Goal: Task Accomplishment & Management: Use online tool/utility

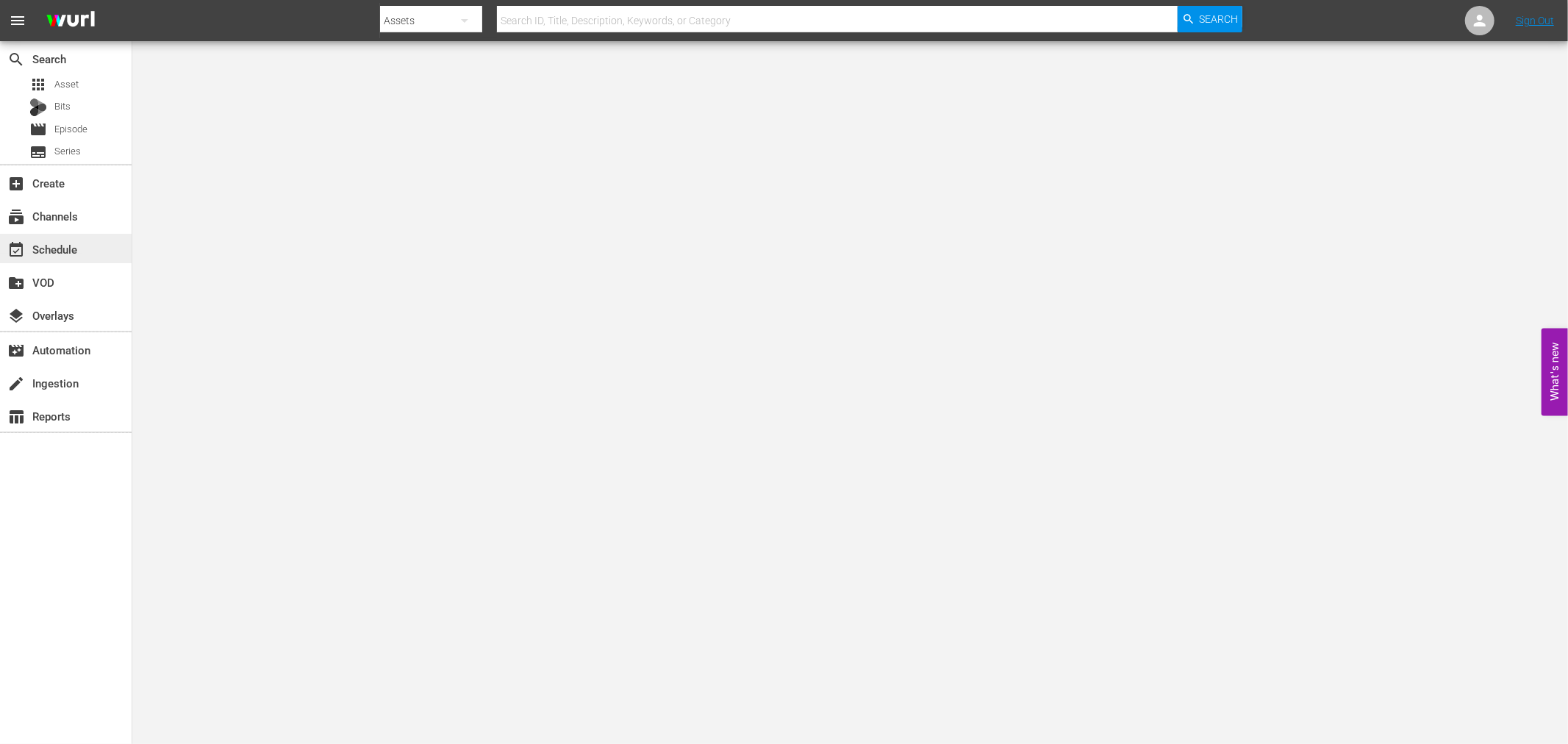
click at [38, 247] on div "event_available Schedule" at bounding box center [41, 247] width 83 height 14
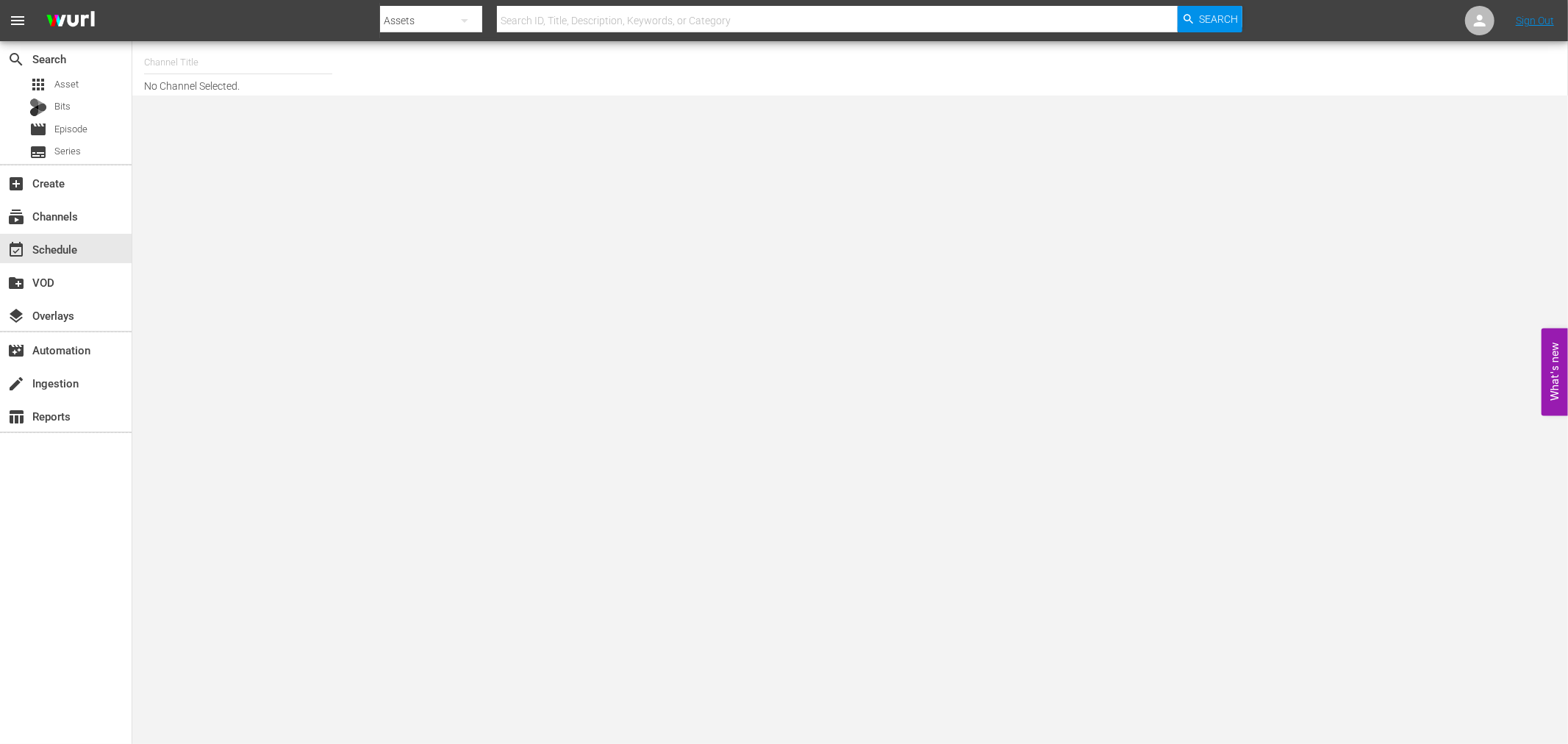
click at [171, 61] on input "text" at bounding box center [238, 62] width 188 height 35
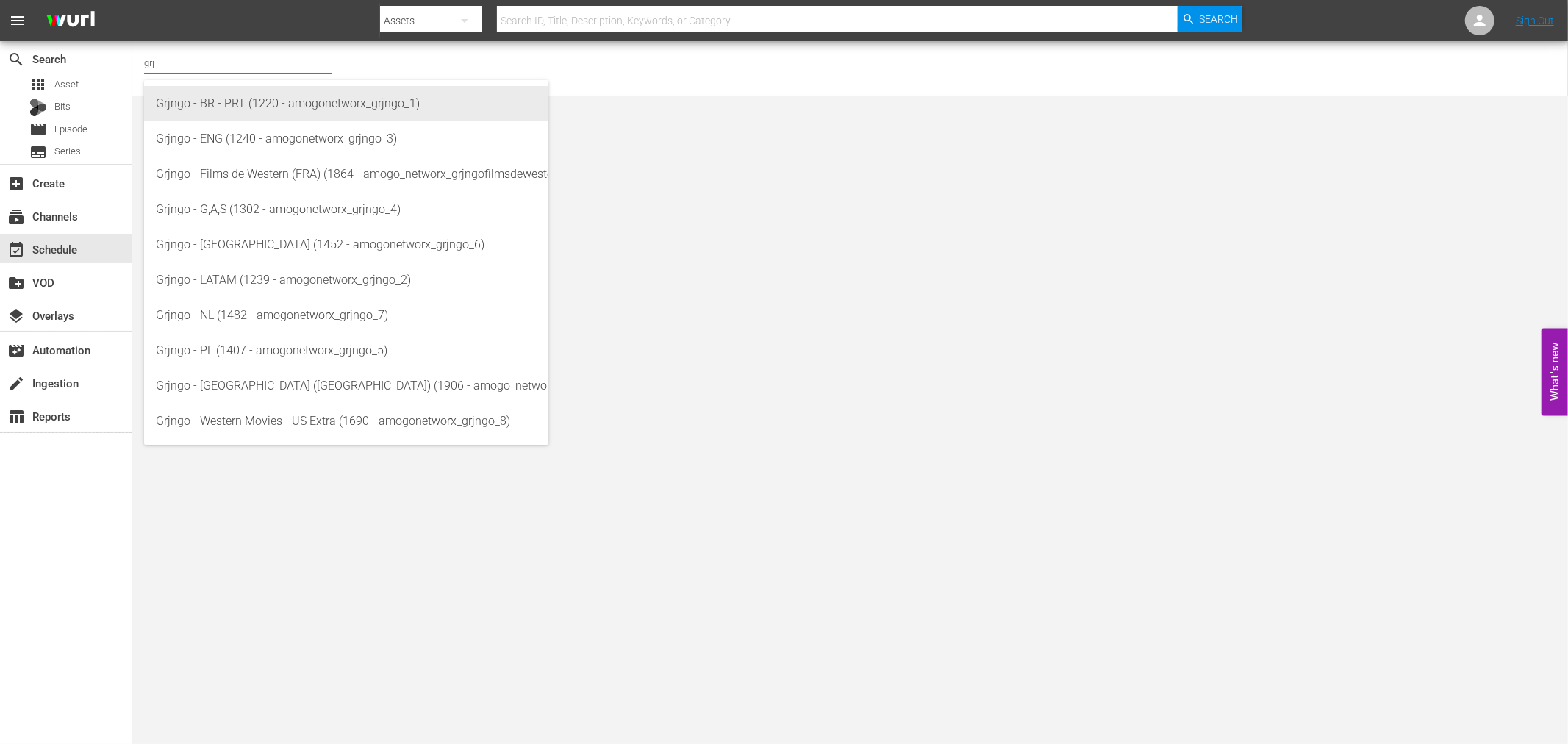
click at [202, 95] on div "Grjngo - BR - PRT (1220 - amogonetworx_grjngo_1)" at bounding box center [346, 103] width 381 height 35
type input "Grjngo - BR - PRT (1220 - amogonetworx_grjngo_1)"
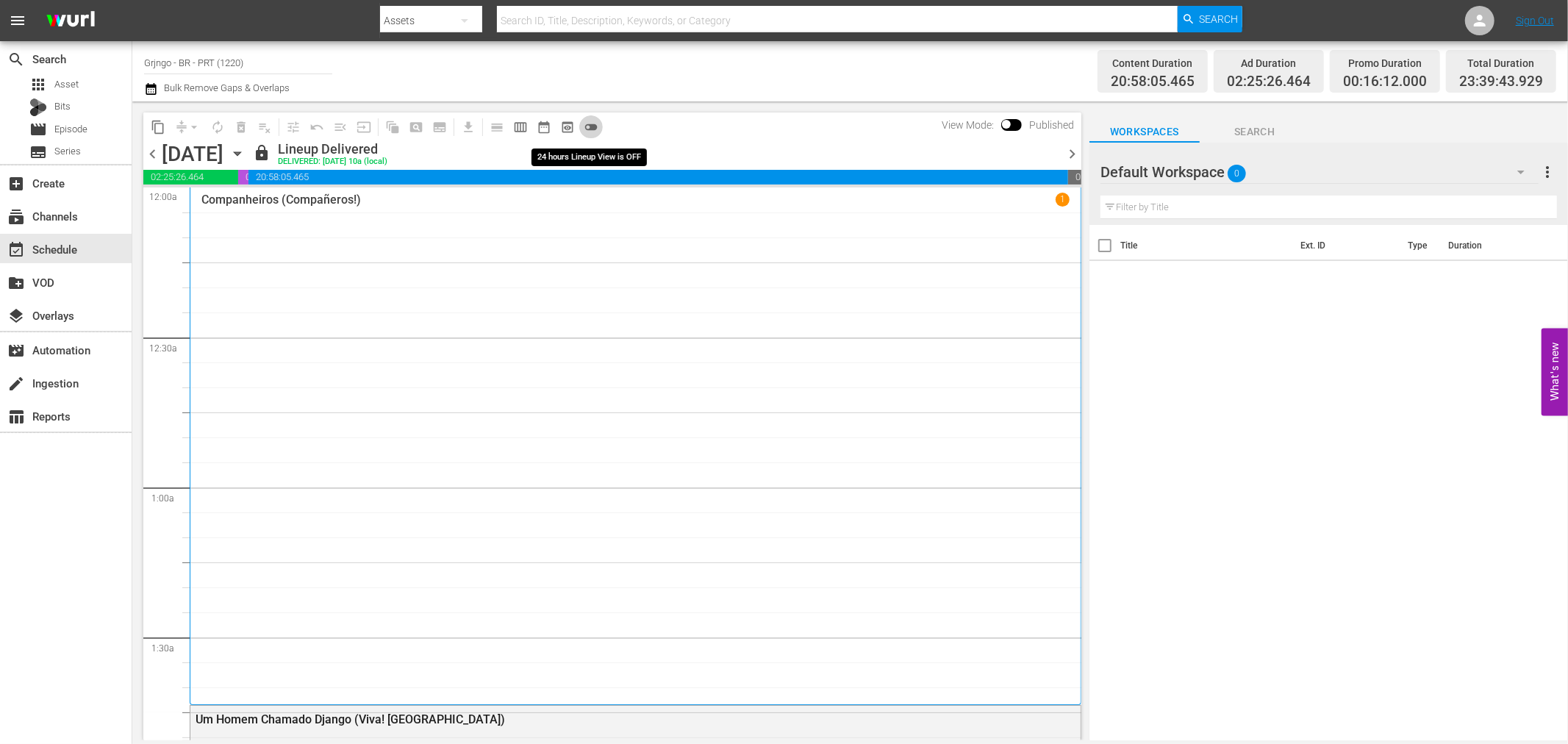
click at [591, 128] on span "toggle_off" at bounding box center [590, 127] width 15 height 15
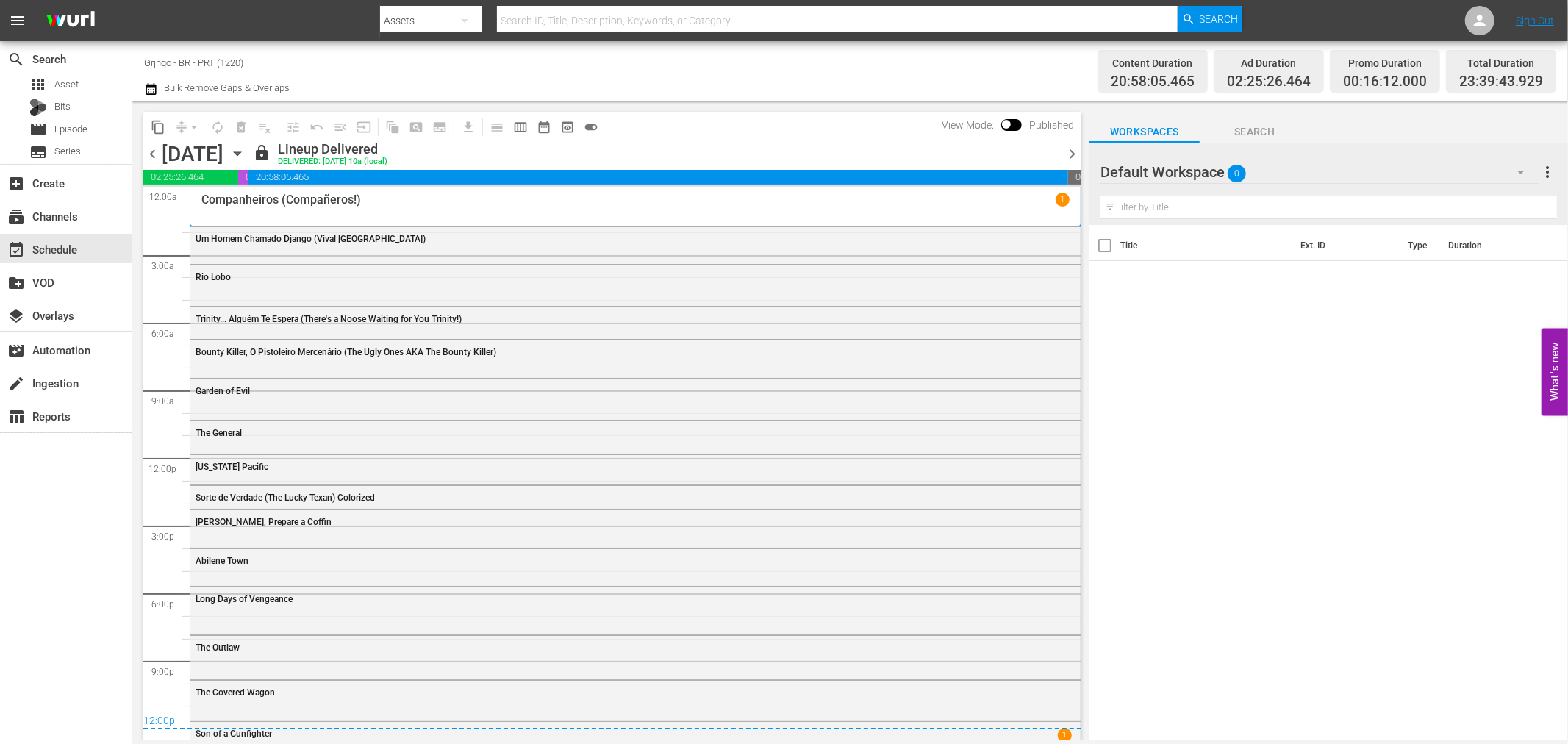
click at [1076, 149] on span "chevron_right" at bounding box center [1072, 154] width 19 height 19
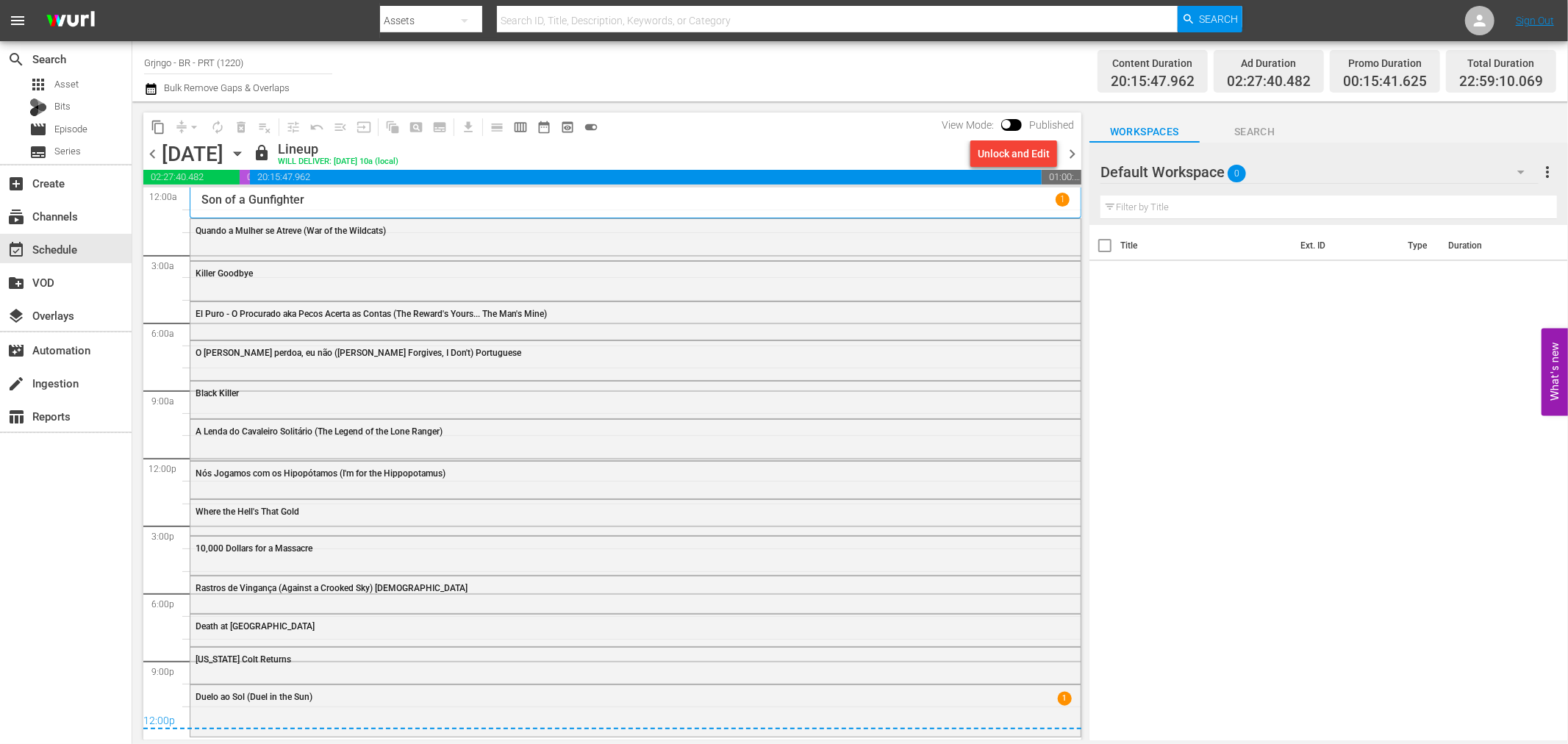
click at [1070, 156] on span "chevron_right" at bounding box center [1072, 154] width 19 height 19
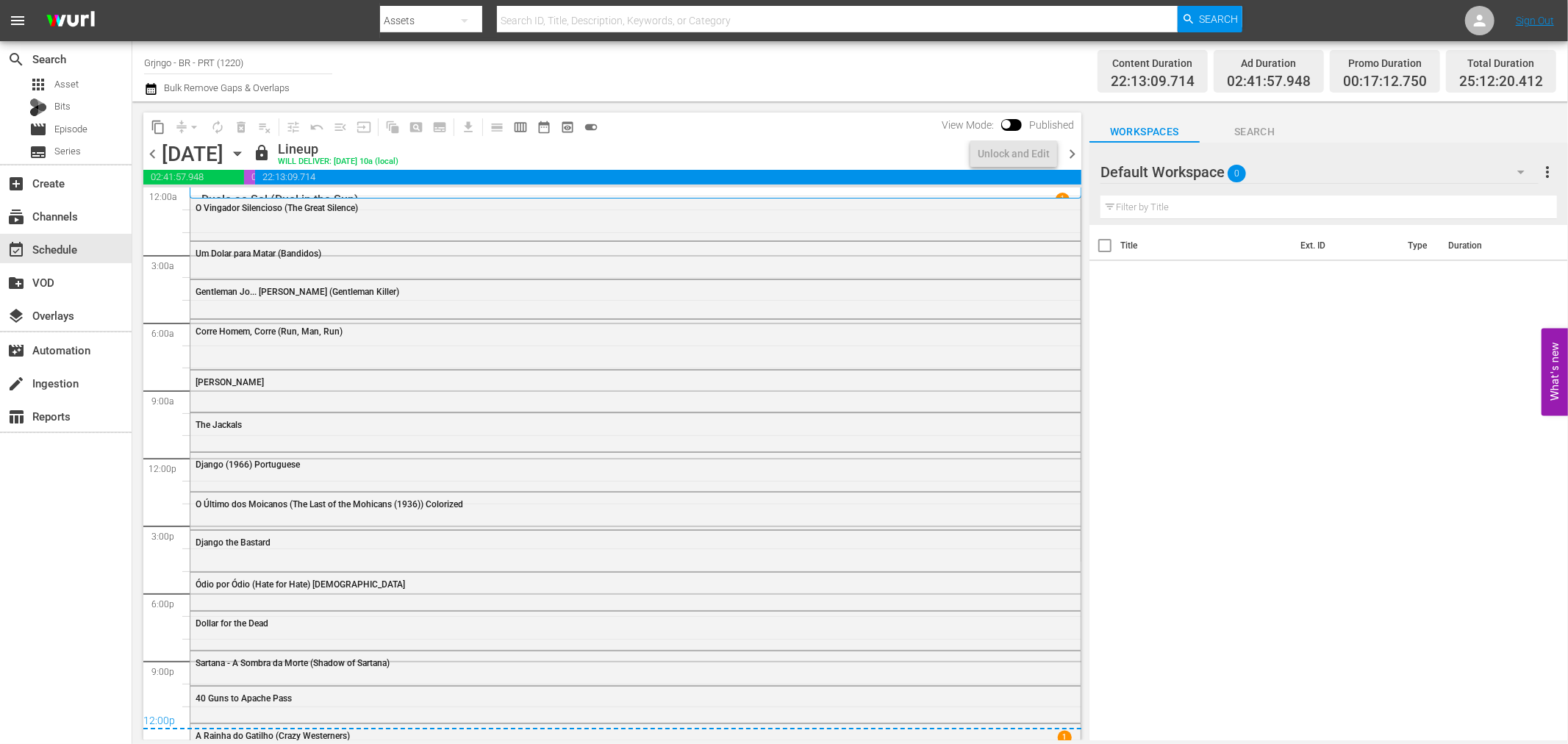
click at [1070, 156] on span "chevron_right" at bounding box center [1072, 154] width 19 height 19
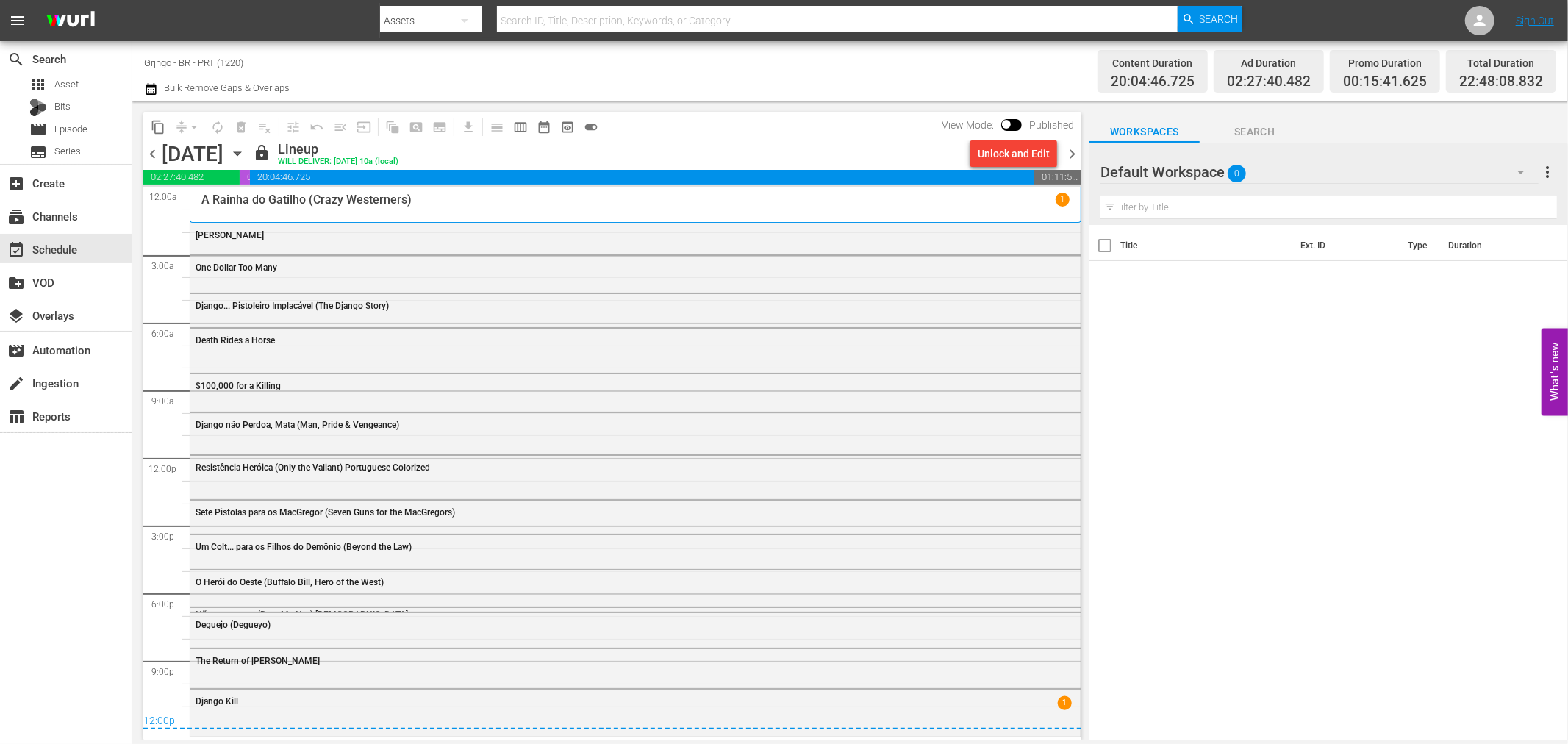
click at [569, 715] on div "12:00p" at bounding box center [612, 722] width 938 height 15
click at [608, 707] on div "Django Kill 1" at bounding box center [636, 700] width 890 height 22
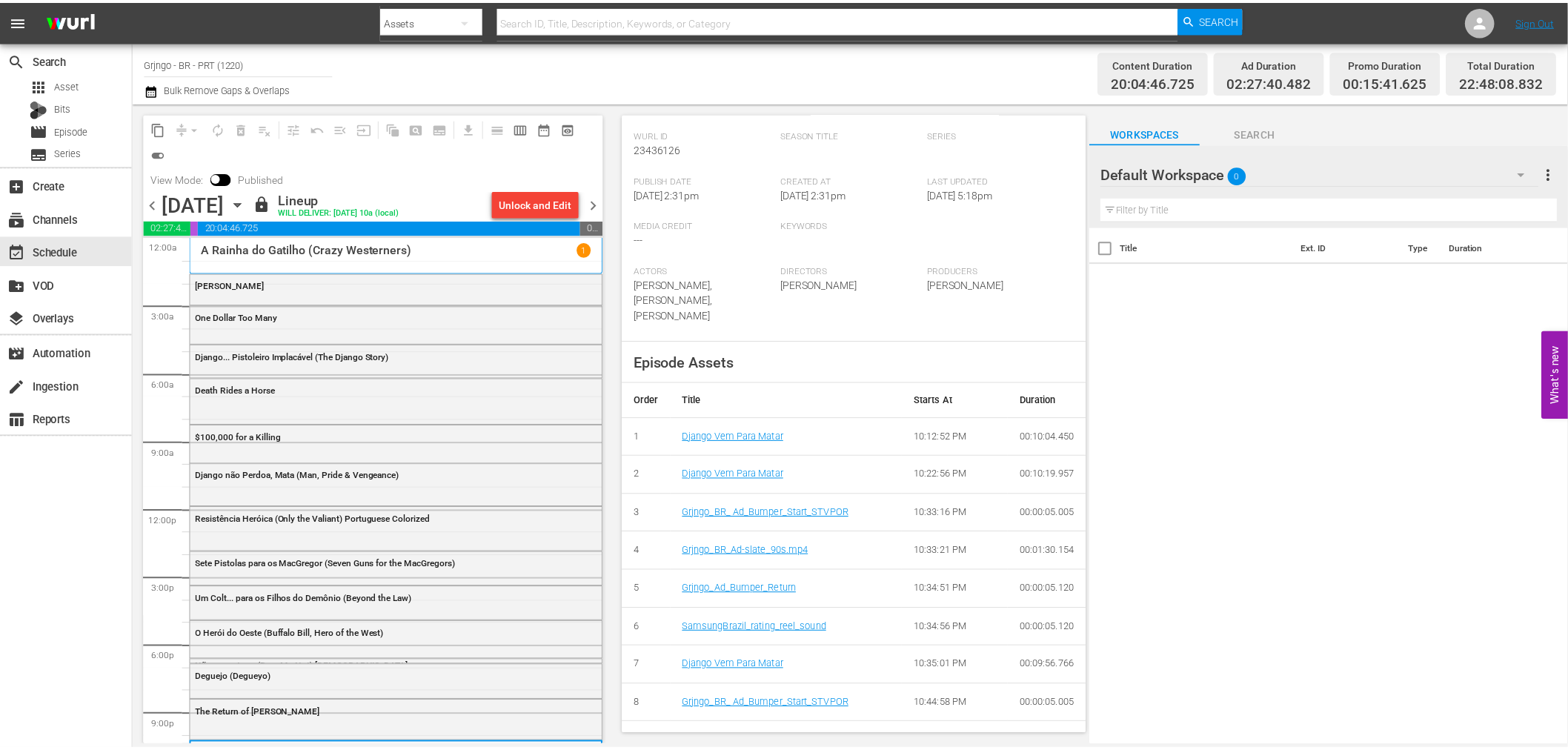
scroll to position [329, 0]
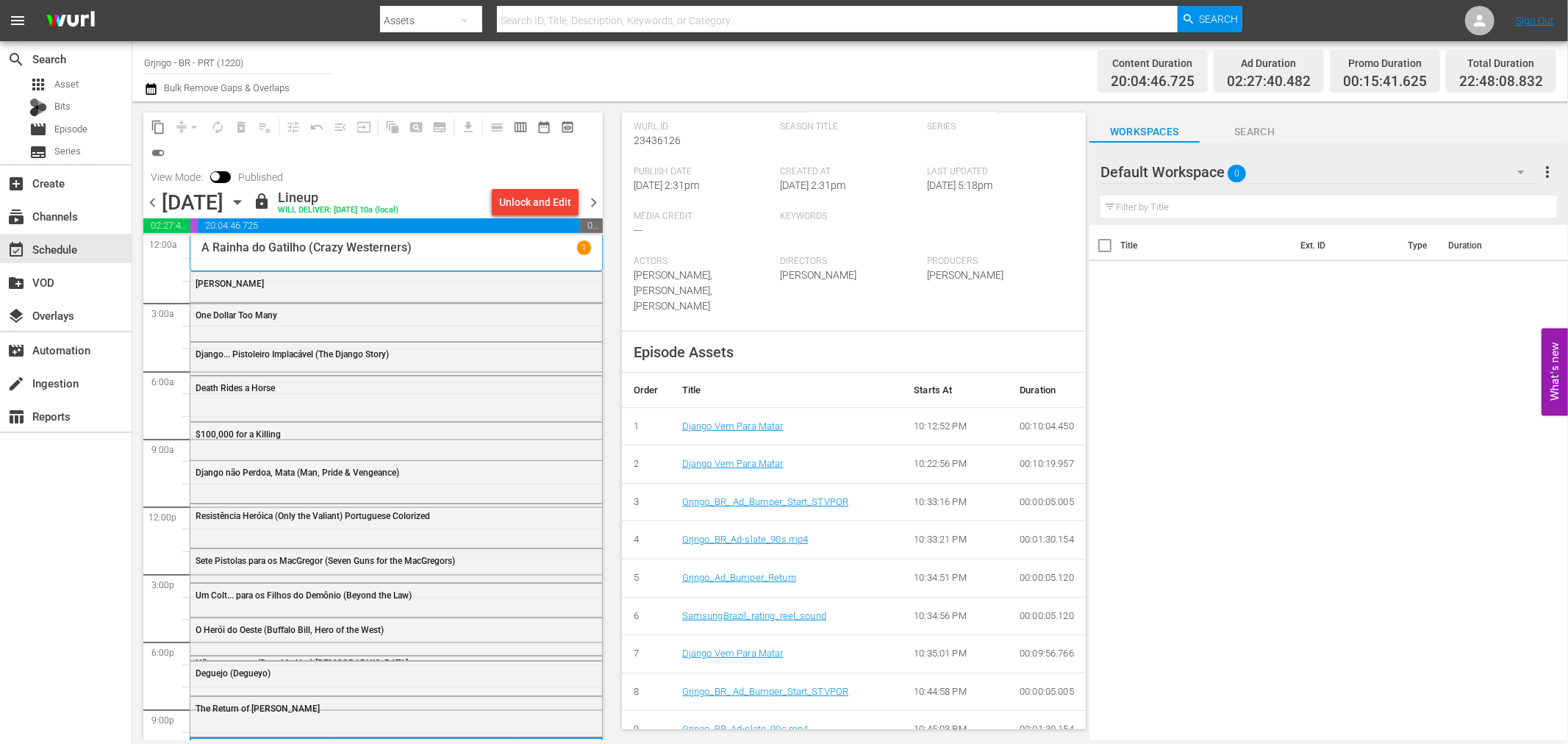
click at [591, 203] on span "chevron_right" at bounding box center [593, 203] width 19 height 19
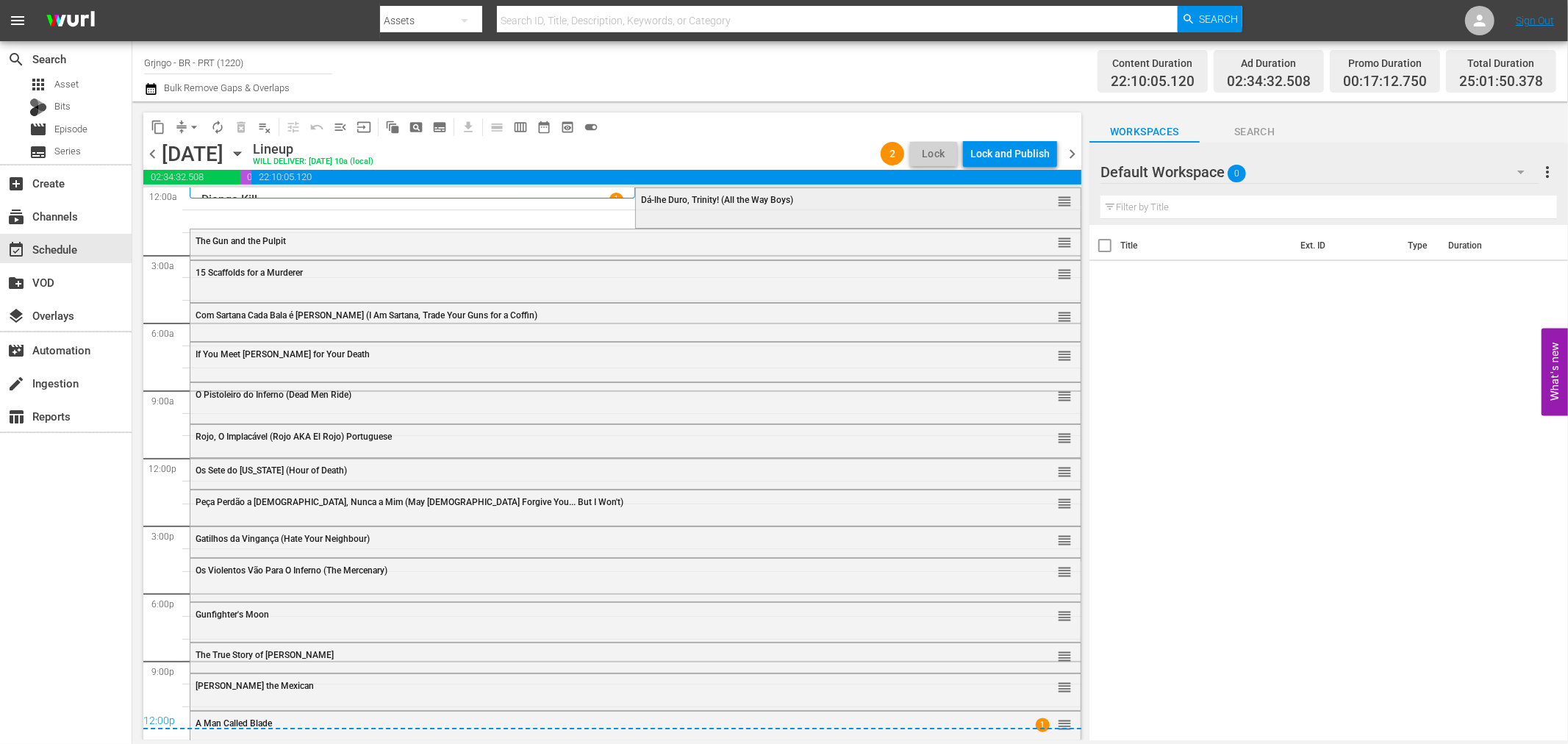
click at [658, 203] on span "Dá-lhe Duro, Trinity! (All the Way Boys)" at bounding box center [717, 200] width 152 height 11
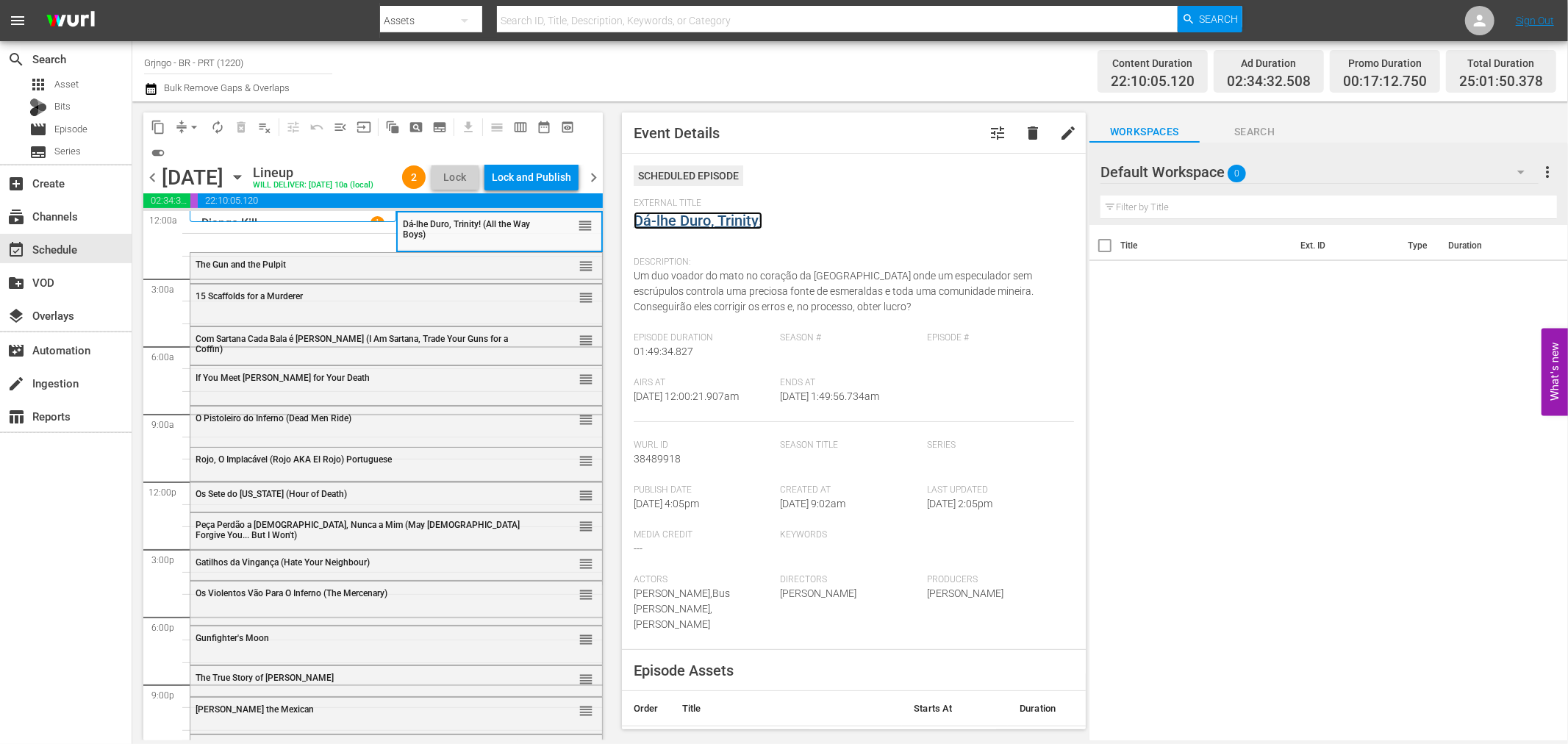
click at [692, 217] on link "Dá-lhe Duro, Trinity!" at bounding box center [698, 220] width 129 height 18
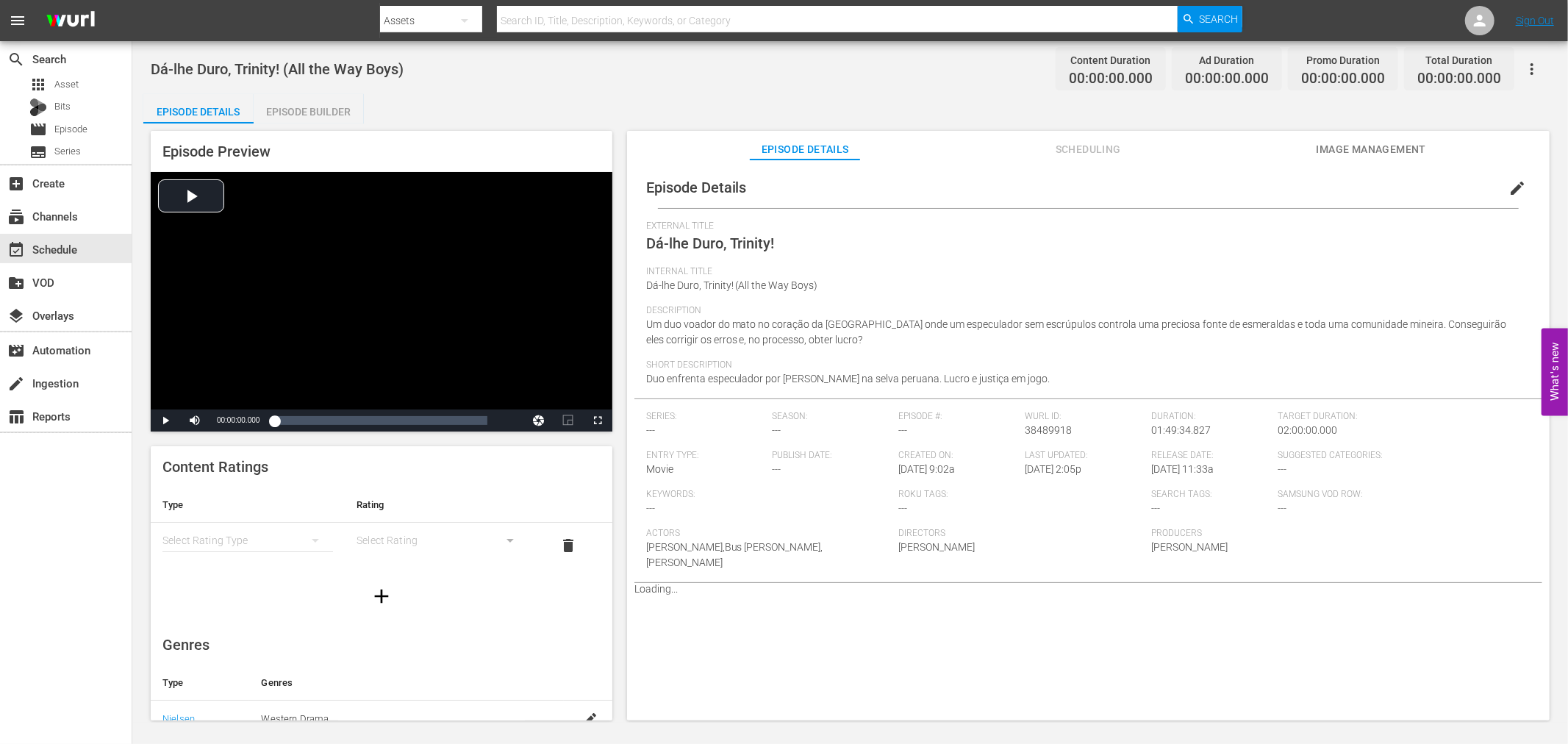
click at [328, 113] on div "Episode Builder" at bounding box center [308, 112] width 110 height 35
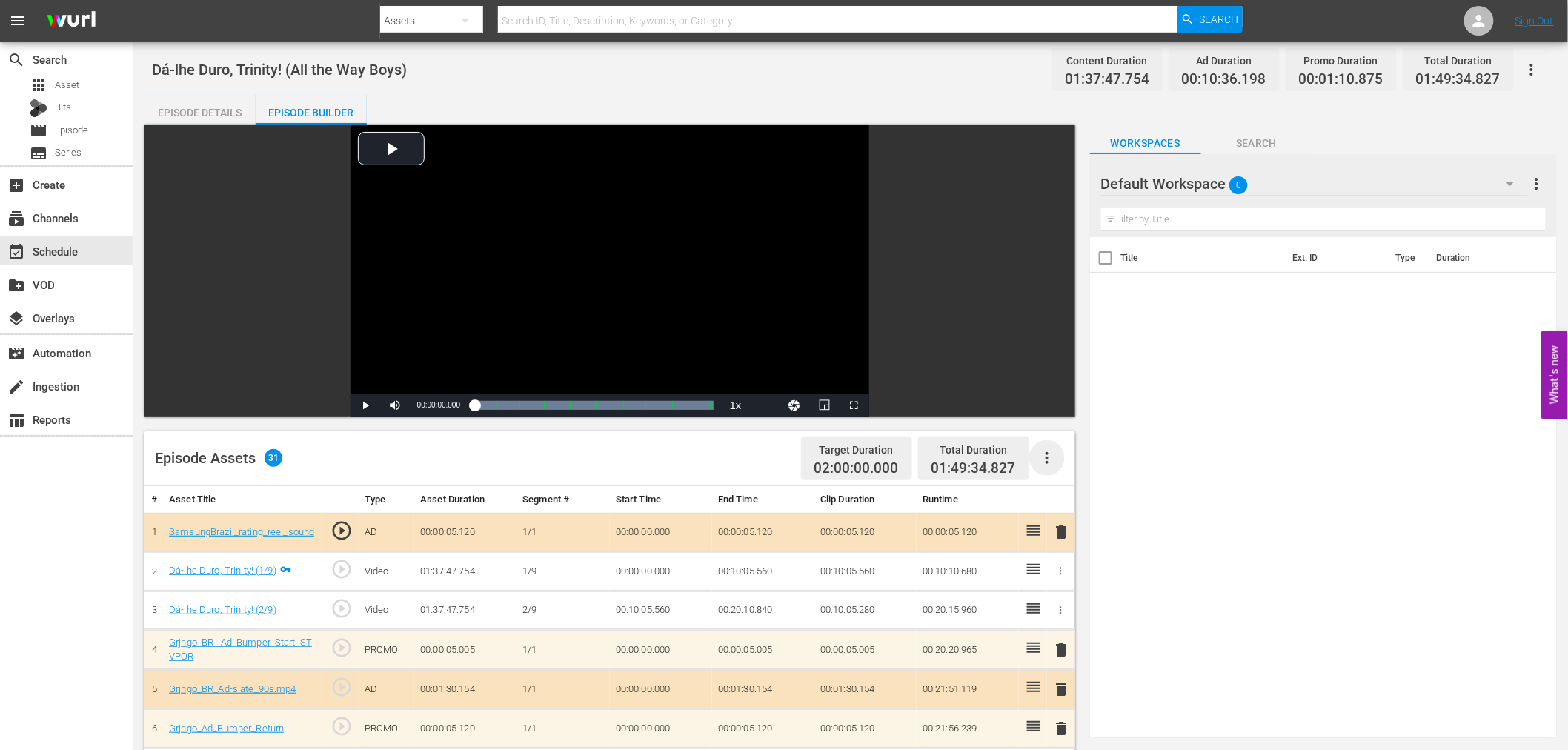
click at [1043, 451] on icon "button" at bounding box center [1047, 458] width 18 height 18
click at [1509, 183] on icon "button" at bounding box center [1510, 185] width 8 height 4
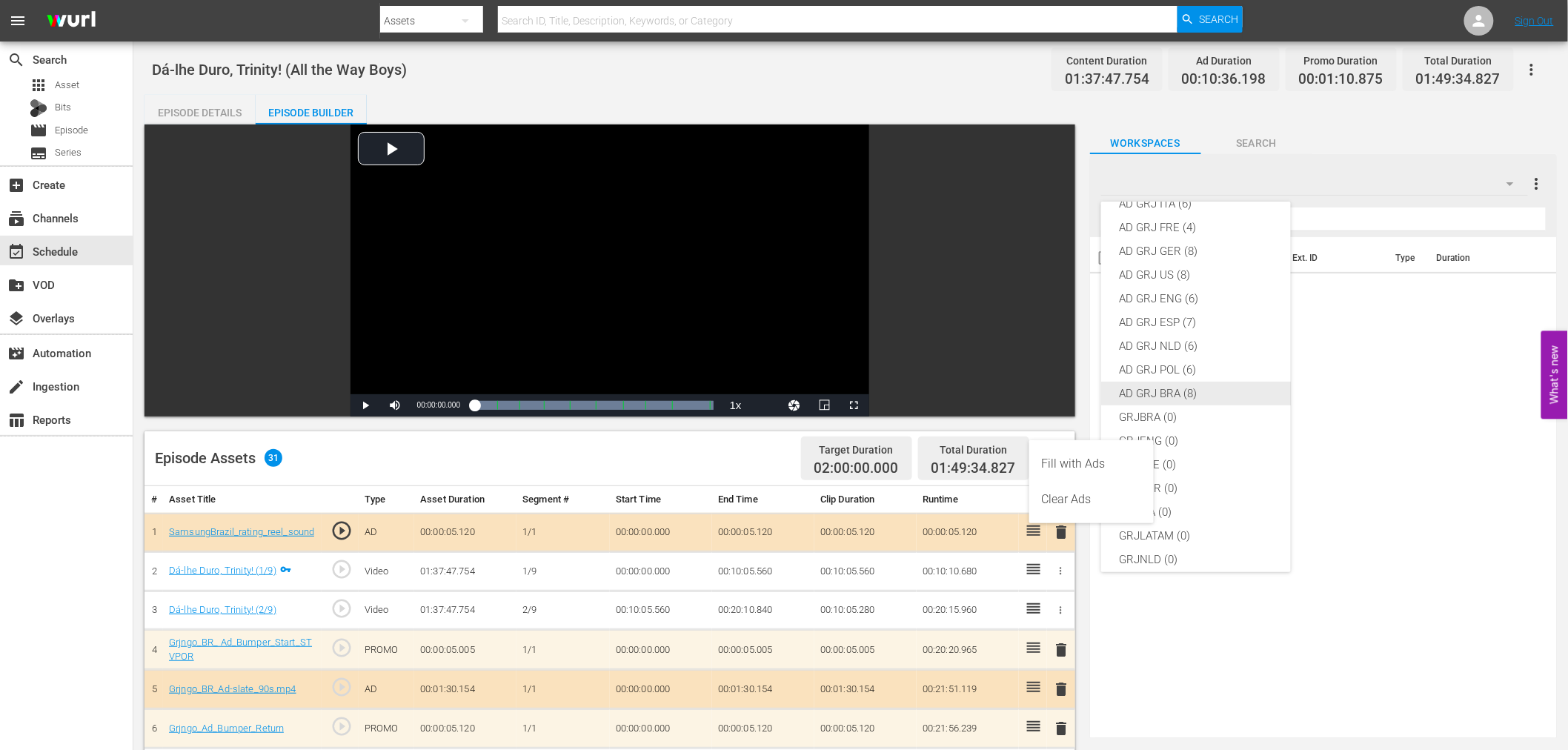
scroll to position [128, 0]
click at [1195, 299] on div "AD GRJ BRA (8)" at bounding box center [1195, 311] width 154 height 24
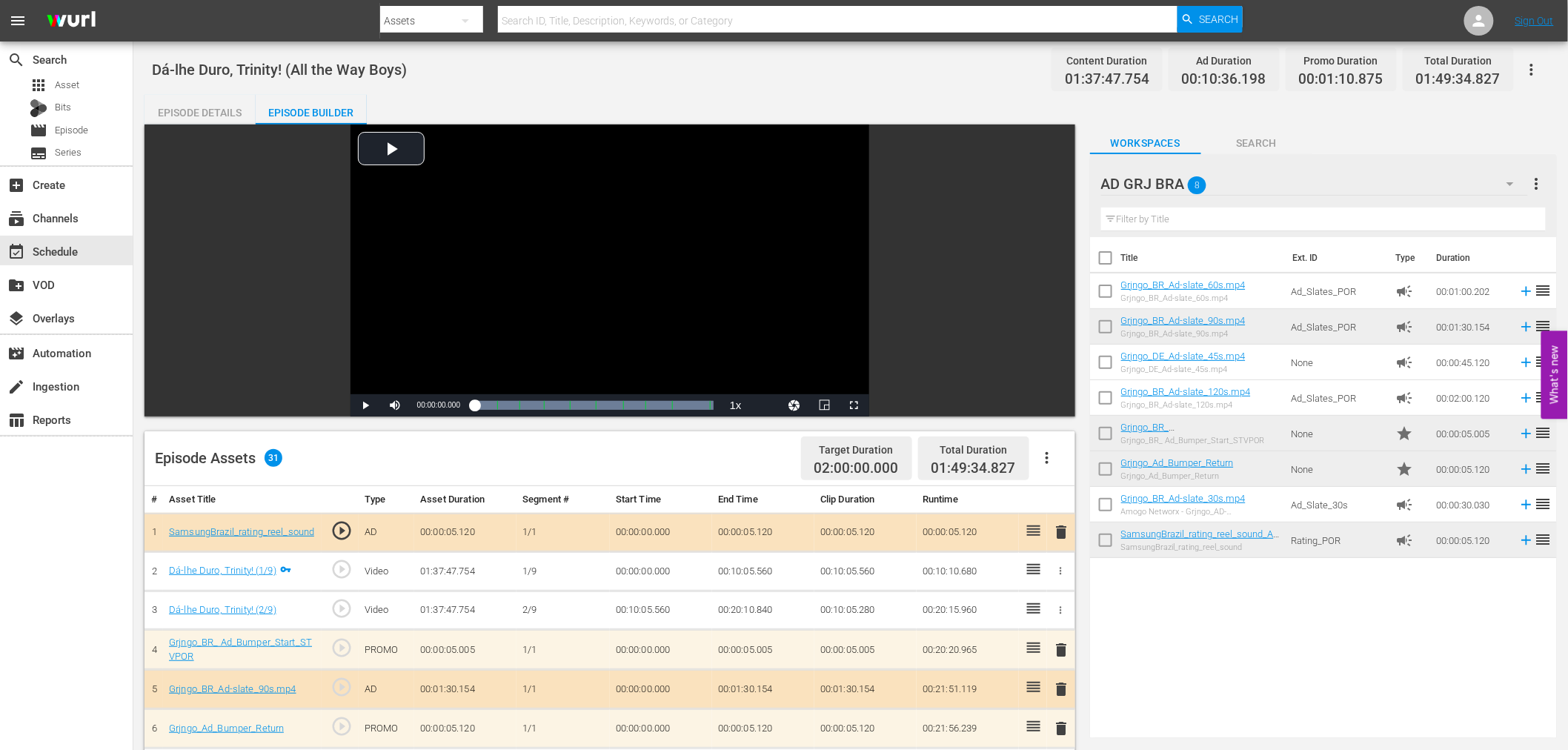
click at [1035, 455] on button "button" at bounding box center [1047, 457] width 35 height 35
click at [1057, 490] on div "Clear Ads" at bounding box center [1091, 500] width 101 height 35
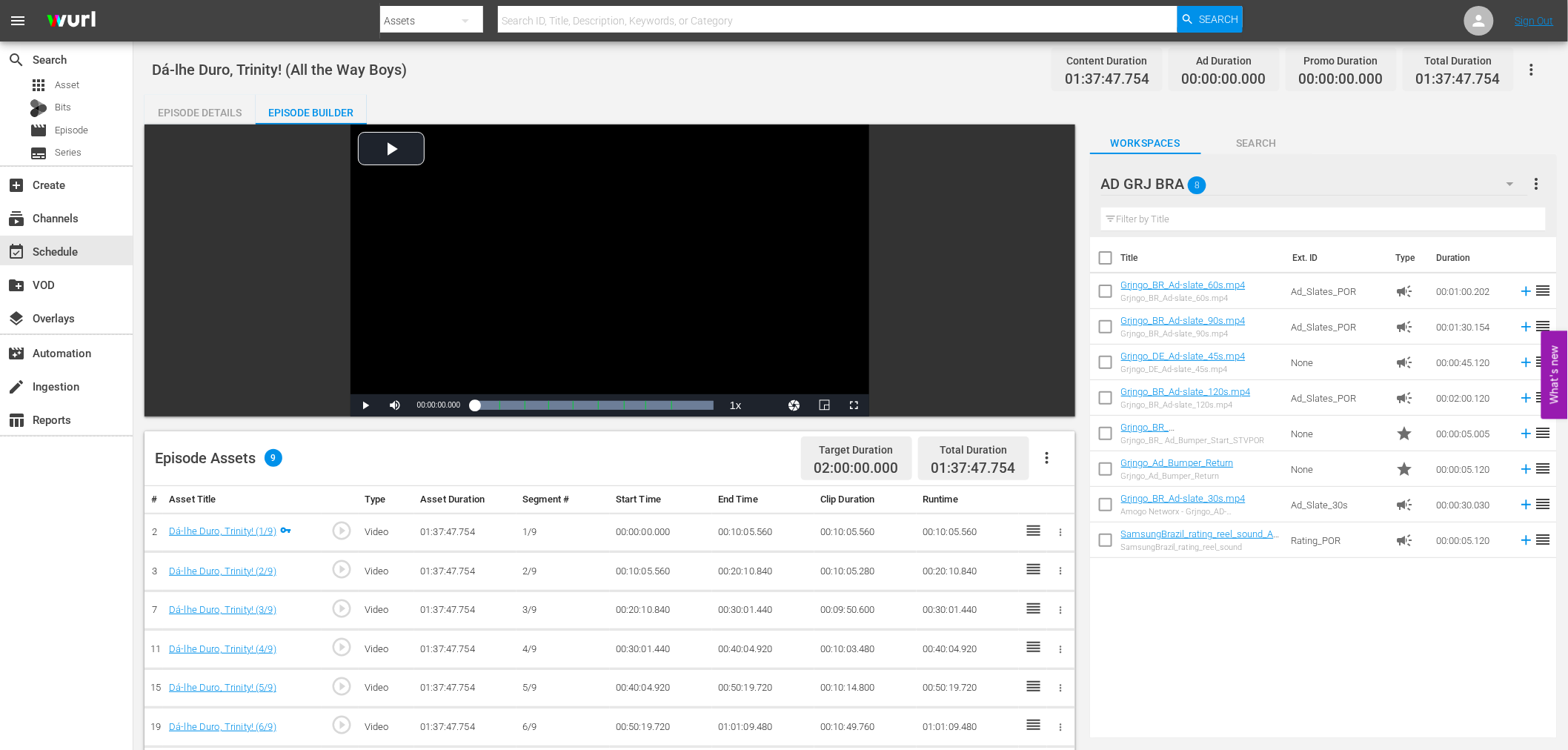
click at [1045, 460] on icon "button" at bounding box center [1047, 458] width 18 height 18
click at [1045, 460] on div "Fill with Ads" at bounding box center [1091, 464] width 101 height 35
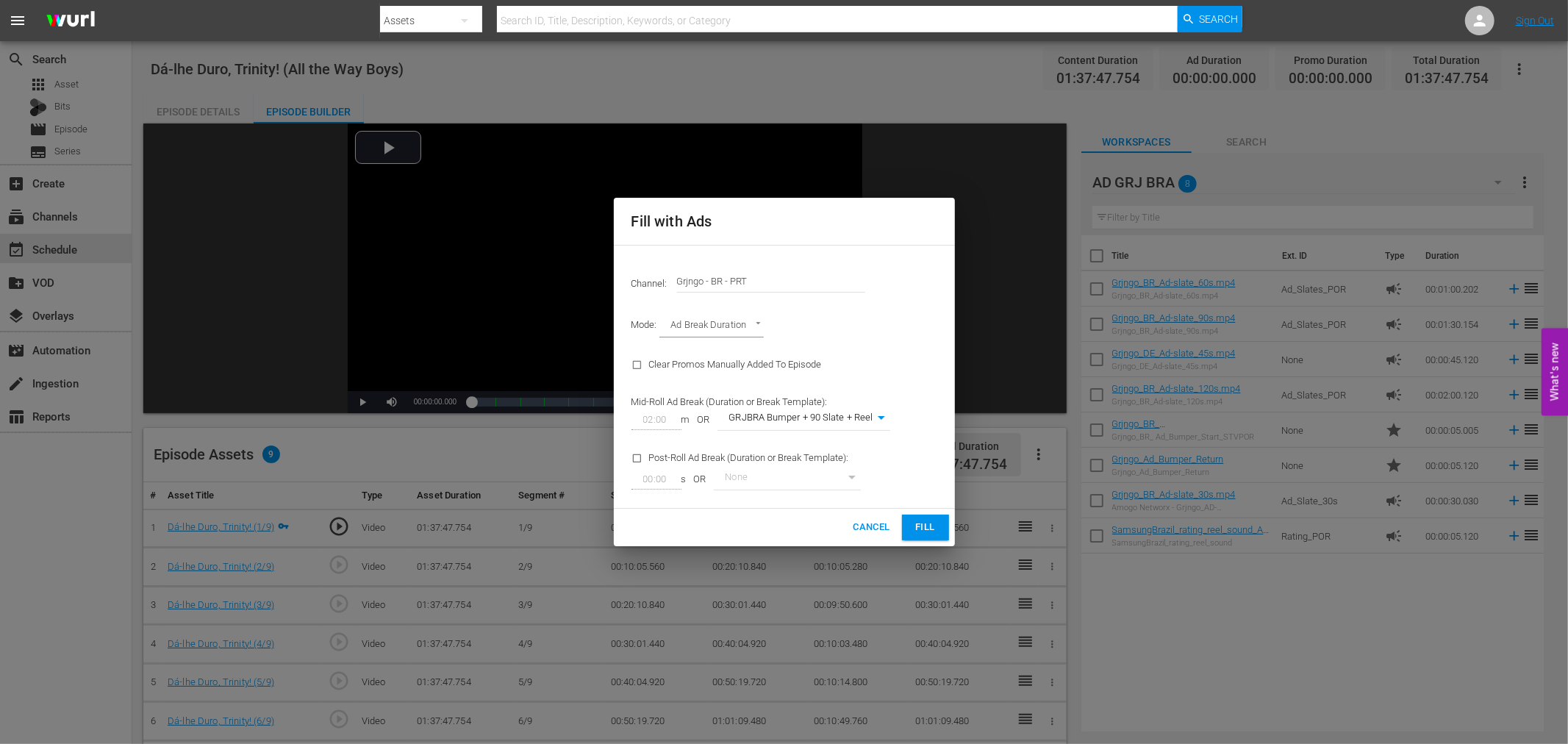
click at [919, 527] on span "Fill" at bounding box center [925, 527] width 23 height 17
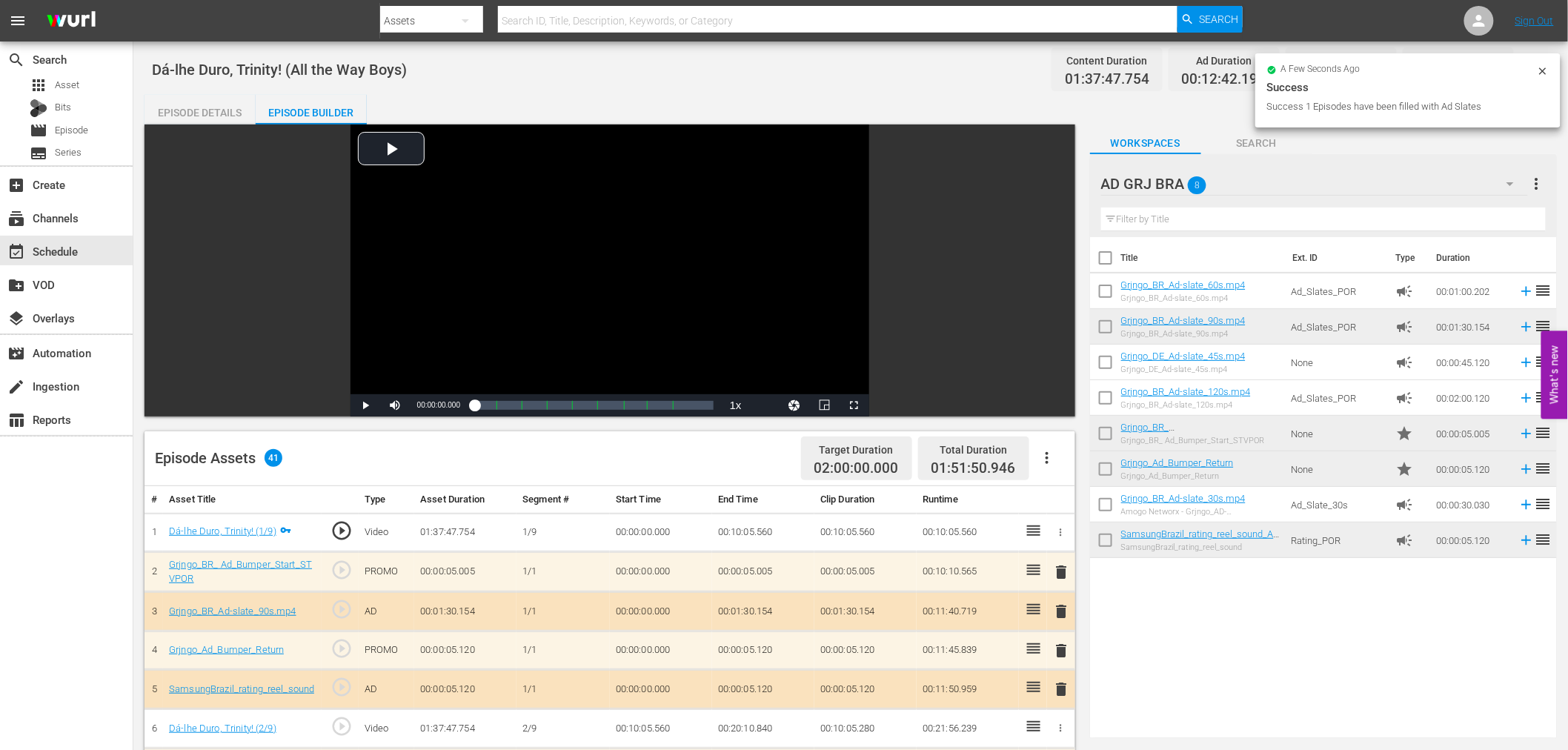
scroll to position [82, 0]
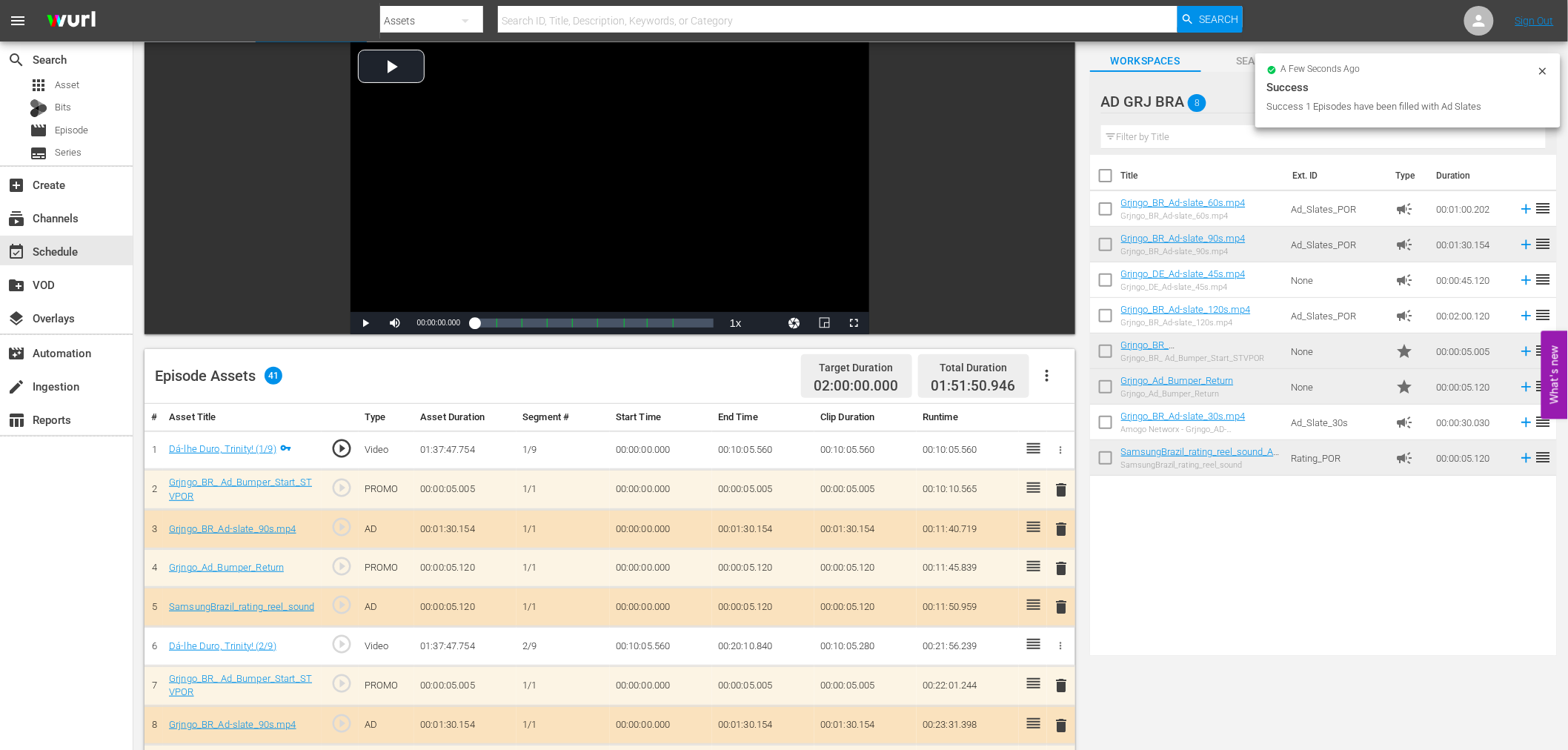
click at [1060, 486] on span "delete" at bounding box center [1062, 490] width 18 height 18
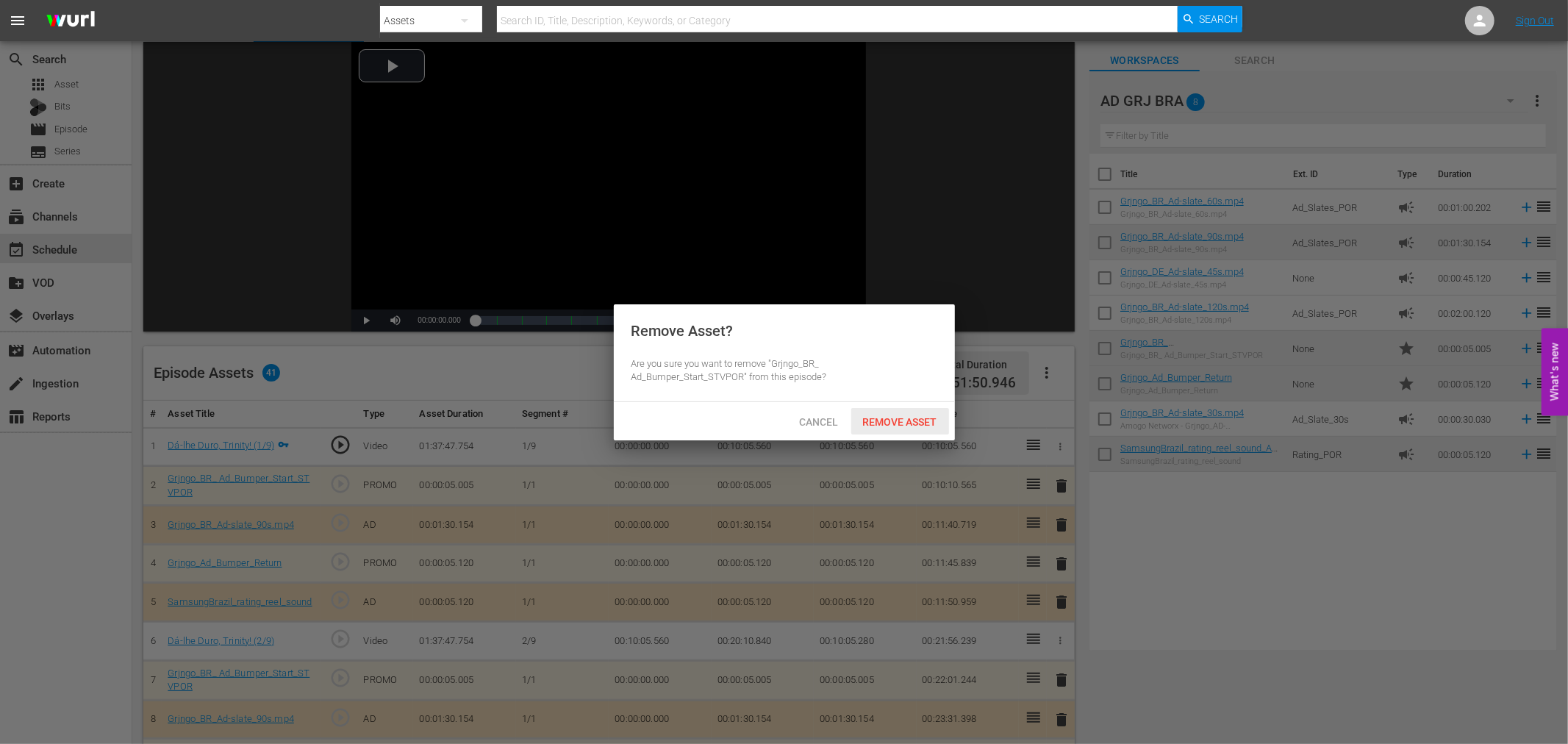
click at [940, 428] on div "Remove Asset" at bounding box center [900, 422] width 97 height 27
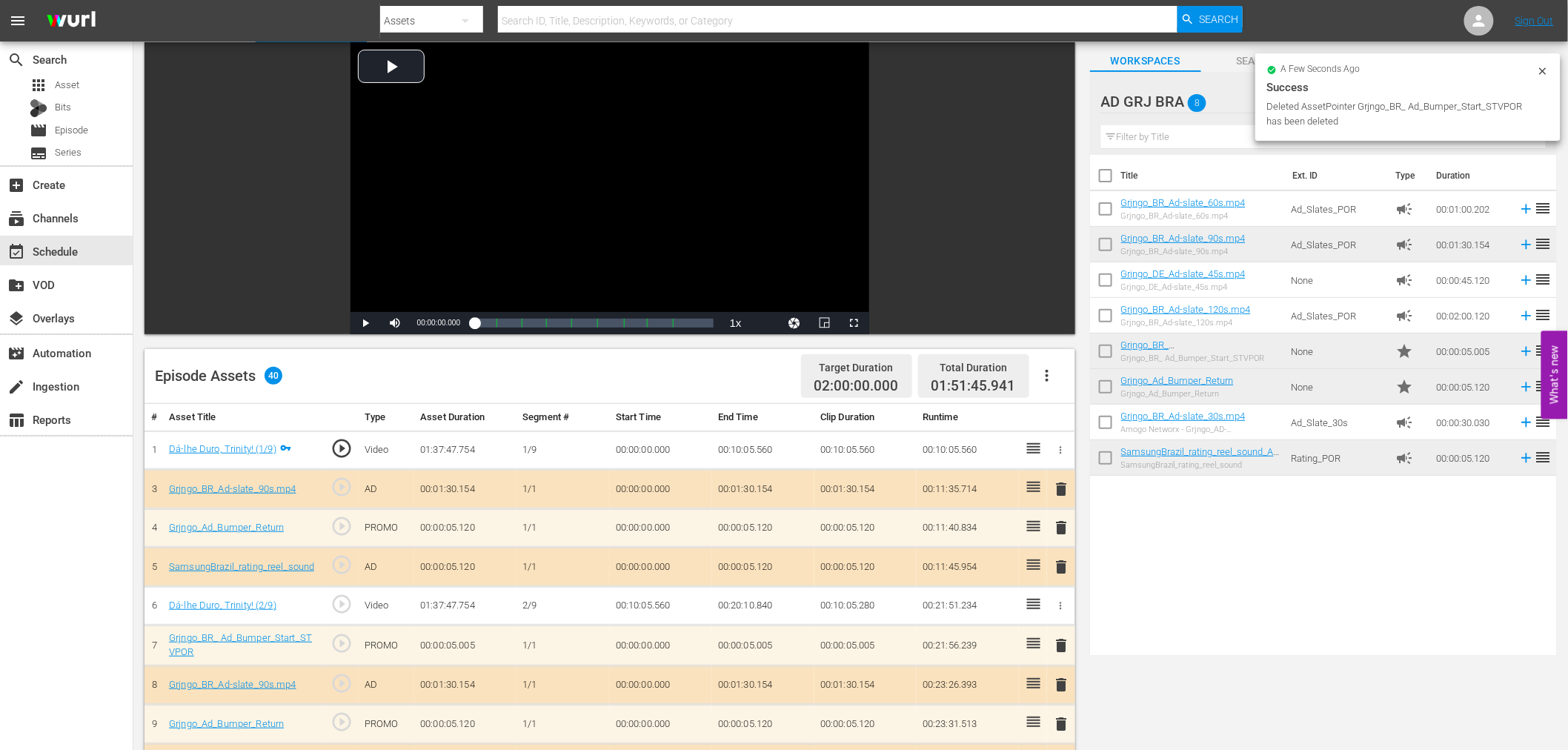
click at [1064, 491] on span "delete" at bounding box center [1062, 489] width 18 height 18
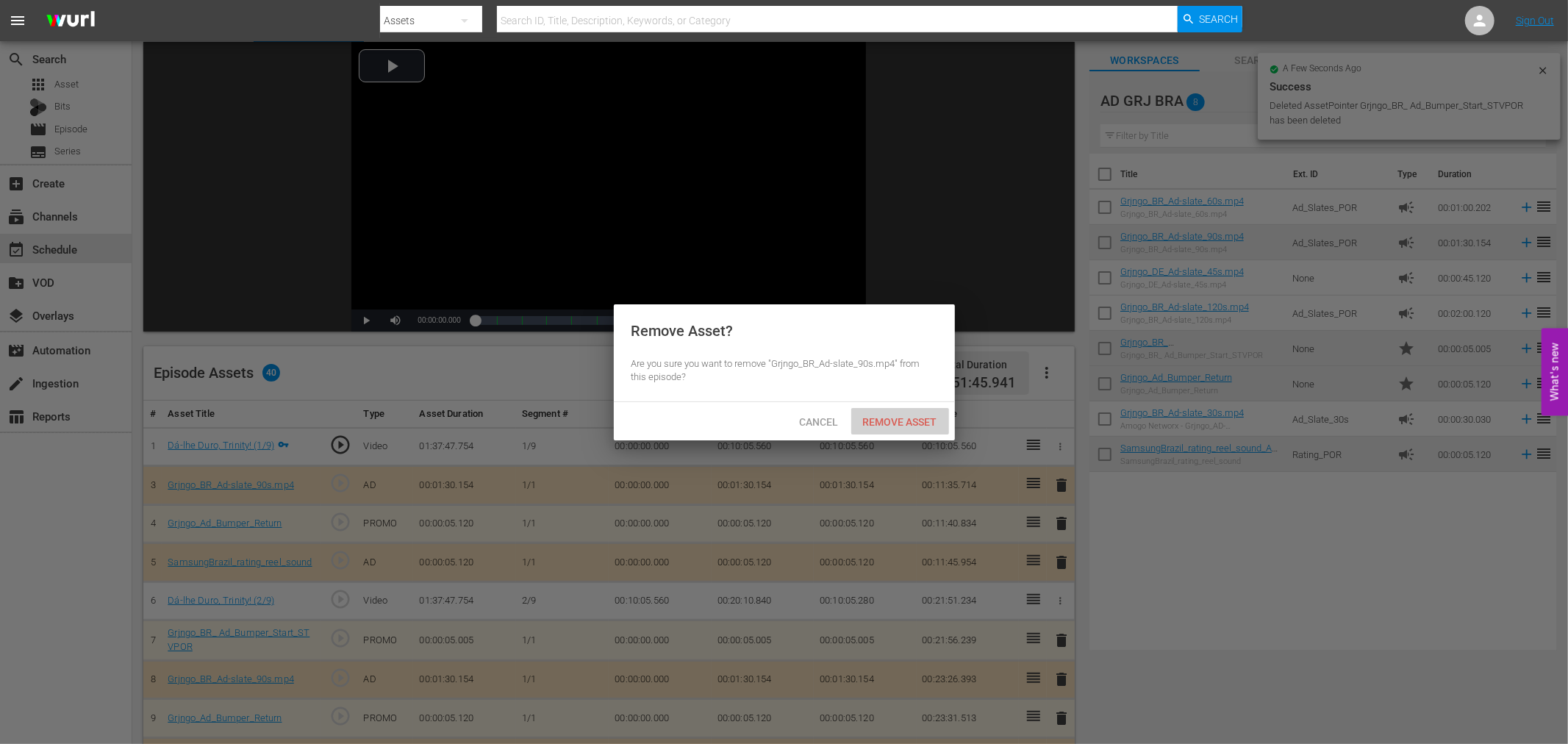
click at [926, 416] on span "Remove Asset" at bounding box center [900, 422] width 97 height 12
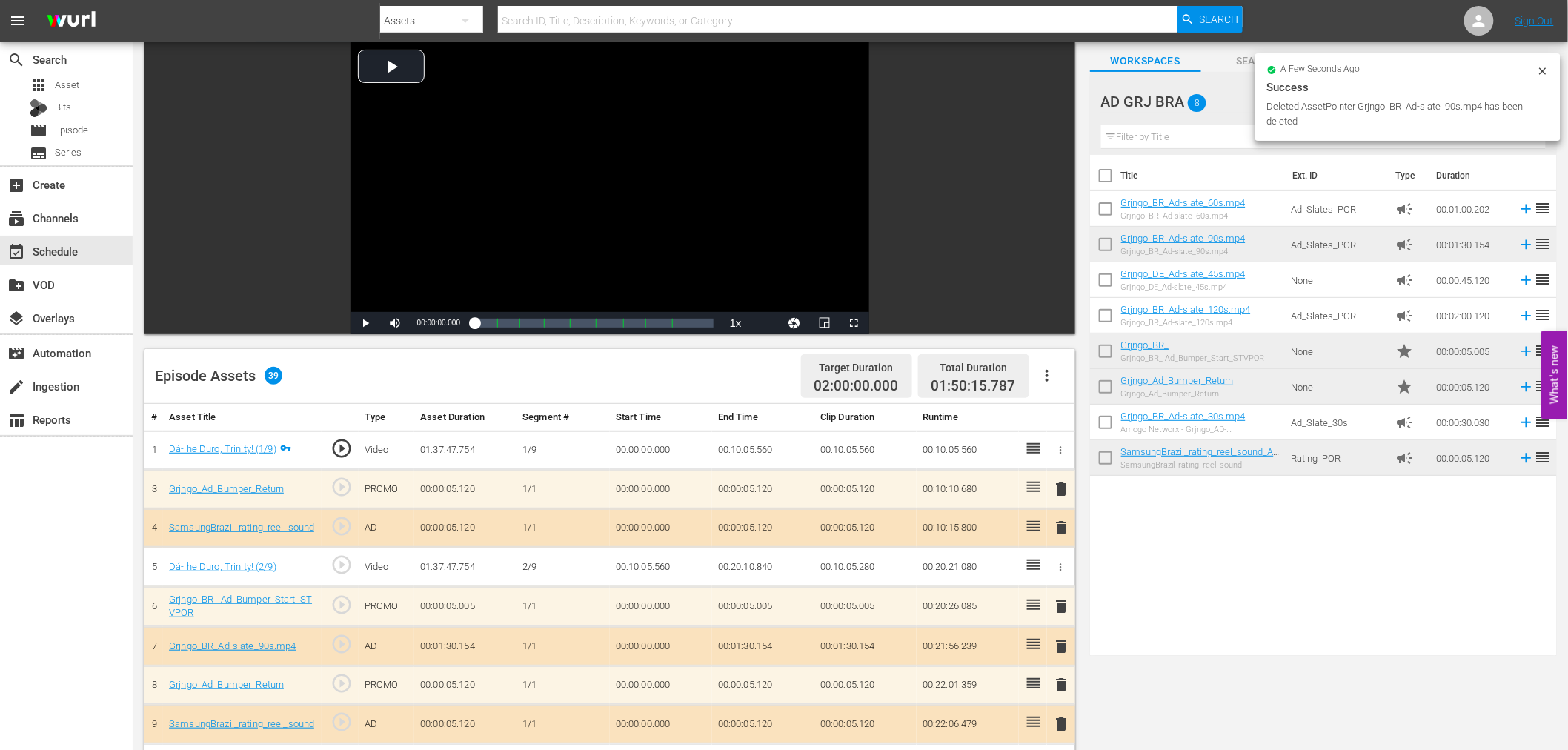
click at [1061, 488] on span "delete" at bounding box center [1062, 489] width 18 height 18
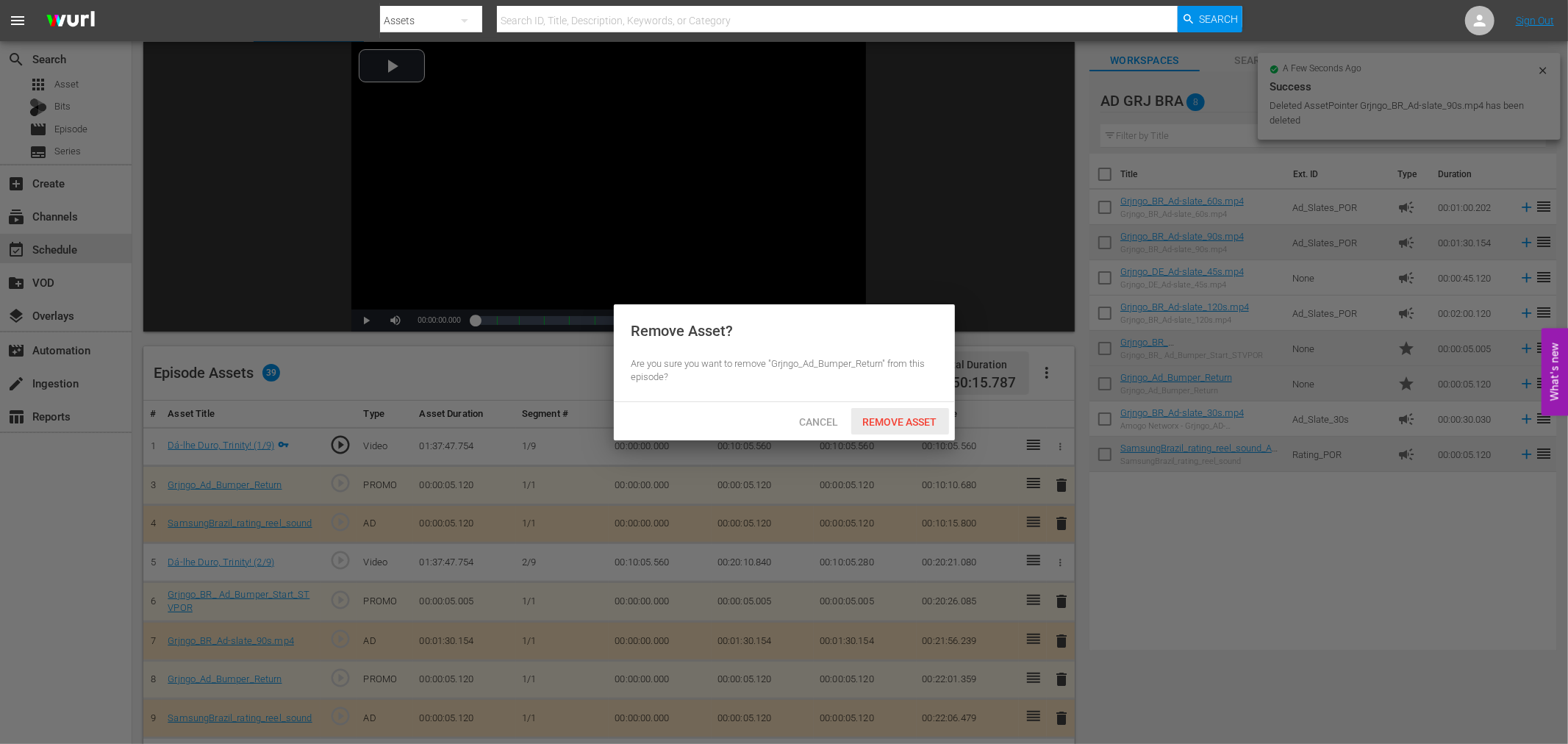
click at [922, 413] on div "Remove Asset" at bounding box center [900, 422] width 97 height 27
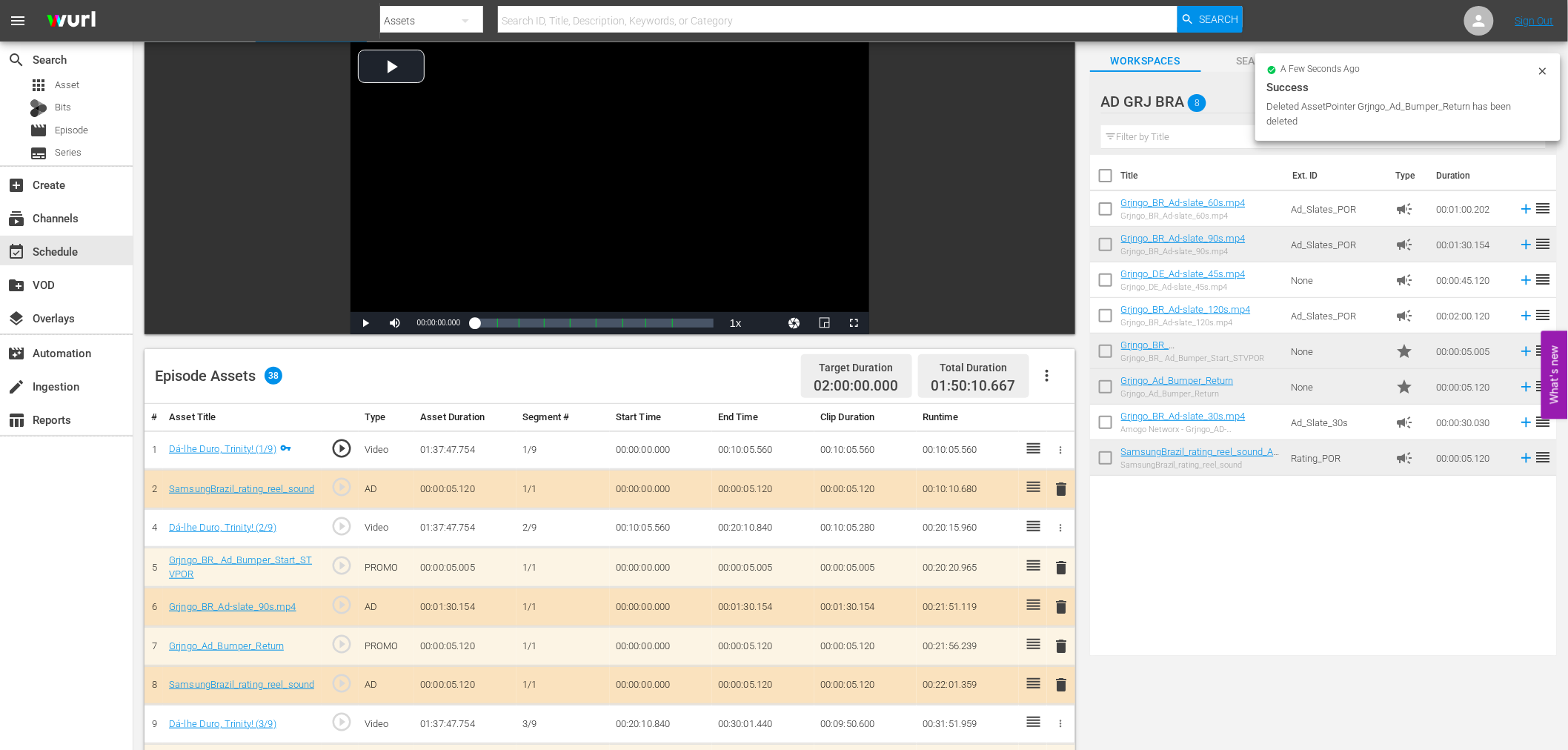
click at [1060, 480] on span "delete" at bounding box center [1062, 489] width 18 height 18
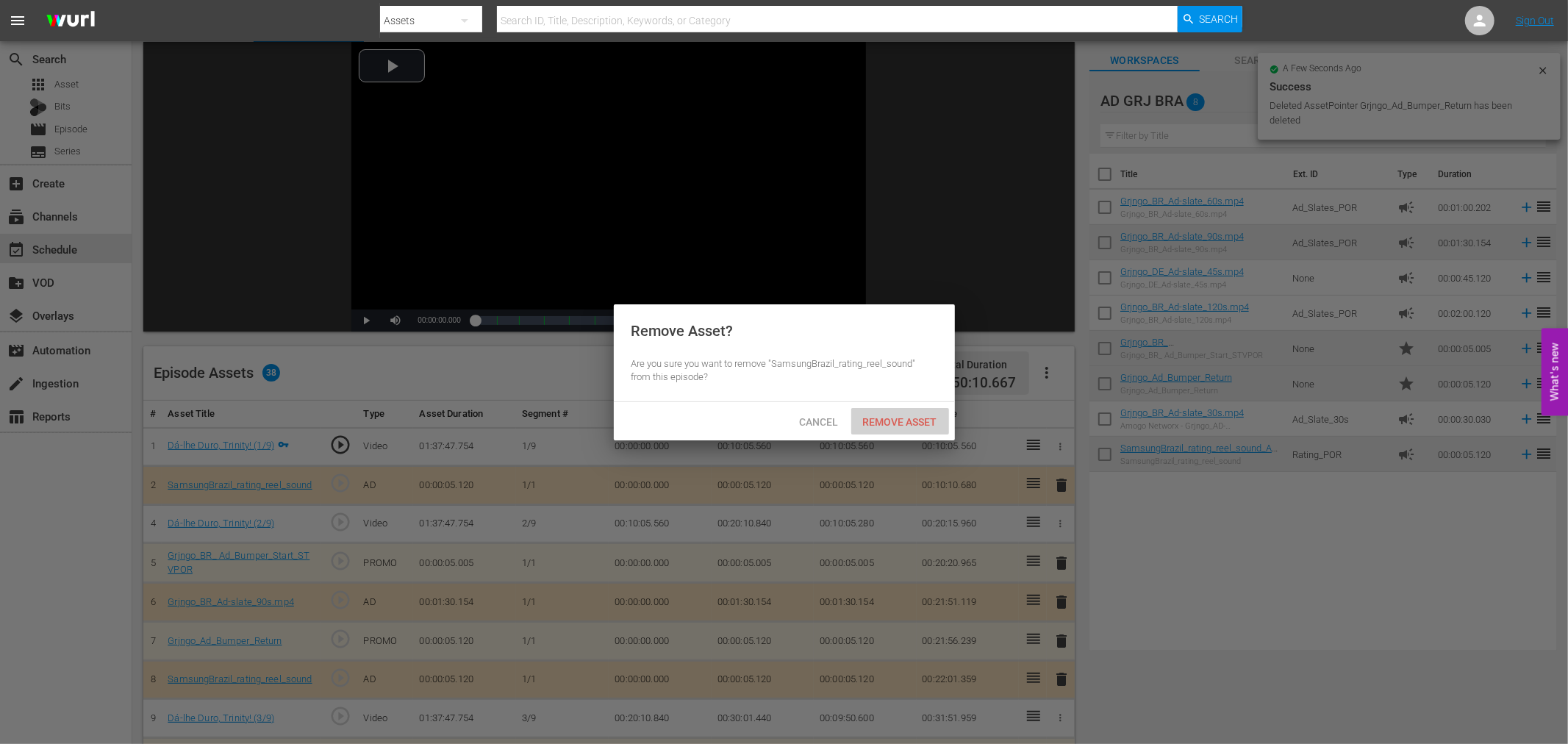
click at [939, 416] on span "Remove Asset" at bounding box center [900, 422] width 97 height 12
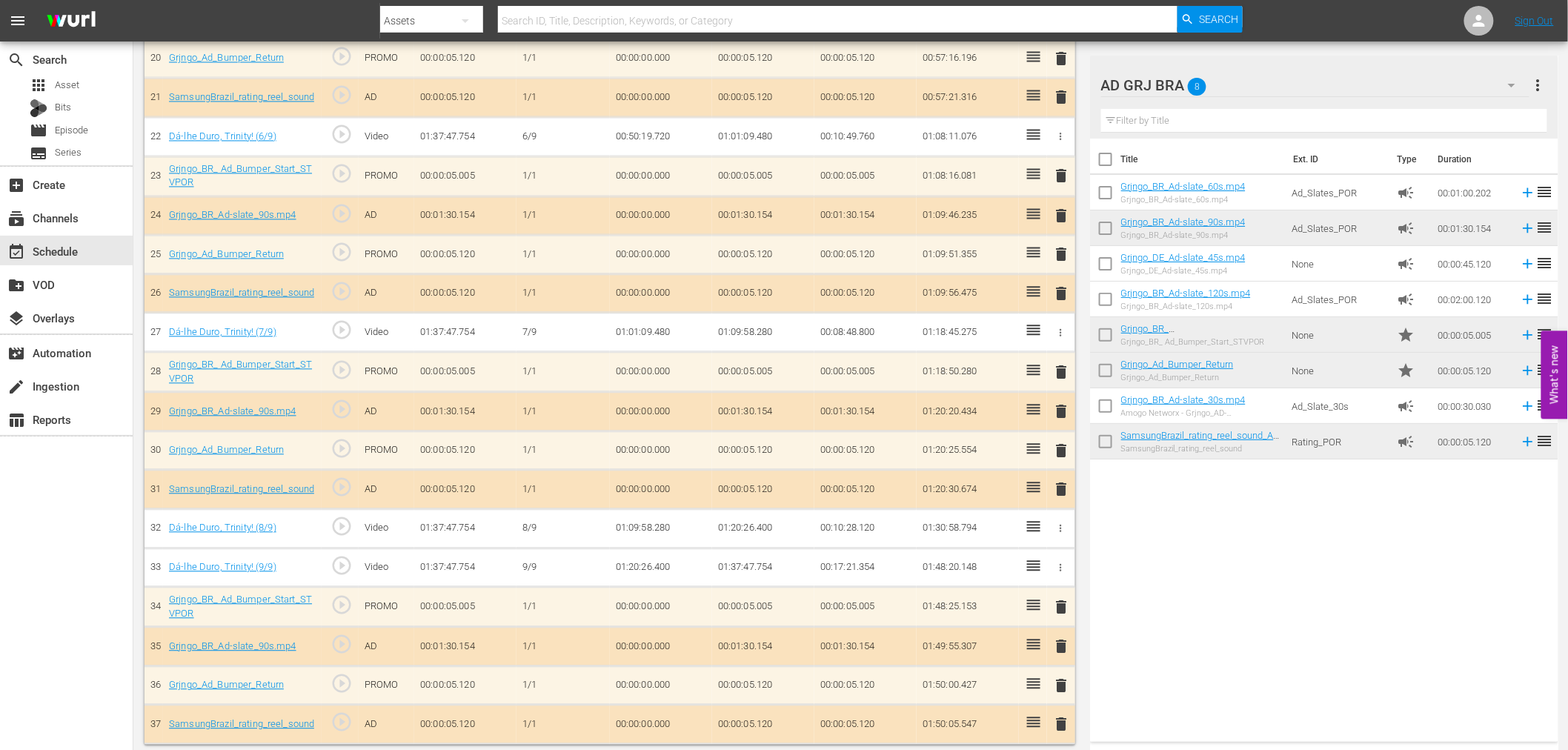
scroll to position [0, 0]
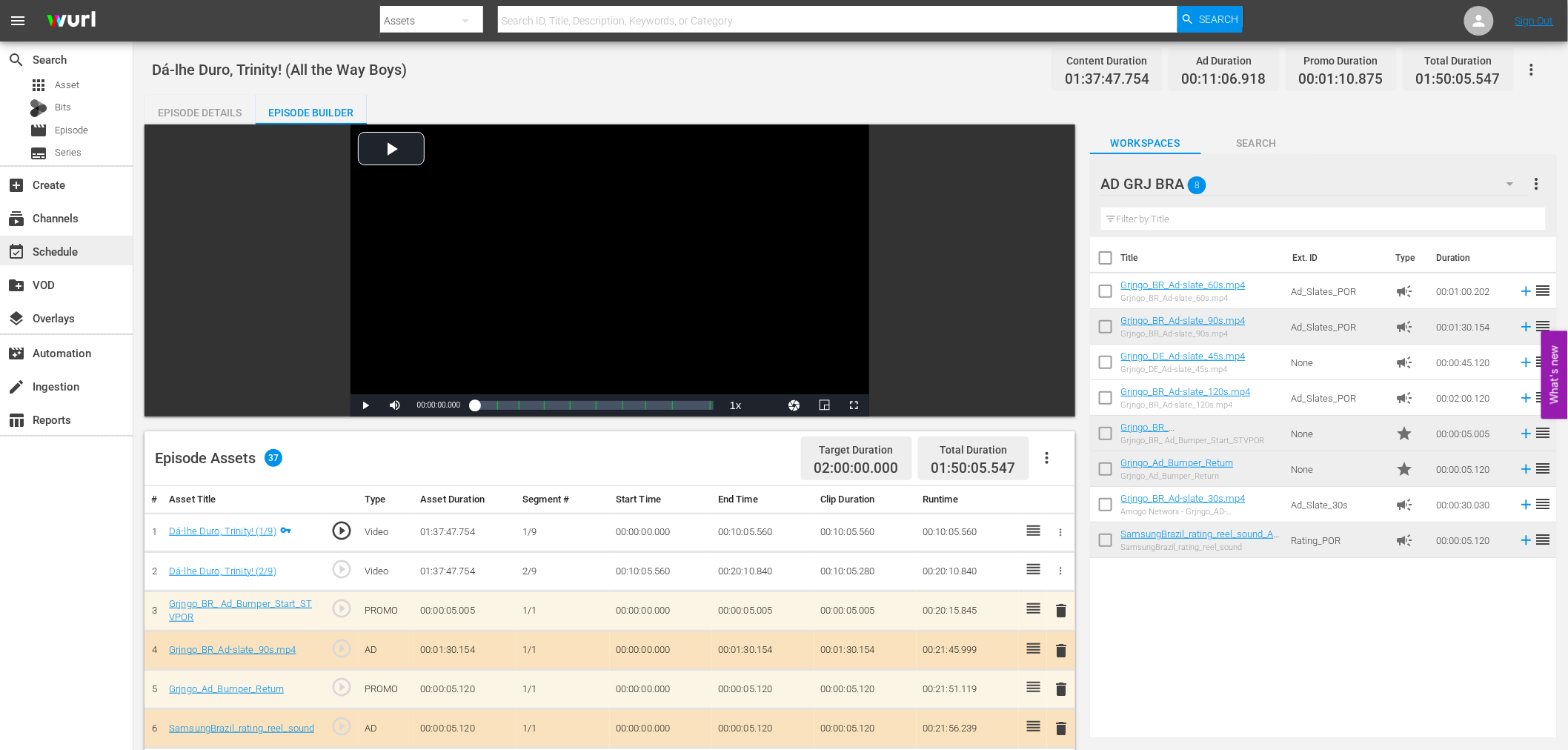
click at [105, 249] on div "event_available Schedule" at bounding box center [66, 250] width 132 height 29
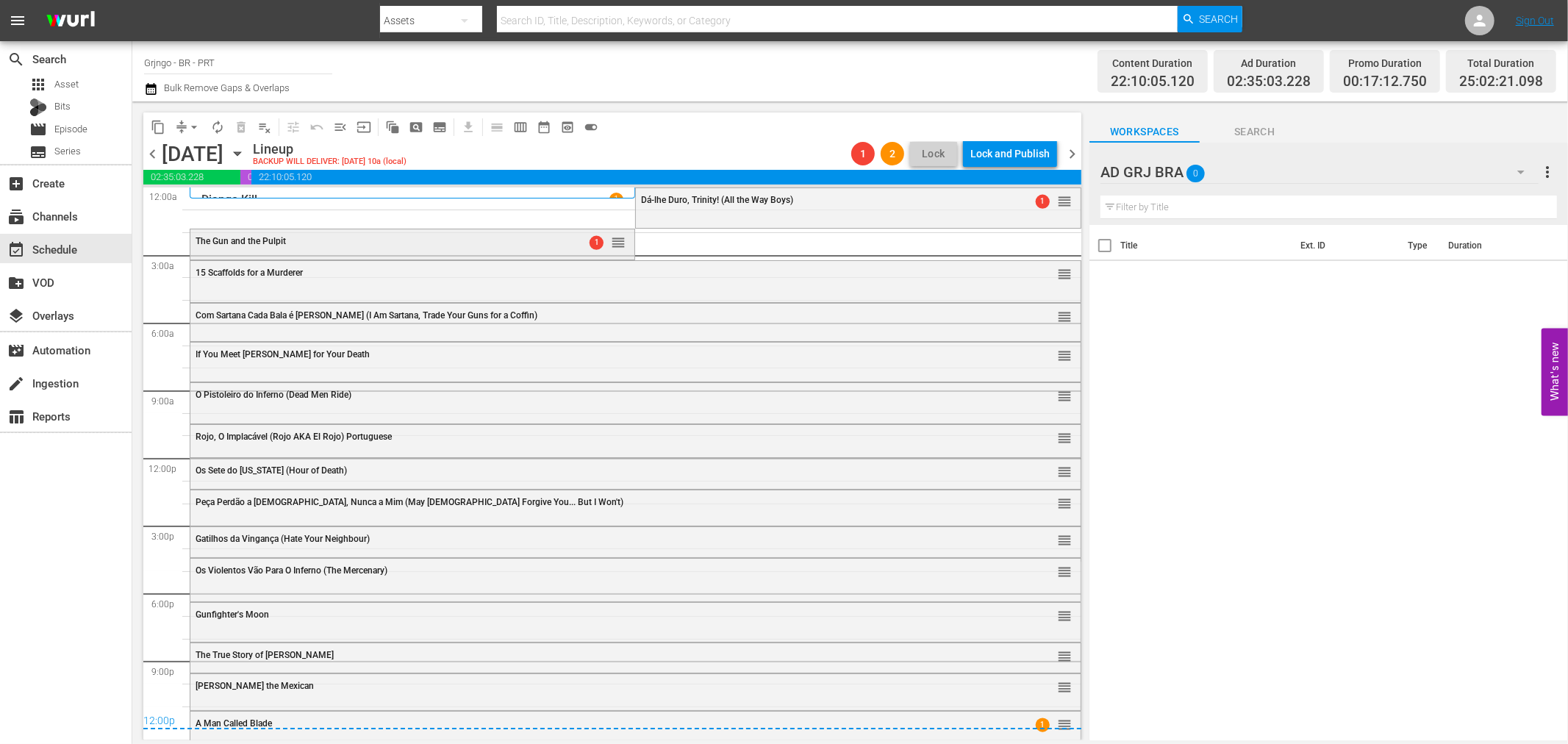
click at [561, 244] on div "1 reorder" at bounding box center [591, 242] width 67 height 15
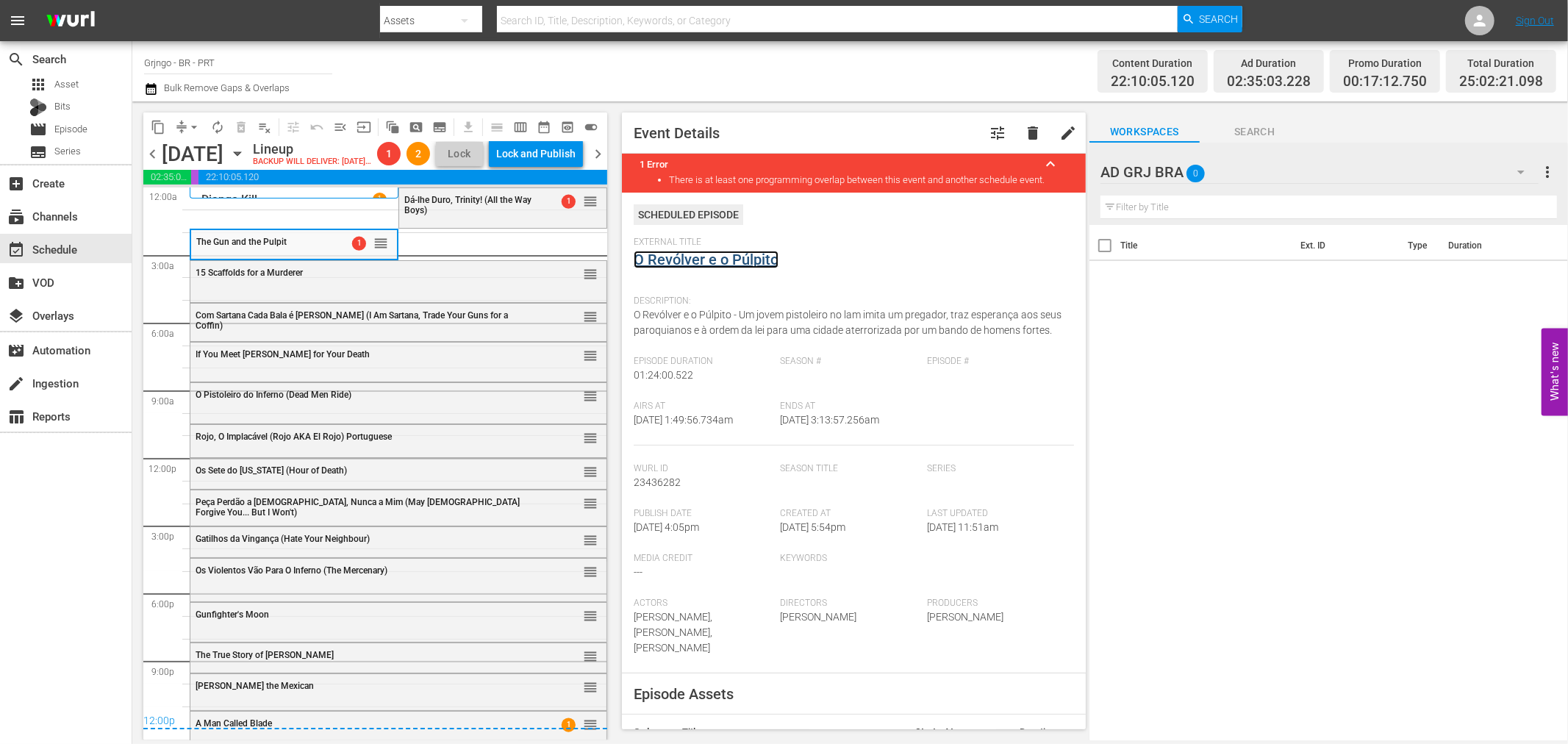
click at [765, 262] on link "O Revólver e o Púlpito" at bounding box center [706, 259] width 145 height 18
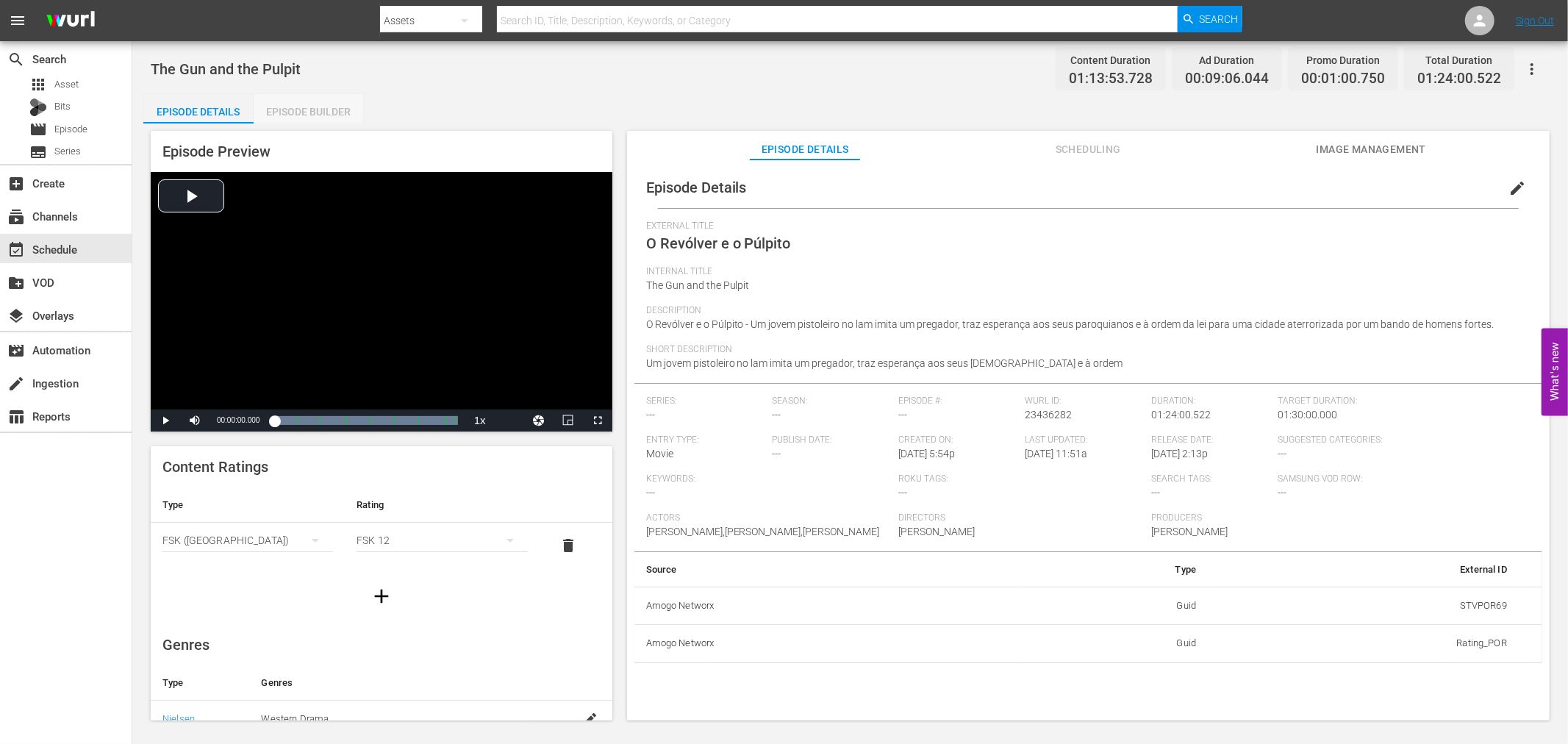
click at [329, 113] on div "Episode Builder" at bounding box center [308, 112] width 110 height 35
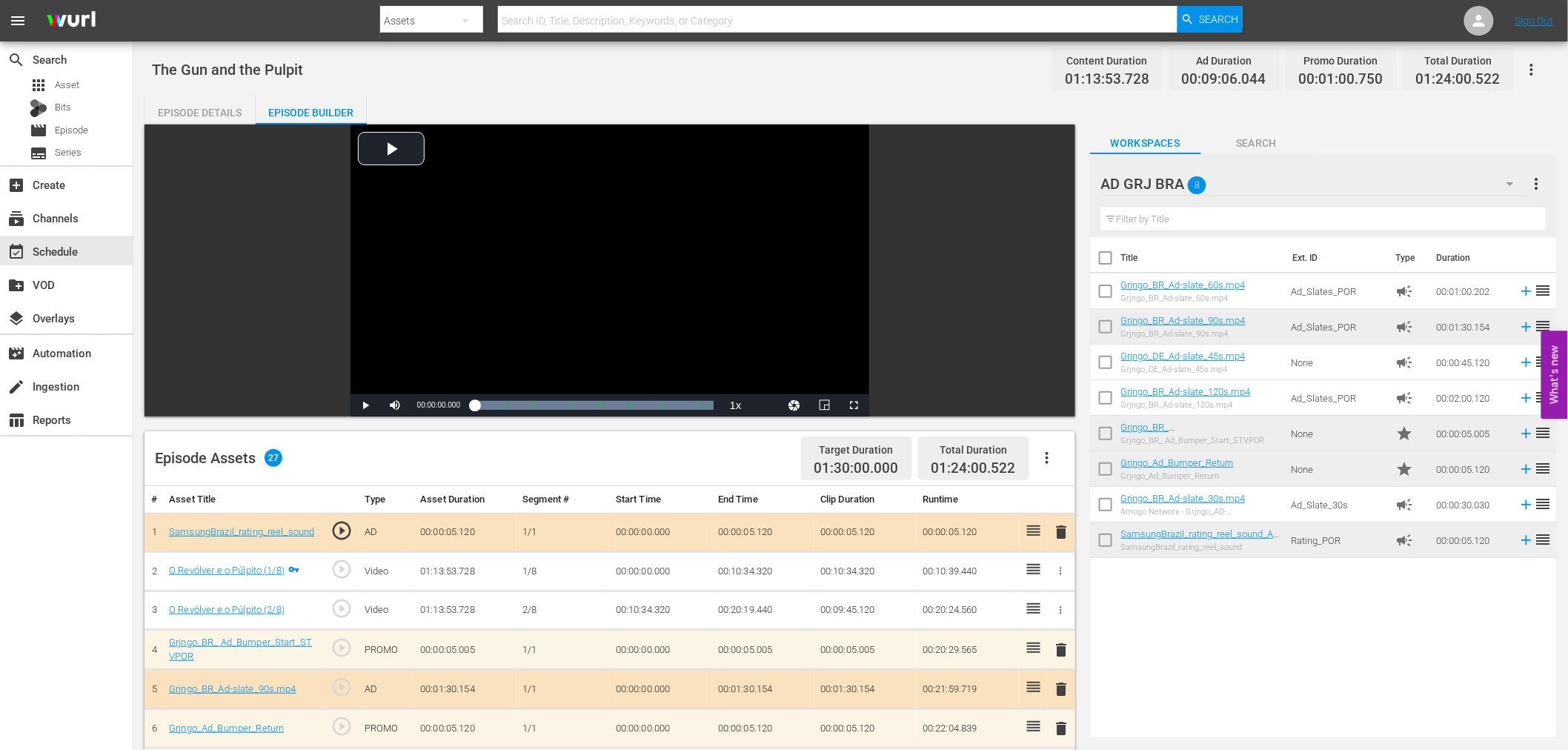
click at [1048, 453] on icon "button" at bounding box center [1047, 458] width 18 height 18
click at [1079, 503] on div "Clear Ads" at bounding box center [1091, 500] width 101 height 35
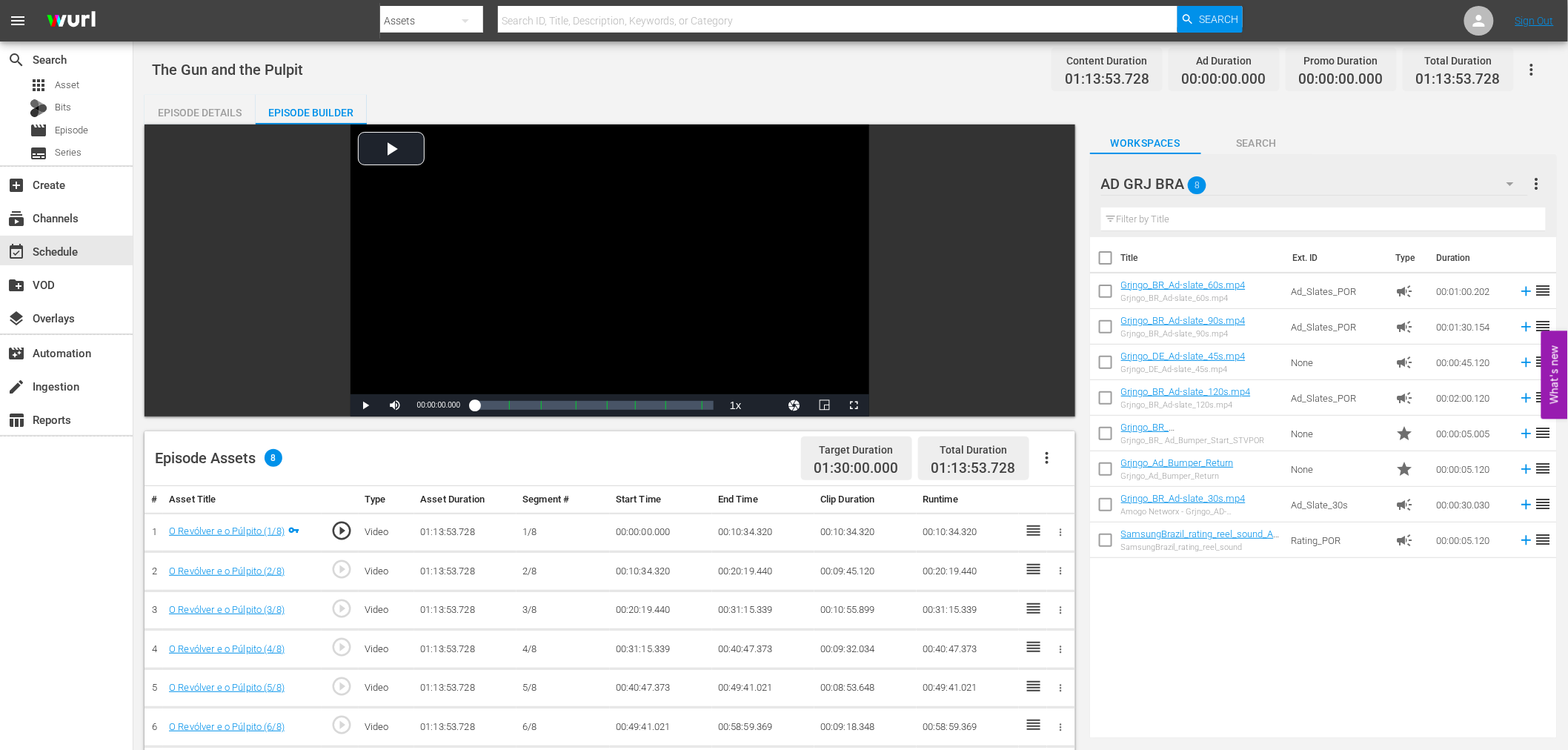
click at [1047, 464] on icon "button" at bounding box center [1047, 458] width 18 height 18
click at [1047, 464] on div "Fill with Ads" at bounding box center [1091, 464] width 101 height 35
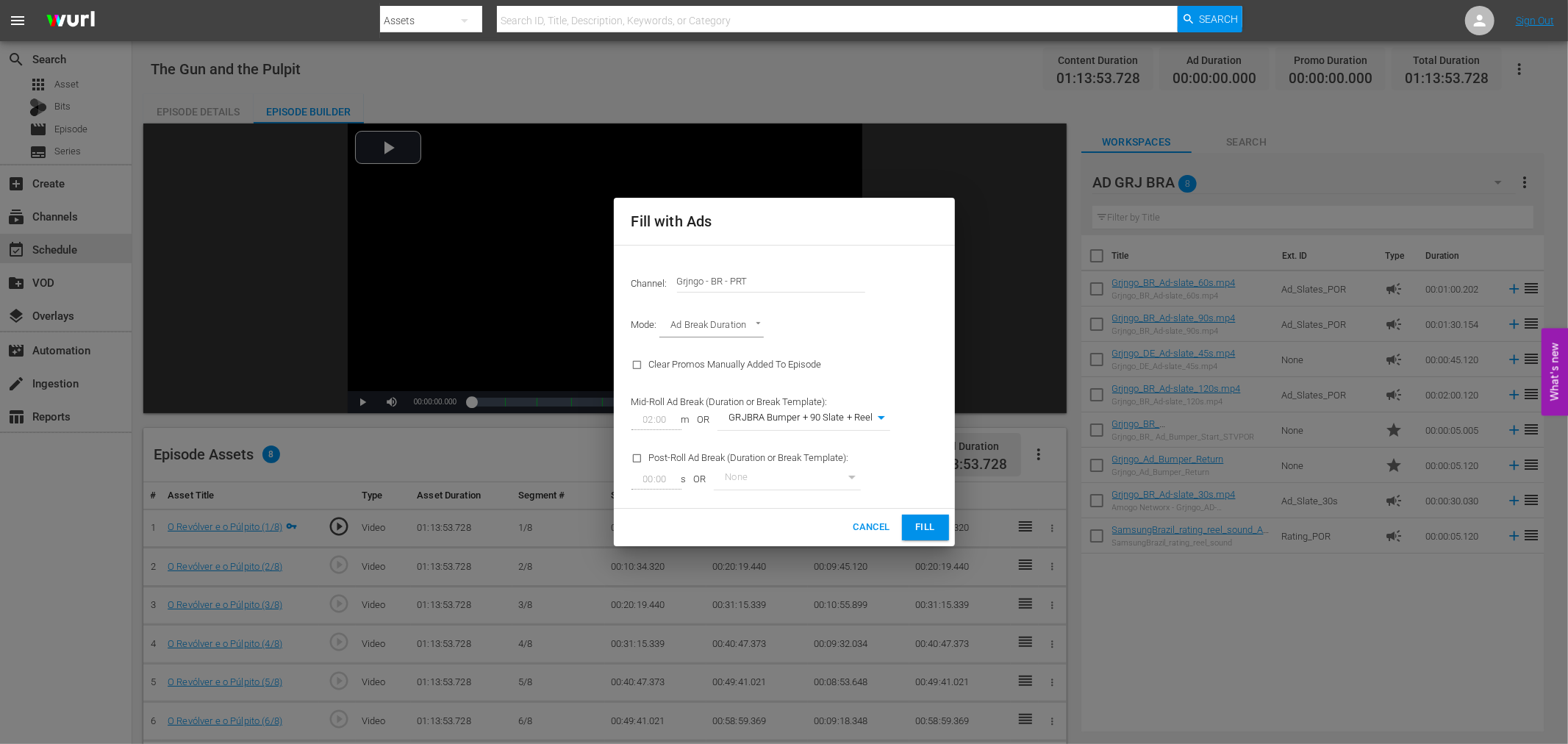
click at [927, 519] on span "Fill" at bounding box center [925, 527] width 23 height 17
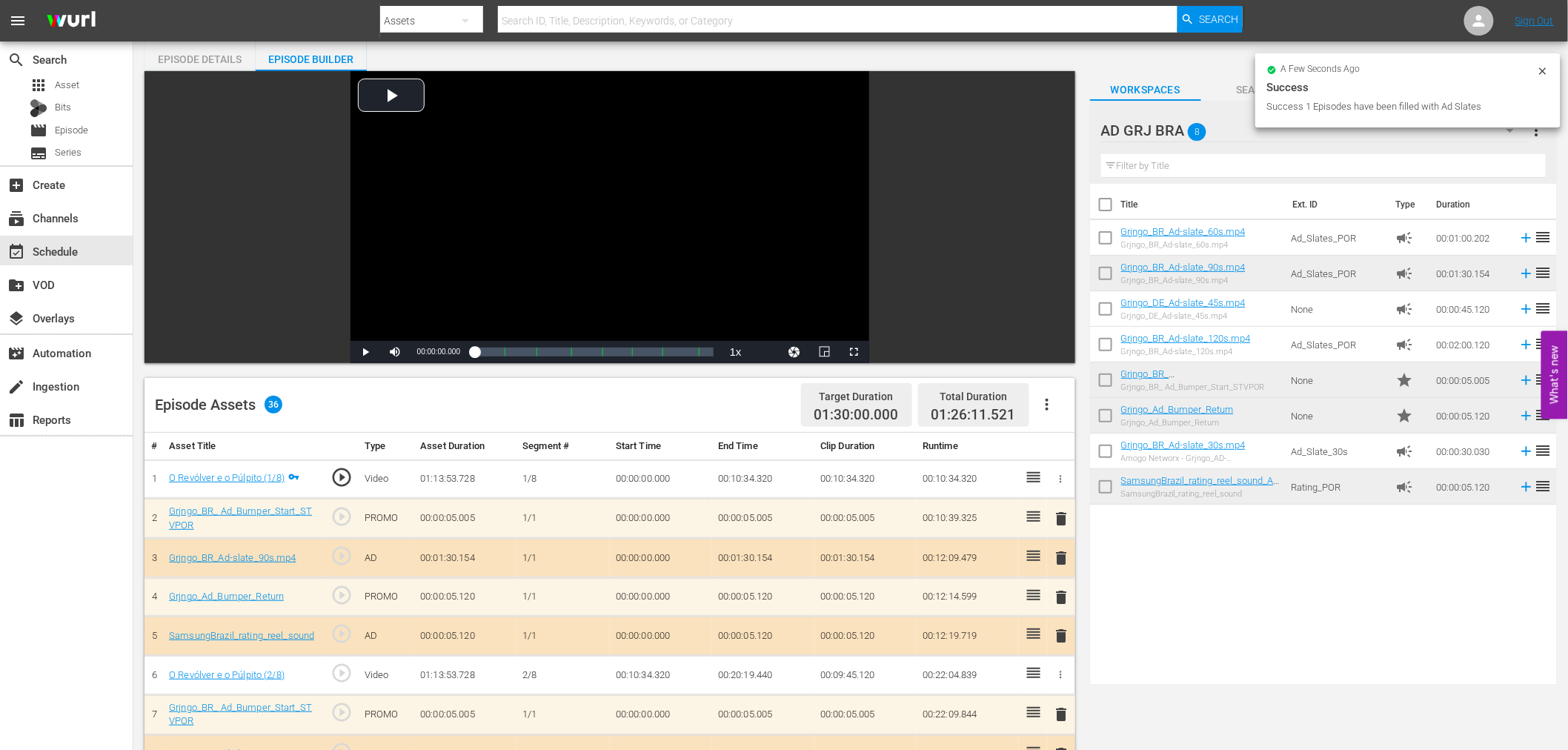
scroll to position [82, 0]
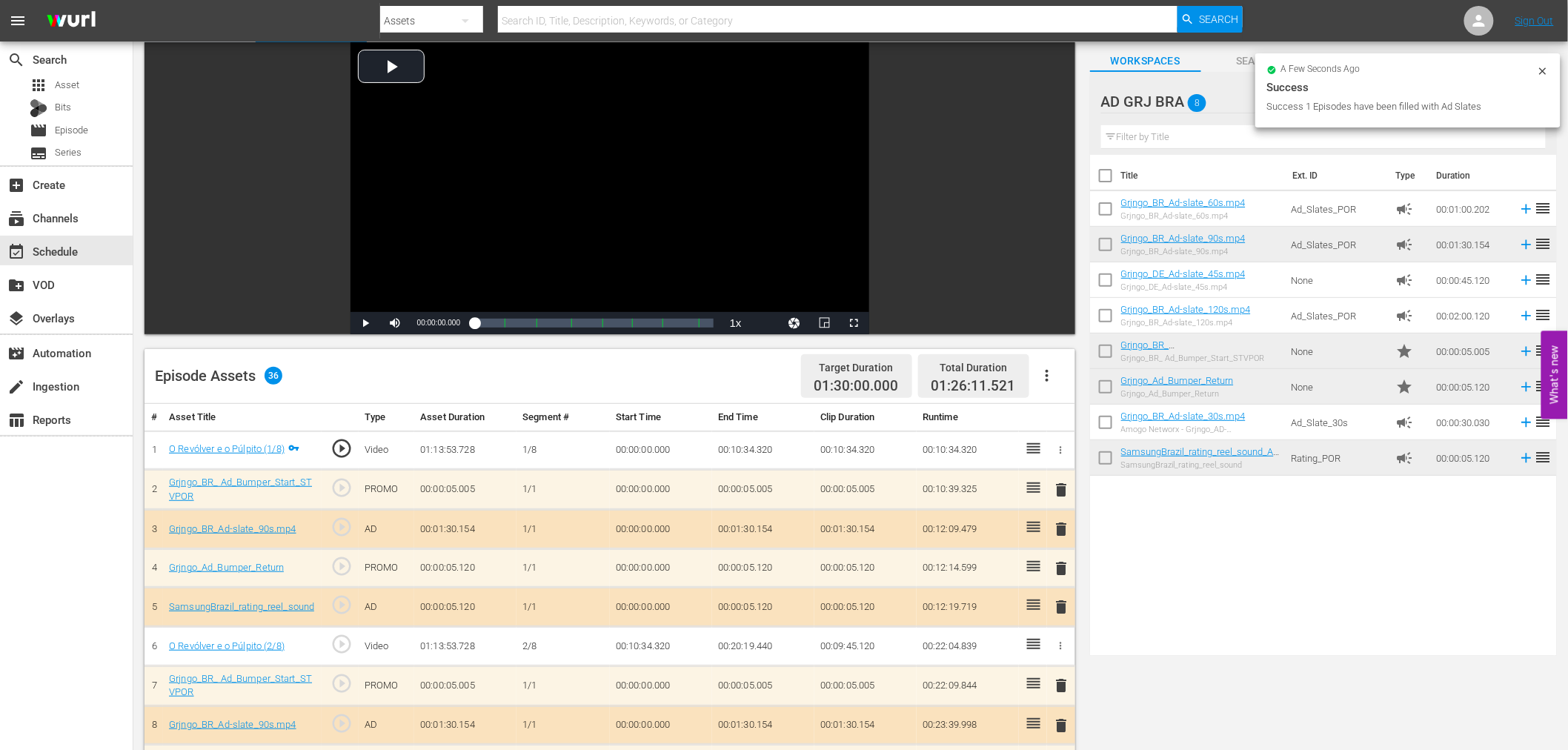
click at [1064, 485] on span "delete" at bounding box center [1062, 490] width 18 height 18
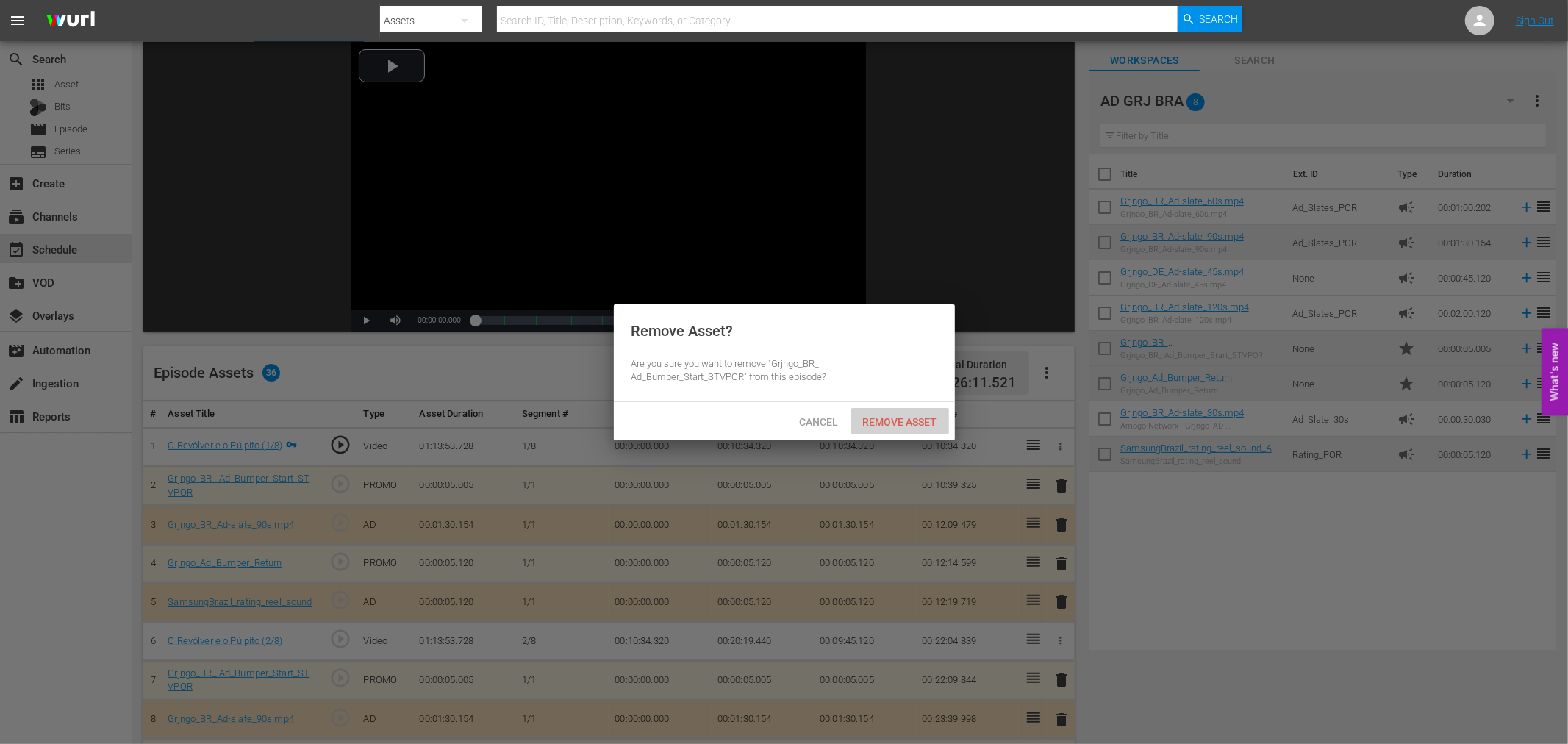
drag, startPoint x: 919, startPoint y: 416, endPoint x: 978, endPoint y: 461, distance: 74.2
click at [920, 418] on span "Remove Asset" at bounding box center [900, 422] width 97 height 12
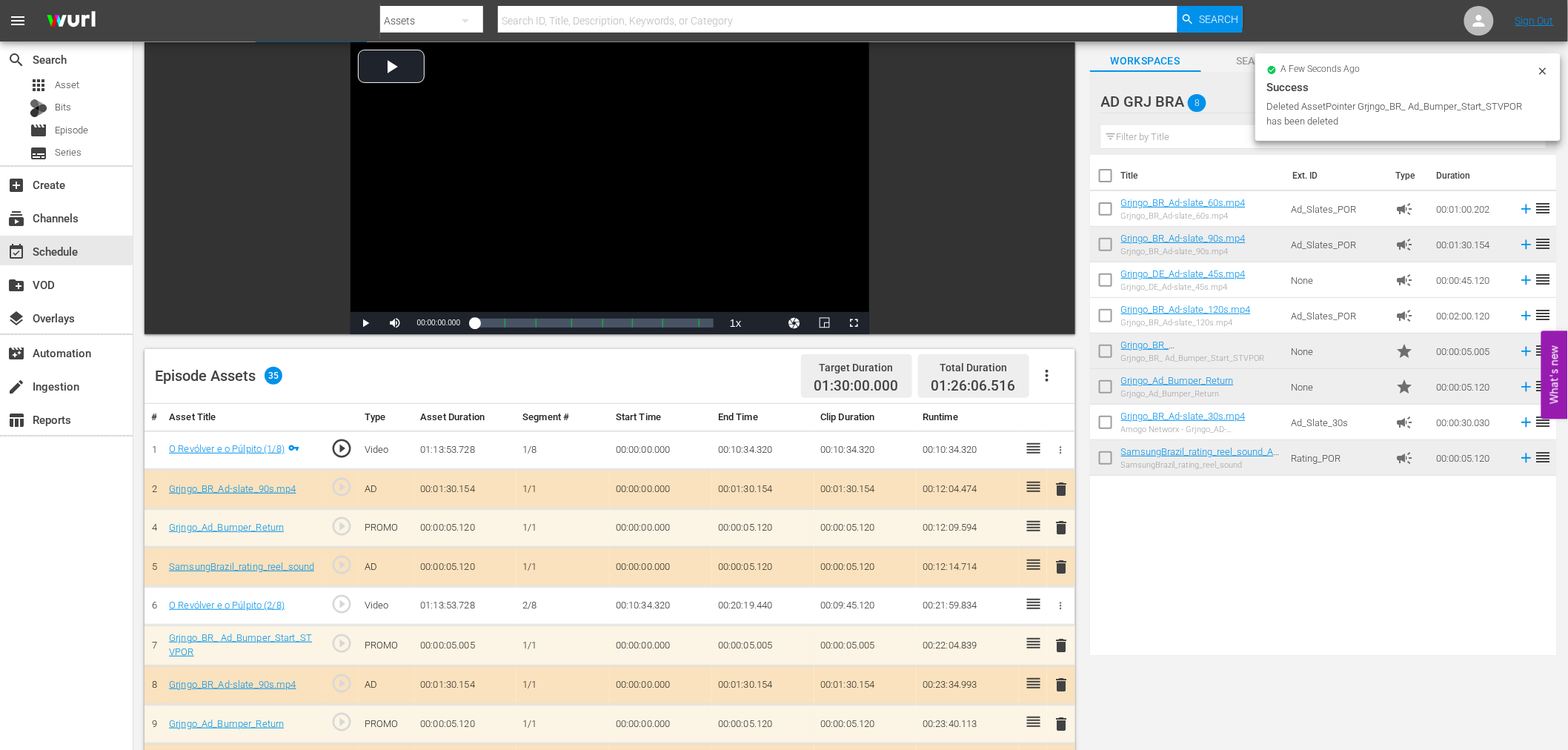
click at [1063, 491] on span "delete" at bounding box center [1062, 489] width 18 height 18
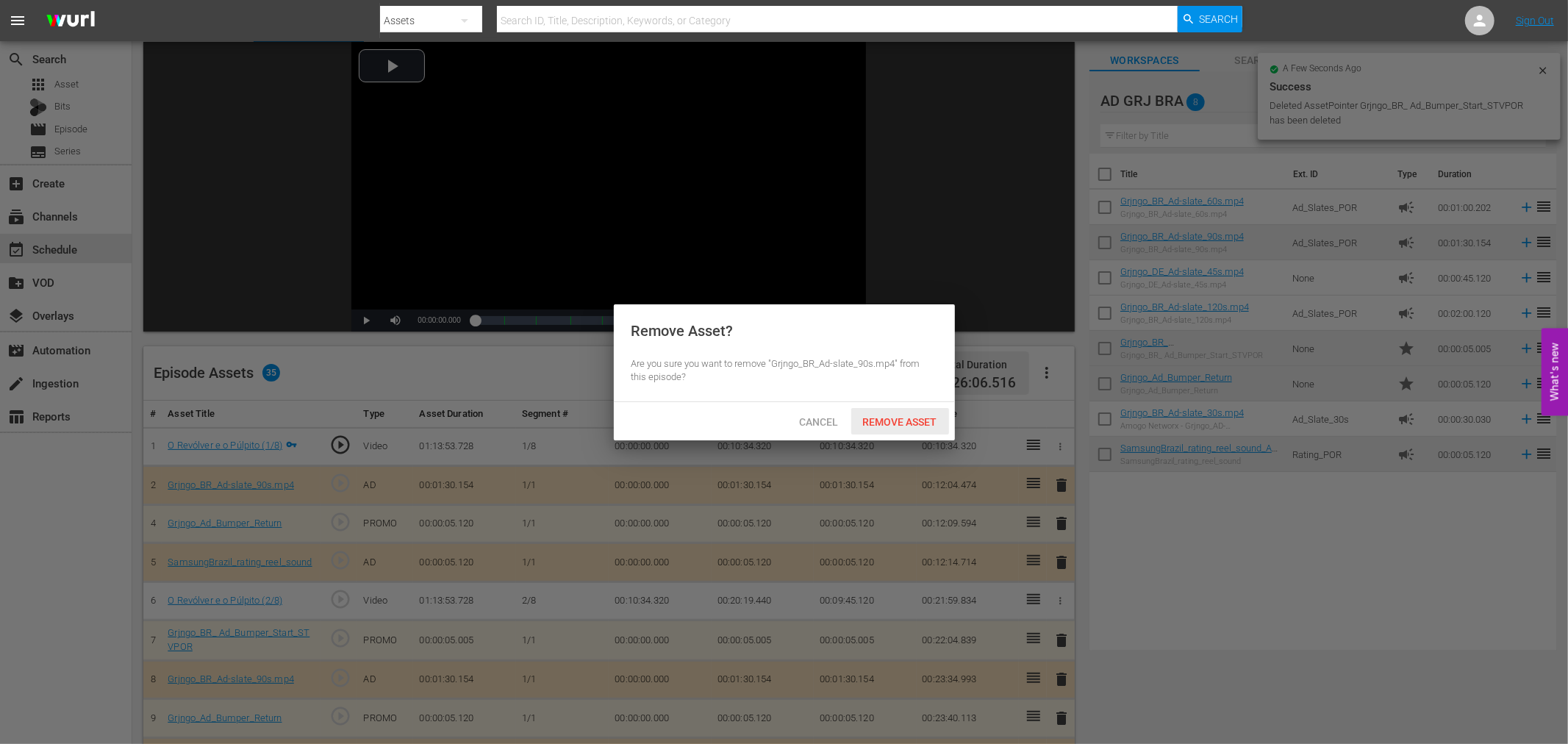
click at [931, 425] on span "Remove Asset" at bounding box center [900, 422] width 97 height 12
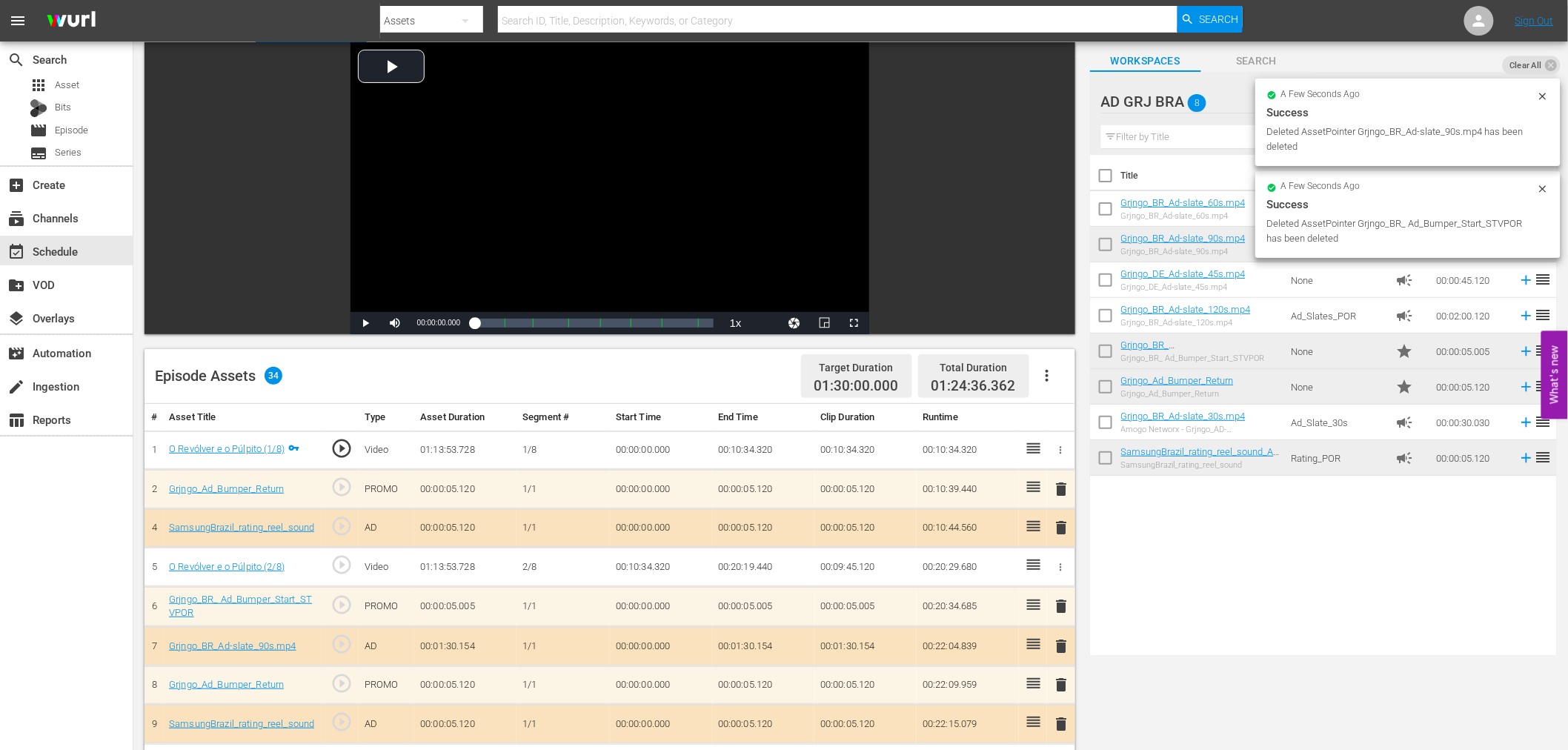
click at [1062, 490] on span "delete" at bounding box center [1062, 489] width 18 height 18
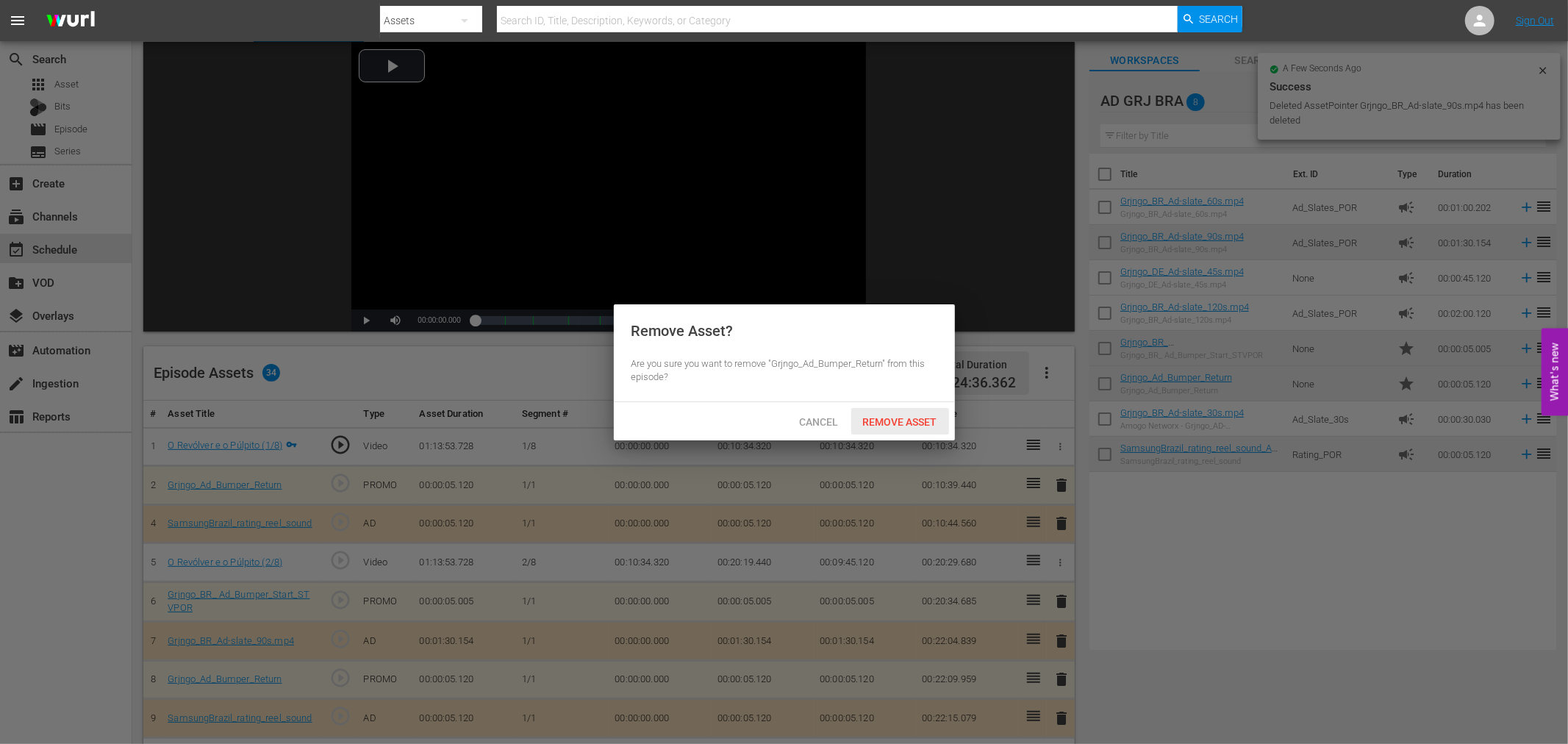
click at [932, 428] on div "Remove Asset" at bounding box center [900, 422] width 97 height 27
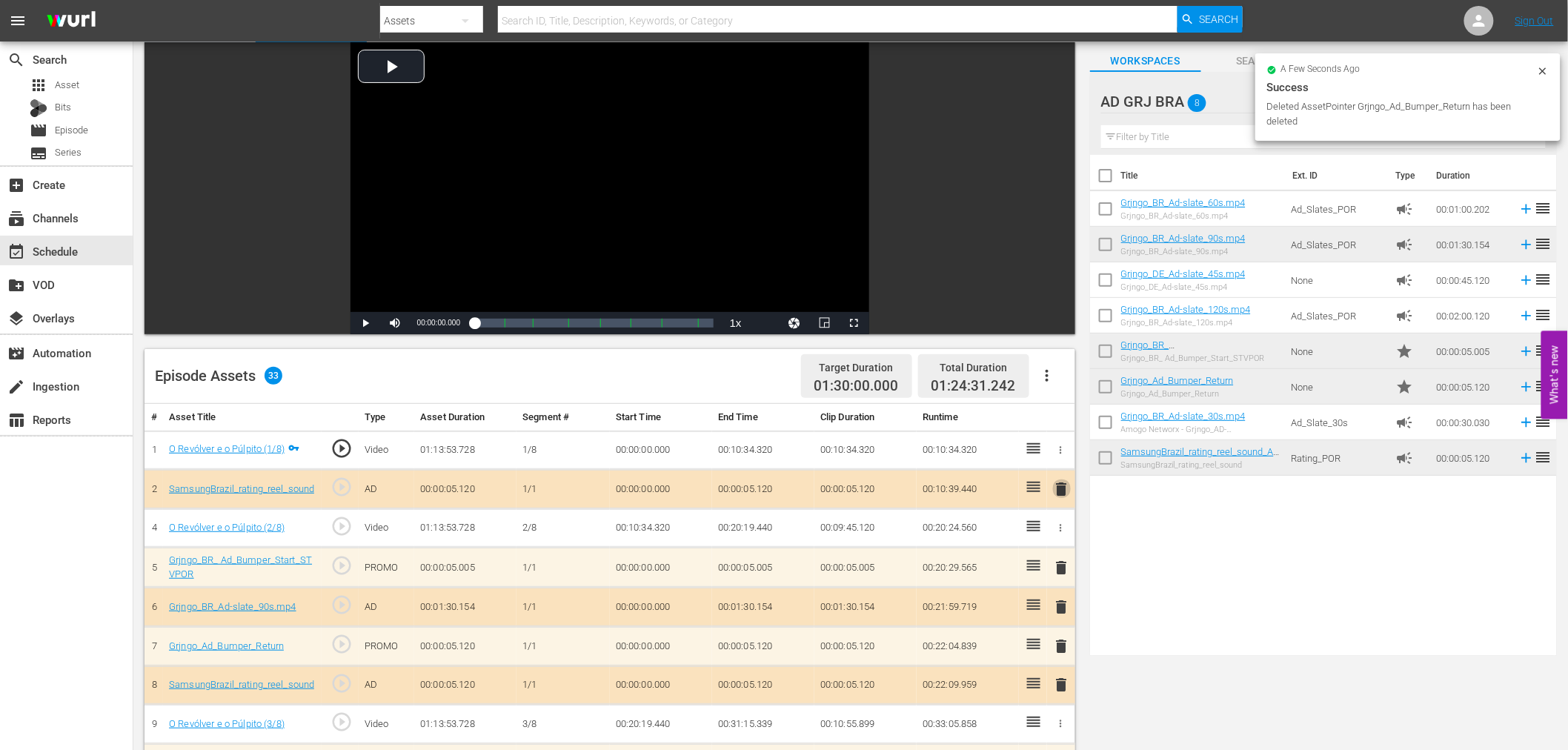
click at [1065, 483] on span "delete" at bounding box center [1062, 489] width 18 height 18
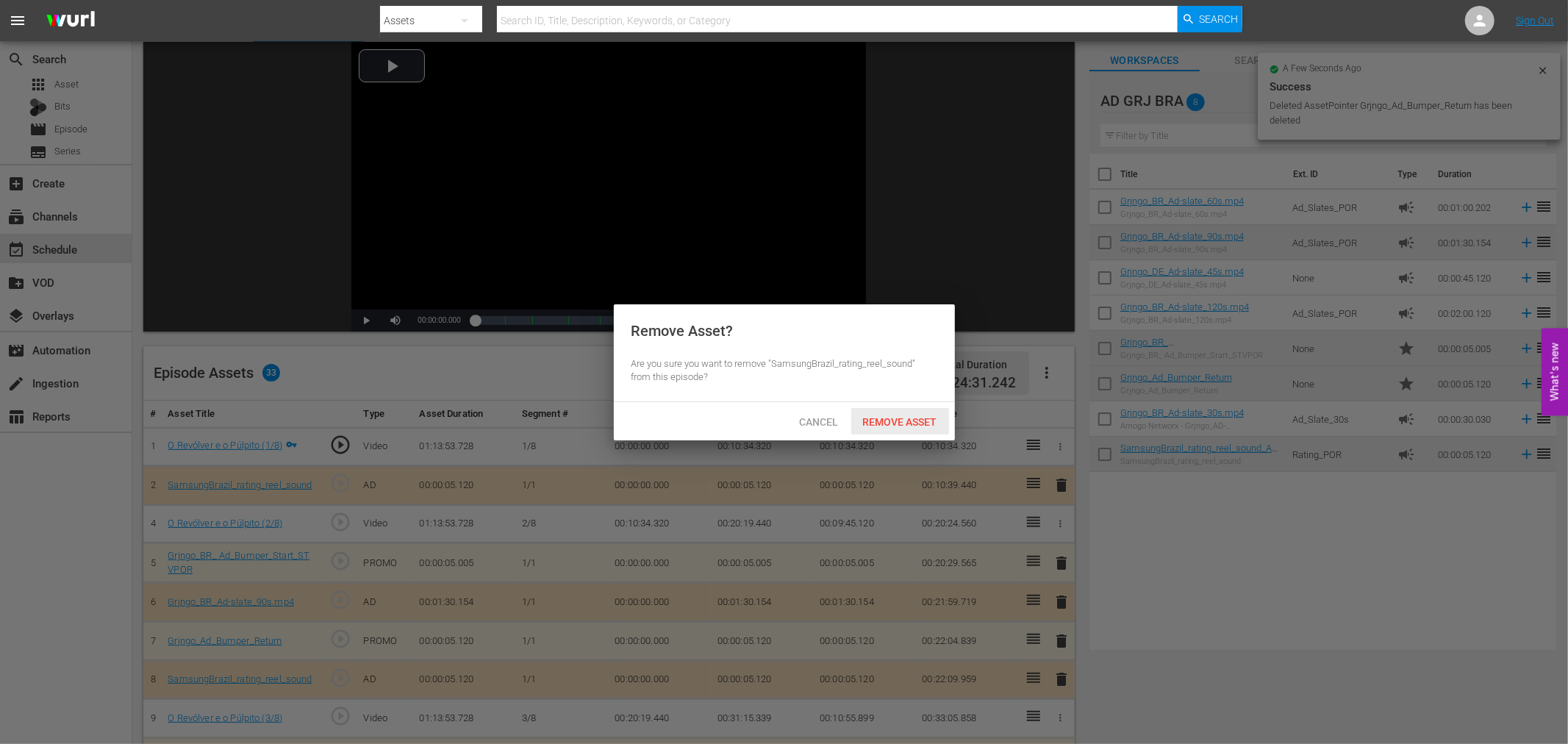
click at [885, 416] on span "Remove Asset" at bounding box center [900, 422] width 97 height 12
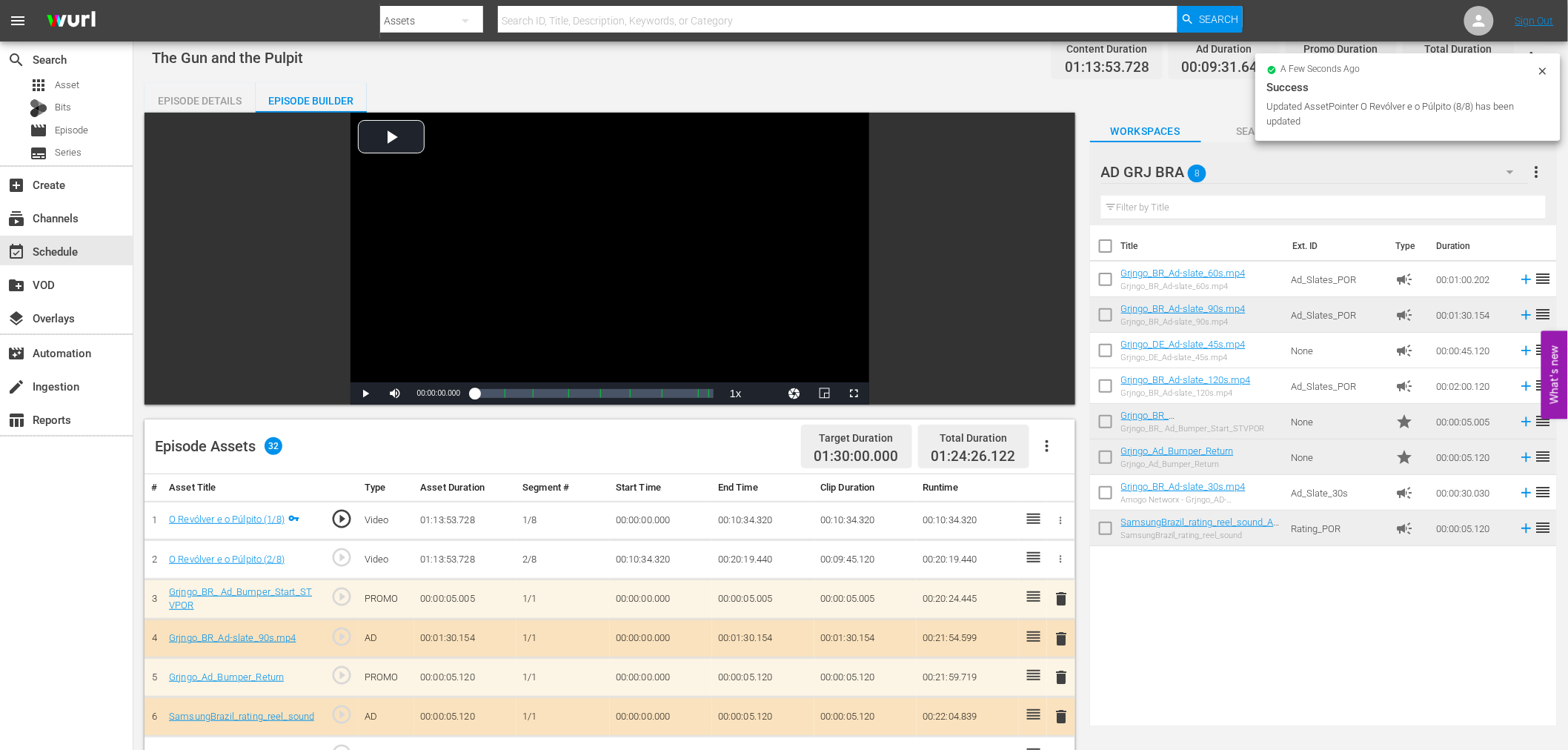
scroll to position [0, 0]
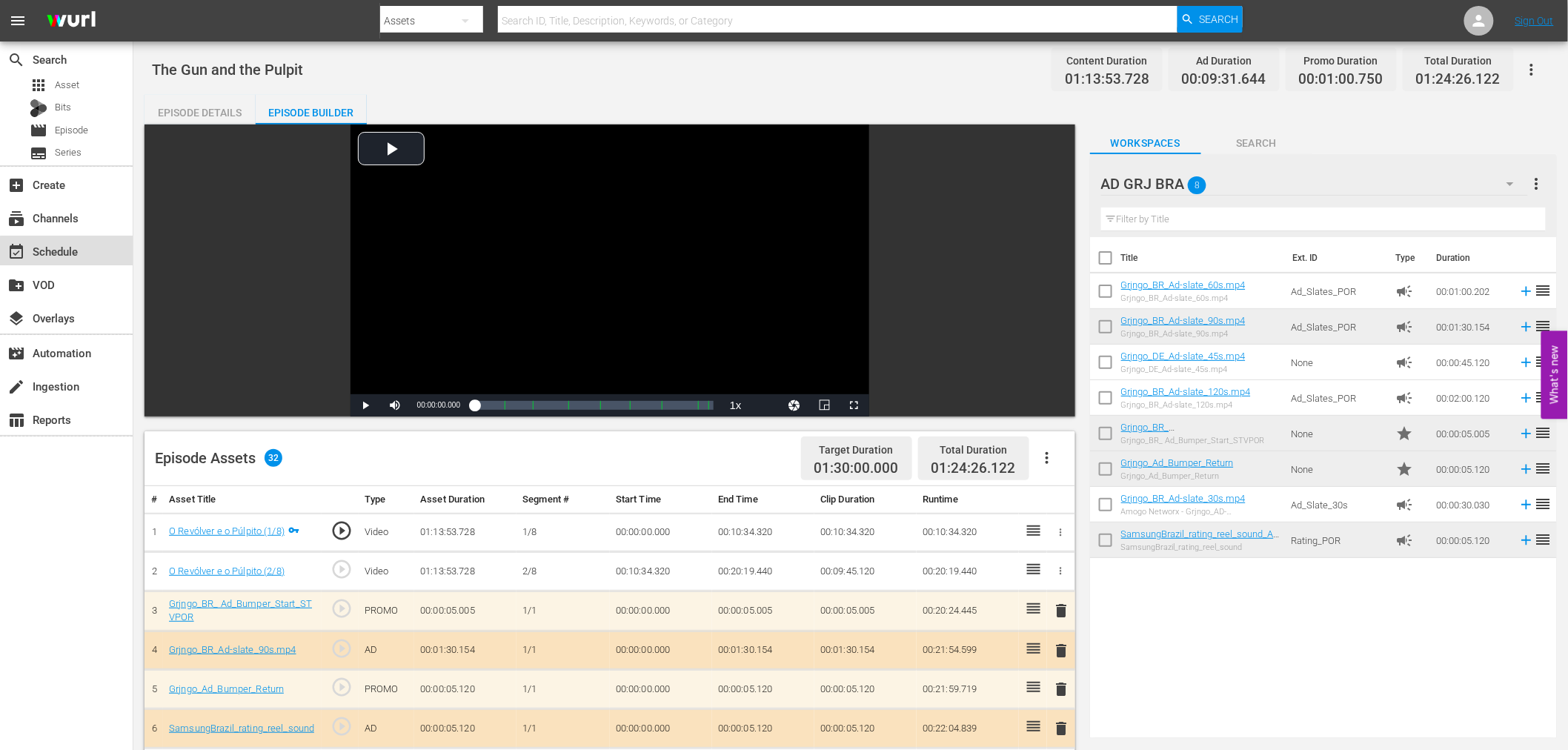
click at [89, 253] on div "event_available Schedule" at bounding box center [66, 250] width 132 height 29
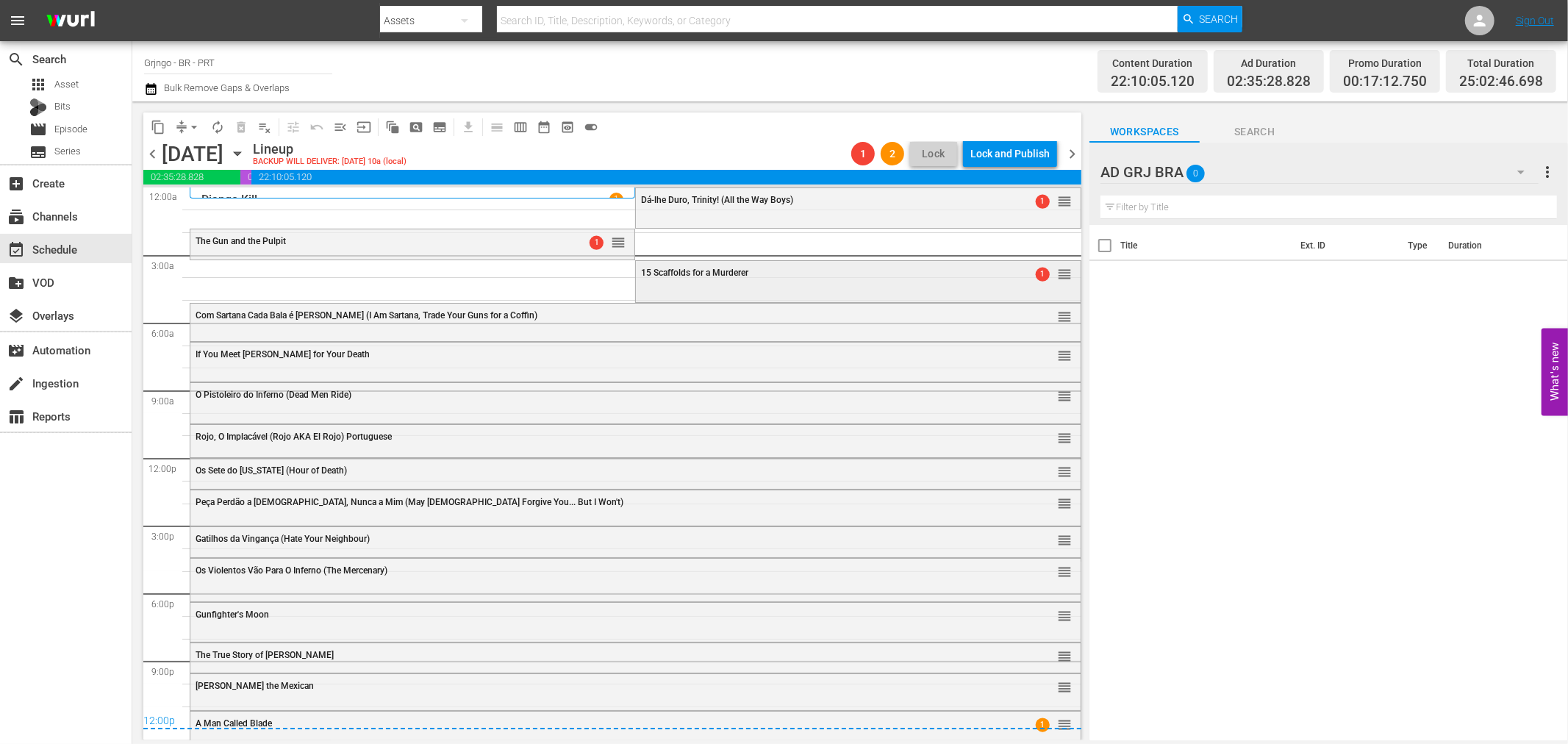
click at [665, 274] on span "15 Scaffolds for a Murderer" at bounding box center [694, 273] width 107 height 11
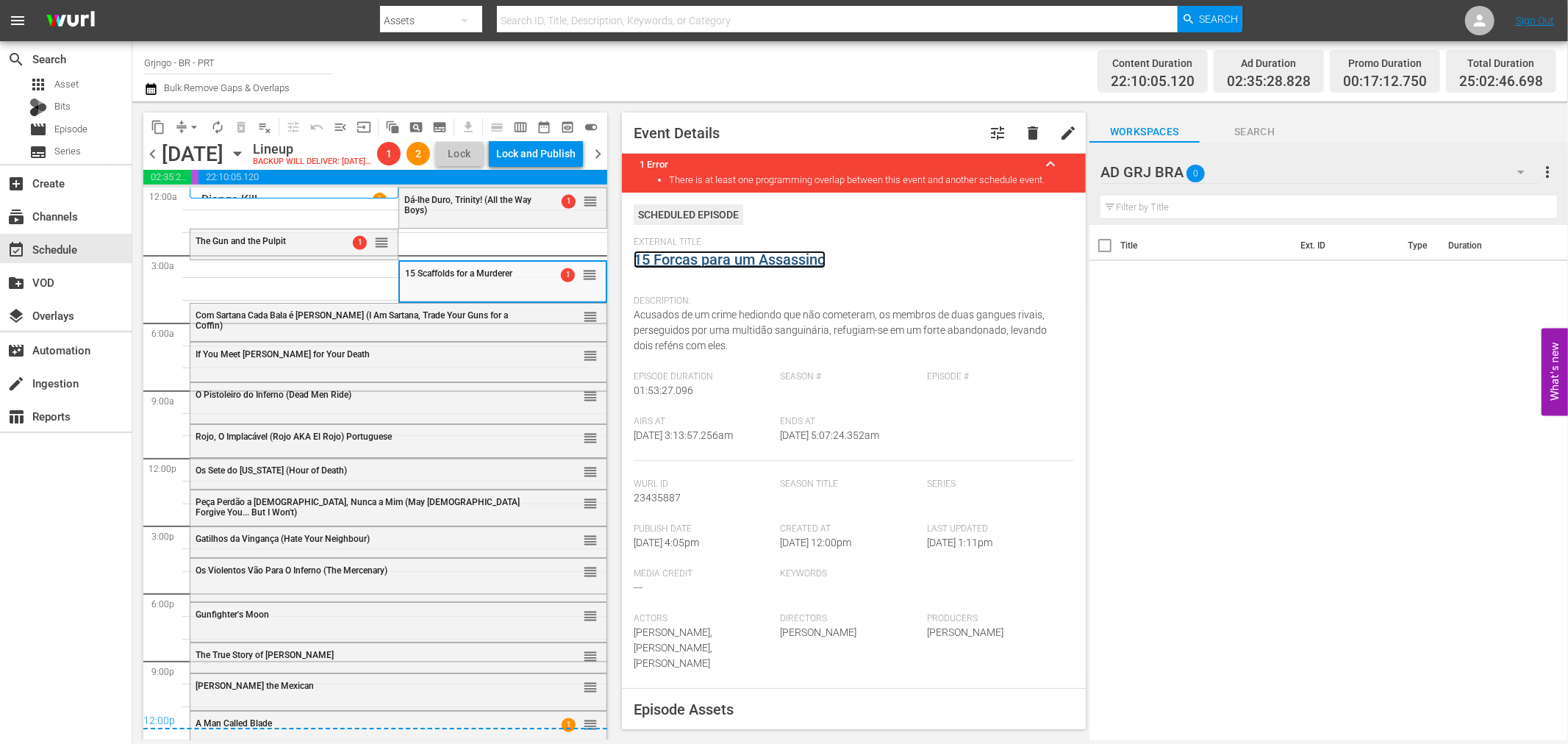
click at [657, 257] on link "15 Forcas para um Assassino" at bounding box center [729, 259] width 192 height 18
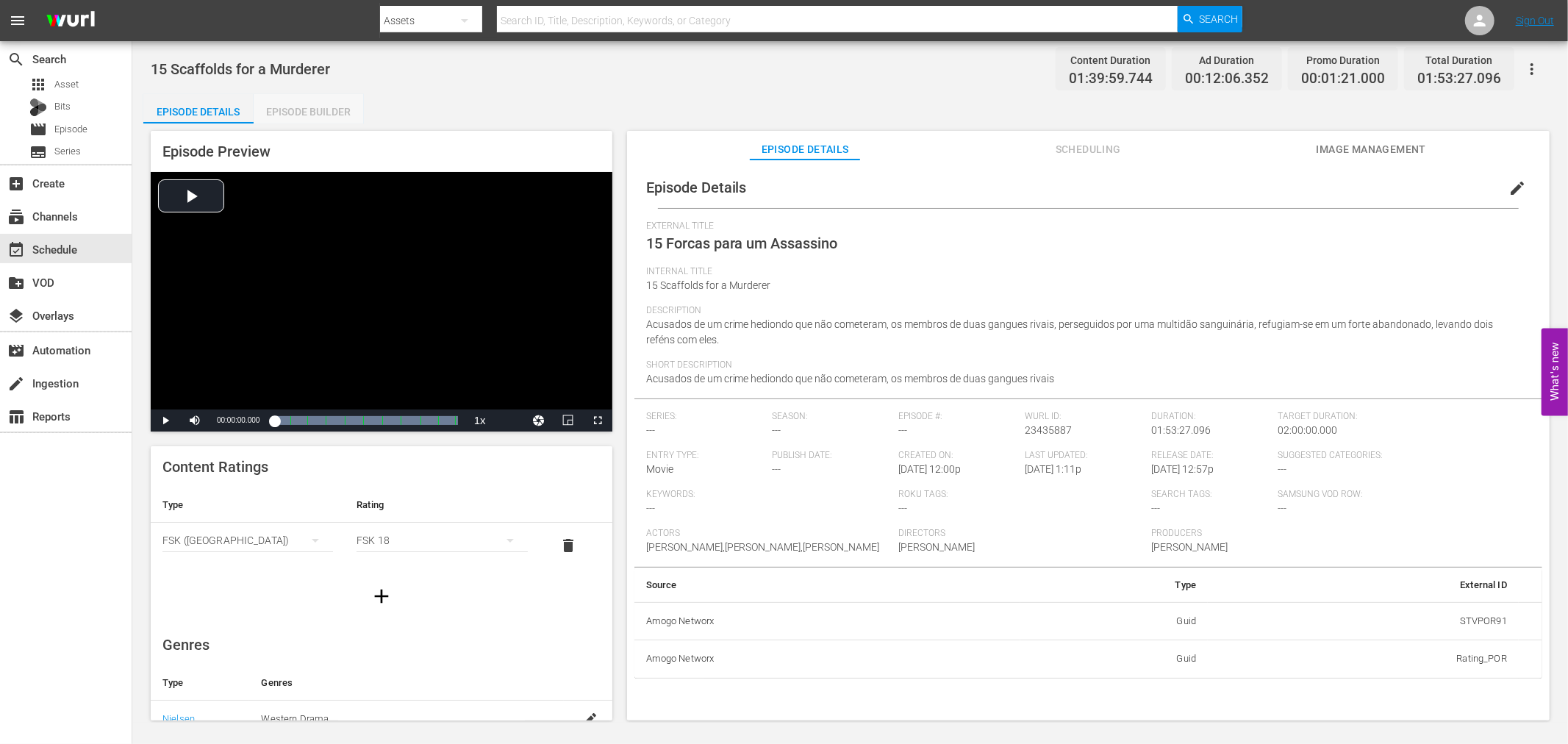
click at [314, 109] on div "Episode Builder" at bounding box center [308, 112] width 110 height 35
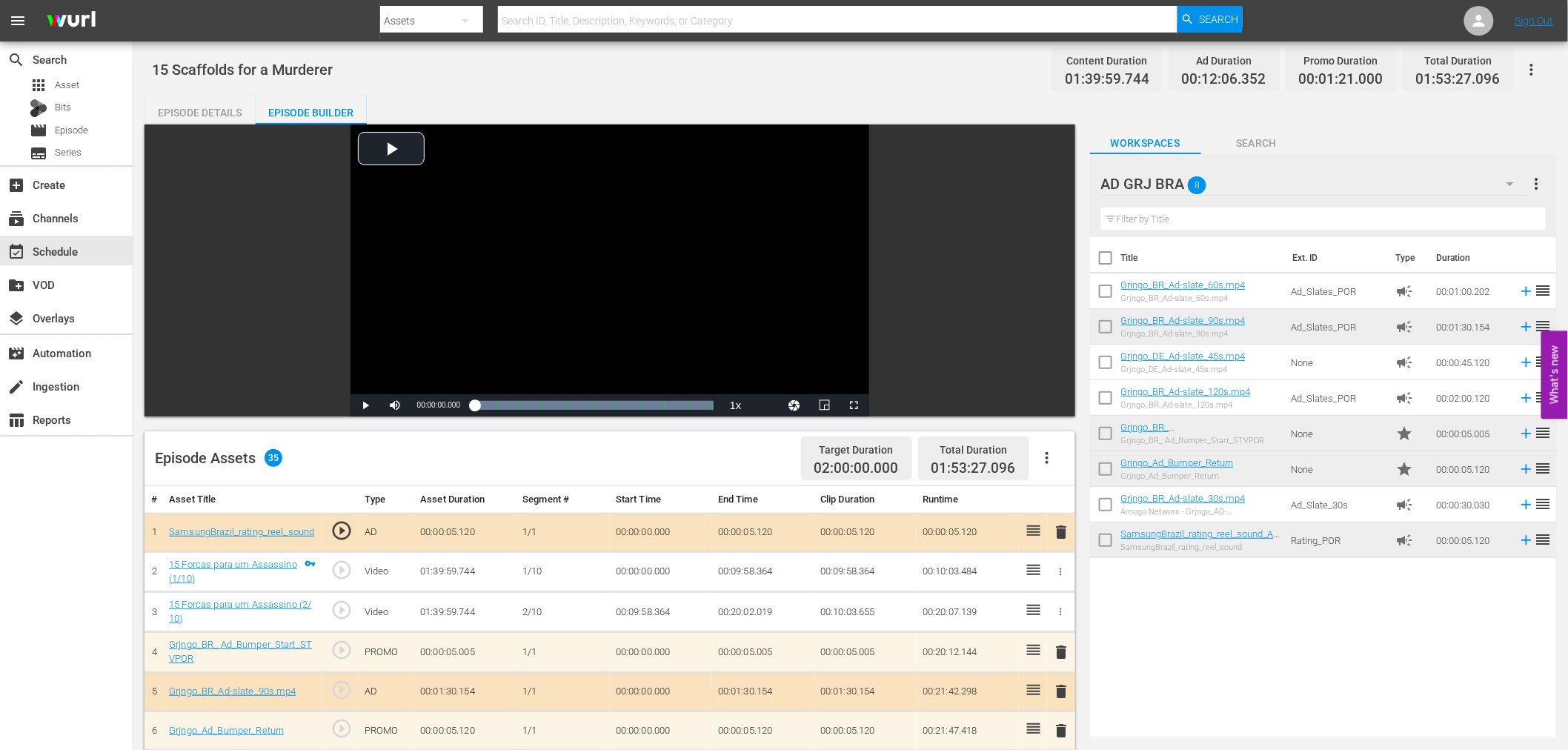
click at [1042, 453] on icon "button" at bounding box center [1047, 458] width 18 height 18
click at [1071, 500] on div "Clear Ads" at bounding box center [1091, 500] width 101 height 35
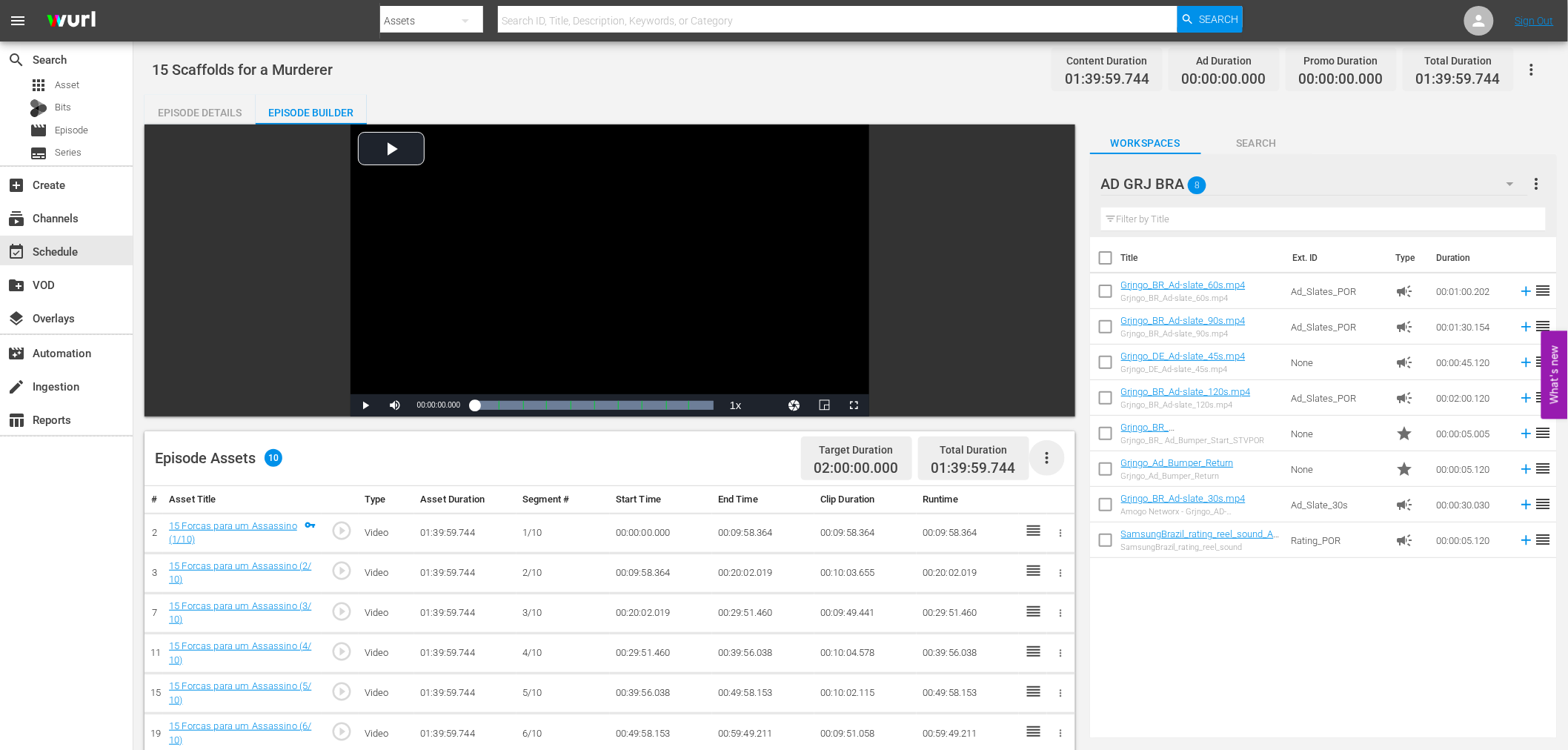
click at [1049, 458] on icon "button" at bounding box center [1047, 458] width 18 height 18
click at [1049, 458] on div "Fill with Ads" at bounding box center [1091, 464] width 101 height 35
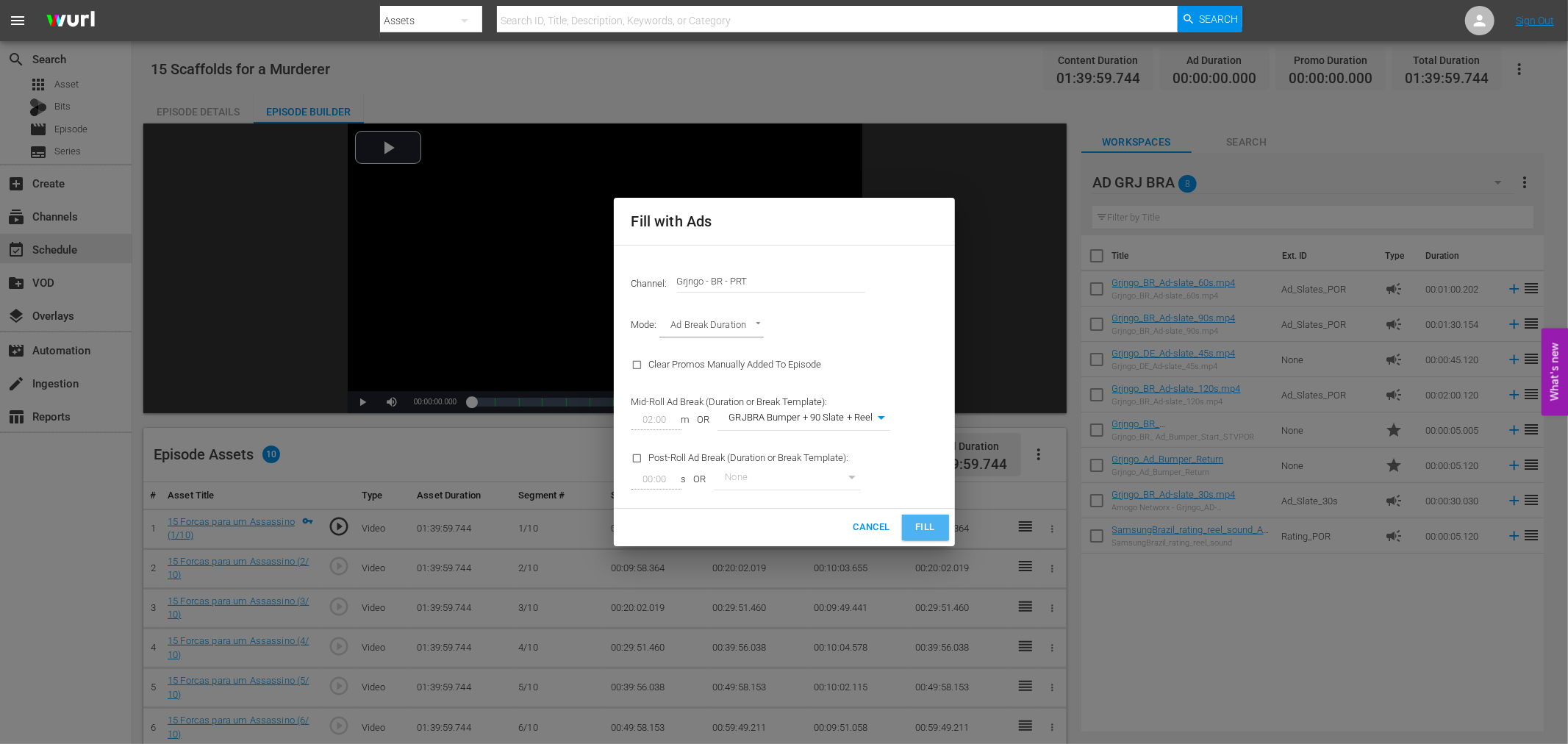
click at [913, 525] on button "Fill" at bounding box center [925, 528] width 47 height 25
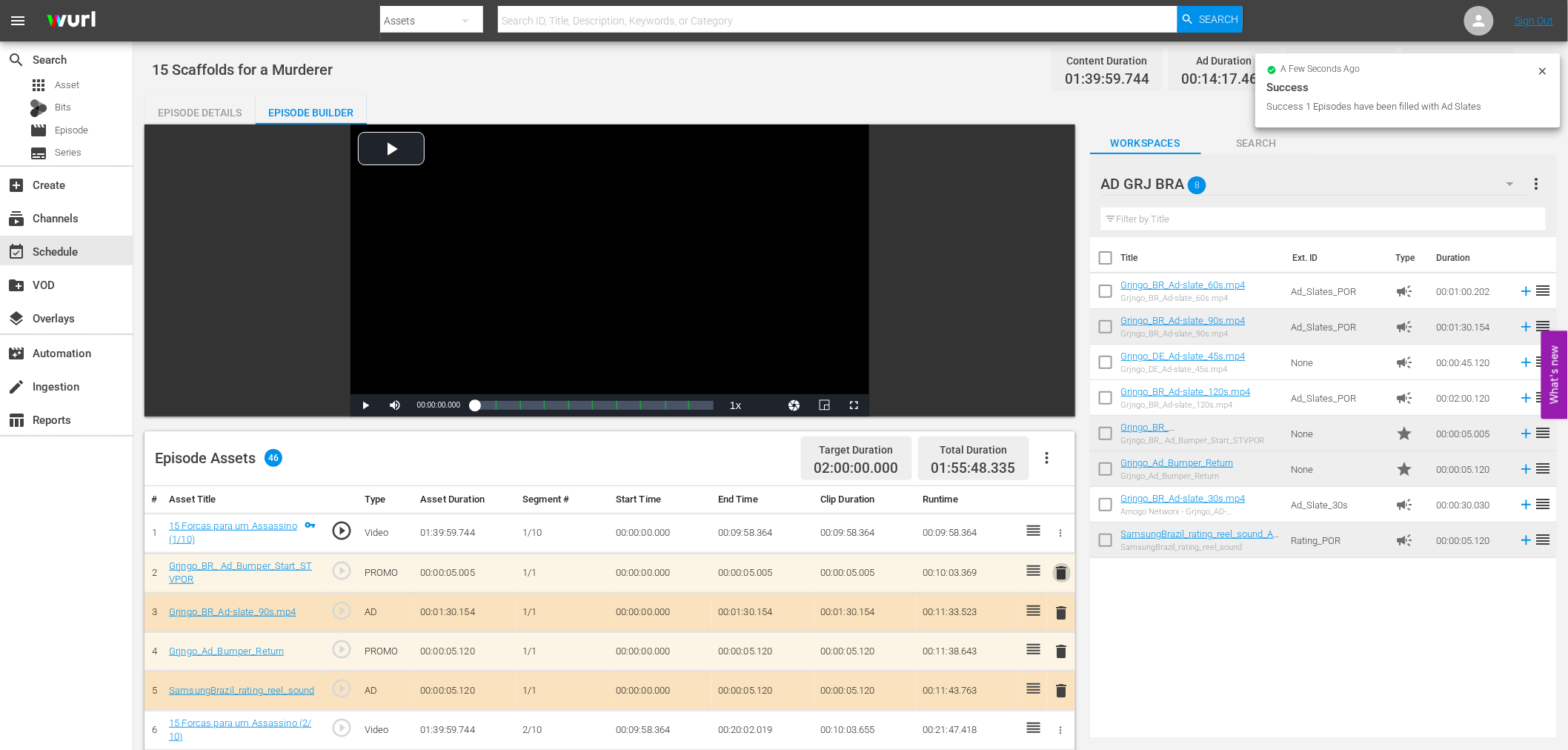
click at [1060, 570] on span "delete" at bounding box center [1062, 573] width 18 height 18
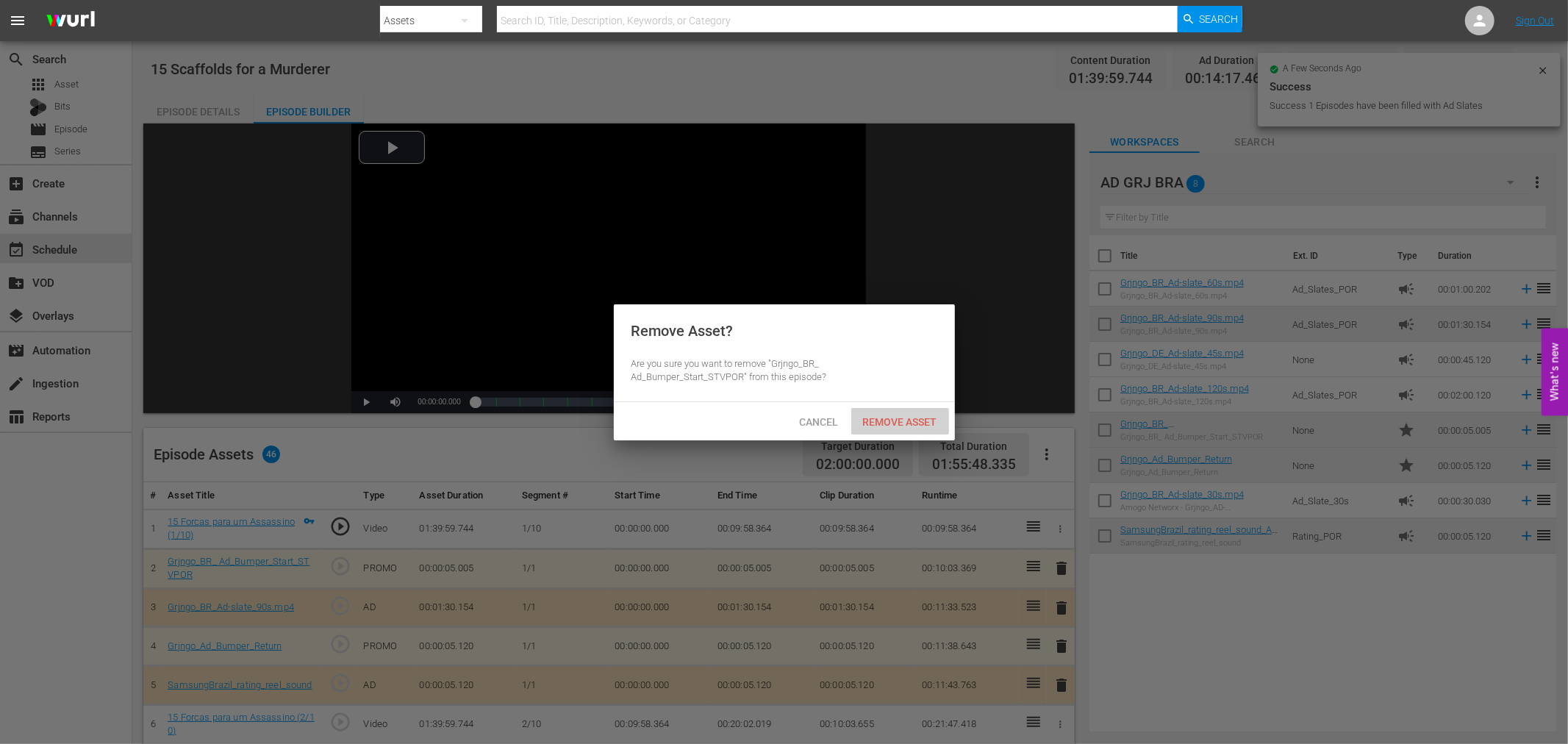
click at [896, 428] on div "Remove Asset" at bounding box center [900, 422] width 97 height 27
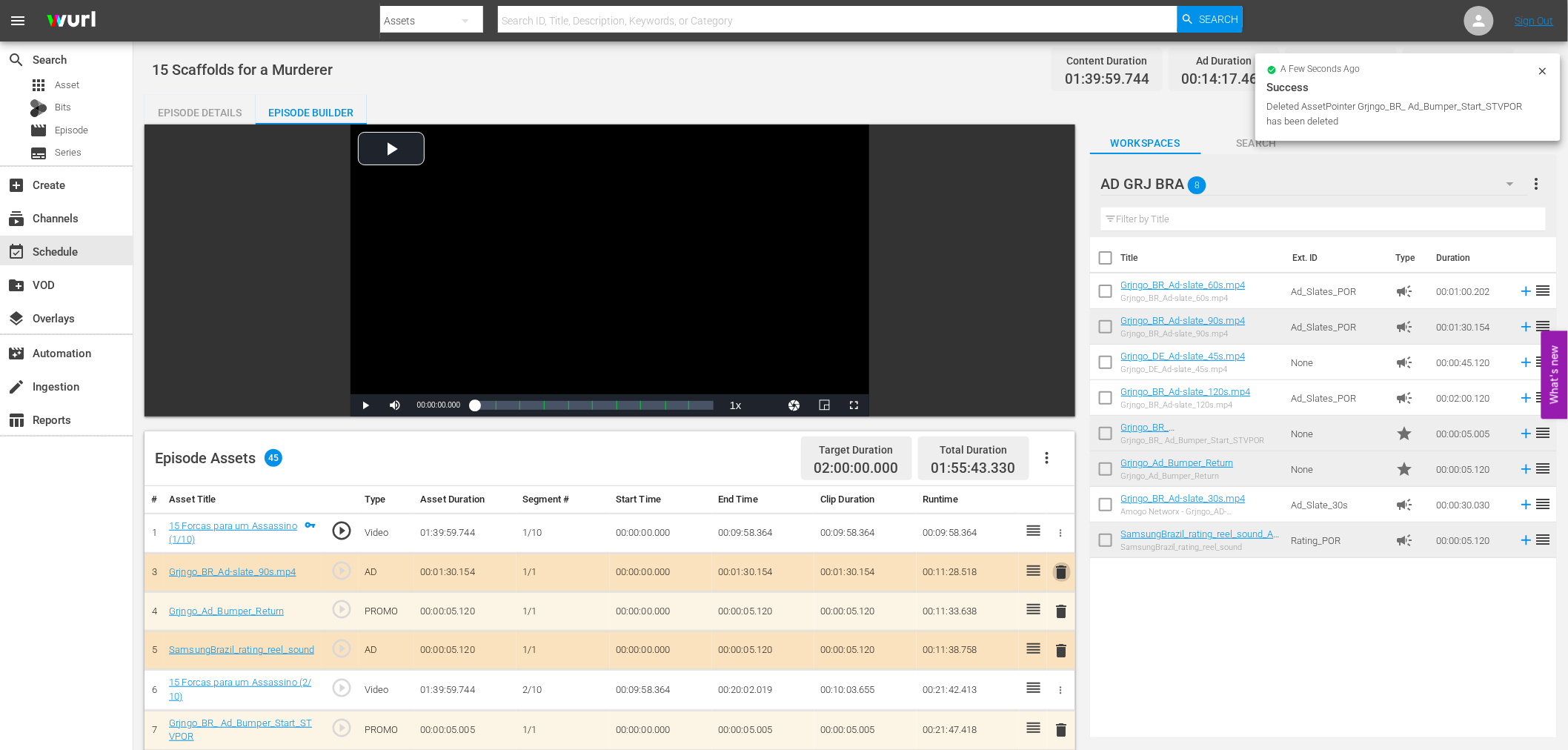
click at [1061, 573] on span "delete" at bounding box center [1062, 572] width 18 height 18
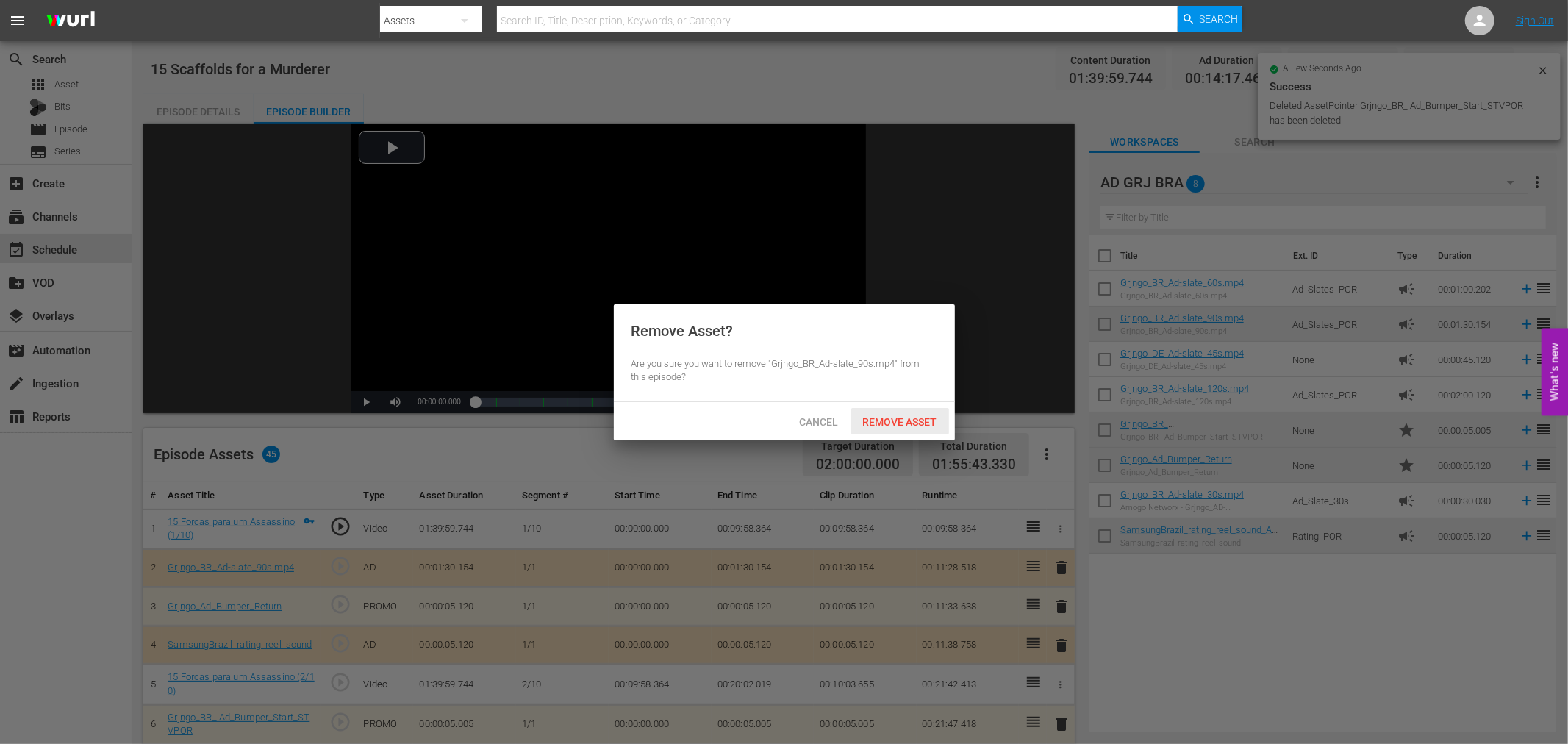
click at [929, 428] on div "Remove Asset" at bounding box center [900, 422] width 97 height 27
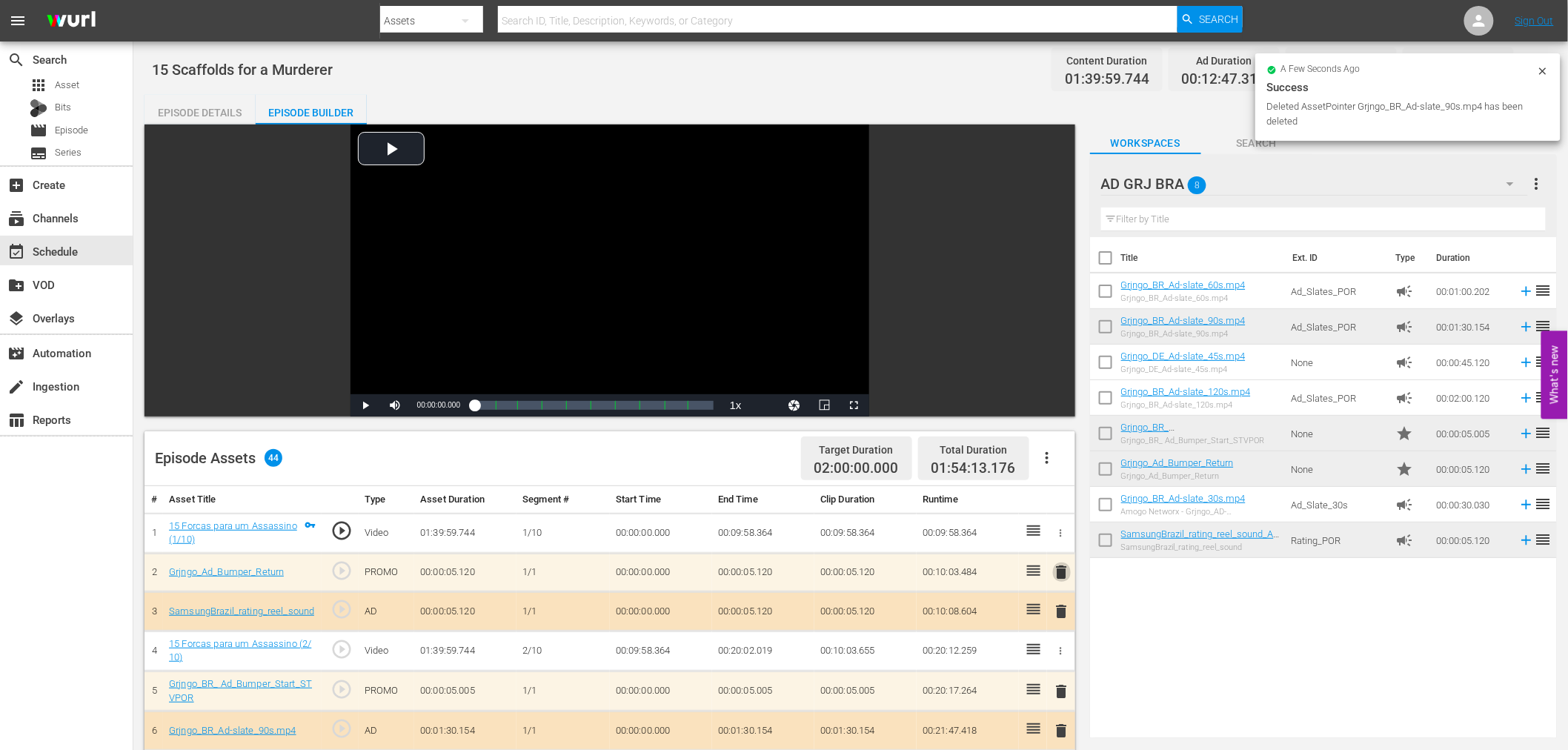
click at [1063, 573] on span "delete" at bounding box center [1062, 572] width 18 height 18
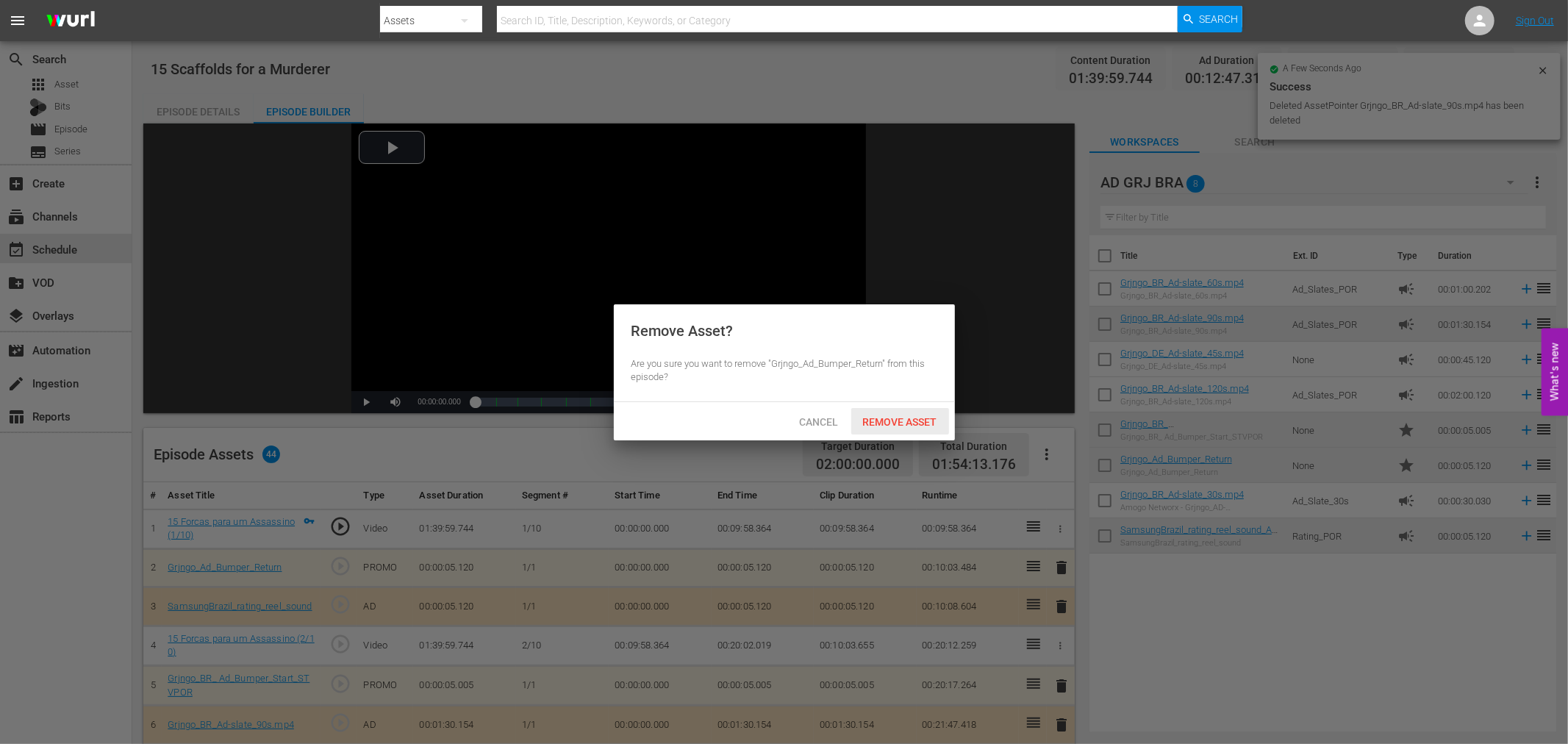
click at [932, 430] on div "Remove Asset" at bounding box center [900, 422] width 97 height 27
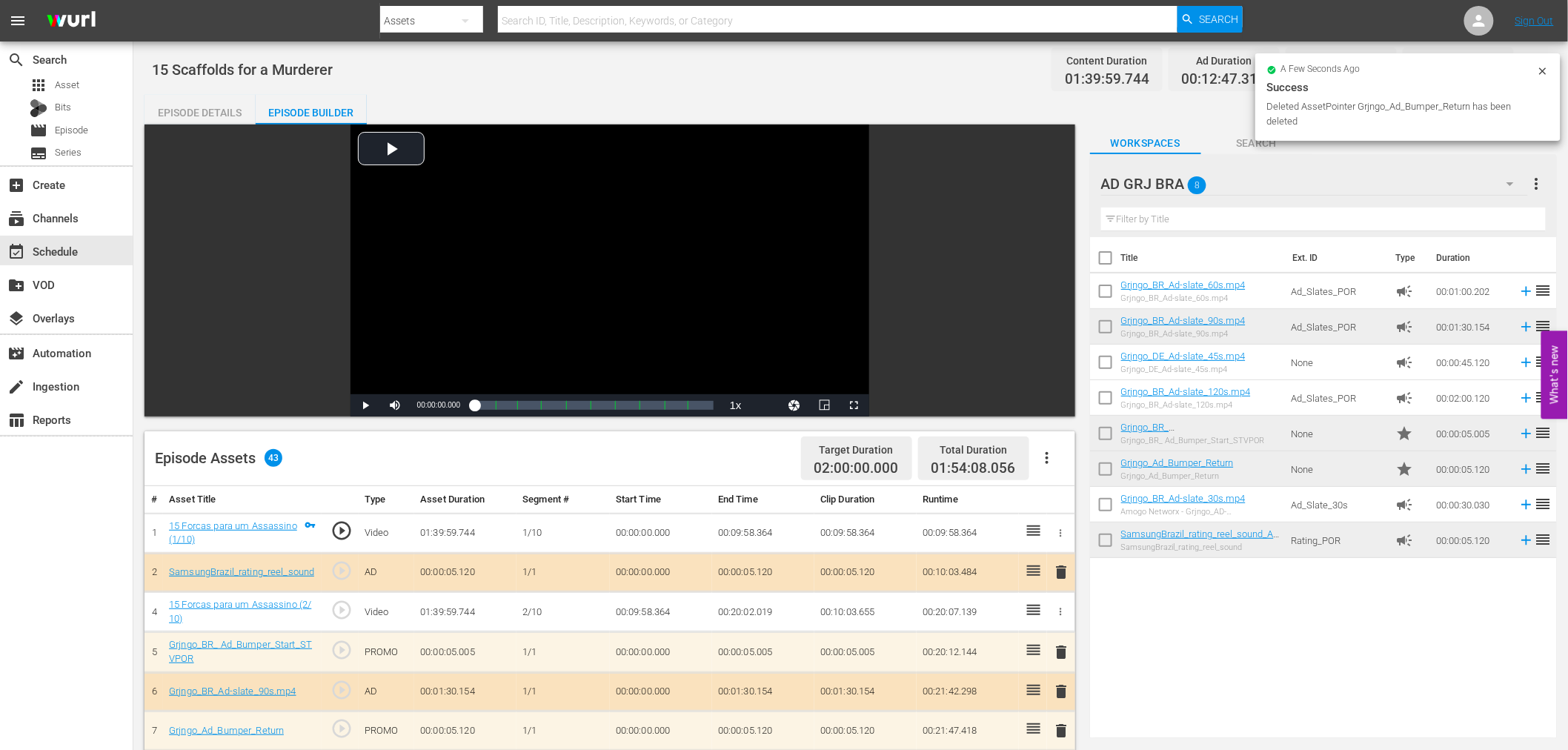
click at [1064, 571] on span "delete" at bounding box center [1062, 572] width 18 height 18
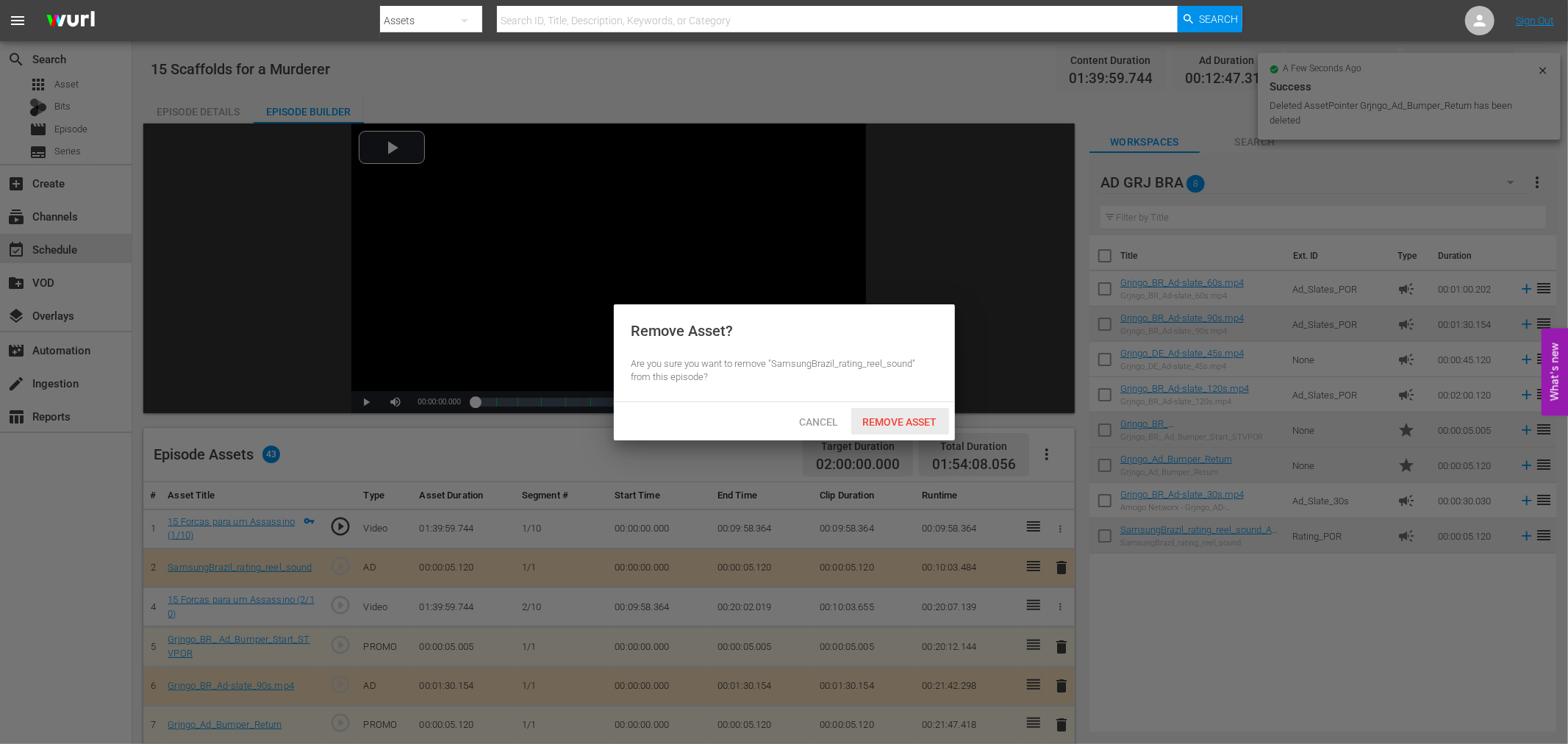
click at [885, 429] on div "Remove Asset" at bounding box center [900, 422] width 97 height 27
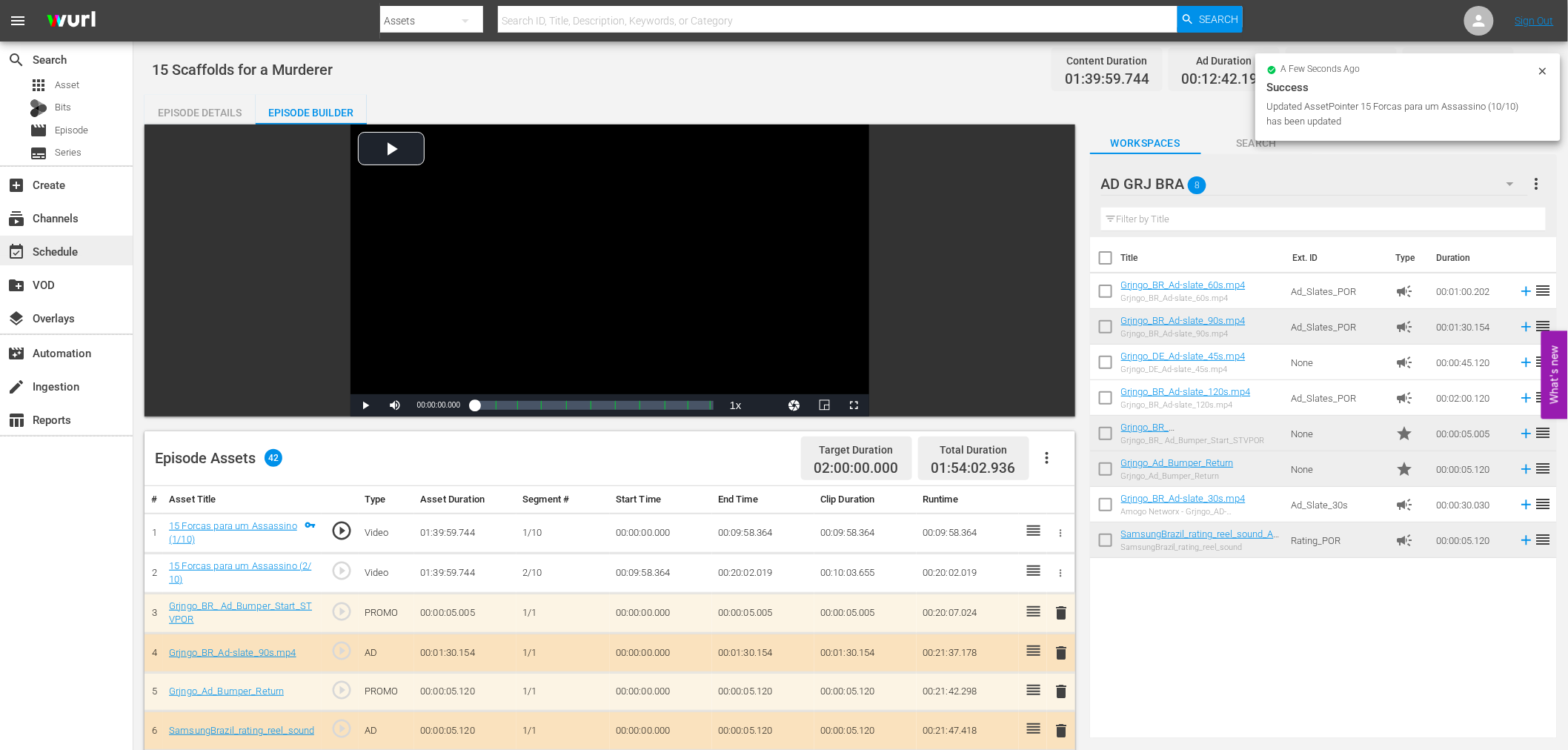
click at [59, 242] on div "event_available Schedule" at bounding box center [41, 249] width 83 height 14
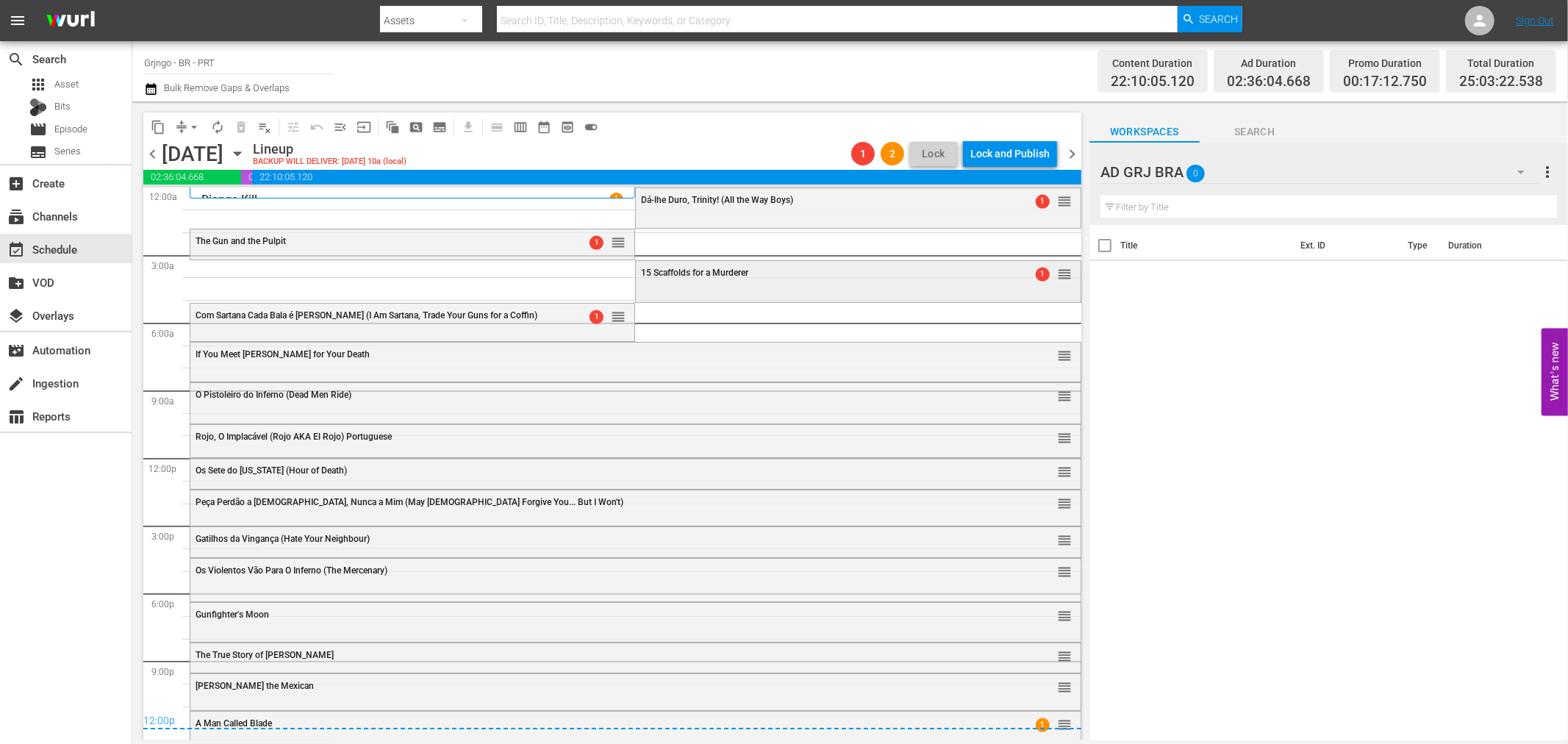
click at [698, 287] on div "15 Scaffolds for a Murderer 1 reorder" at bounding box center [858, 279] width 444 height 38
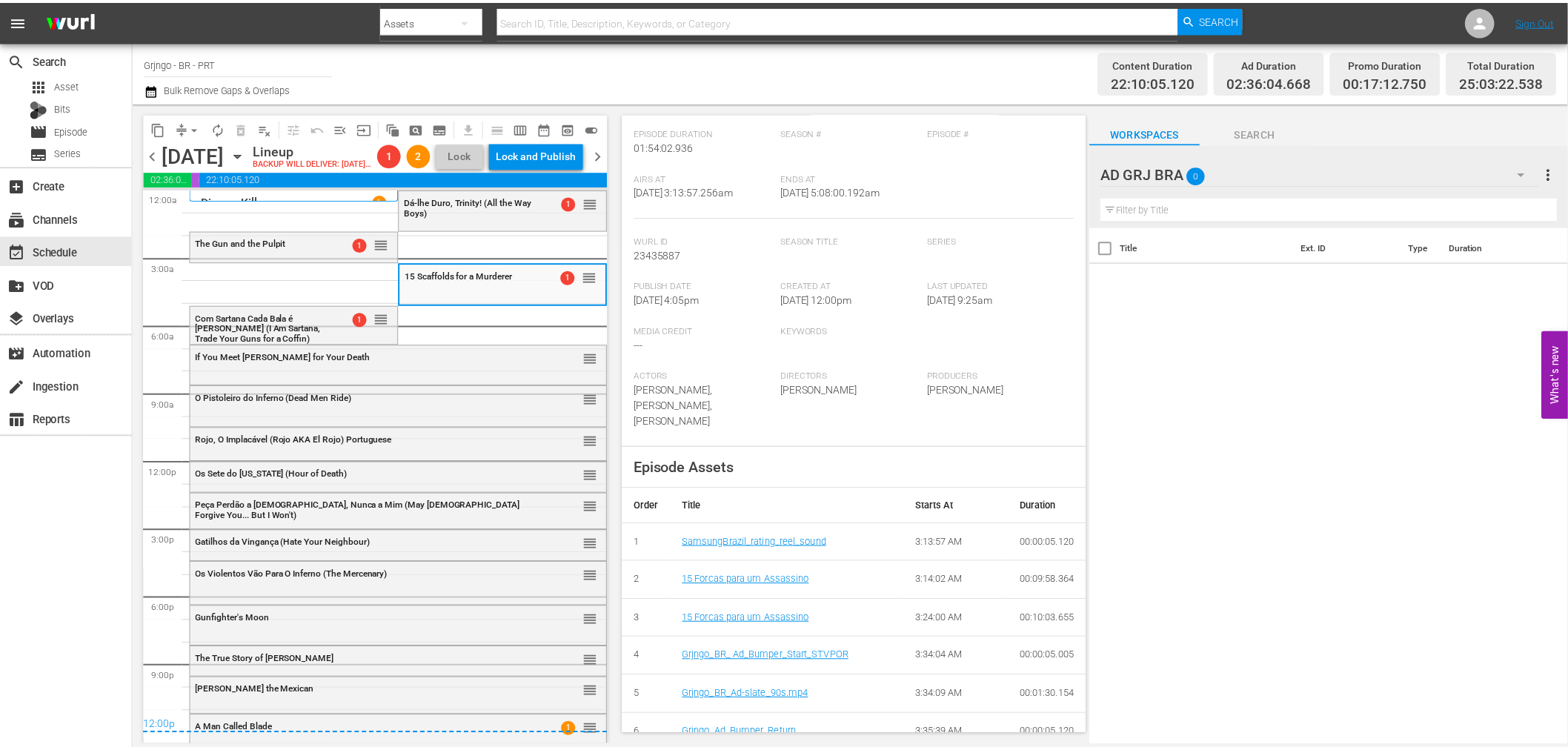
scroll to position [82, 0]
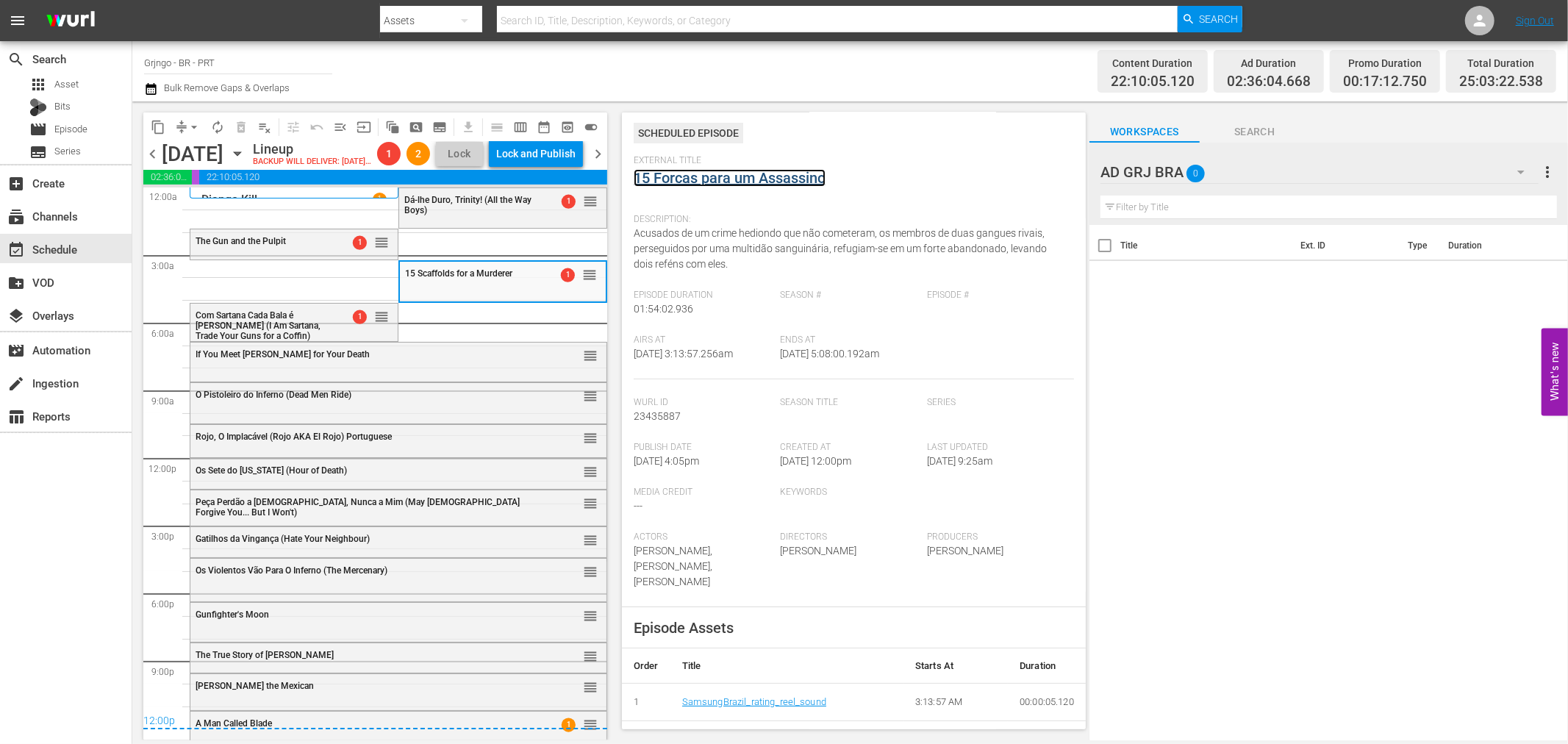
click at [668, 181] on link "15 Forcas para um Assassino" at bounding box center [729, 178] width 192 height 18
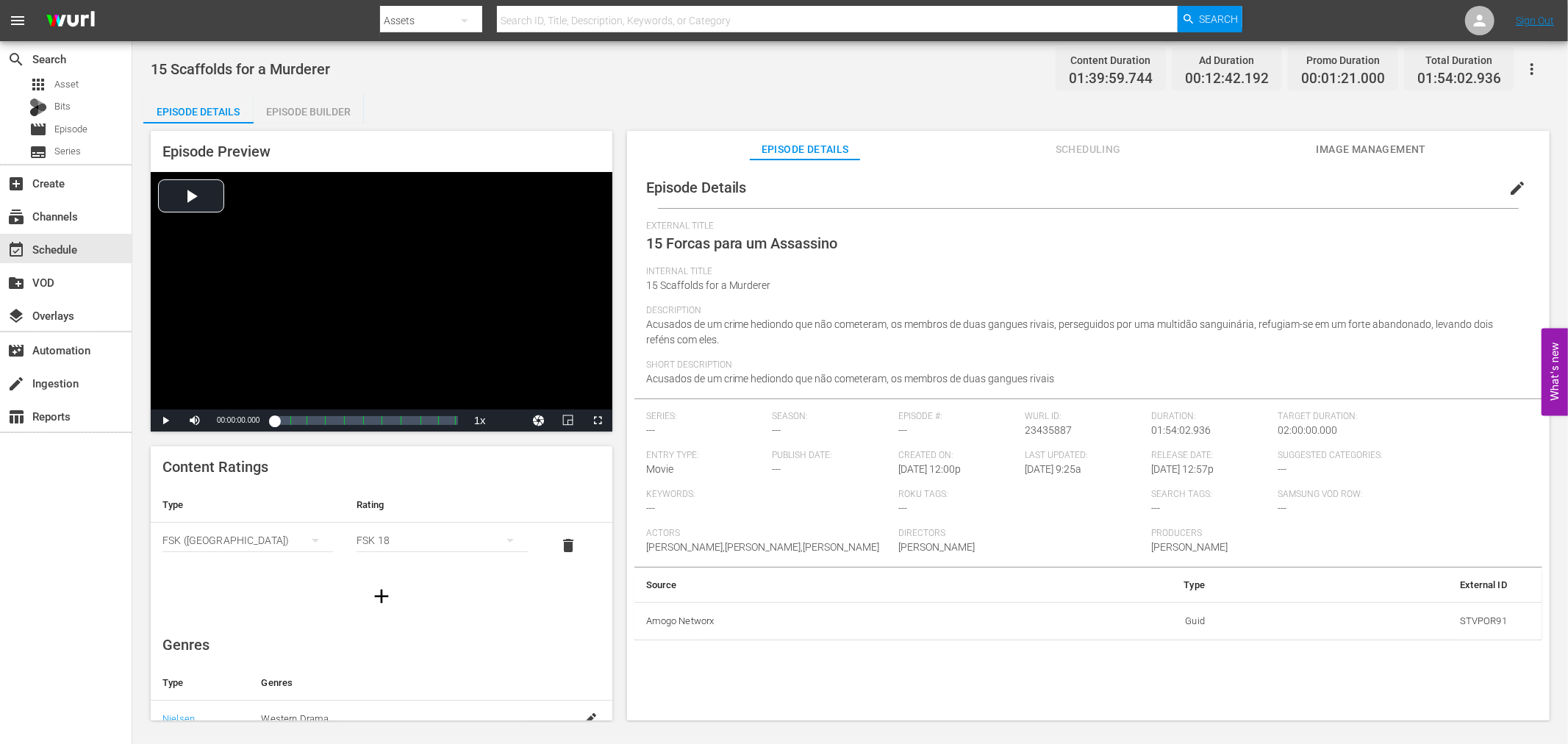
click at [328, 113] on div "Episode Builder" at bounding box center [308, 112] width 110 height 35
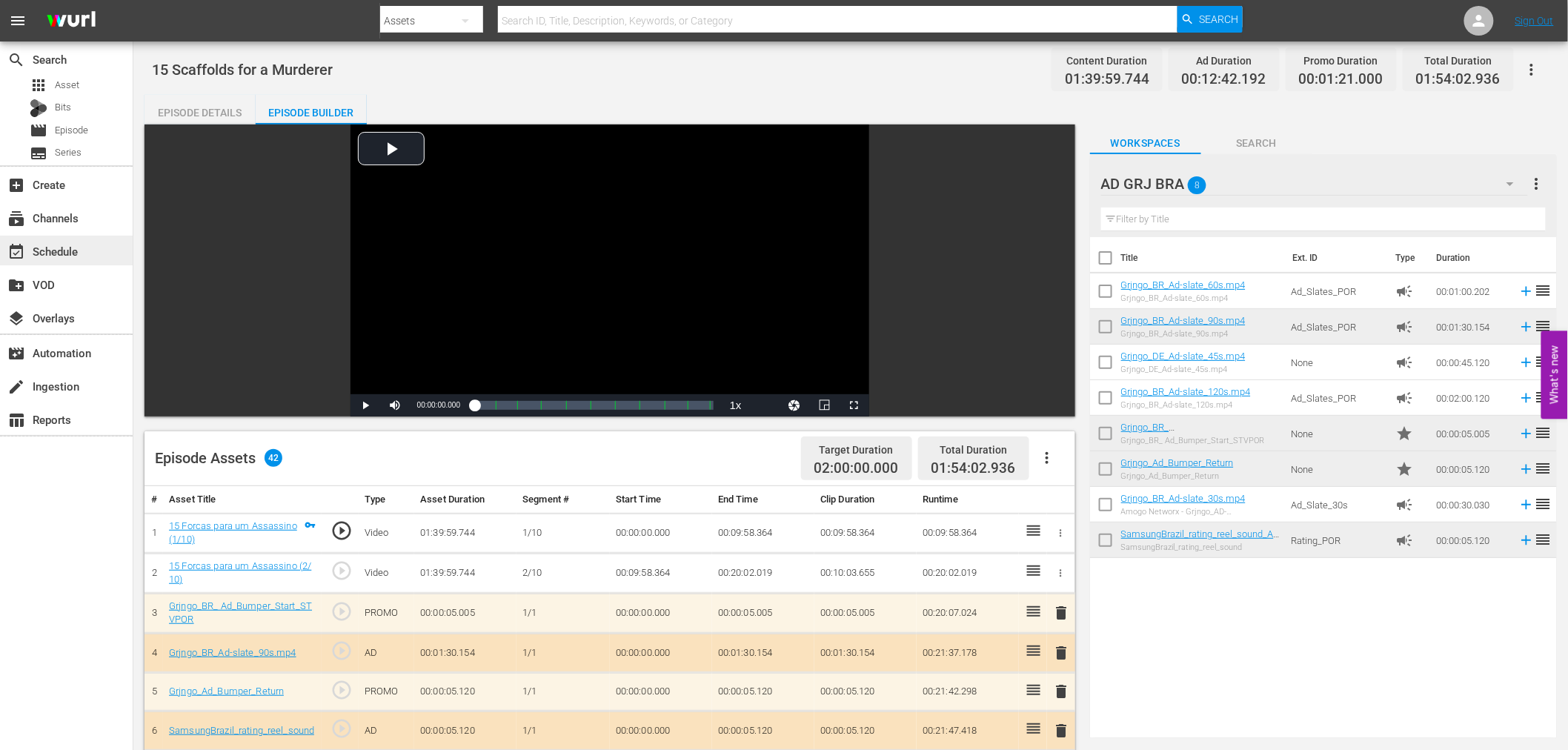
click at [89, 249] on div "event_available Schedule" at bounding box center [66, 250] width 132 height 29
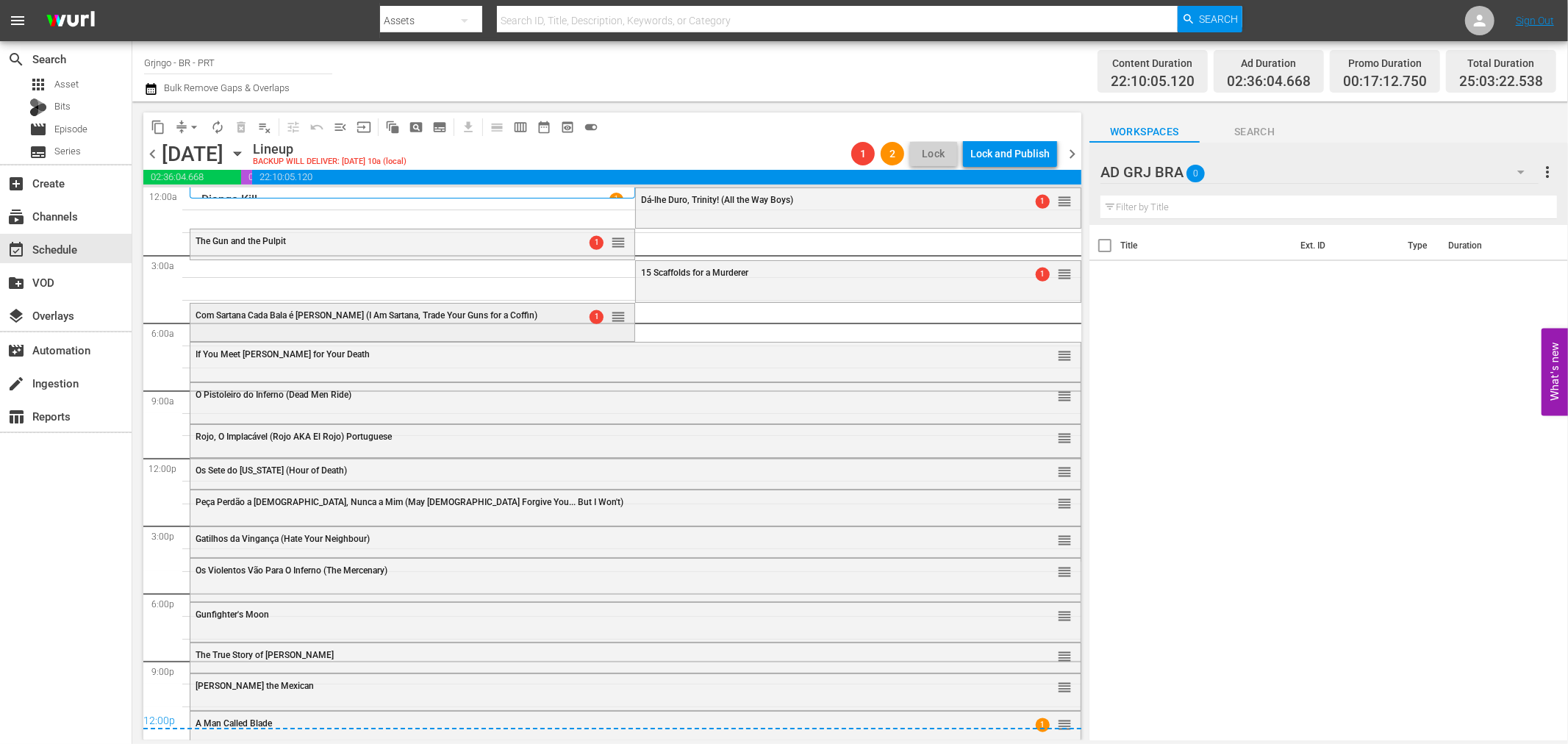
click at [400, 319] on span "Com Sartana Cada Bala é [PERSON_NAME] (I Am Sartana, Trade Your Guns for a Coff…" at bounding box center [366, 316] width 342 height 11
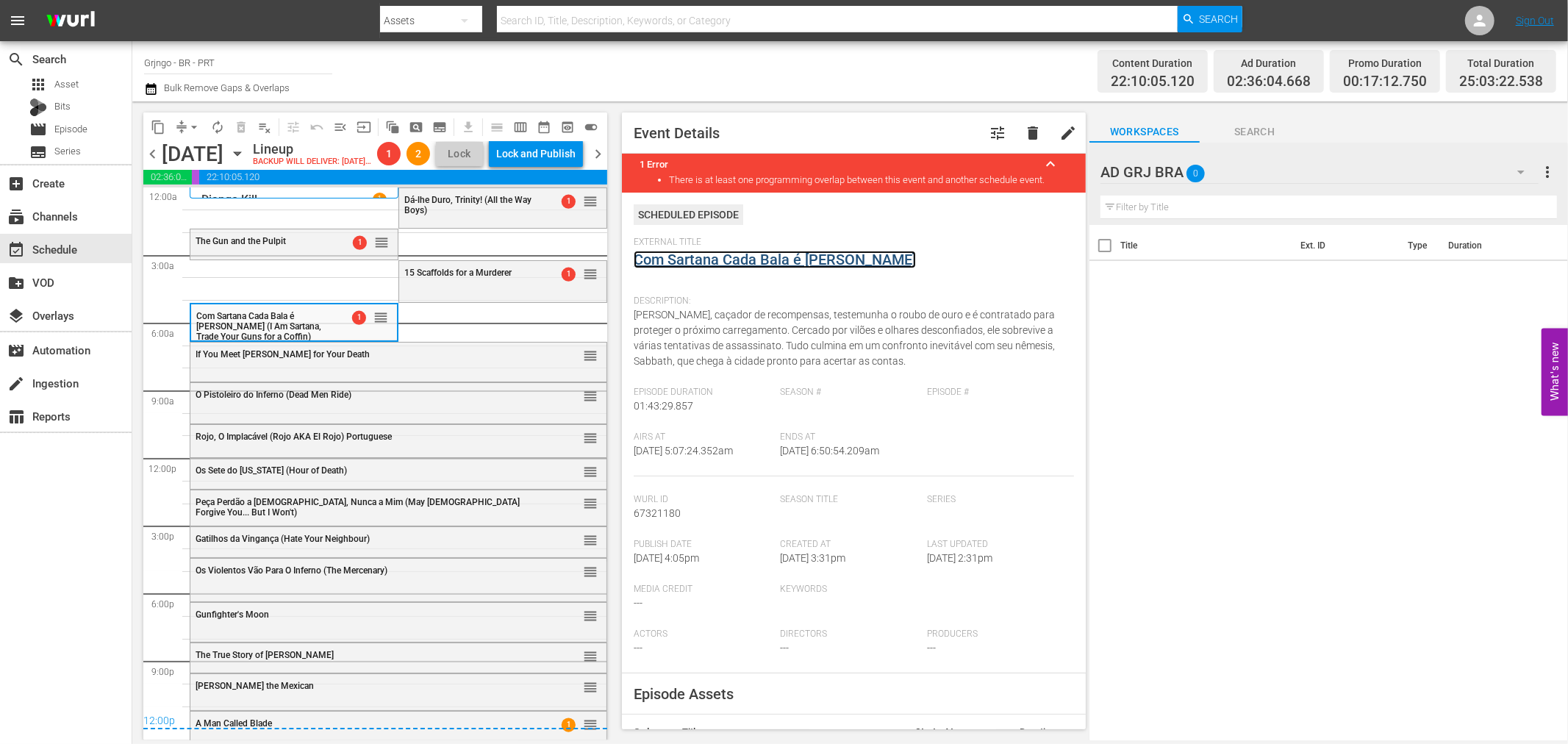
click at [641, 260] on link "Com Sartana Cada Bala é [PERSON_NAME]" at bounding box center [775, 259] width 282 height 18
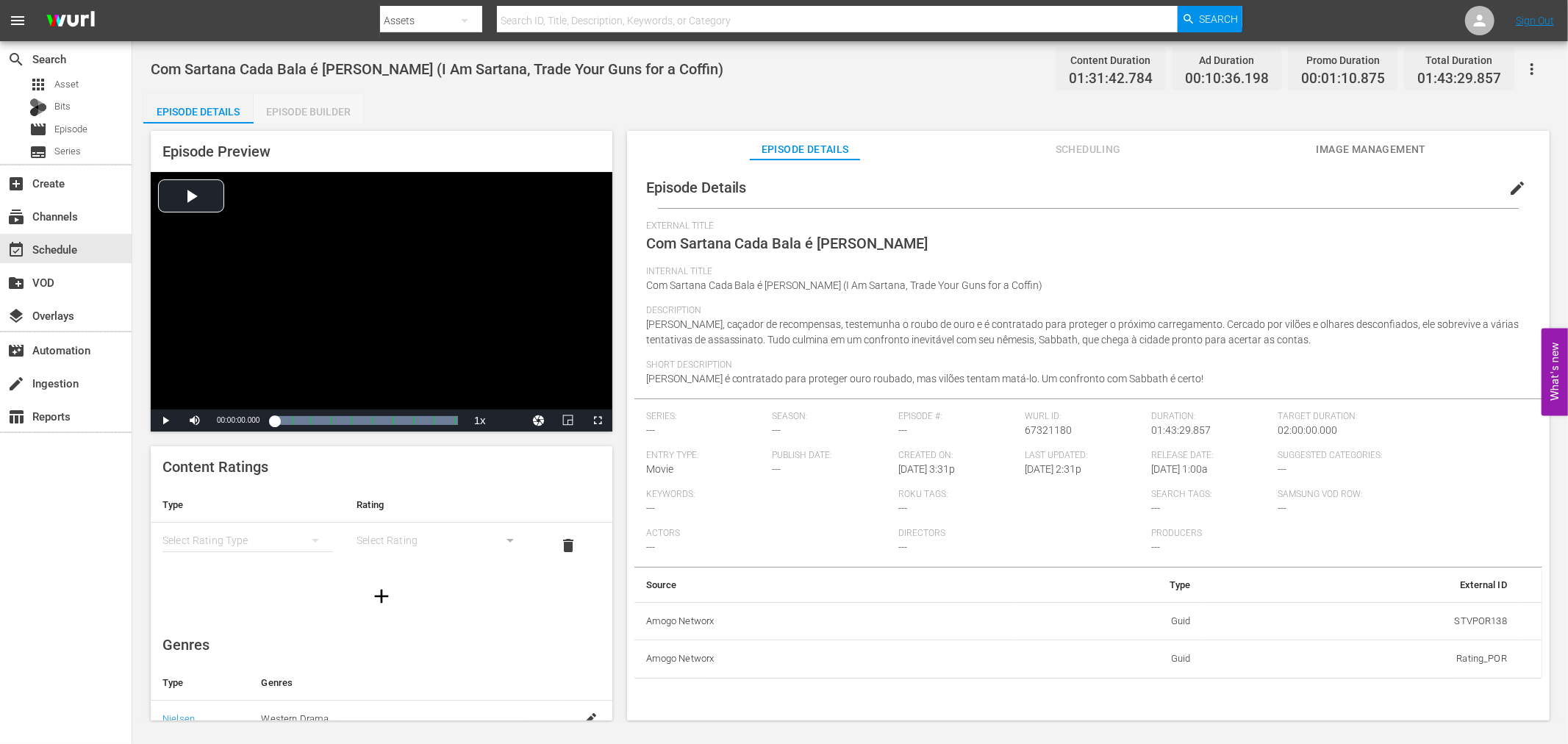
click at [308, 105] on div "Episode Builder" at bounding box center [308, 112] width 110 height 35
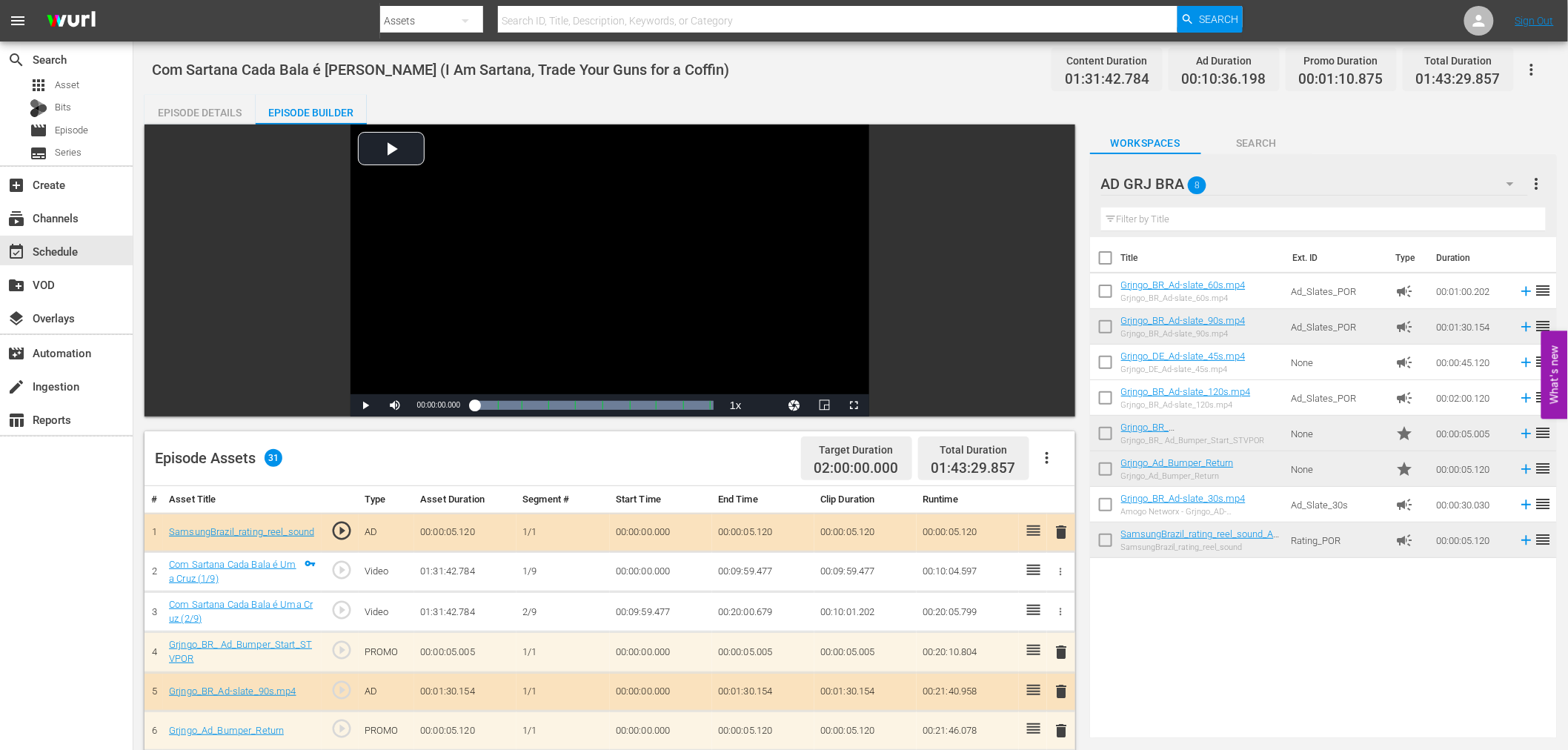
click at [1045, 453] on icon "button" at bounding box center [1047, 458] width 18 height 18
click at [1091, 501] on div "Clear Ads" at bounding box center [1091, 500] width 101 height 35
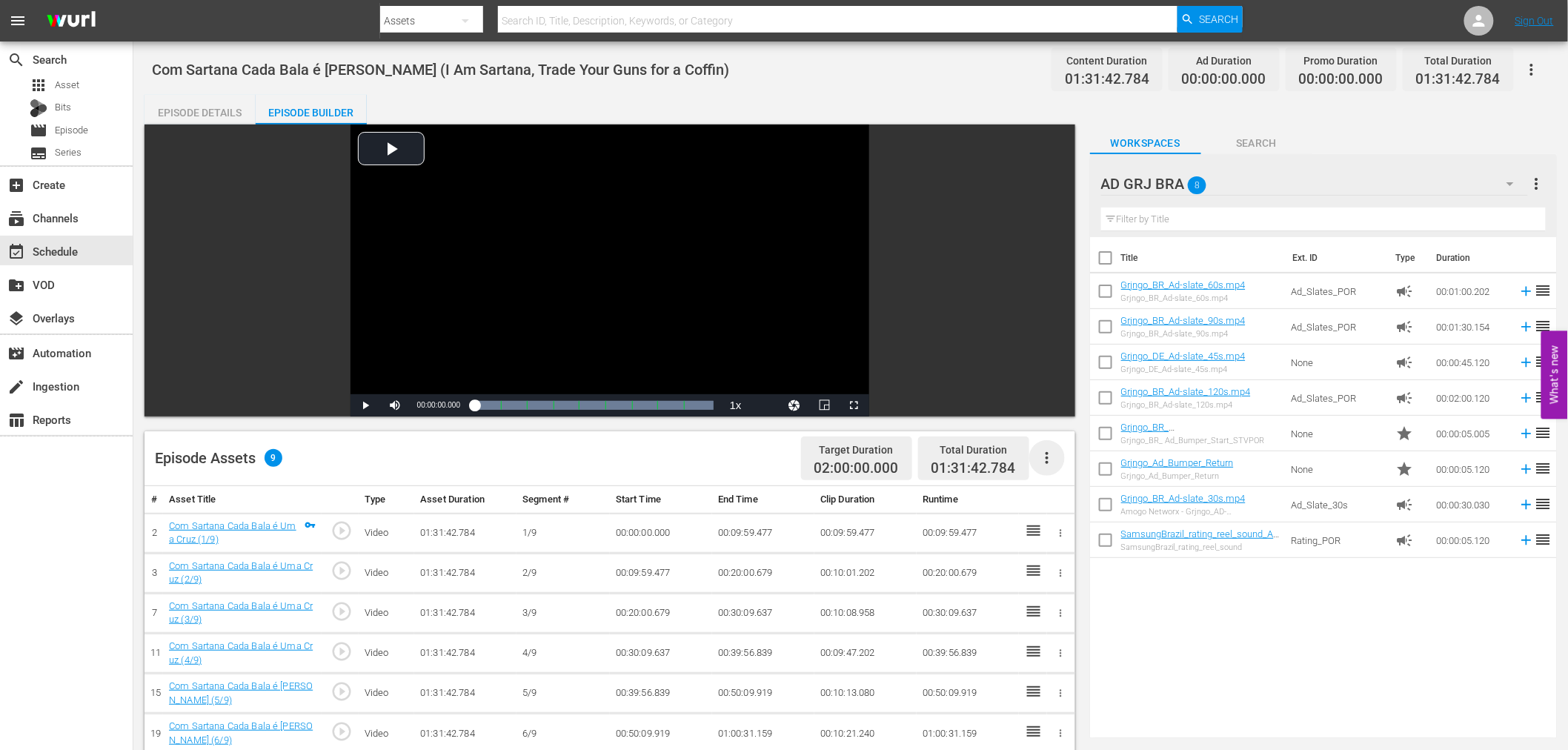
click at [1048, 461] on icon "button" at bounding box center [1047, 458] width 18 height 18
click at [1048, 461] on div "Fill with Ads" at bounding box center [1091, 464] width 101 height 35
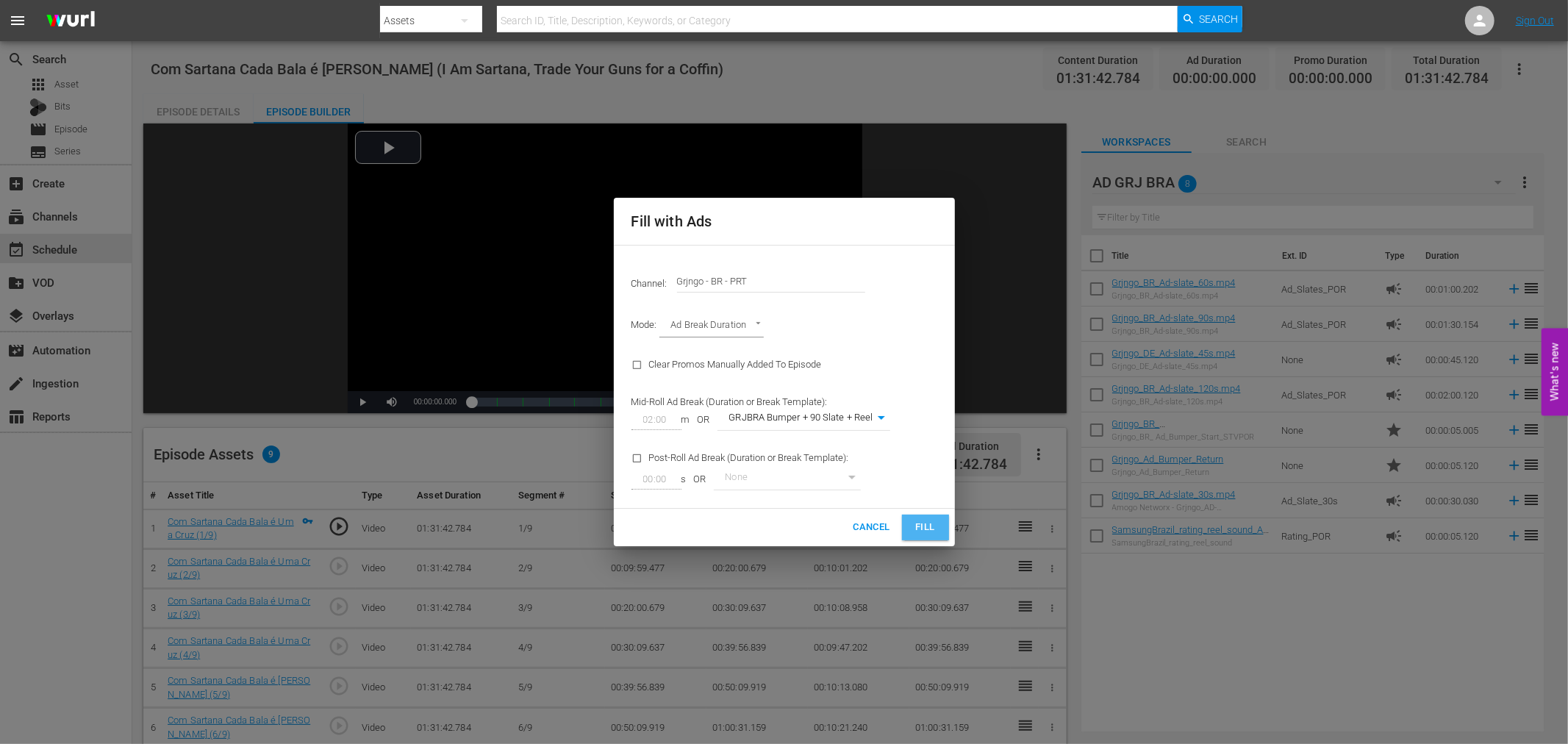
click at [925, 520] on span "Fill" at bounding box center [925, 527] width 23 height 17
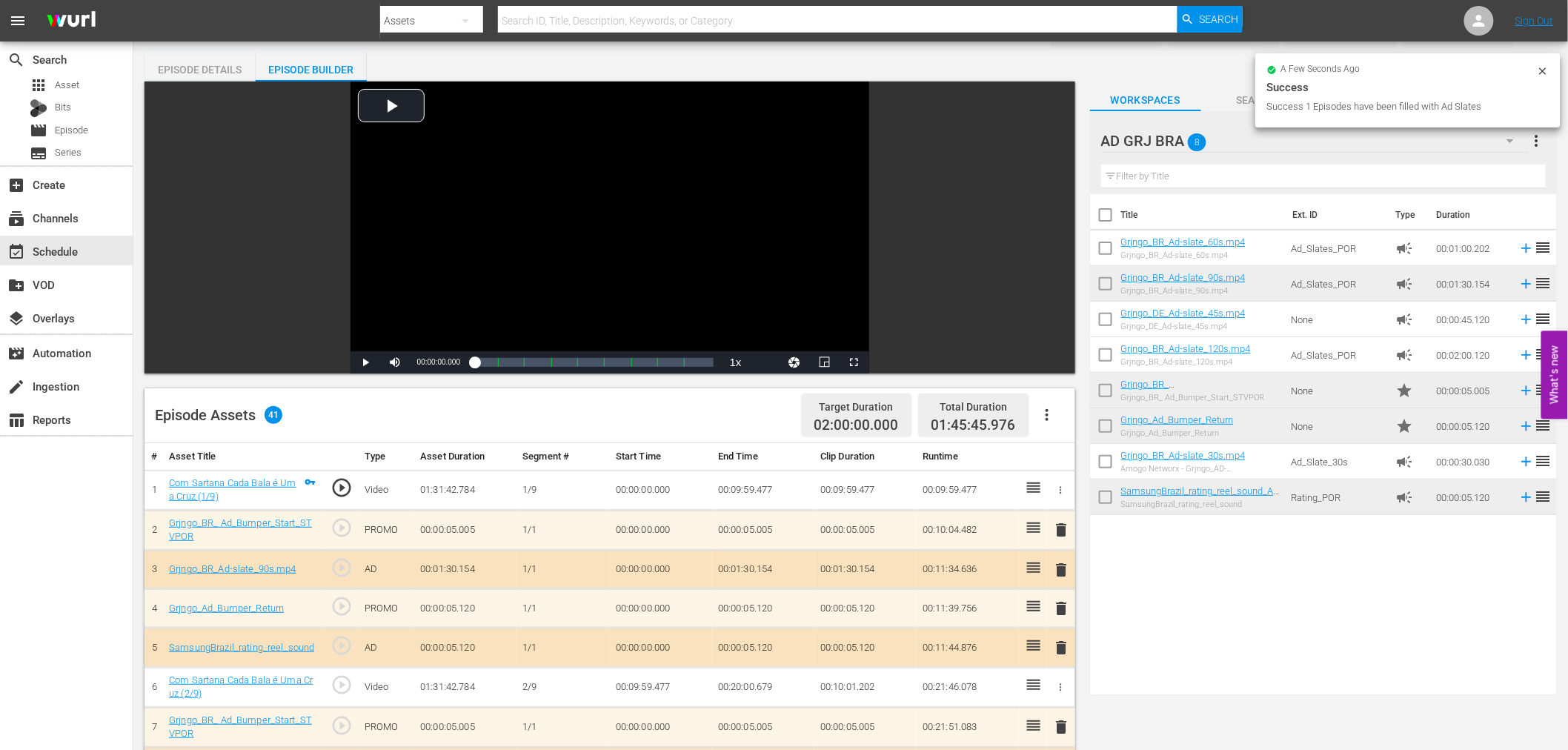
scroll to position [82, 0]
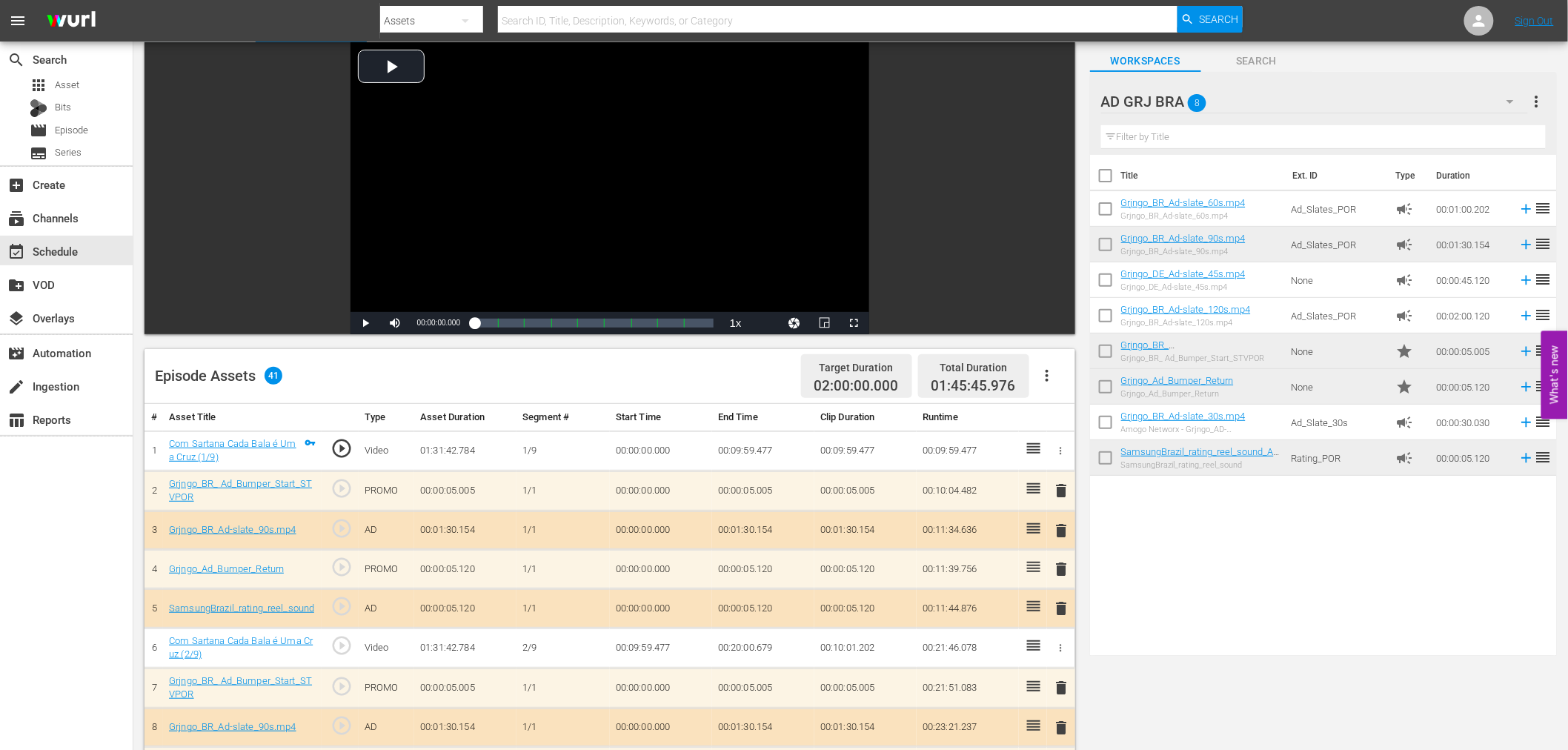
click at [1058, 493] on span "delete" at bounding box center [1062, 491] width 18 height 18
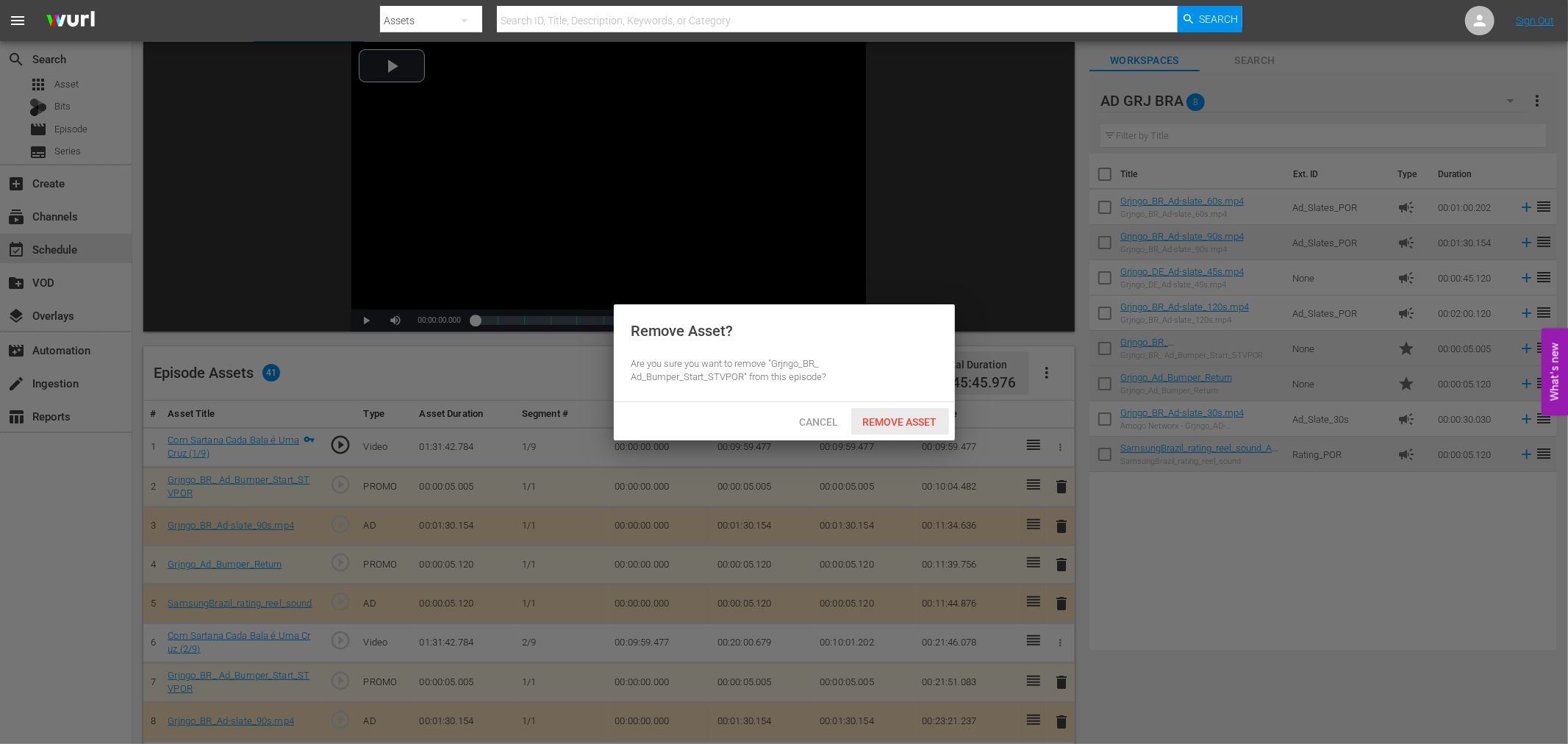
click at [920, 413] on div "Remove Asset" at bounding box center [900, 422] width 97 height 27
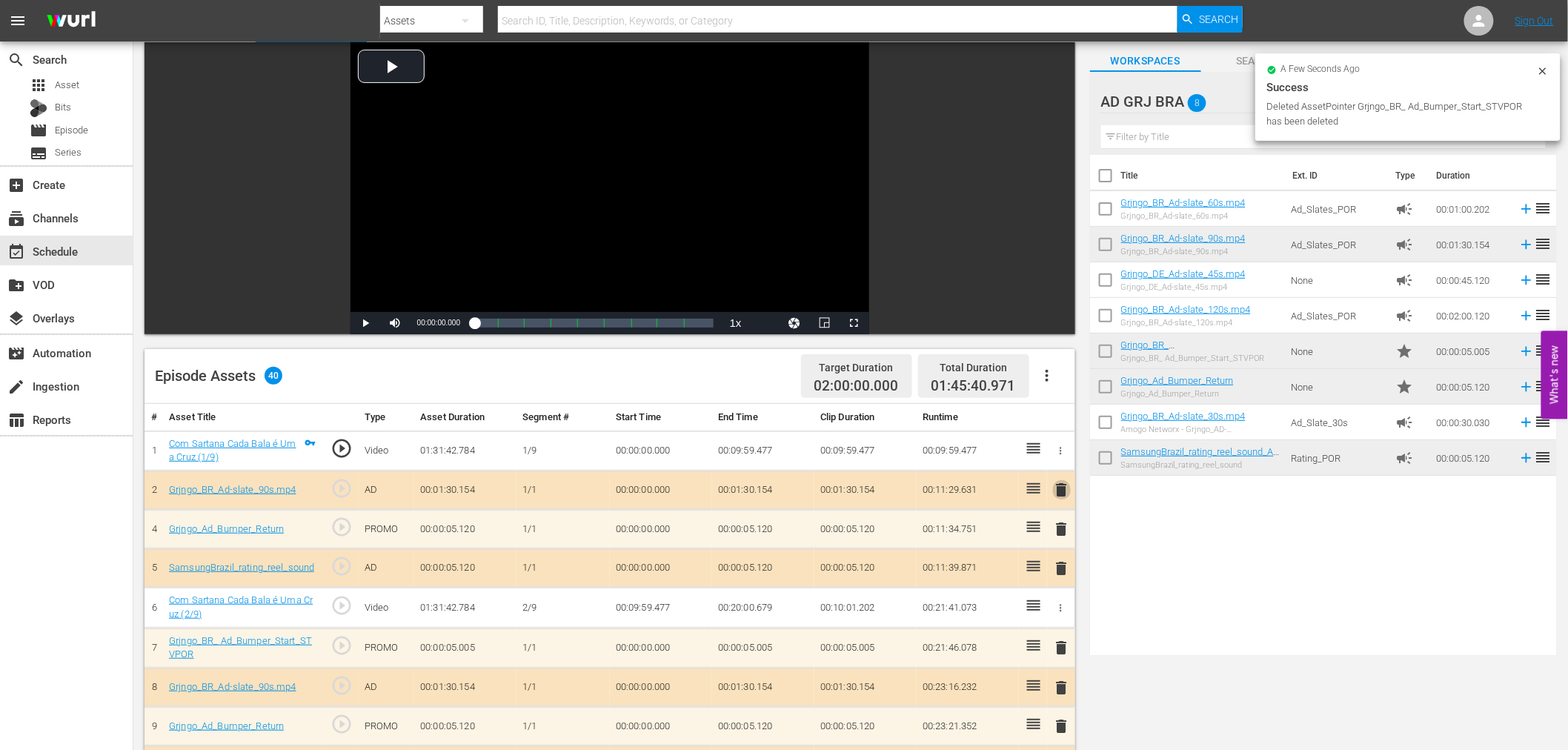
click at [1063, 491] on span "delete" at bounding box center [1062, 490] width 18 height 18
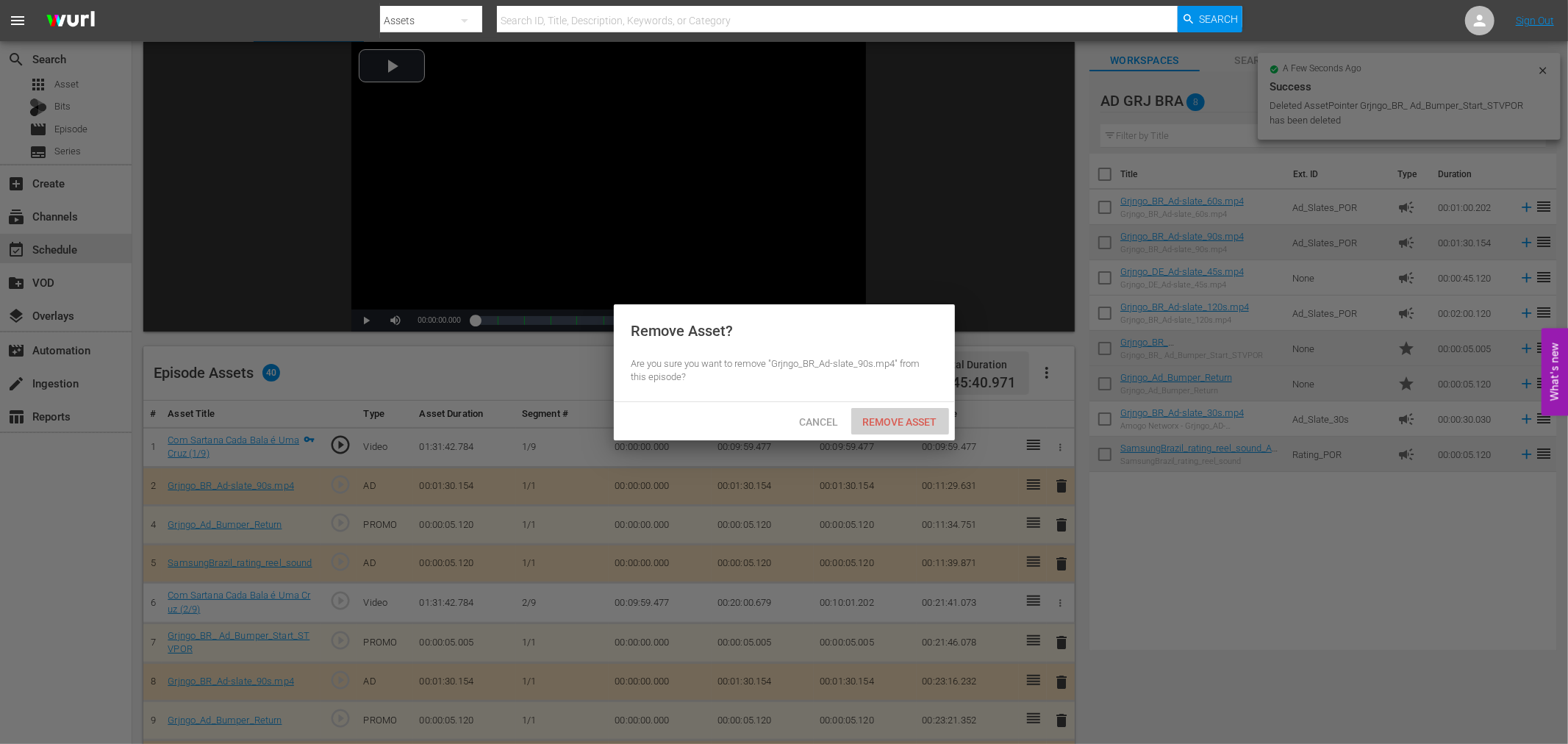
click at [935, 424] on span "Remove Asset" at bounding box center [900, 422] width 97 height 12
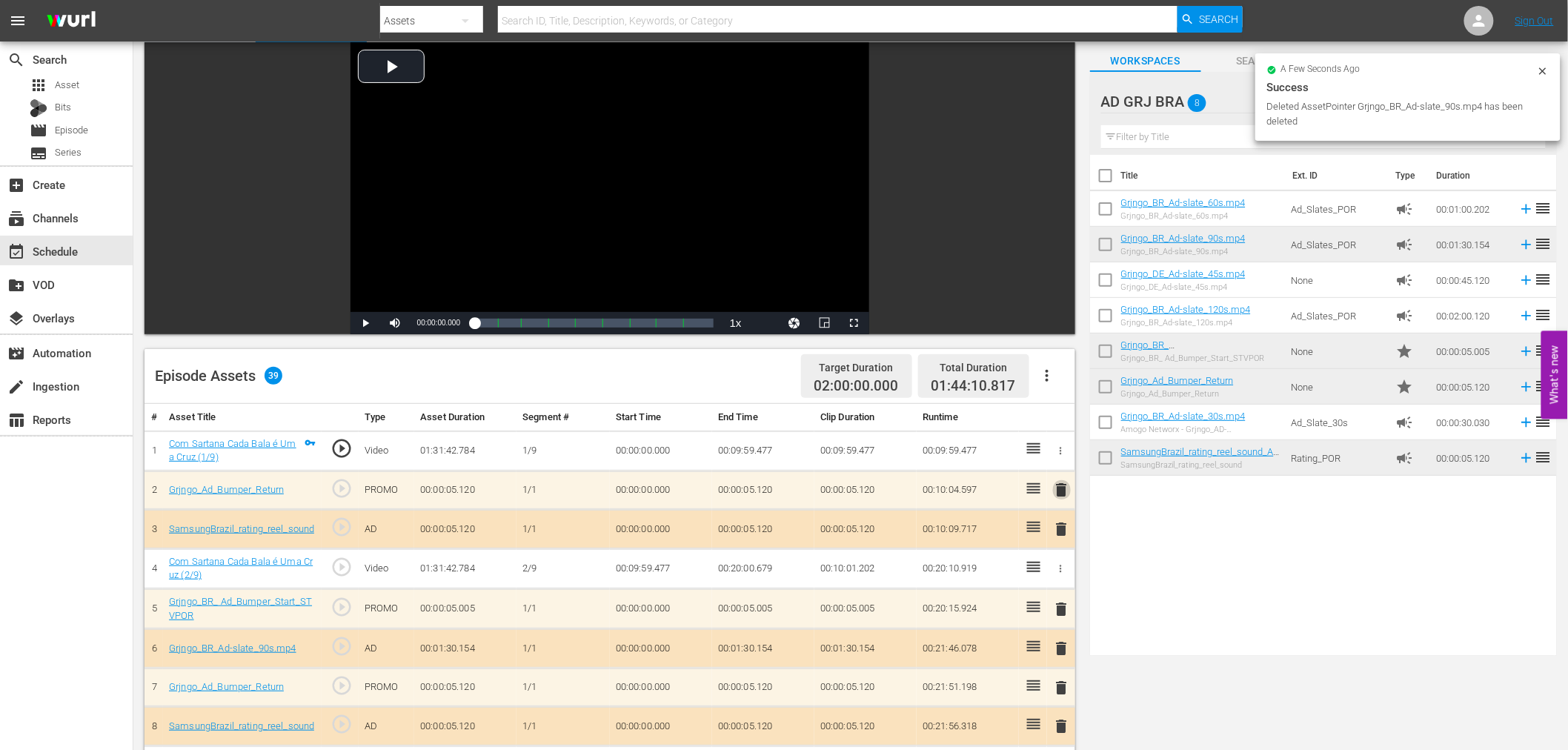
click at [1060, 488] on span "delete" at bounding box center [1062, 490] width 18 height 18
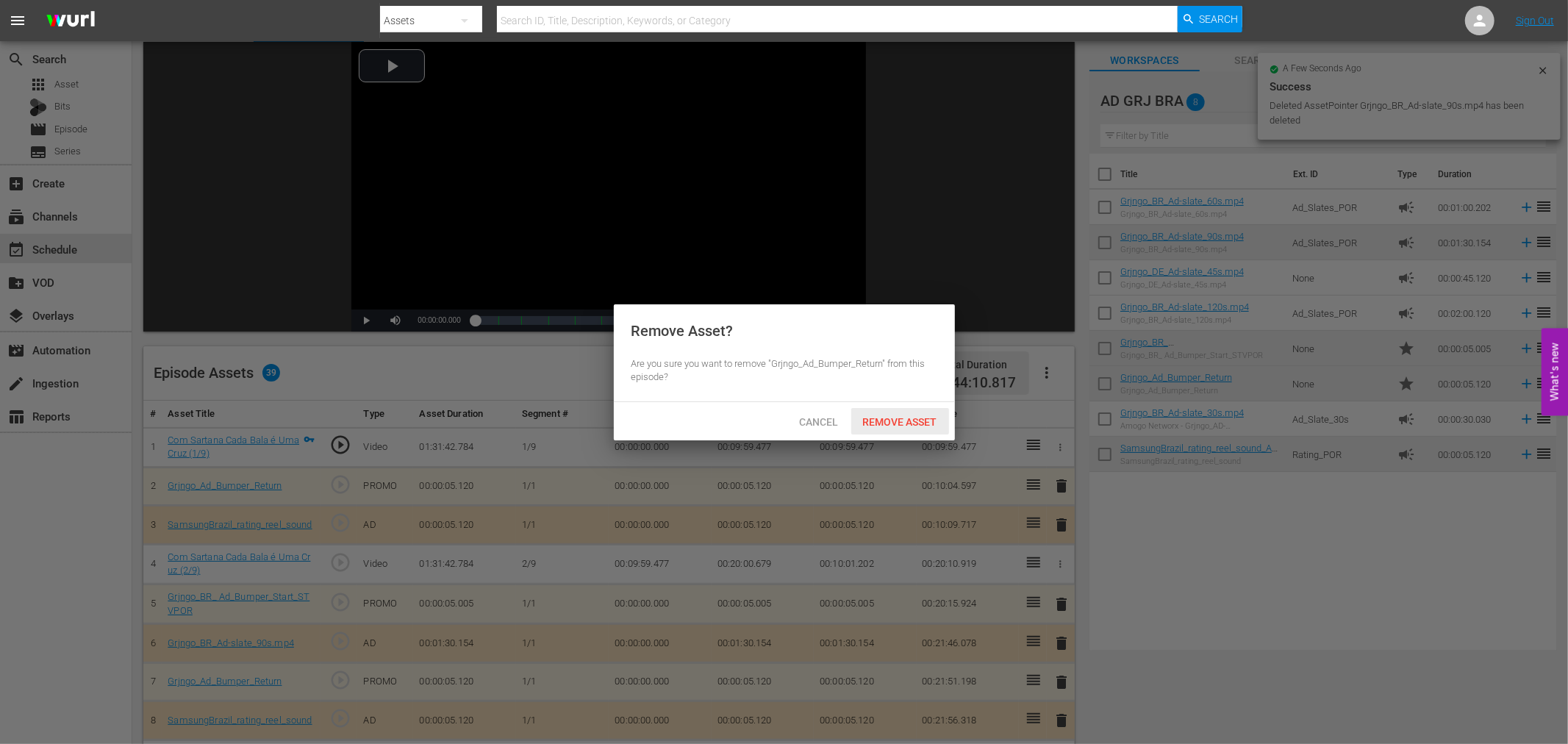
click at [923, 425] on span "Remove Asset" at bounding box center [900, 422] width 97 height 12
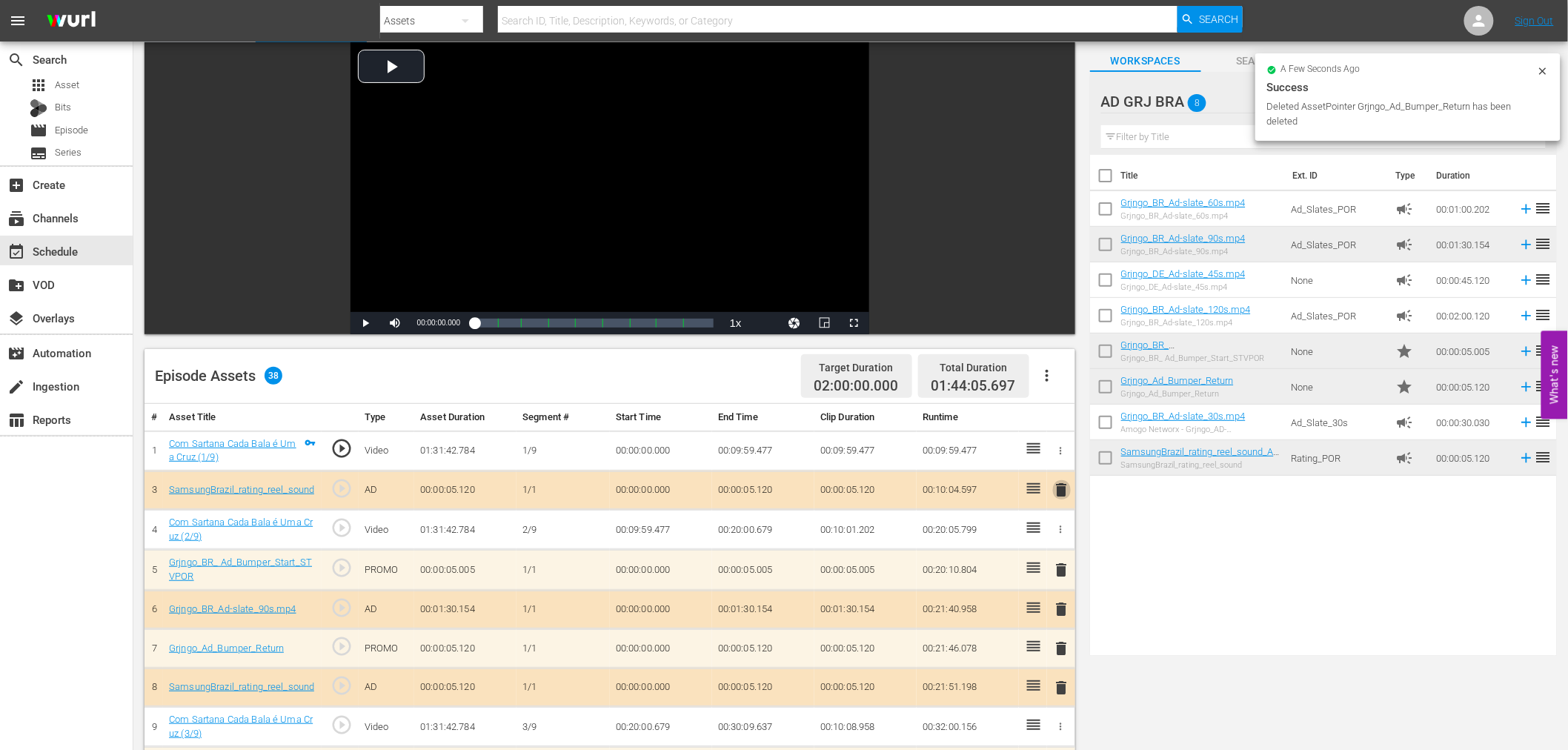
click at [1061, 489] on span "delete" at bounding box center [1062, 490] width 18 height 18
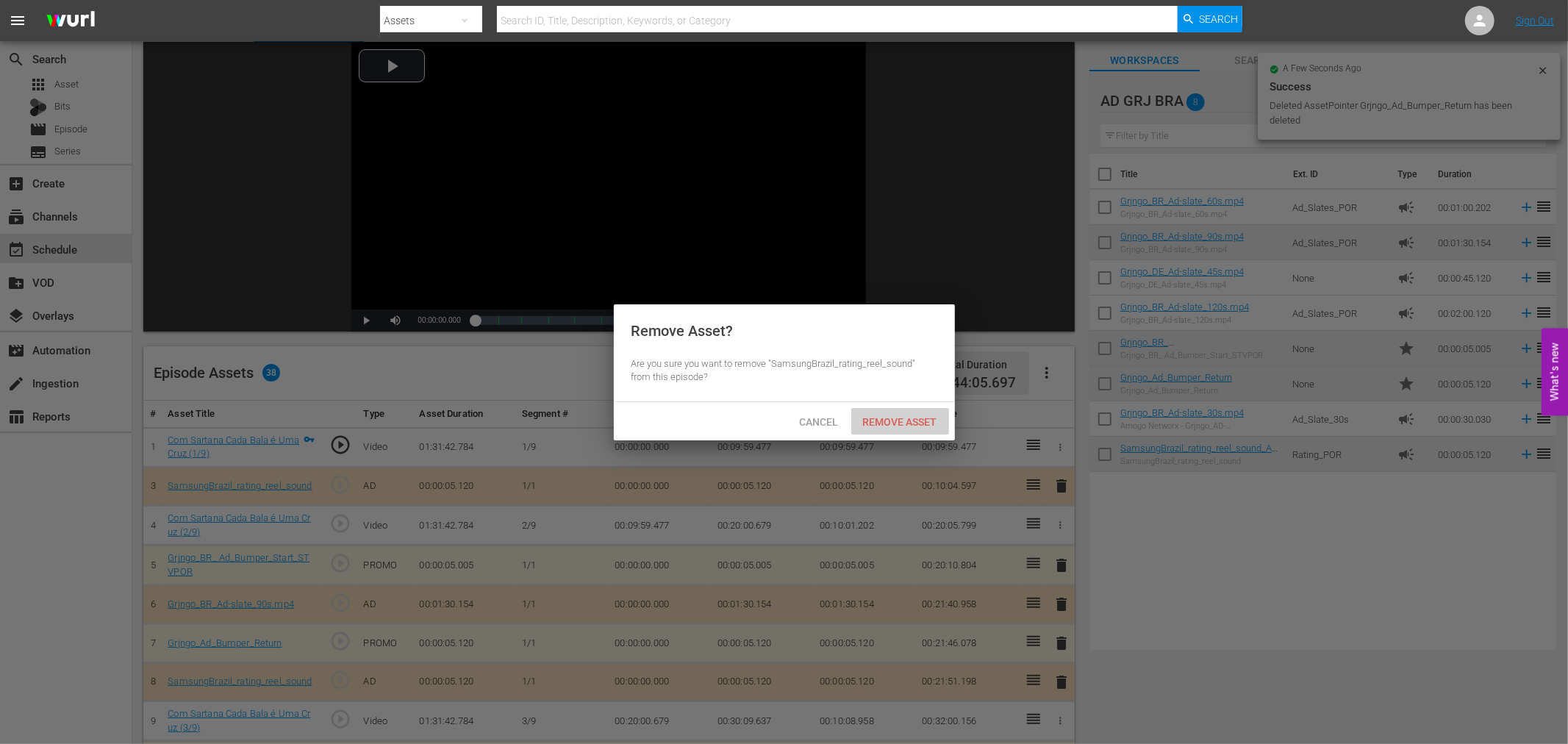
click at [927, 425] on span "Remove Asset" at bounding box center [900, 422] width 97 height 12
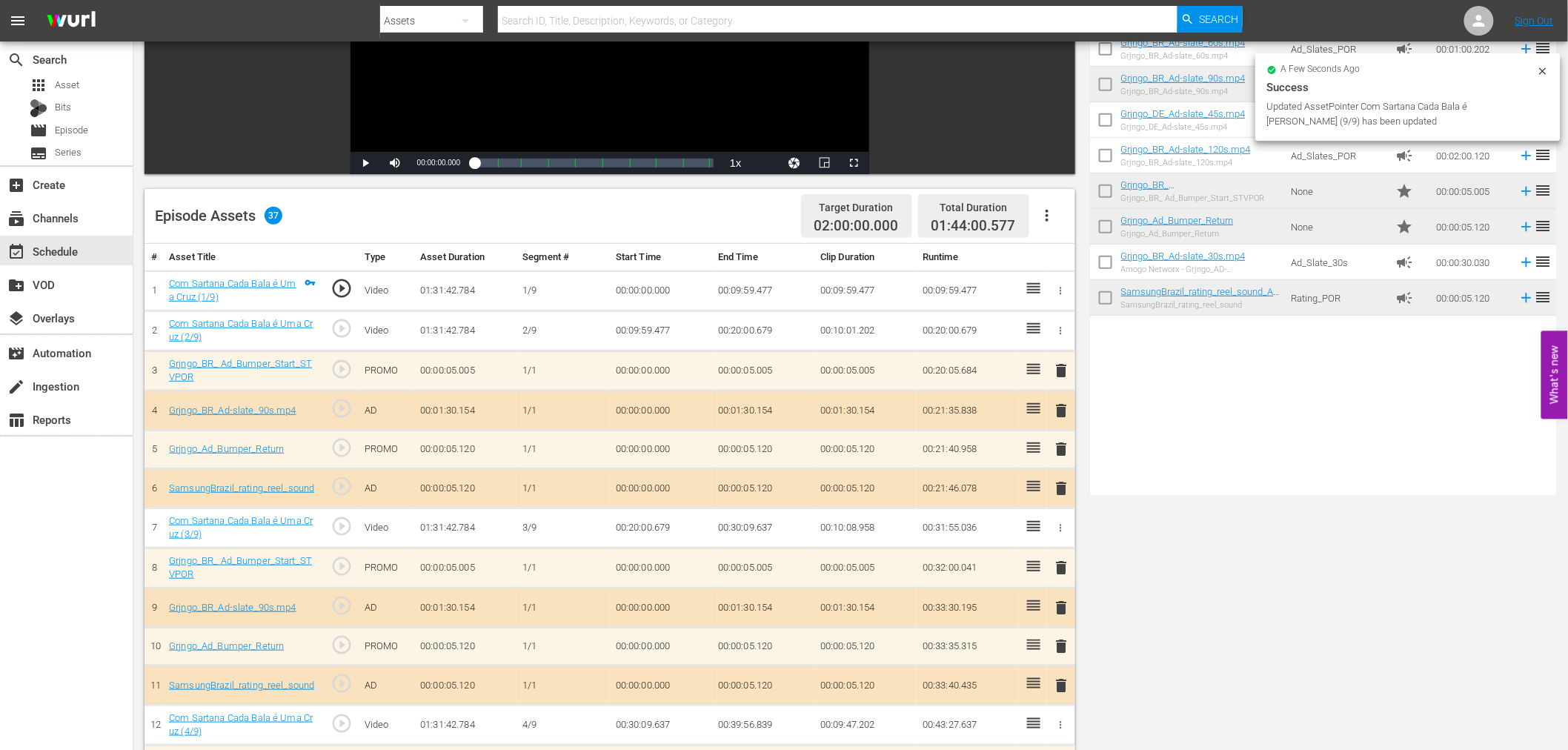
scroll to position [0, 0]
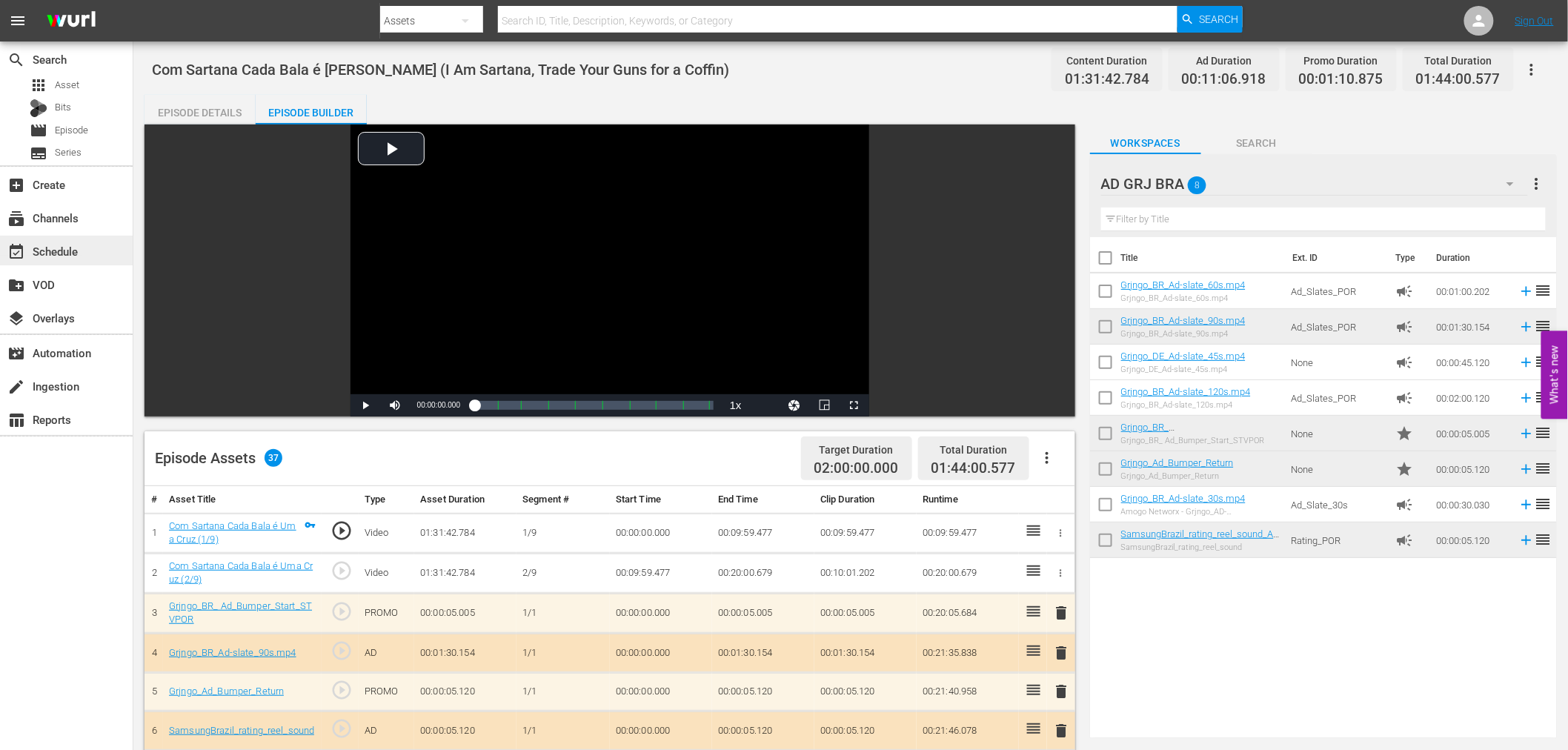
click at [61, 246] on div "event_available Schedule" at bounding box center [41, 249] width 83 height 14
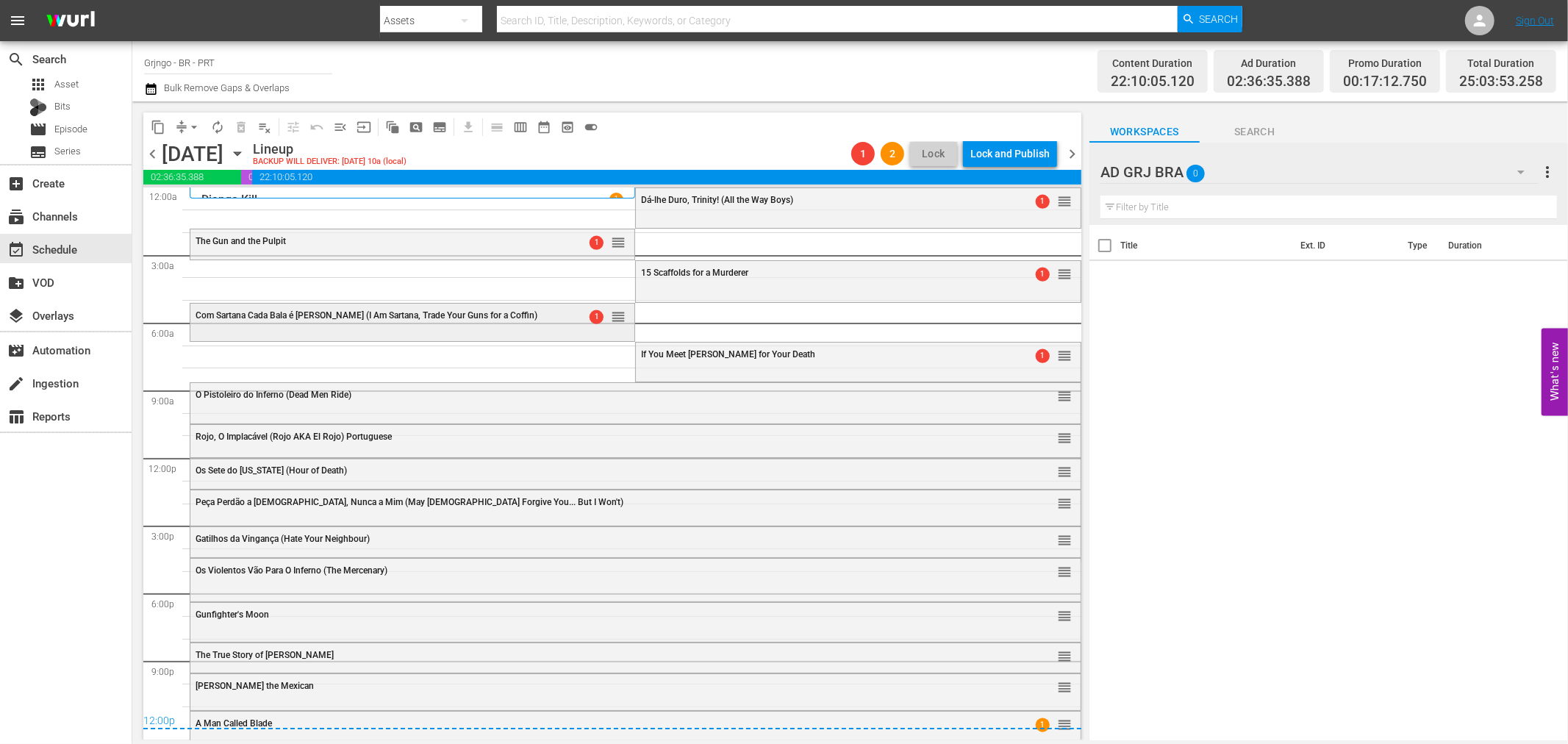
click at [459, 313] on span "Com Sartana Cada Bala é [PERSON_NAME] (I Am Sartana, Trade Your Guns for a Coff…" at bounding box center [366, 316] width 342 height 11
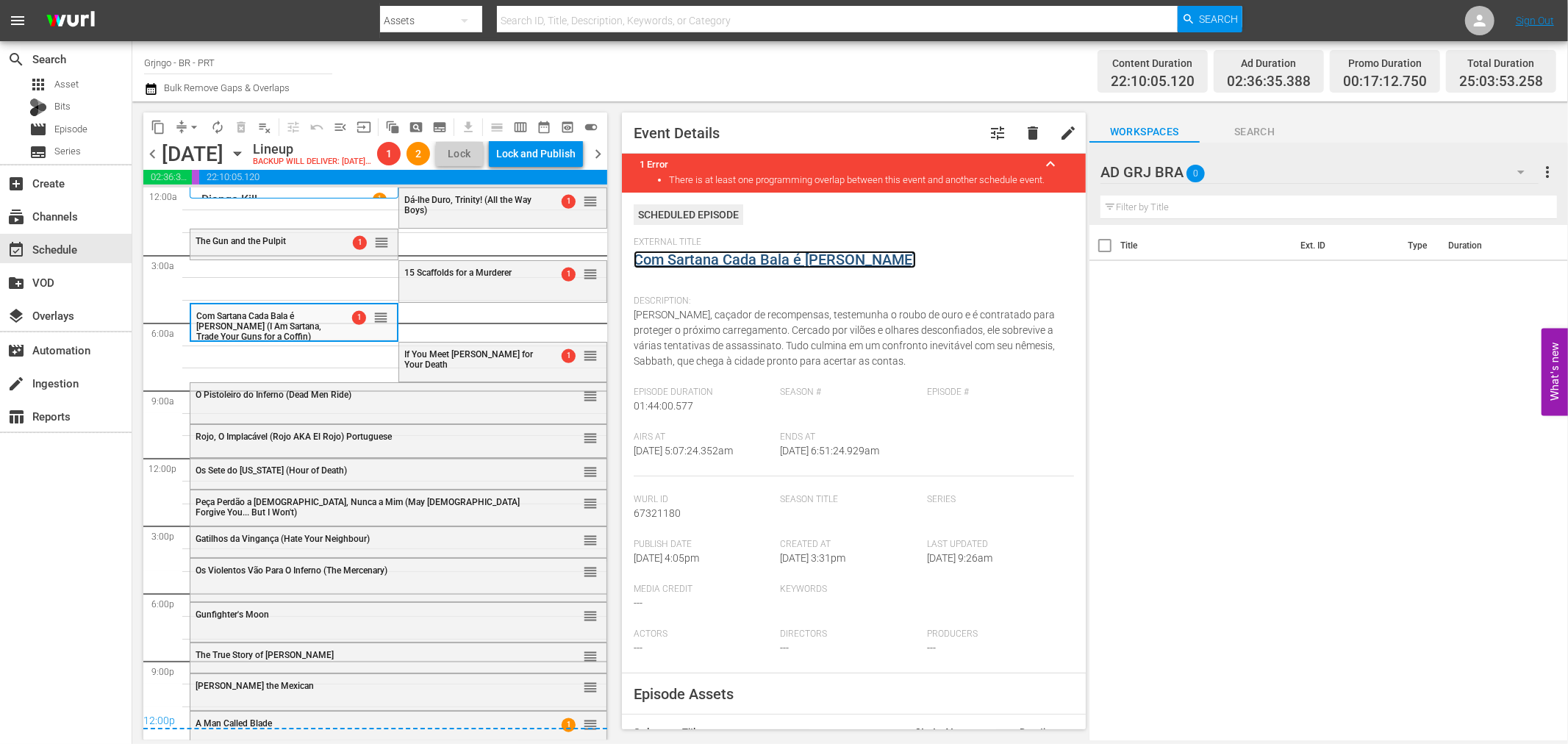
click at [784, 263] on link "Com Sartana Cada Bala é [PERSON_NAME]" at bounding box center [775, 259] width 282 height 18
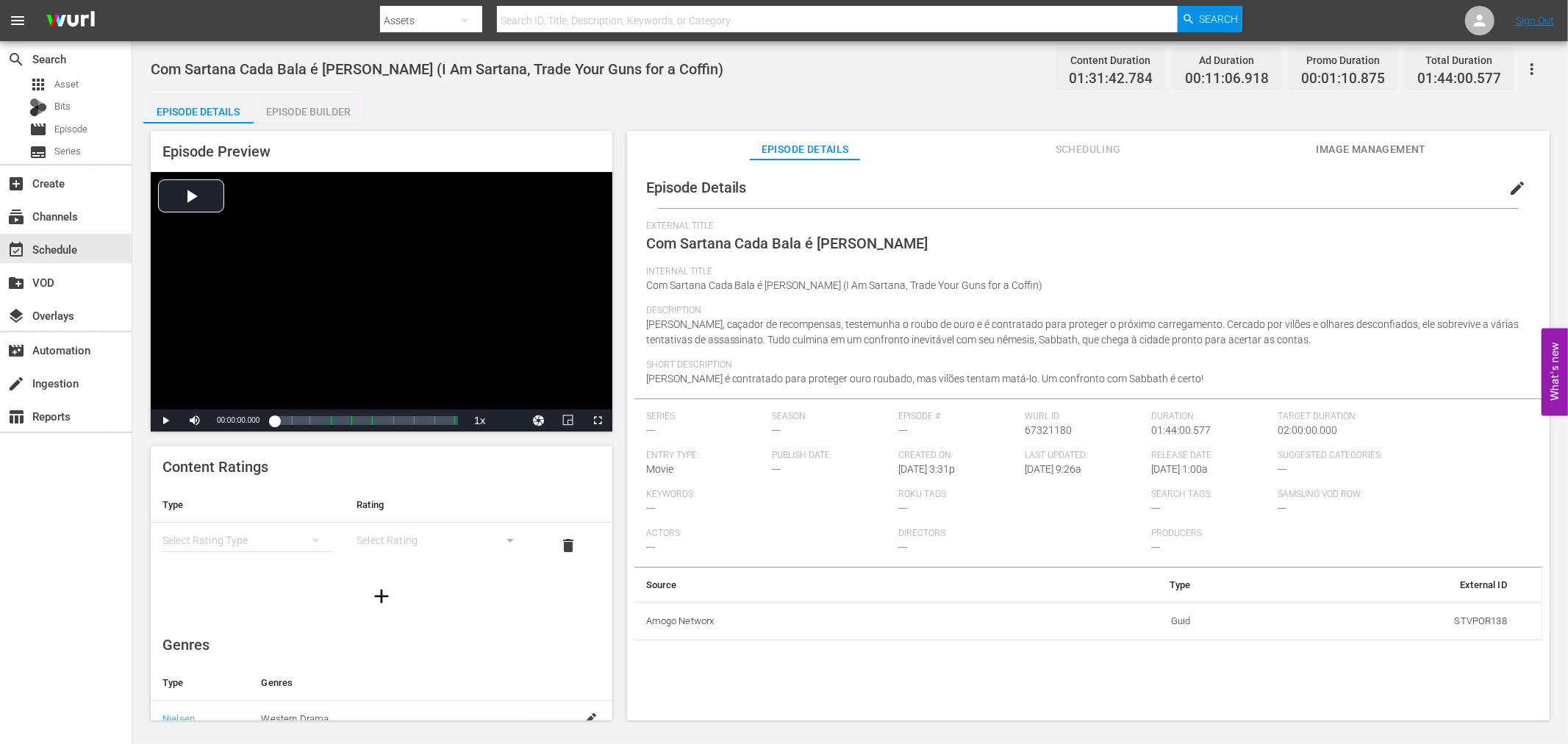
click at [299, 110] on div "Episode Builder" at bounding box center [308, 112] width 110 height 35
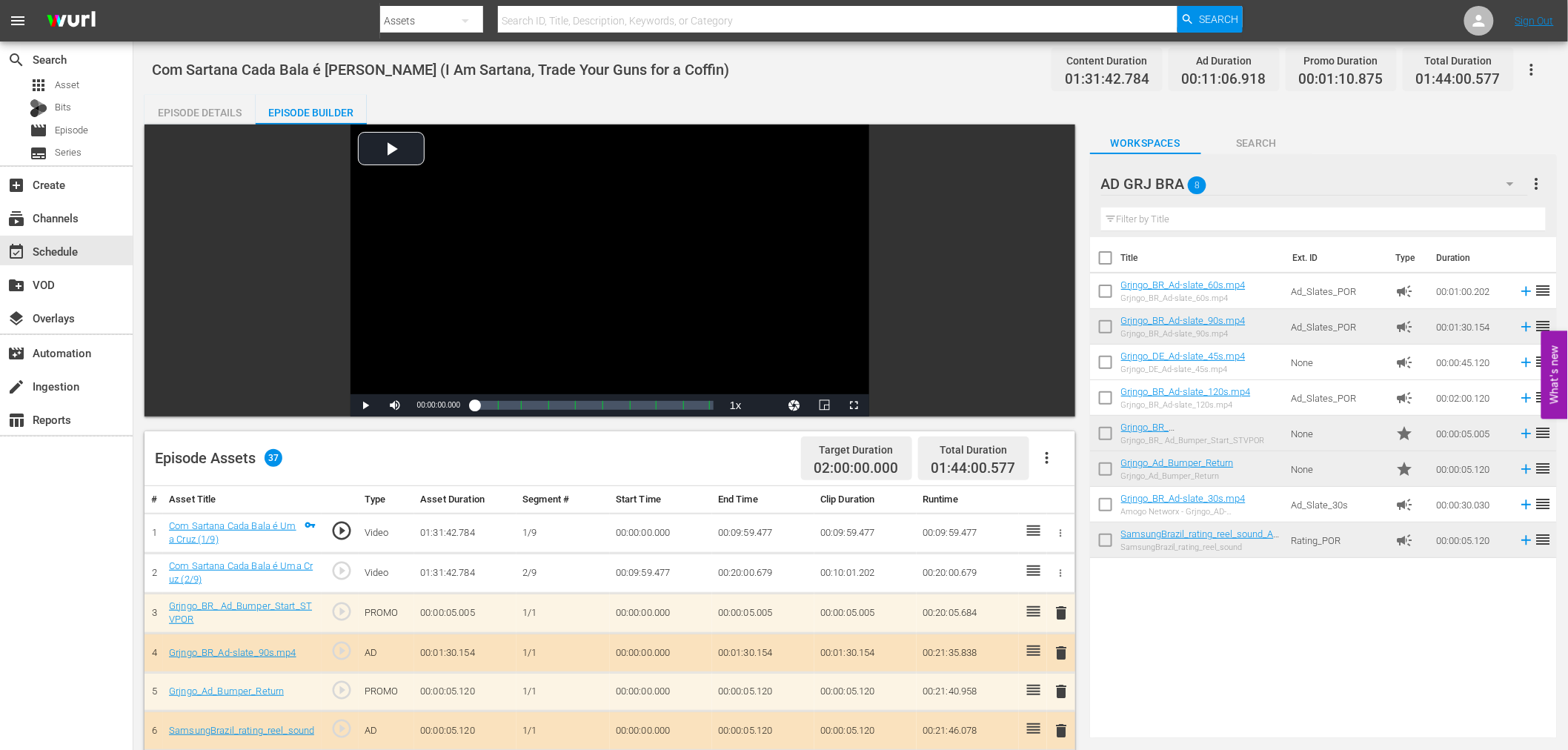
click at [225, 106] on div "Episode Details" at bounding box center [199, 113] width 111 height 35
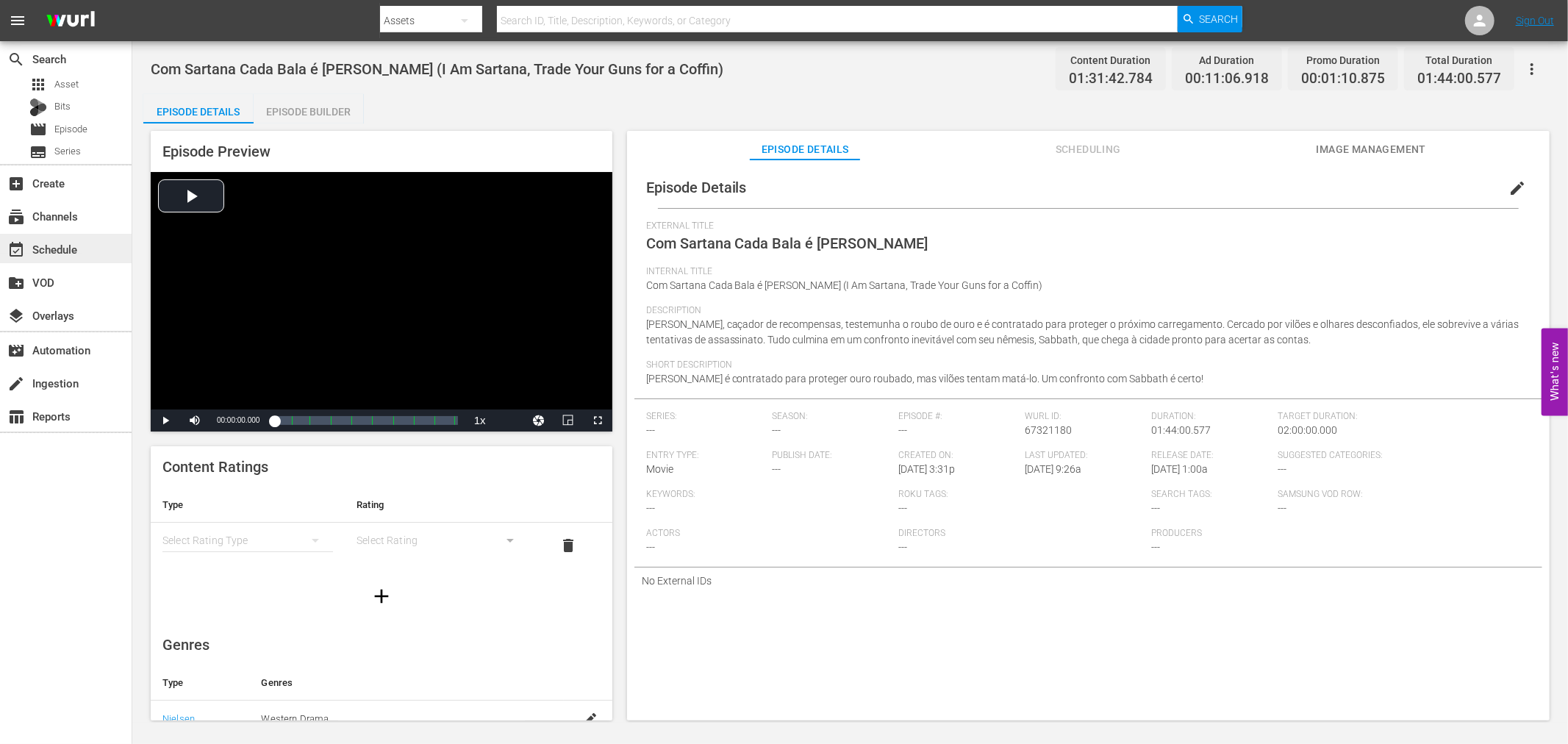
click at [80, 247] on div "event_available Schedule" at bounding box center [41, 247] width 83 height 14
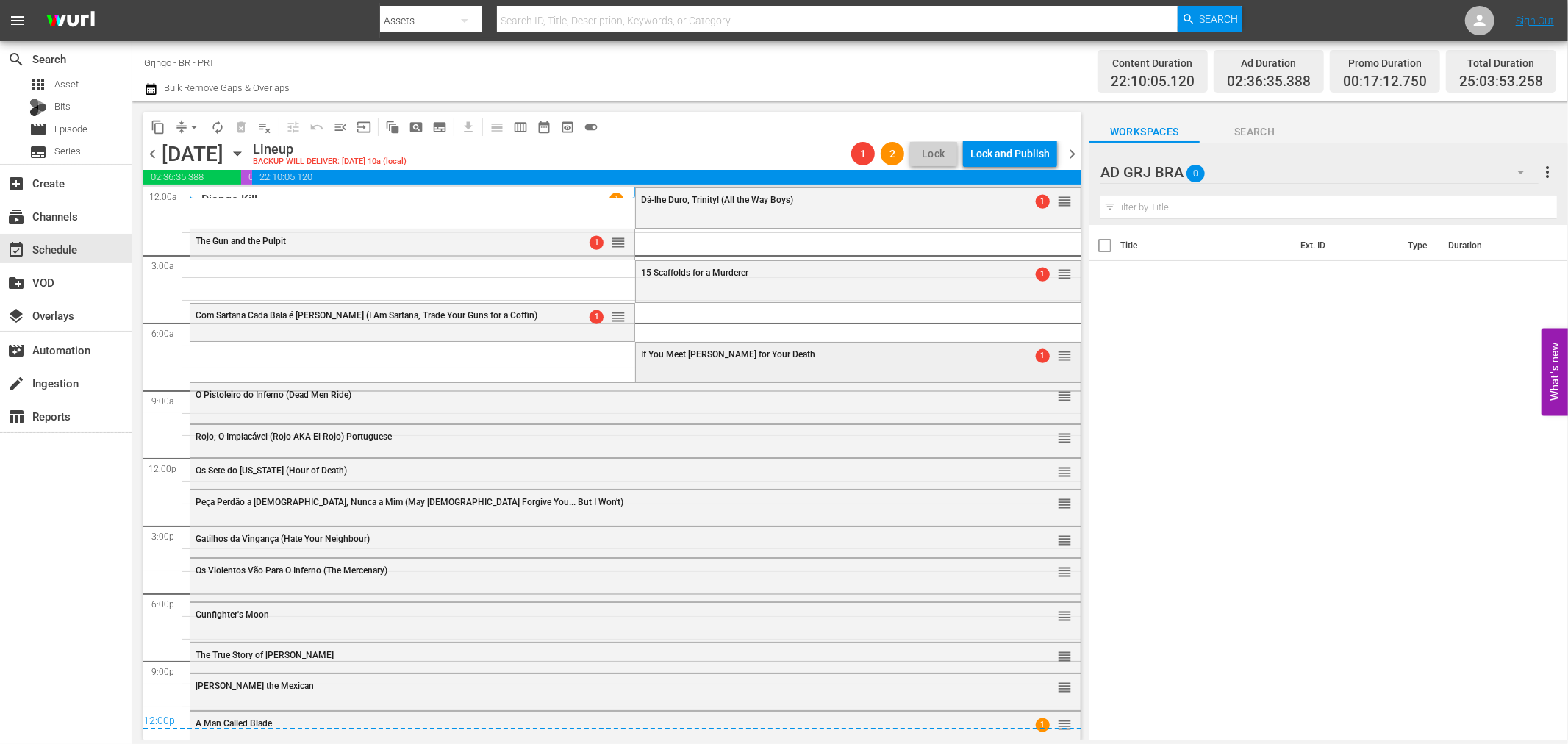
click at [722, 356] on span "If You Meet [PERSON_NAME] for Your Death" at bounding box center [728, 354] width 174 height 11
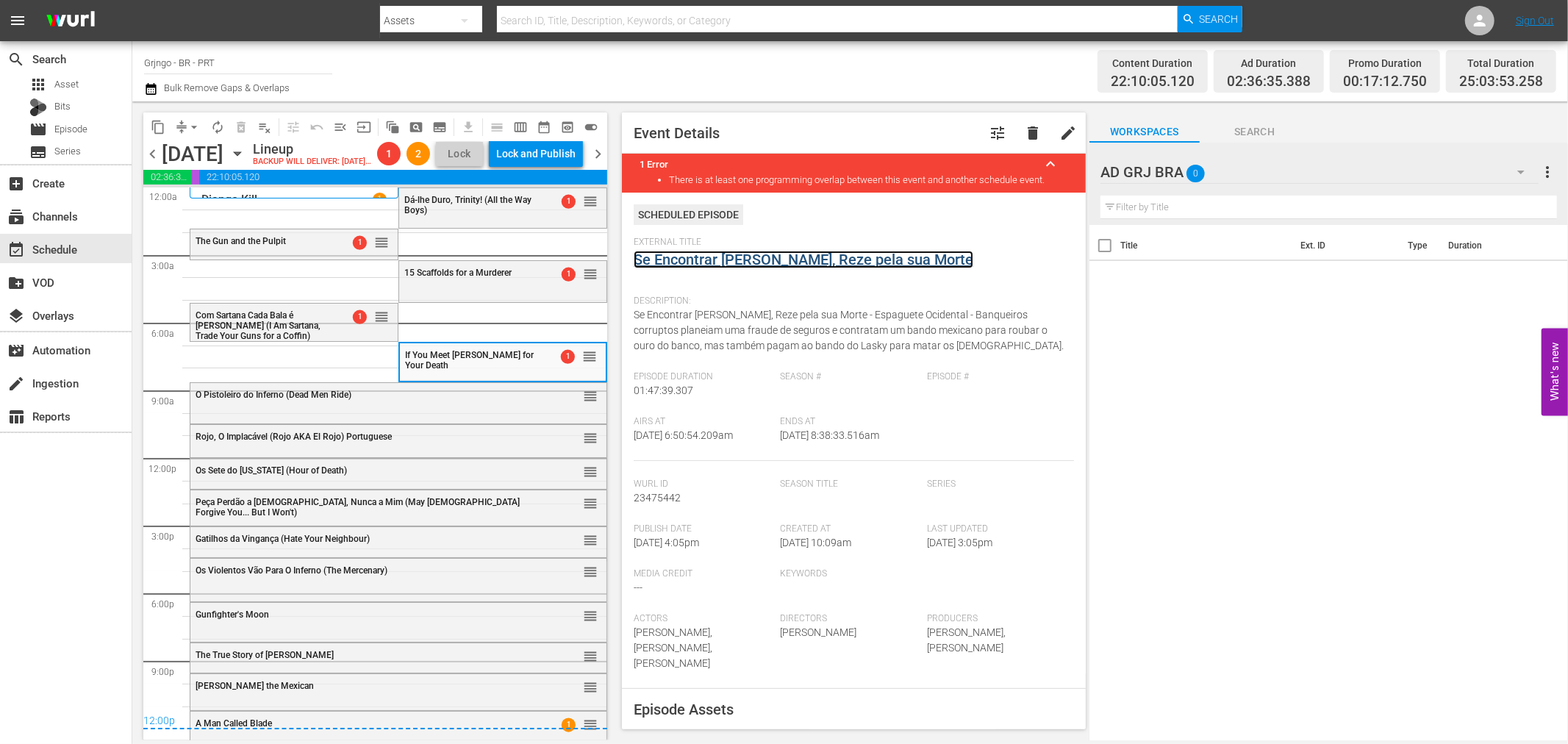
click at [719, 260] on link "Se Encontrar [PERSON_NAME], Reze pela sua Morte" at bounding box center [803, 259] width 340 height 18
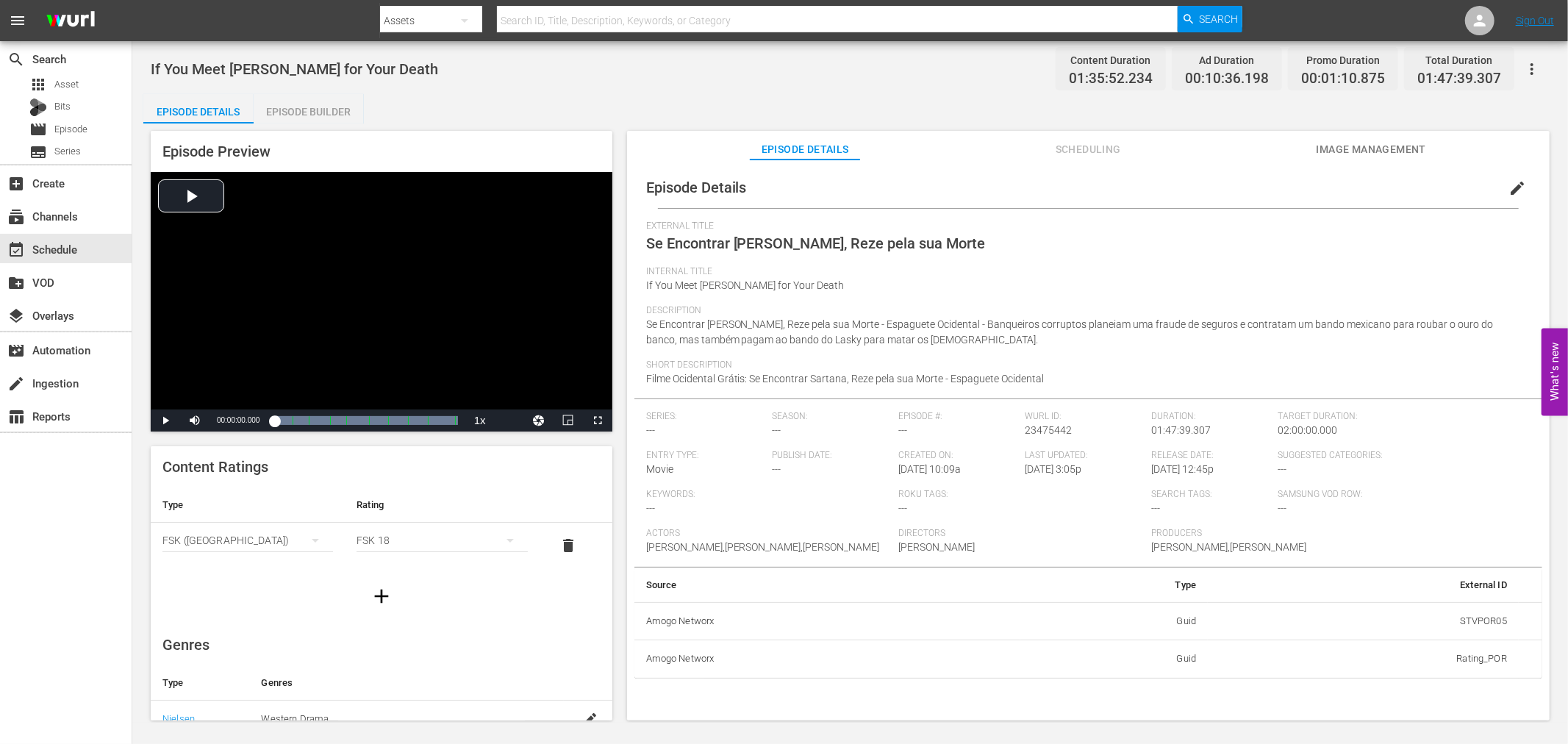
click at [338, 113] on div "Episode Builder" at bounding box center [308, 112] width 110 height 35
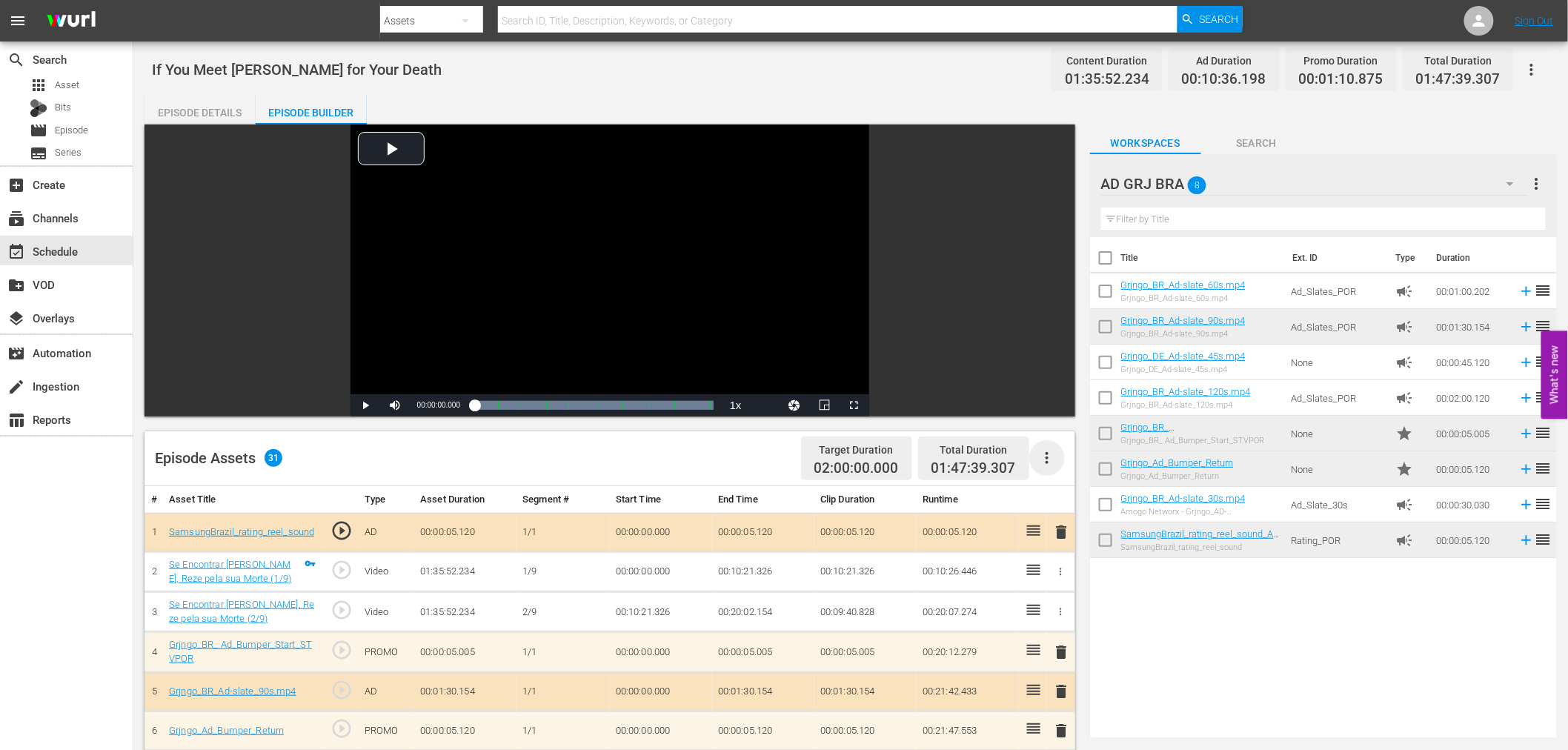
click at [1043, 458] on icon "button" at bounding box center [1047, 458] width 18 height 18
click at [1076, 504] on div "Clear Ads" at bounding box center [1091, 500] width 101 height 35
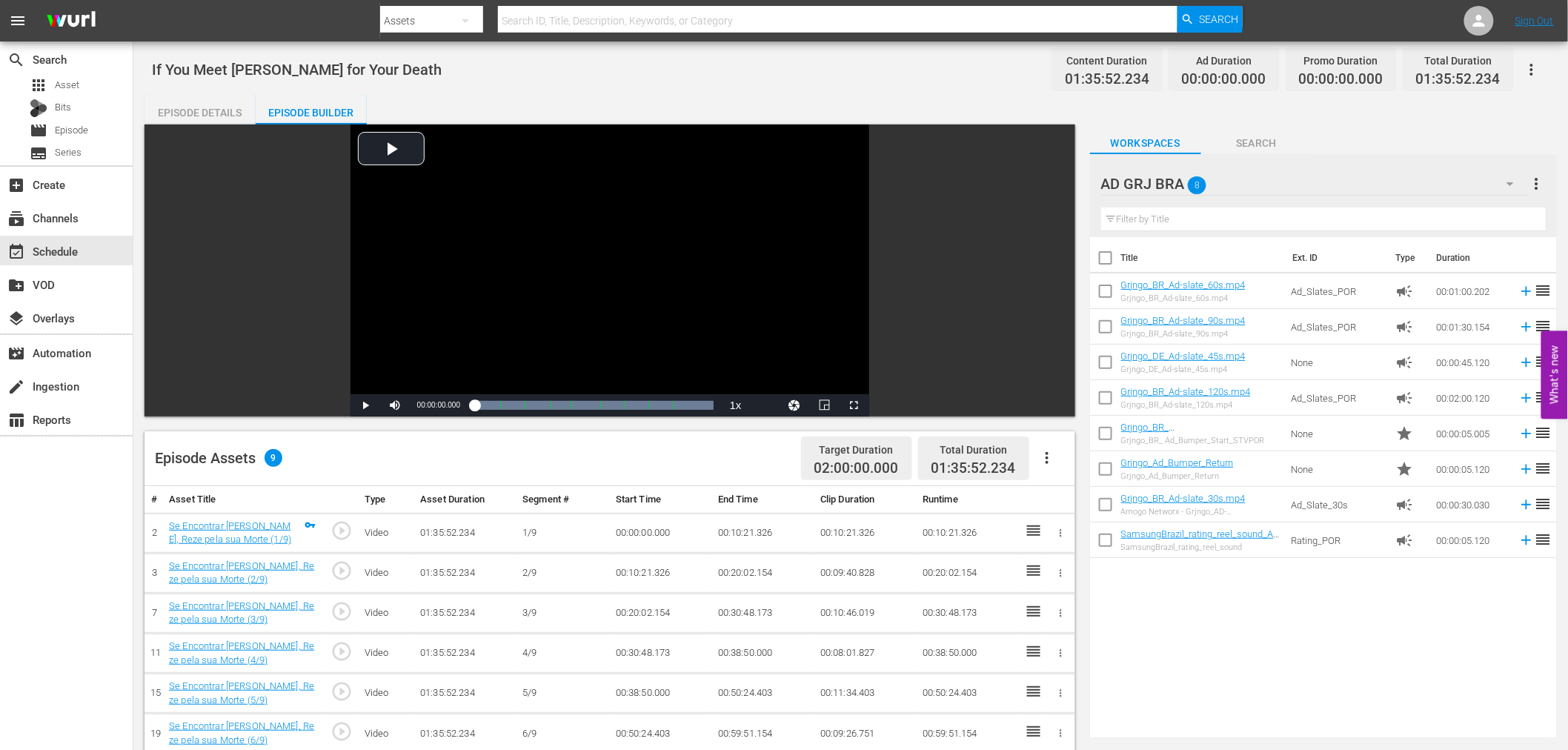
click at [1046, 462] on icon "button" at bounding box center [1046, 458] width 3 height 12
click at [1046, 462] on div "Fill with Ads" at bounding box center [1091, 464] width 101 height 35
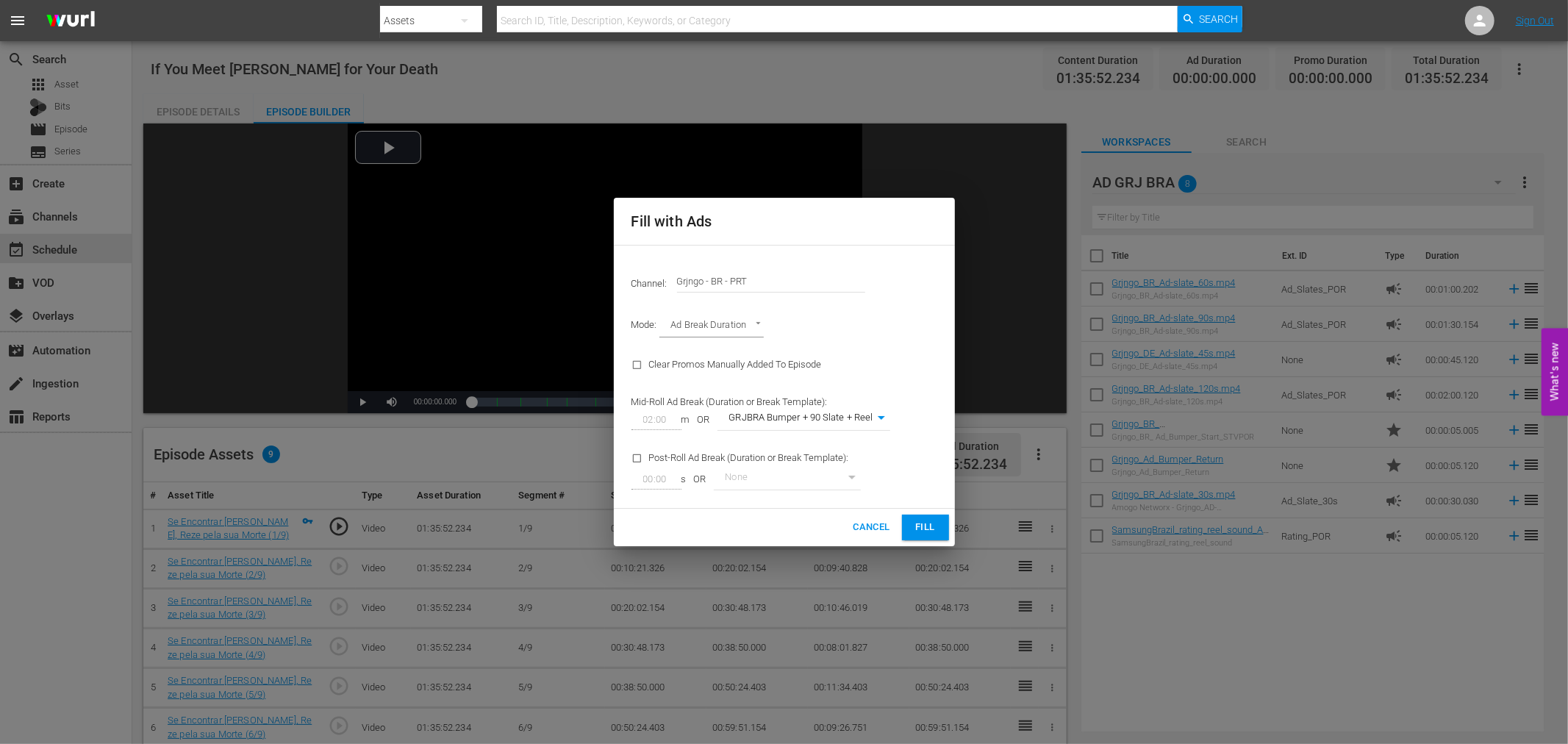
click at [932, 519] on span "Fill" at bounding box center [925, 527] width 23 height 17
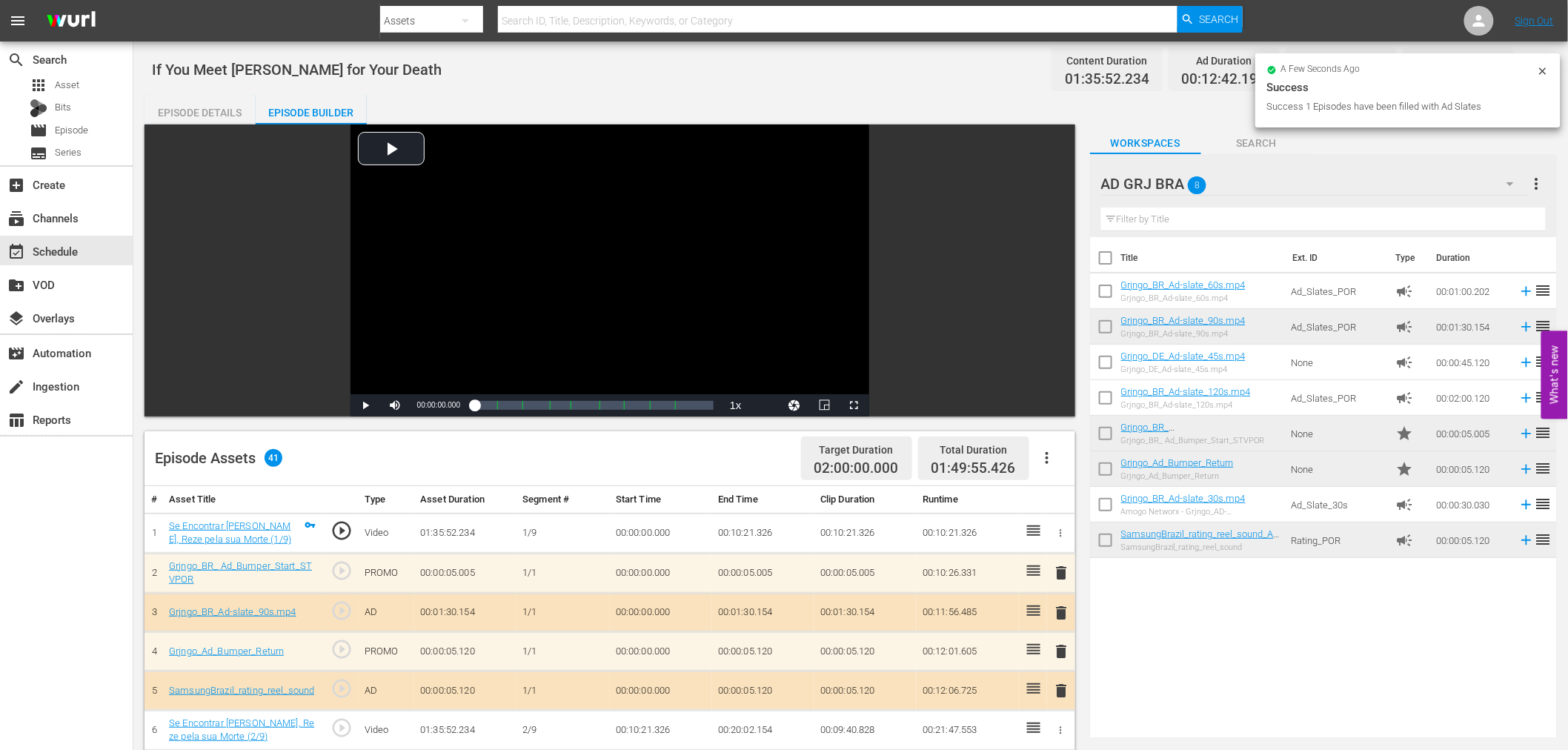
click at [1060, 569] on span "delete" at bounding box center [1062, 573] width 18 height 18
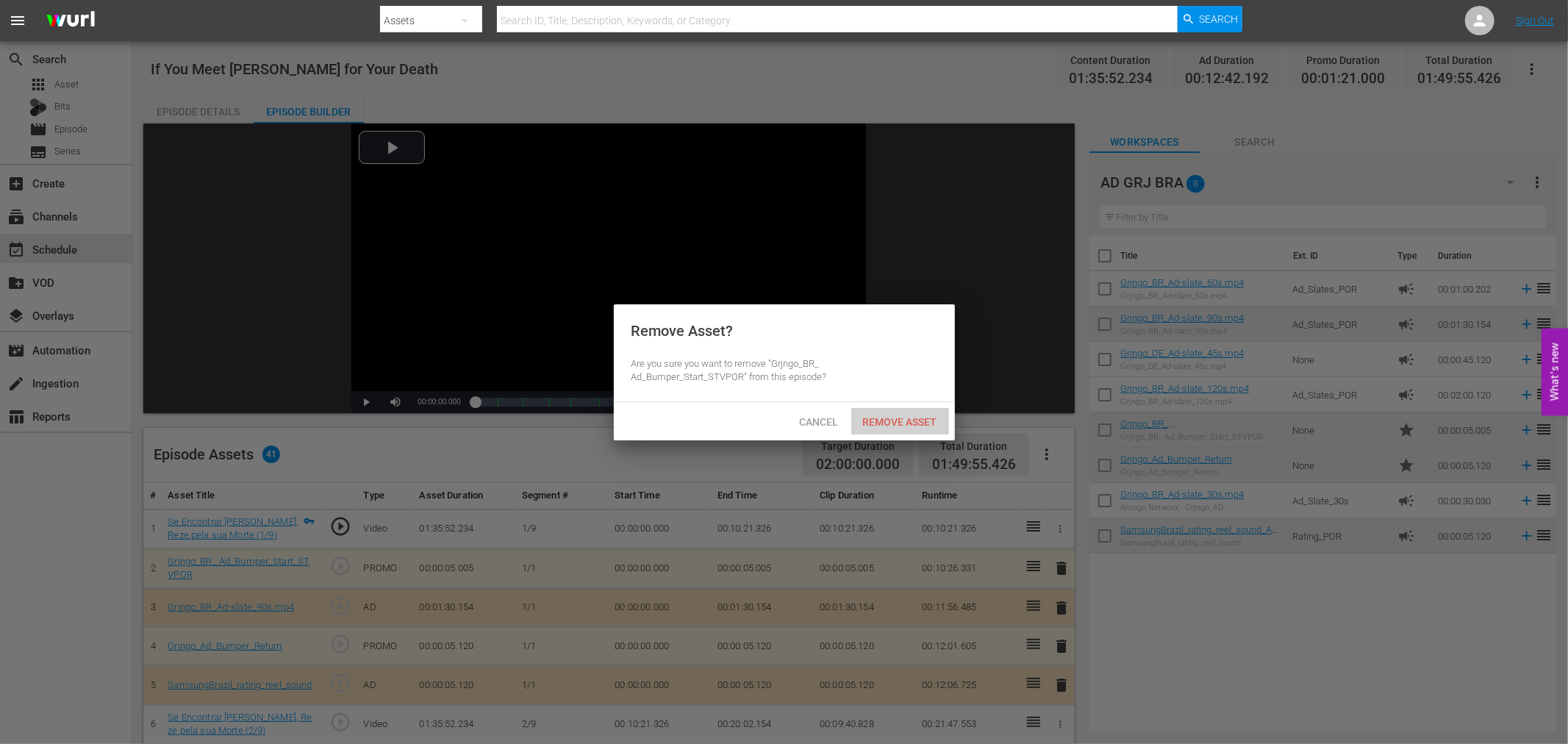
click at [886, 421] on span "Remove Asset" at bounding box center [900, 422] width 97 height 12
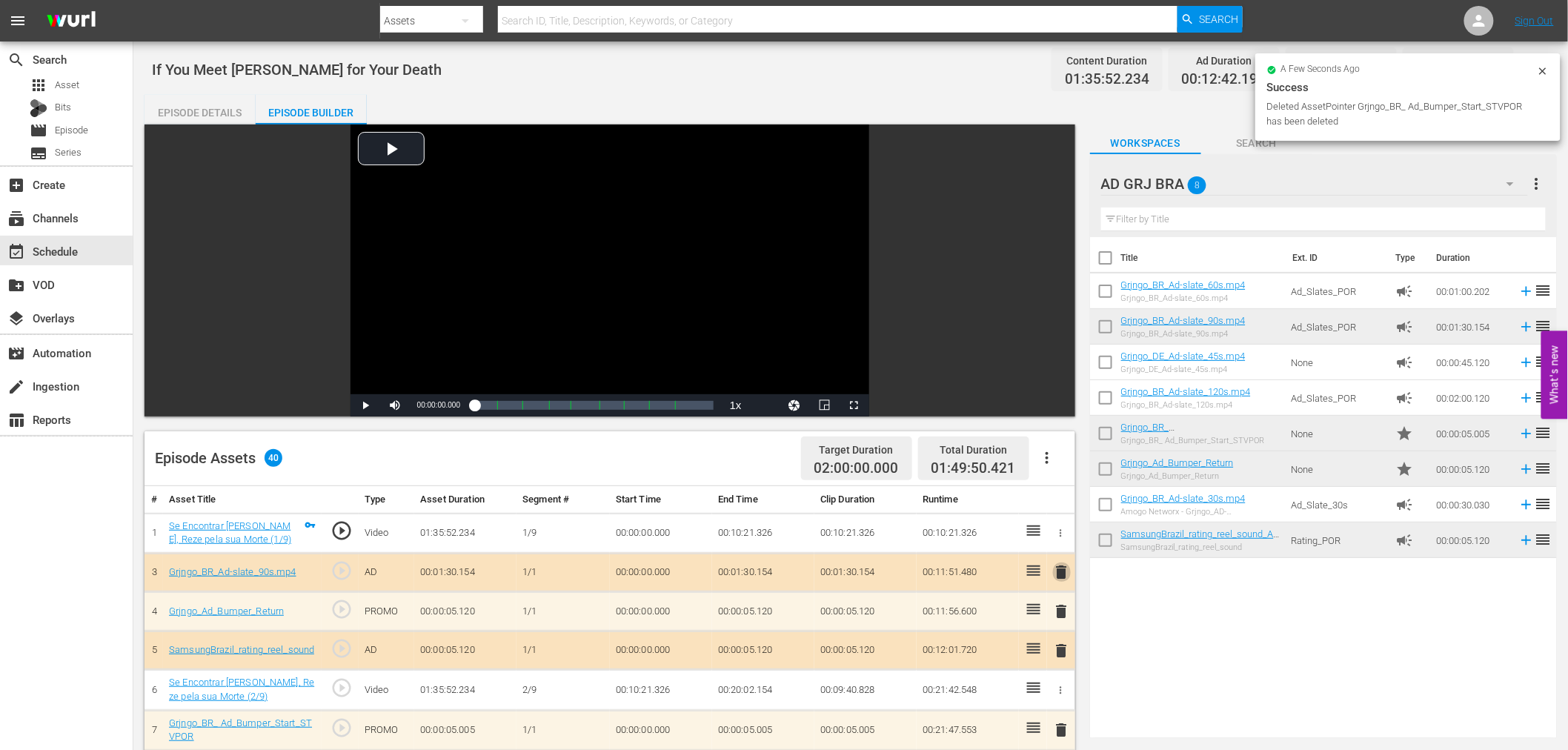
click at [1064, 572] on span "delete" at bounding box center [1062, 572] width 18 height 18
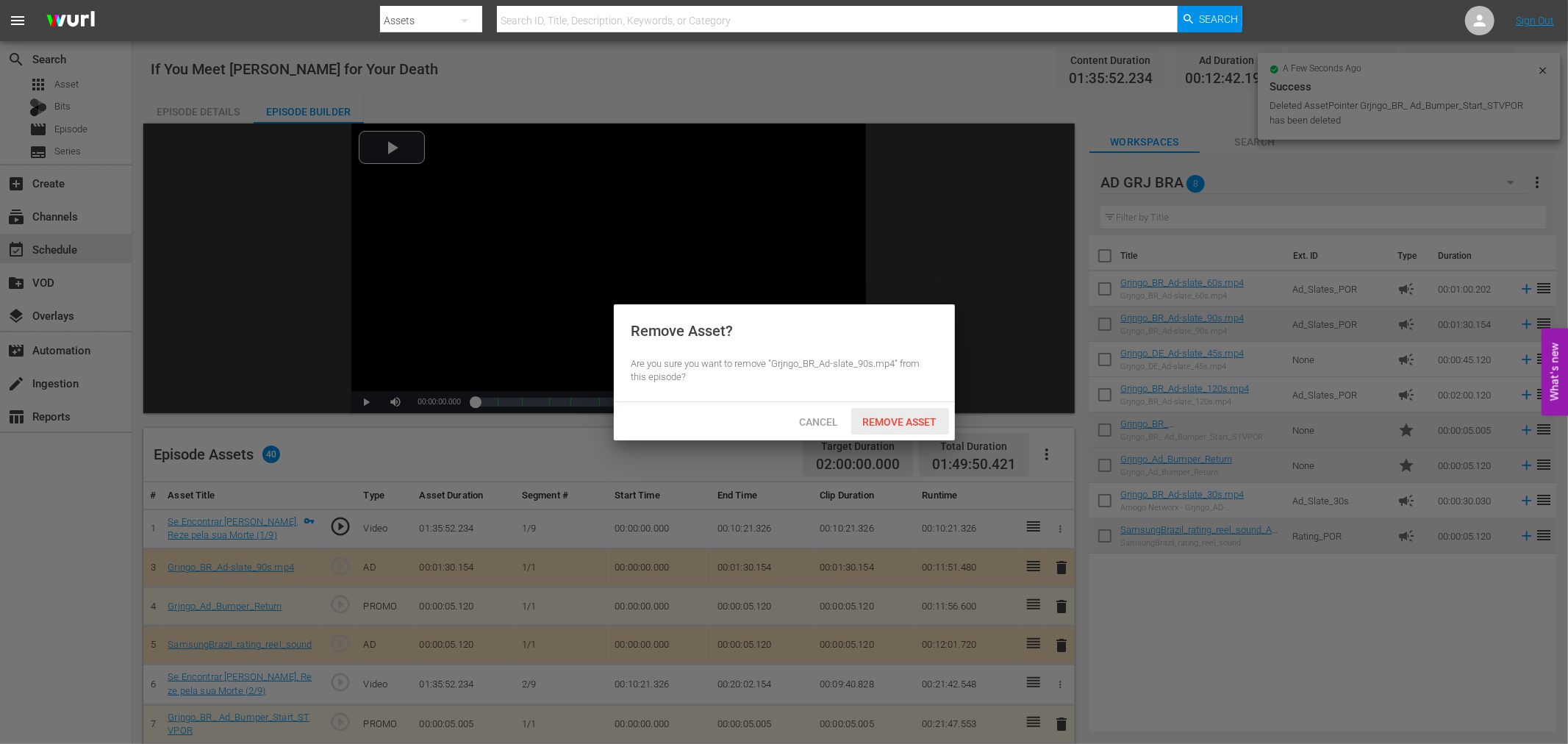
click at [897, 417] on span "Remove Asset" at bounding box center [900, 422] width 97 height 12
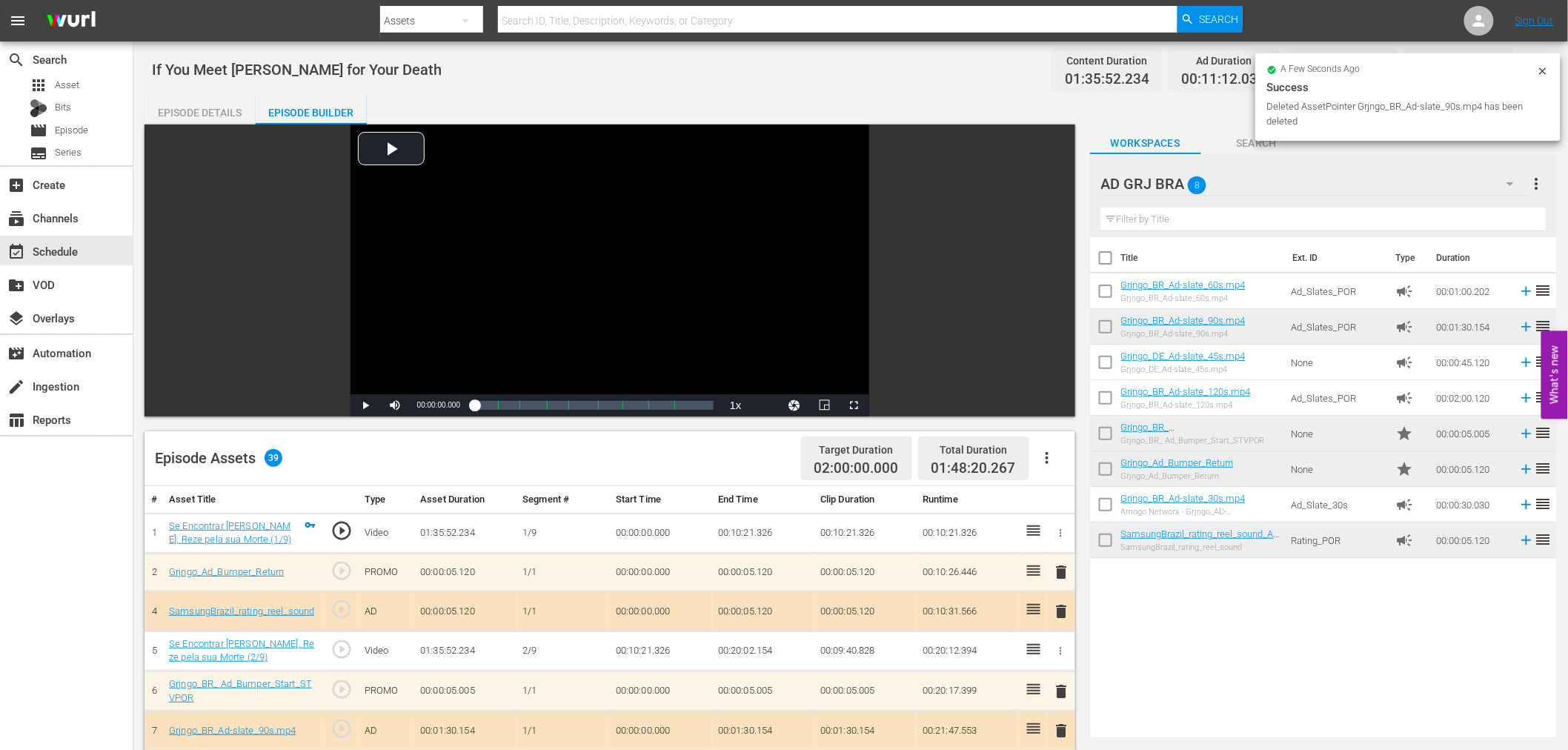
click at [1062, 572] on span "delete" at bounding box center [1062, 572] width 18 height 18
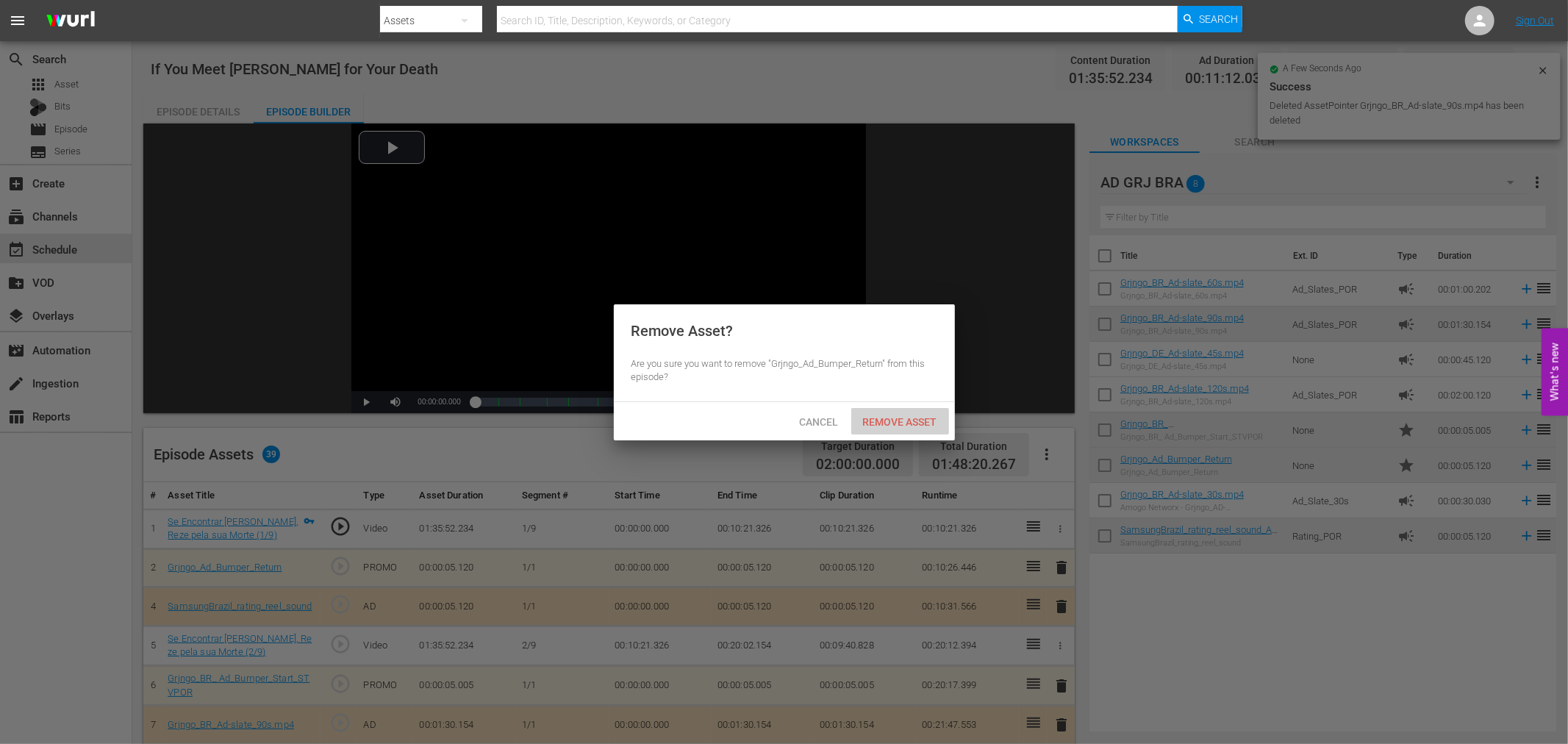
click at [915, 423] on span "Remove Asset" at bounding box center [900, 422] width 97 height 12
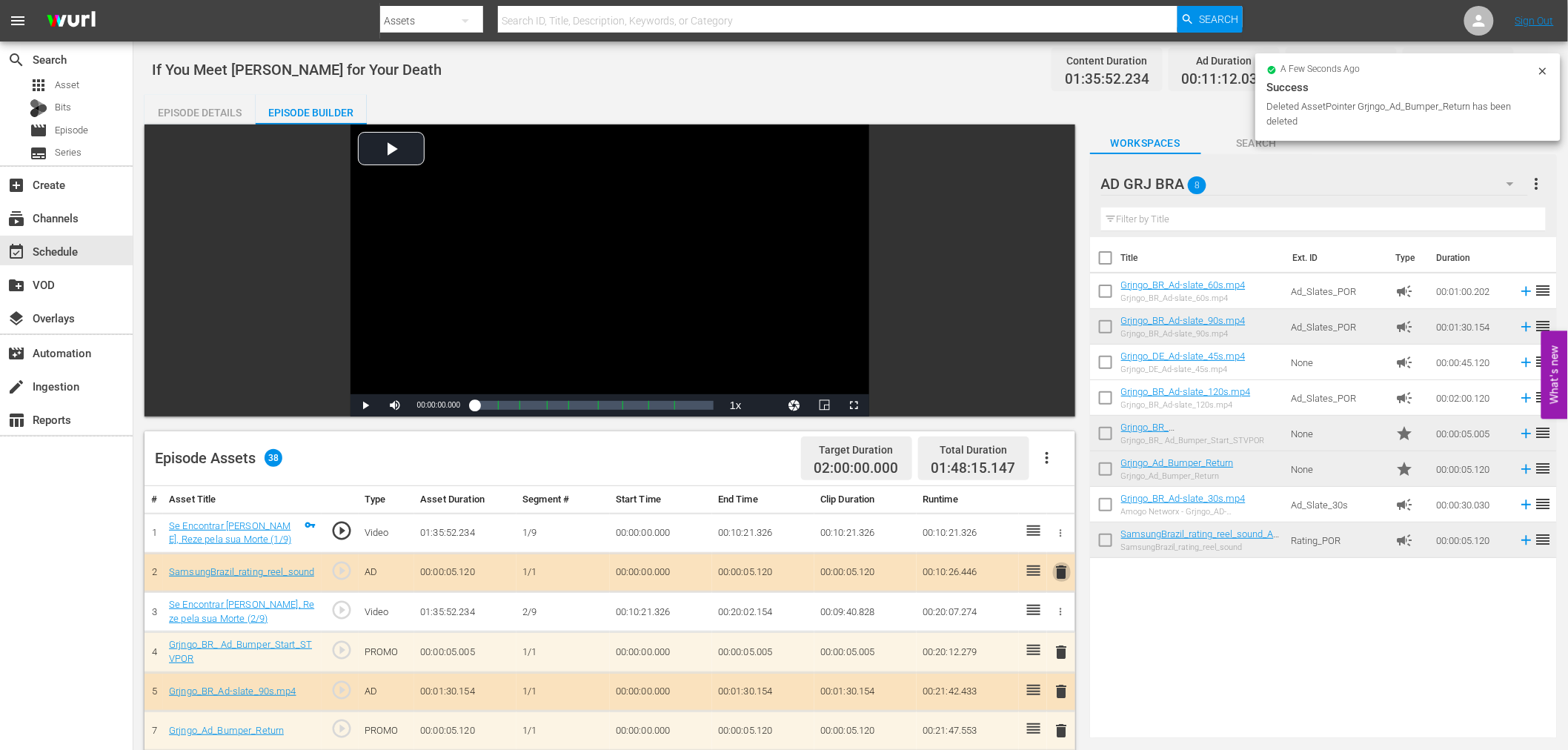
click at [1063, 574] on span "delete" at bounding box center [1062, 572] width 18 height 18
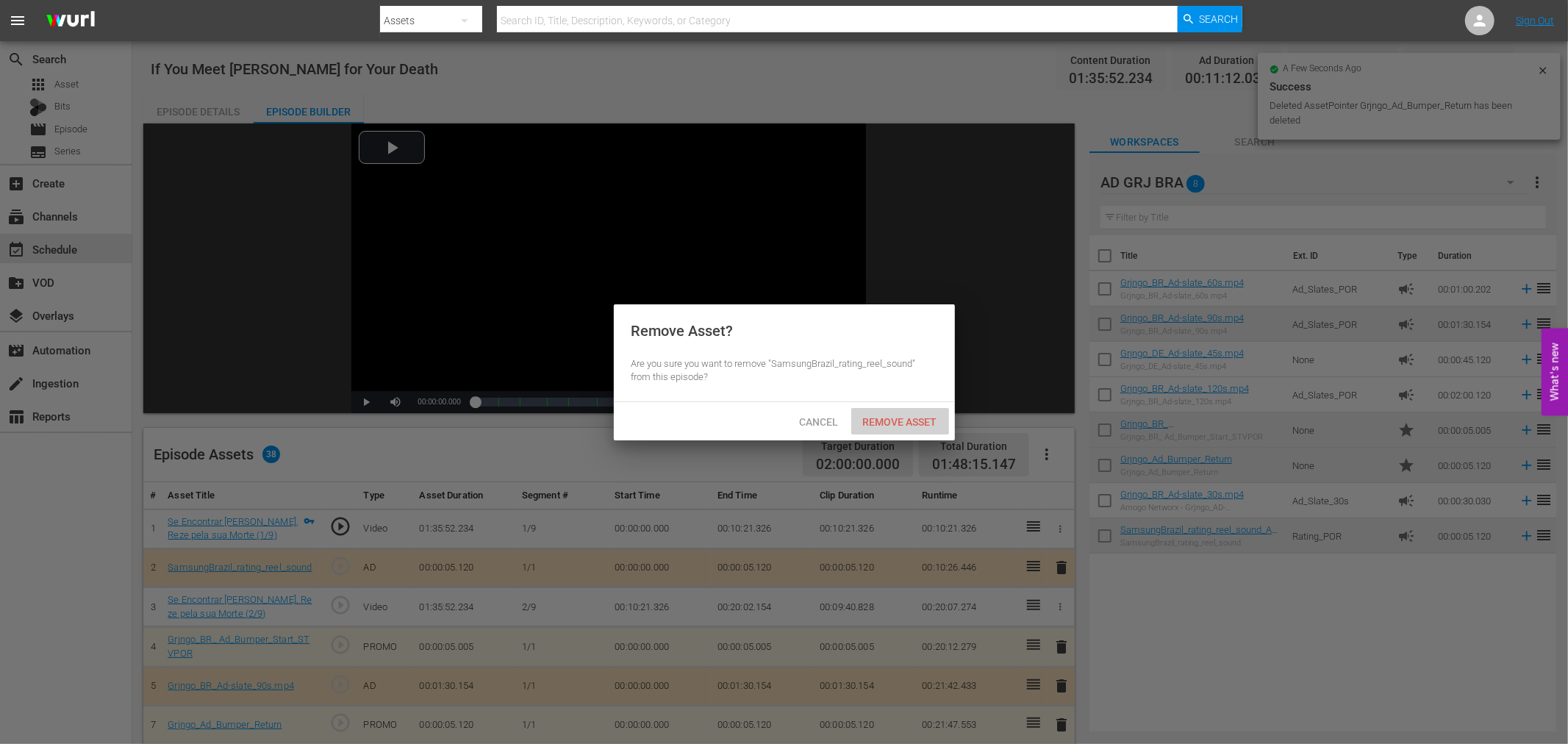
click at [920, 419] on span "Remove Asset" at bounding box center [900, 422] width 97 height 12
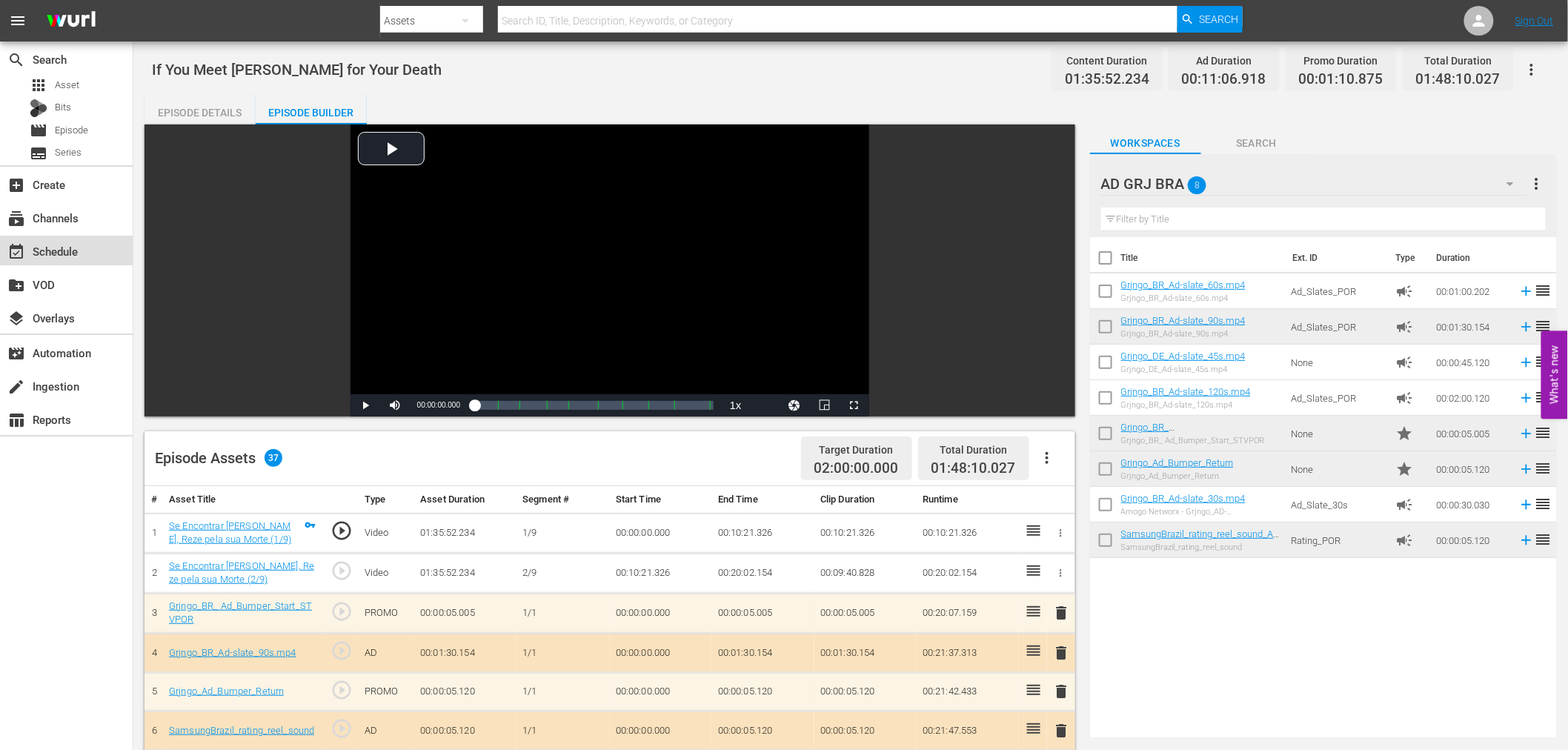
click at [50, 252] on div "event_available Schedule" at bounding box center [41, 249] width 83 height 14
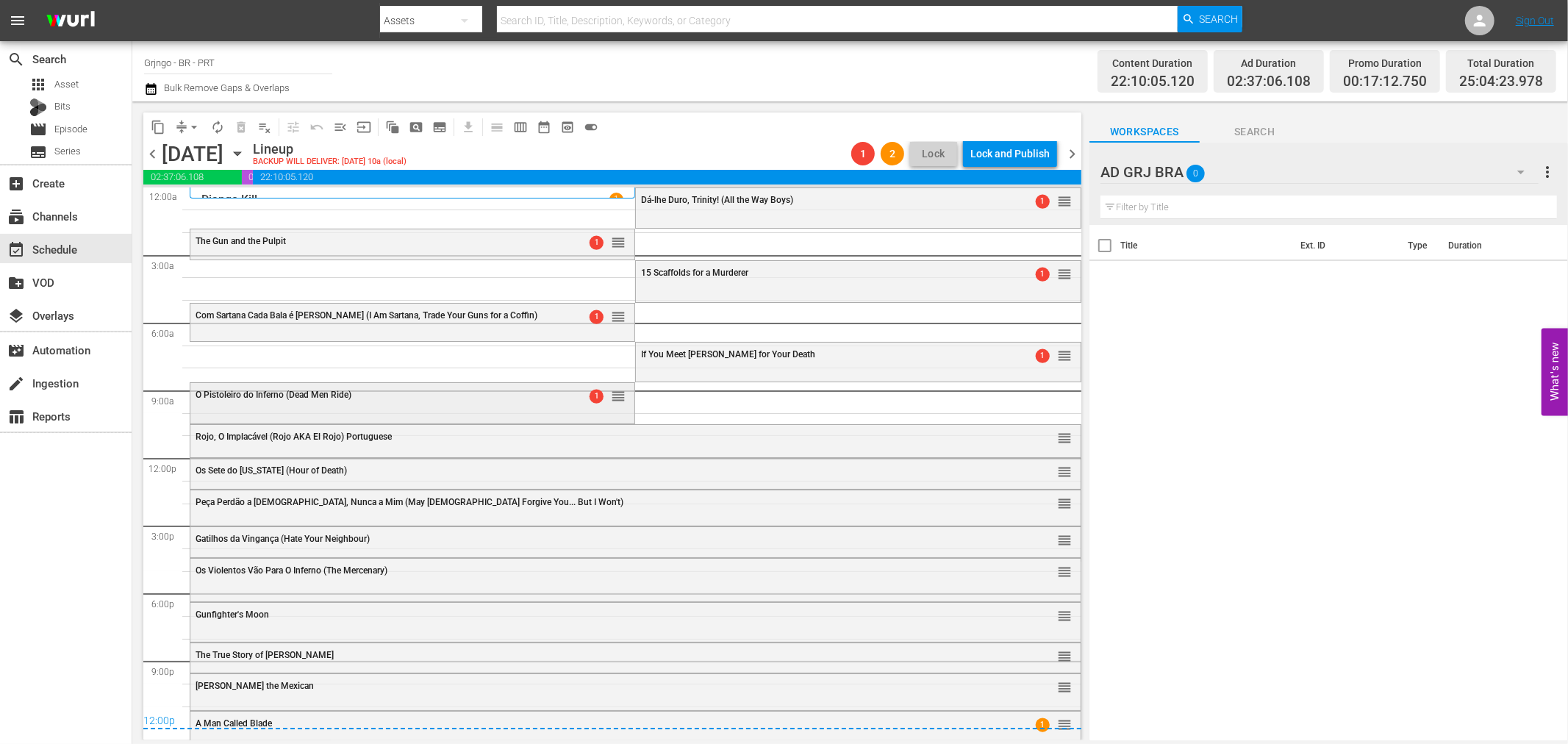
click at [505, 404] on div "O Pistoleiro do Inferno (Dead Men Ride) 1 reorder" at bounding box center [413, 395] width 444 height 25
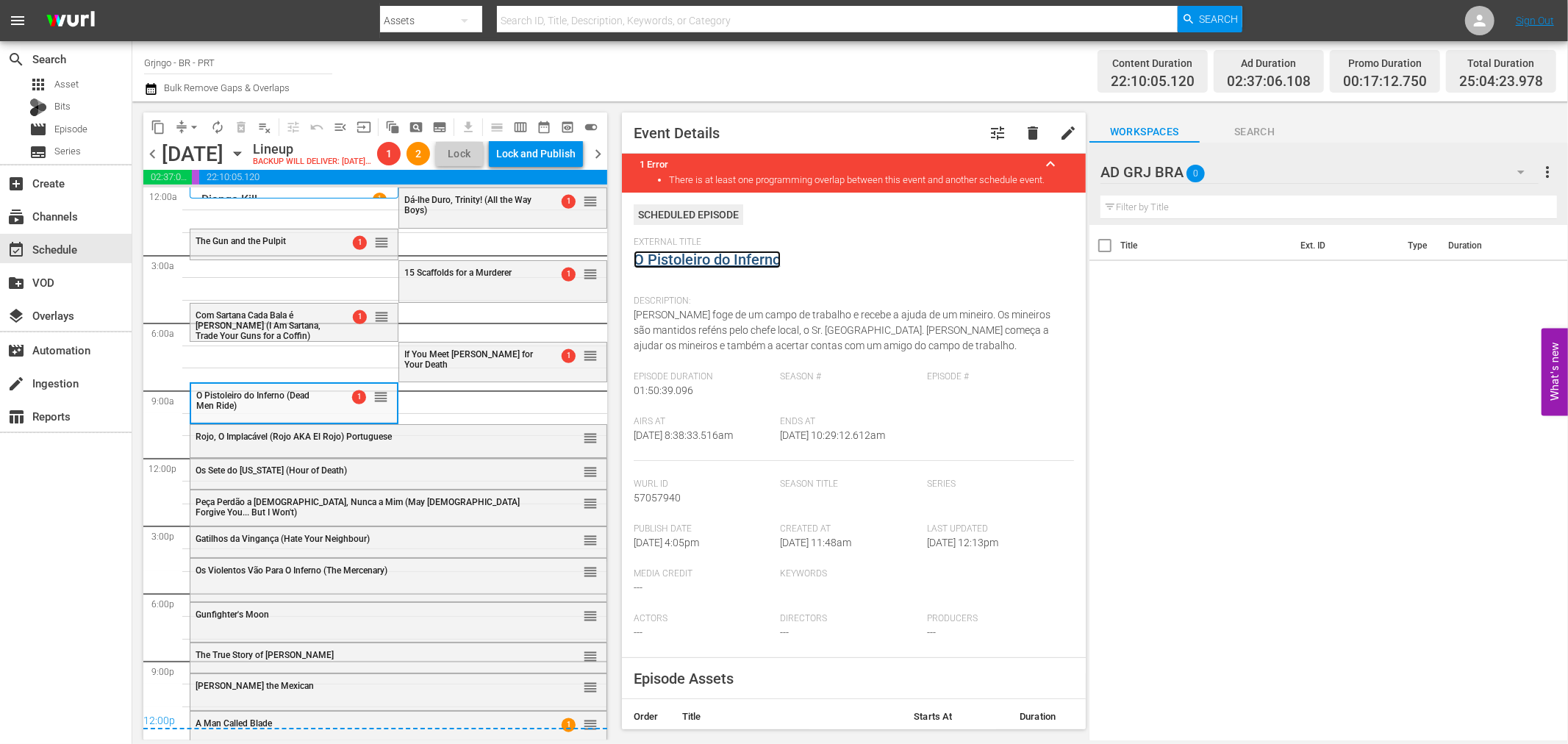
click at [671, 260] on link "O Pistoleiro do Inferno" at bounding box center [707, 259] width 147 height 18
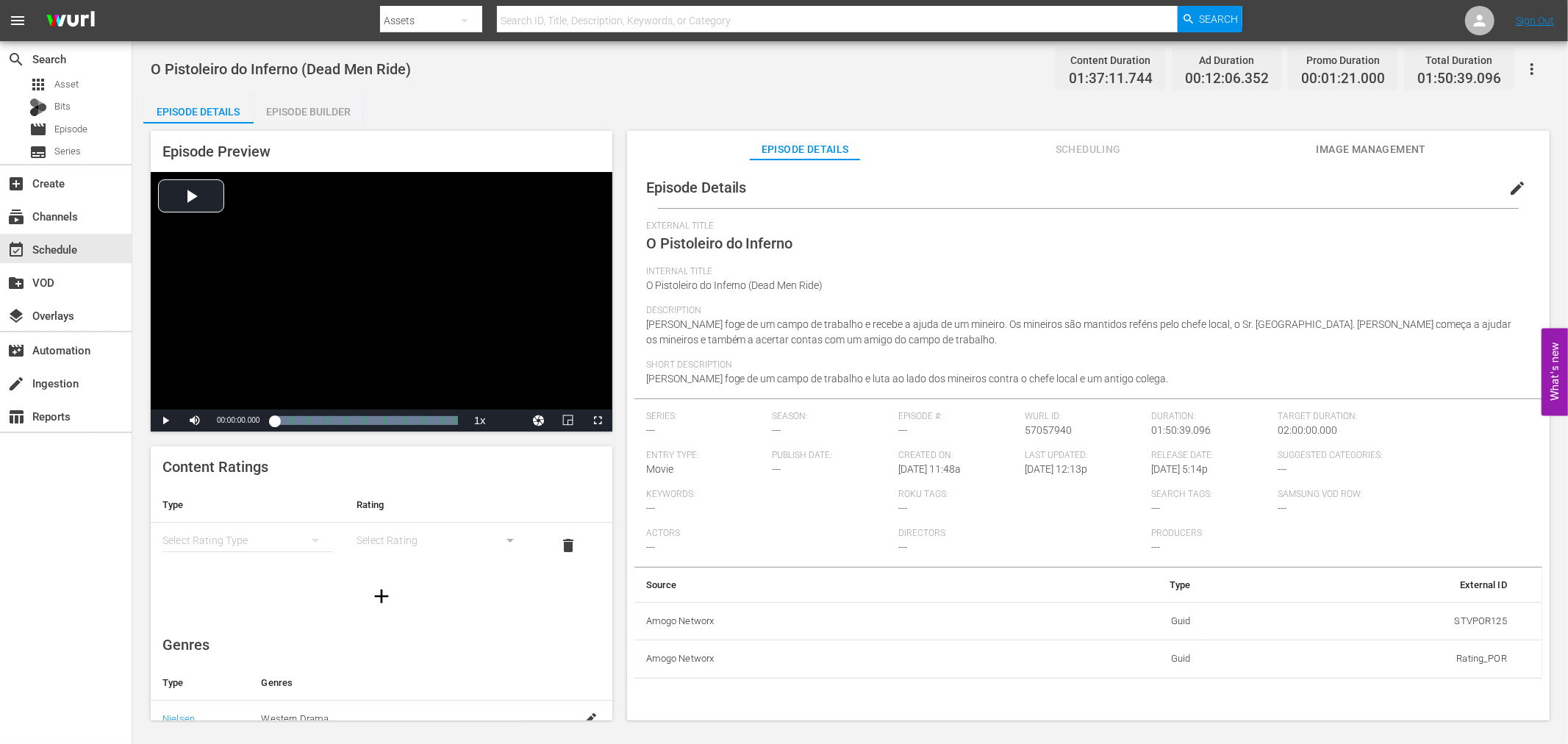
click at [290, 106] on div "Episode Builder" at bounding box center [308, 112] width 110 height 35
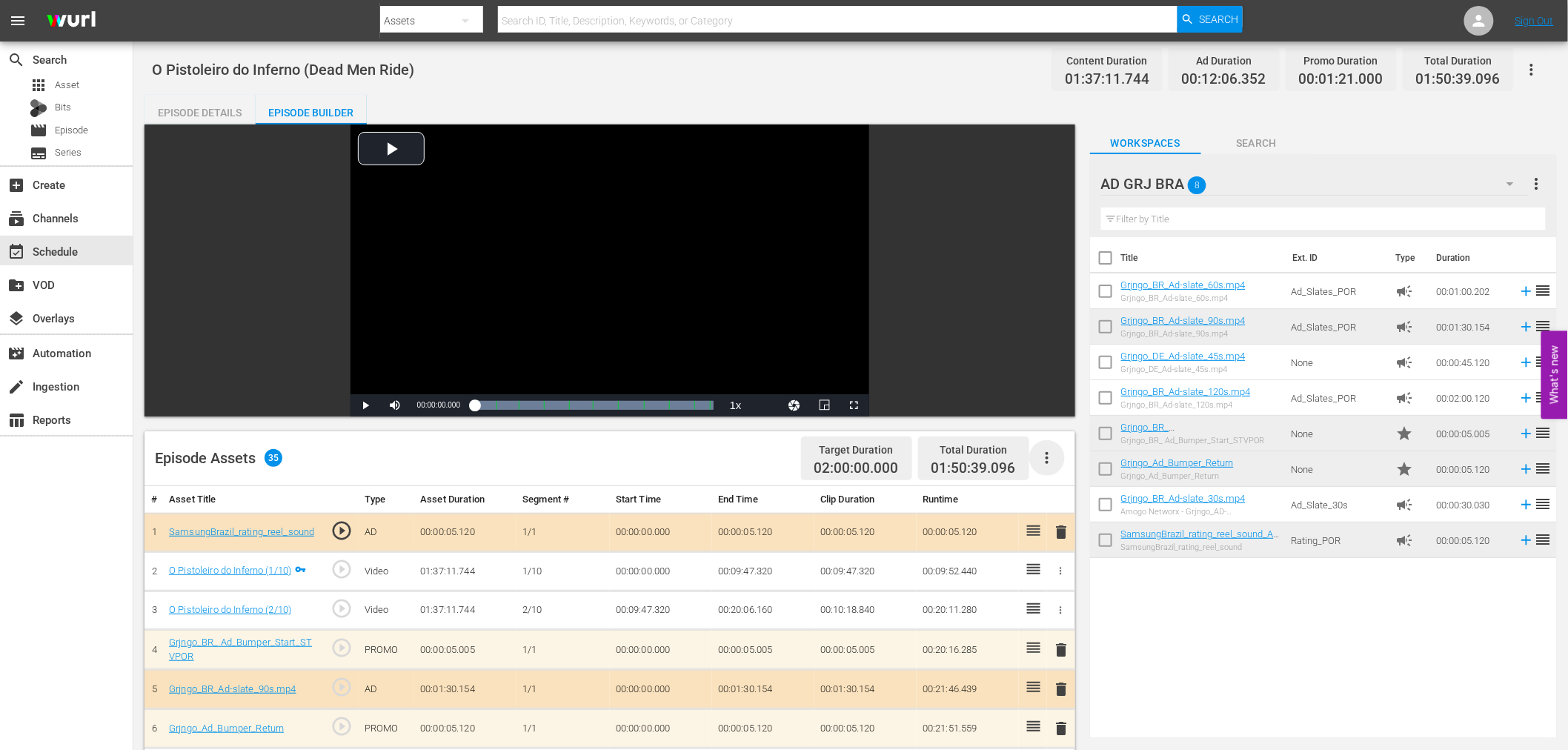
click at [1045, 460] on icon "button" at bounding box center [1047, 458] width 18 height 18
click at [1061, 505] on div "Clear Ads" at bounding box center [1091, 500] width 101 height 35
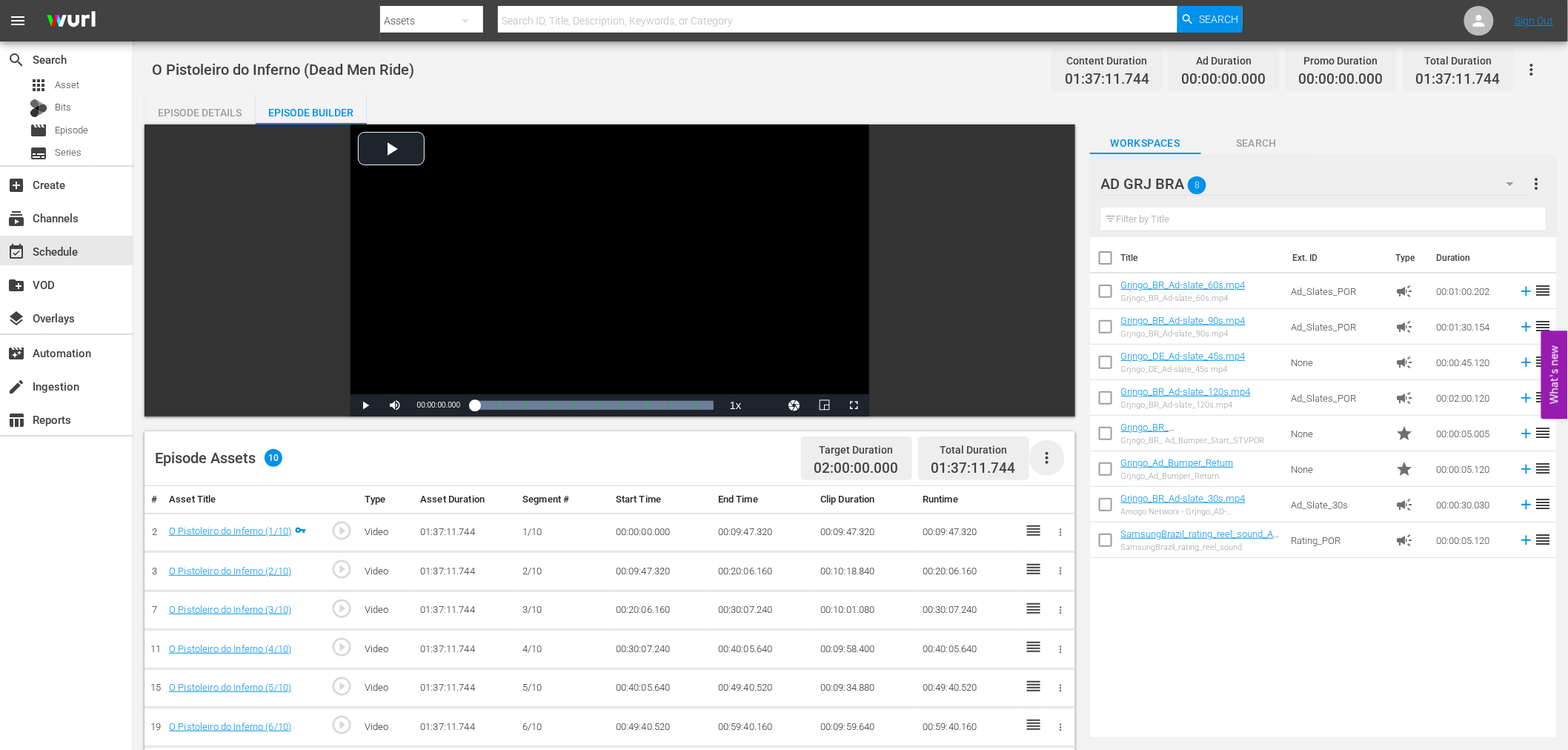
click at [1047, 463] on icon "button" at bounding box center [1046, 458] width 3 height 12
click at [1047, 463] on div "Fill with Ads" at bounding box center [1091, 464] width 101 height 35
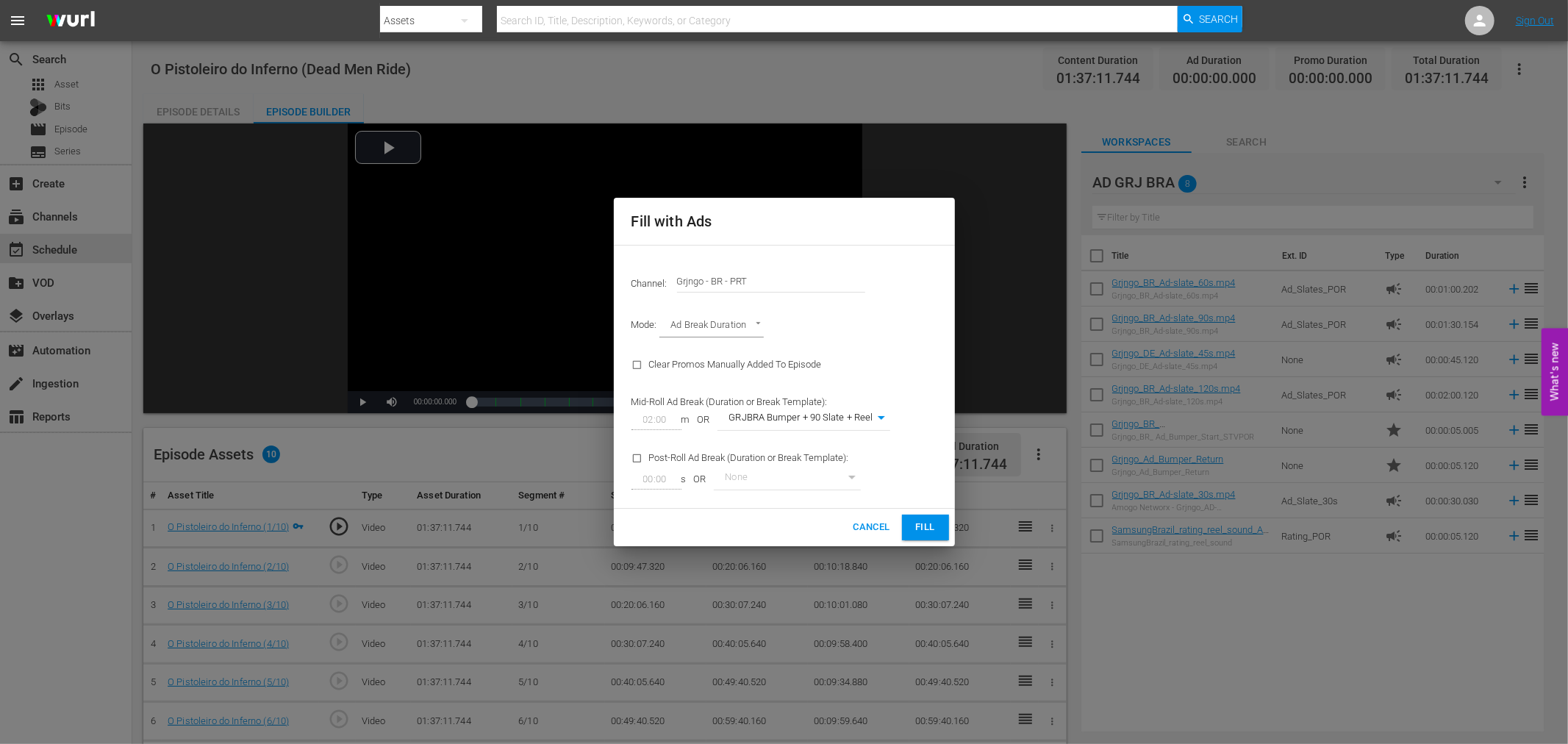
click at [924, 523] on span "Fill" at bounding box center [925, 527] width 23 height 17
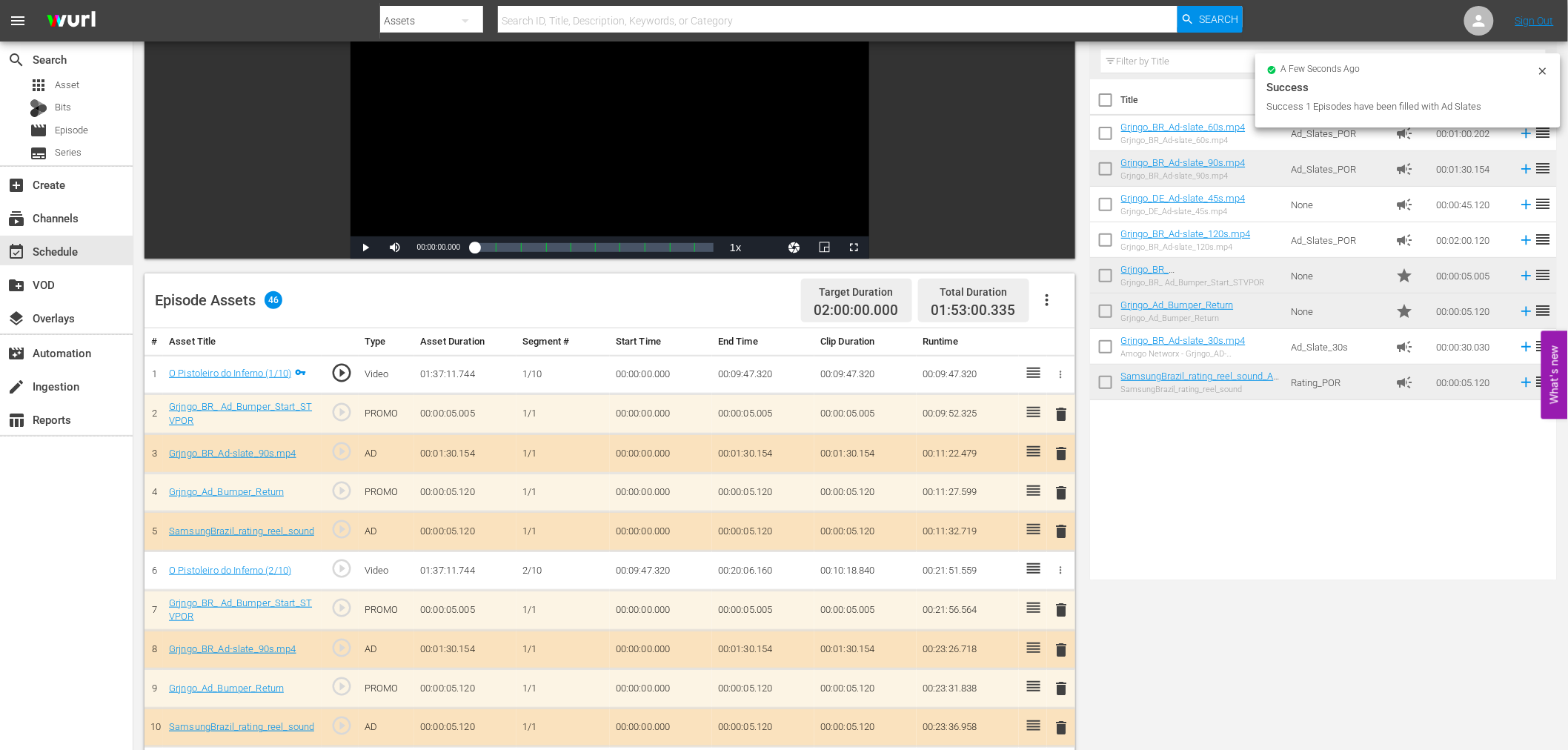
scroll to position [165, 0]
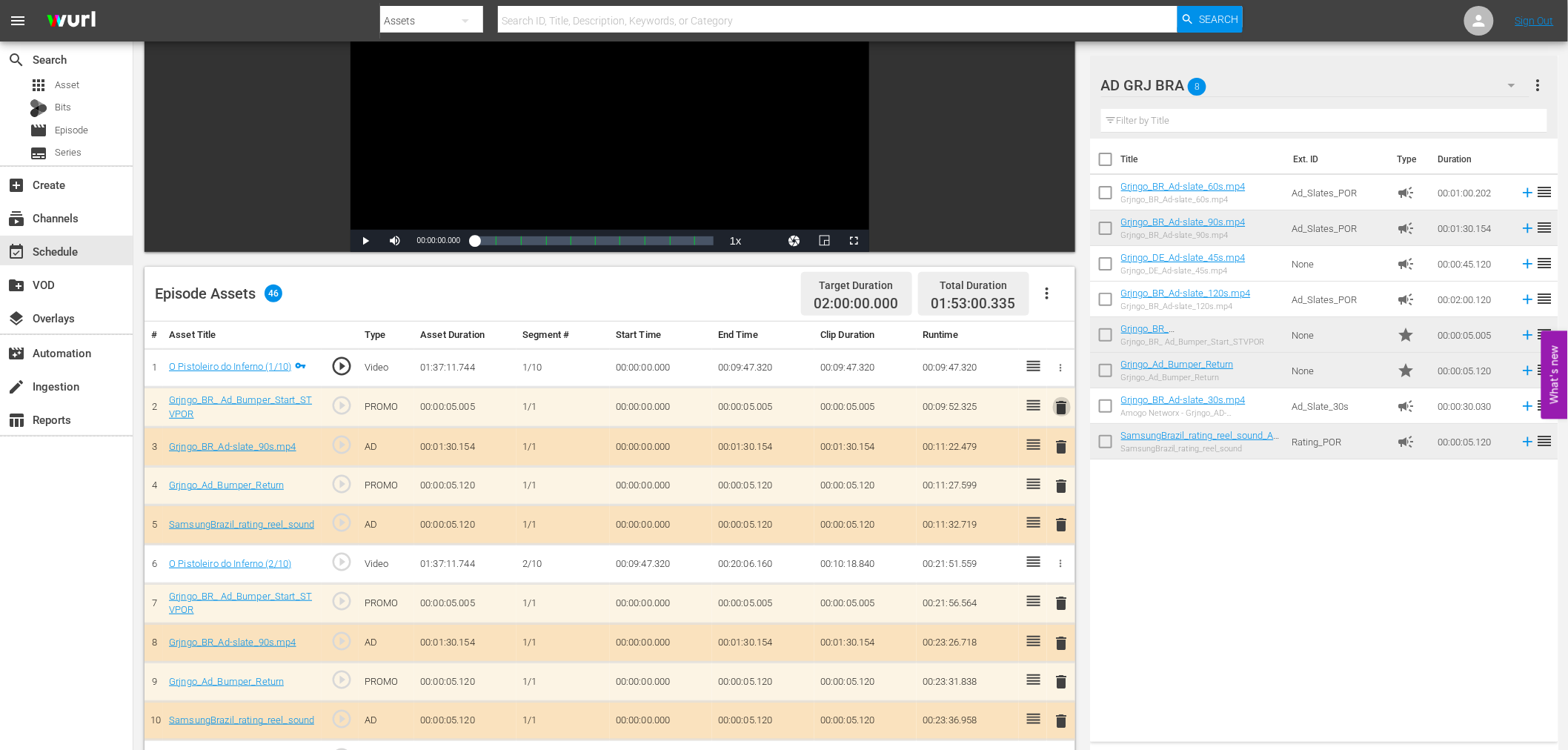
click at [1065, 403] on span "delete" at bounding box center [1062, 407] width 18 height 18
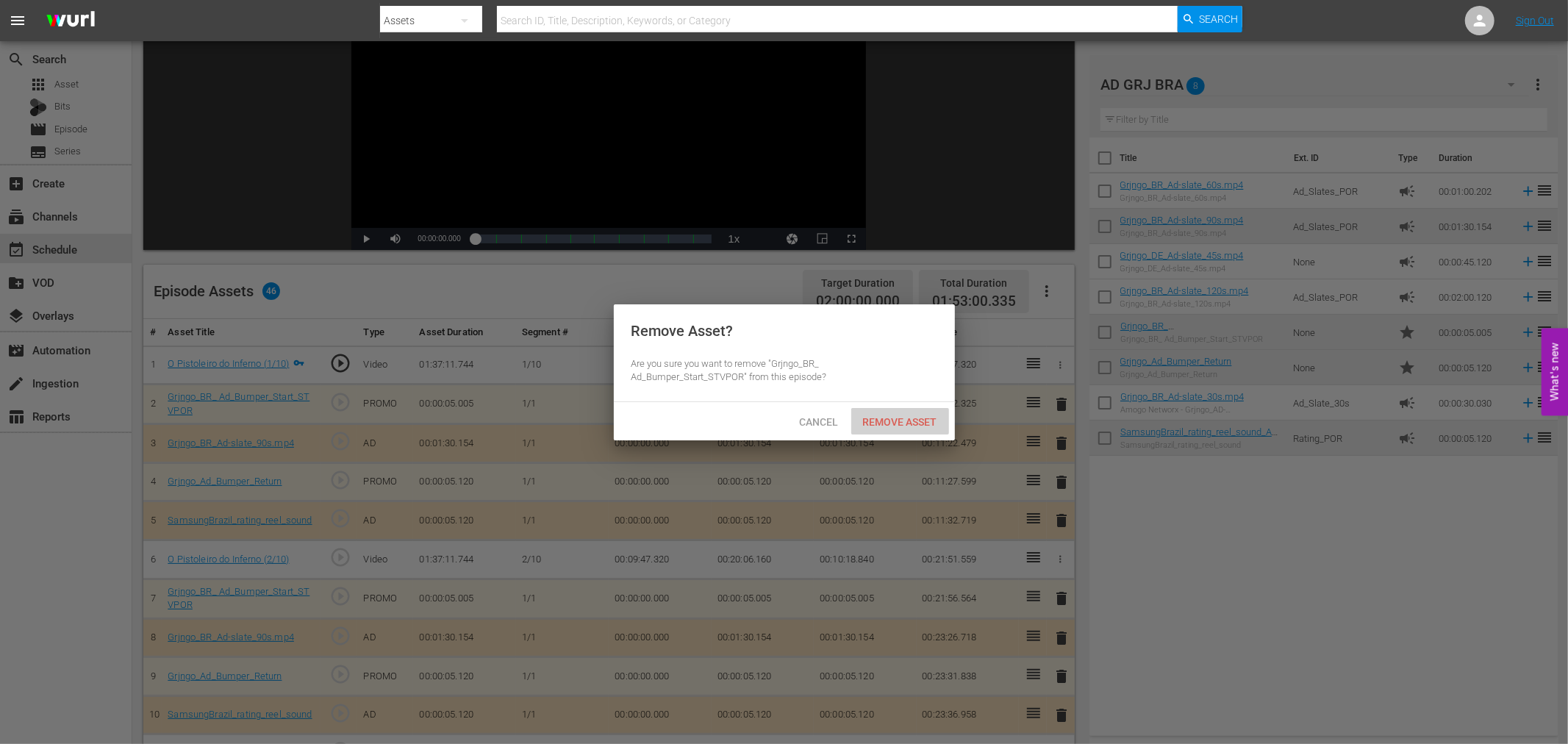
click at [900, 428] on div "Remove Asset" at bounding box center [900, 422] width 97 height 27
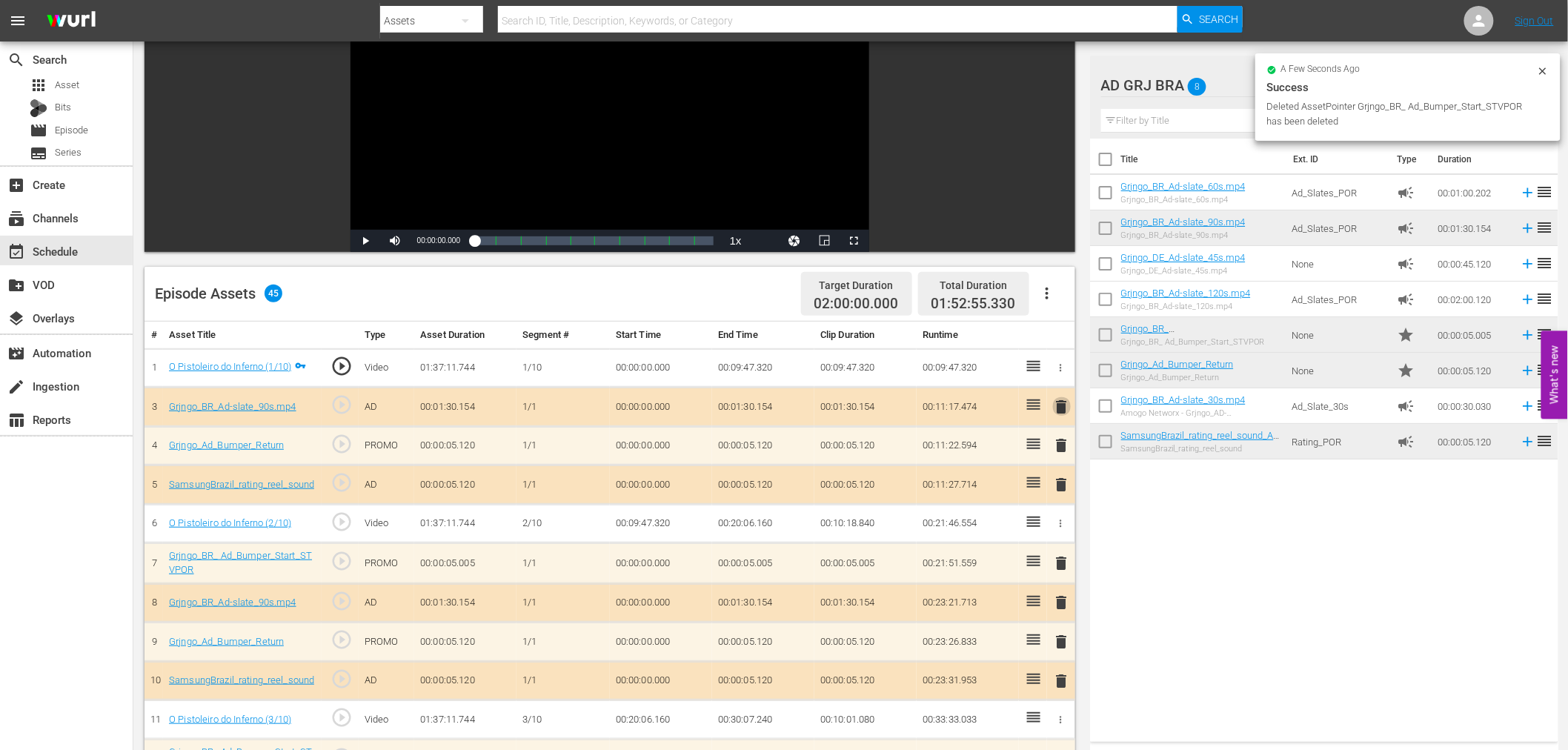
click at [1063, 415] on span "delete" at bounding box center [1062, 406] width 18 height 18
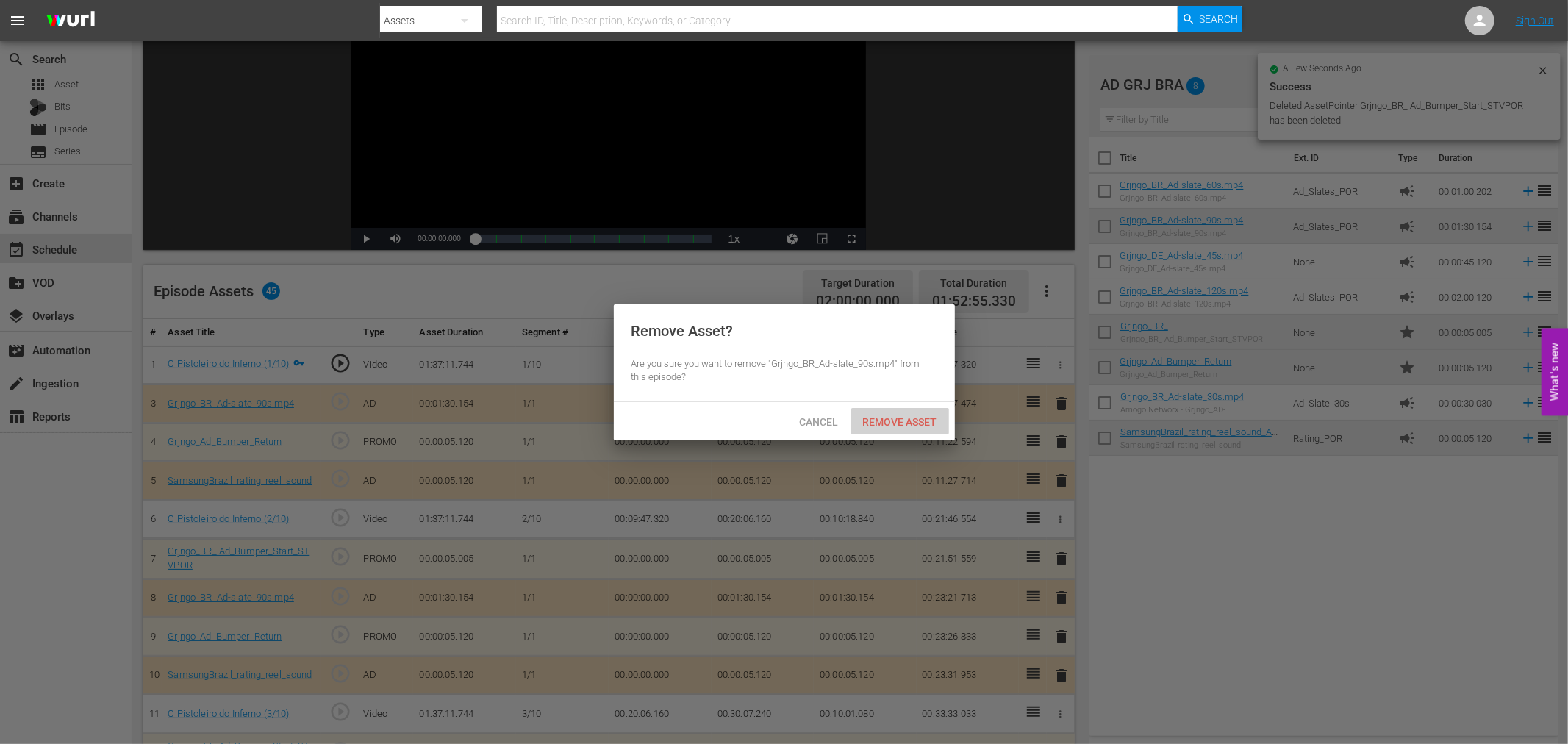
click at [905, 421] on span "Remove Asset" at bounding box center [900, 422] width 97 height 12
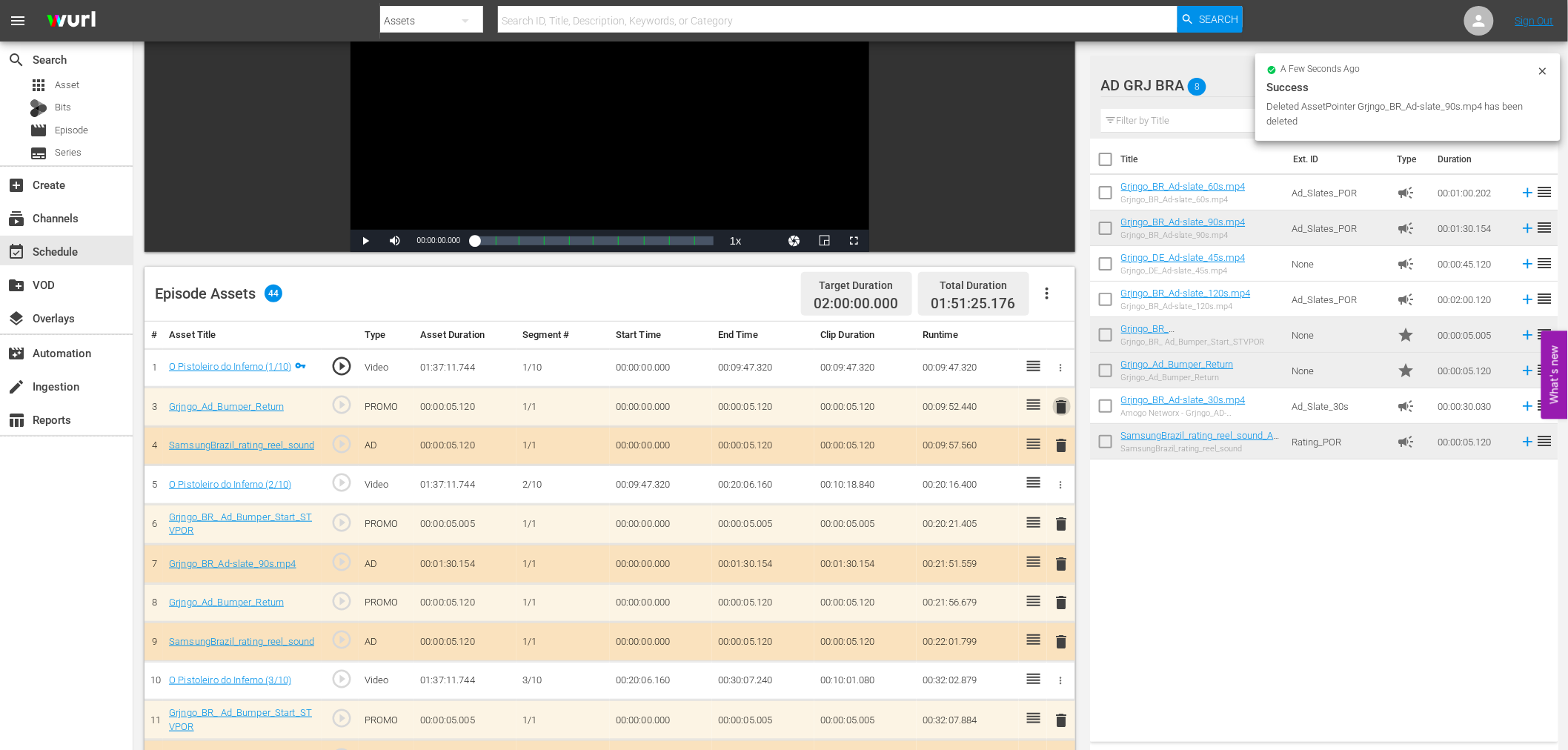
click at [1060, 402] on span "delete" at bounding box center [1062, 406] width 18 height 18
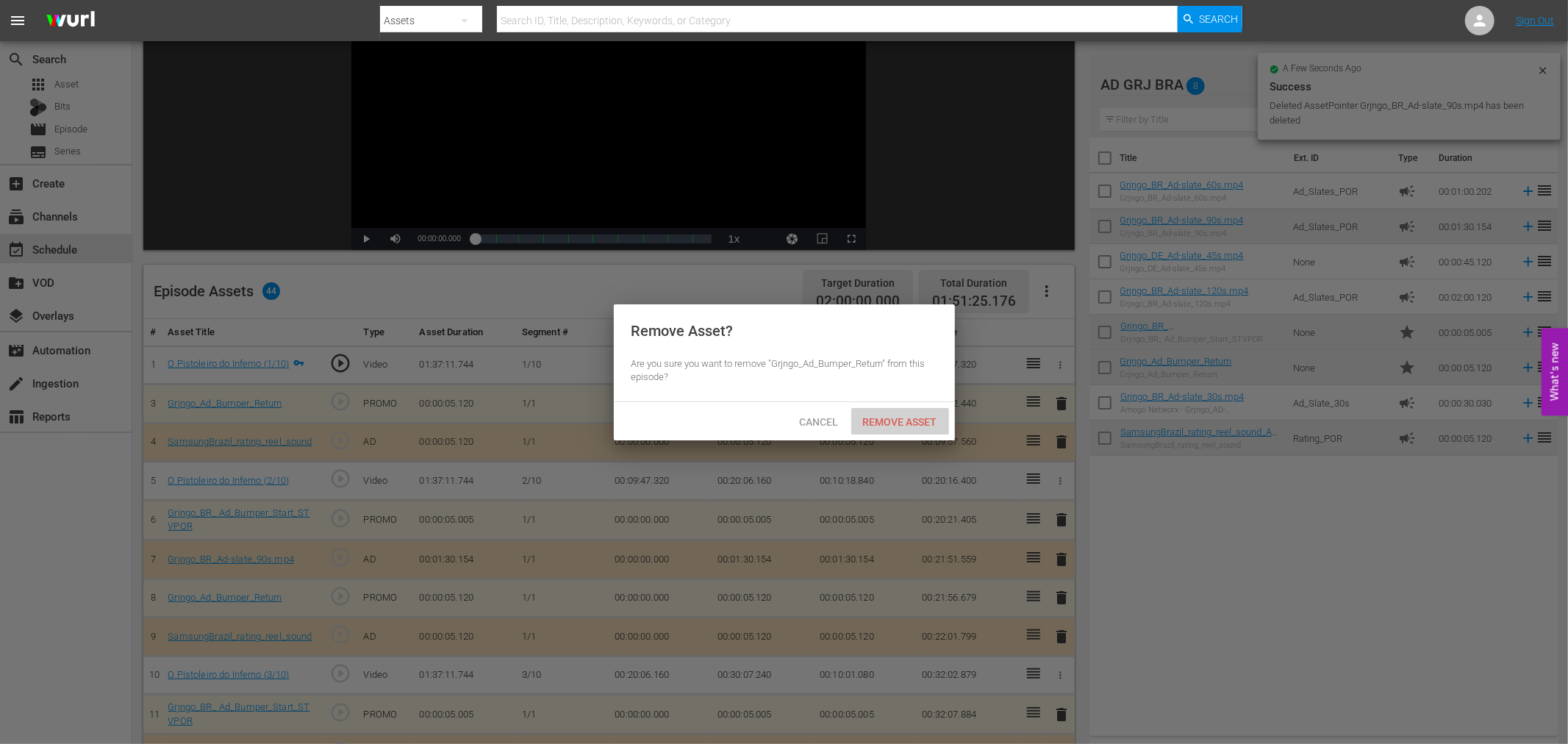
click at [913, 417] on span "Remove Asset" at bounding box center [900, 422] width 97 height 12
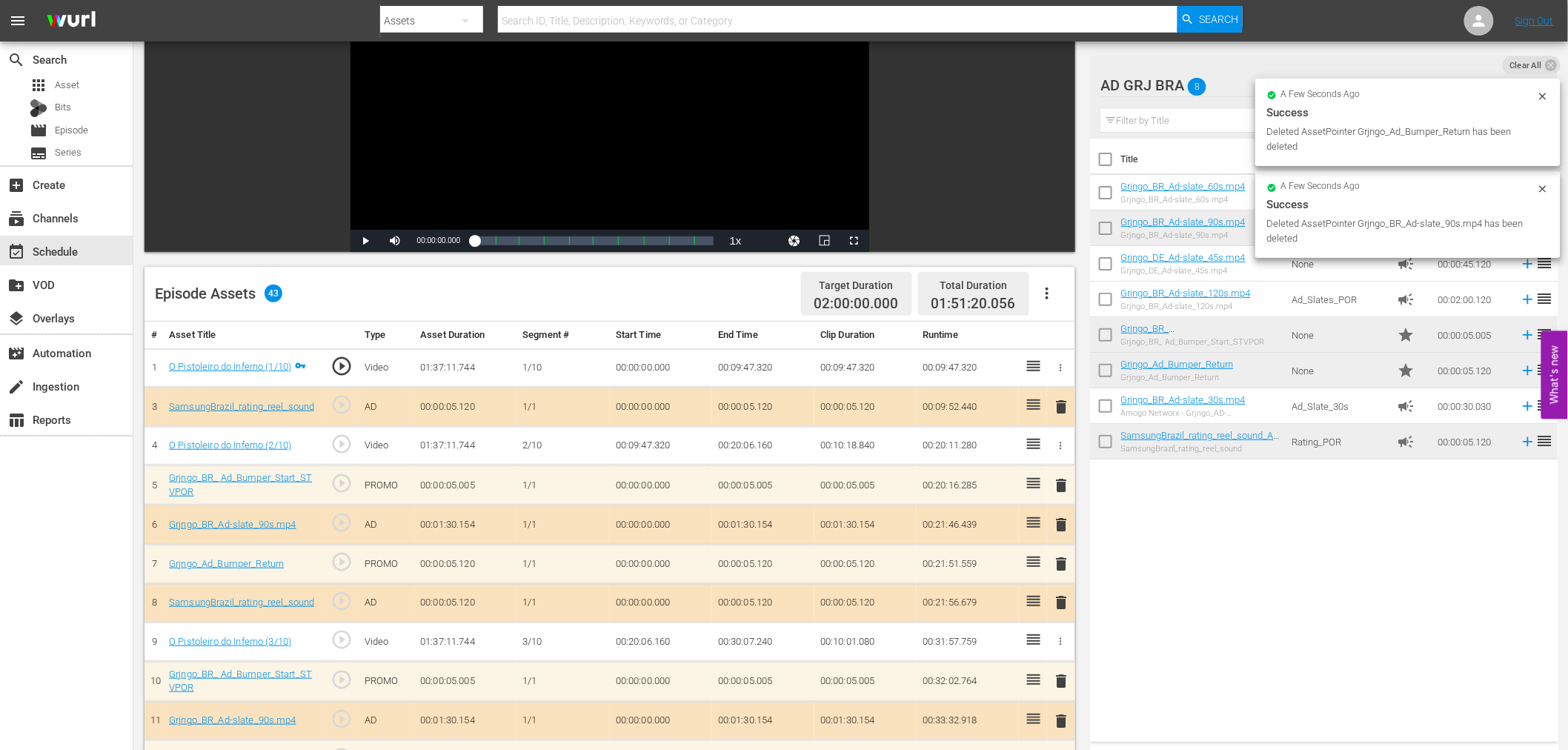
click at [1064, 412] on span "delete" at bounding box center [1062, 406] width 18 height 18
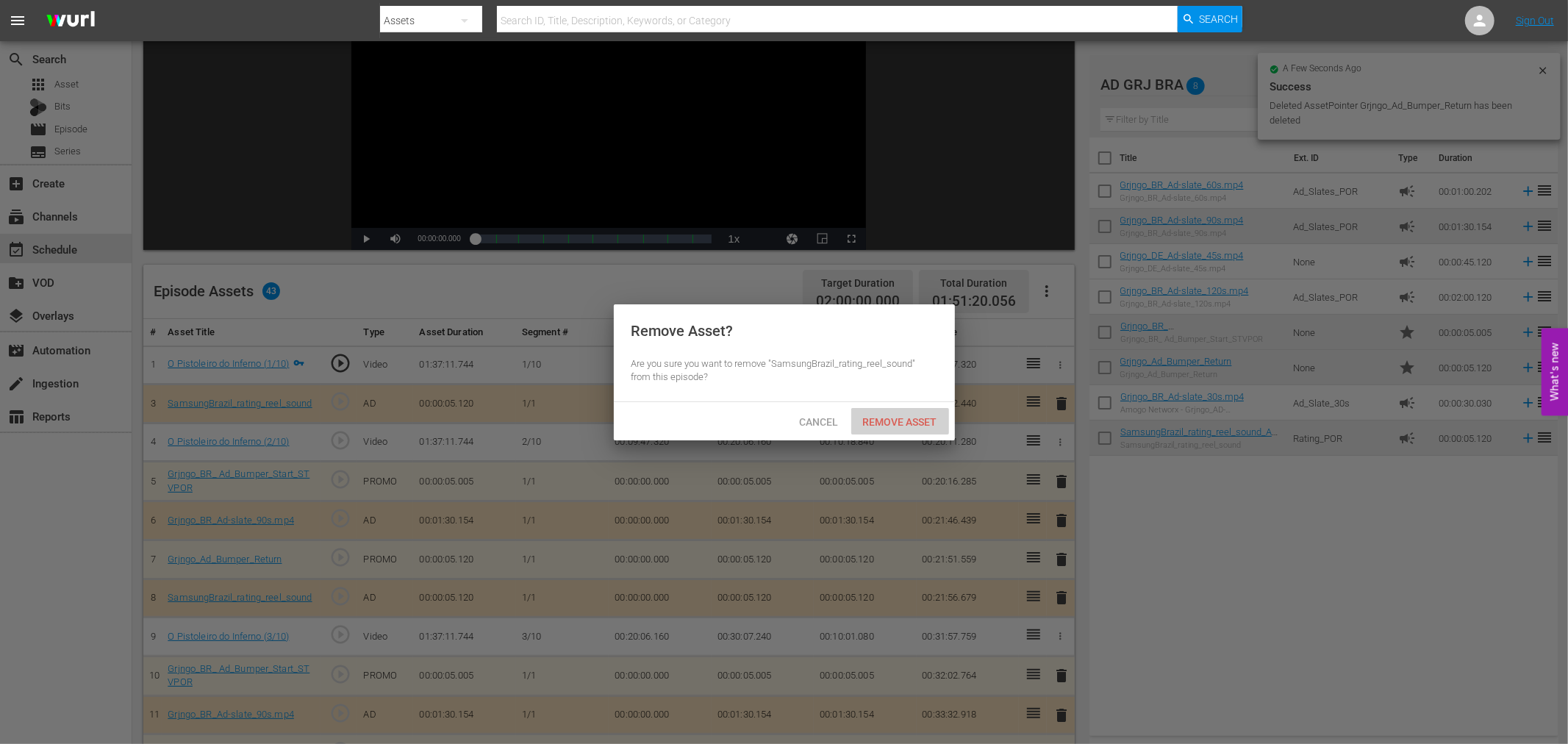
click at [908, 416] on span "Remove Asset" at bounding box center [900, 422] width 97 height 12
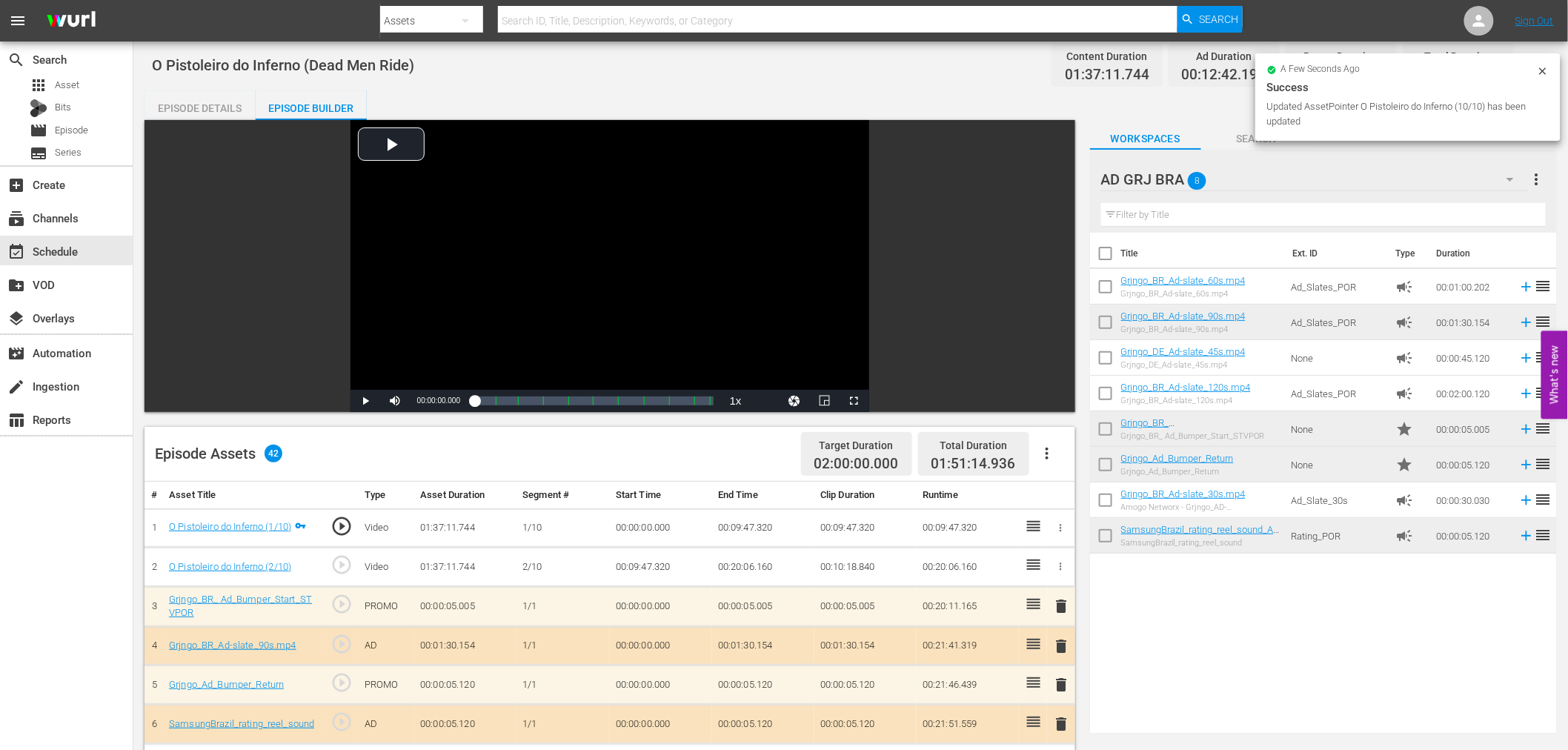
scroll to position [0, 0]
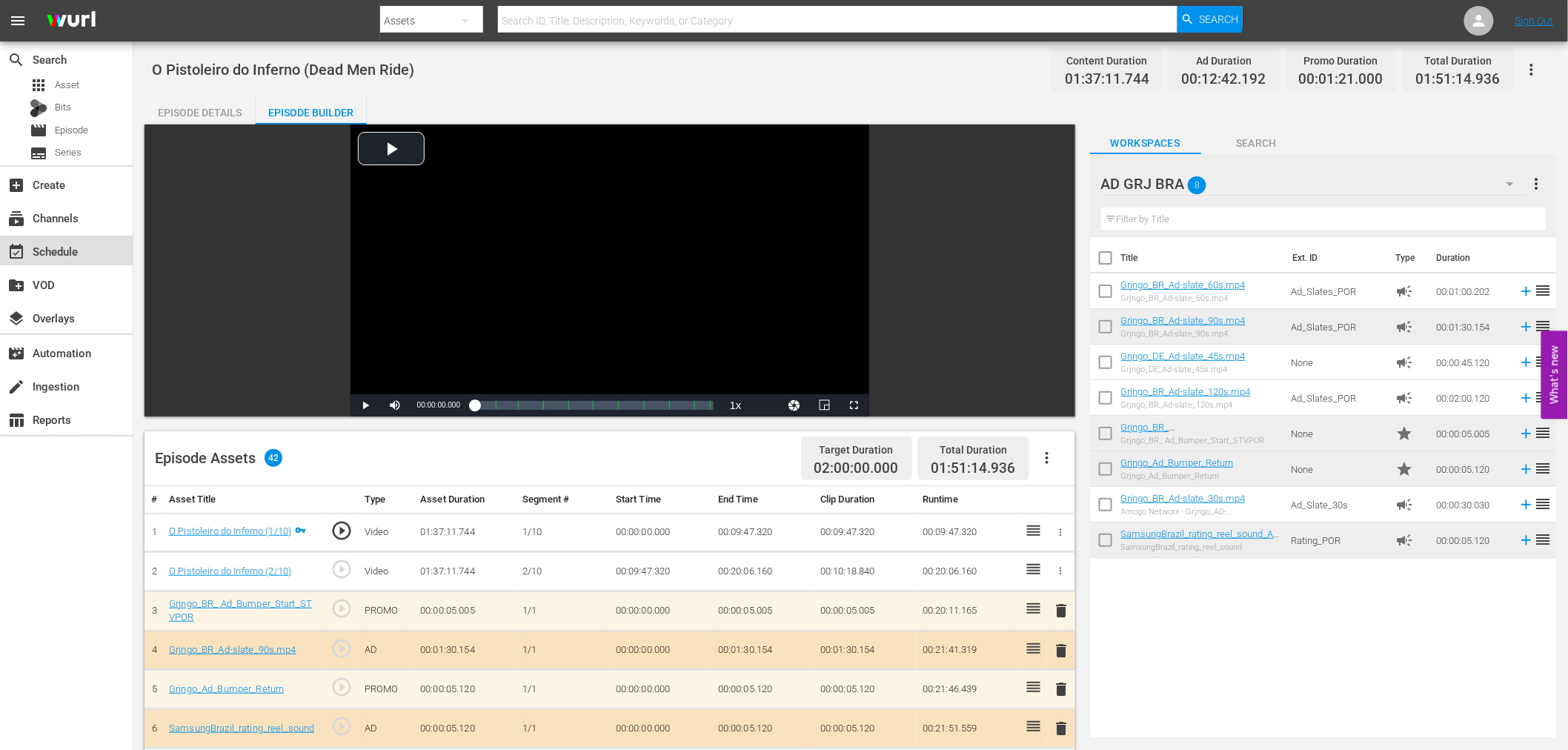
click at [50, 242] on div "event_available Schedule" at bounding box center [41, 249] width 83 height 14
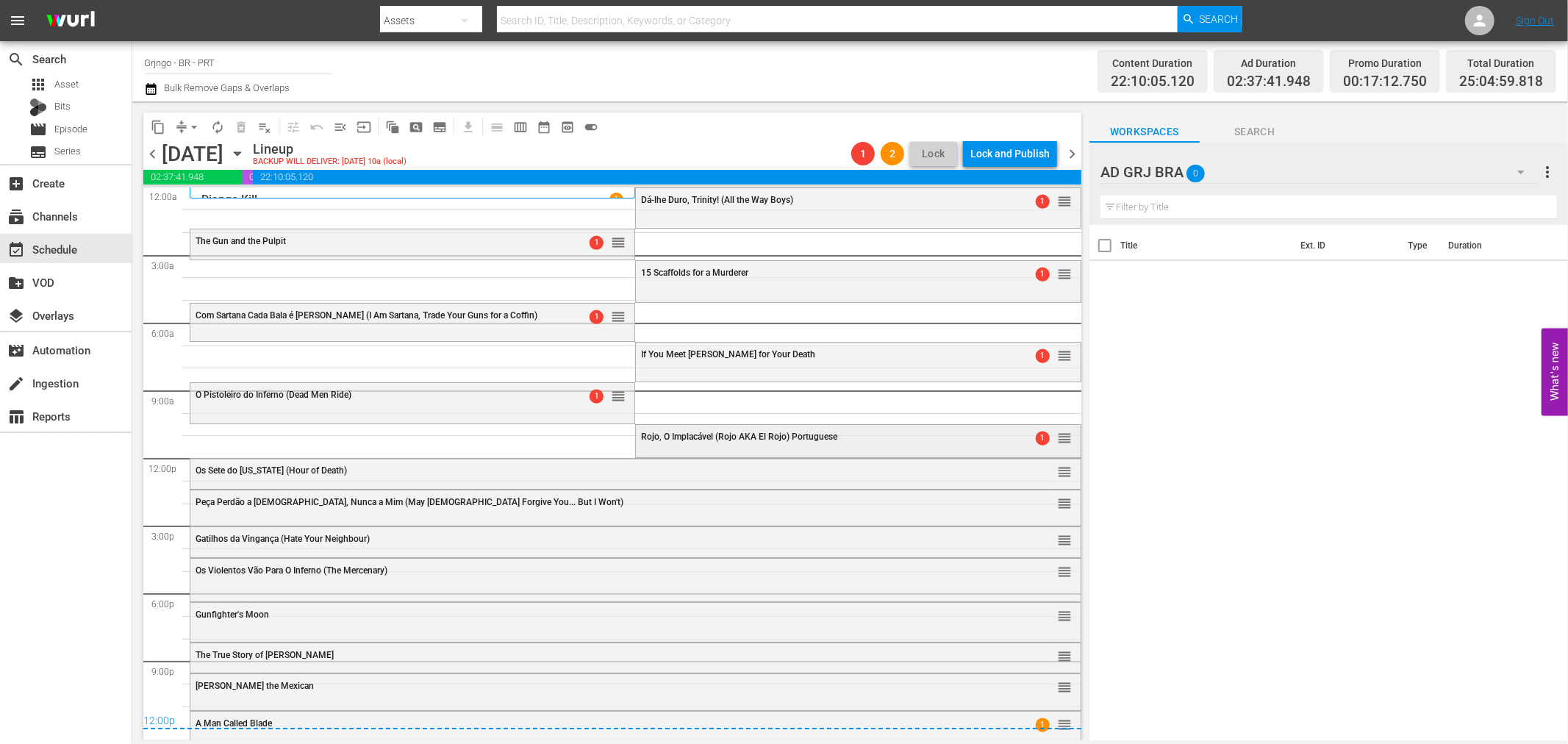
click at [716, 437] on span "Rojo, O Implacável (Rojo AKA El Rojo) Portuguese" at bounding box center [739, 436] width 197 height 11
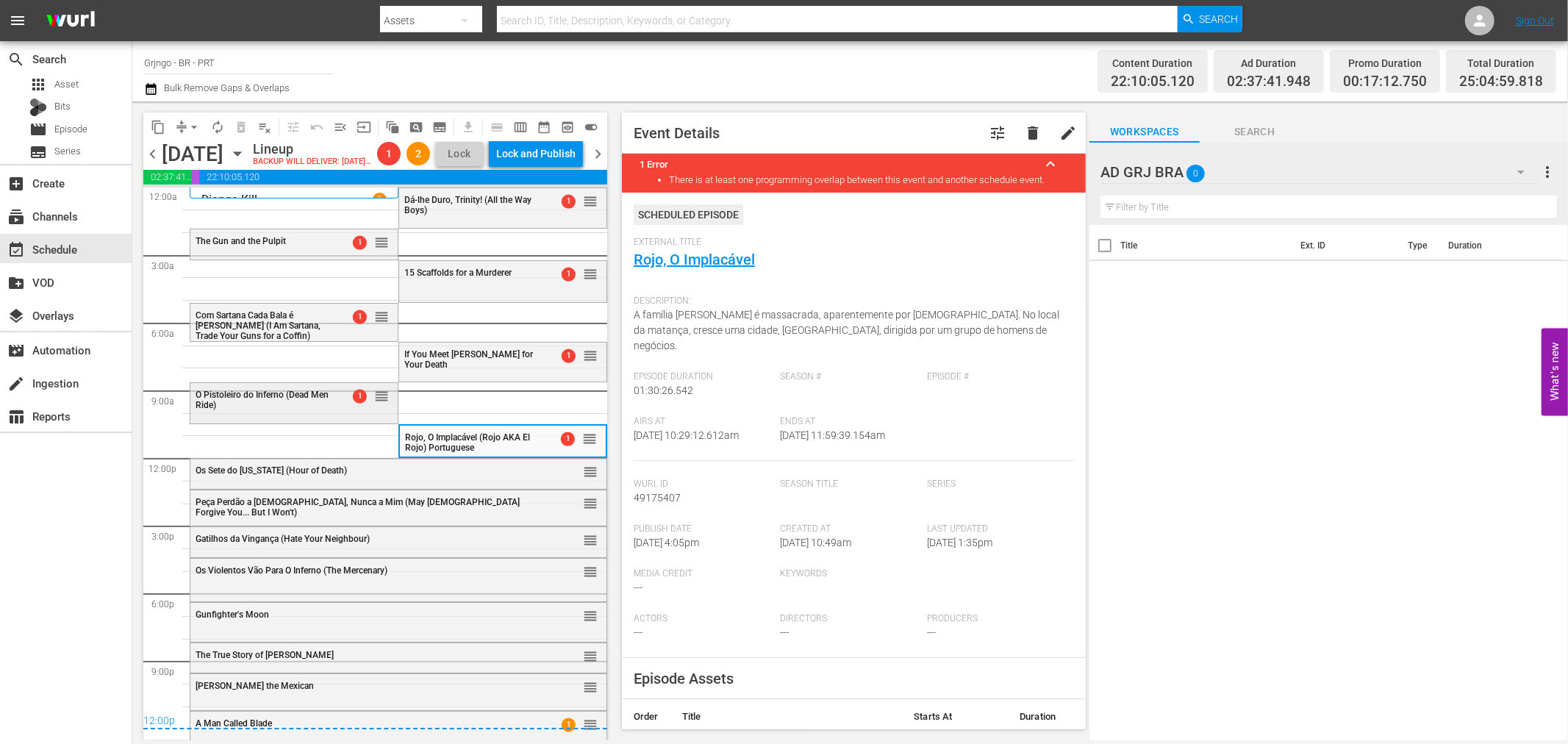
click at [305, 410] on div "O Pistoleiro do Inferno (Dead Men Ride)" at bounding box center [262, 399] width 133 height 20
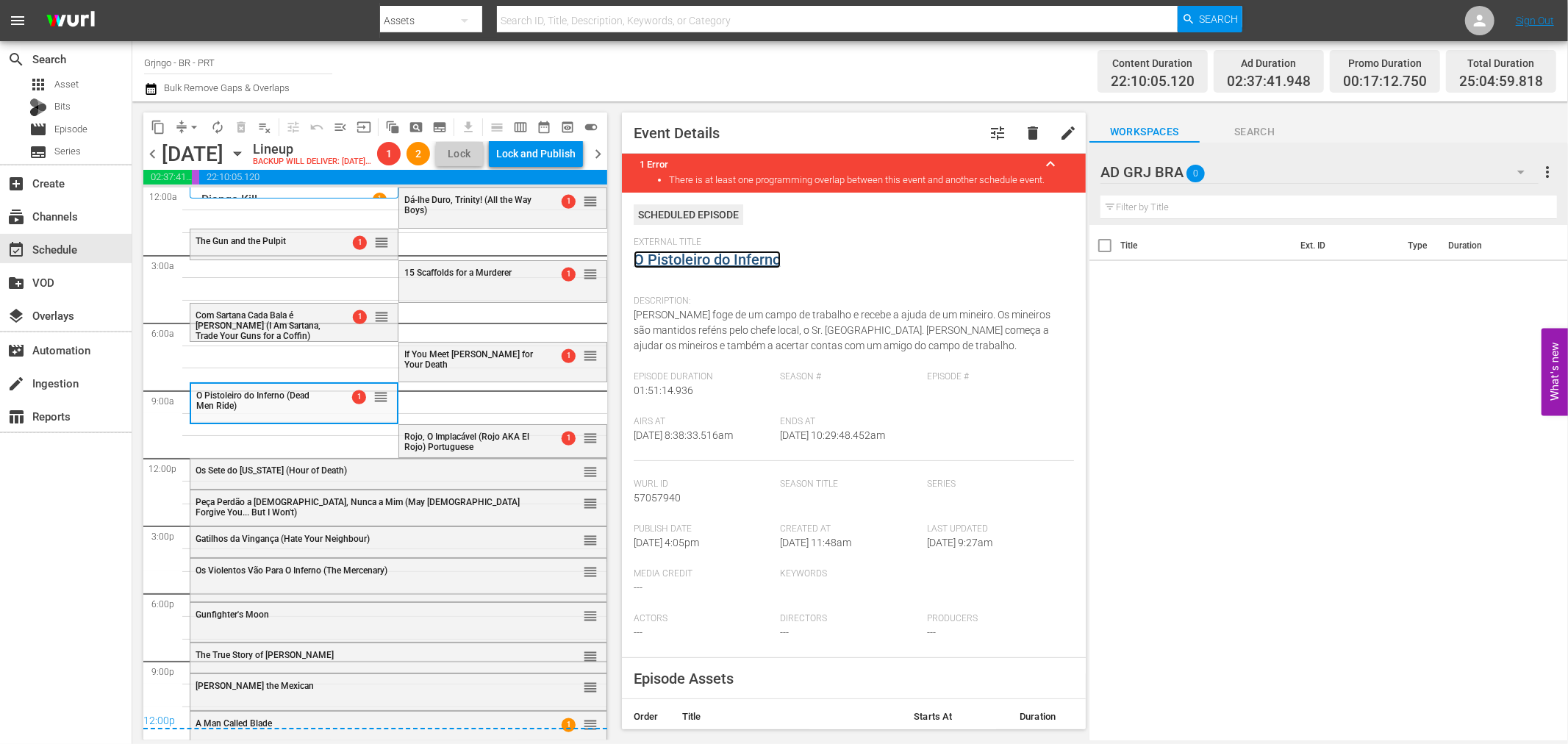
click at [673, 250] on link "O Pistoleiro do Inferno" at bounding box center [707, 259] width 147 height 18
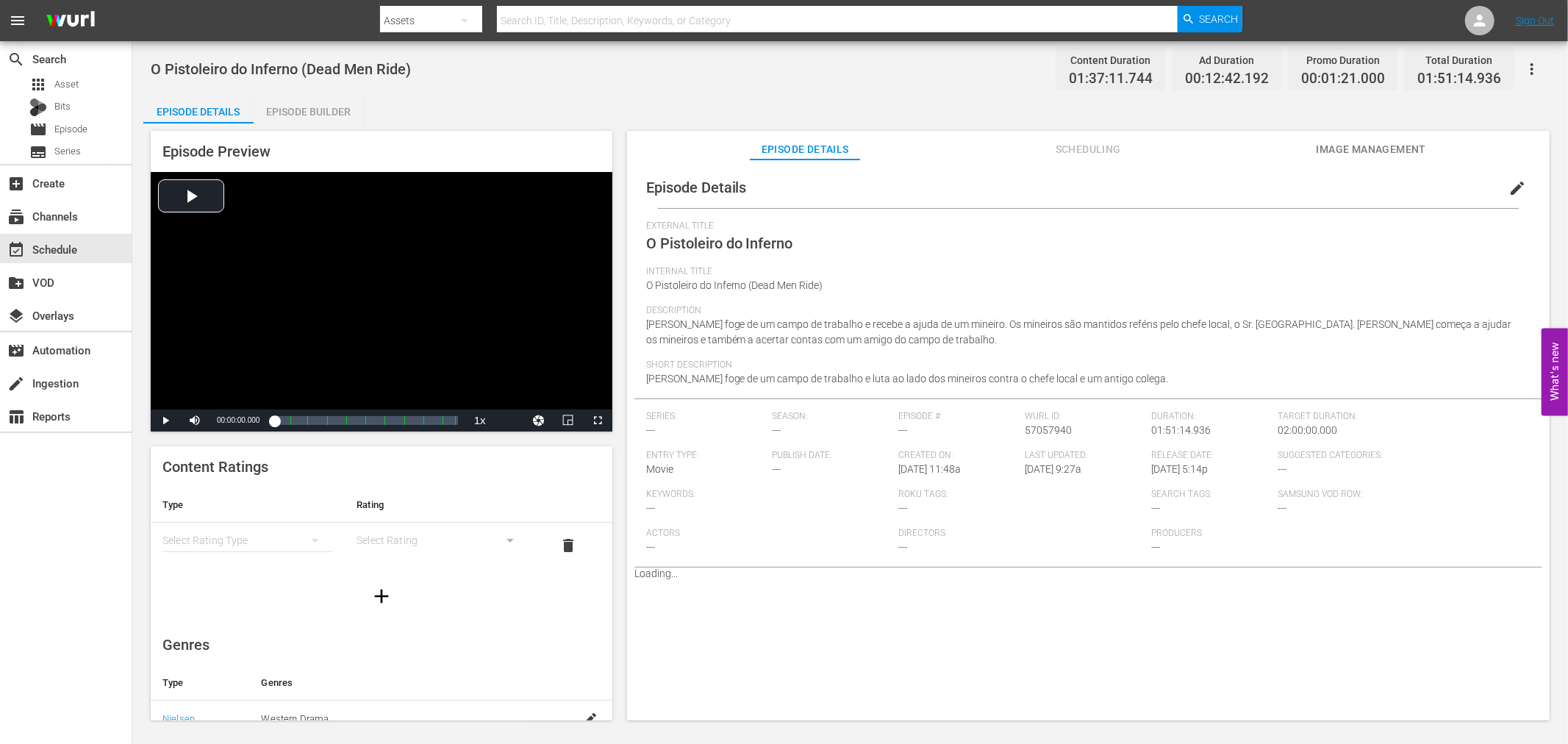
click at [308, 111] on div "Episode Builder" at bounding box center [308, 112] width 110 height 35
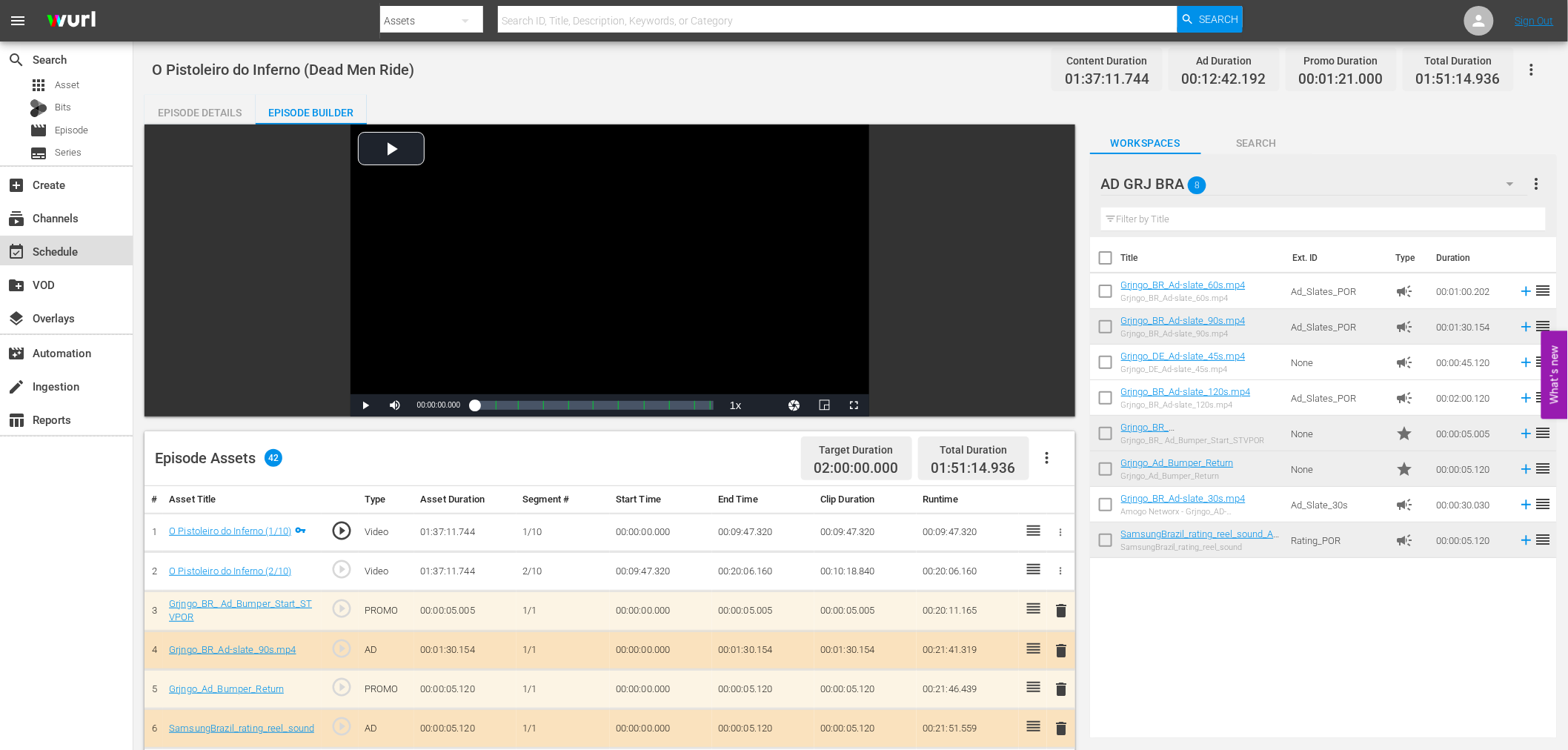
click at [85, 249] on div "event_available Schedule" at bounding box center [66, 250] width 132 height 29
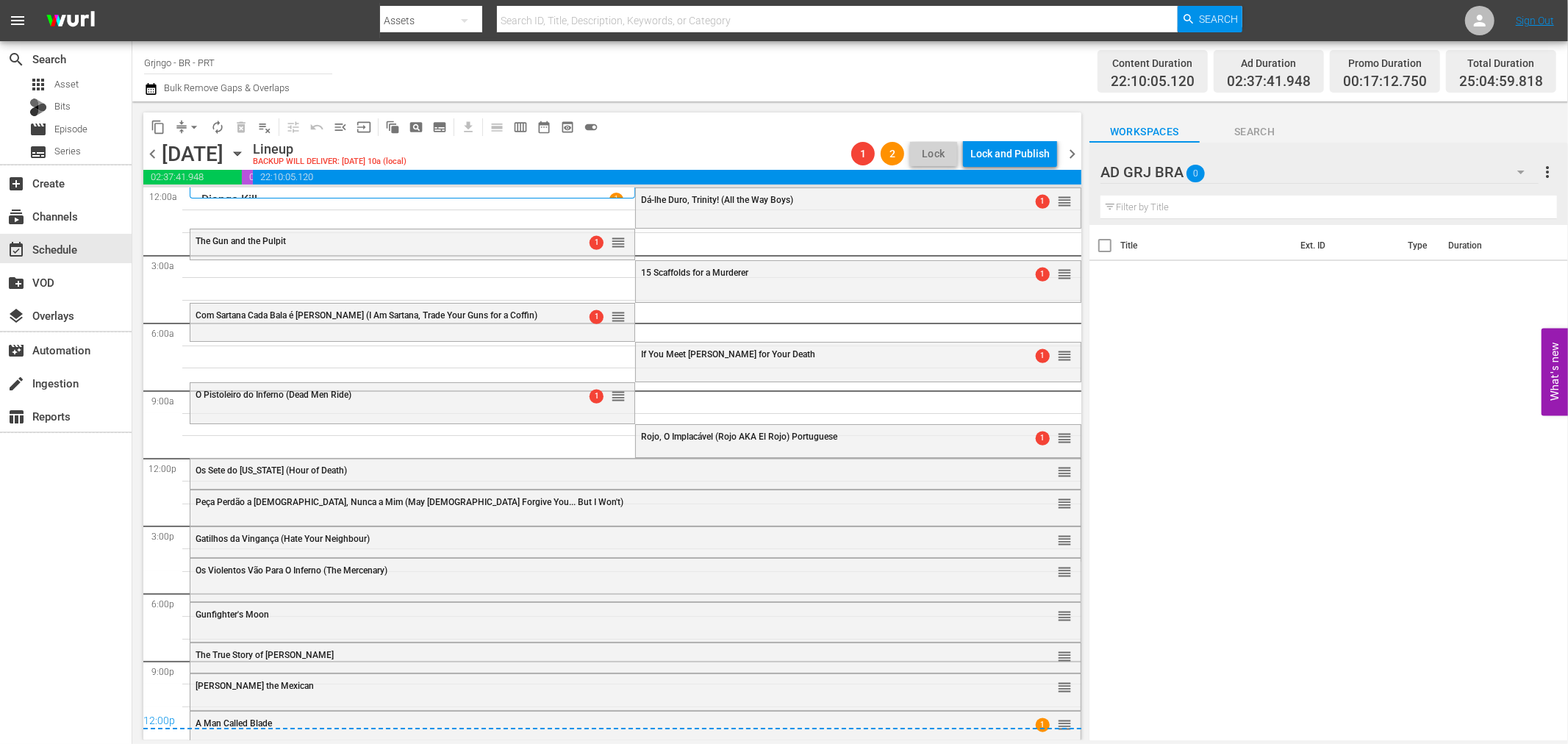
click at [671, 445] on div "Rojo, O Implacável (Rojo AKA El Rojo) Portuguese 1 reorder" at bounding box center [858, 437] width 444 height 25
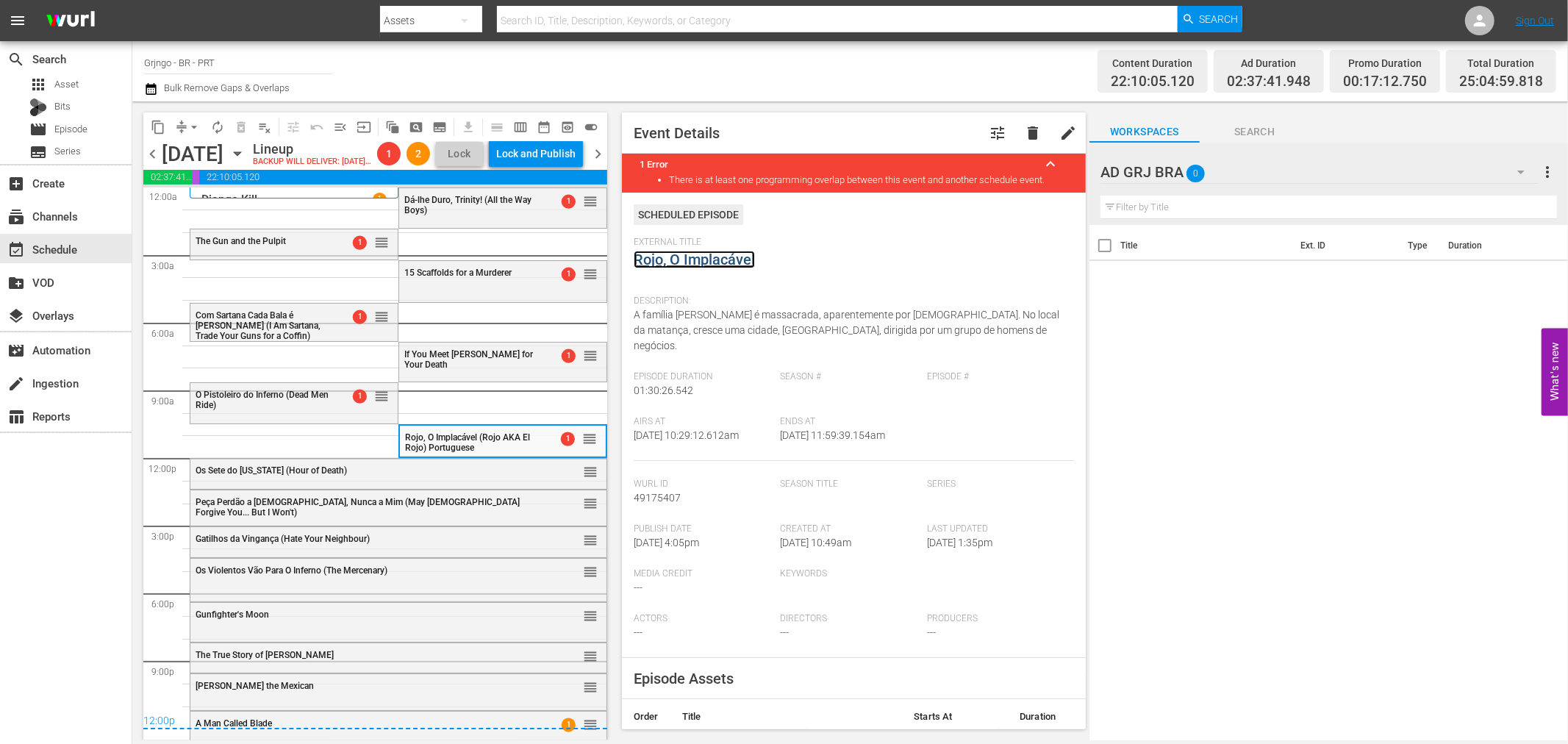
click at [650, 259] on link "Rojo, O Implacável" at bounding box center [694, 259] width 122 height 18
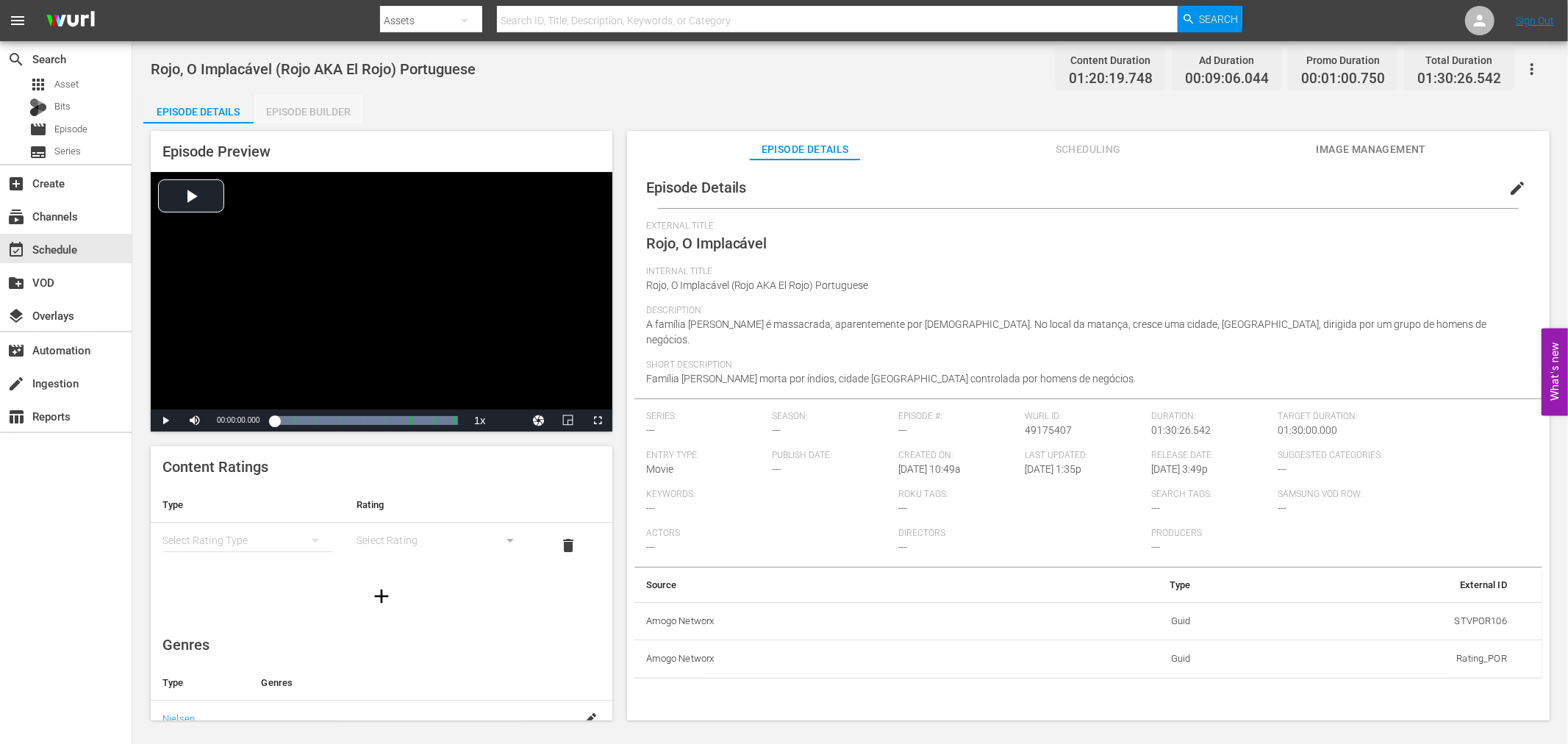
click at [299, 109] on div "Episode Builder" at bounding box center [308, 112] width 110 height 35
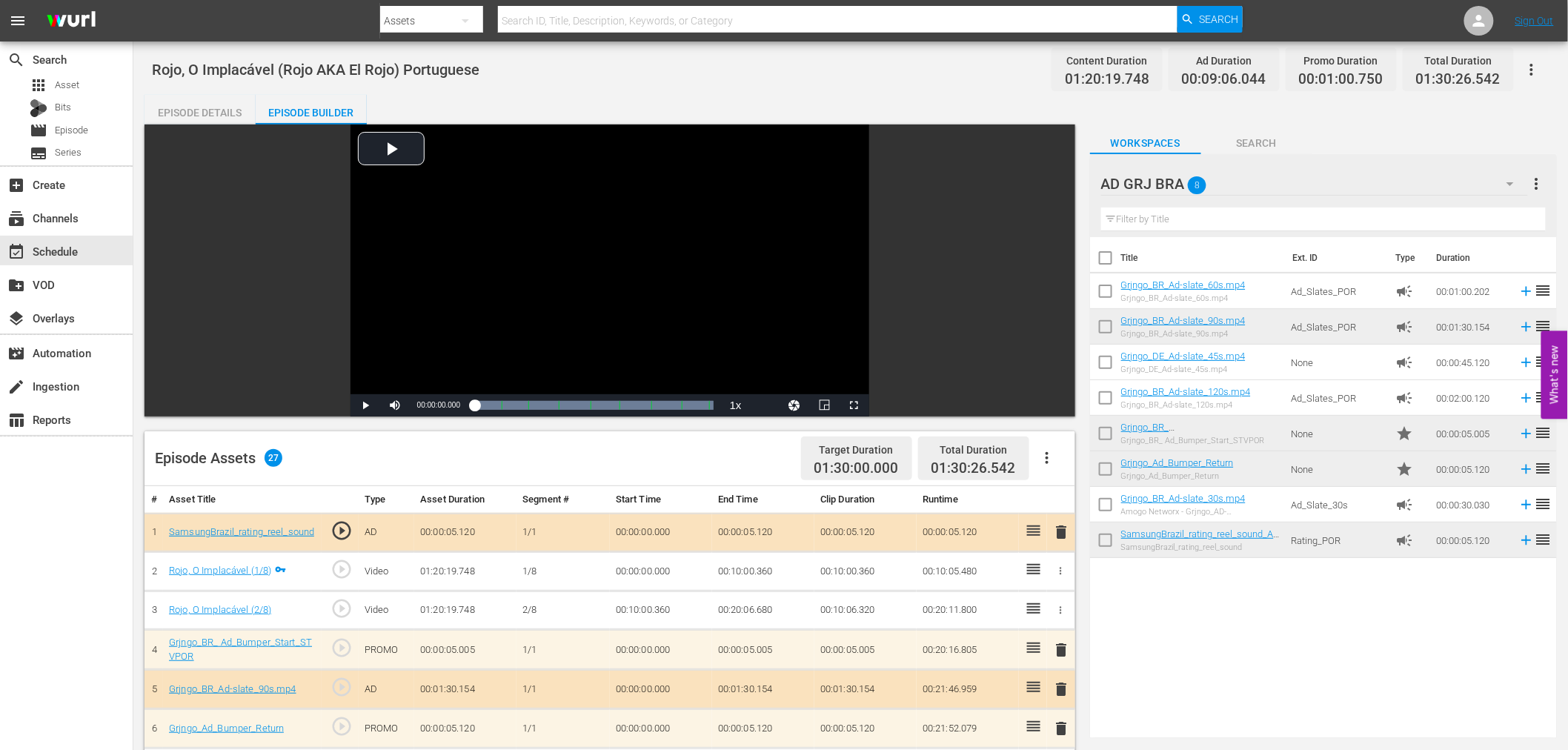
click at [1052, 453] on icon "button" at bounding box center [1047, 458] width 18 height 18
click at [1067, 498] on div "Clear Ads" at bounding box center [1091, 500] width 101 height 35
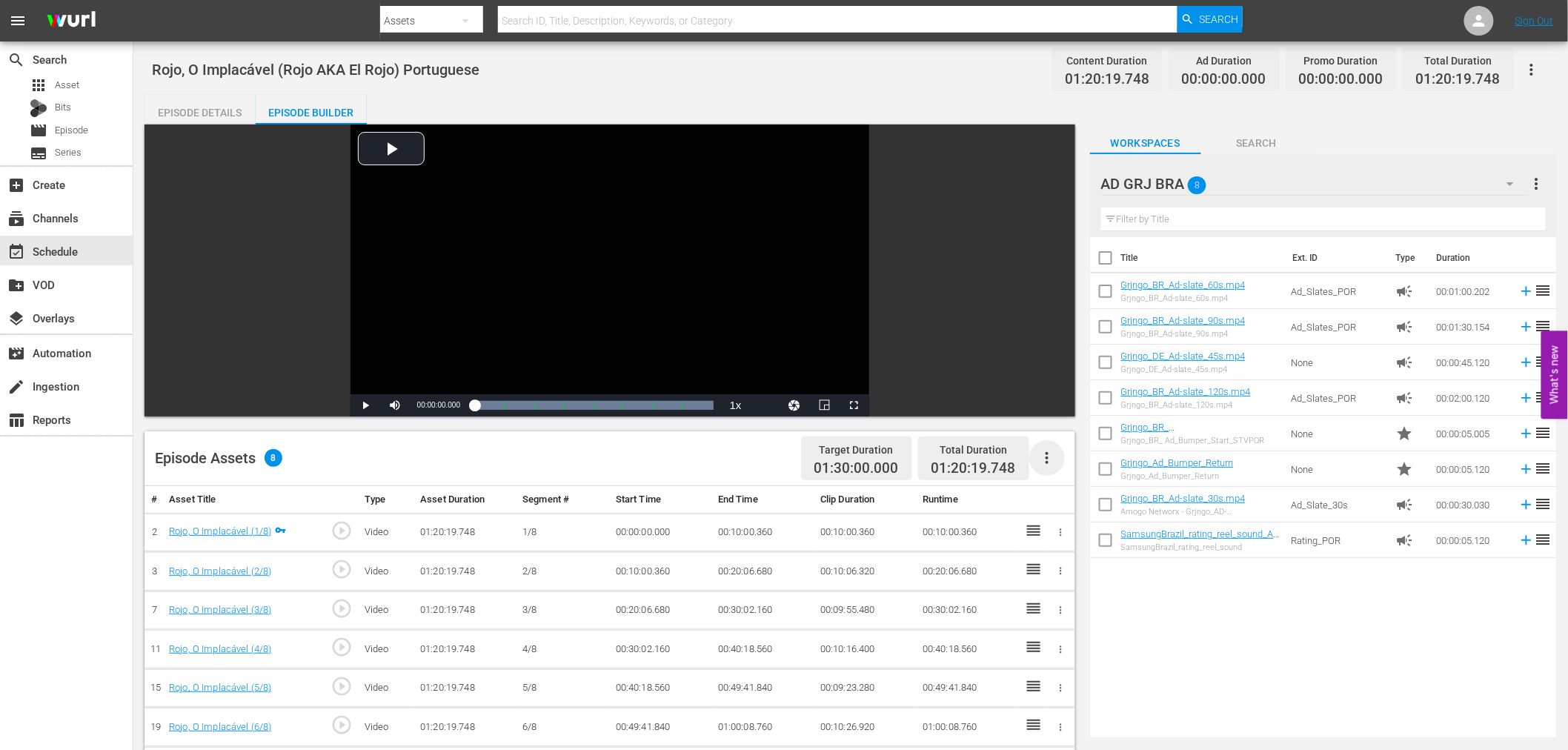
click at [1048, 460] on icon "button" at bounding box center [1047, 458] width 18 height 18
click at [1048, 460] on div "Fill with Ads" at bounding box center [1091, 464] width 101 height 35
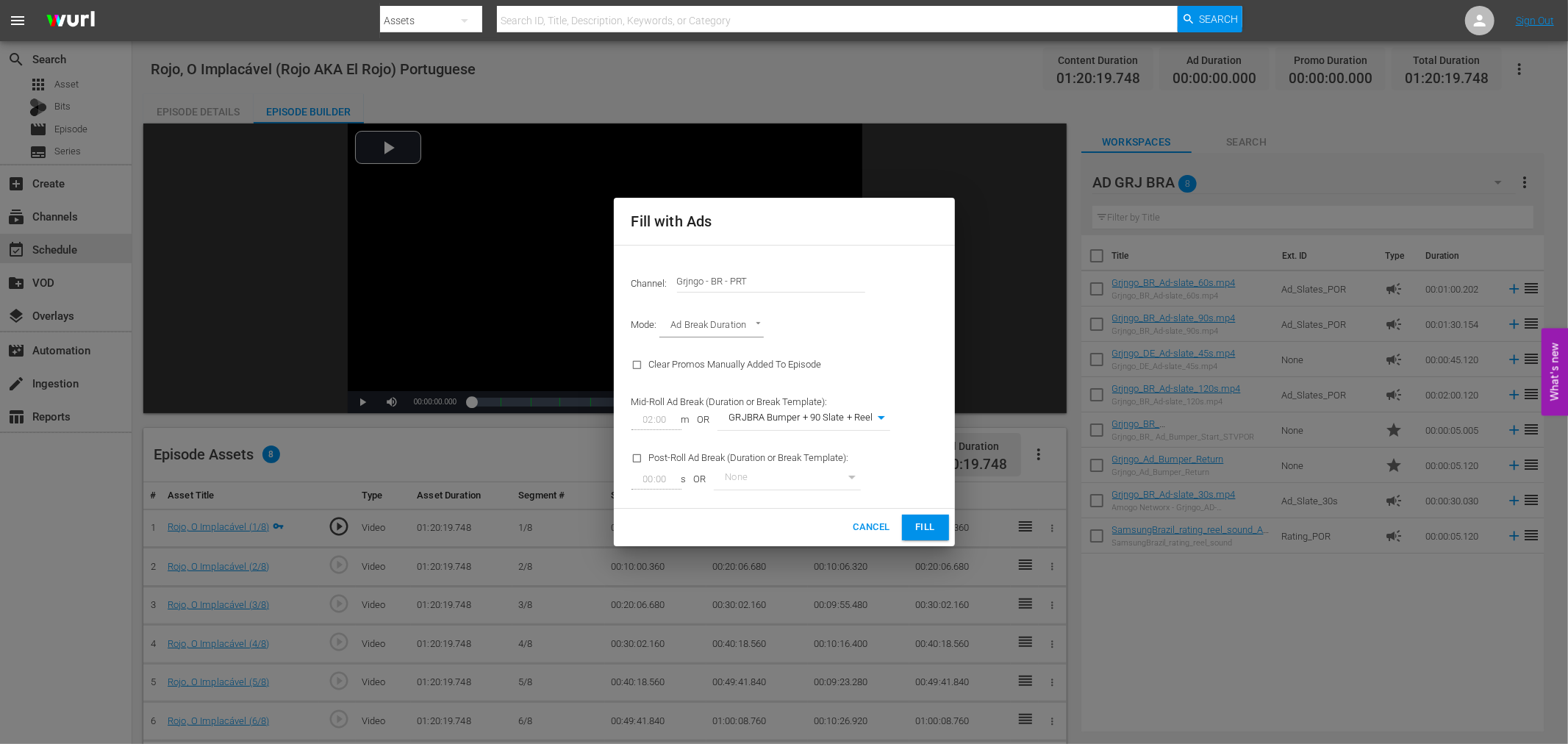
click at [916, 520] on span "Fill" at bounding box center [925, 527] width 23 height 17
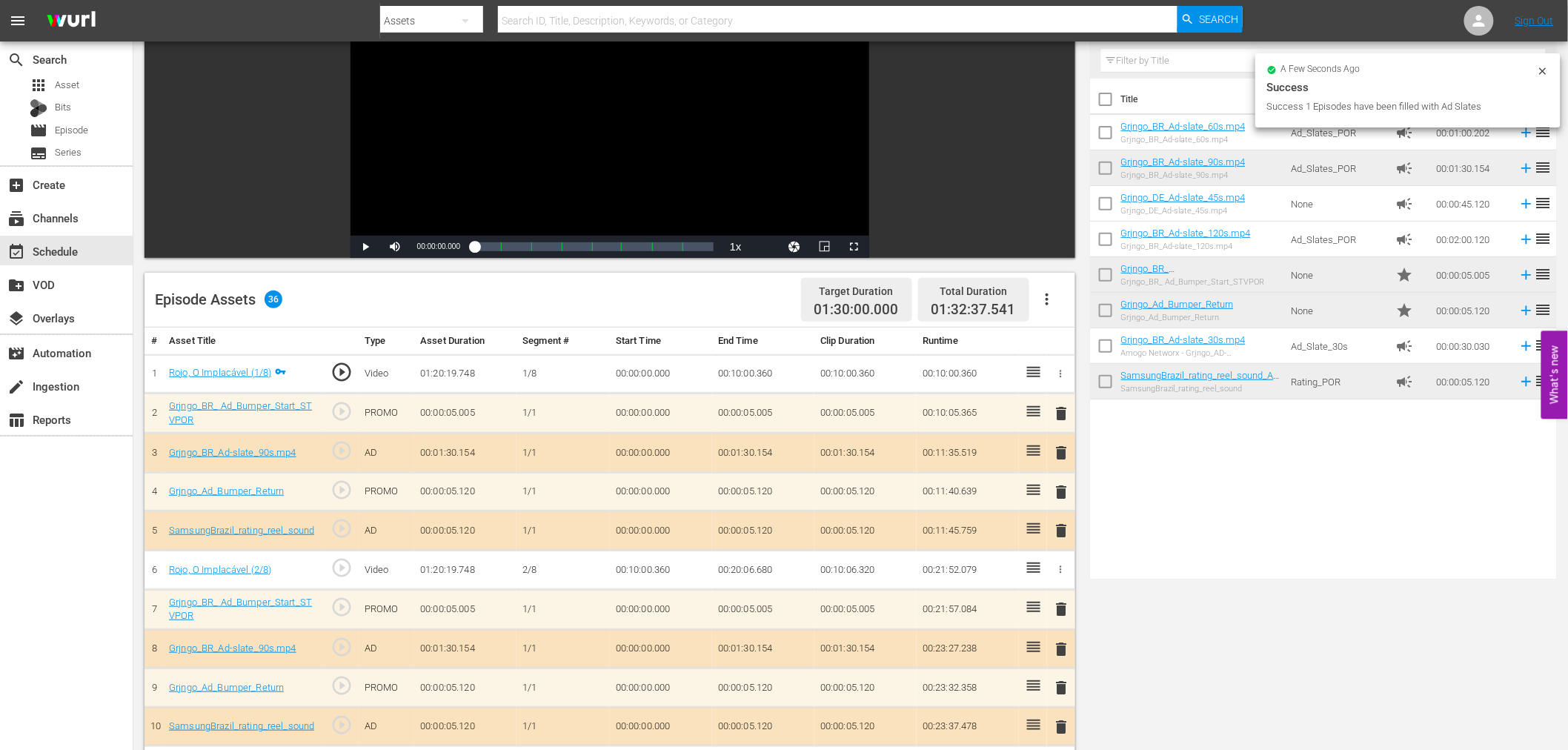
scroll to position [165, 0]
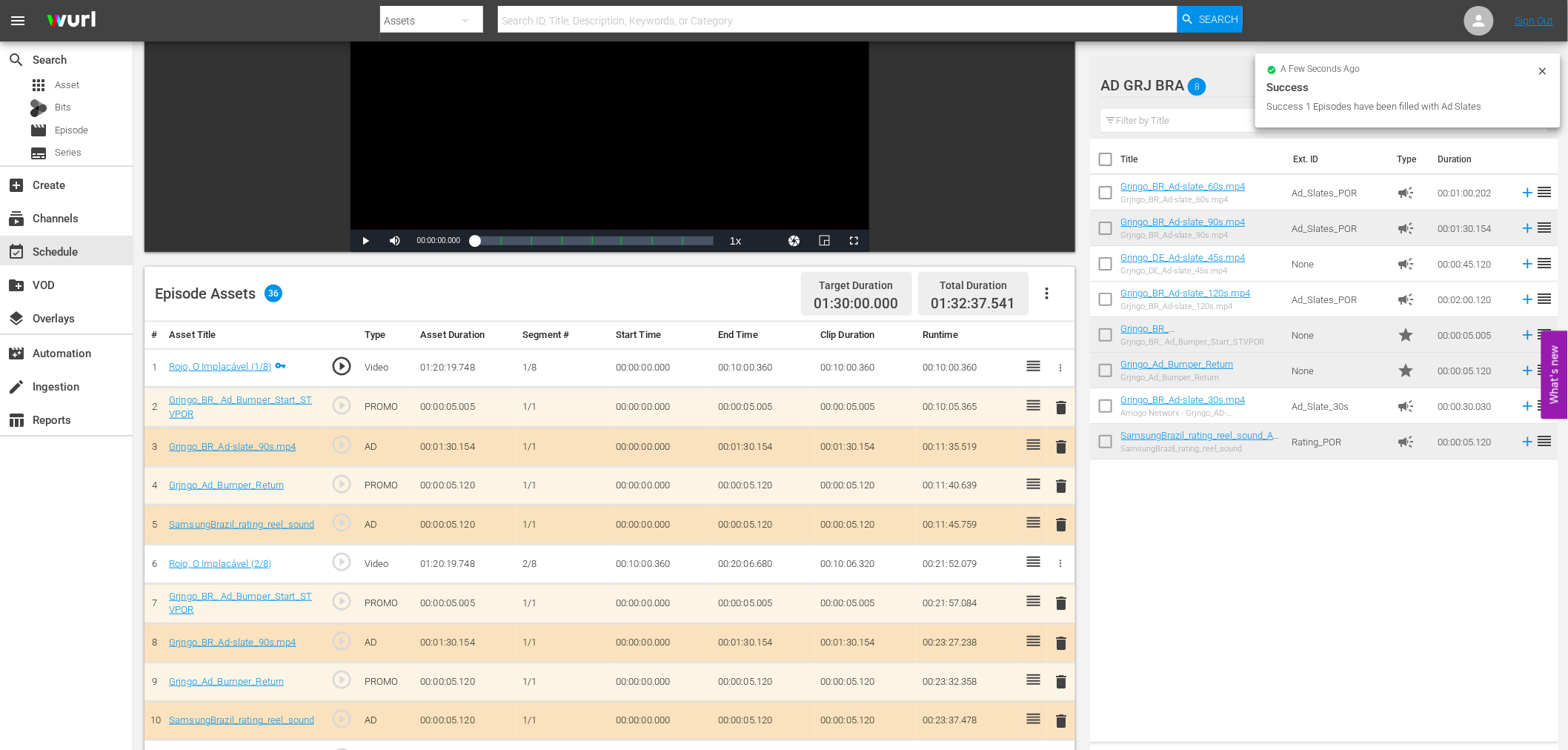
click at [1057, 409] on span "delete" at bounding box center [1062, 407] width 18 height 18
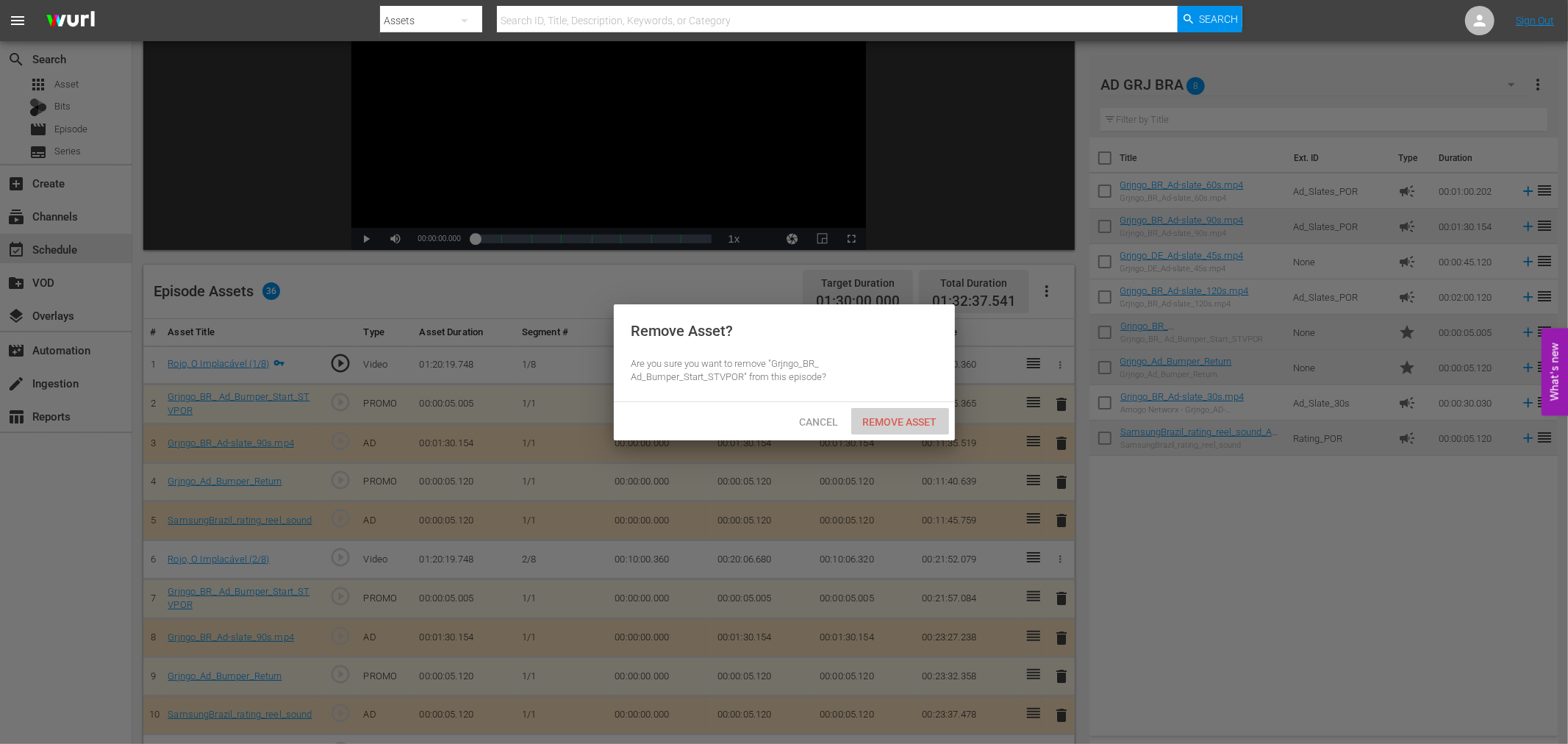
click at [879, 417] on span "Remove Asset" at bounding box center [900, 422] width 97 height 12
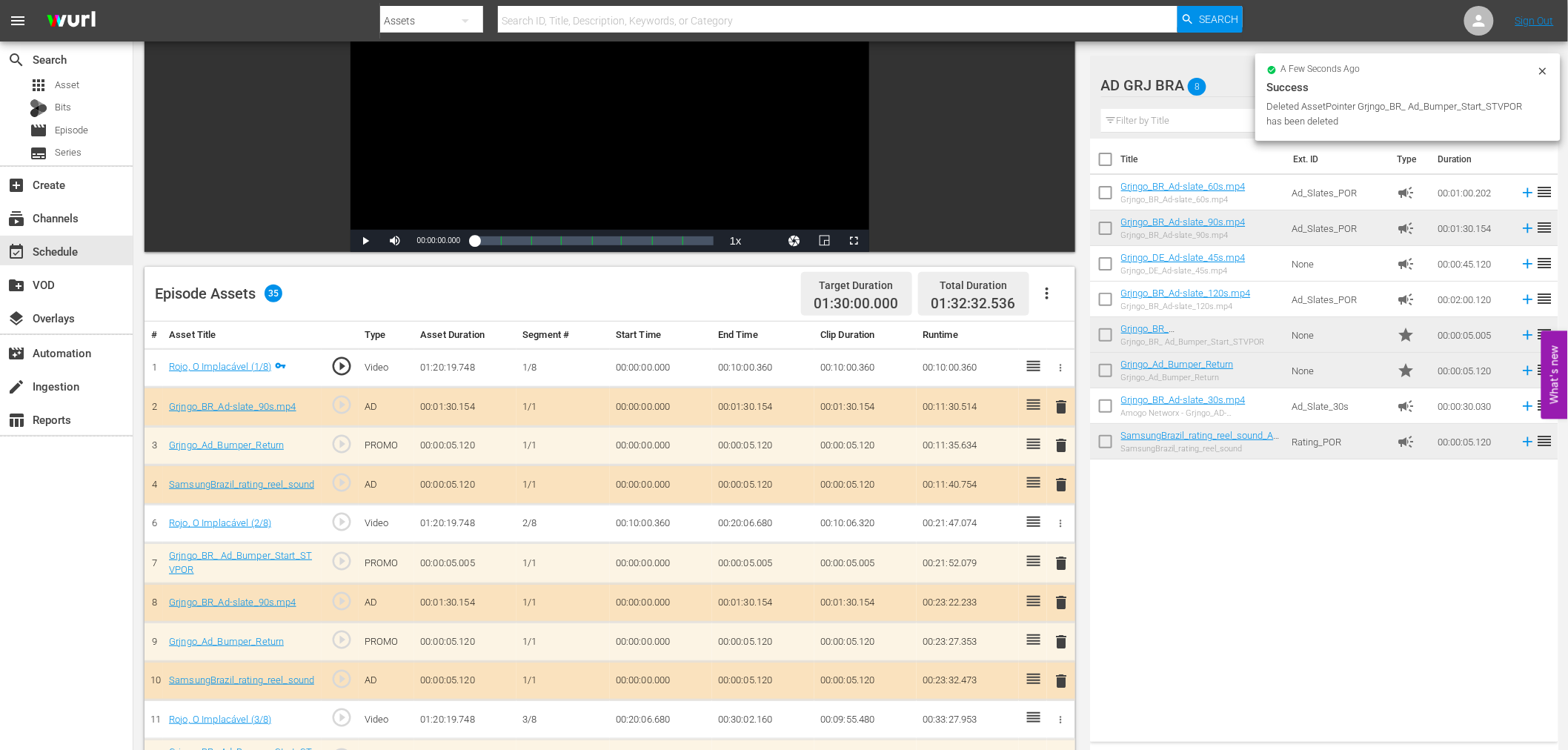
click at [1058, 410] on span "delete" at bounding box center [1062, 406] width 18 height 18
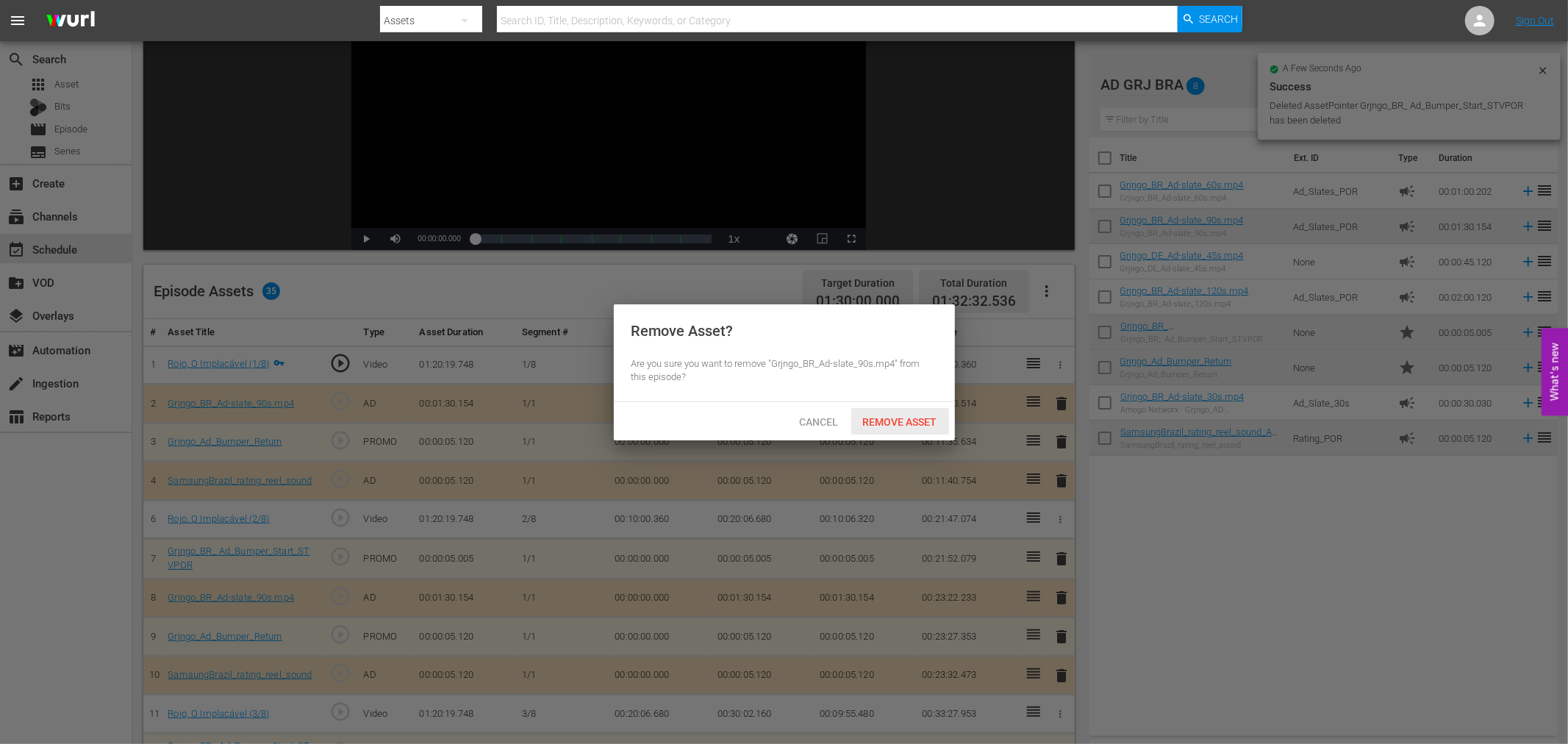
click at [936, 428] on div "Remove Asset" at bounding box center [900, 422] width 97 height 27
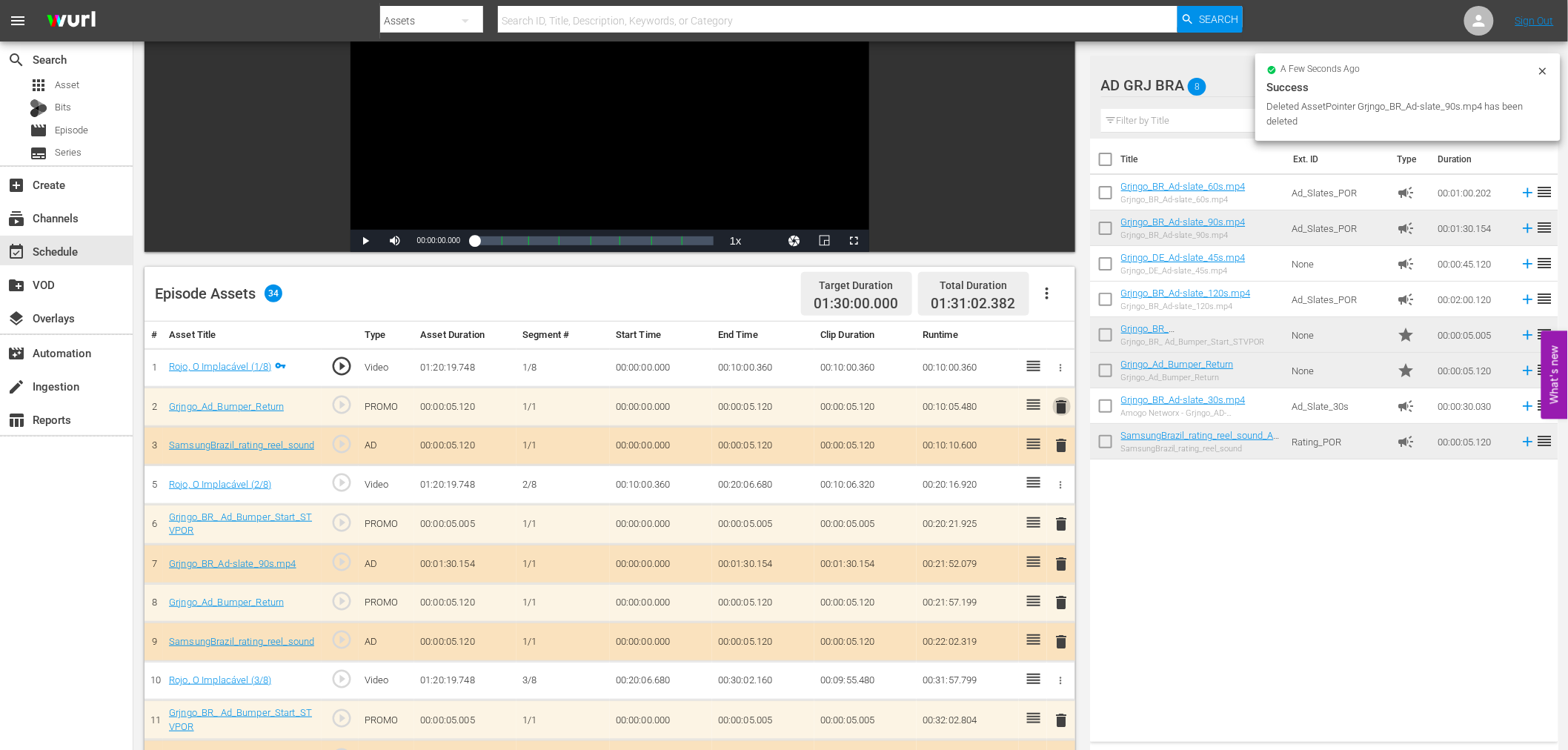
click at [1058, 403] on span "delete" at bounding box center [1062, 406] width 18 height 18
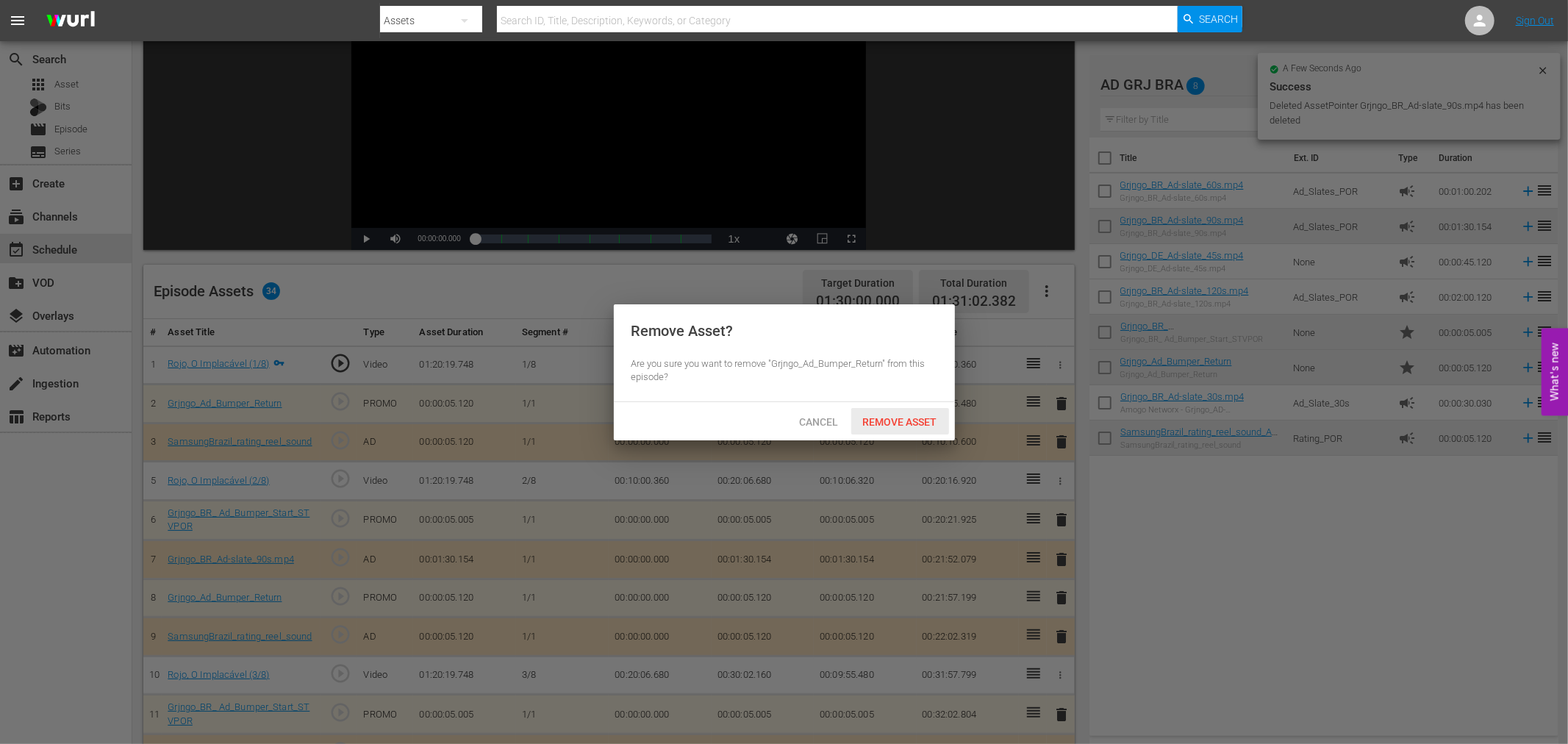
click at [887, 416] on span "Remove Asset" at bounding box center [900, 422] width 97 height 12
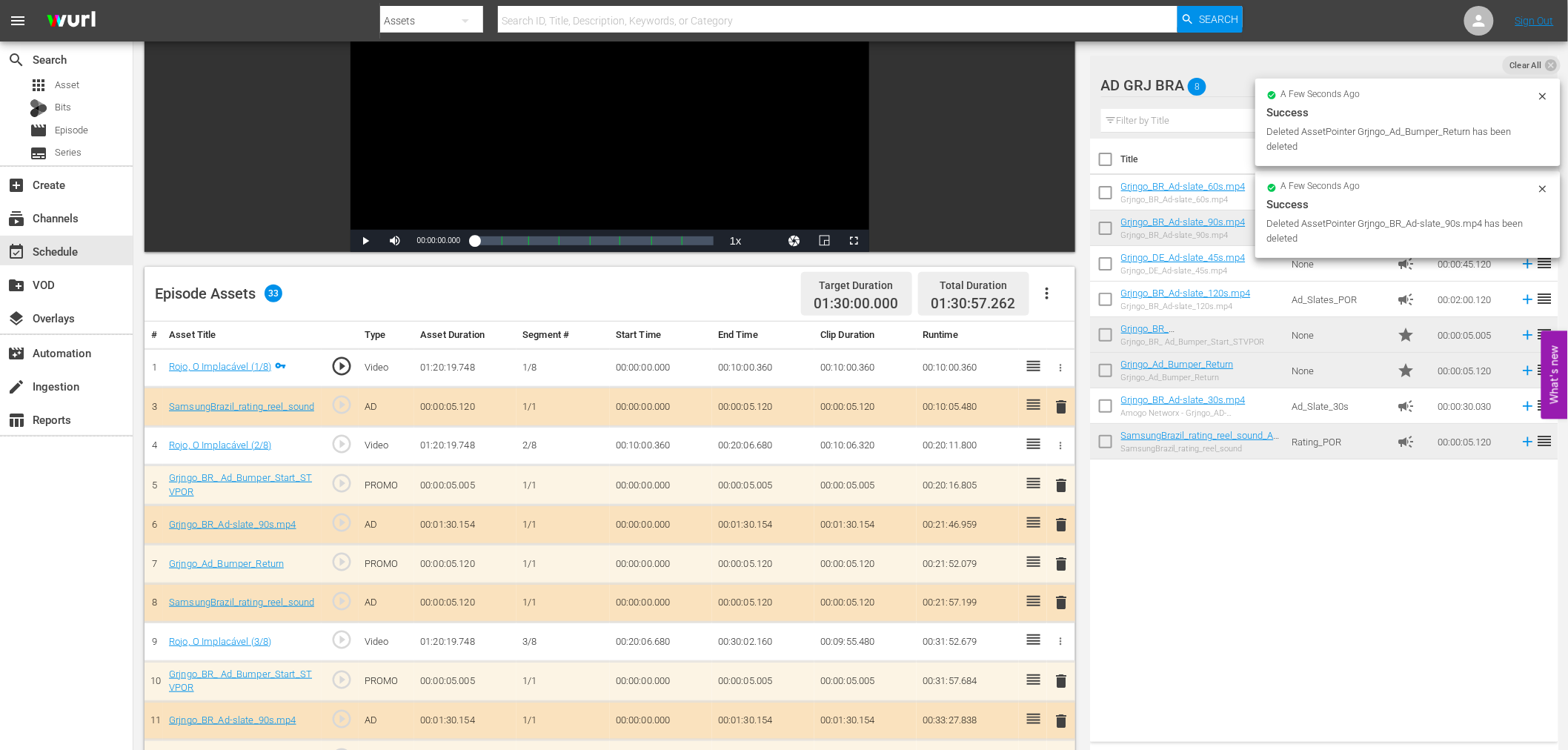
click at [1060, 403] on span "delete" at bounding box center [1062, 406] width 18 height 18
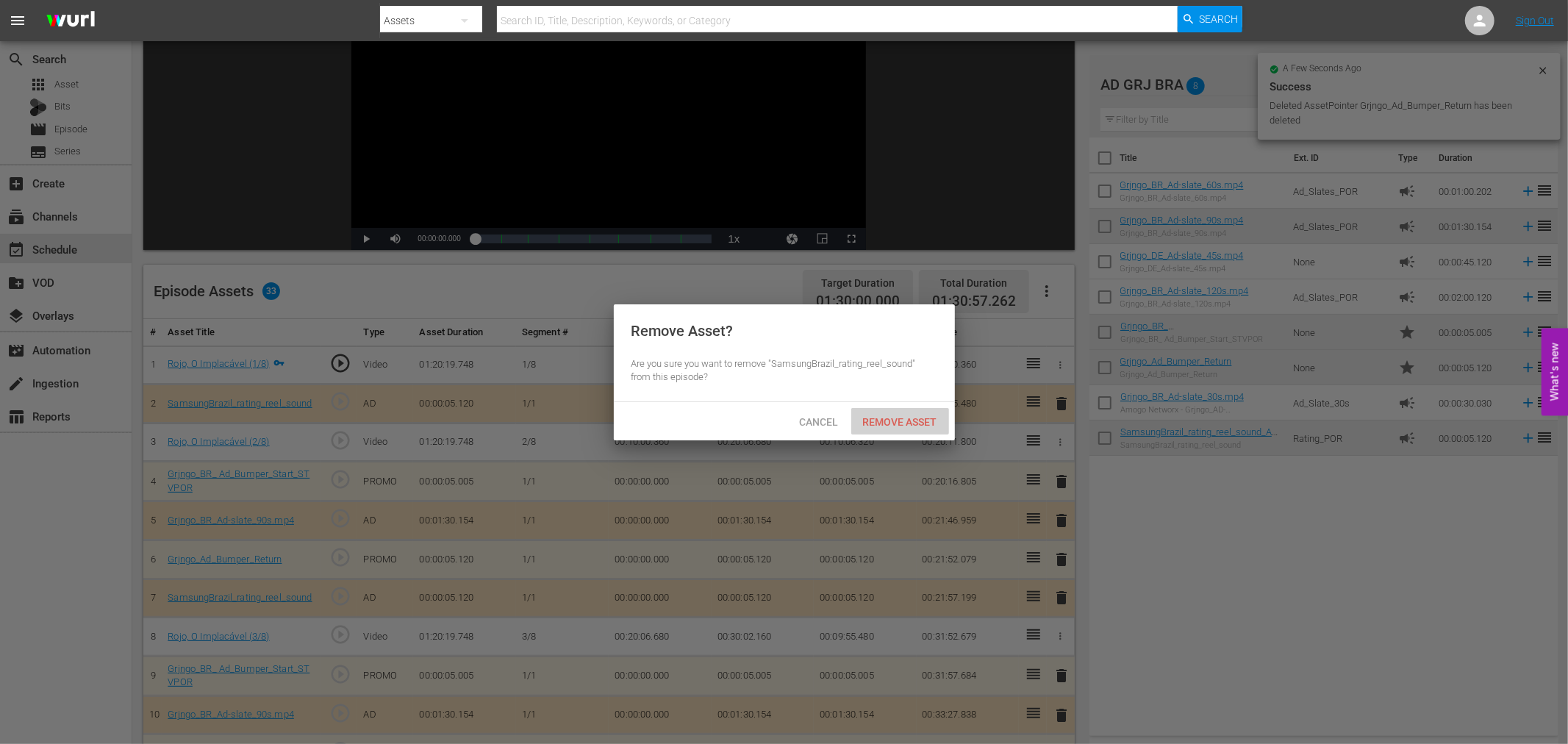
click at [884, 416] on span "Remove Asset" at bounding box center [900, 422] width 97 height 12
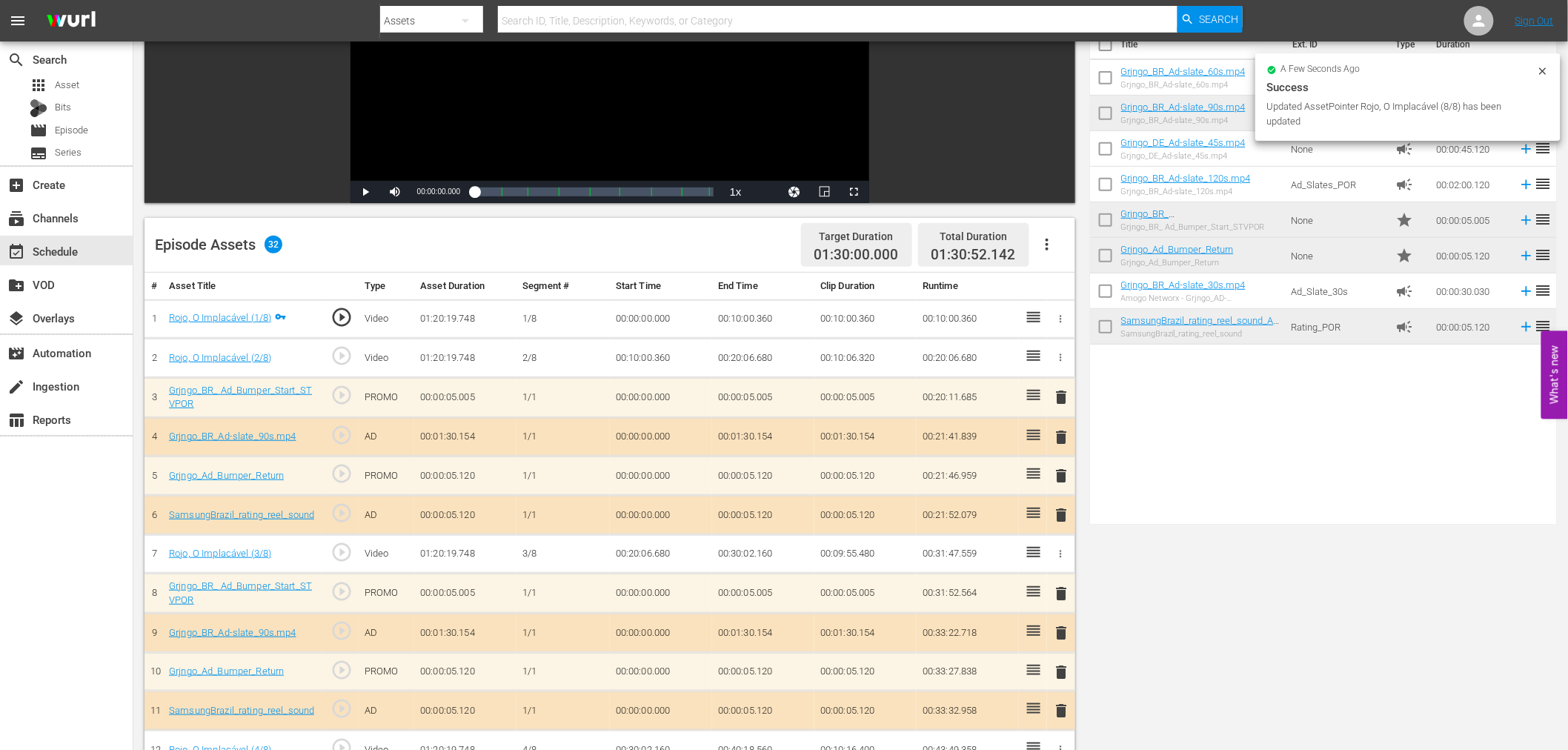
scroll to position [0, 0]
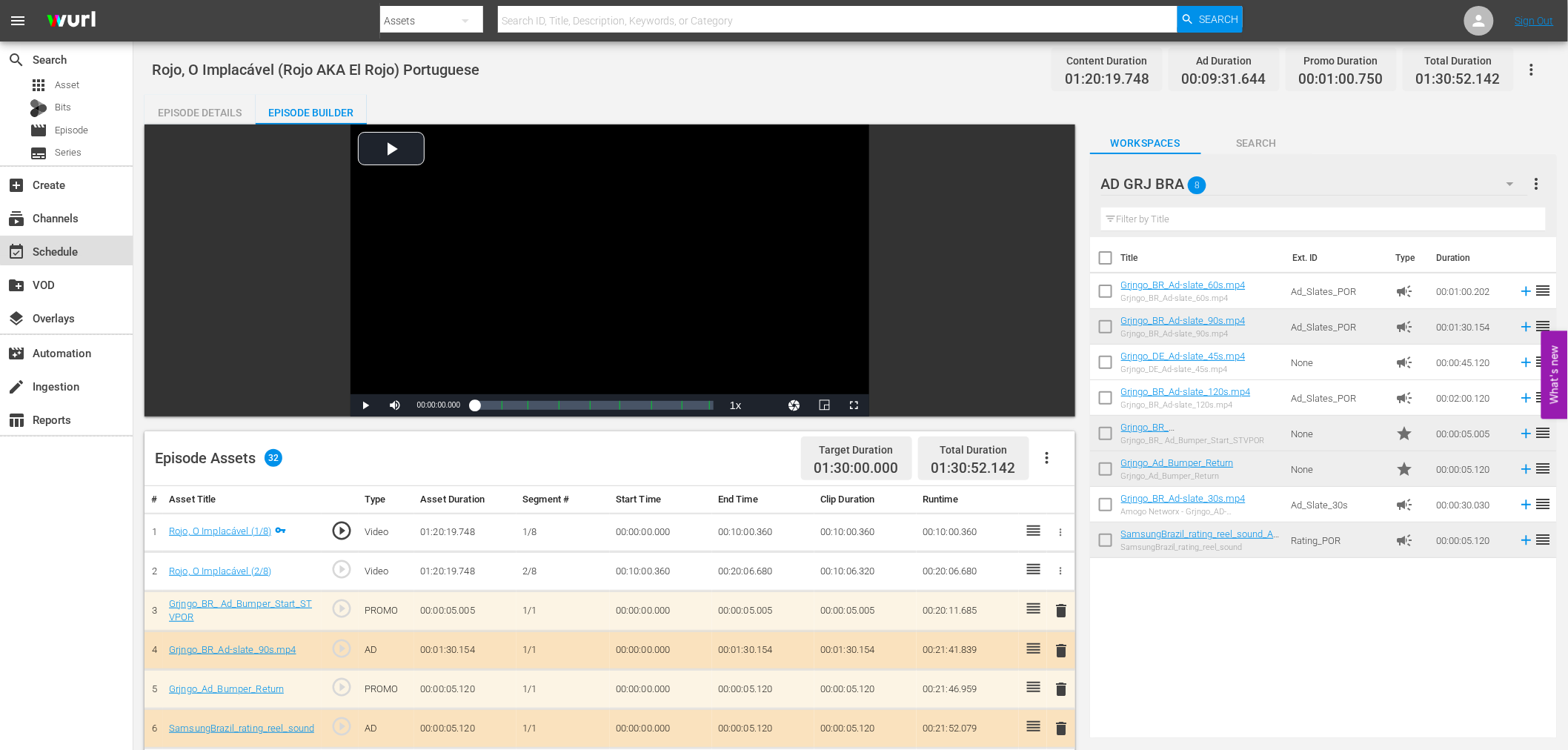
click at [75, 245] on div "event_available Schedule" at bounding box center [41, 249] width 83 height 14
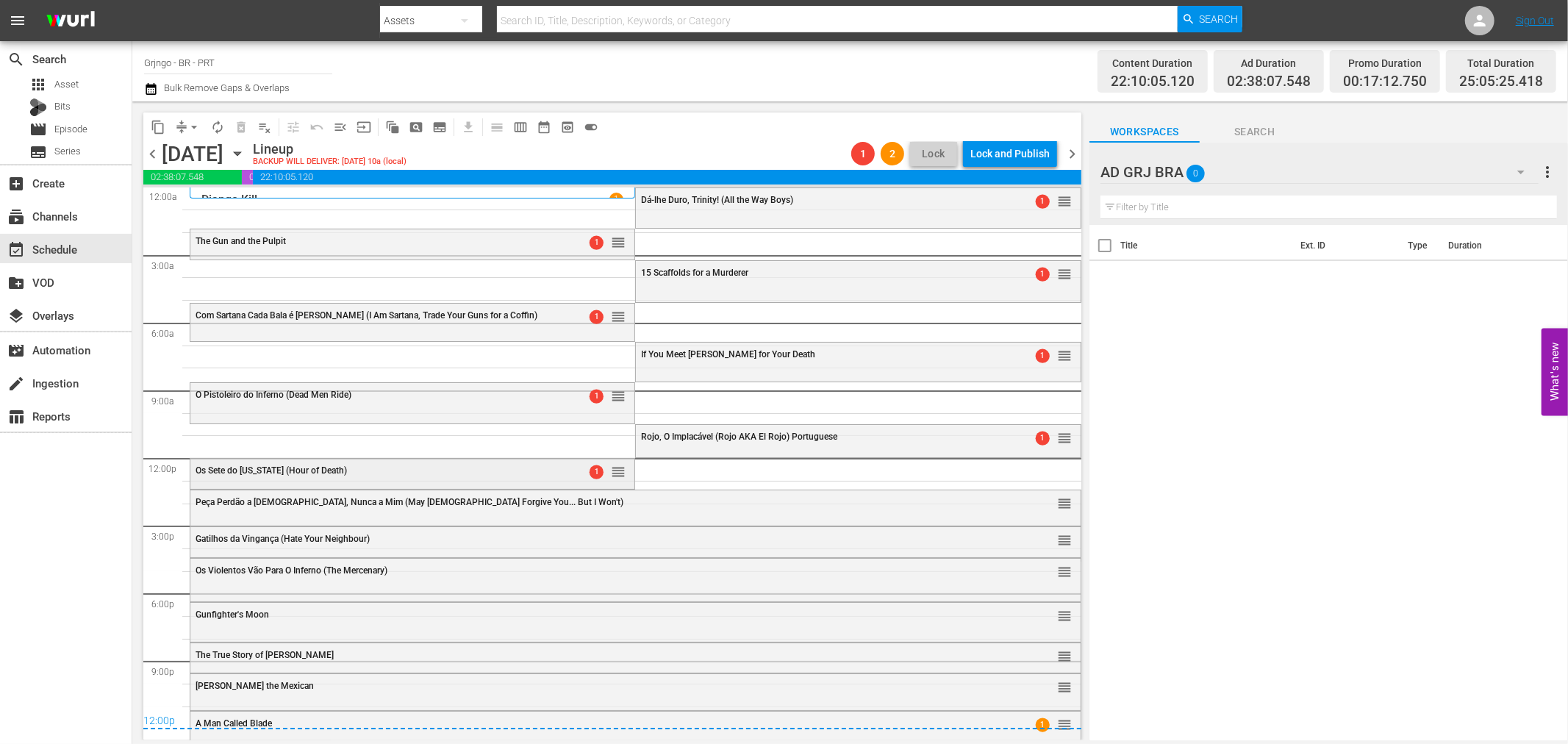
click at [453, 469] on div "Os Sete do [US_STATE] (Hour of Death)" at bounding box center [375, 470] width 358 height 11
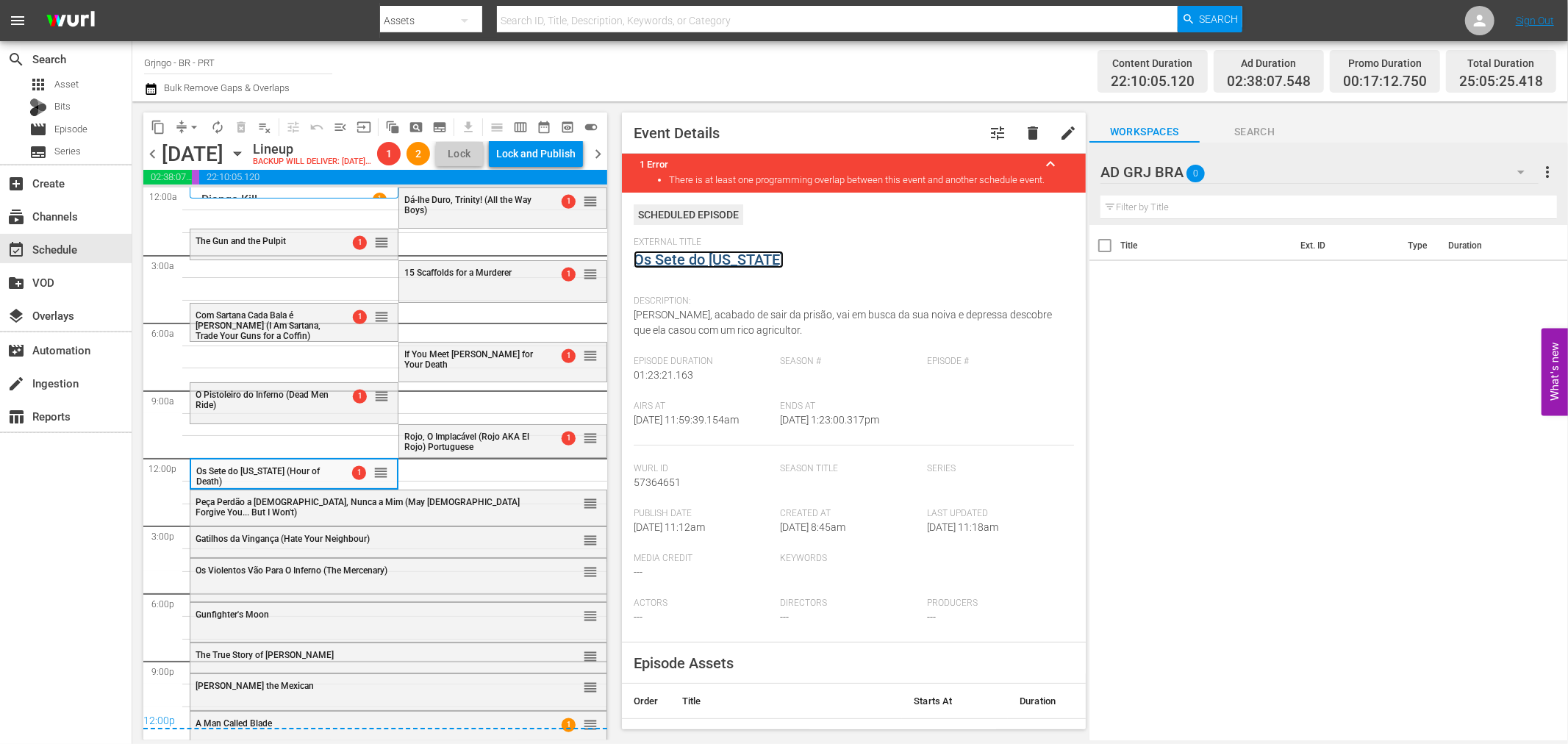
click at [677, 257] on link "Os Sete do [US_STATE]" at bounding box center [709, 259] width 150 height 18
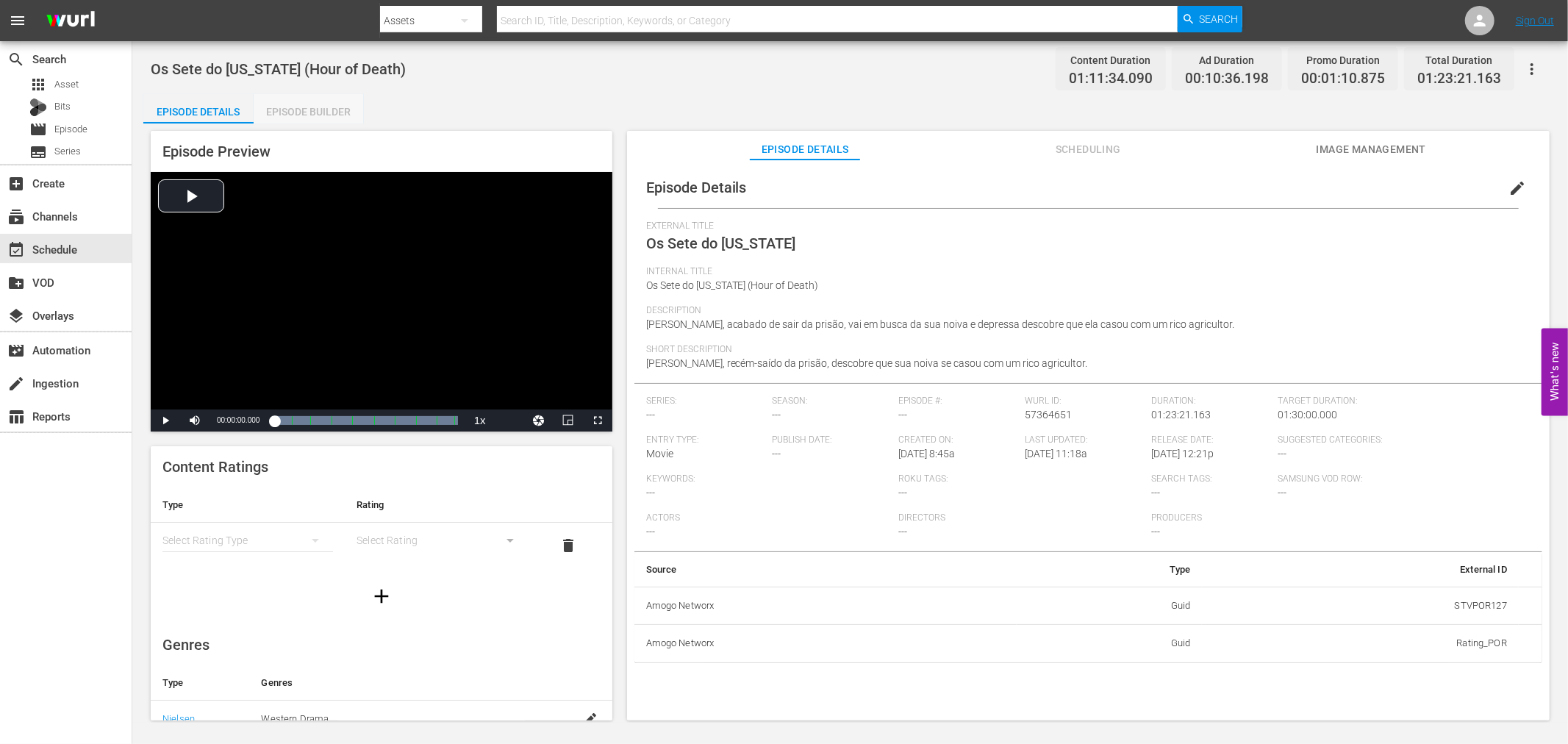
click at [287, 112] on div "Episode Builder" at bounding box center [308, 112] width 110 height 35
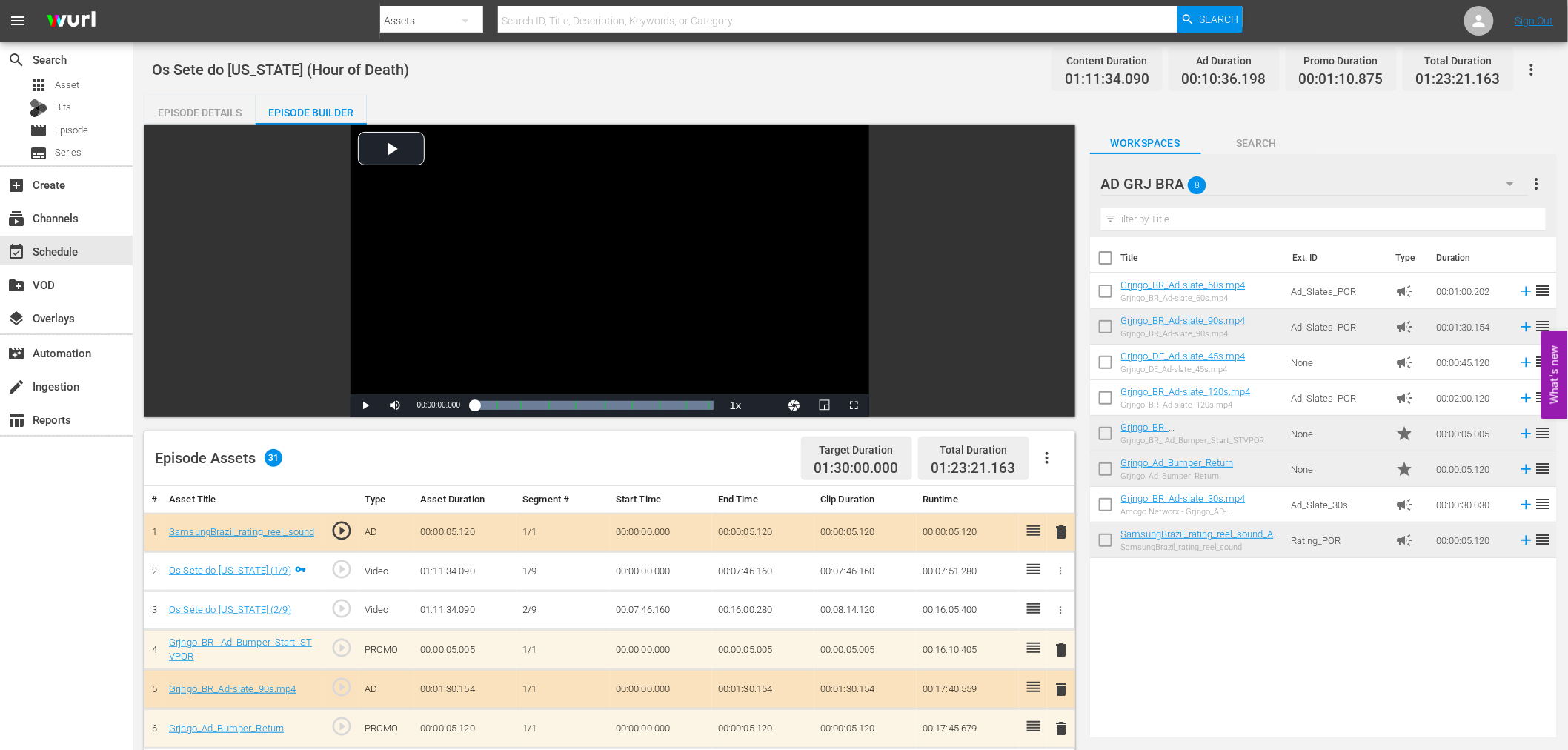
click at [1041, 455] on icon "button" at bounding box center [1047, 458] width 18 height 18
click at [1063, 497] on div "Clear Ads" at bounding box center [1091, 500] width 101 height 35
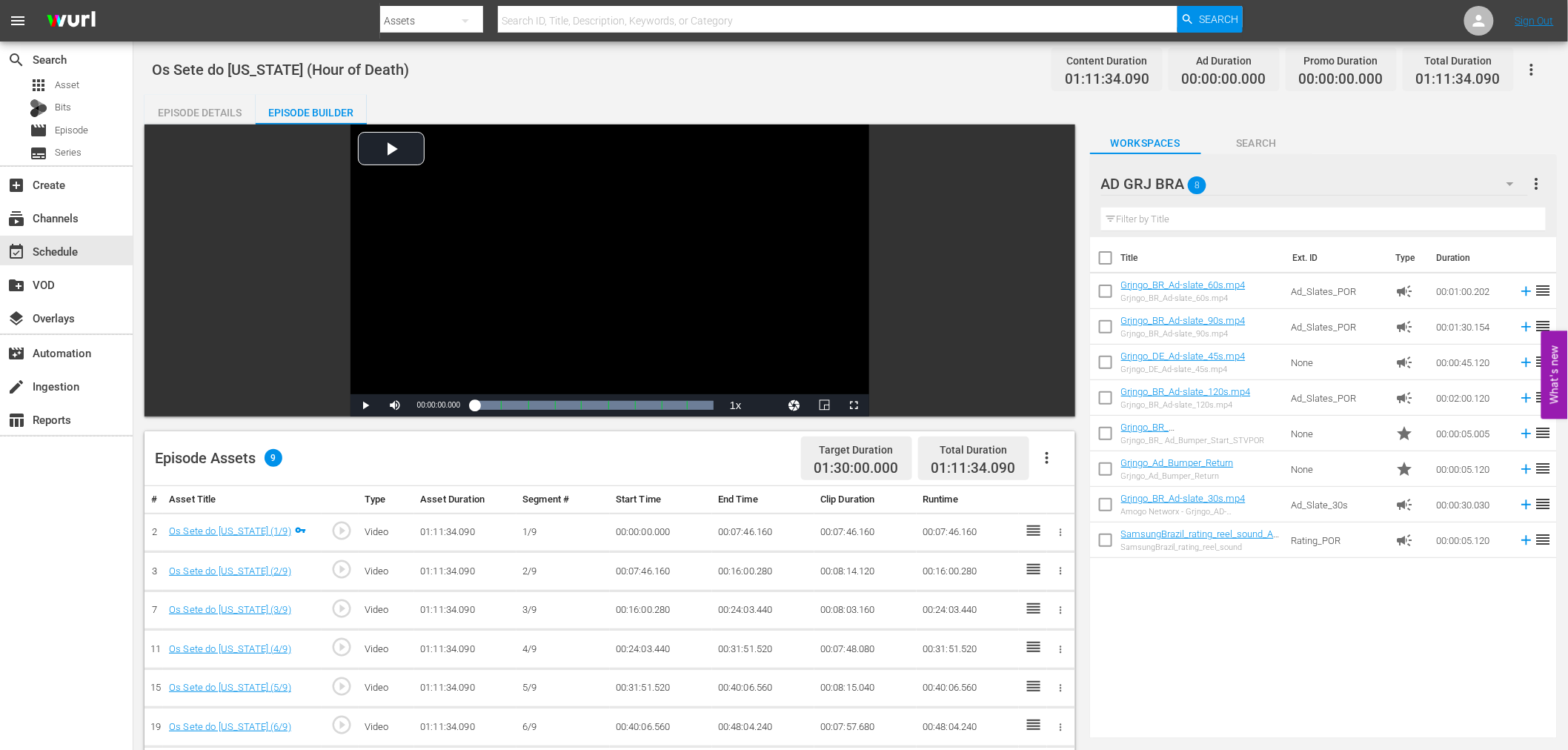
click at [1050, 459] on icon "button" at bounding box center [1047, 458] width 18 height 18
click at [1050, 459] on div "Fill with Ads" at bounding box center [1091, 464] width 101 height 35
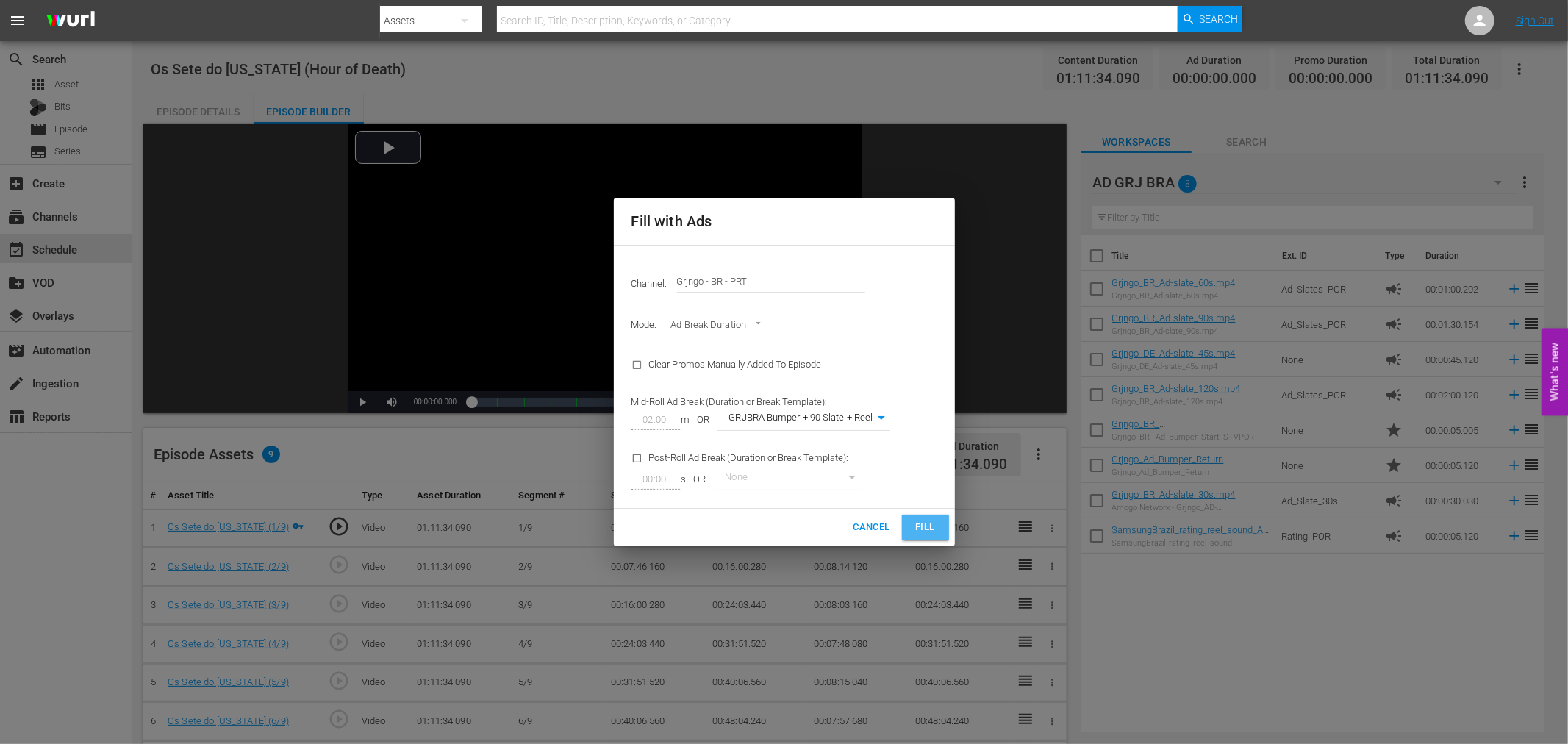
click at [924, 524] on span "Fill" at bounding box center [925, 527] width 23 height 17
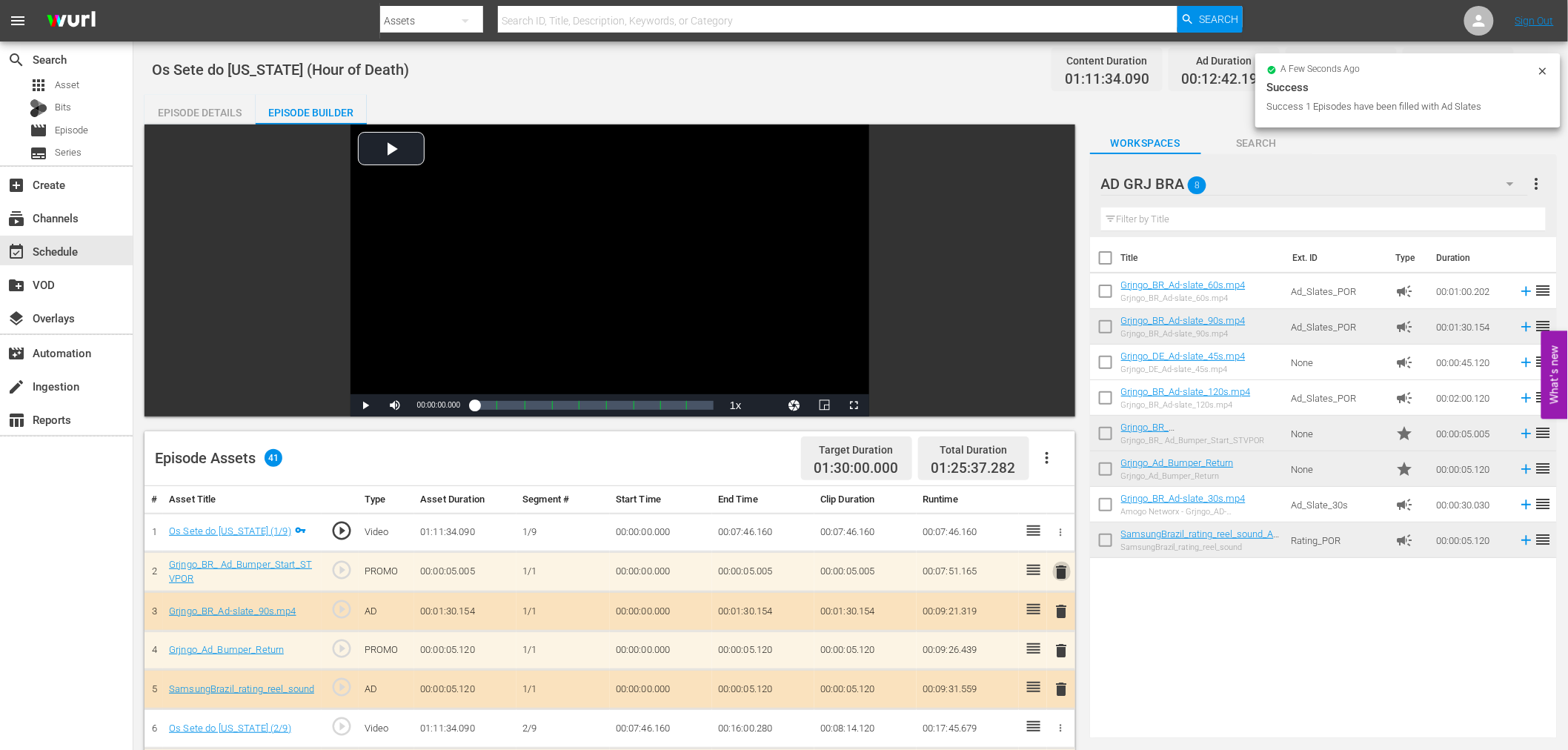
click at [1062, 569] on span "delete" at bounding box center [1062, 572] width 18 height 18
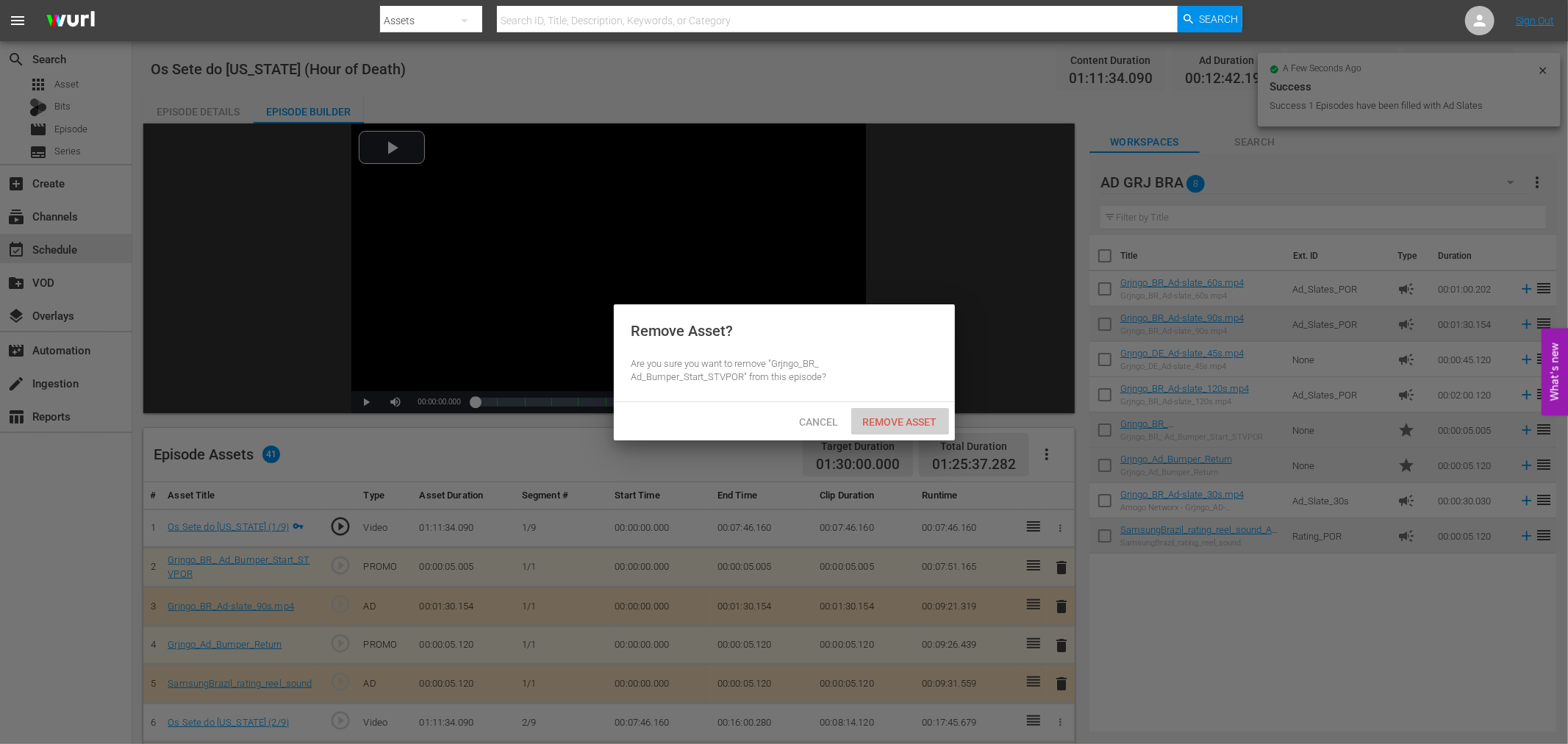
click at [921, 417] on span "Remove Asset" at bounding box center [900, 422] width 97 height 12
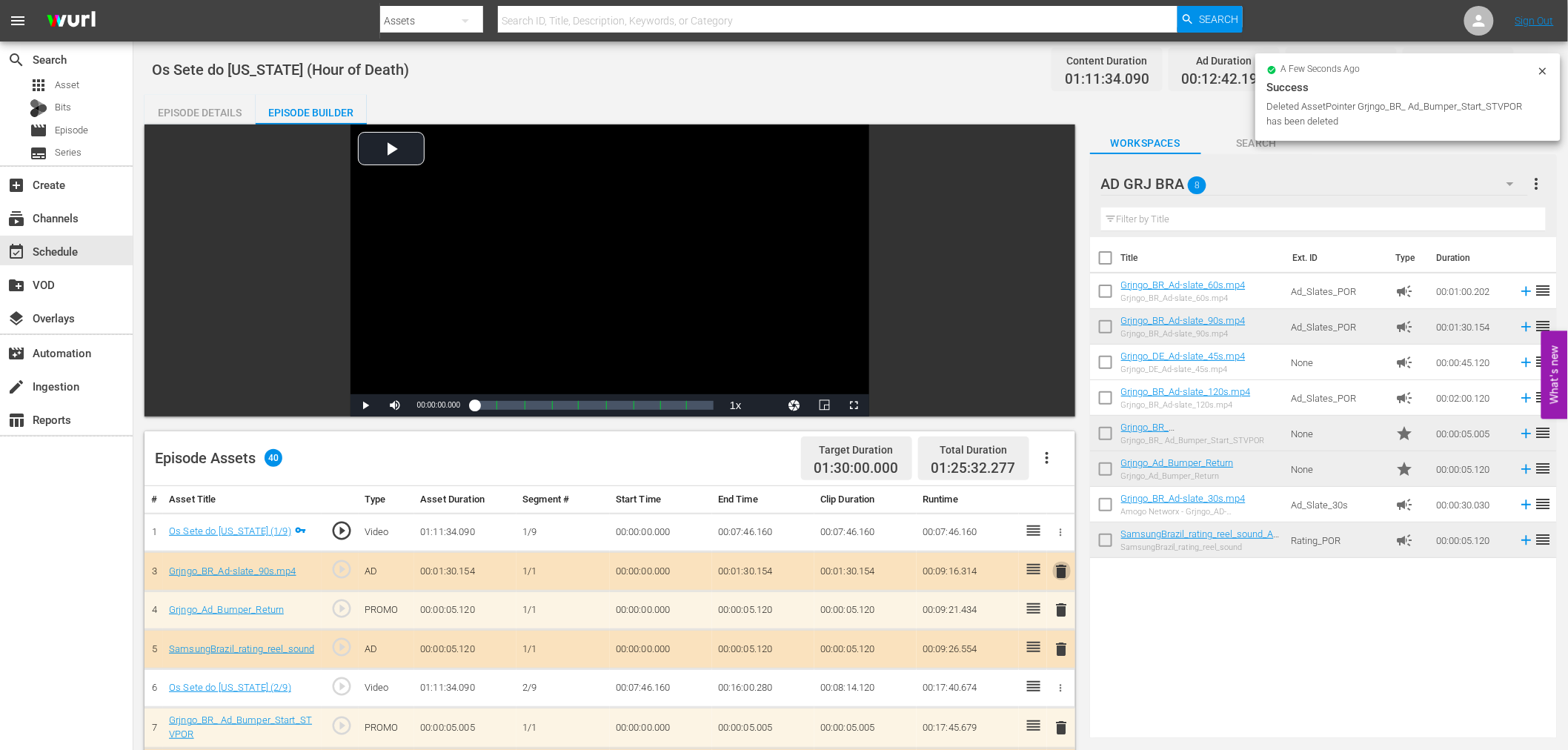
click at [1057, 566] on span "delete" at bounding box center [1062, 571] width 18 height 18
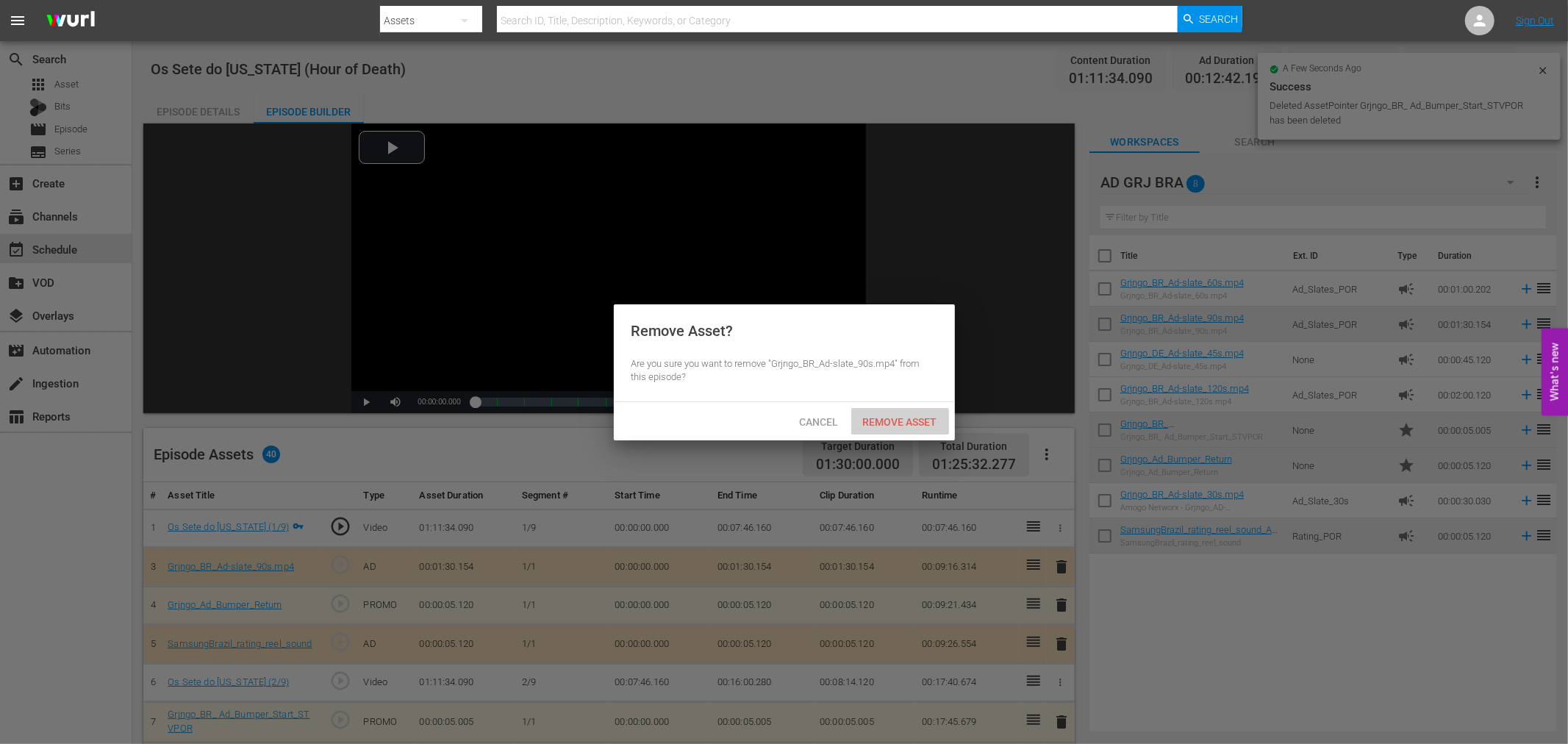
click at [920, 422] on span "Remove Asset" at bounding box center [900, 422] width 97 height 12
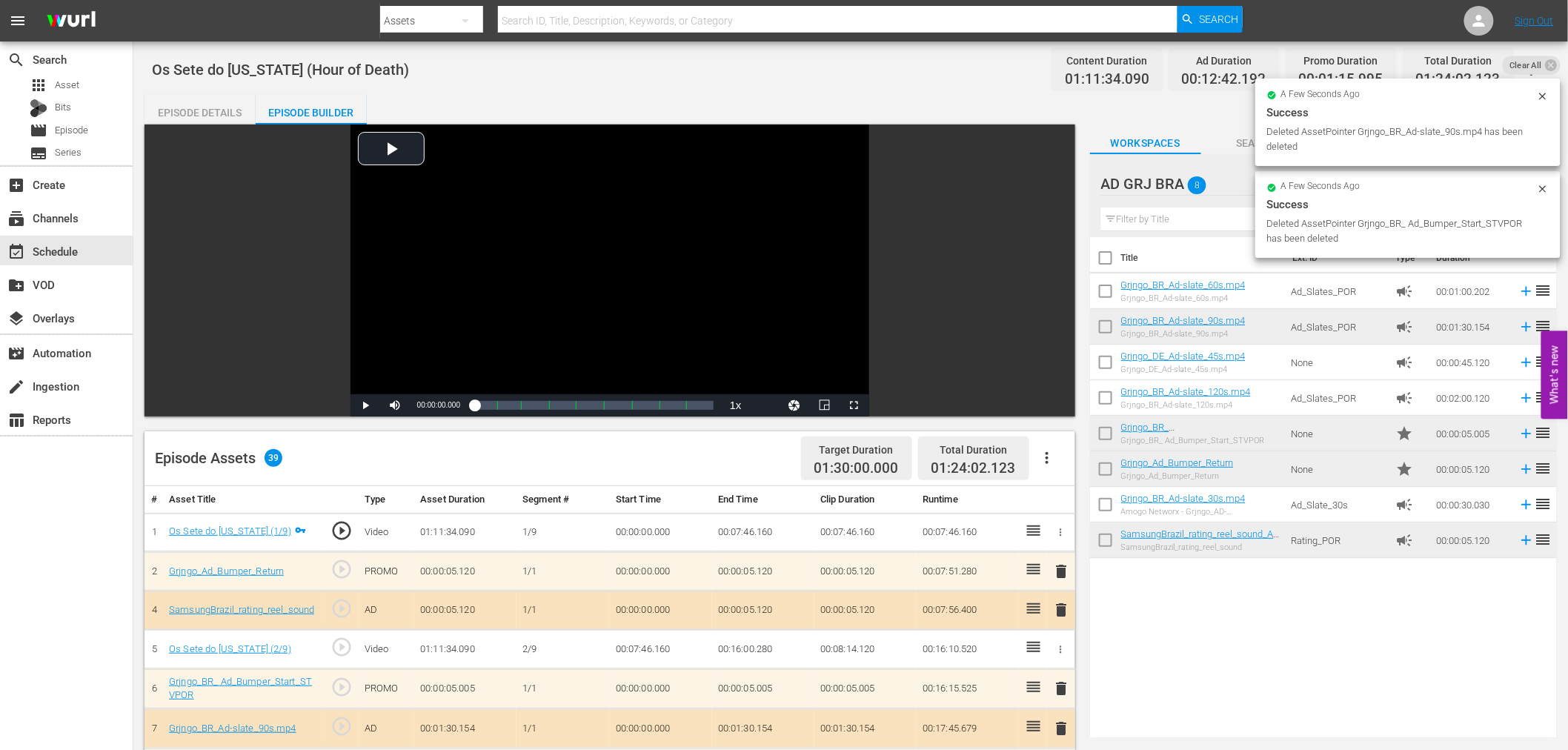
click at [1057, 569] on span "delete" at bounding box center [1062, 571] width 18 height 18
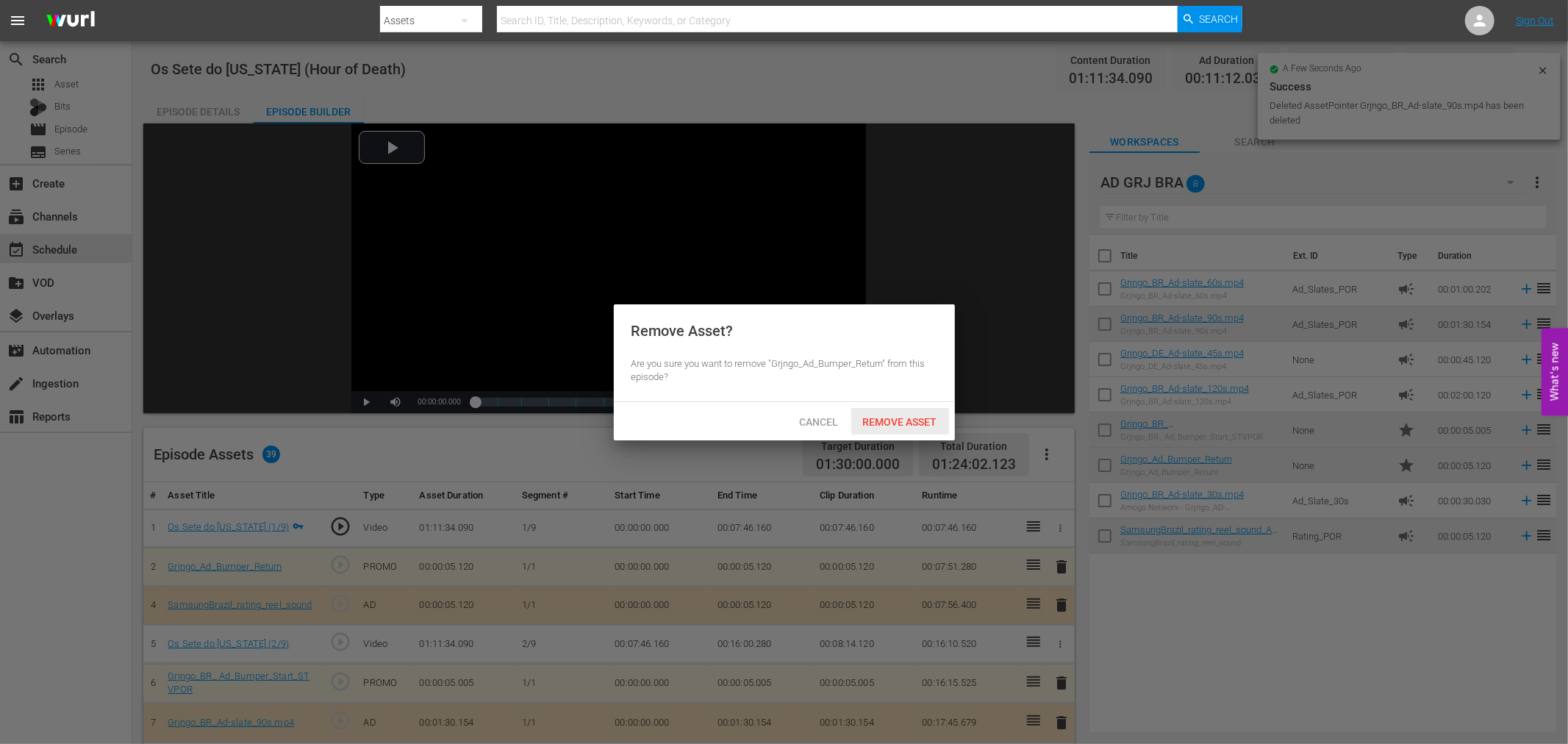
click at [899, 422] on span "Remove Asset" at bounding box center [900, 422] width 97 height 12
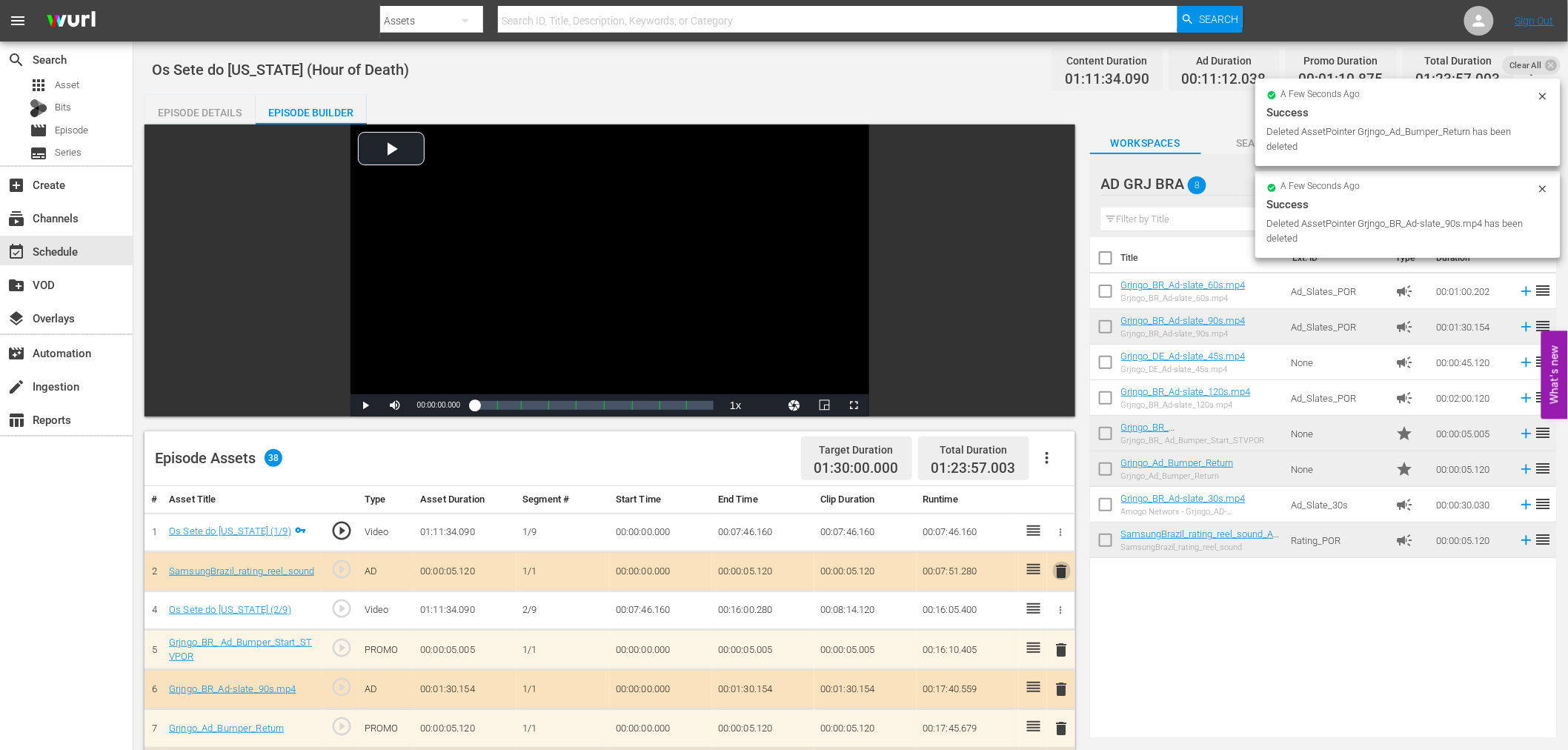
click at [1063, 572] on span "delete" at bounding box center [1062, 571] width 18 height 18
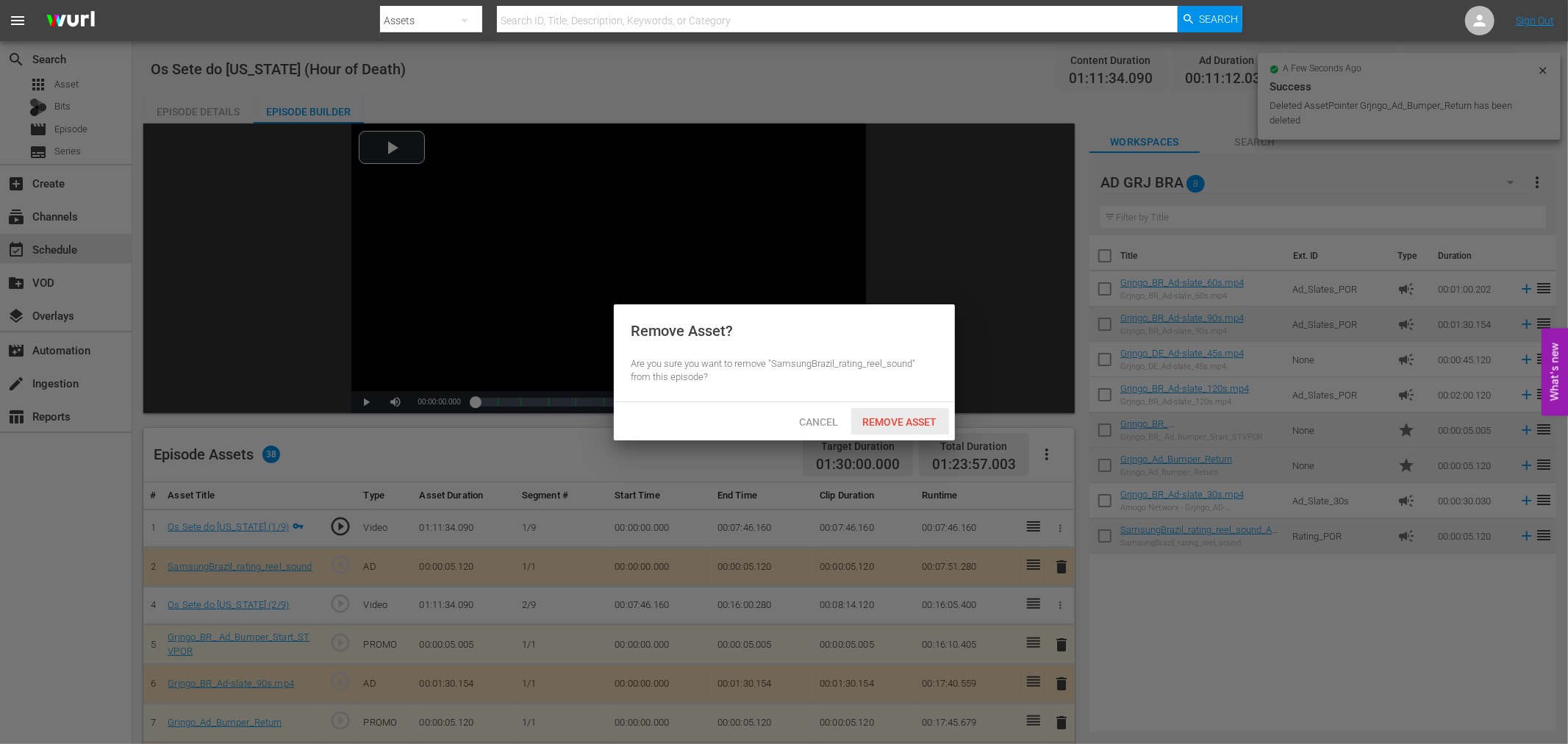
click at [935, 422] on span "Remove Asset" at bounding box center [900, 422] width 97 height 12
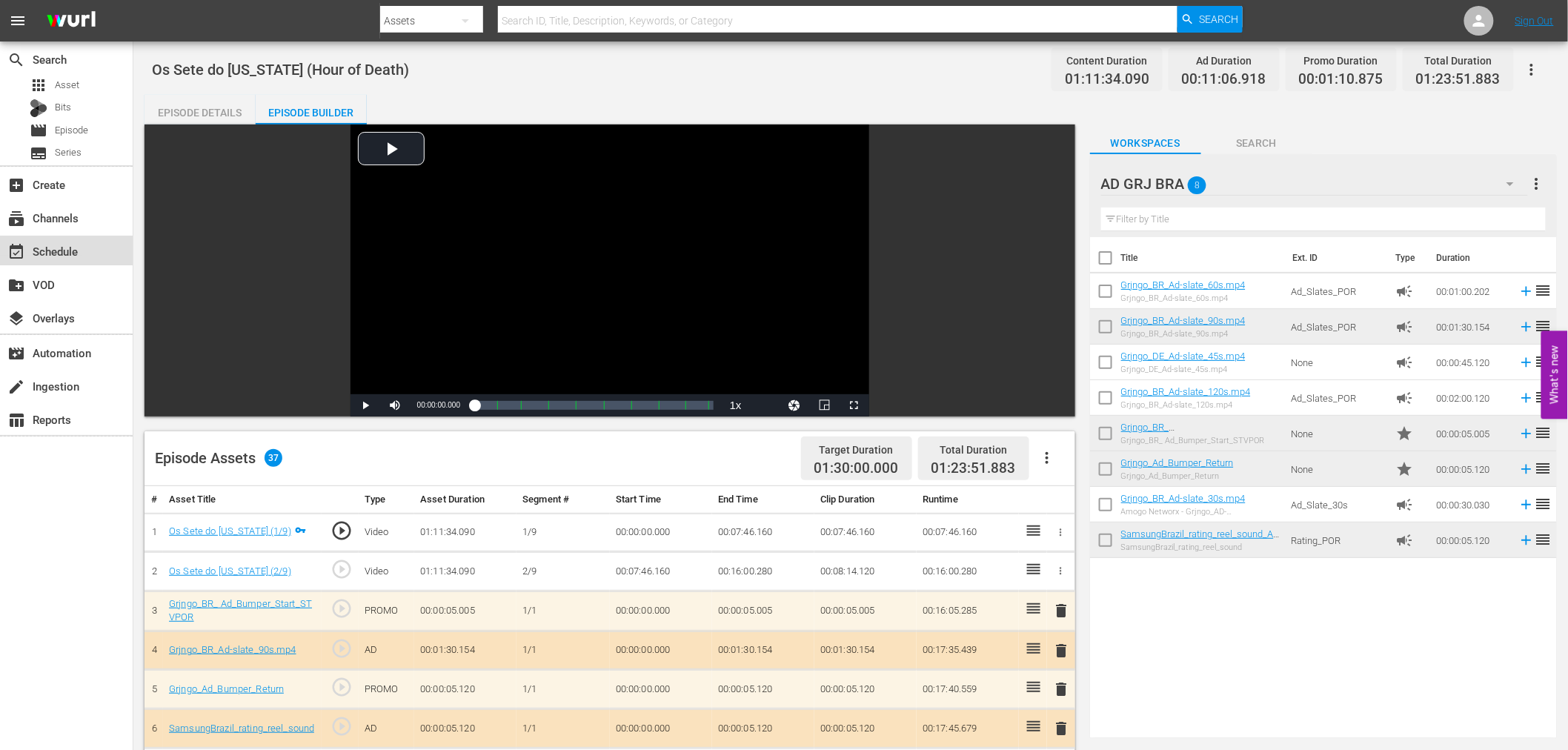
click at [44, 245] on div "event_available Schedule" at bounding box center [41, 249] width 83 height 14
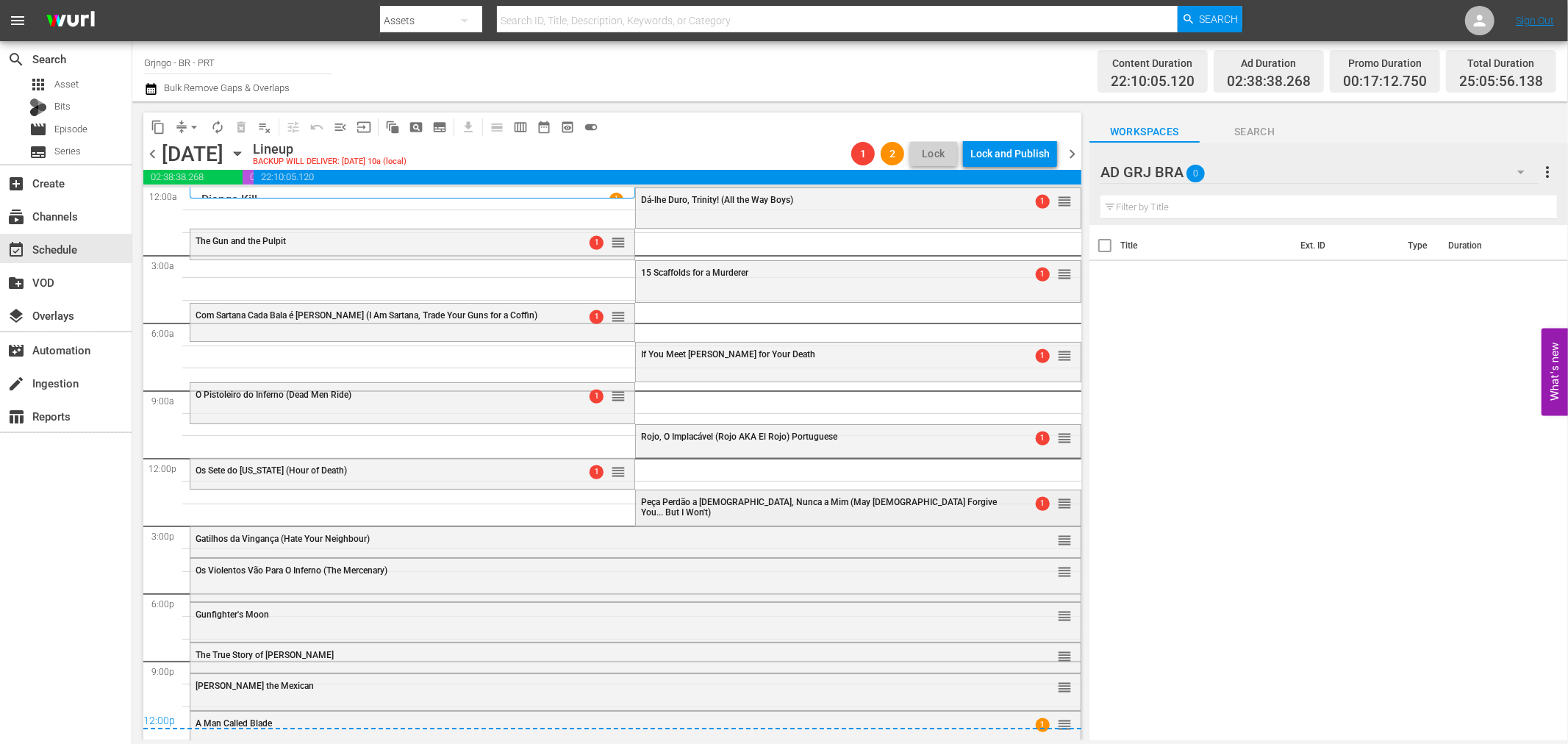
click at [709, 508] on div "Peça Perdão a Deus, Nunca a Mim (May God Forgive You... But I Won't) 1 reorder" at bounding box center [858, 506] width 444 height 32
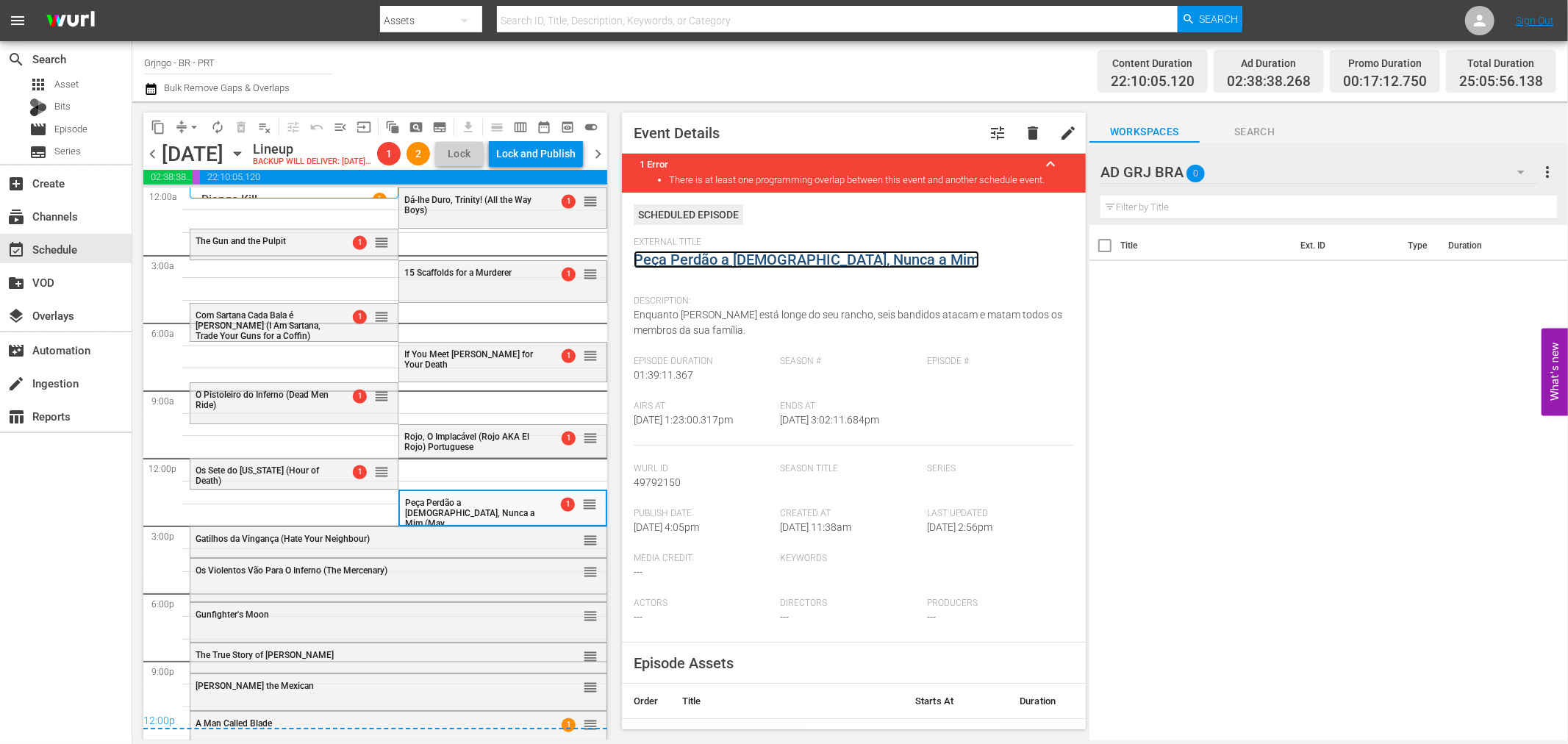
click at [671, 254] on link "Peça Perdão a [DEMOGRAPHIC_DATA], Nunca a Mim" at bounding box center [806, 259] width 346 height 18
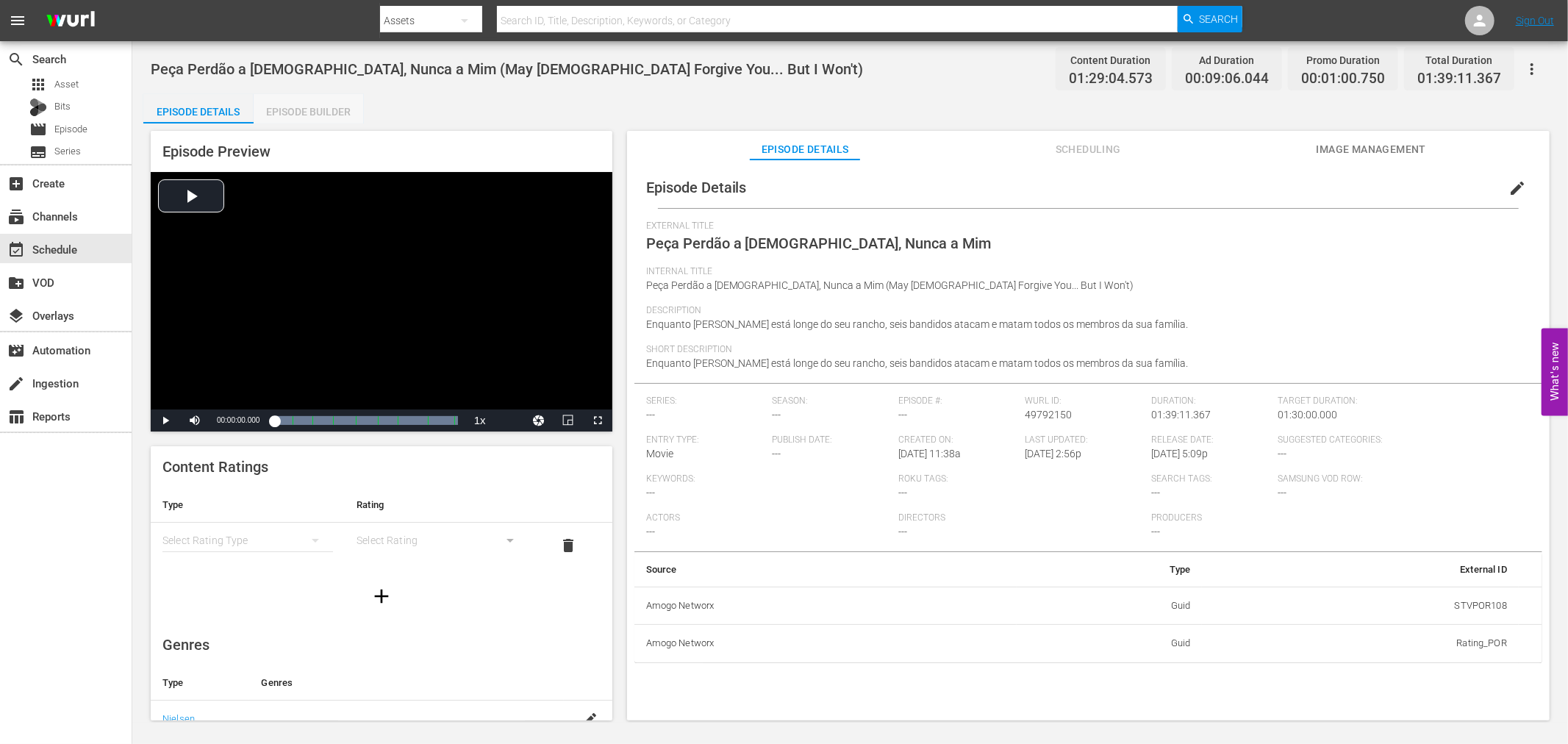
click at [270, 103] on div "Episode Builder" at bounding box center [308, 112] width 110 height 35
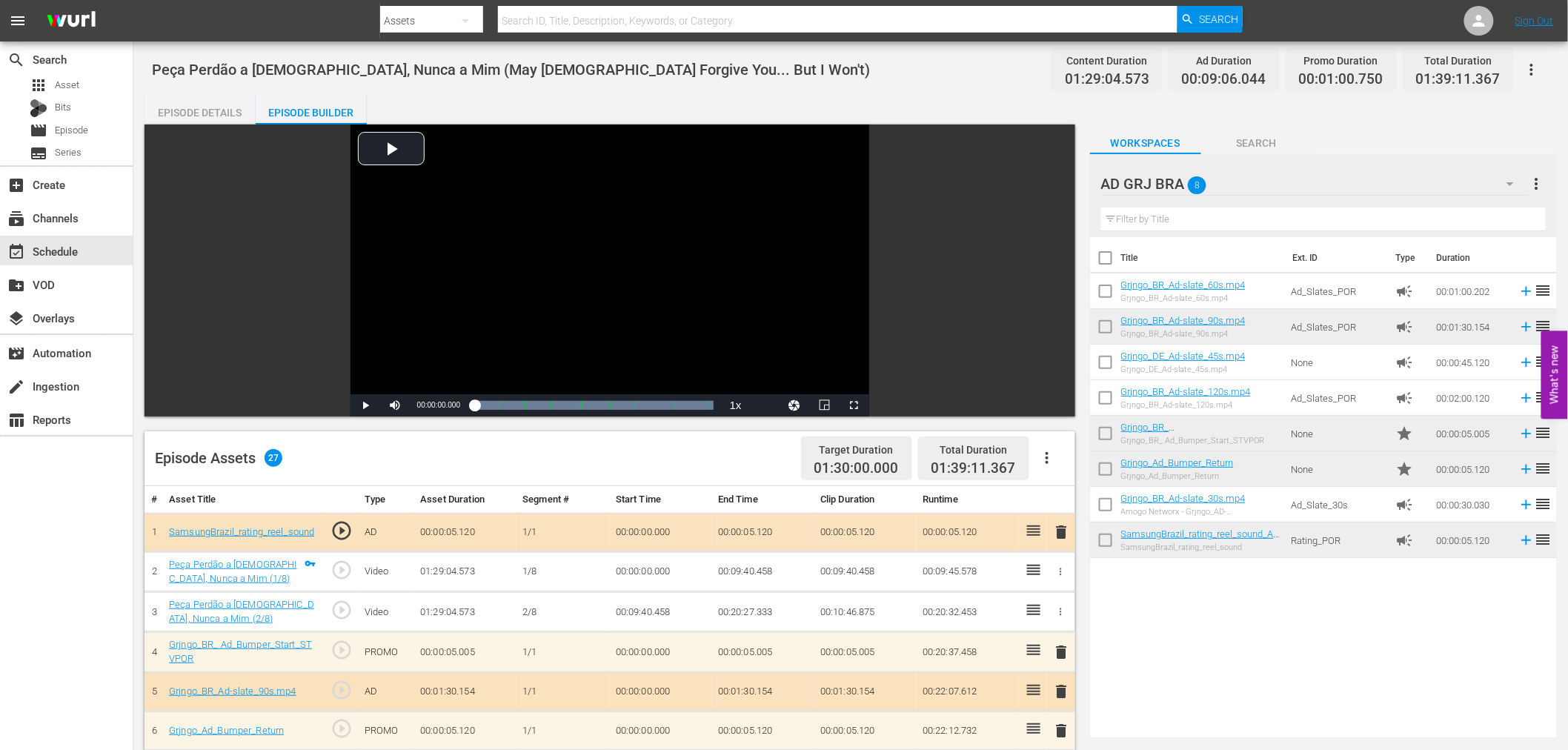
click at [1050, 459] on icon "button" at bounding box center [1047, 458] width 18 height 18
click at [1053, 497] on div "Clear Ads" at bounding box center [1091, 500] width 101 height 35
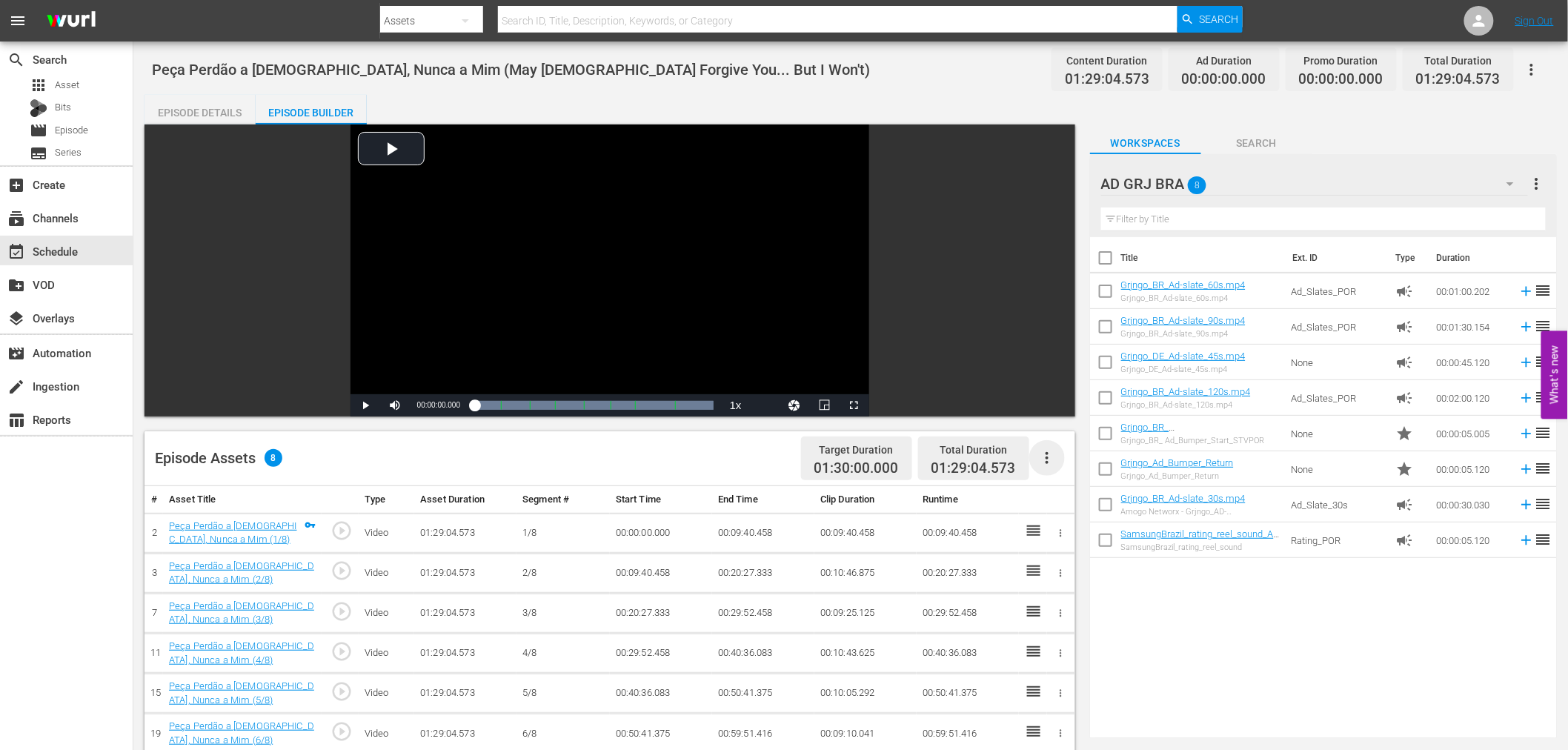
click at [1046, 463] on icon "button" at bounding box center [1046, 458] width 3 height 12
click at [1046, 463] on div "Fill with Ads" at bounding box center [1091, 464] width 101 height 35
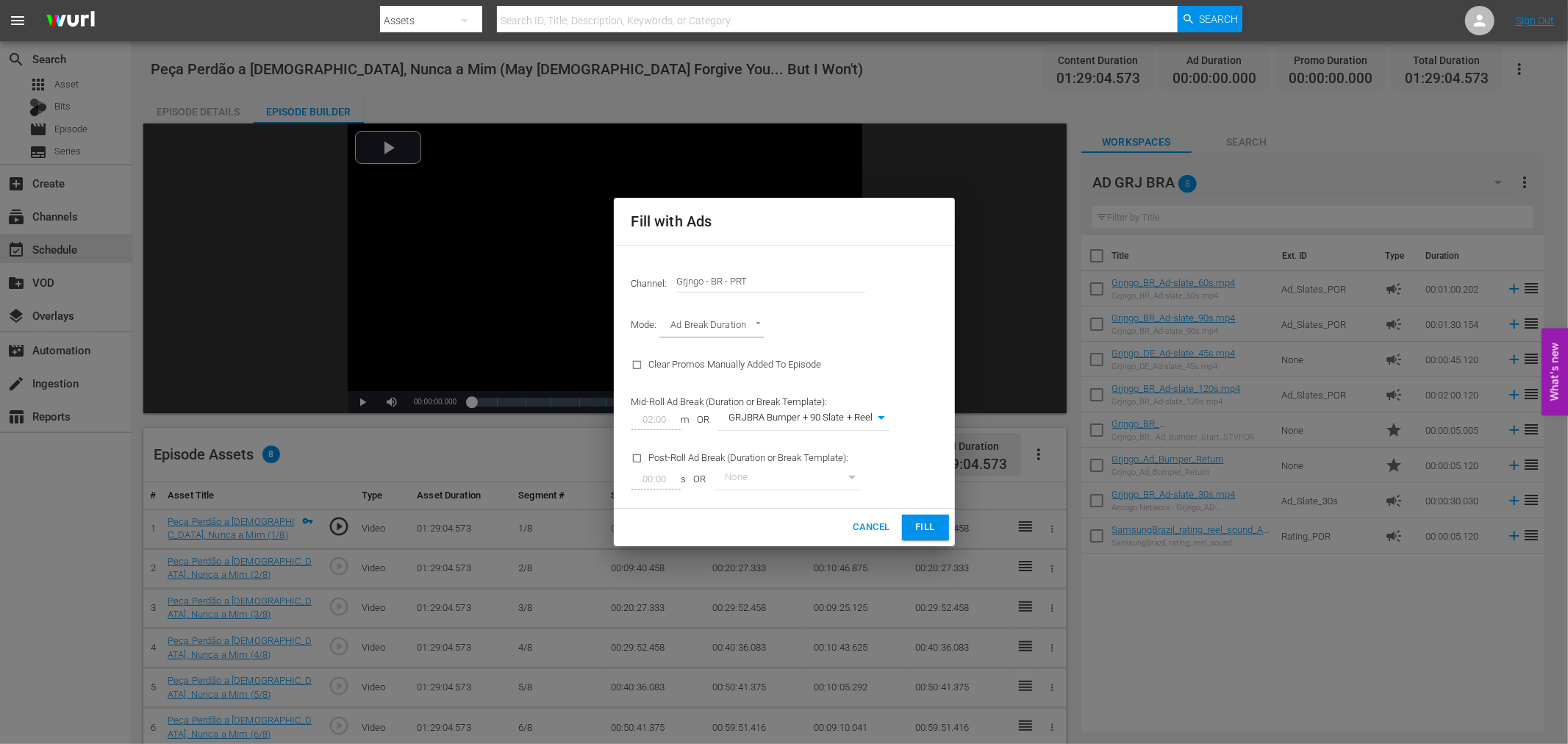
click at [921, 528] on span "Fill" at bounding box center [925, 527] width 23 height 17
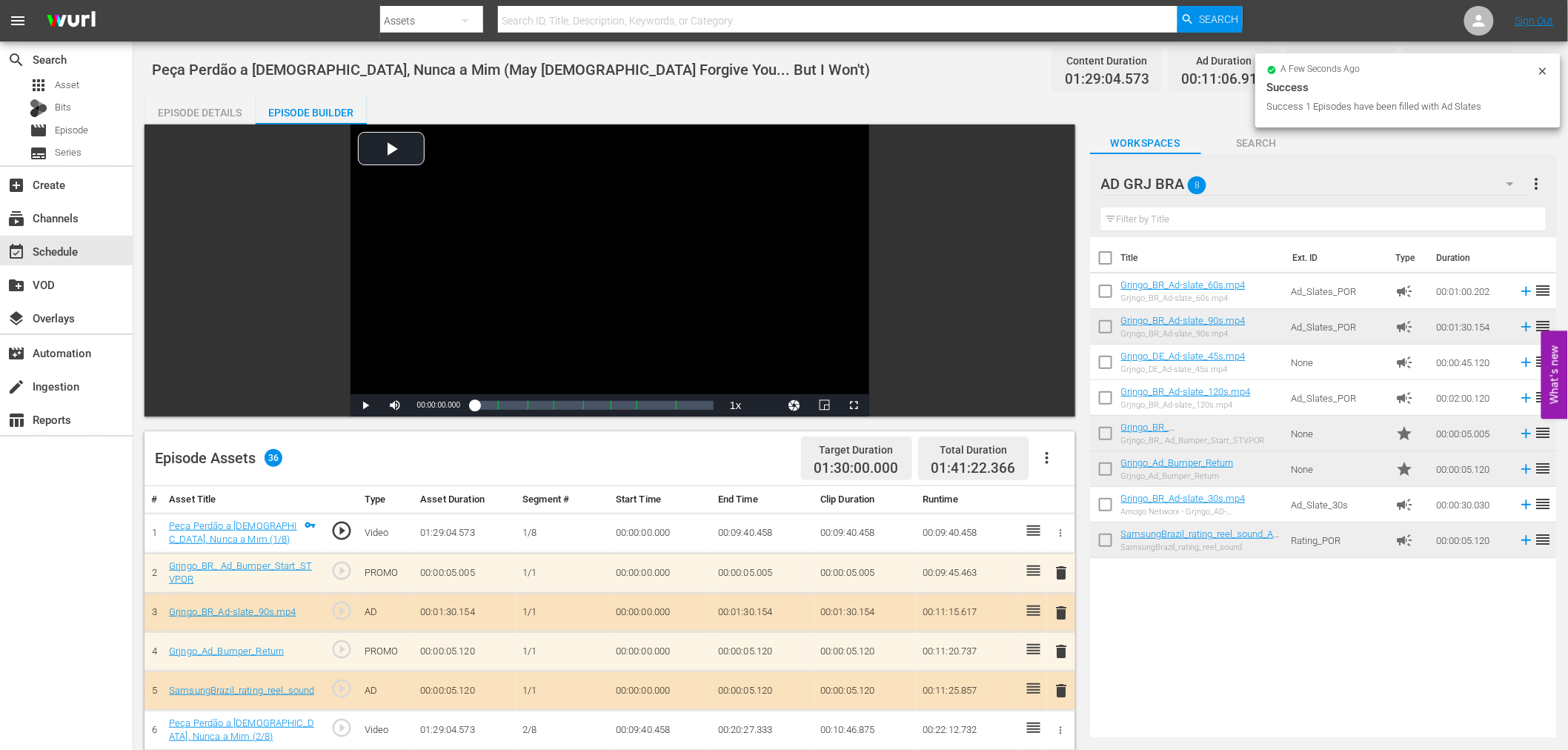
click at [1062, 568] on span "delete" at bounding box center [1062, 573] width 18 height 18
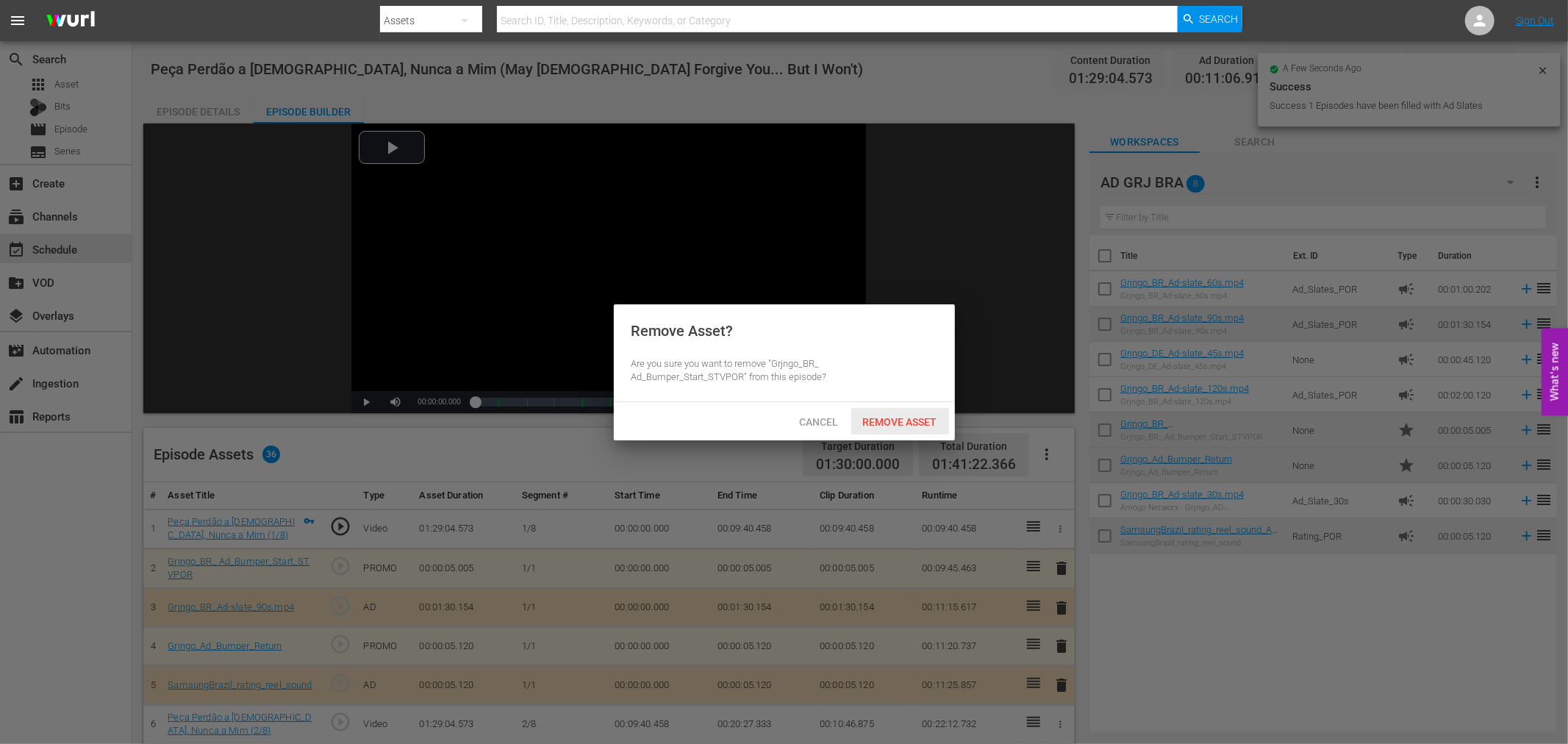
click at [906, 413] on div "Remove Asset" at bounding box center [900, 422] width 97 height 27
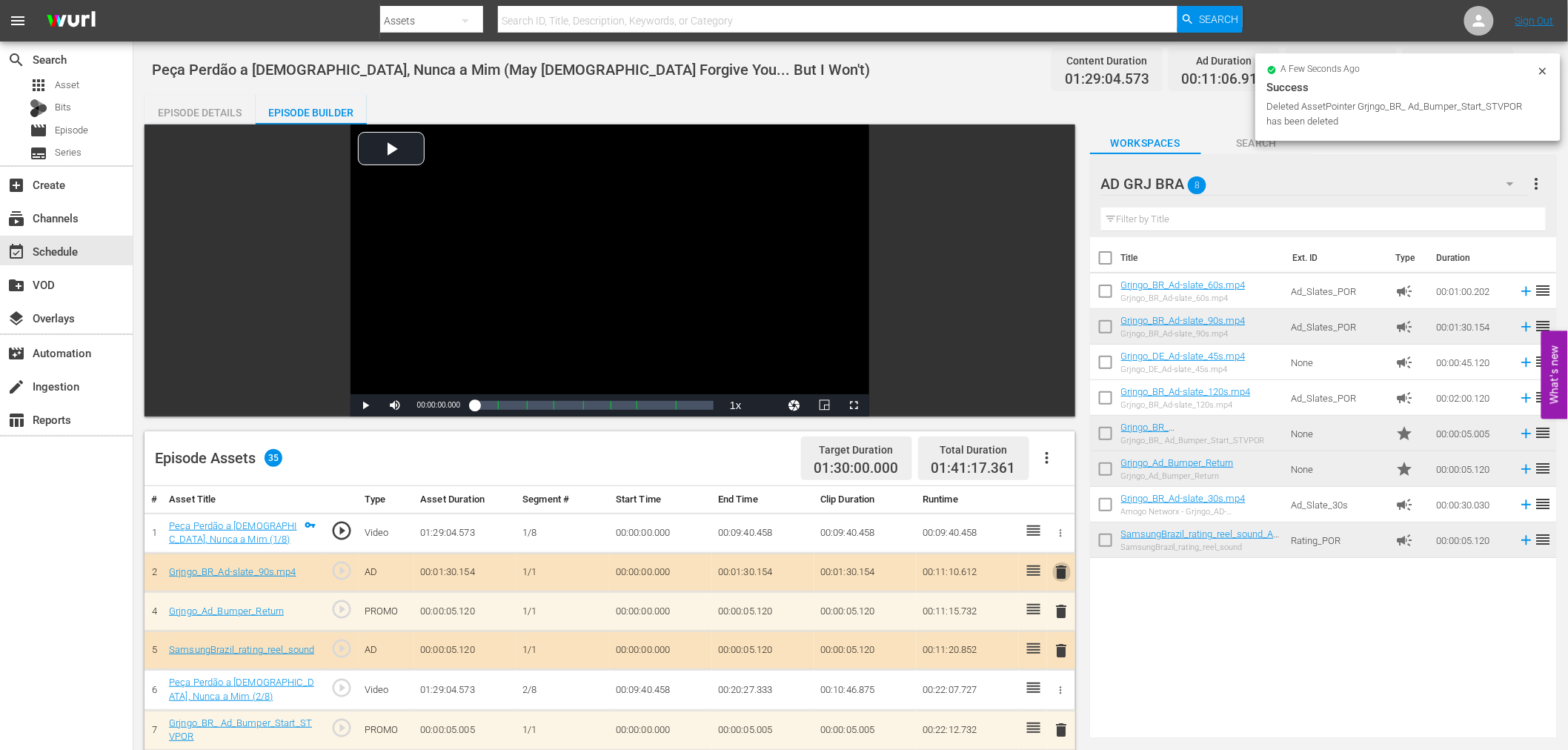
click at [1063, 570] on span "delete" at bounding box center [1062, 572] width 18 height 18
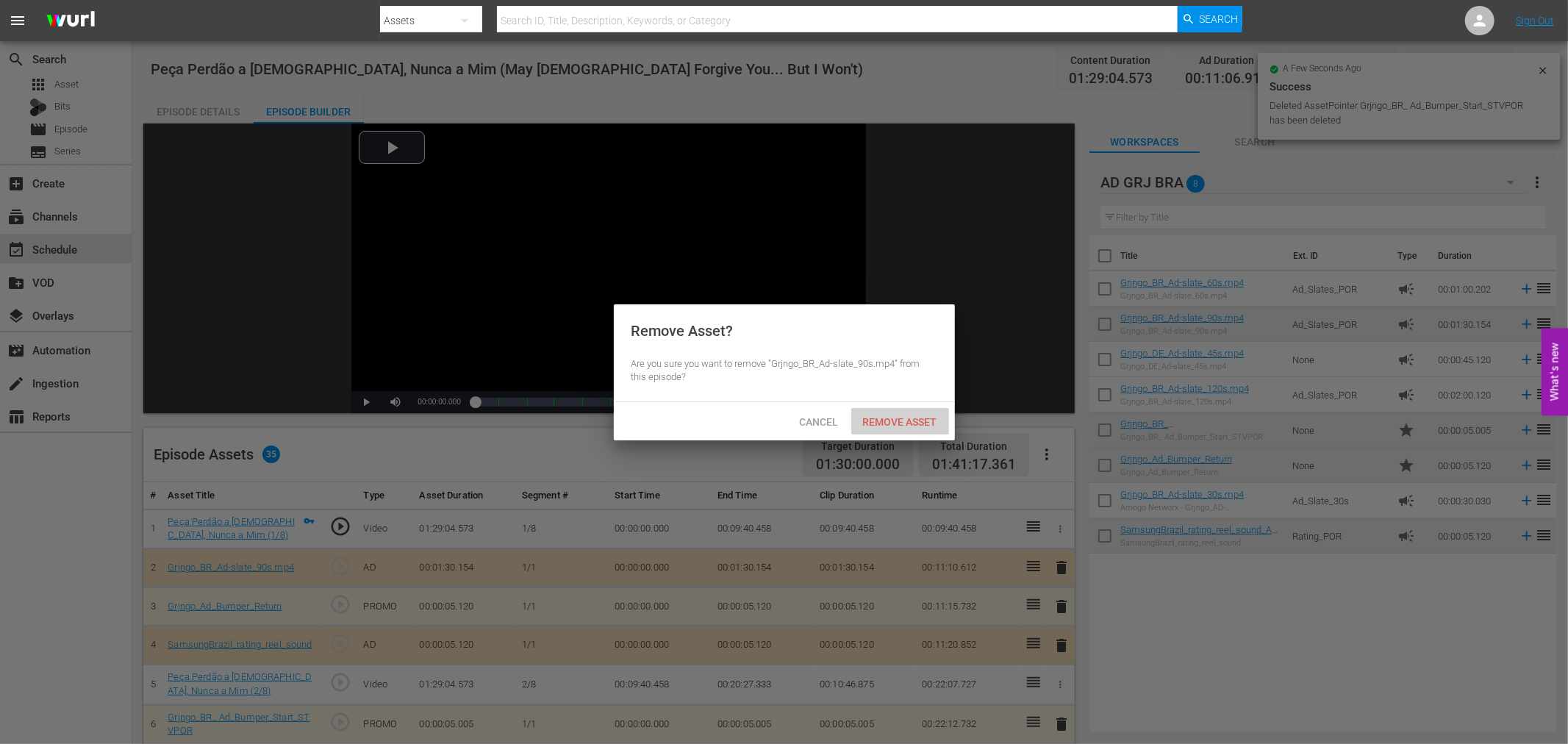
click at [908, 425] on span "Remove Asset" at bounding box center [900, 422] width 97 height 12
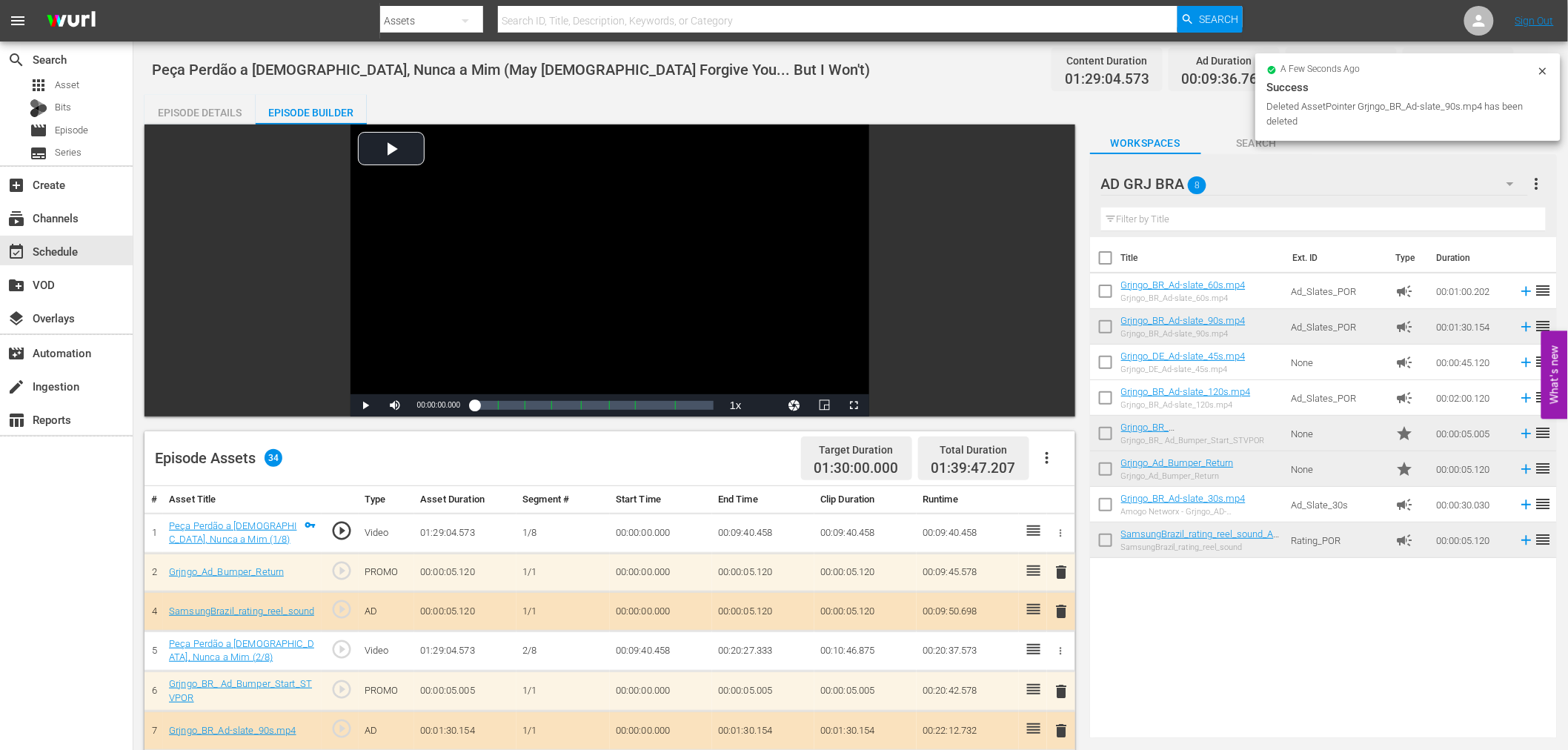
click at [1063, 573] on span "delete" at bounding box center [1062, 572] width 18 height 18
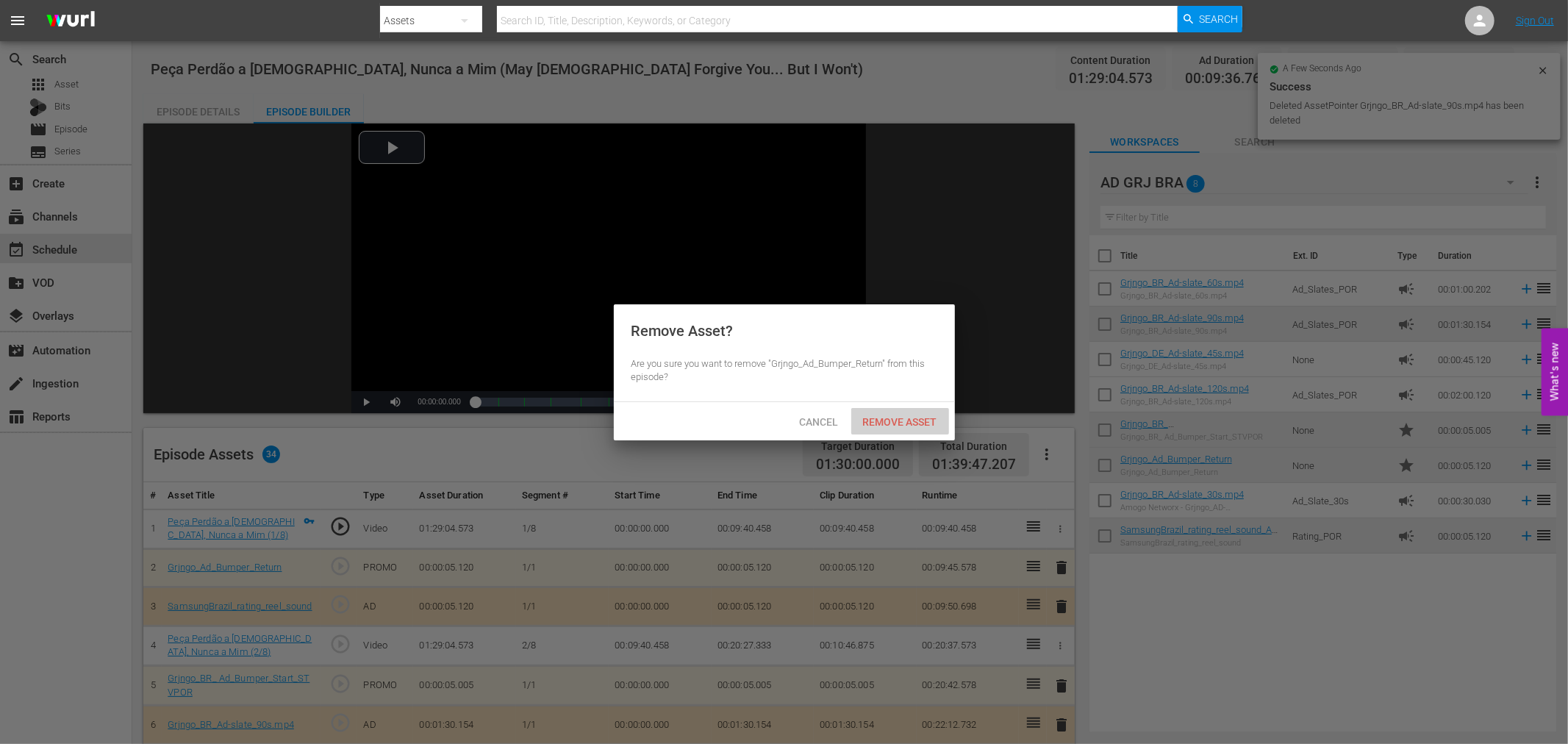
click at [897, 422] on span "Remove Asset" at bounding box center [900, 422] width 97 height 12
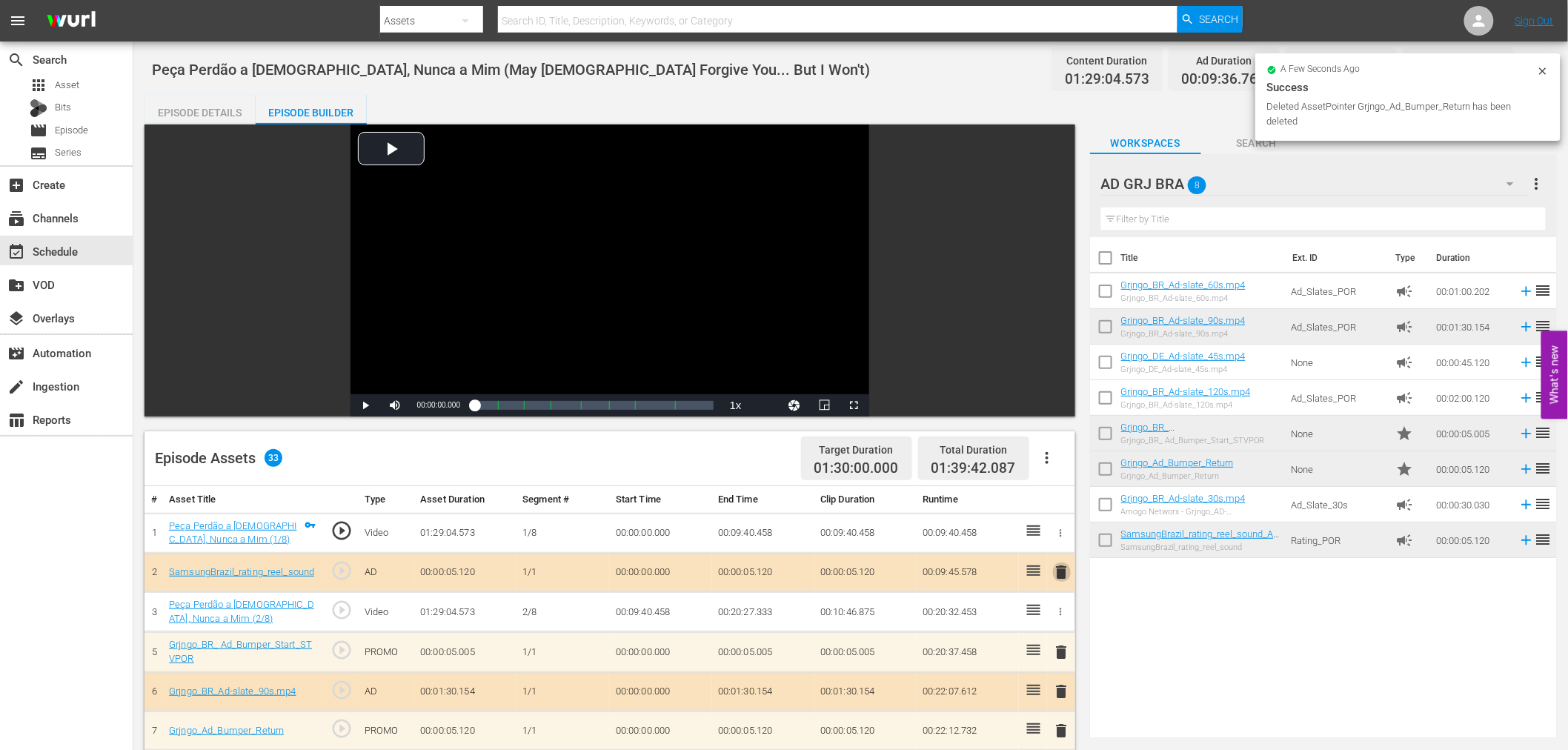
click at [1062, 576] on span "delete" at bounding box center [1062, 572] width 18 height 18
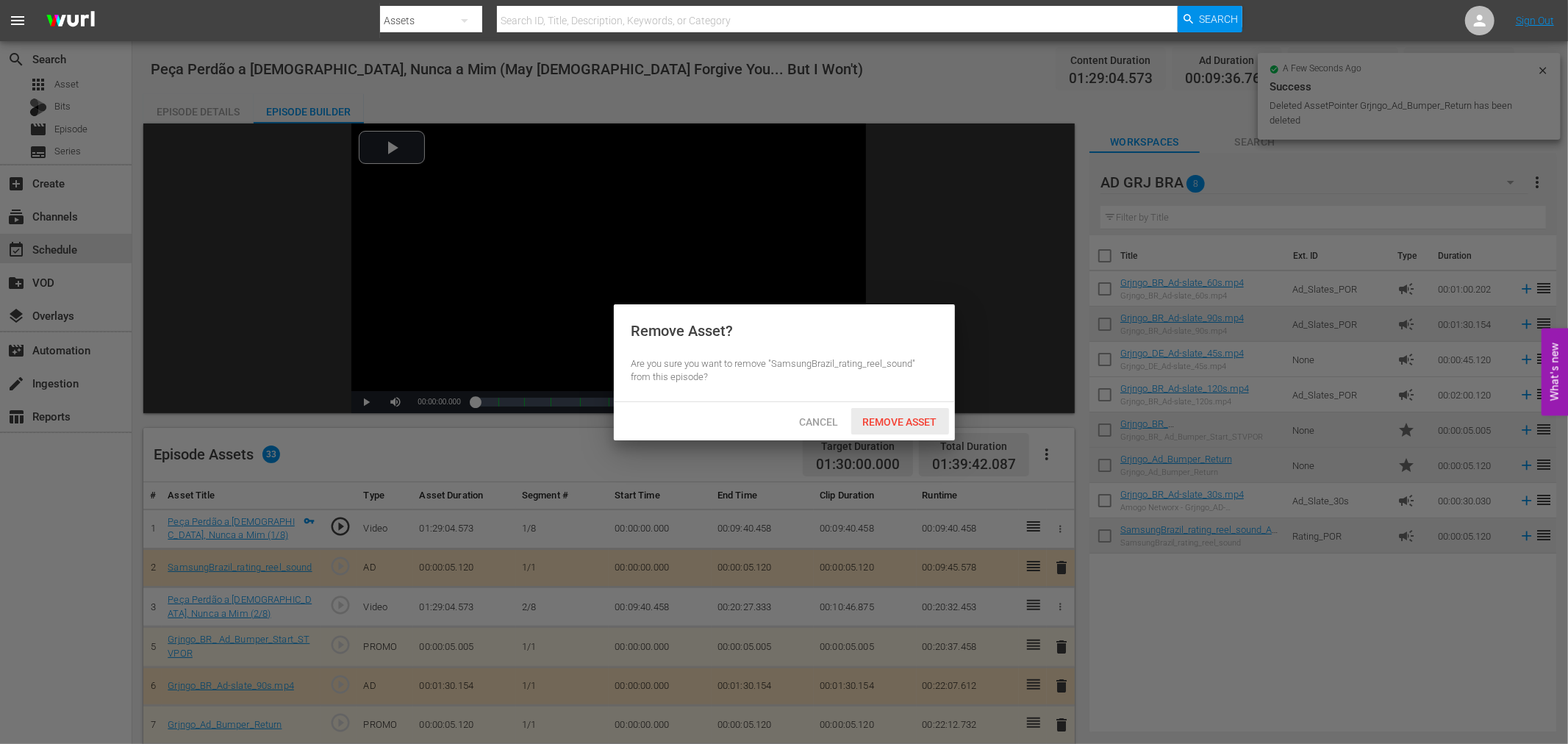
click at [915, 422] on span "Remove Asset" at bounding box center [900, 422] width 97 height 12
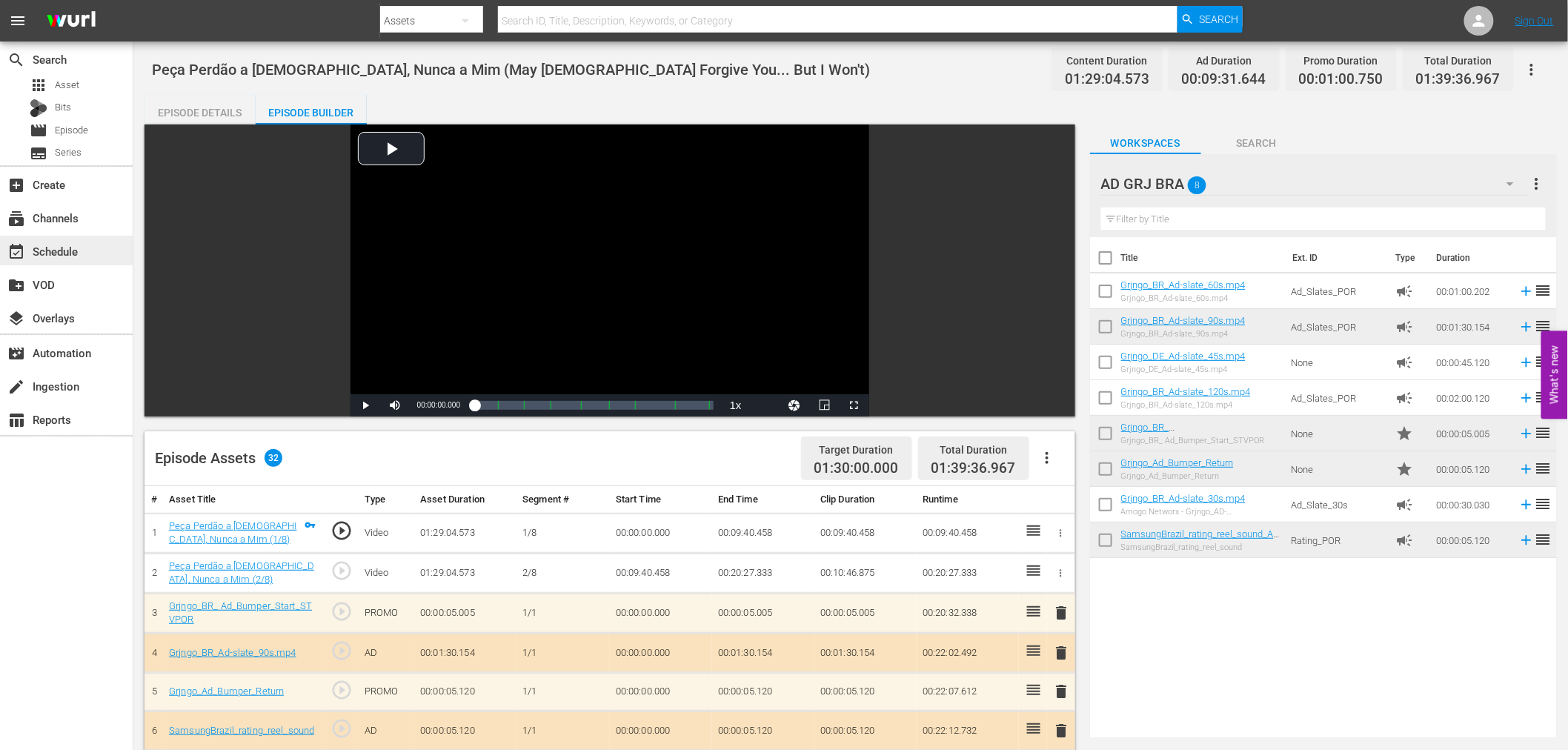
click at [34, 254] on div "event_available Schedule" at bounding box center [41, 249] width 83 height 14
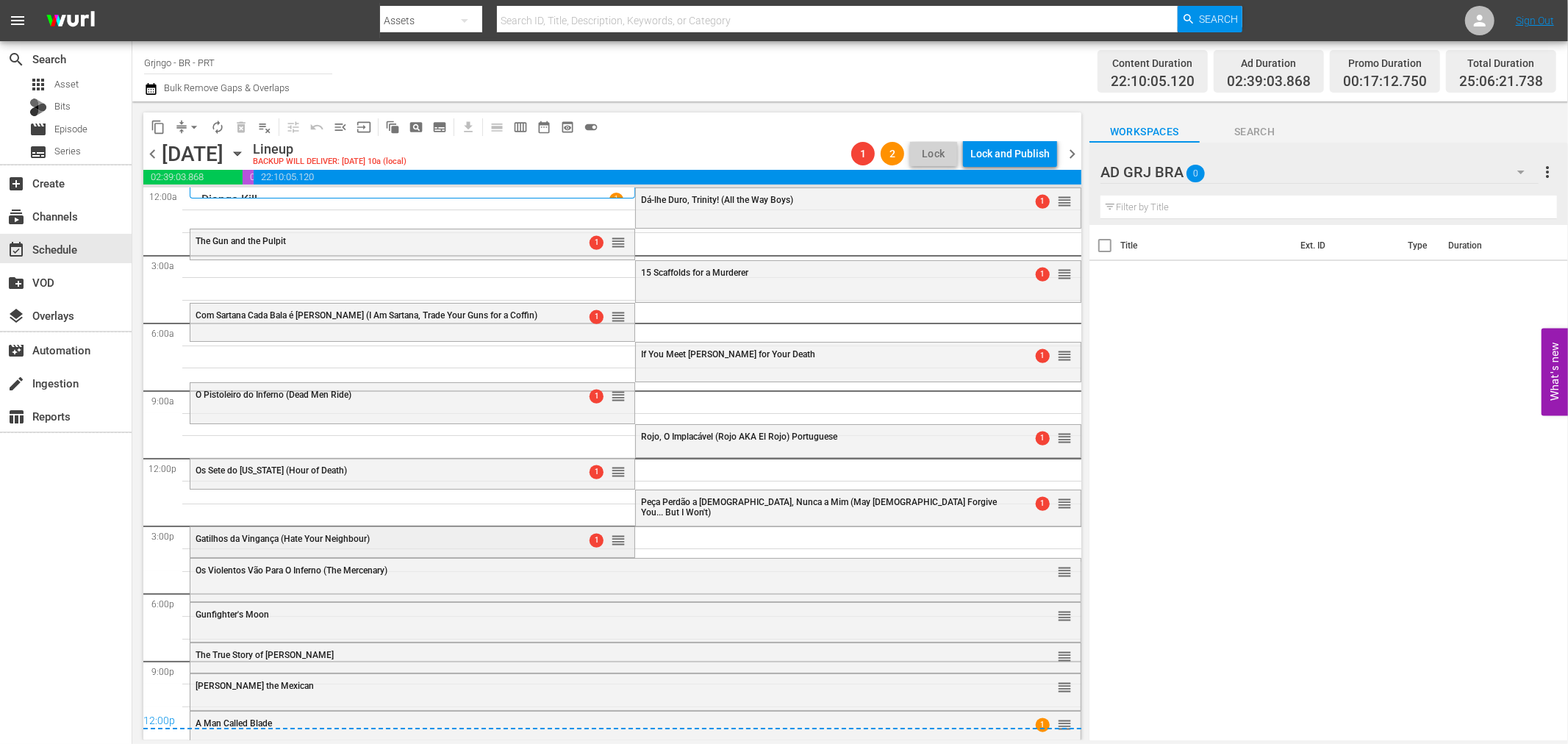
click at [505, 541] on div "Gatilhos da Vingança (Hate Your Neighbour)" at bounding box center [375, 539] width 358 height 11
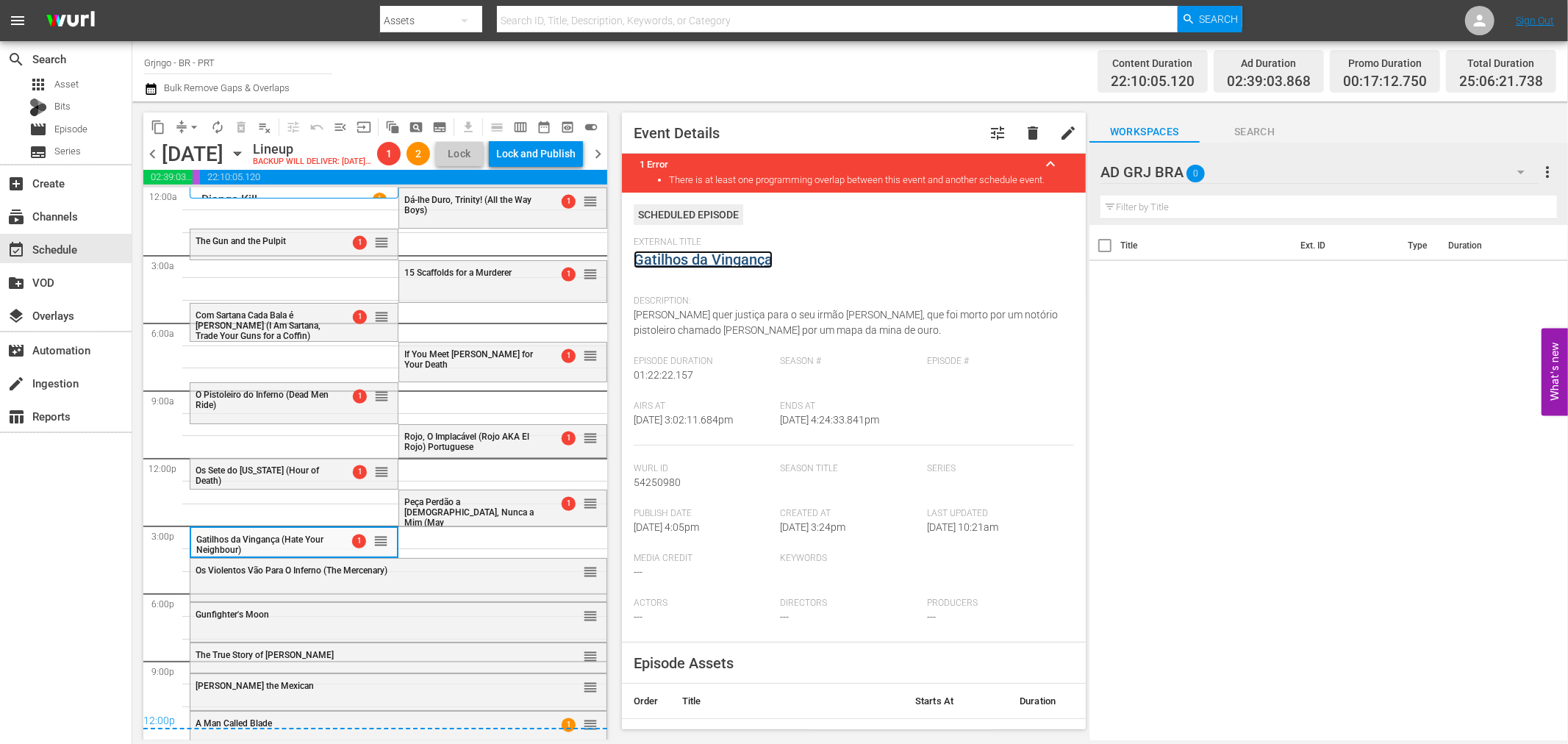
click at [658, 259] on link "Gatilhos da Vingança" at bounding box center [703, 259] width 139 height 18
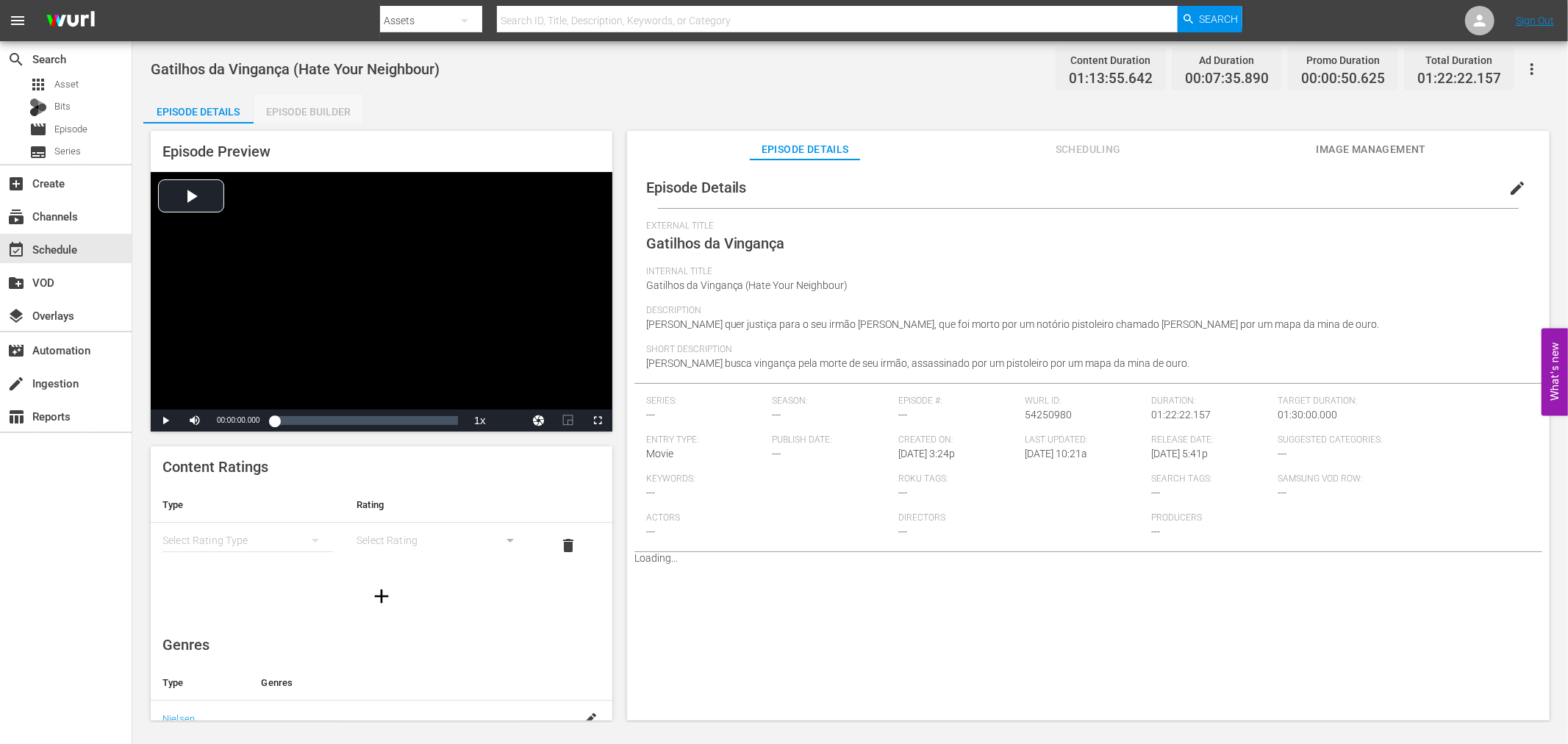
click at [325, 107] on div "Episode Builder" at bounding box center [308, 112] width 110 height 35
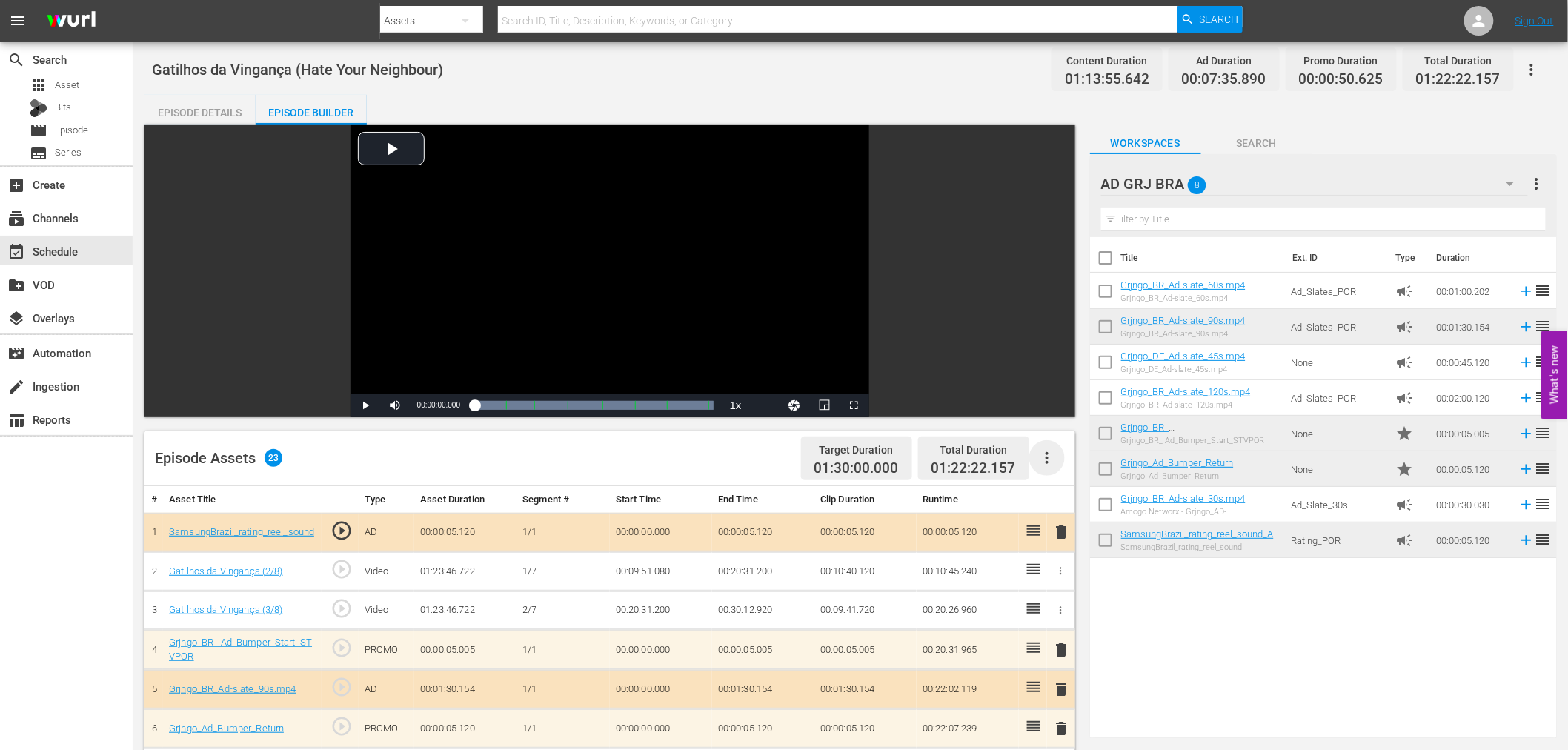
click at [1041, 461] on icon "button" at bounding box center [1047, 458] width 18 height 18
click at [1063, 498] on div "Clear Ads" at bounding box center [1091, 500] width 101 height 35
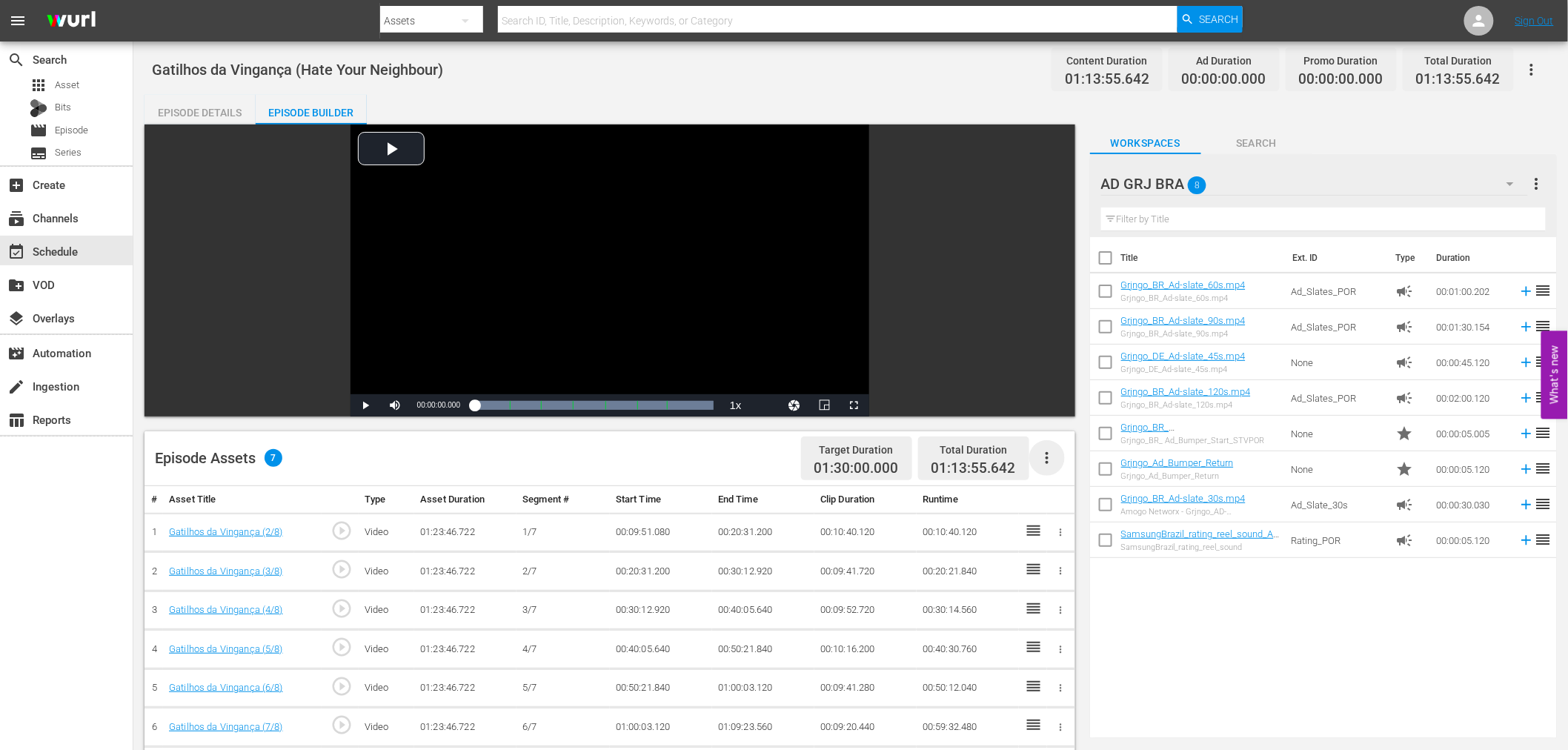
click at [1047, 457] on icon "button" at bounding box center [1046, 458] width 3 height 12
click at [1047, 457] on div "Fill with Ads" at bounding box center [1091, 464] width 101 height 35
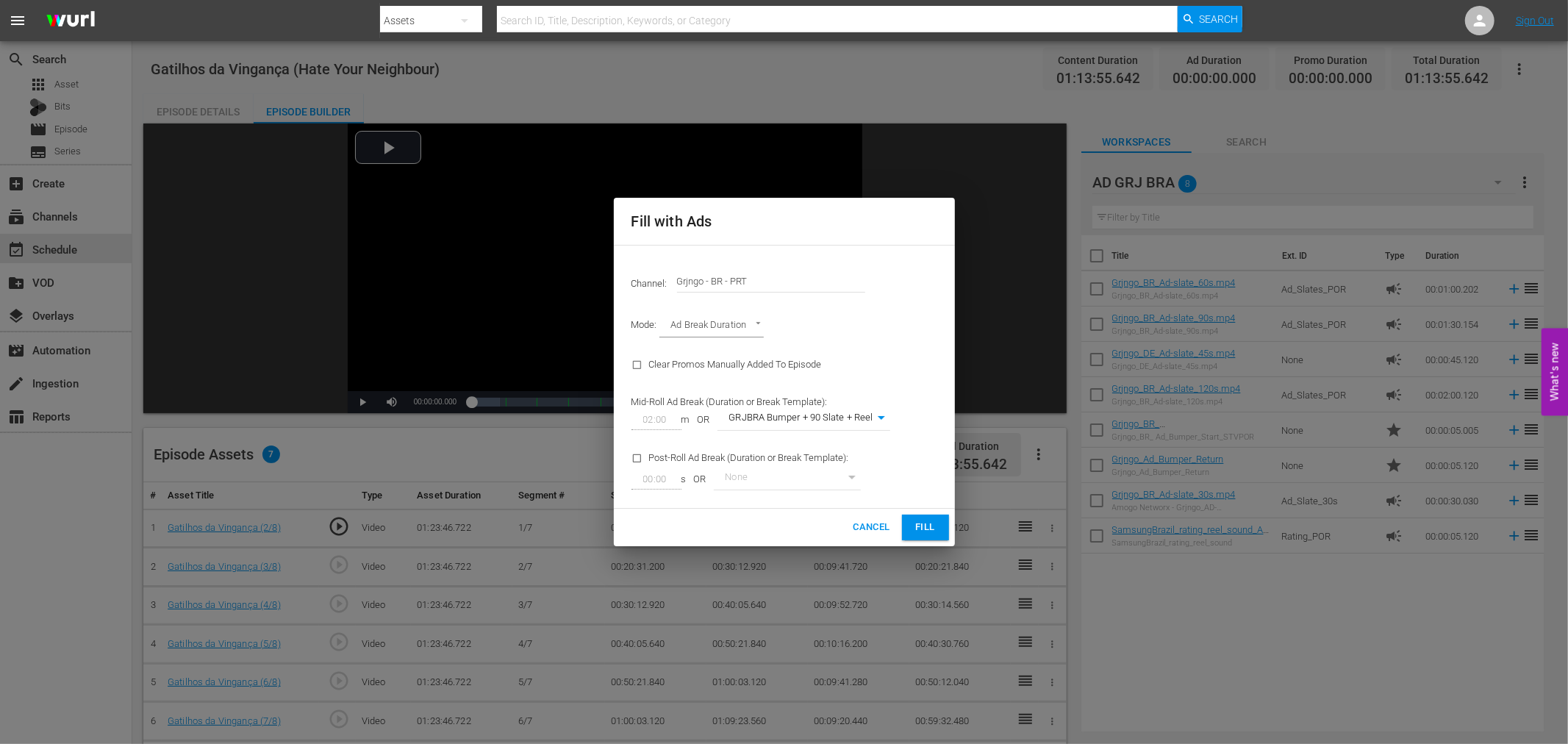
click at [914, 530] on span "Fill" at bounding box center [925, 527] width 23 height 17
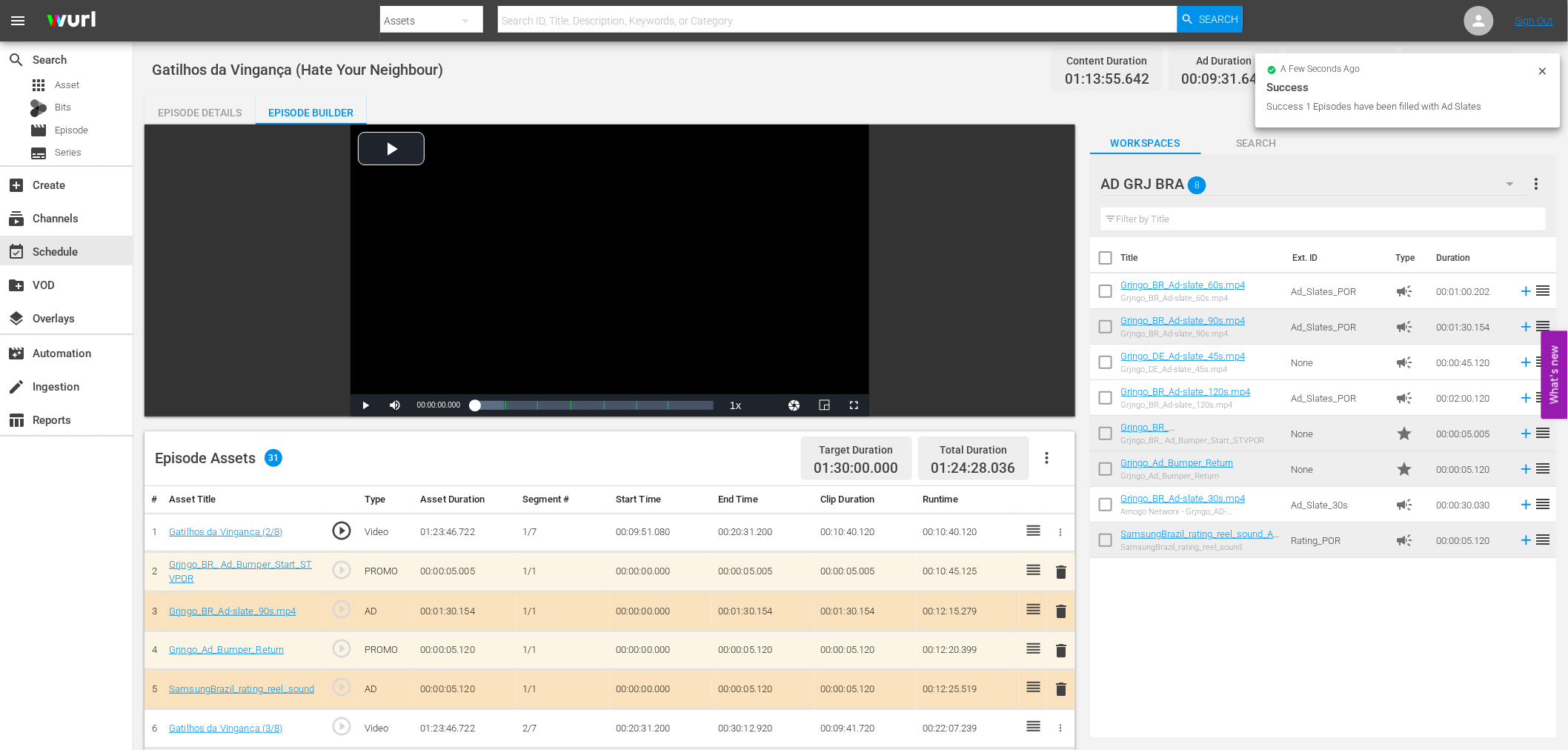
click at [1061, 574] on span "delete" at bounding box center [1062, 572] width 18 height 18
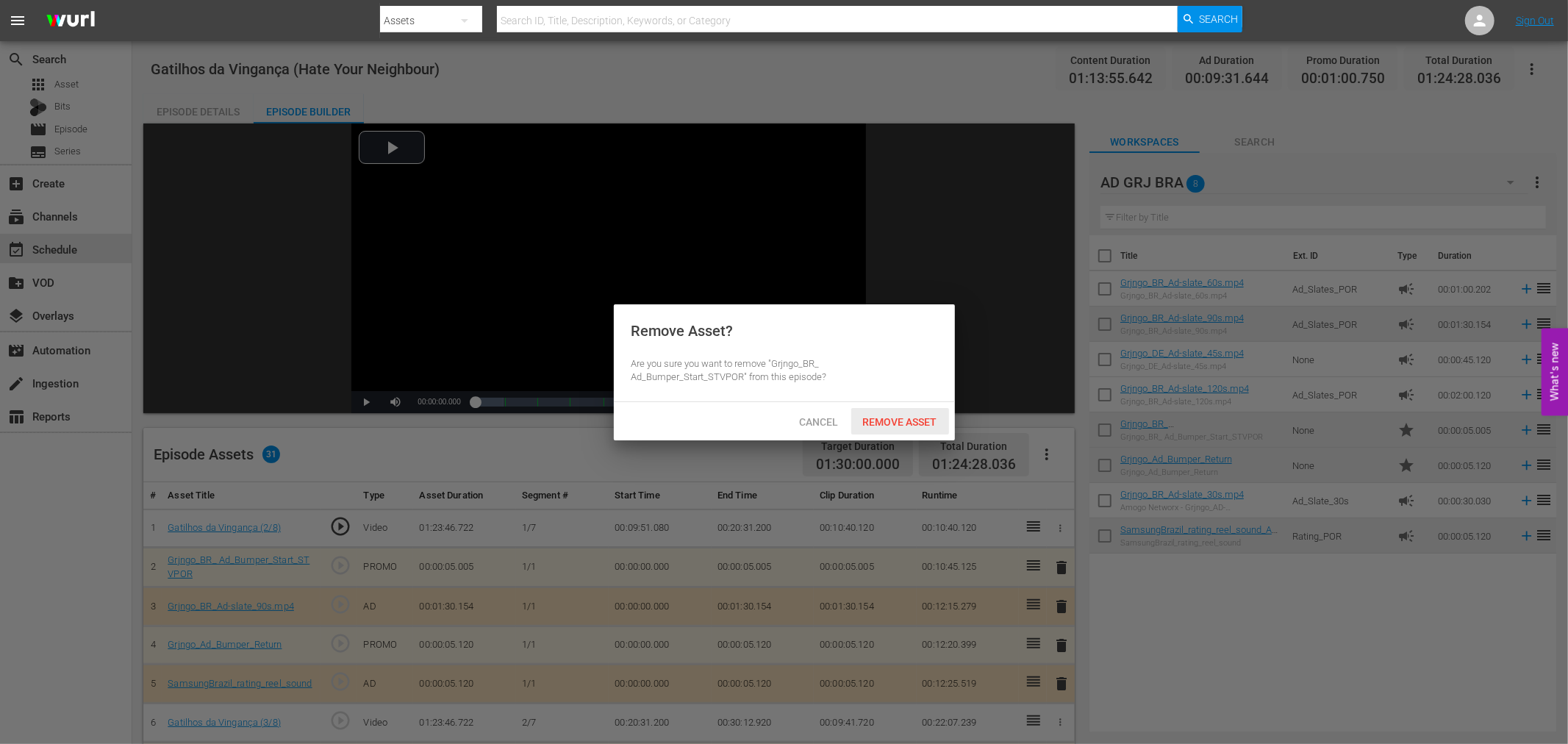
click at [882, 427] on span "Remove Asset" at bounding box center [900, 422] width 97 height 12
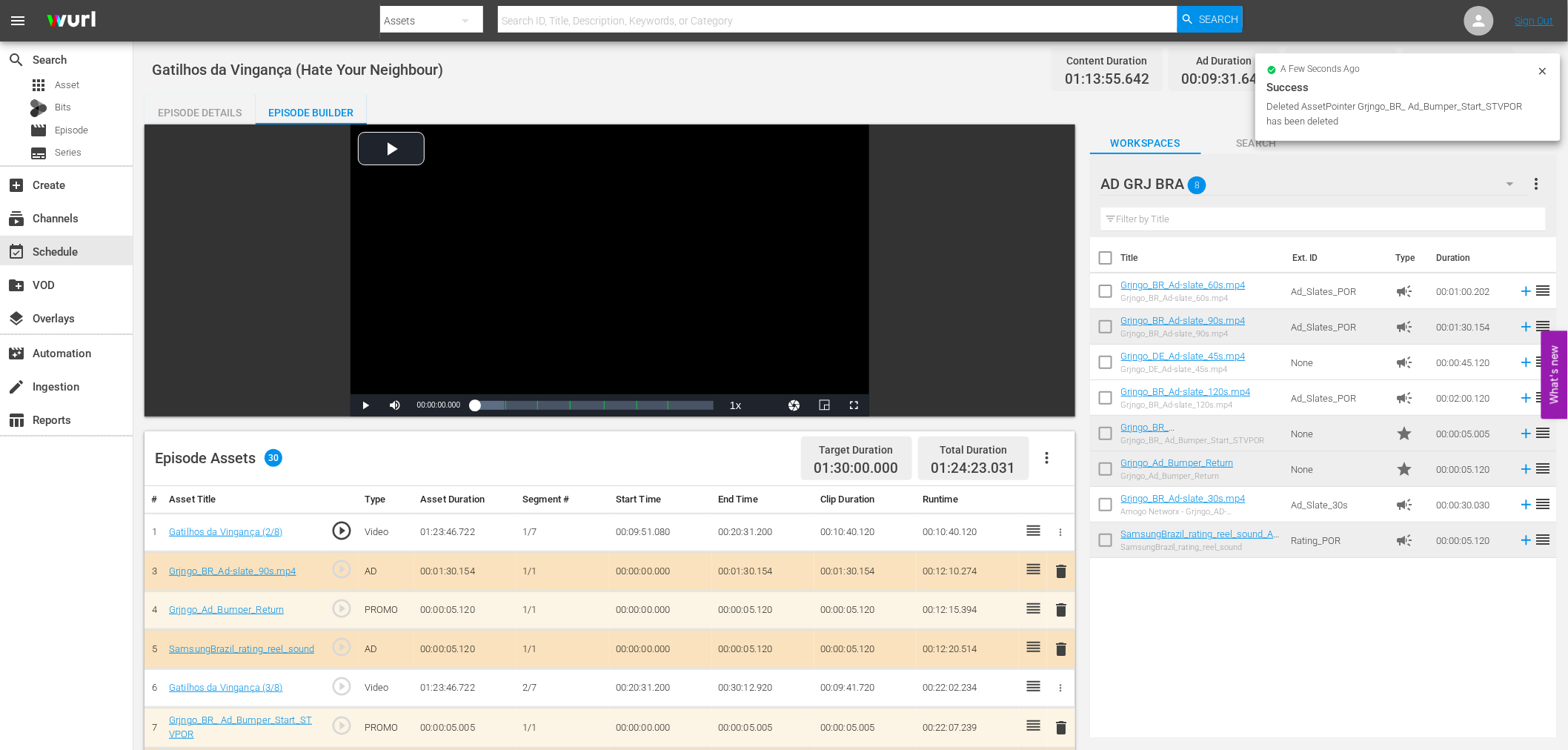
click at [1058, 571] on span "delete" at bounding box center [1062, 571] width 18 height 18
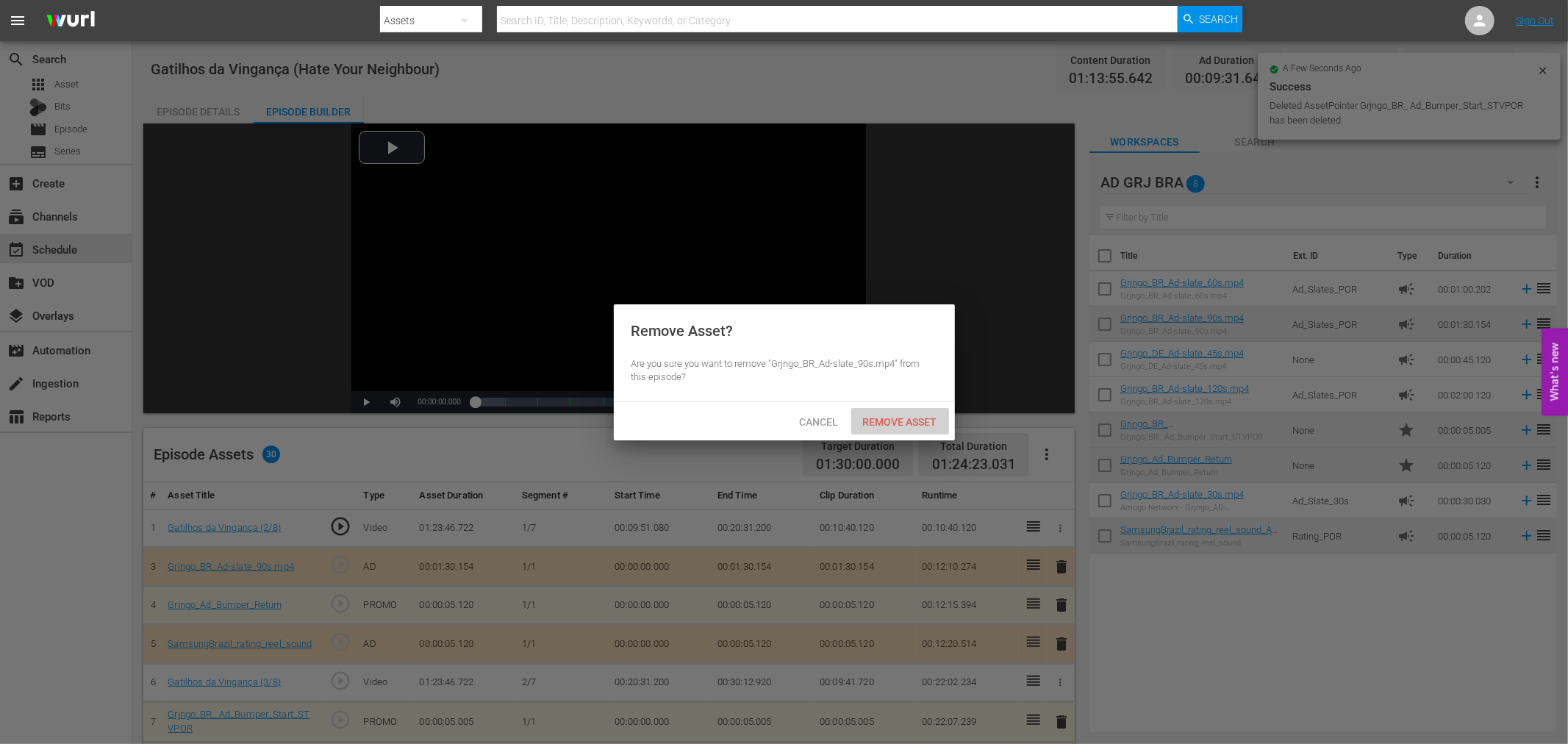
click at [902, 424] on span "Remove Asset" at bounding box center [900, 422] width 97 height 12
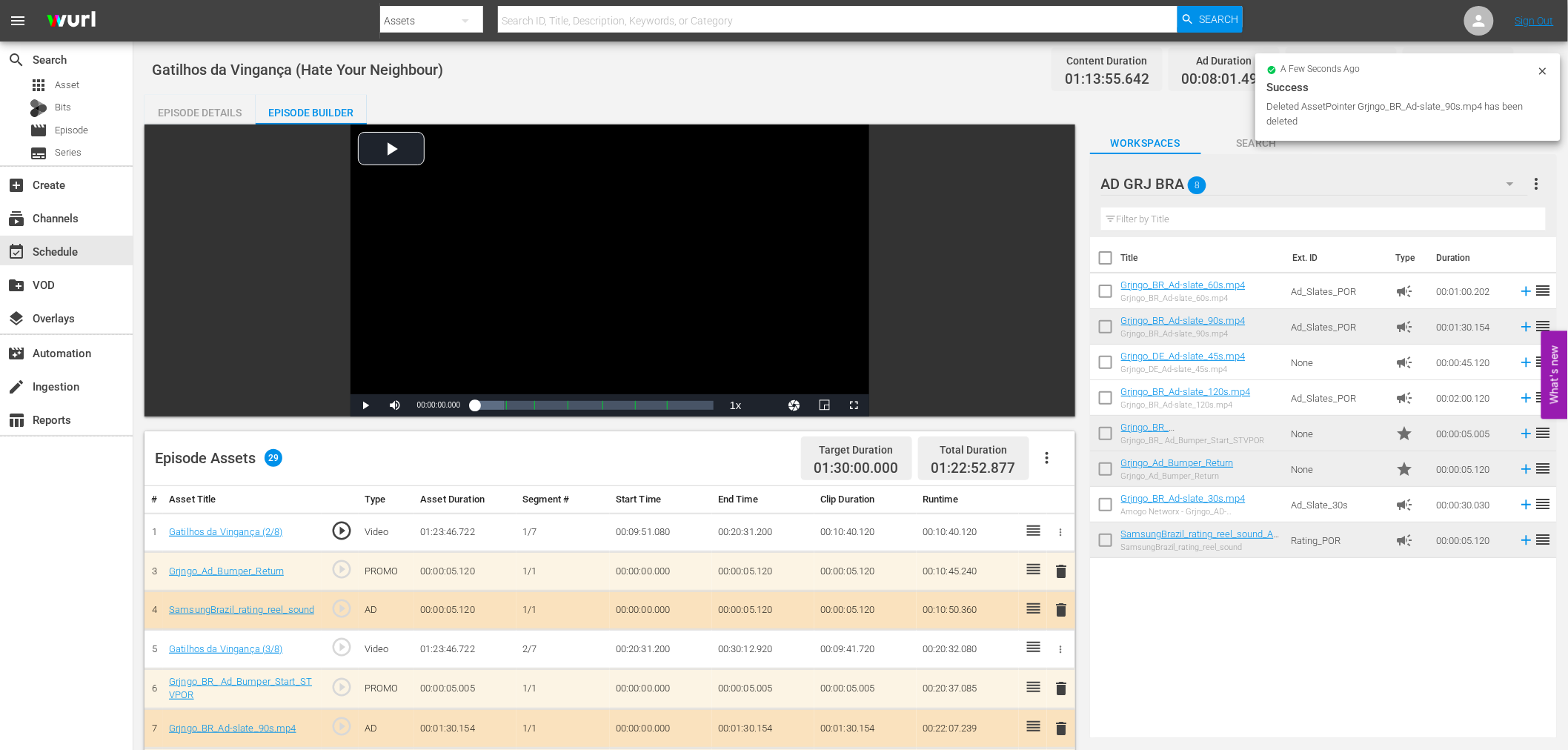
click at [1062, 570] on span "delete" at bounding box center [1062, 571] width 18 height 18
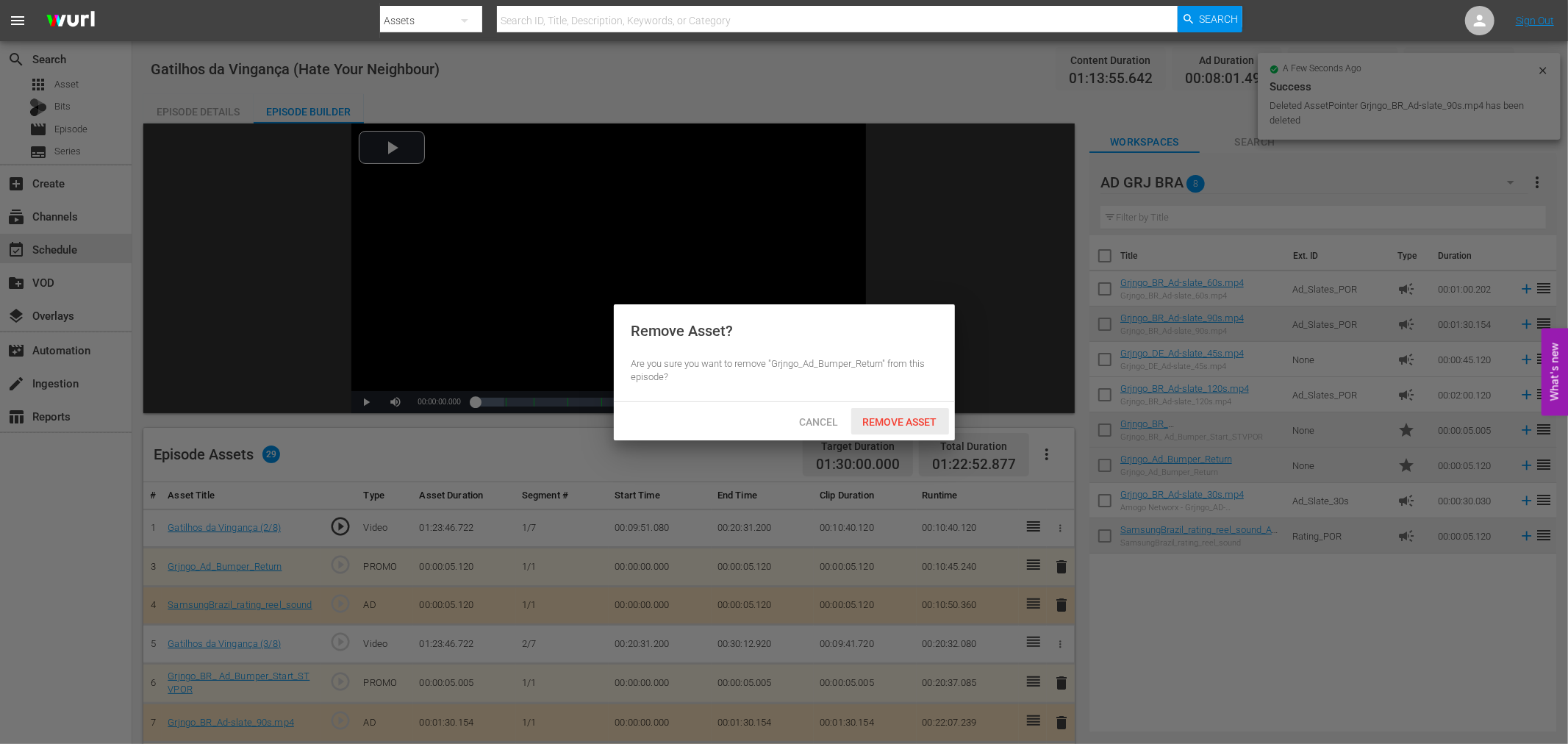
click at [913, 428] on div "Remove Asset" at bounding box center [900, 422] width 97 height 27
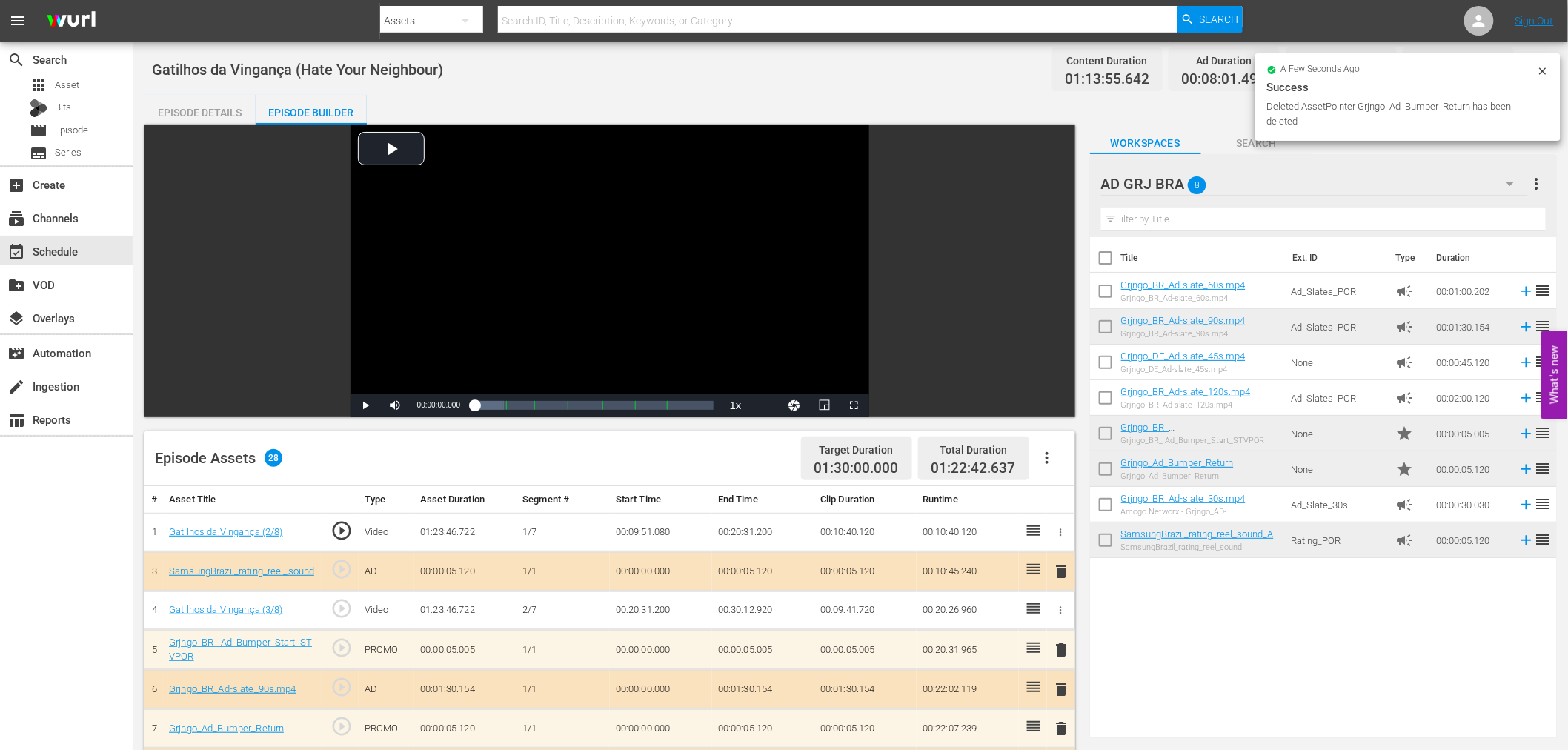
click at [1062, 569] on span "delete" at bounding box center [1062, 571] width 18 height 18
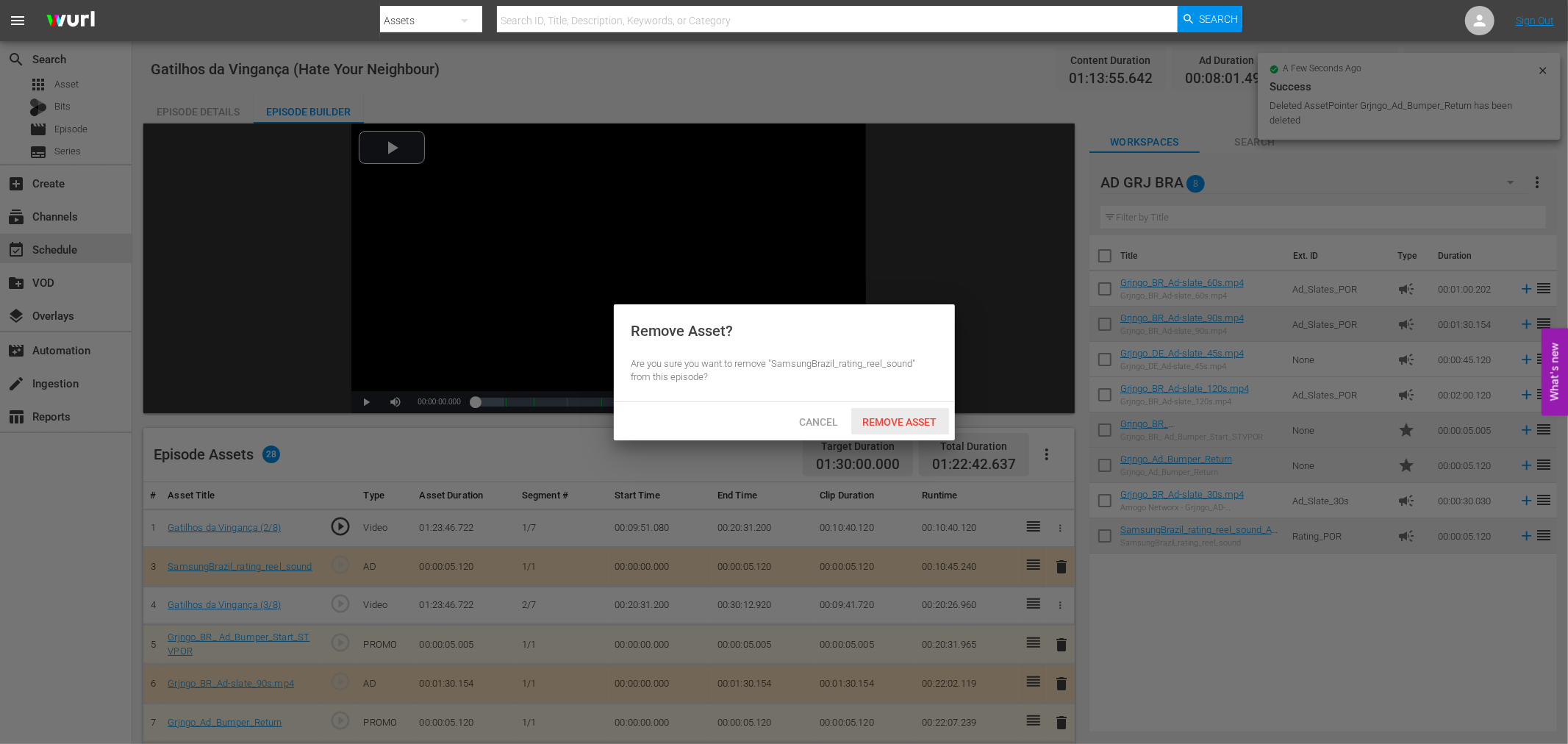
click at [909, 416] on span "Remove Asset" at bounding box center [900, 422] width 97 height 12
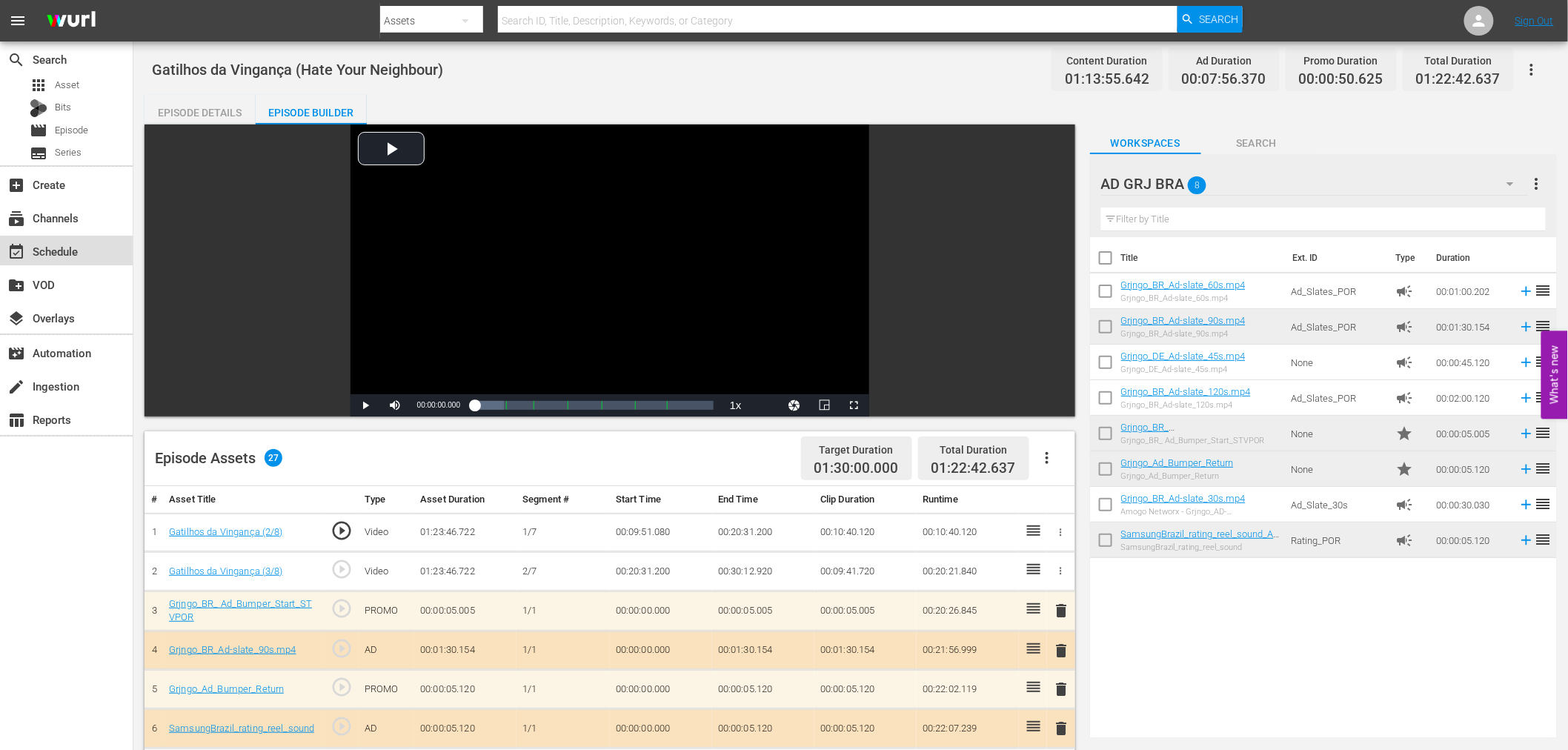
click at [50, 255] on div "event_available Schedule" at bounding box center [41, 249] width 83 height 14
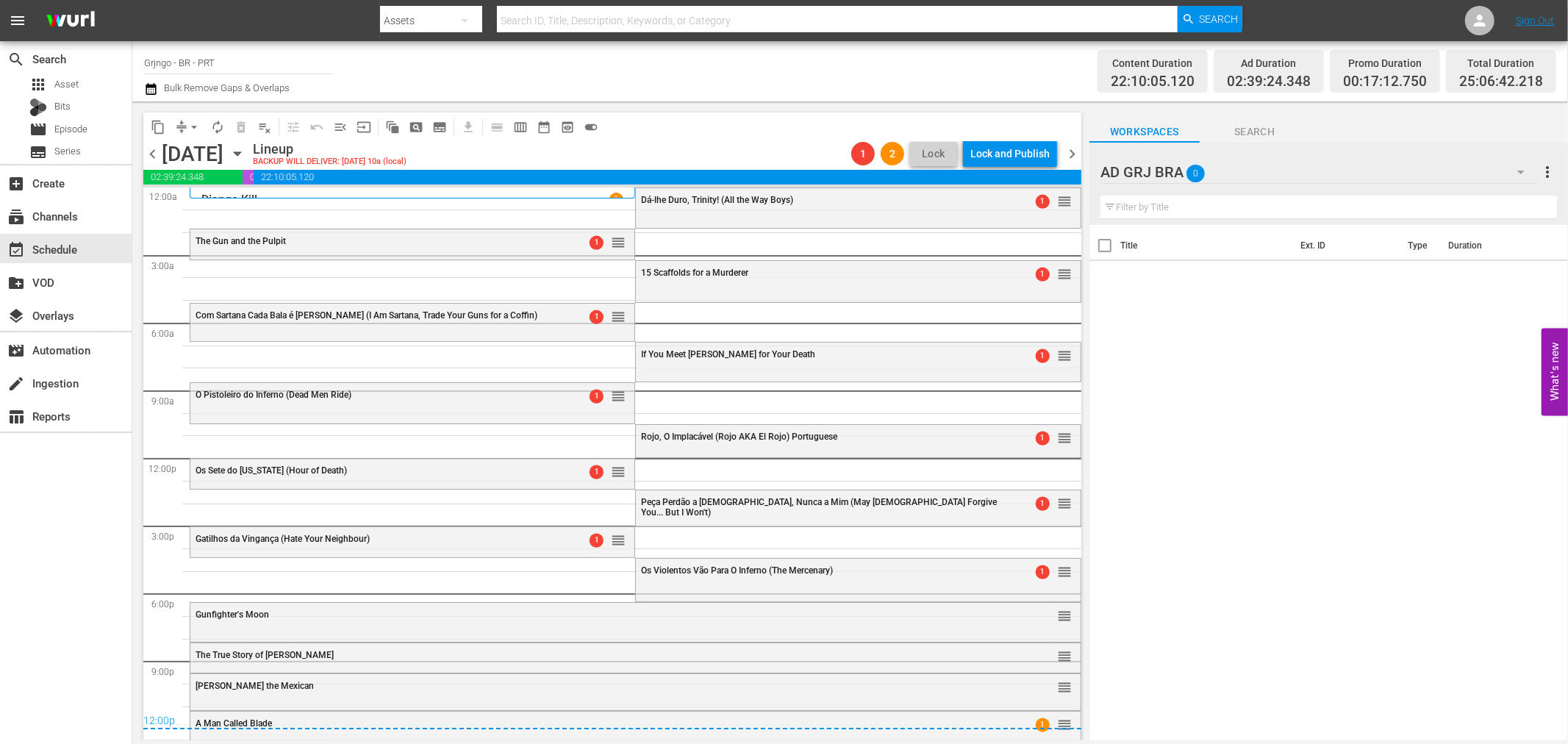
click at [716, 577] on div "Os Violentos Vão Para O Inferno (The Mercenary) 1 reorder" at bounding box center [858, 572] width 444 height 25
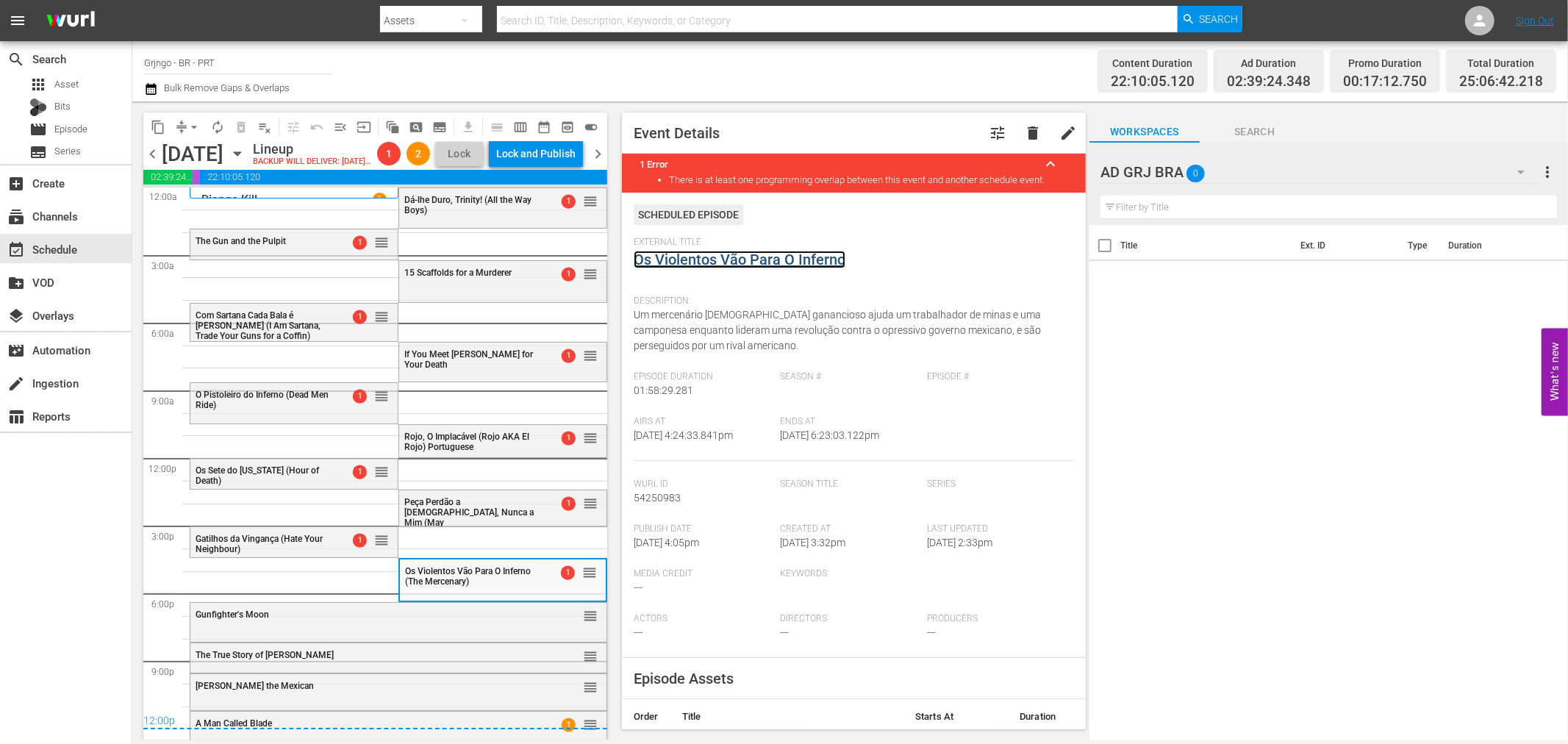
click at [718, 260] on link "Os Violentos Vão Para O Inferno" at bounding box center [739, 259] width 211 height 18
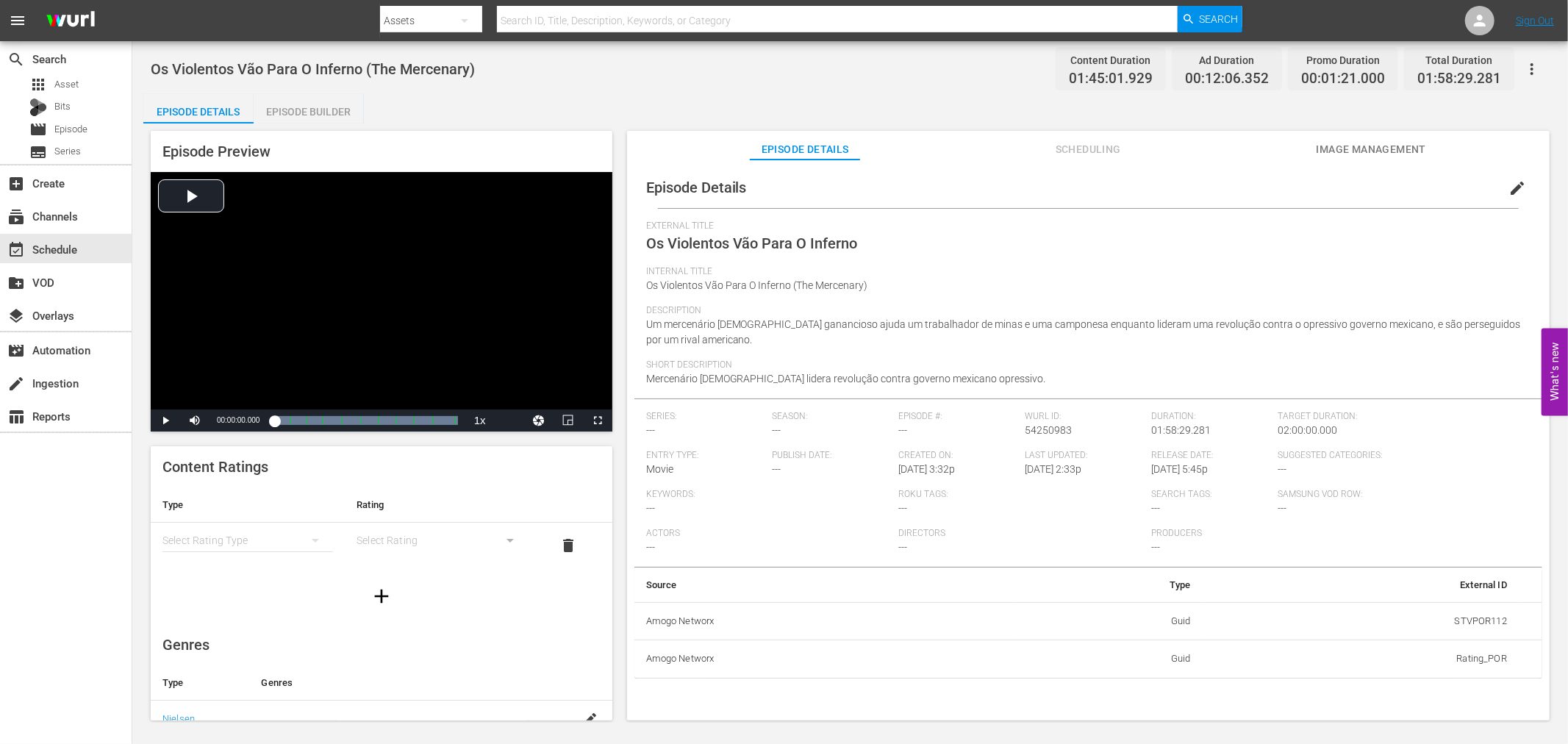
click at [295, 110] on div "Episode Builder" at bounding box center [308, 112] width 110 height 35
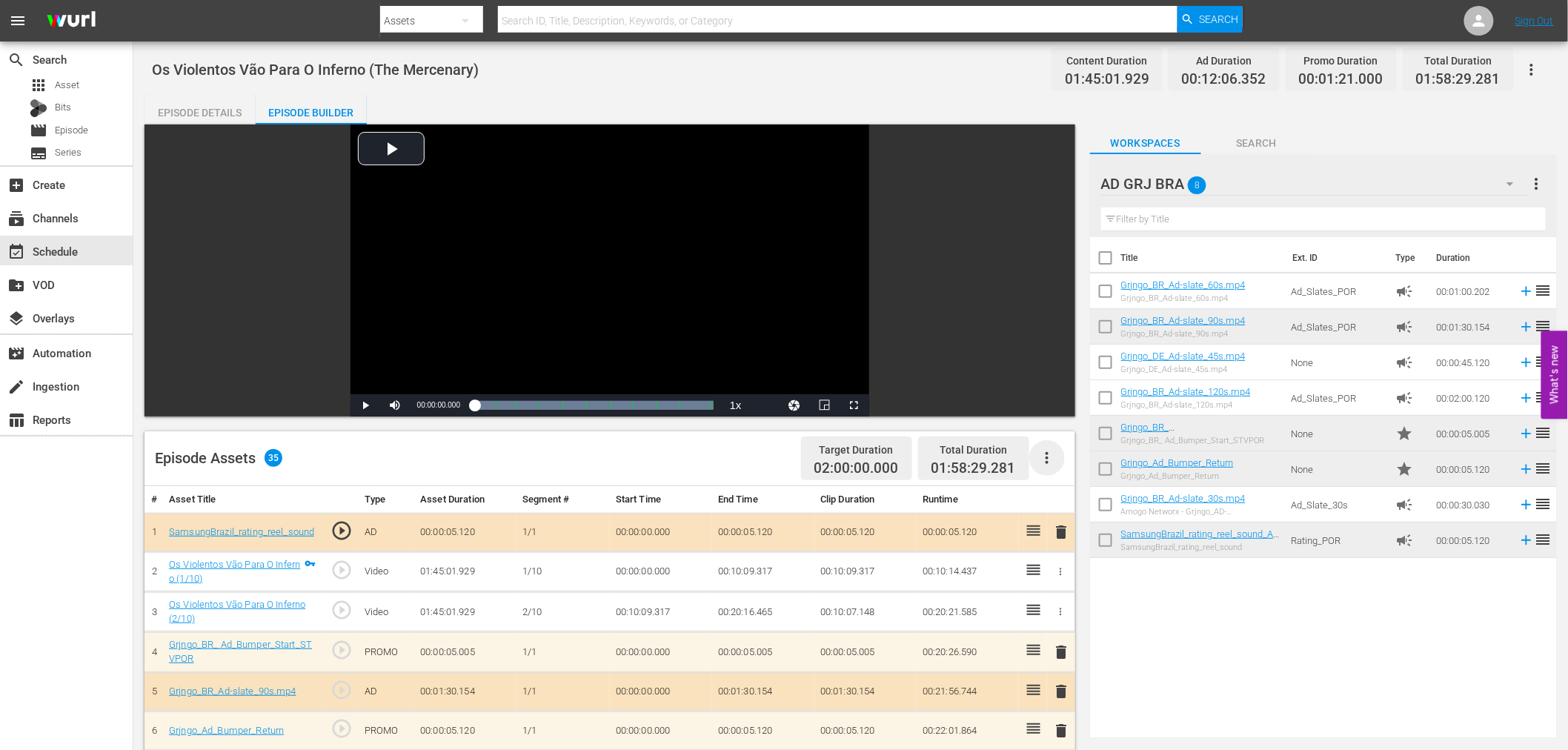
click at [1049, 461] on icon "button" at bounding box center [1047, 458] width 18 height 18
click at [1064, 507] on div "Clear Ads" at bounding box center [1091, 500] width 101 height 35
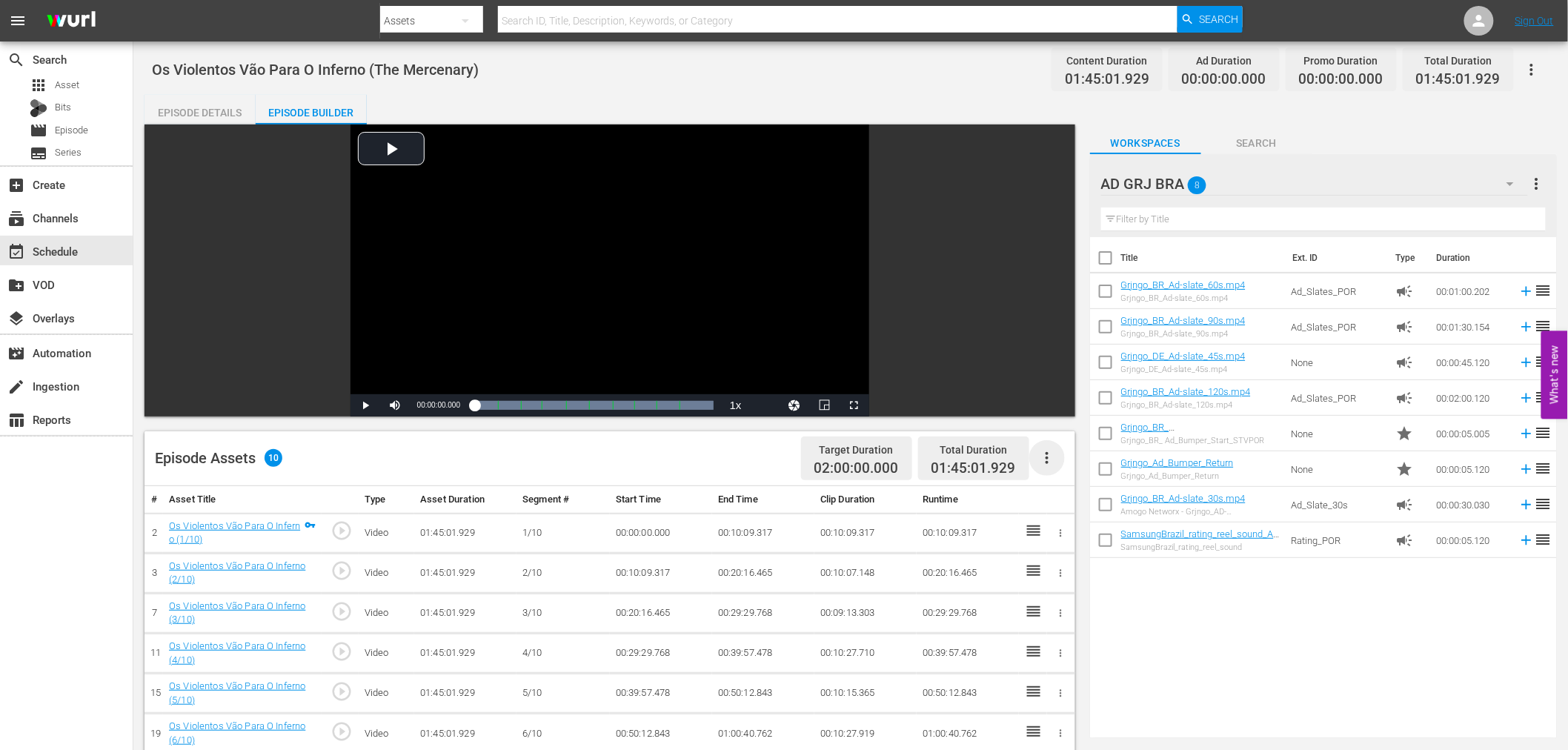
click at [1047, 455] on icon "button" at bounding box center [1047, 458] width 18 height 18
click at [1047, 455] on div "Fill with Ads" at bounding box center [1091, 464] width 101 height 35
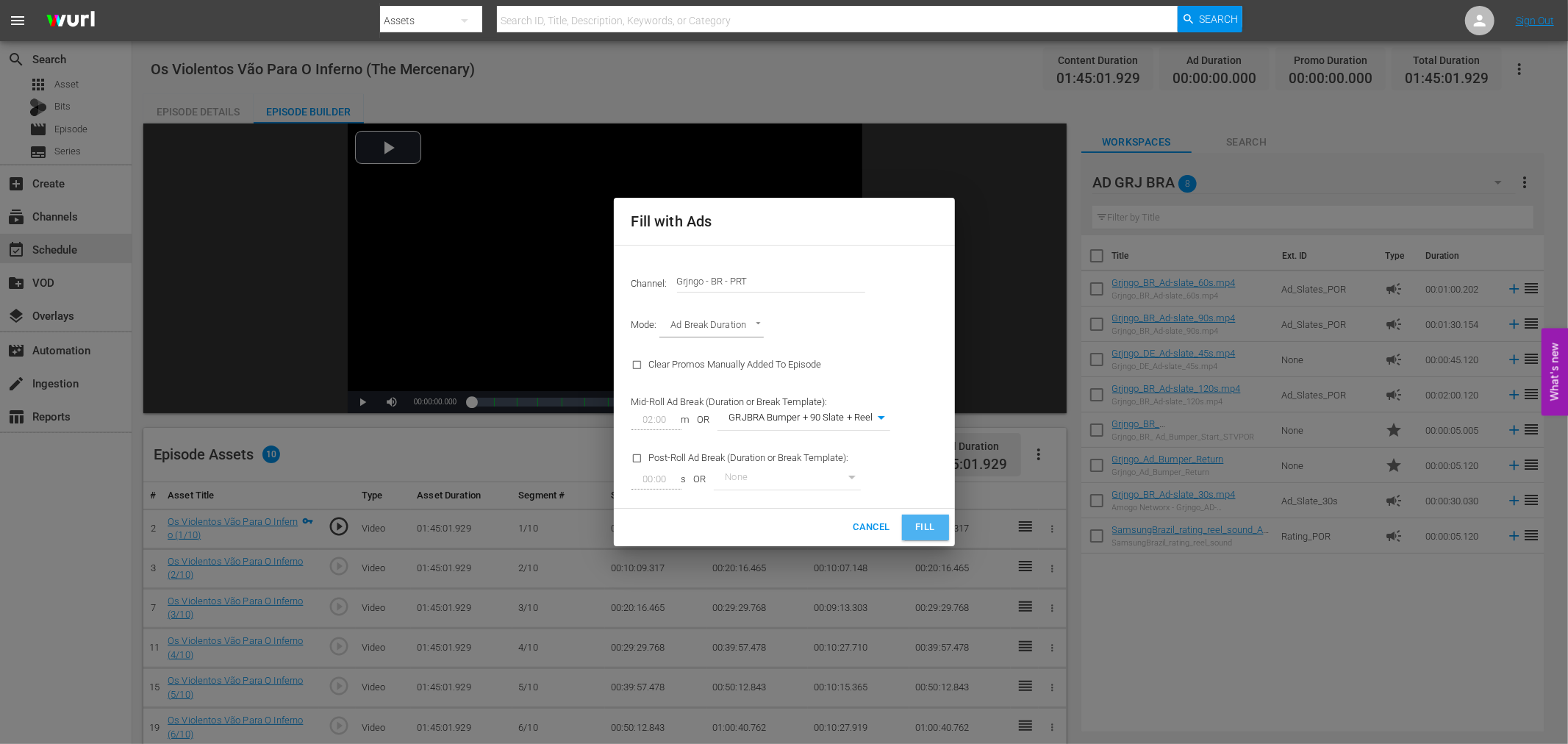
click at [915, 528] on span "Fill" at bounding box center [925, 527] width 23 height 17
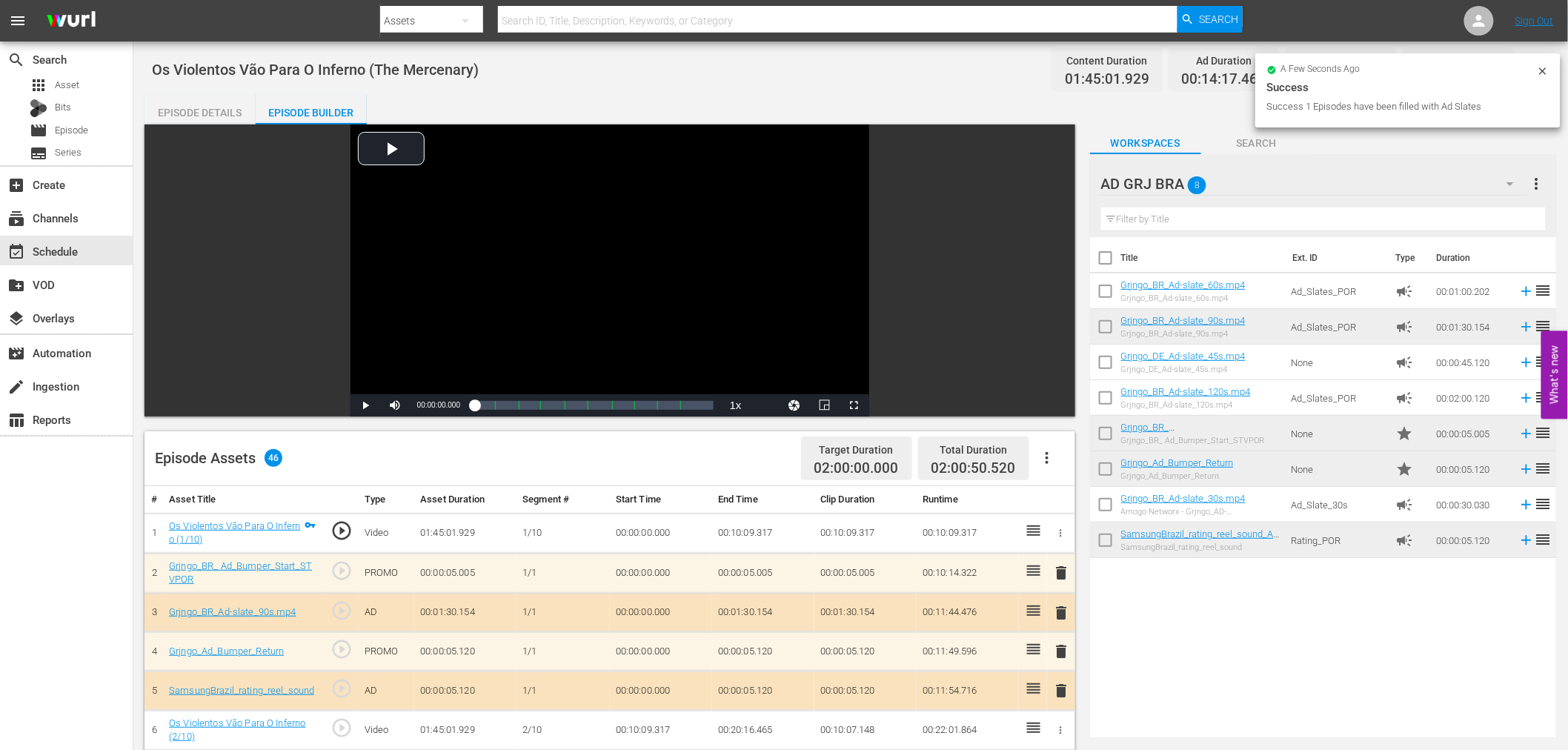
click at [1063, 569] on span "delete" at bounding box center [1062, 573] width 18 height 18
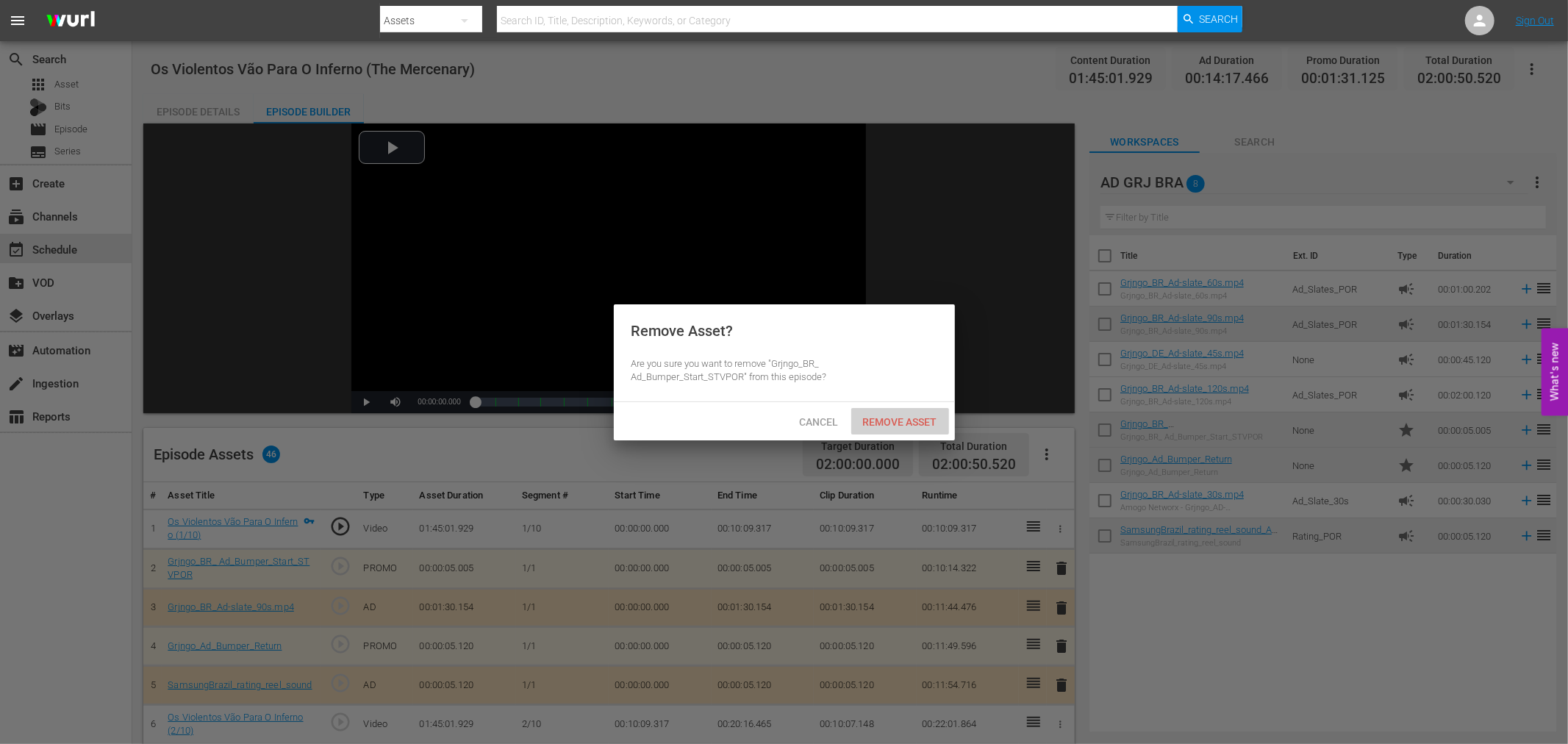
click at [899, 416] on span "Remove Asset" at bounding box center [900, 422] width 97 height 12
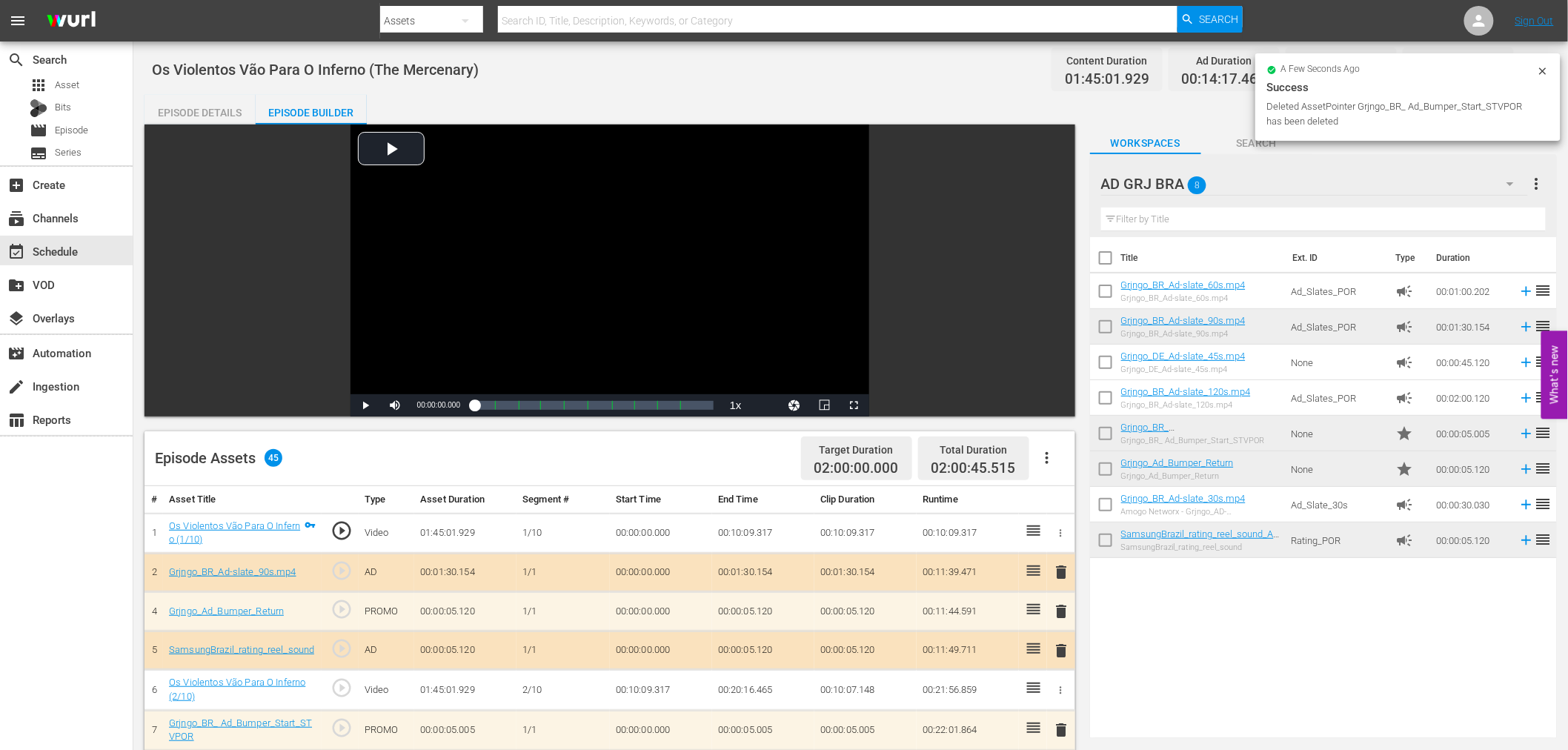
click at [1063, 571] on span "delete" at bounding box center [1062, 572] width 18 height 18
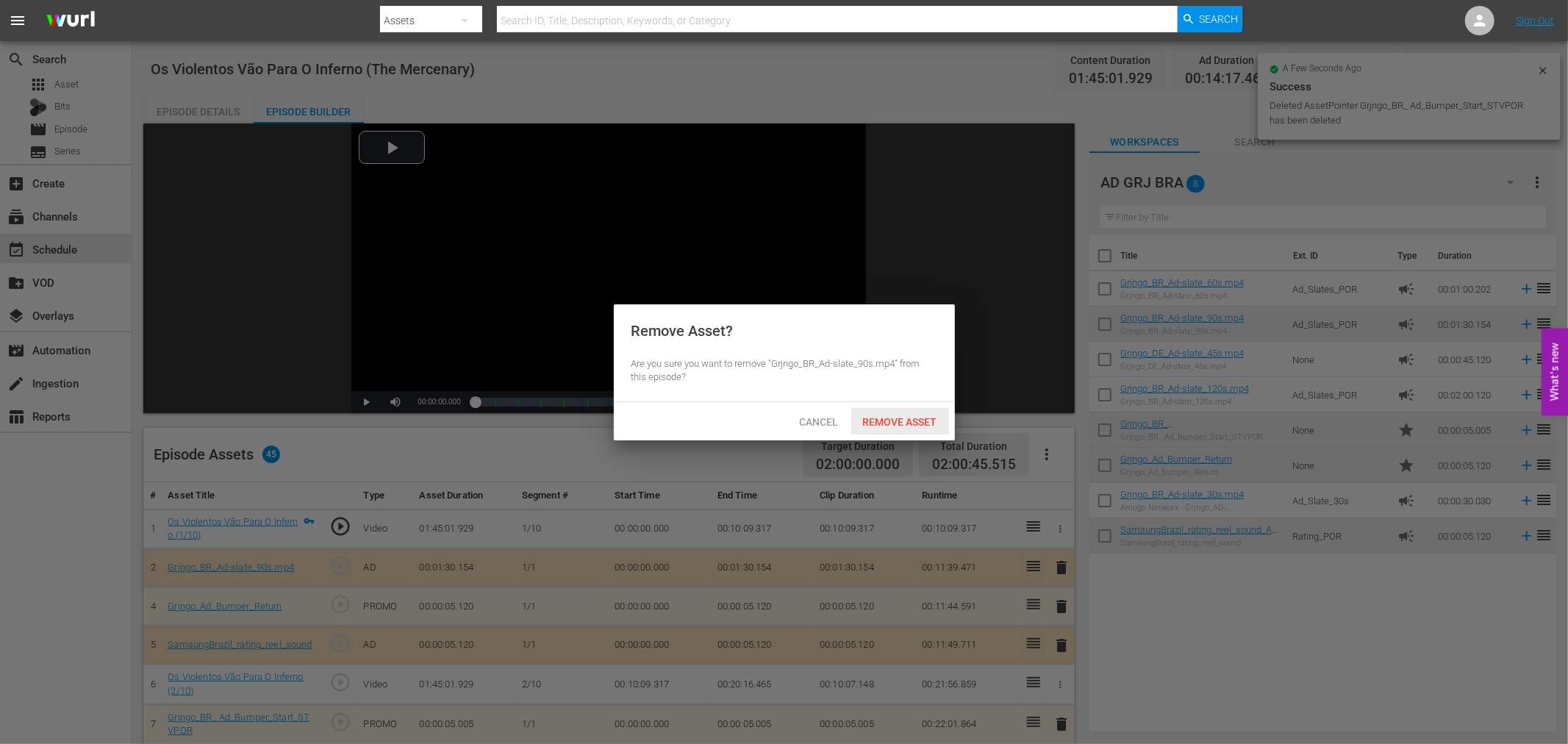
click at [944, 423] on span "Remove Asset" at bounding box center [900, 422] width 97 height 12
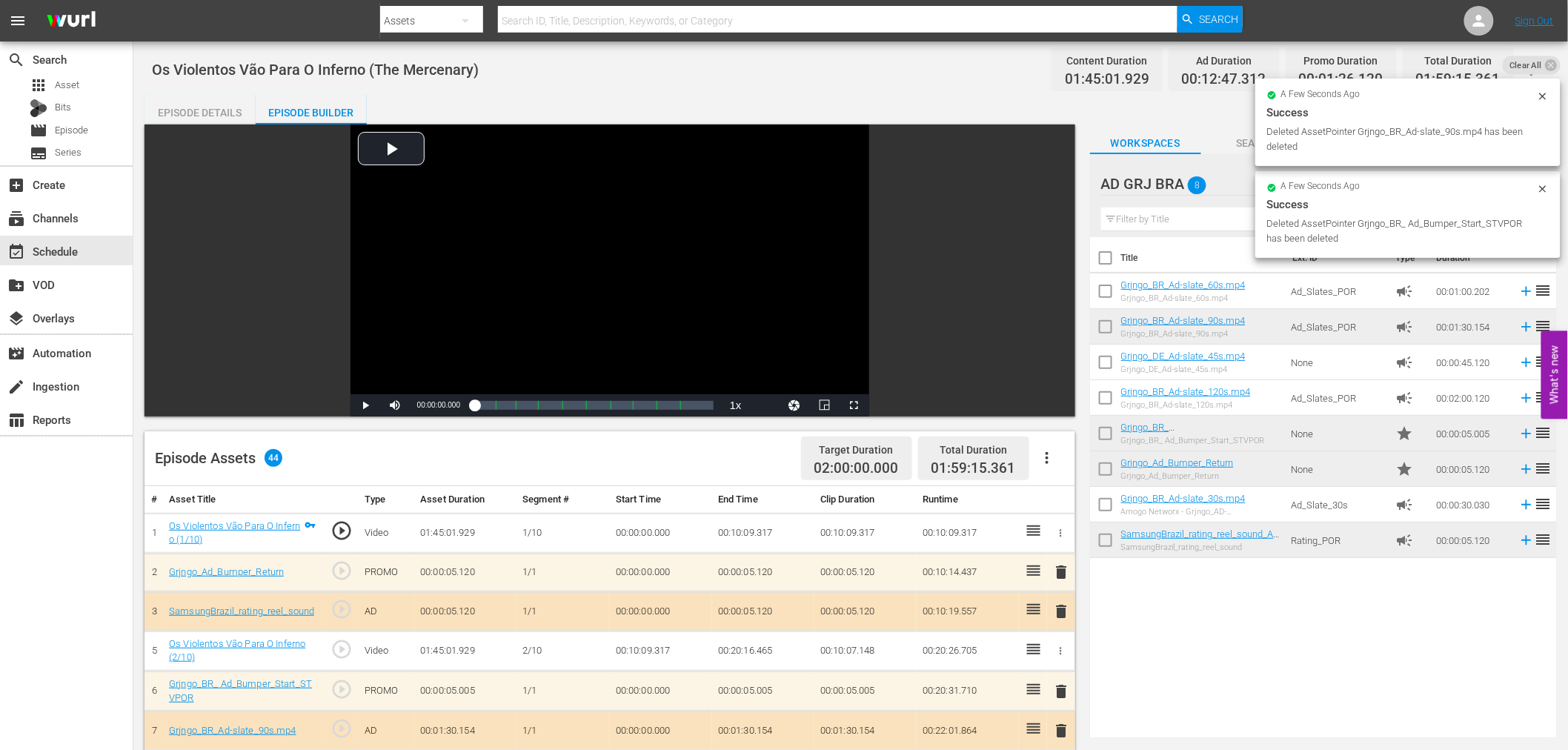
click at [1061, 572] on span "delete" at bounding box center [1062, 572] width 18 height 18
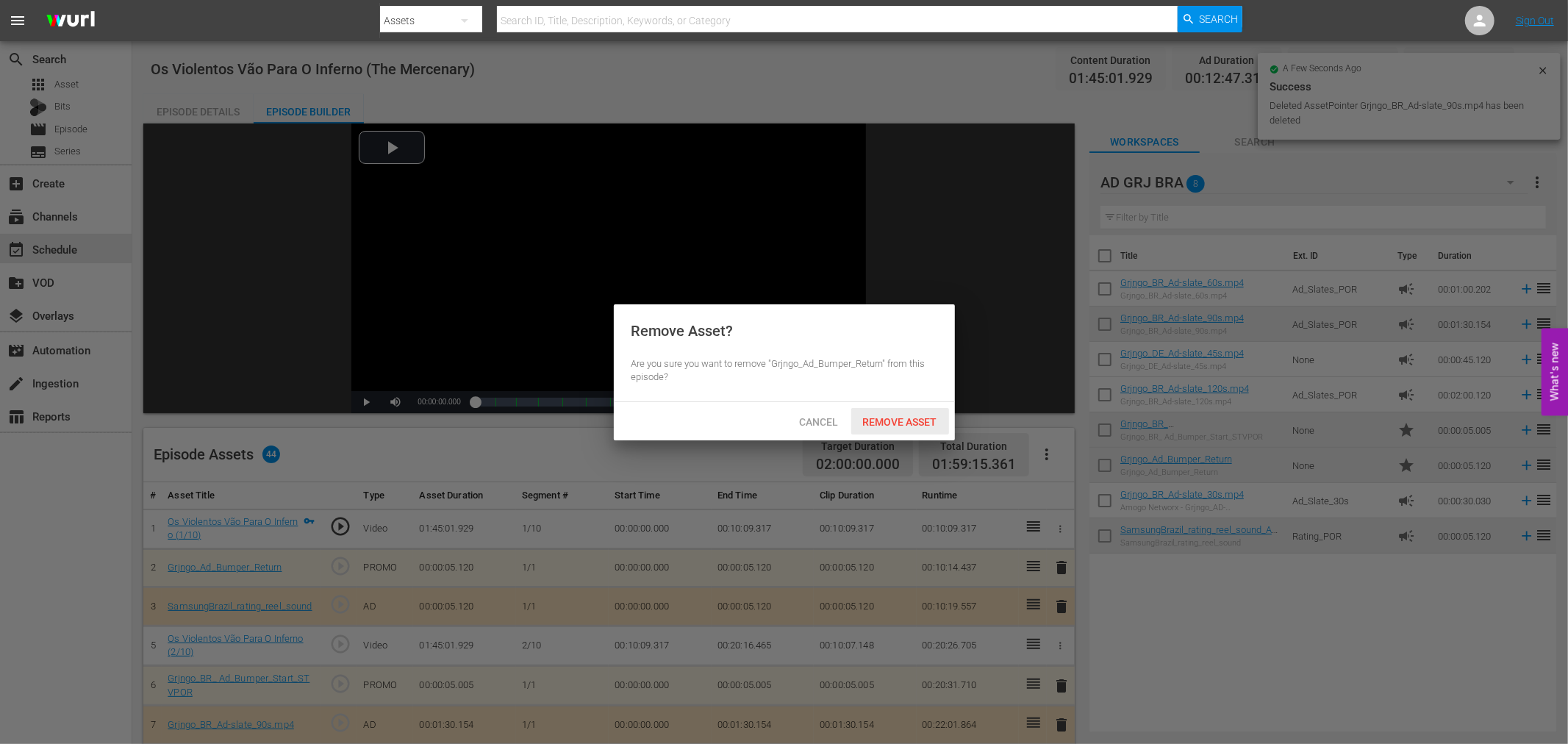
click at [920, 425] on span "Remove Asset" at bounding box center [900, 422] width 97 height 12
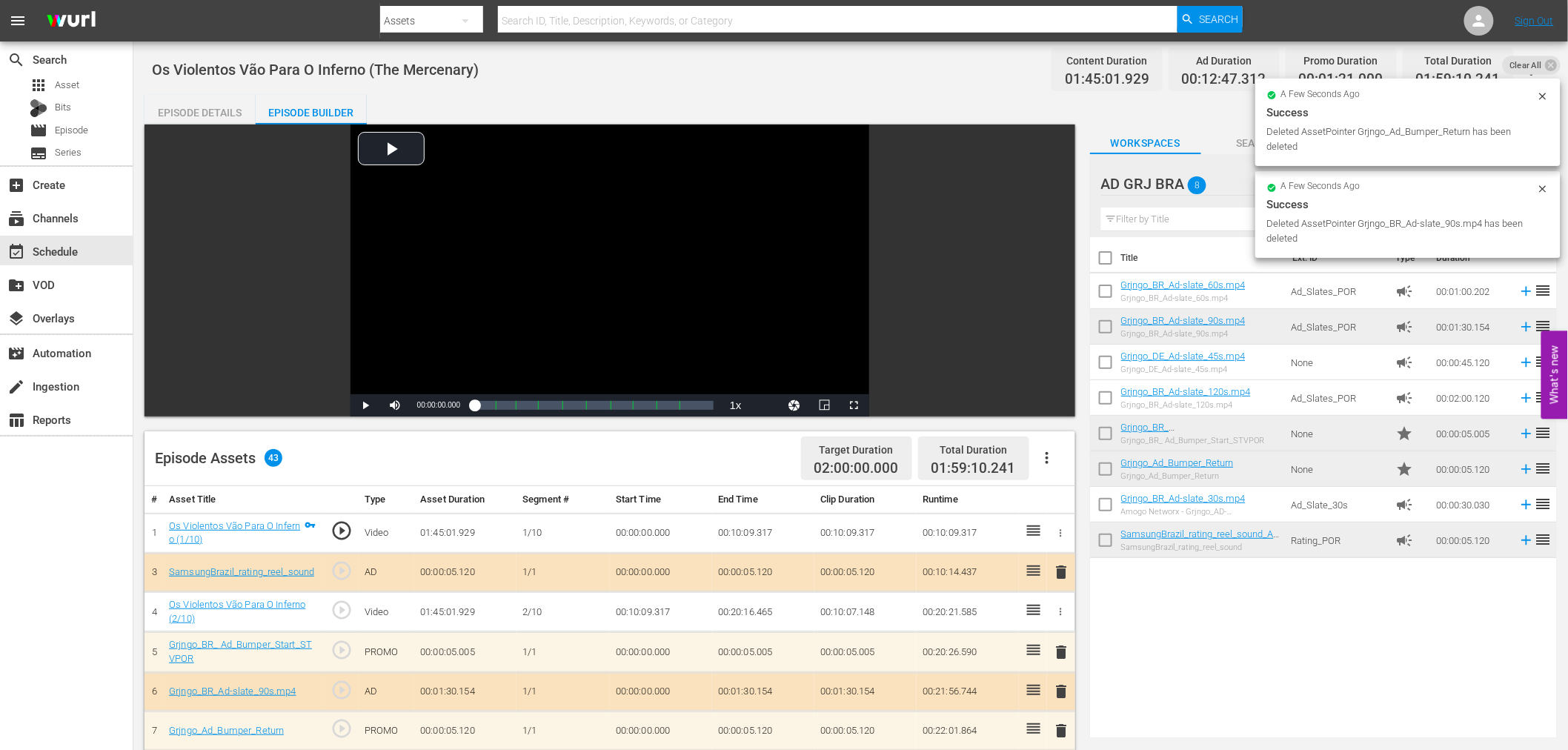
click at [1060, 572] on span "delete" at bounding box center [1062, 572] width 18 height 18
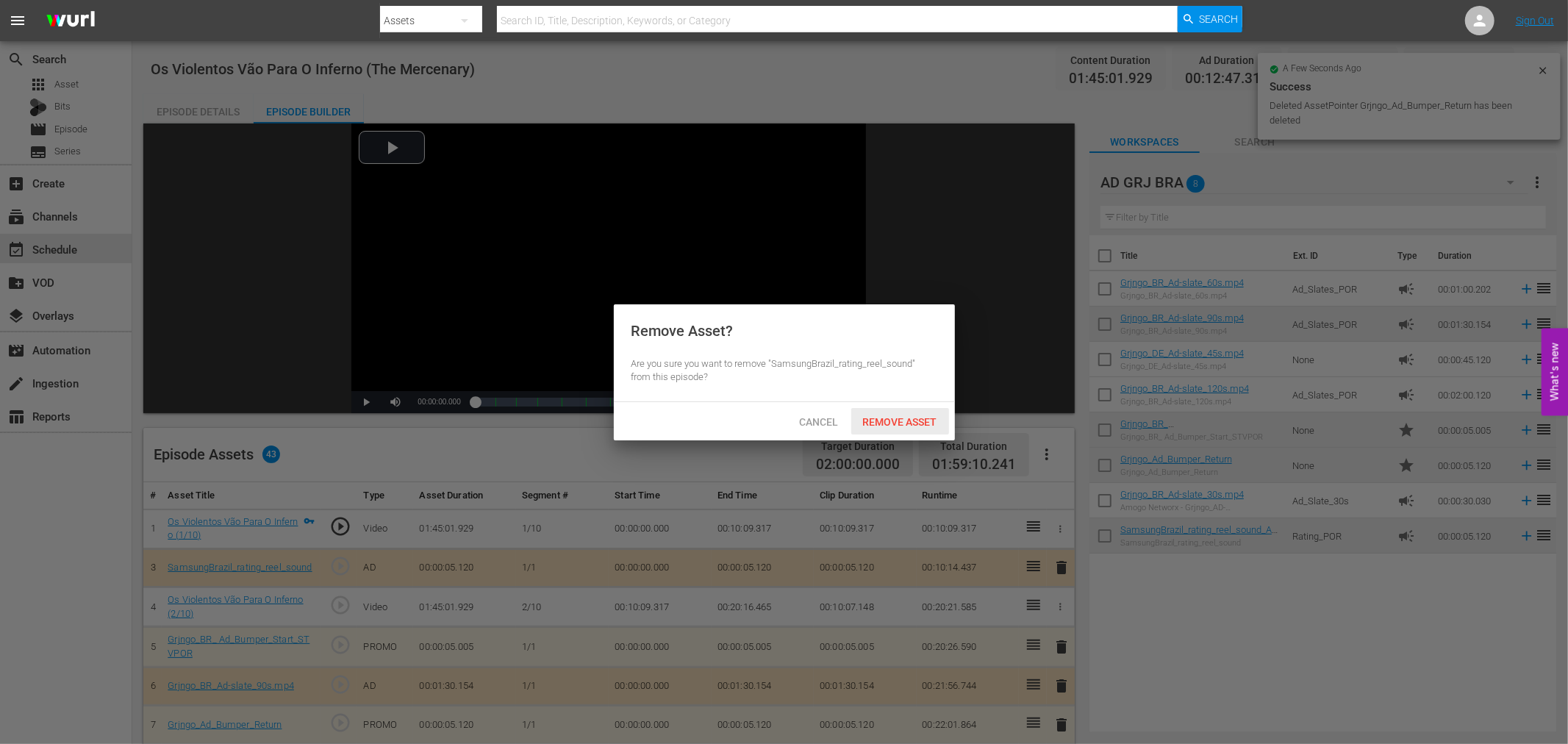
click at [921, 428] on div "Remove Asset" at bounding box center [900, 422] width 97 height 27
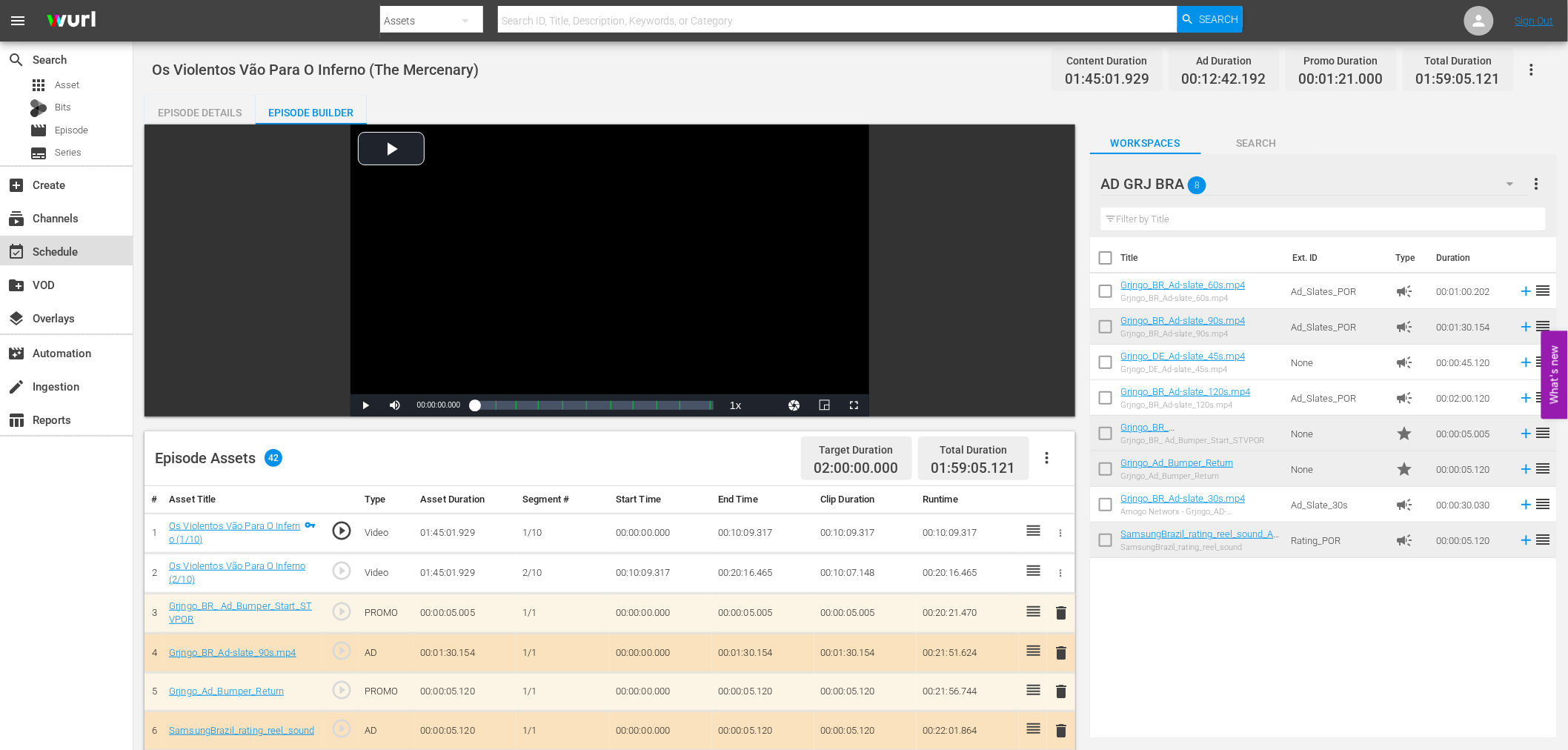
click at [98, 255] on div "event_available Schedule" at bounding box center [66, 250] width 132 height 29
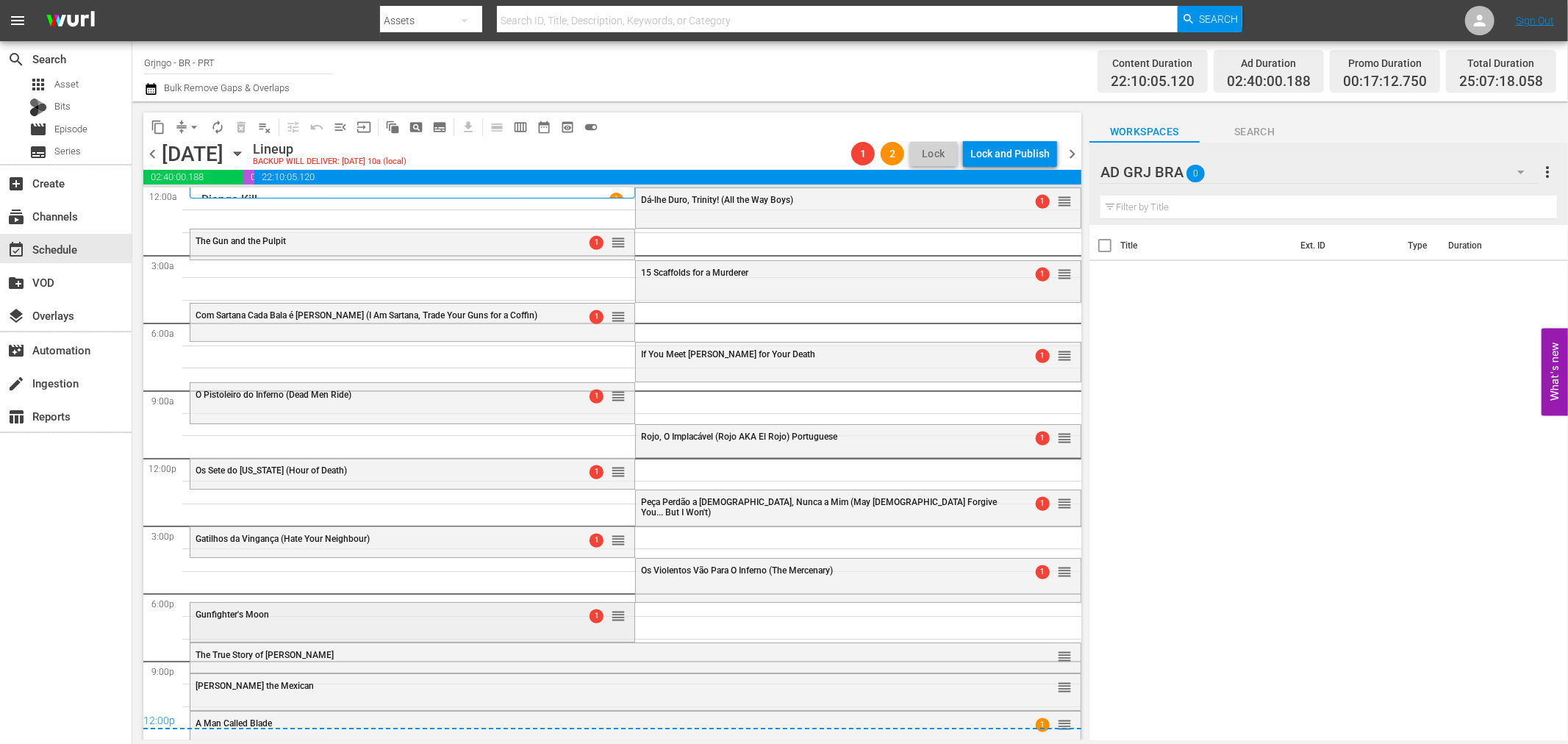
click at [536, 618] on div "Gunfighter's Moon" at bounding box center [375, 614] width 358 height 11
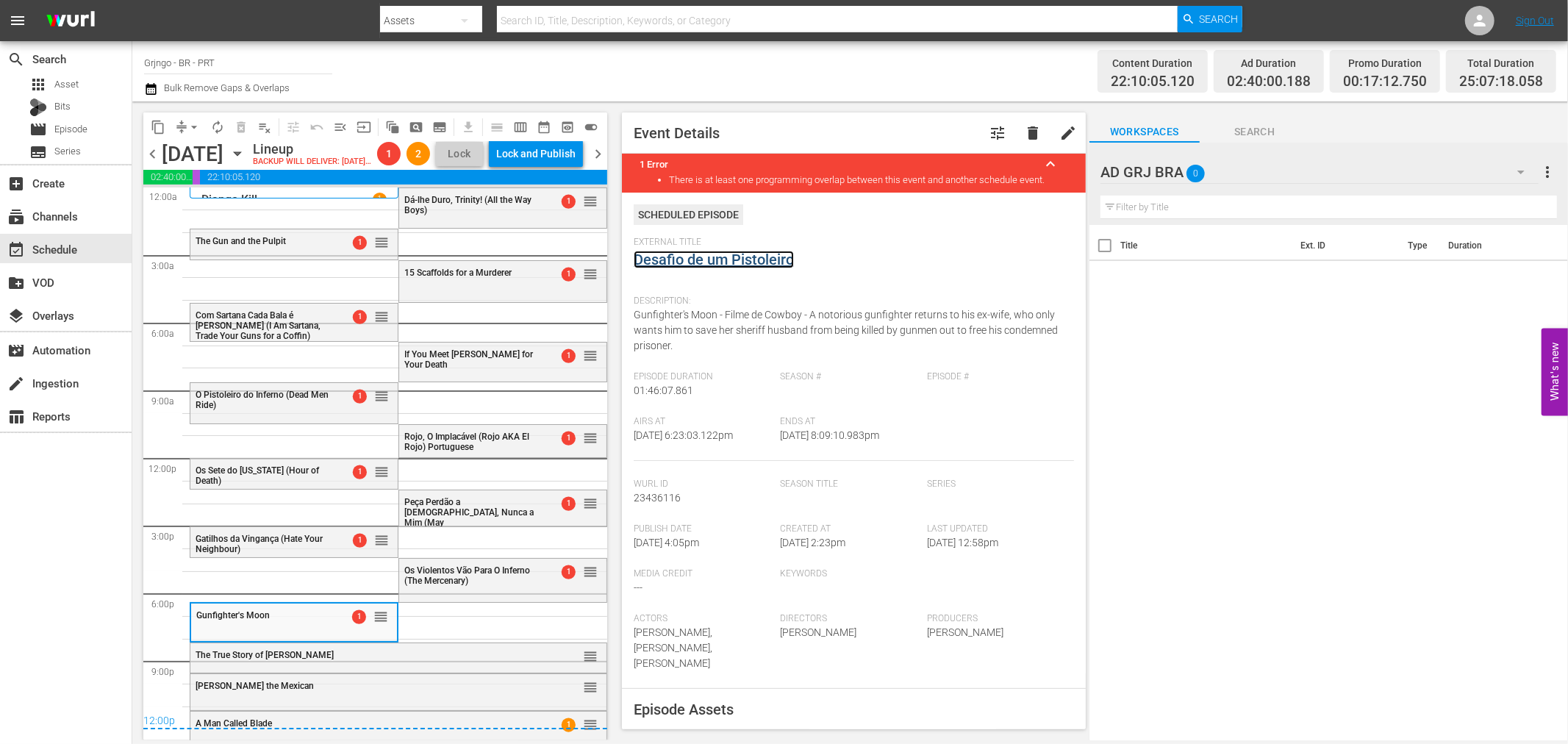
click at [697, 262] on link "Desafio de um Pistoleiro" at bounding box center [714, 259] width 161 height 18
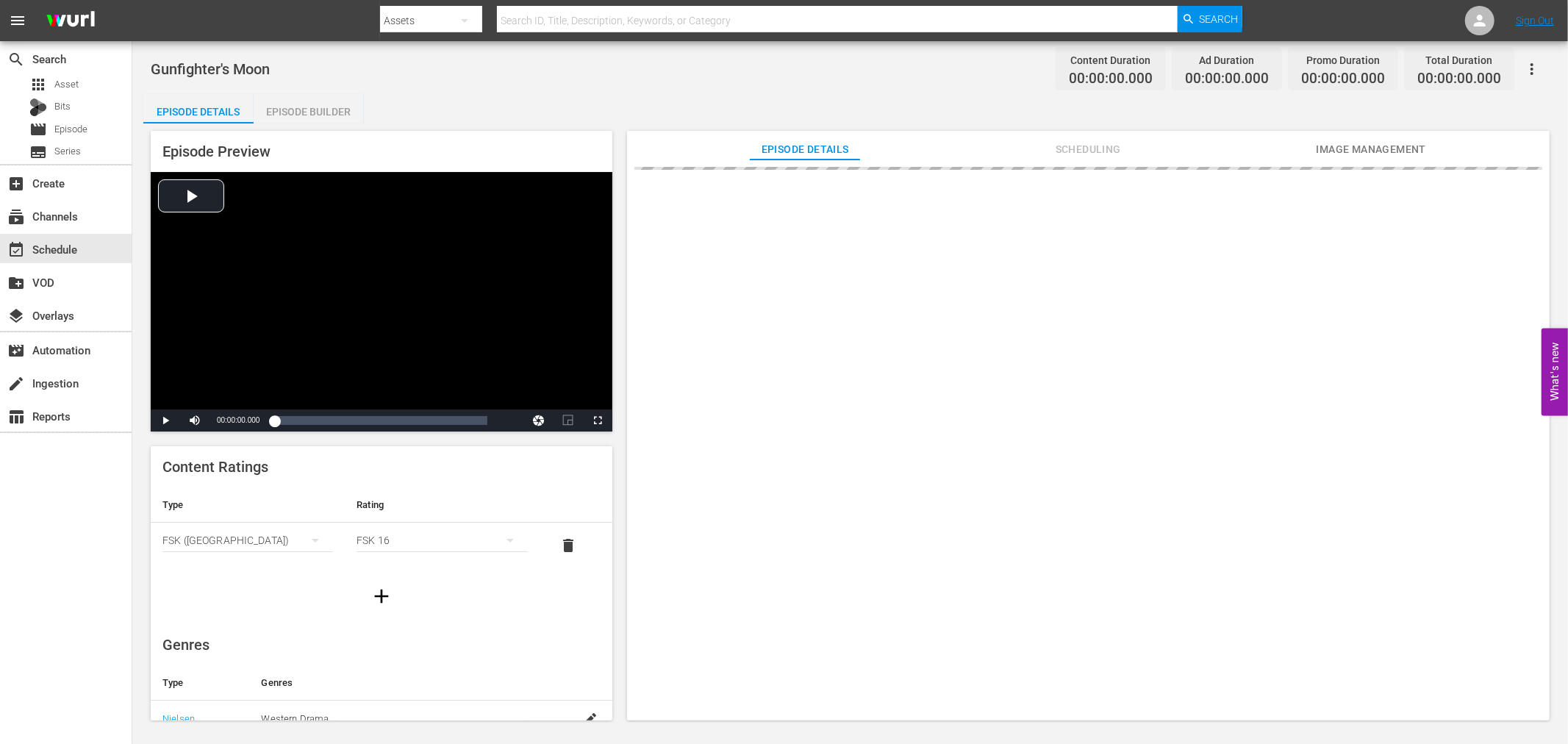
click at [325, 101] on div "Episode Builder" at bounding box center [308, 112] width 110 height 35
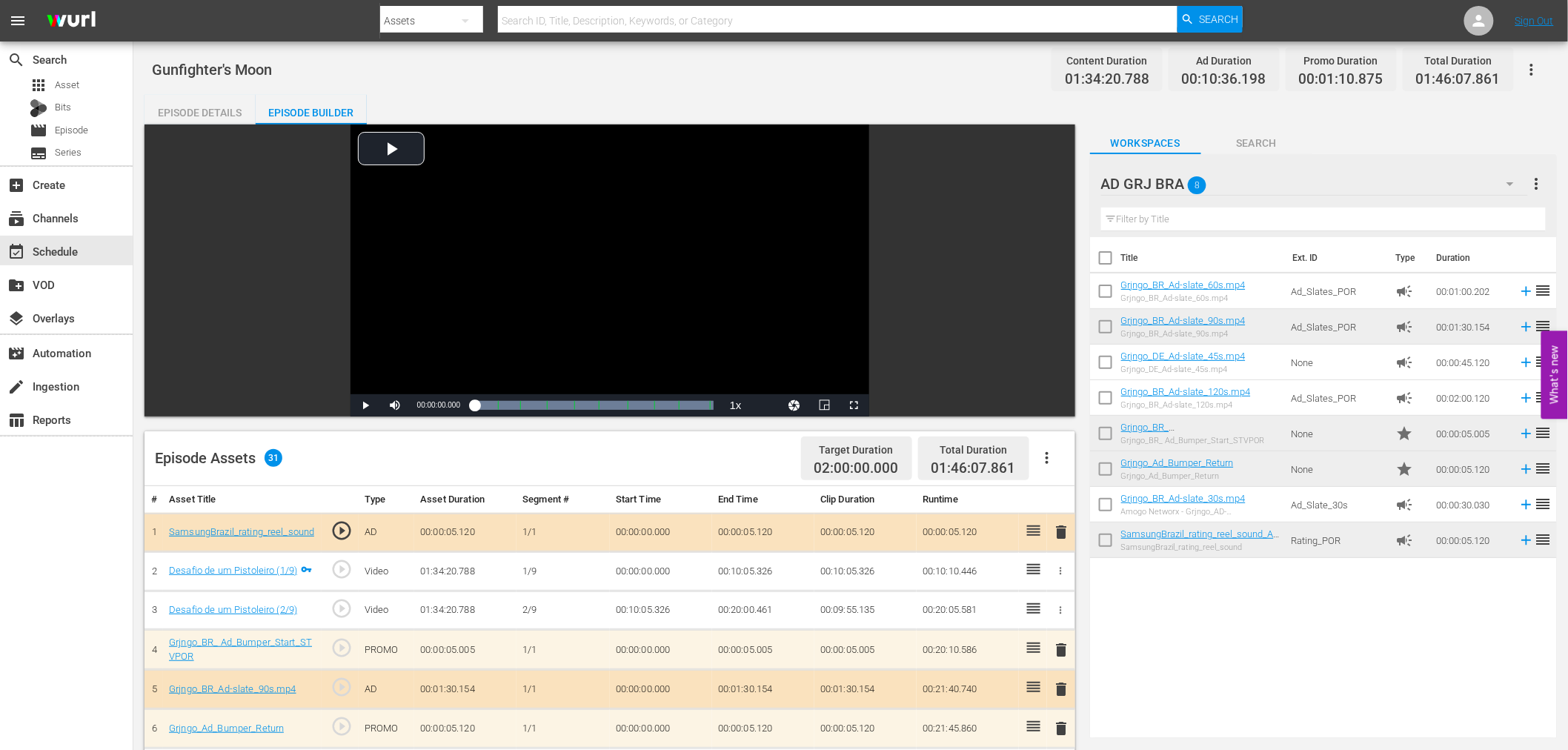
click at [1040, 453] on icon "button" at bounding box center [1047, 458] width 18 height 18
click at [1075, 500] on div "Clear Ads" at bounding box center [1091, 500] width 101 height 35
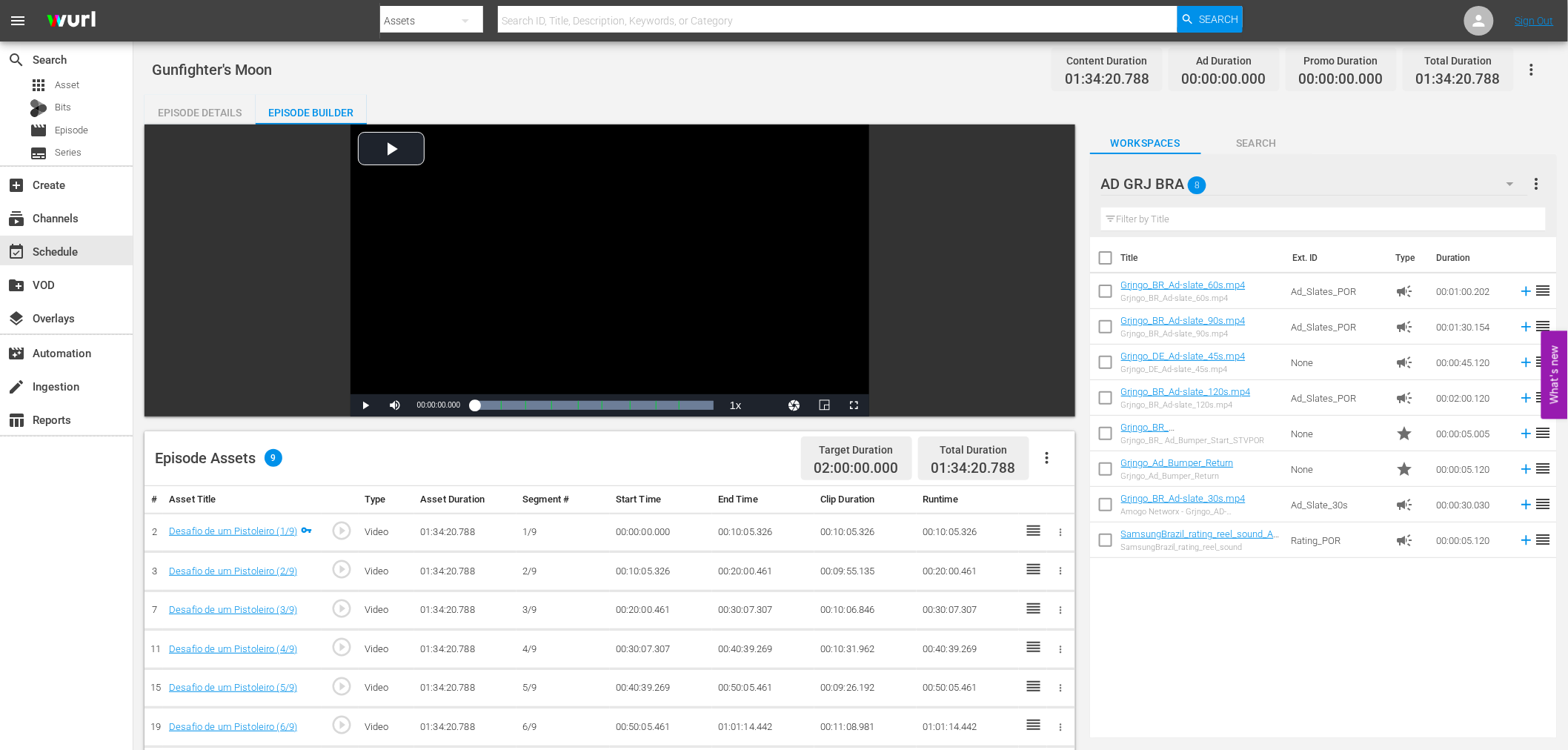
click at [1048, 451] on icon "button" at bounding box center [1047, 458] width 18 height 18
click at [1052, 461] on div "Fill with Ads" at bounding box center [1091, 464] width 101 height 35
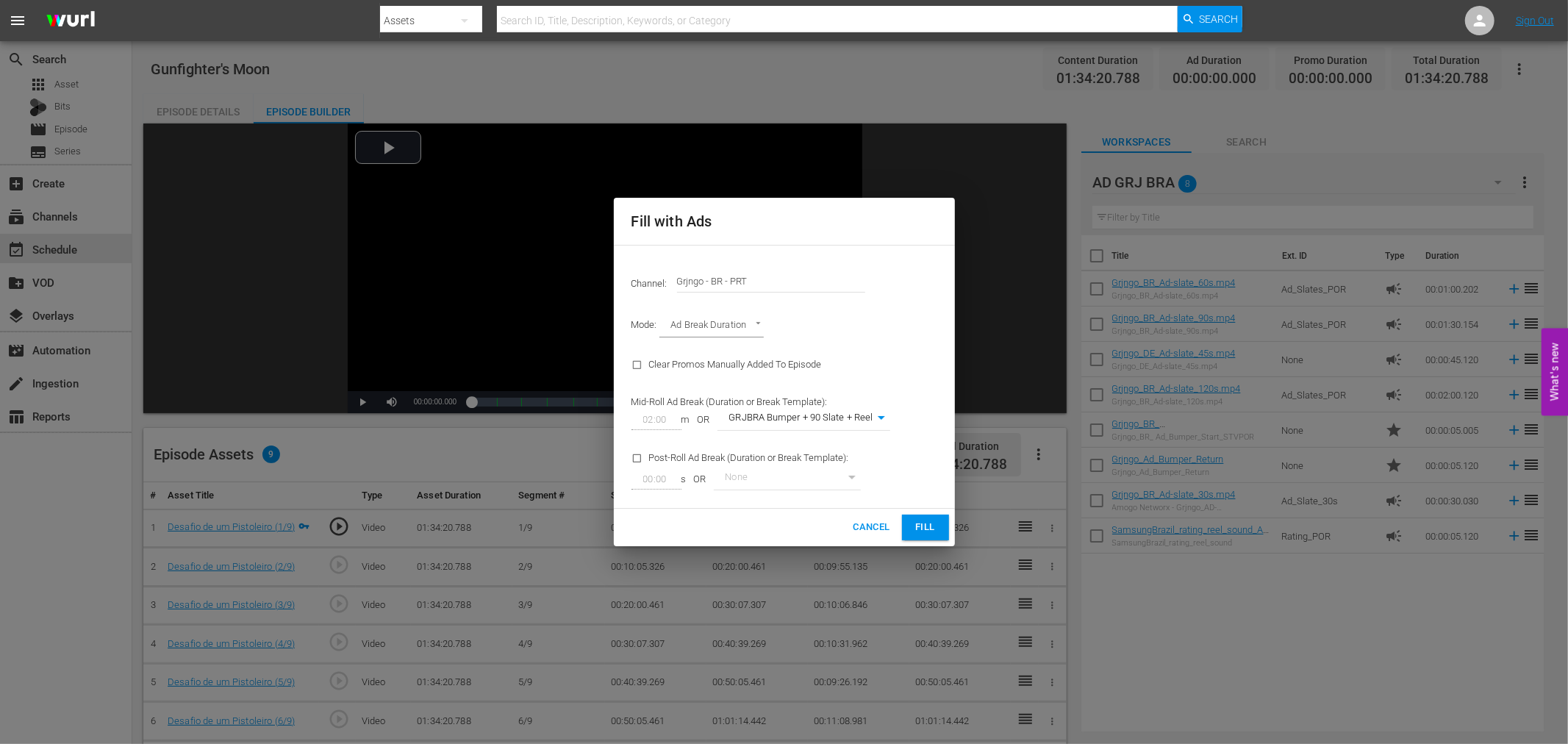
click at [938, 526] on button "Fill" at bounding box center [925, 528] width 47 height 25
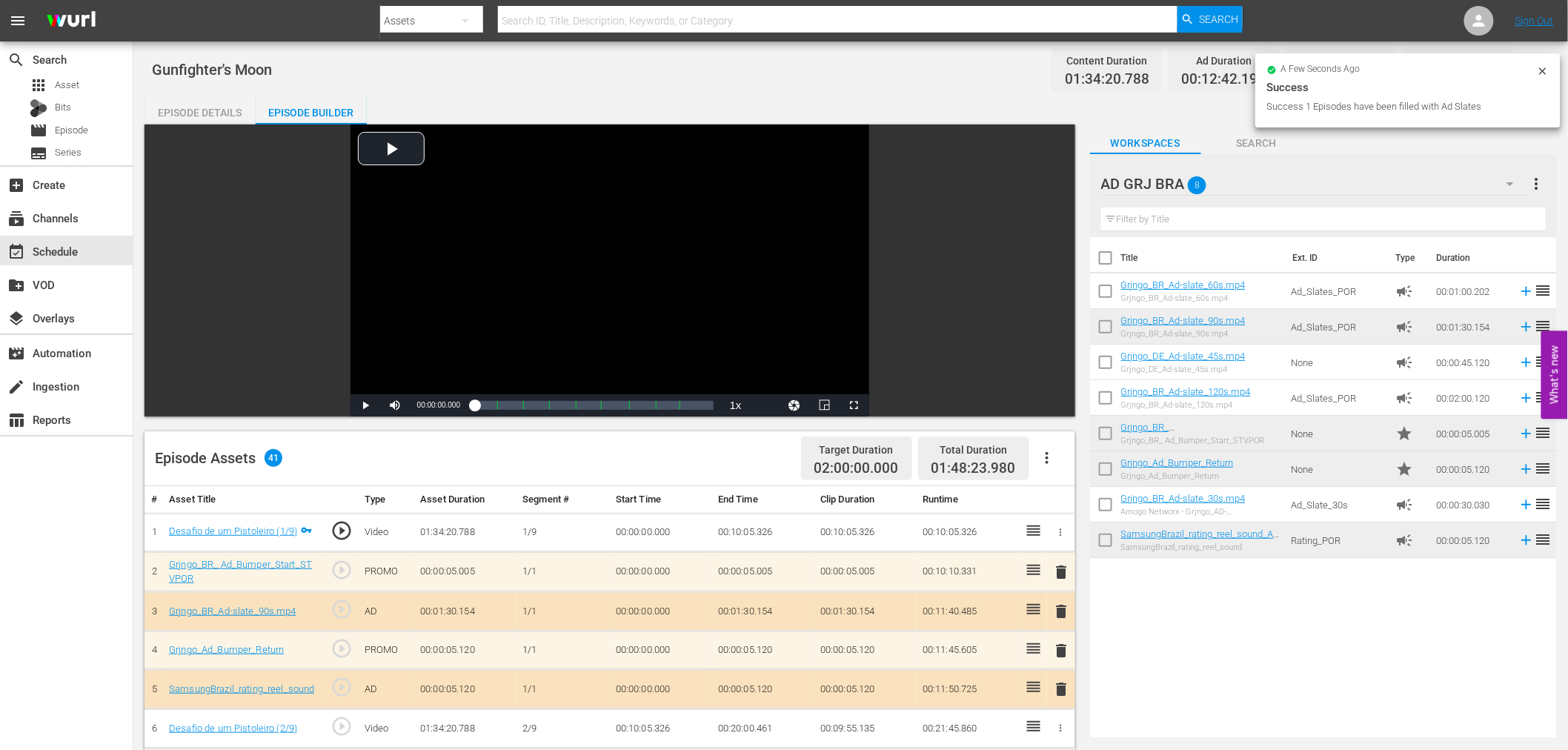
click at [1060, 571] on span "delete" at bounding box center [1062, 572] width 18 height 18
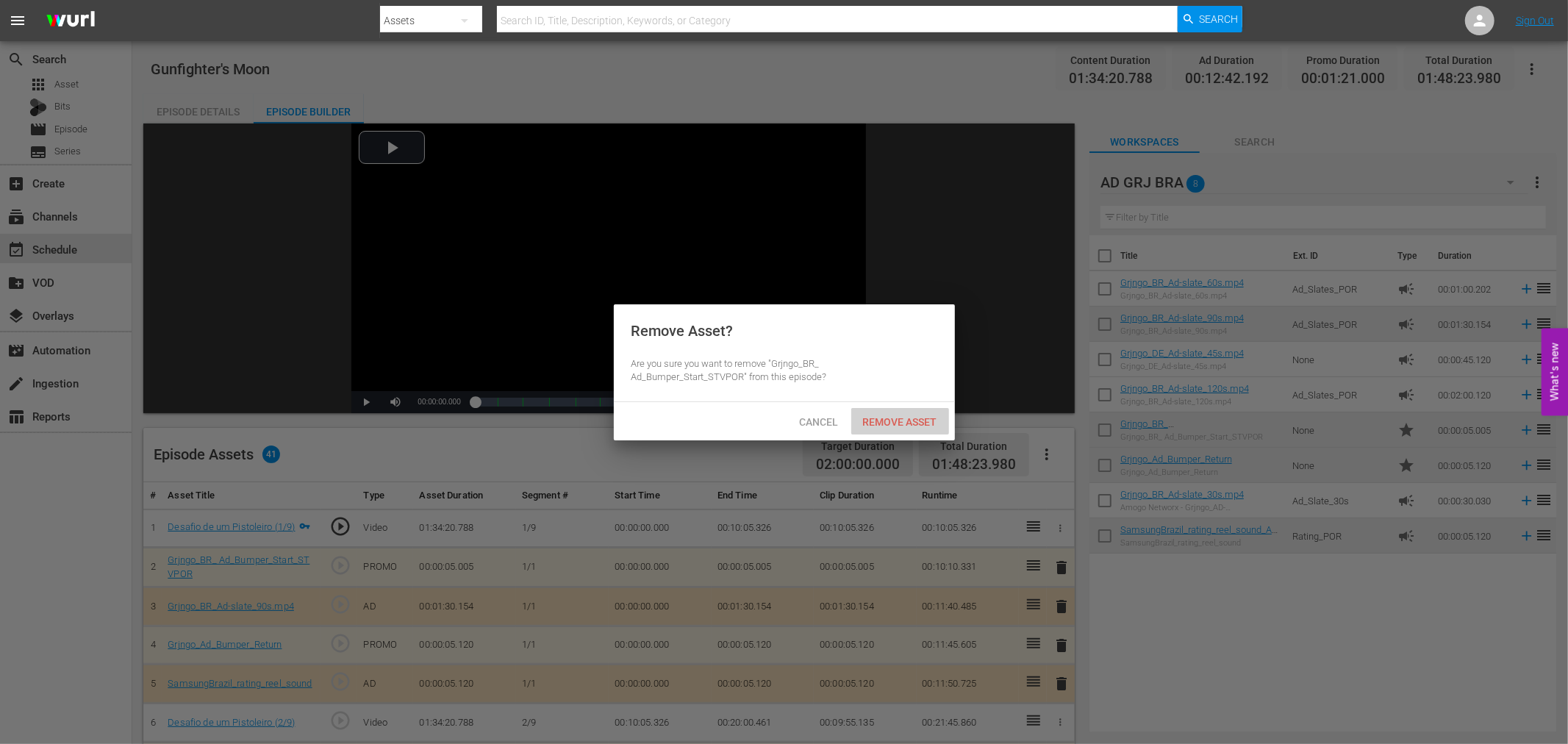
click at [902, 421] on span "Remove Asset" at bounding box center [900, 422] width 97 height 12
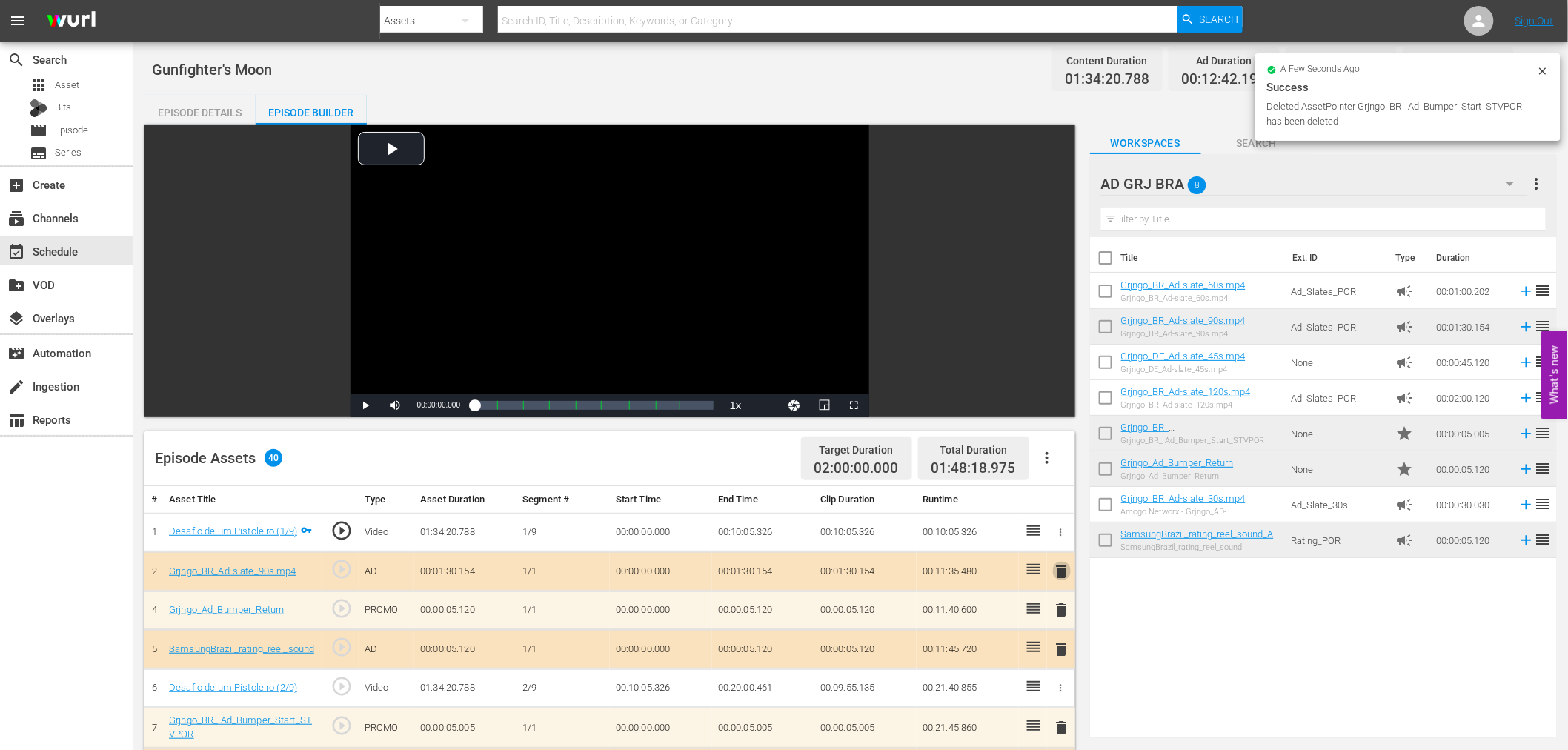
click at [1064, 568] on span "delete" at bounding box center [1062, 571] width 18 height 18
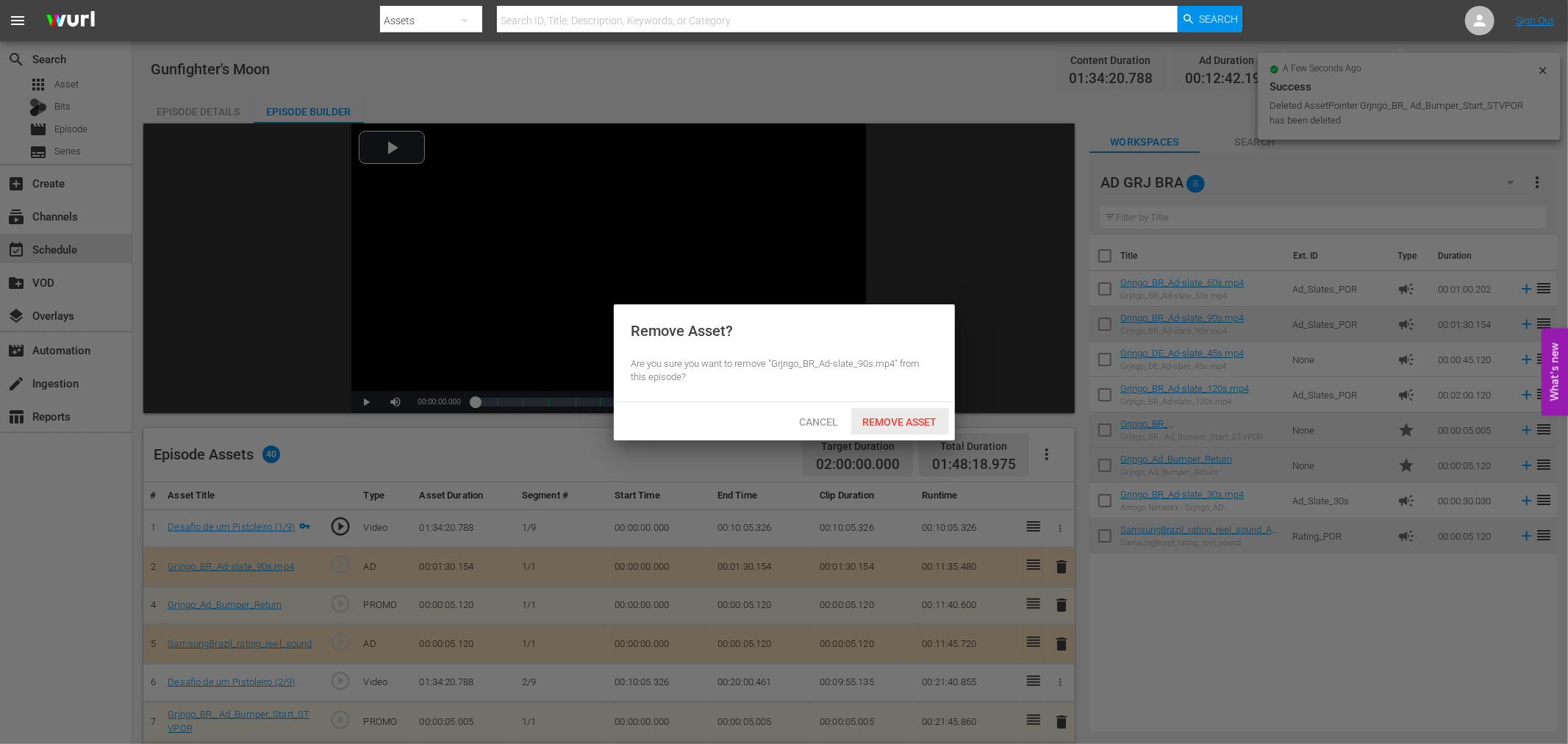
click at [900, 423] on span "Remove Asset" at bounding box center [900, 422] width 97 height 12
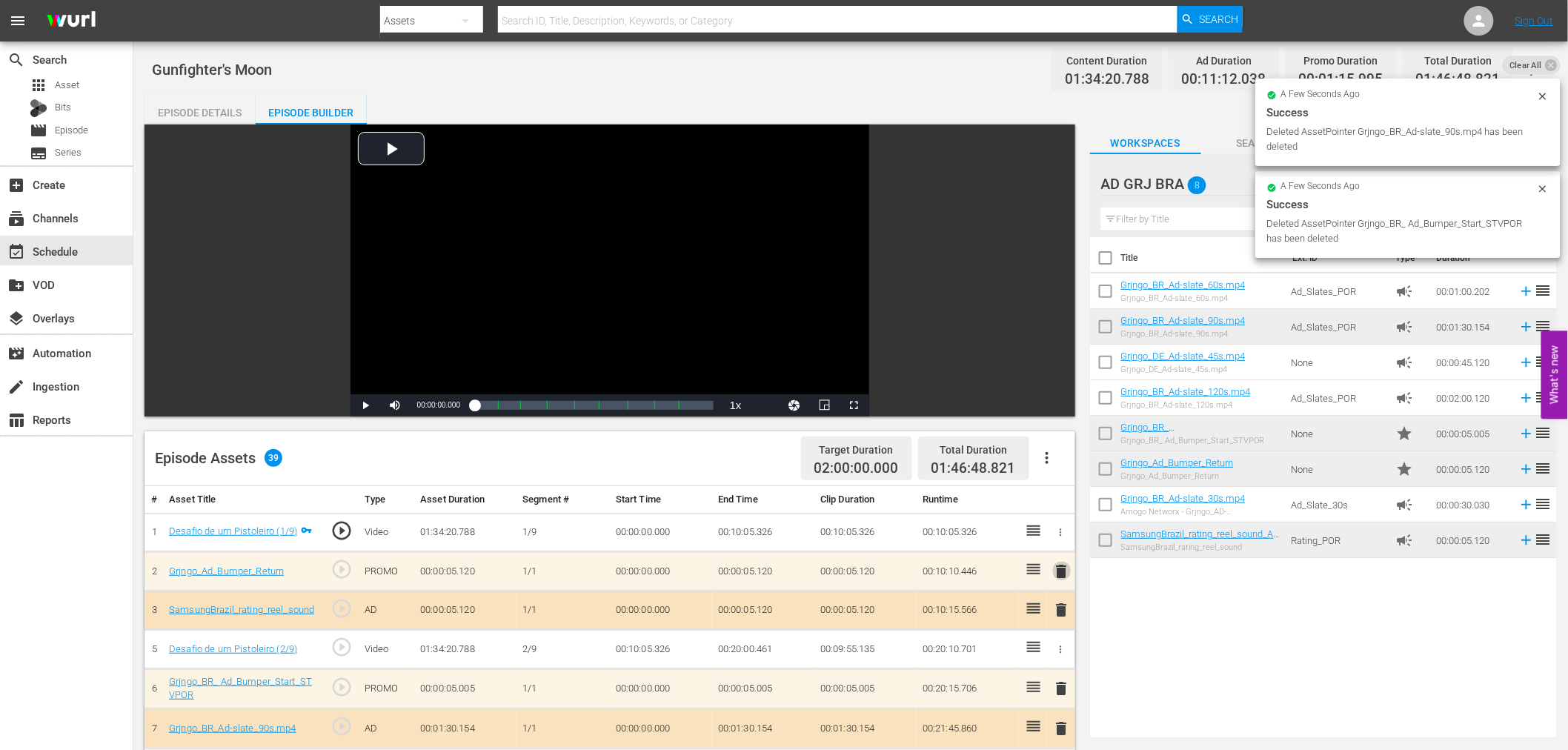
click at [1063, 573] on span "delete" at bounding box center [1062, 571] width 18 height 18
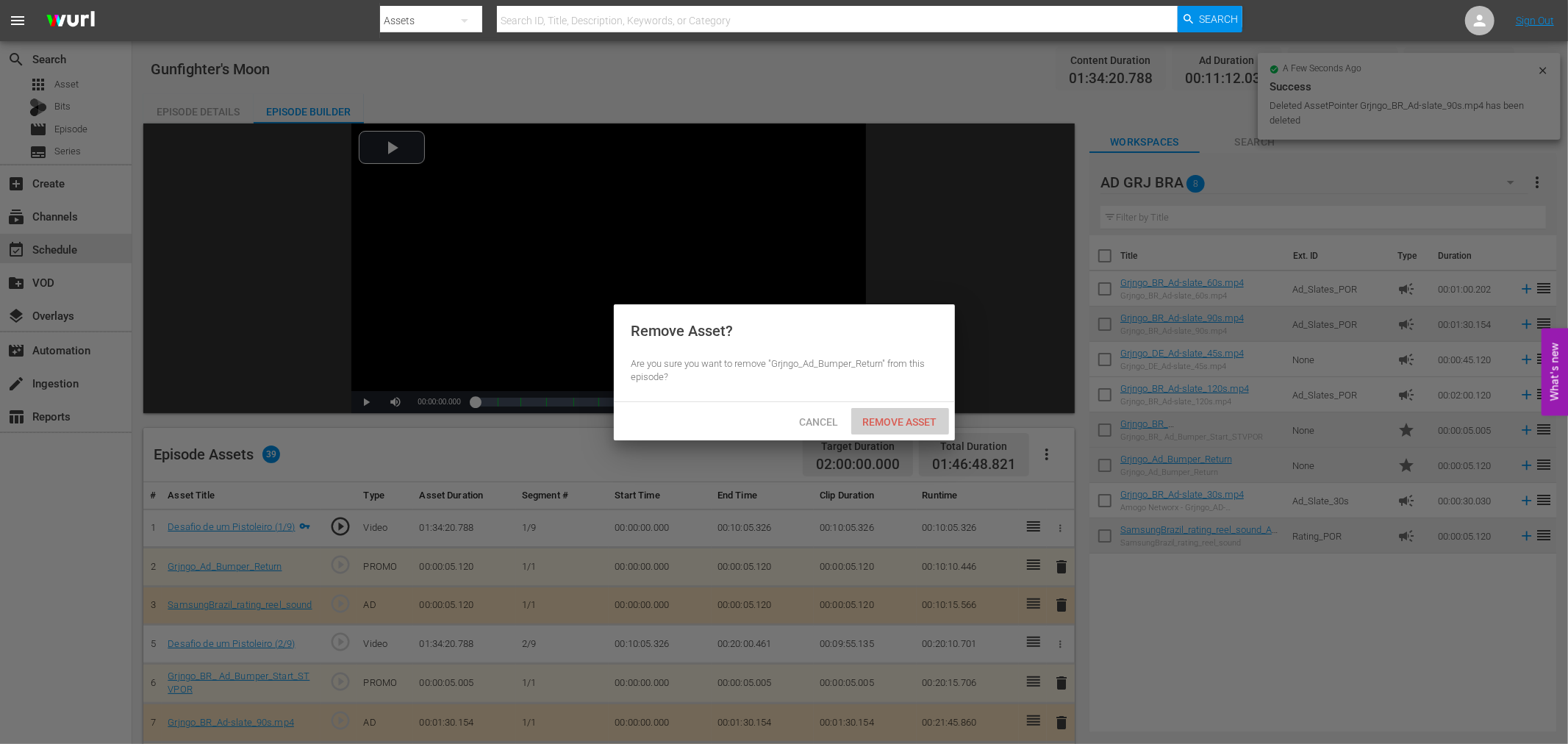
click at [893, 428] on div "Remove Asset" at bounding box center [900, 422] width 97 height 27
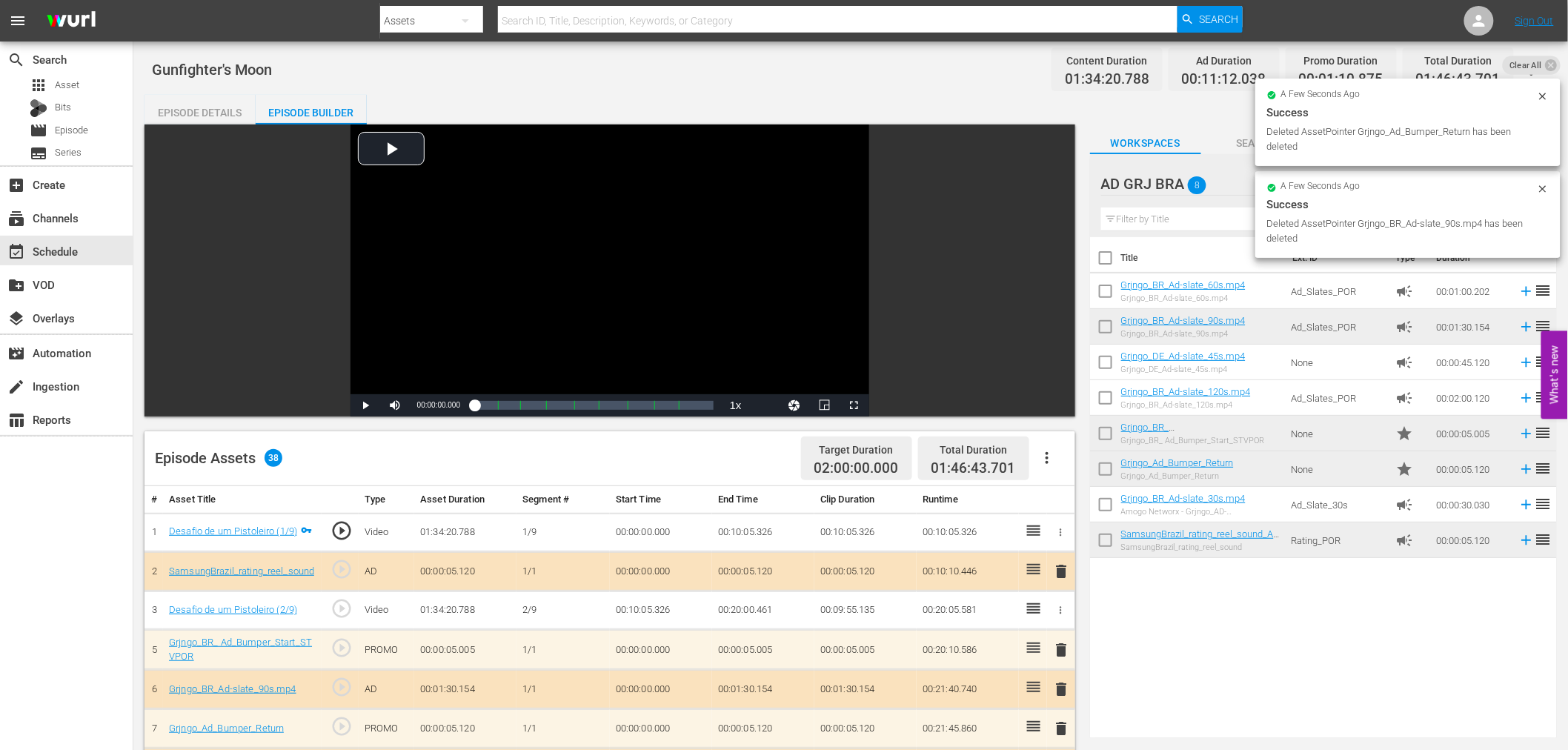
click at [1060, 570] on span "delete" at bounding box center [1062, 571] width 18 height 18
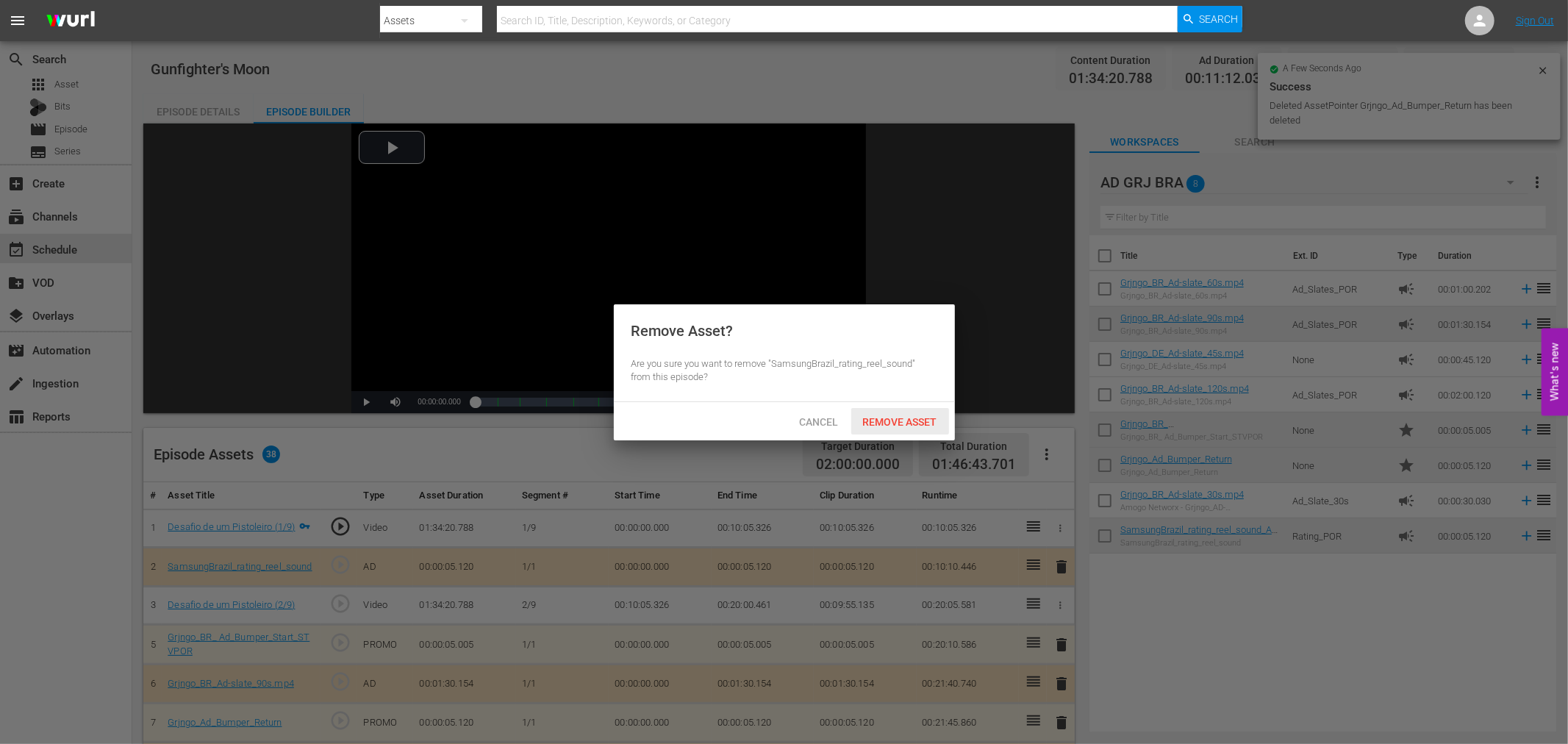
click at [905, 428] on div "Remove Asset" at bounding box center [900, 422] width 97 height 27
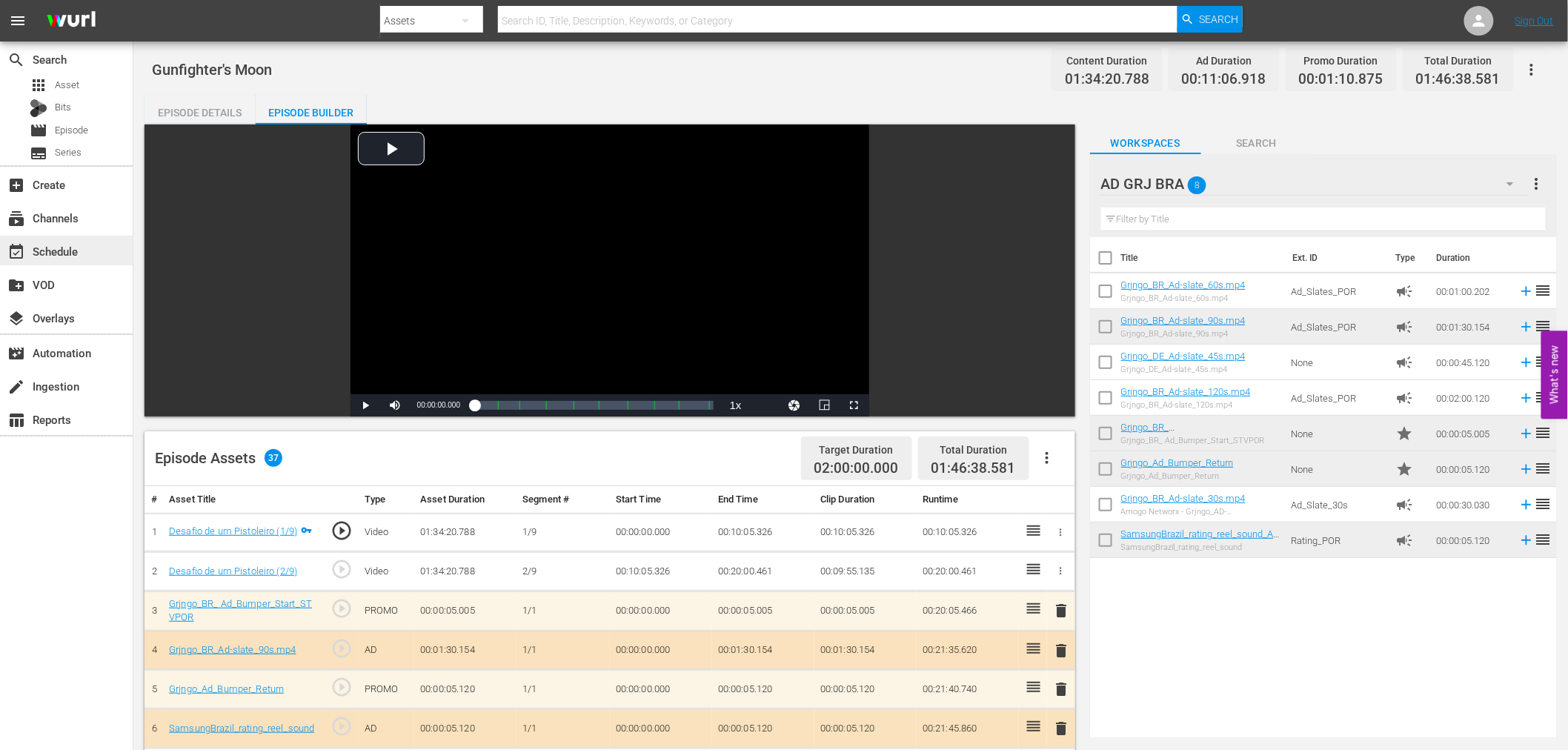
click at [86, 247] on div "event_available Schedule" at bounding box center [66, 250] width 132 height 29
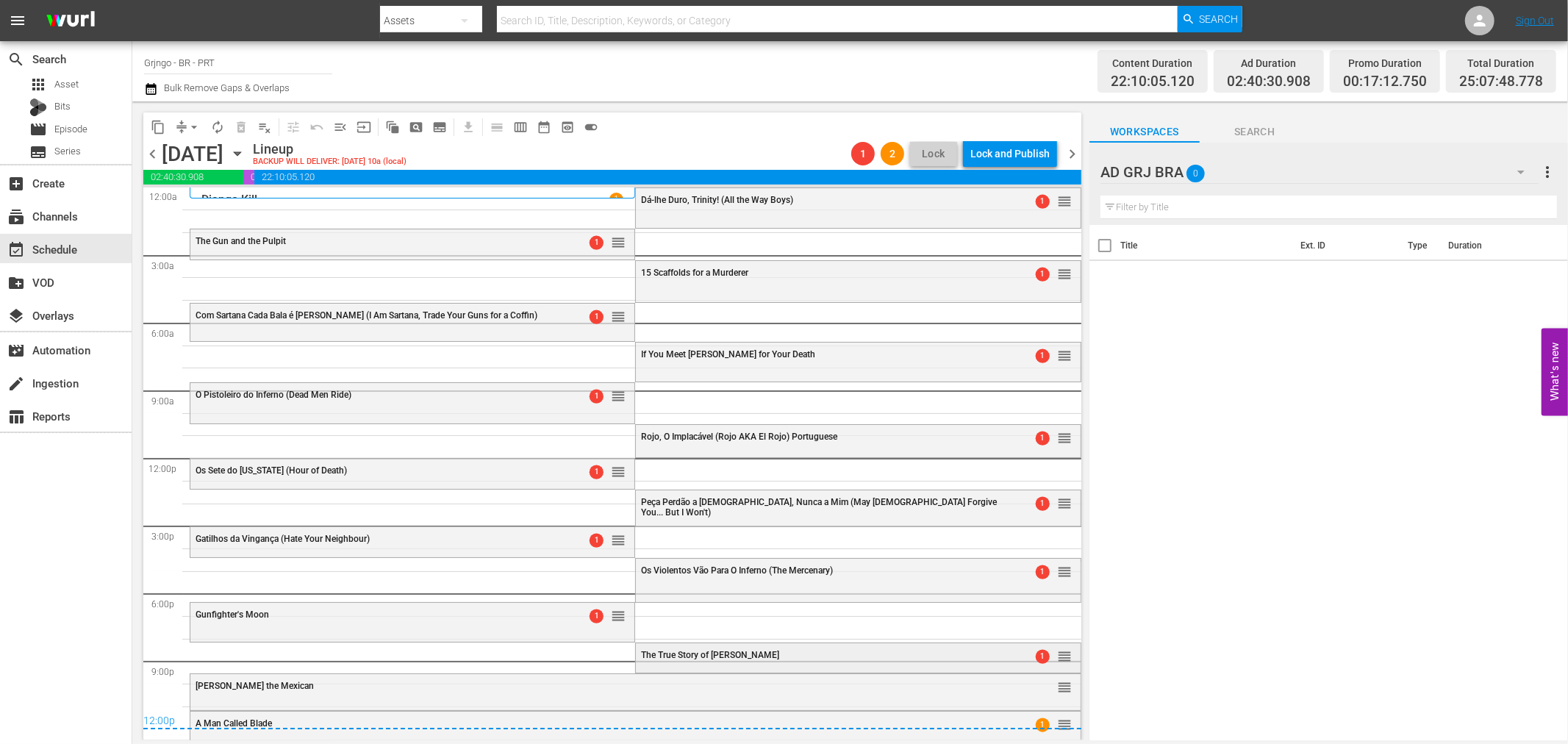
click at [685, 651] on span "The True Story of [PERSON_NAME]" at bounding box center [710, 654] width 138 height 11
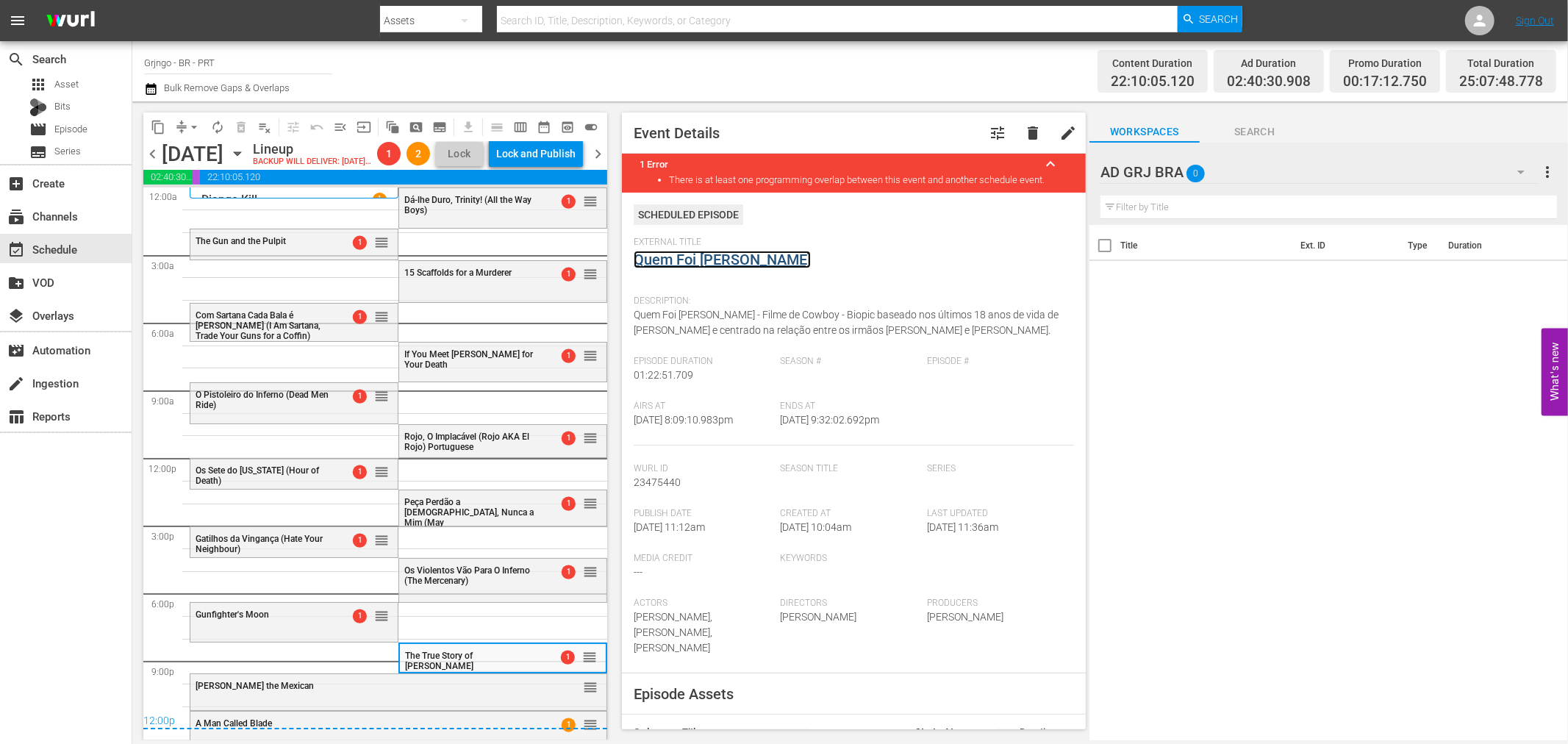
click at [680, 255] on link "Quem Foi [PERSON_NAME]" at bounding box center [723, 259] width 177 height 18
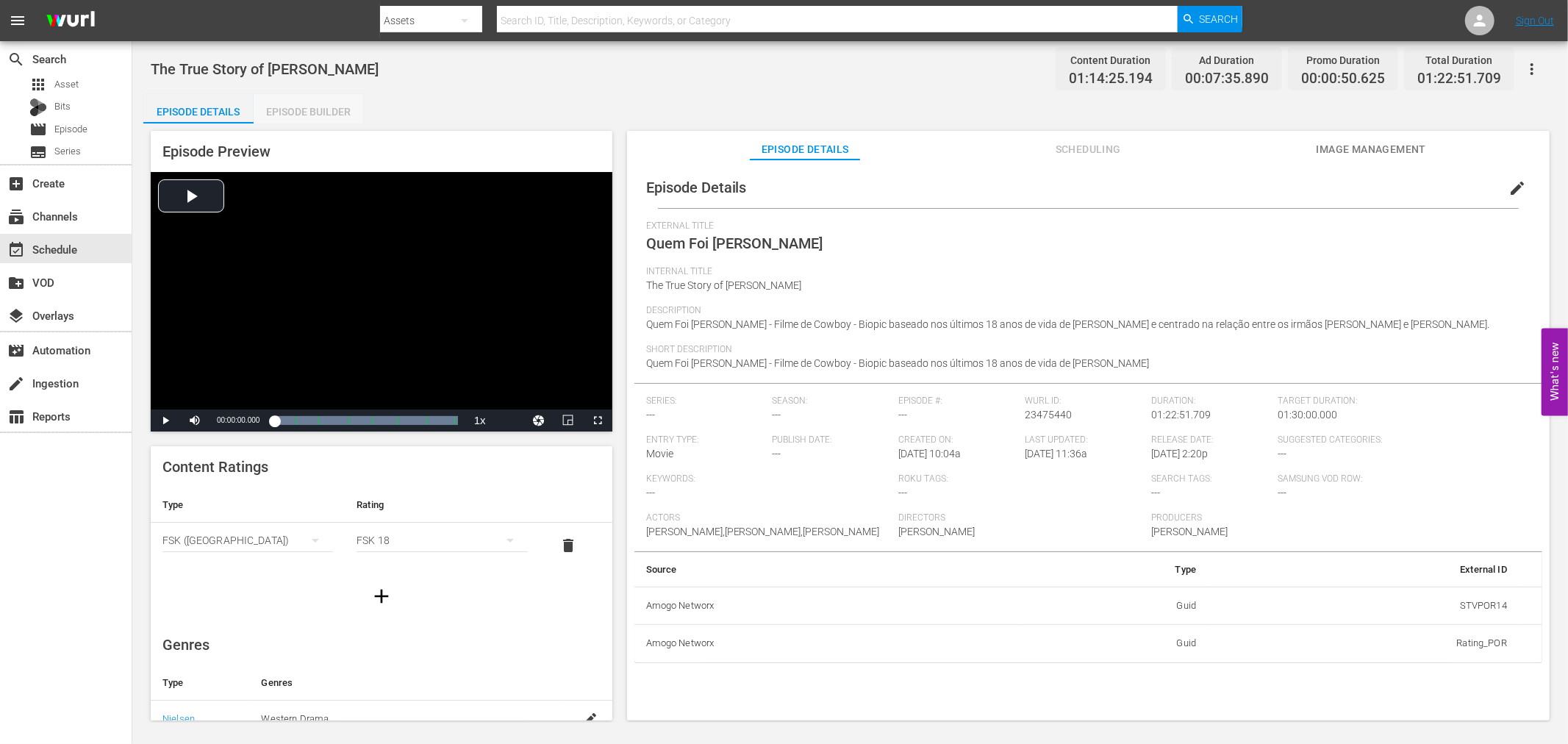
click at [337, 106] on div "Episode Builder" at bounding box center [308, 112] width 110 height 35
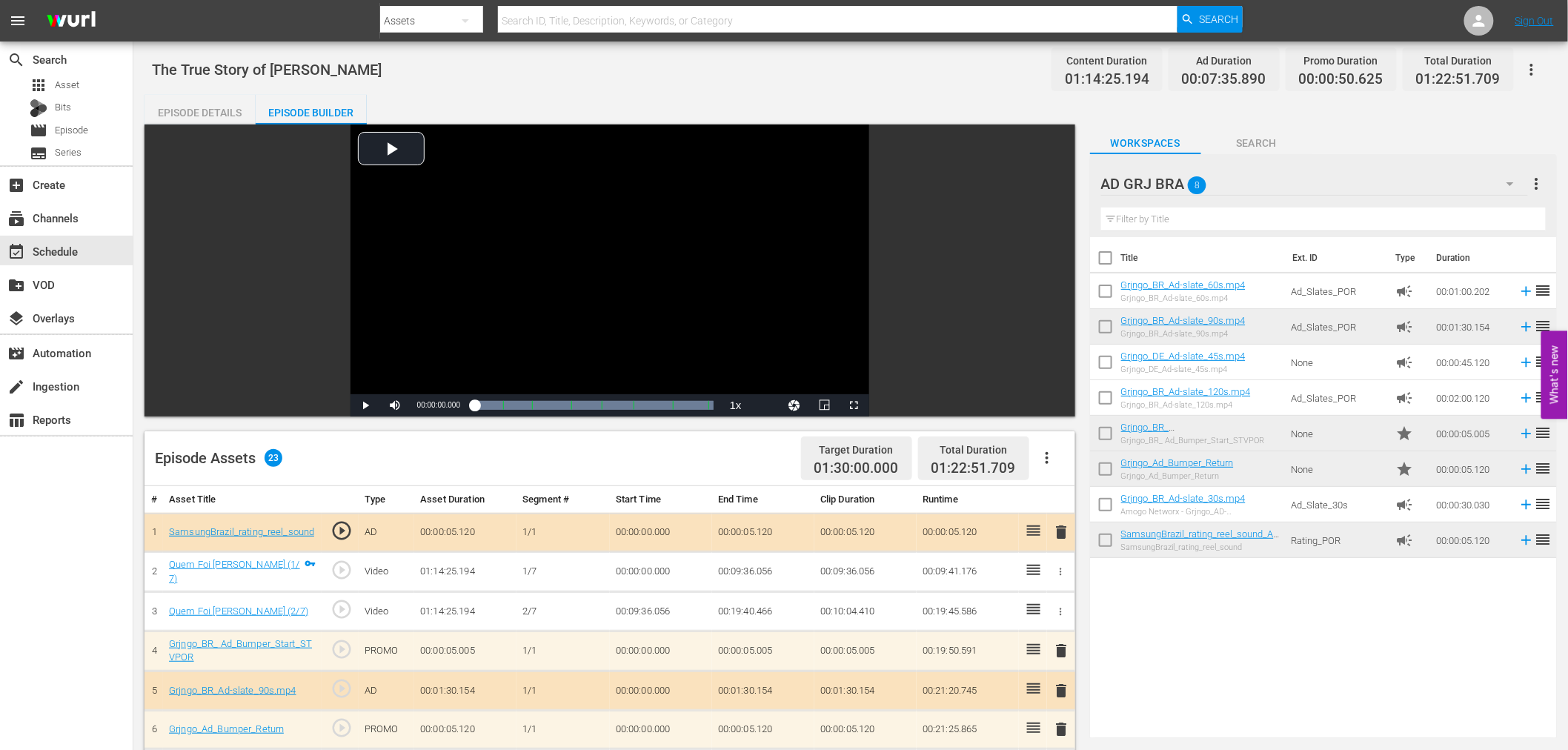
click at [1045, 453] on icon "button" at bounding box center [1047, 458] width 18 height 18
click at [1061, 505] on div "Clear Ads" at bounding box center [1091, 500] width 101 height 35
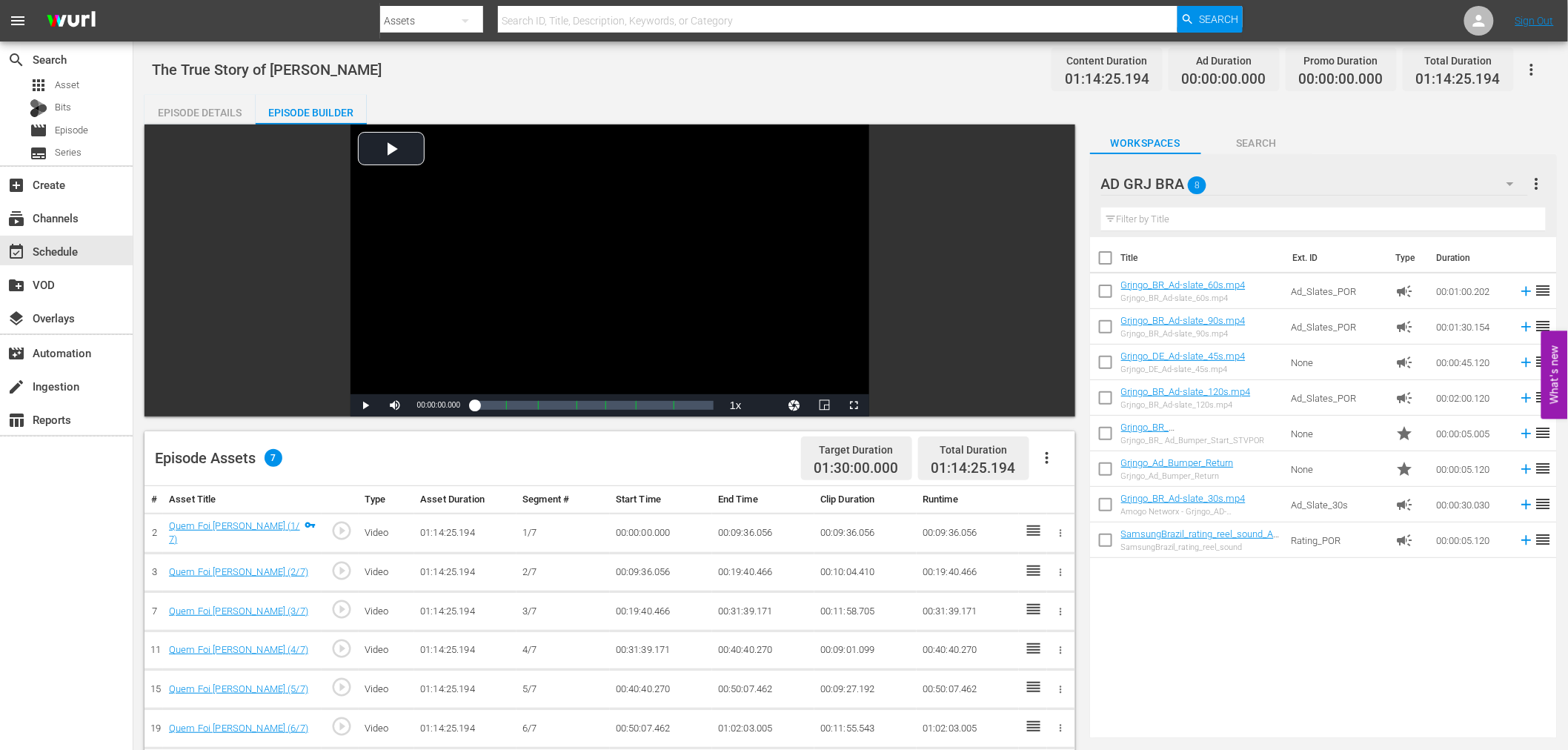
click at [1045, 455] on icon "button" at bounding box center [1047, 458] width 18 height 18
click at [1045, 455] on div "Fill with Ads" at bounding box center [1091, 464] width 101 height 35
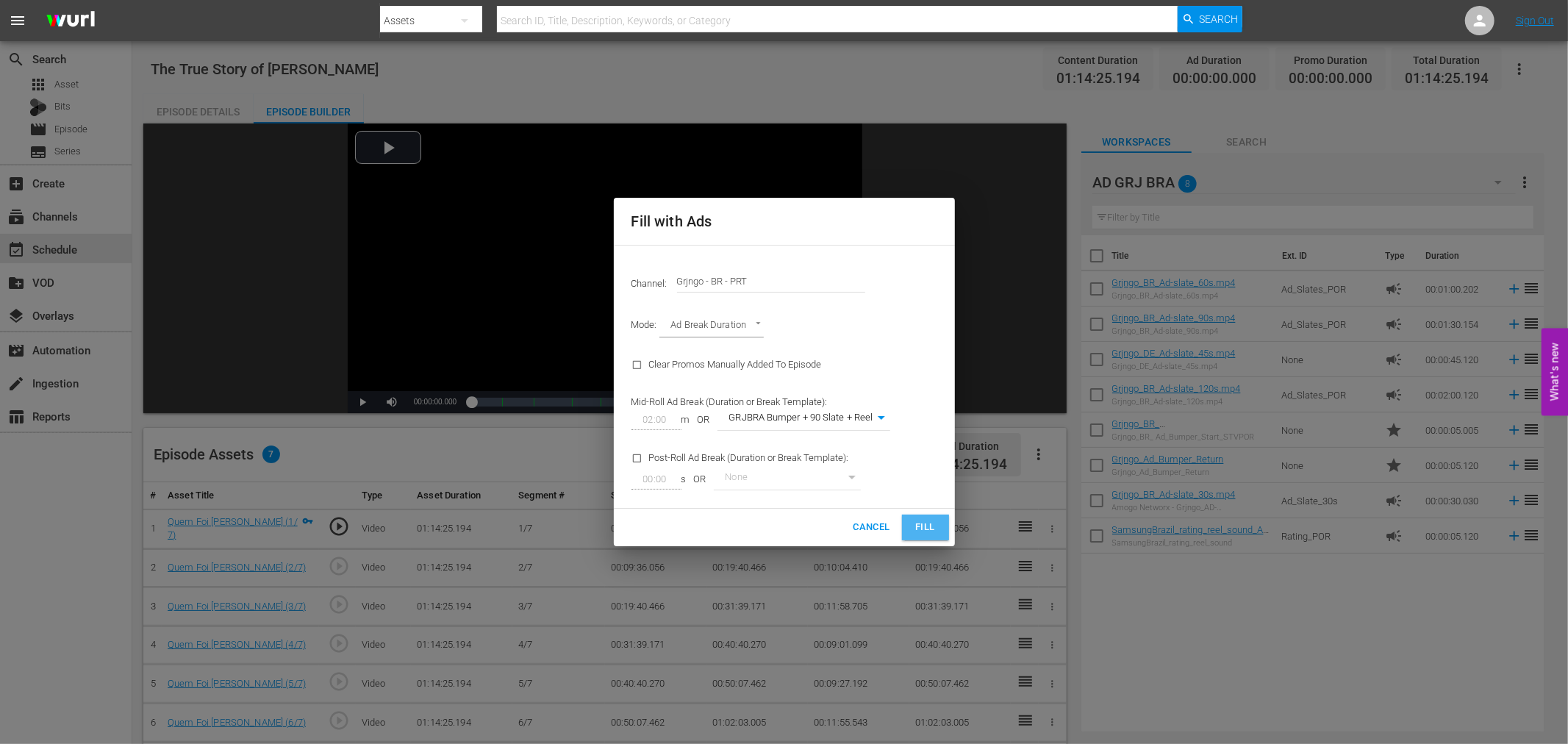
click at [930, 527] on span "Fill" at bounding box center [925, 527] width 23 height 17
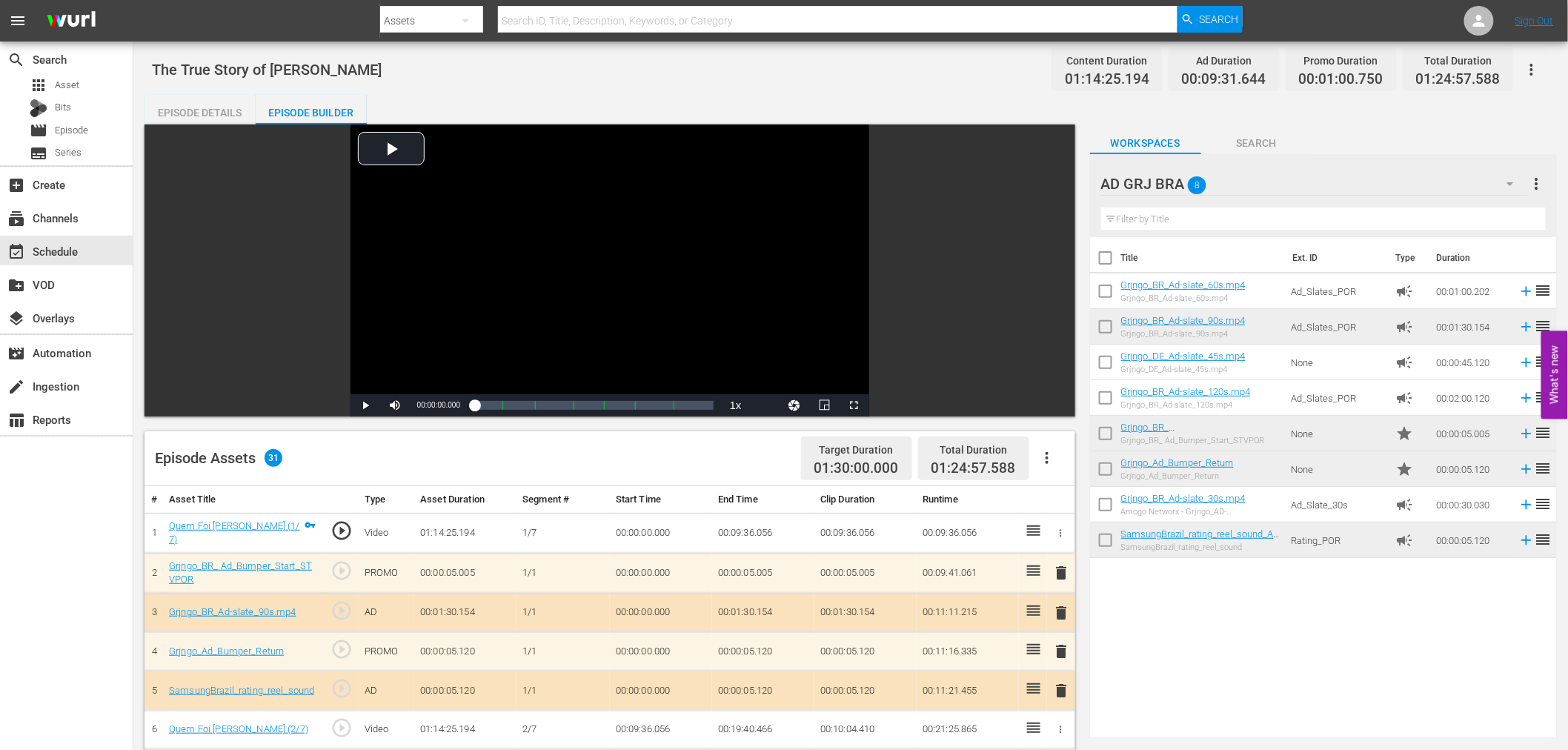
click at [1056, 567] on span "delete" at bounding box center [1062, 573] width 18 height 18
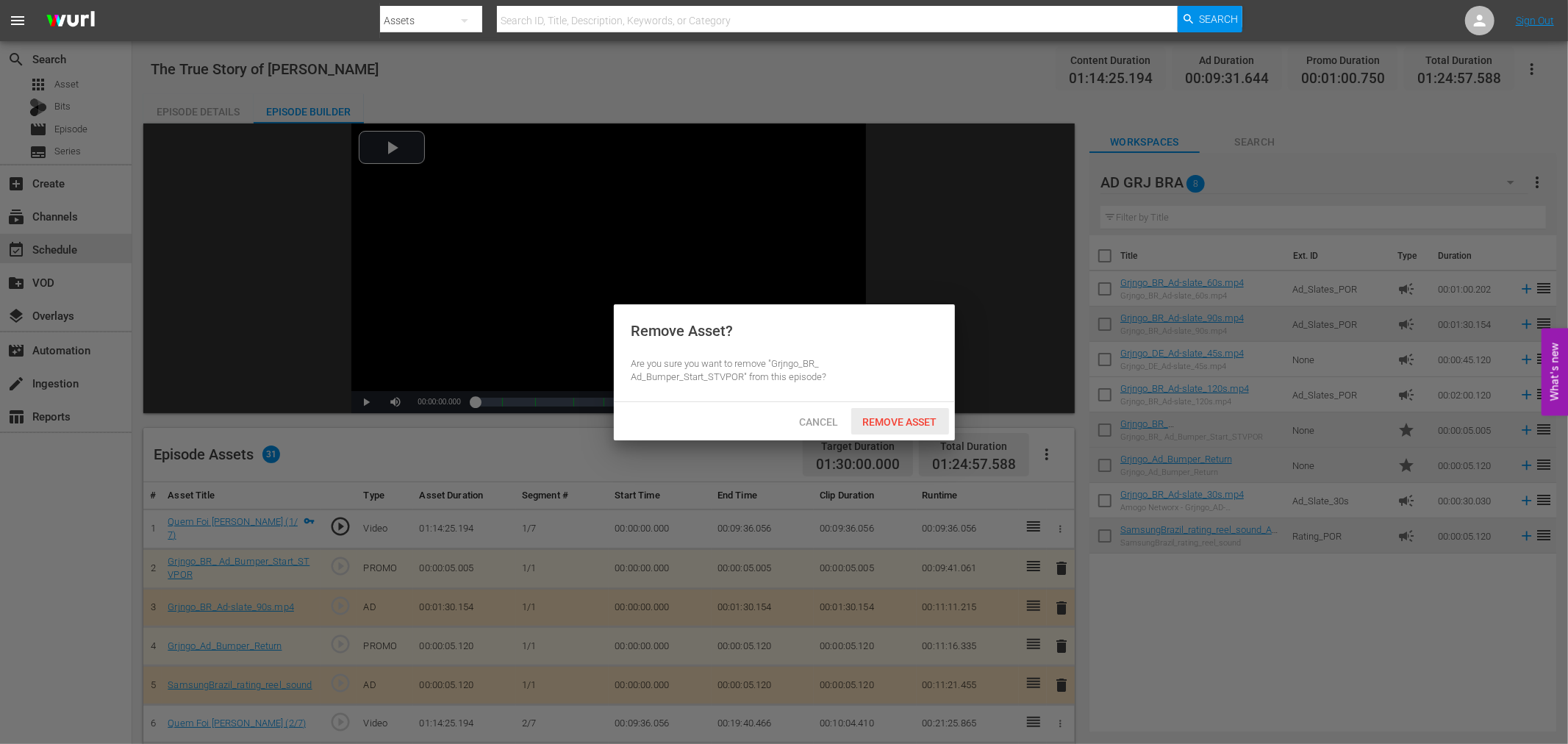
click at [910, 422] on span "Remove Asset" at bounding box center [900, 422] width 97 height 12
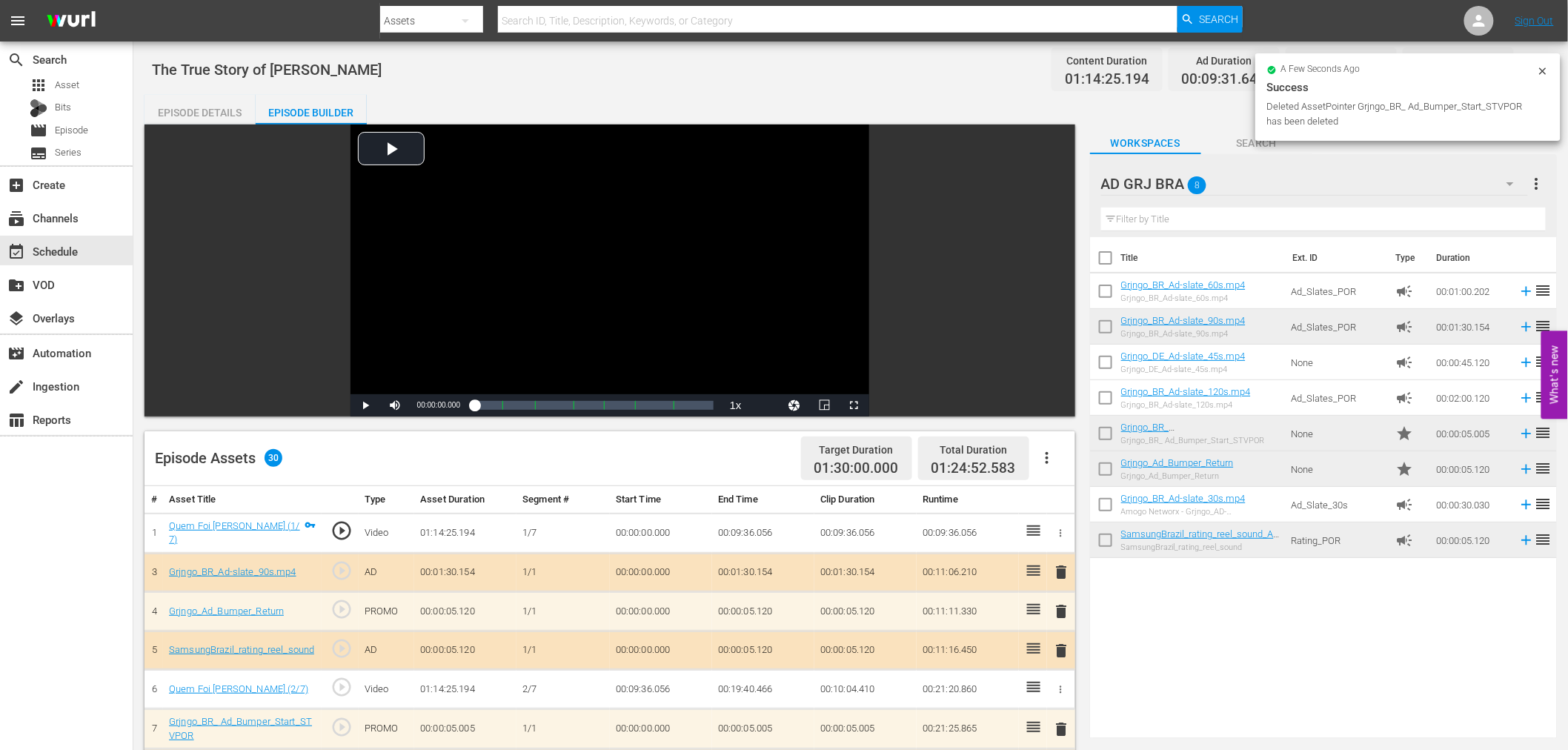
click at [1068, 573] on span "delete" at bounding box center [1062, 572] width 18 height 18
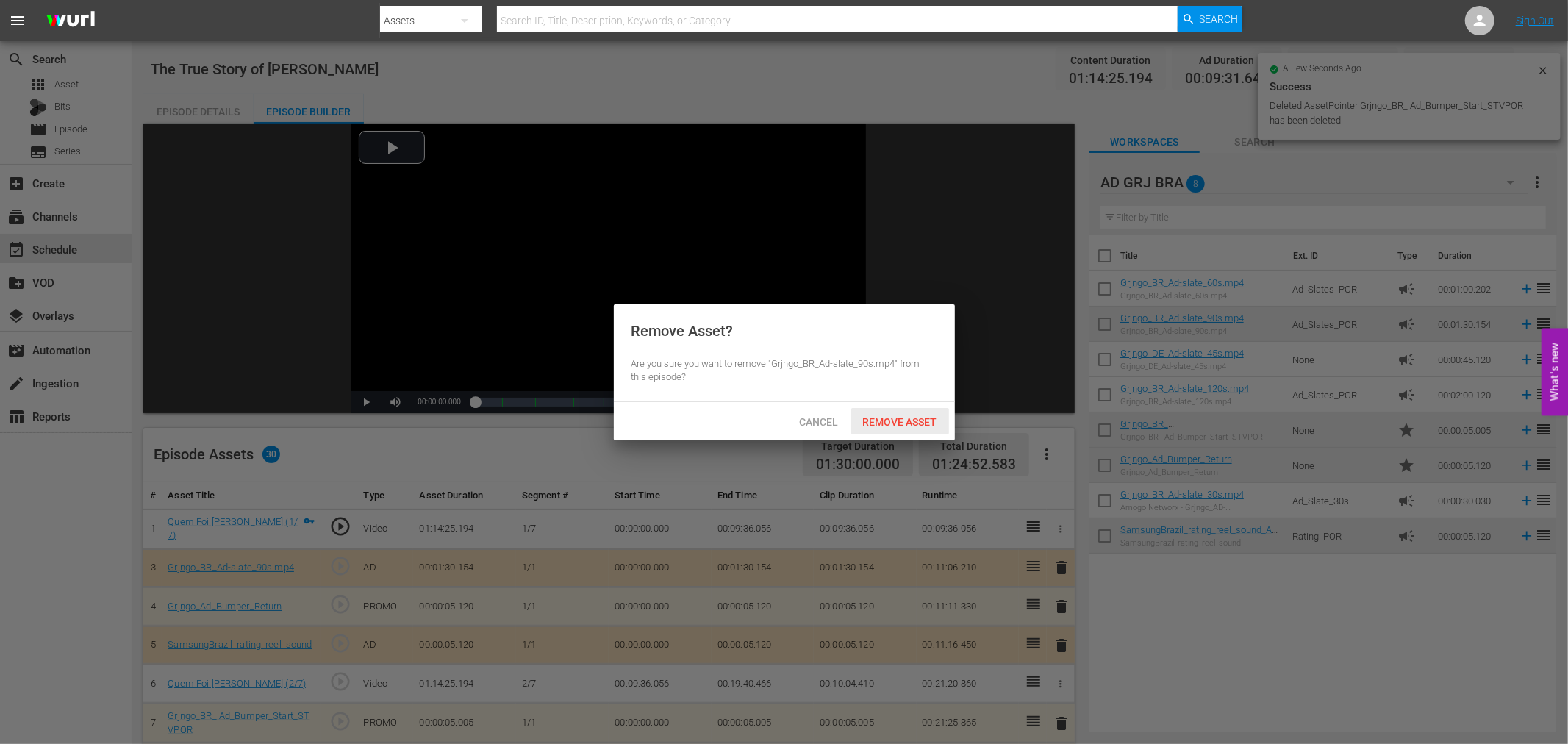
click at [916, 422] on span "Remove Asset" at bounding box center [900, 422] width 97 height 12
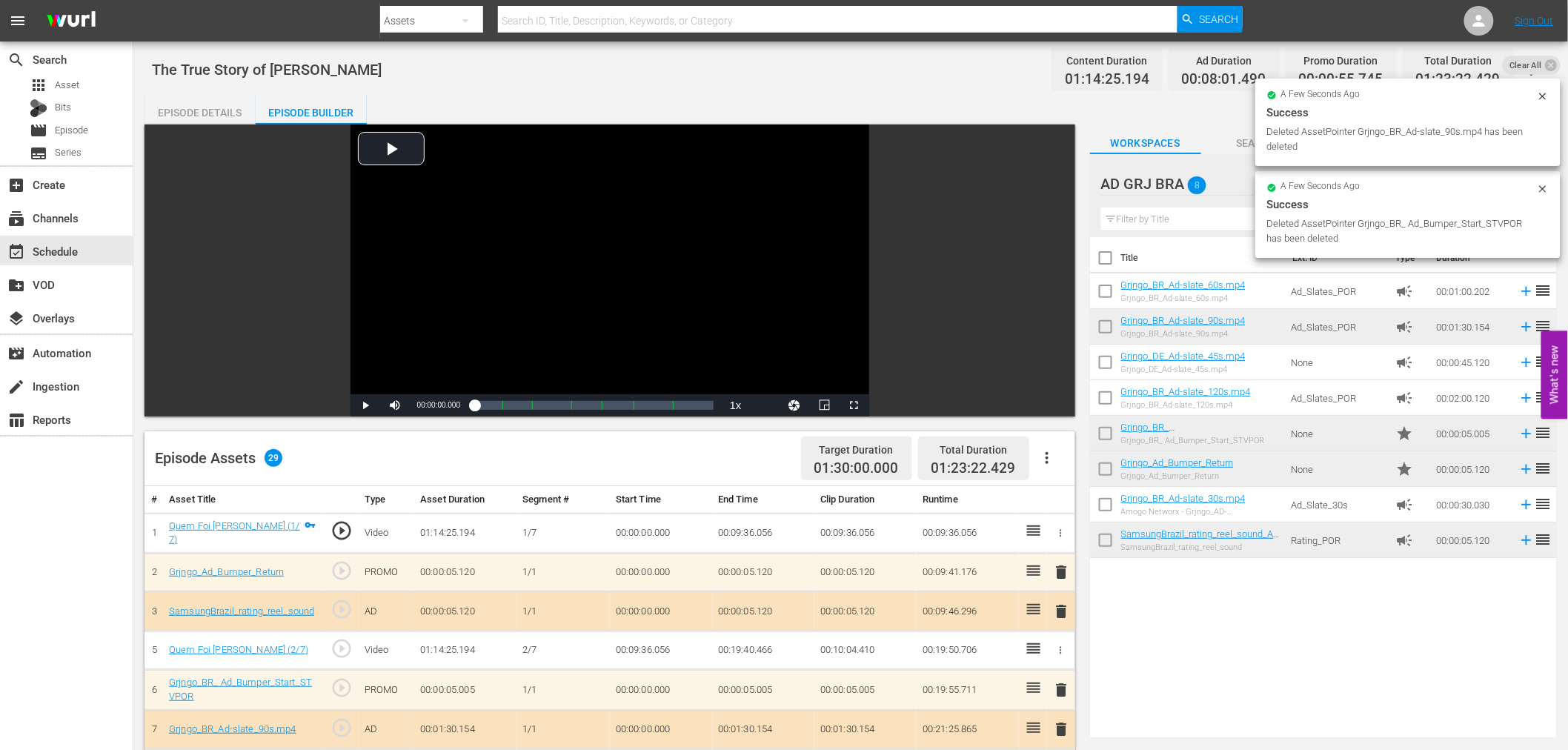
click at [1063, 572] on span "delete" at bounding box center [1062, 572] width 18 height 18
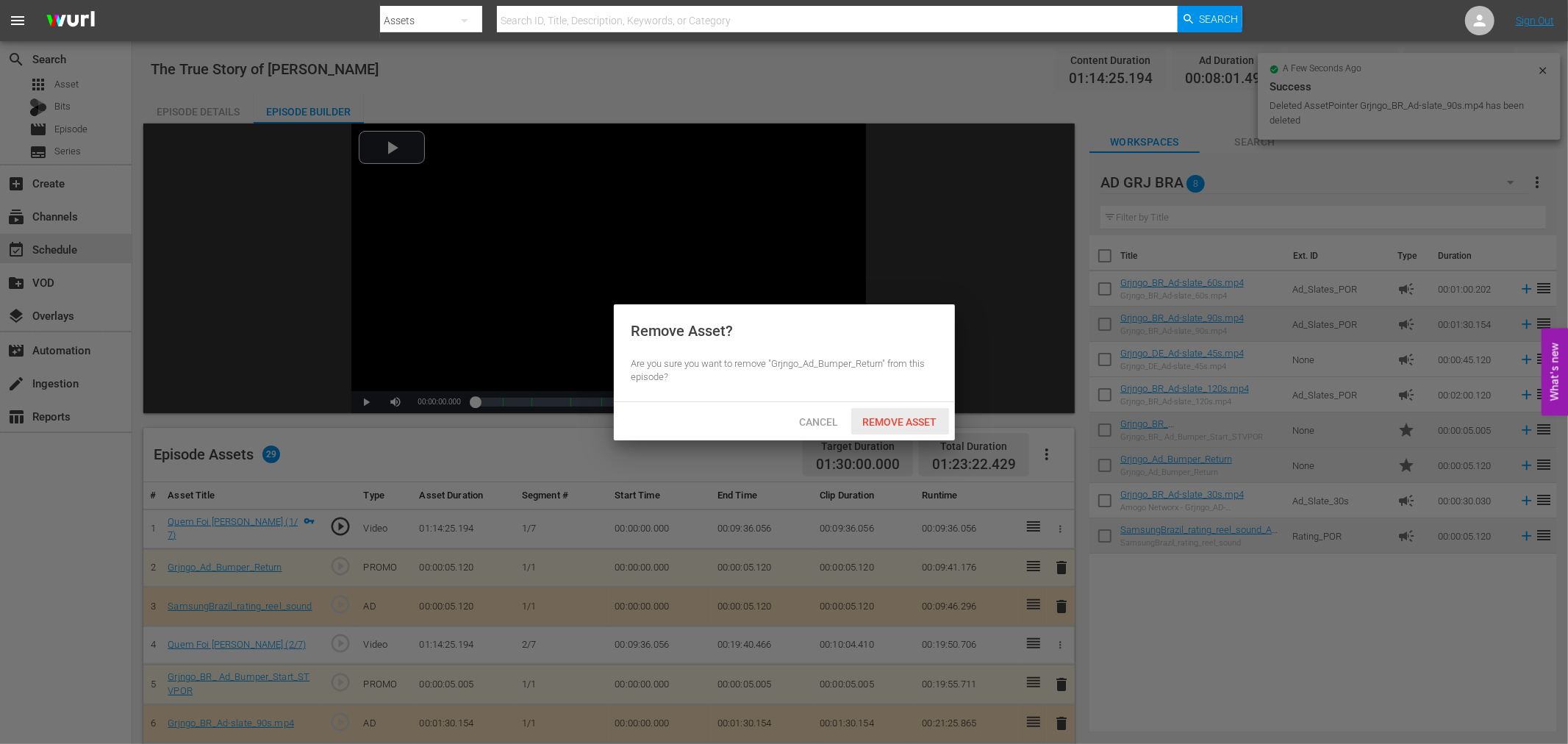
drag, startPoint x: 910, startPoint y: 416, endPoint x: 944, endPoint y: 433, distance: 38.0
click at [911, 416] on span "Remove Asset" at bounding box center [900, 422] width 97 height 12
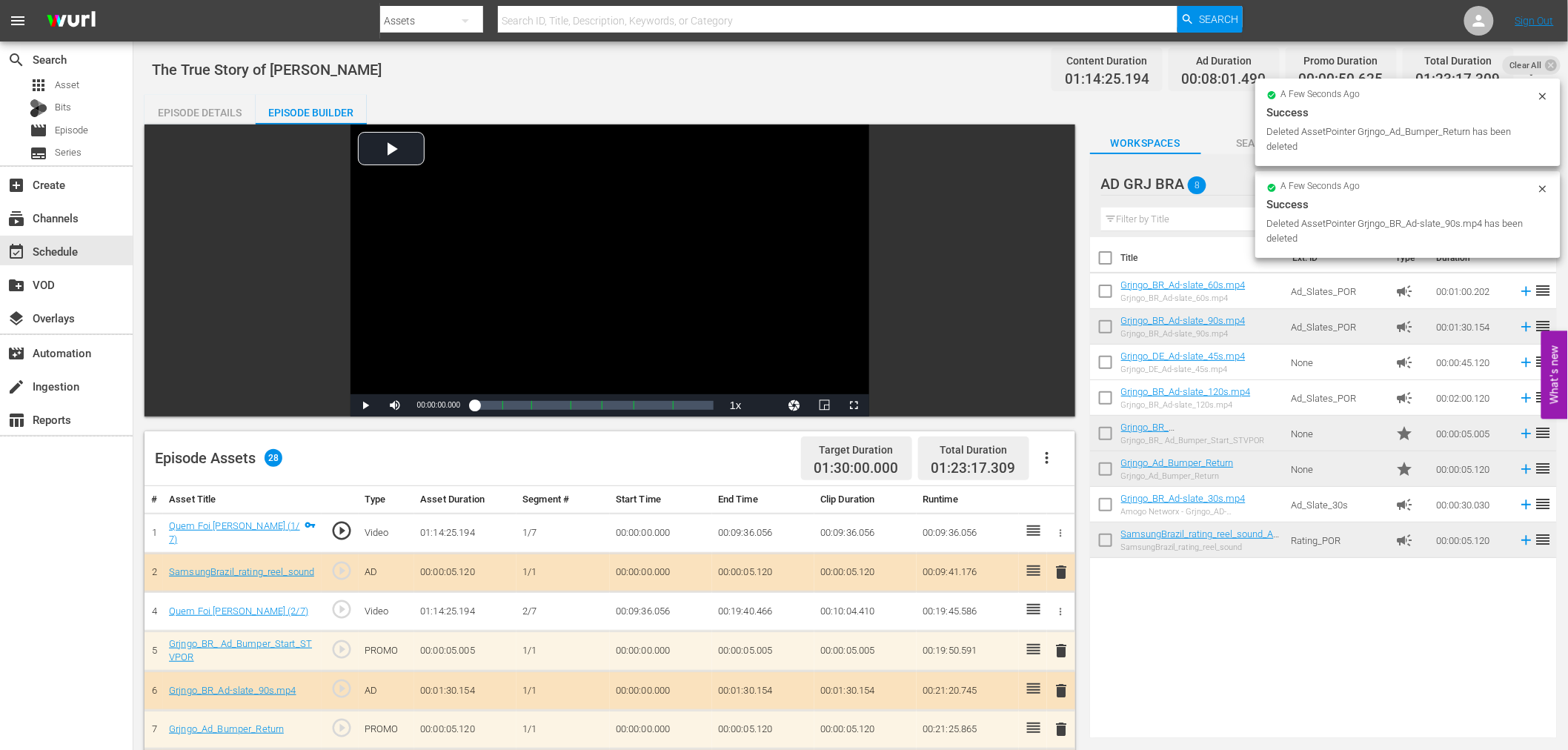
click at [1061, 570] on span "delete" at bounding box center [1062, 572] width 18 height 18
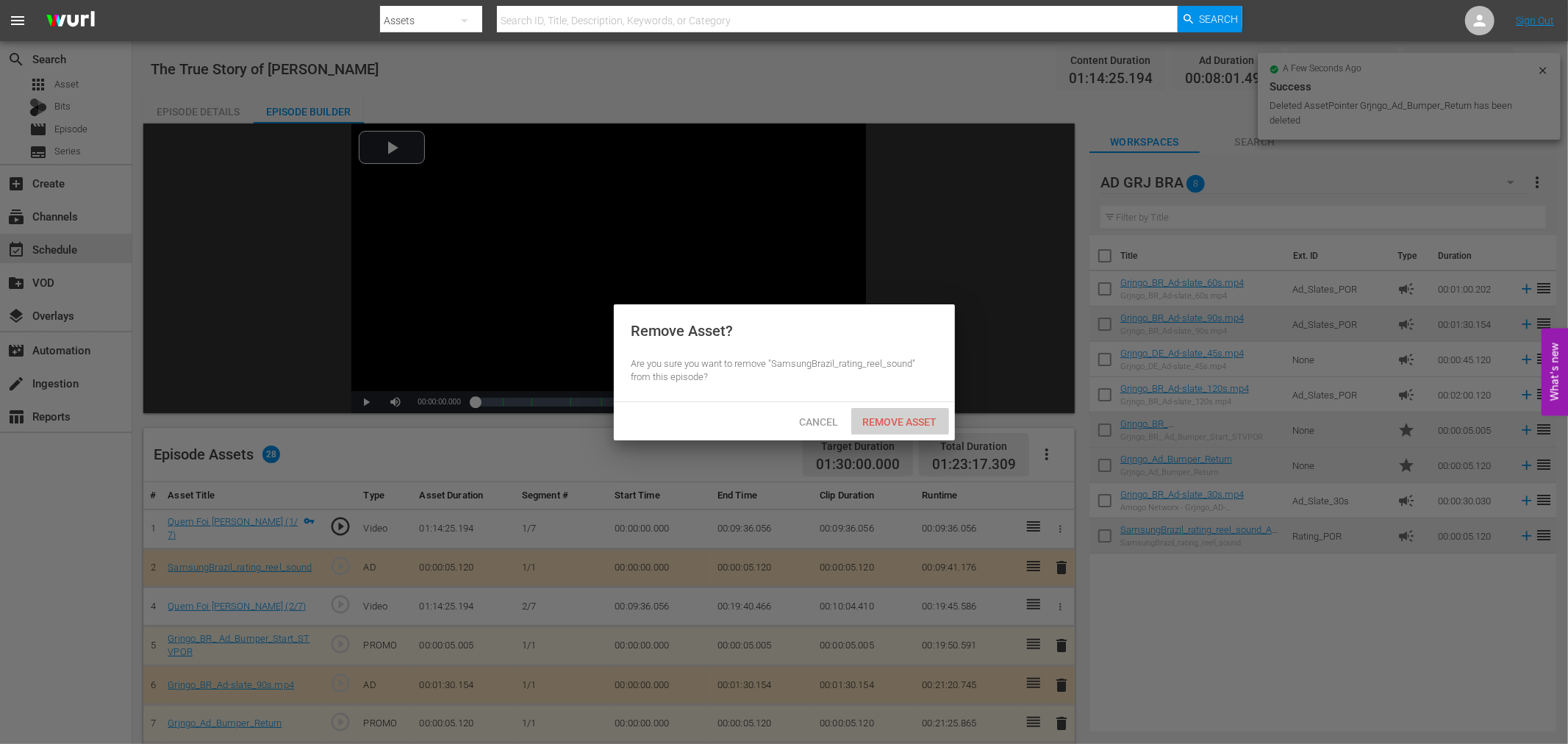
click at [922, 421] on span "Remove Asset" at bounding box center [900, 422] width 97 height 12
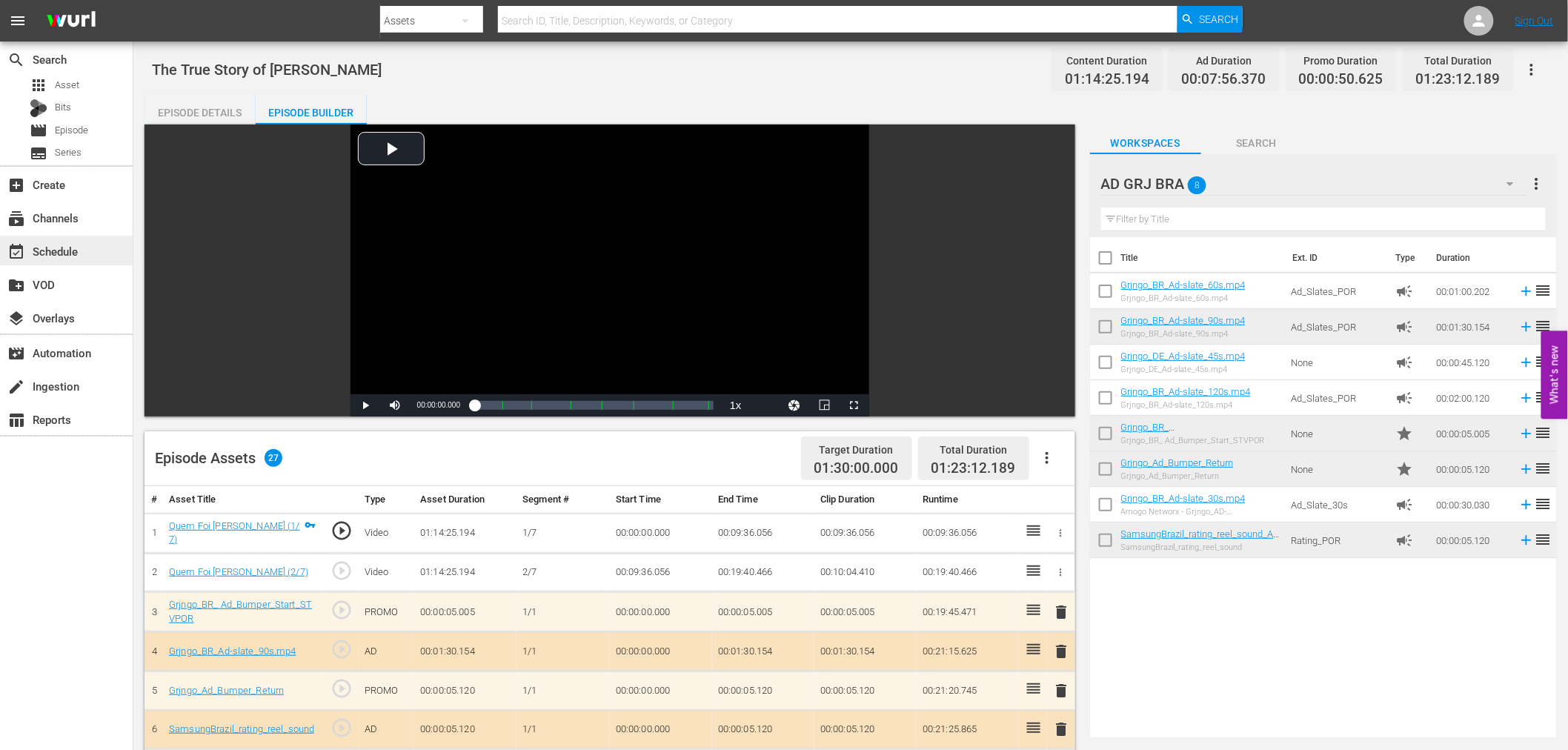
click at [98, 248] on div "event_available Schedule" at bounding box center [66, 250] width 132 height 29
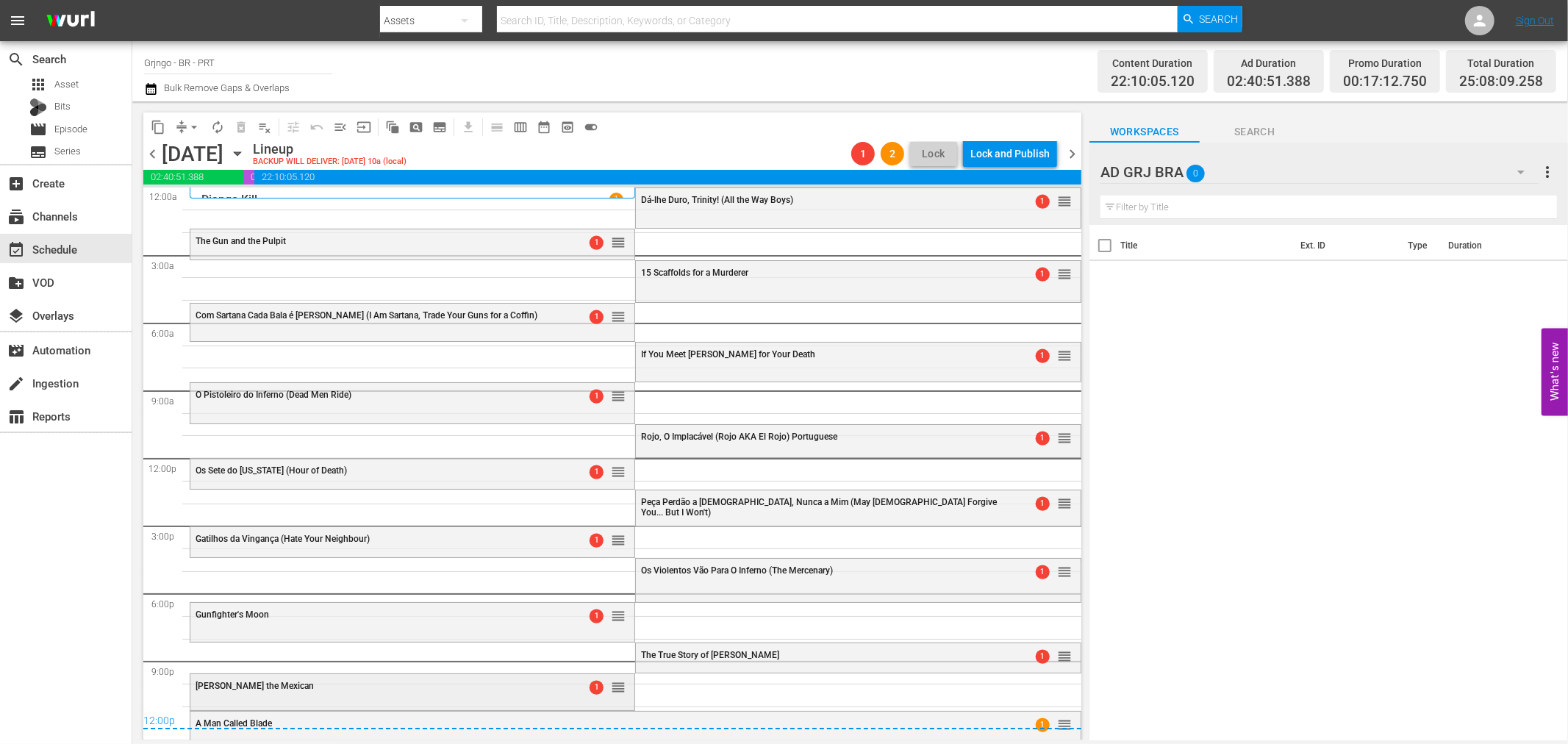
click at [530, 691] on div "[PERSON_NAME] the Mexican" at bounding box center [375, 686] width 358 height 11
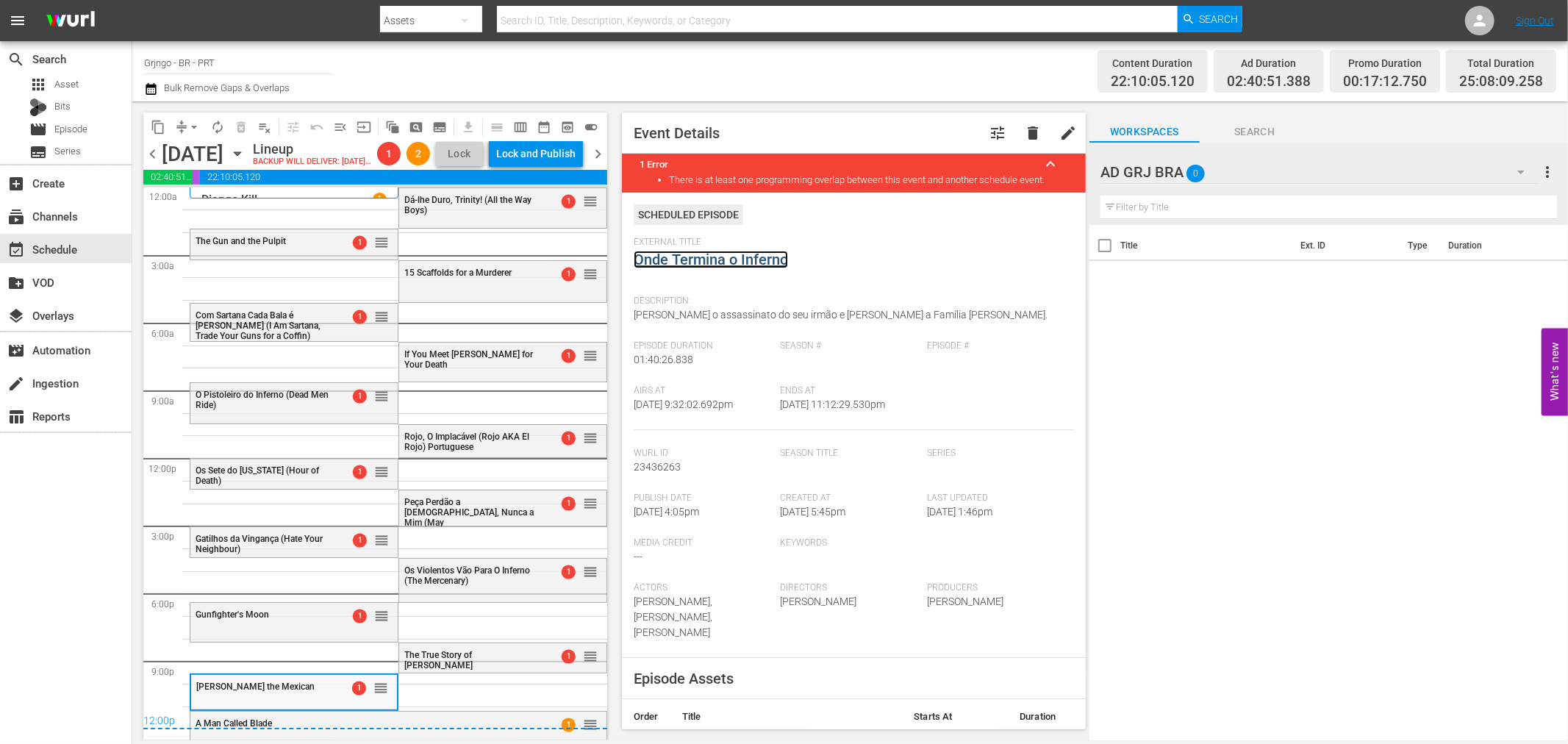
click at [717, 254] on link "Onde Termina o Inferno" at bounding box center [711, 259] width 155 height 18
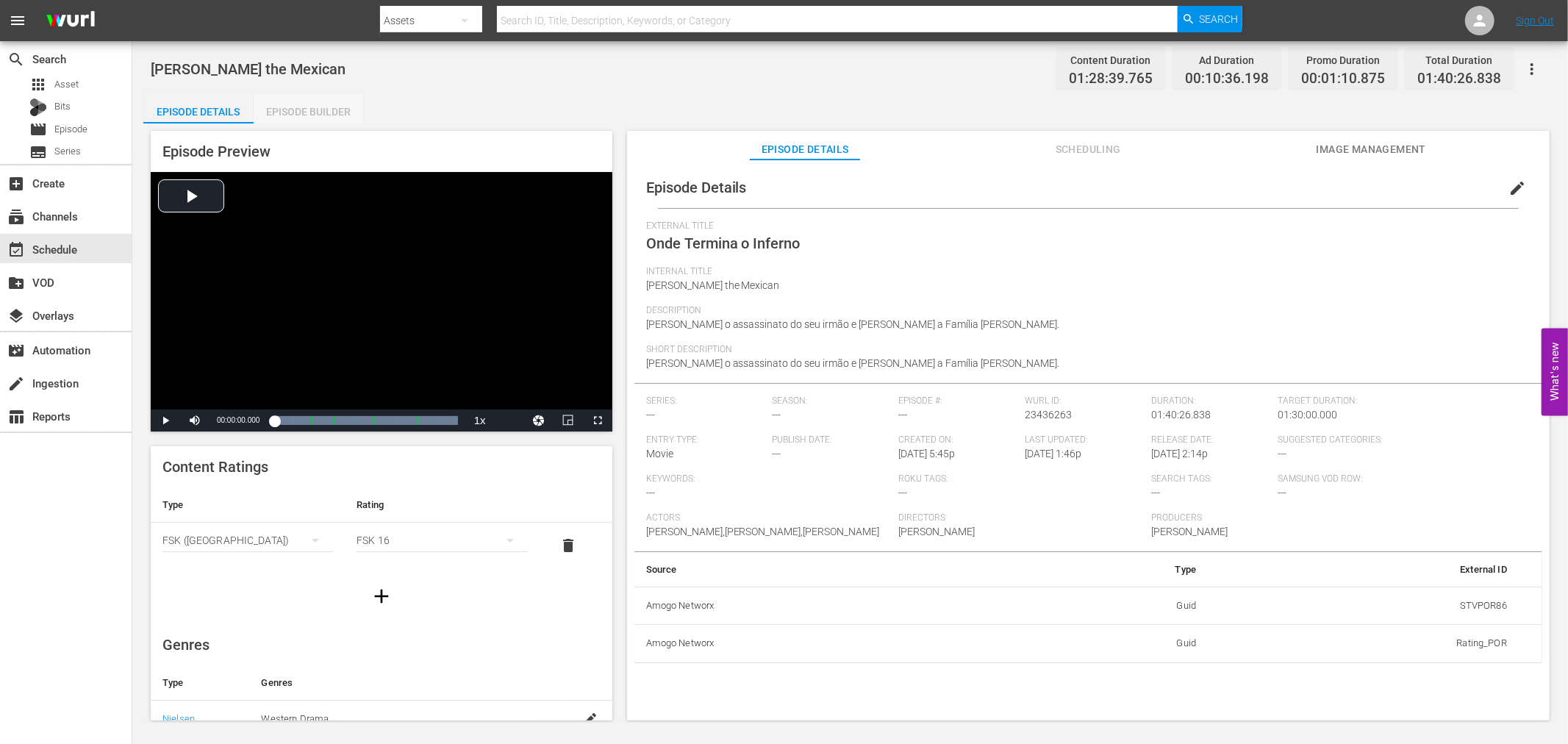
click at [289, 103] on div "Episode Builder" at bounding box center [308, 112] width 110 height 35
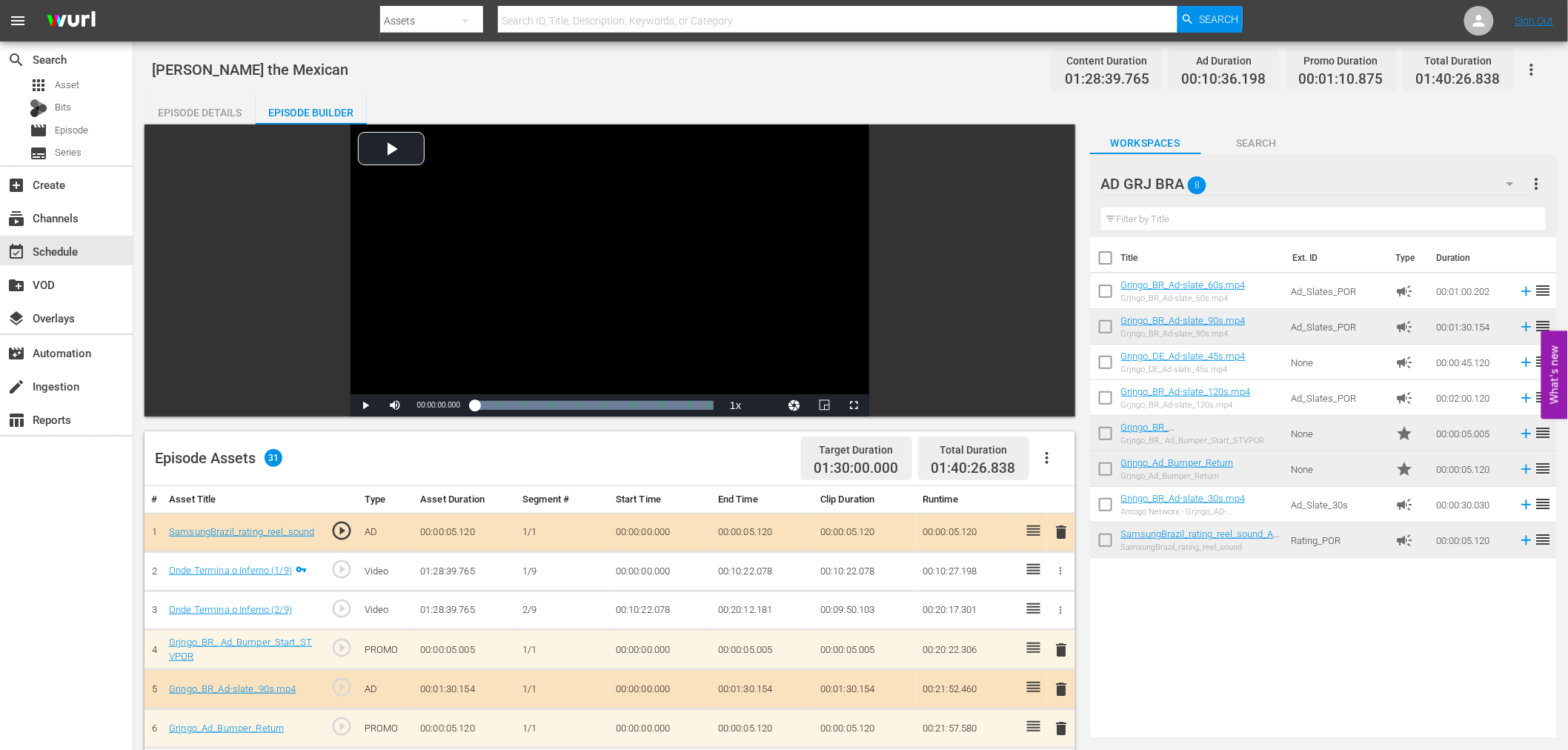
click at [1048, 457] on icon "button" at bounding box center [1047, 458] width 18 height 18
click at [1057, 499] on div "Clear Ads" at bounding box center [1091, 500] width 101 height 35
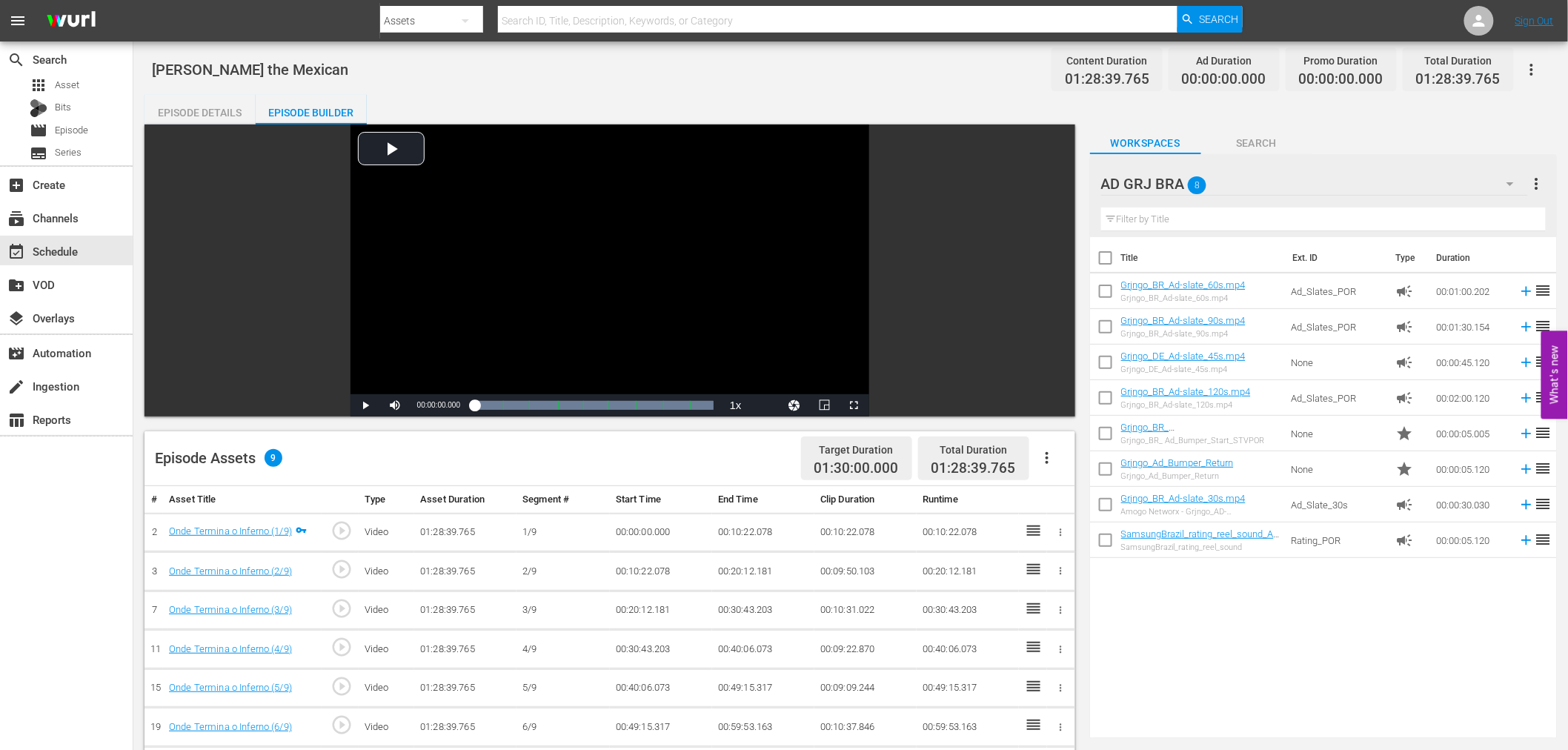
click at [1043, 464] on icon "button" at bounding box center [1047, 458] width 18 height 18
click at [1043, 461] on div "Fill with Ads" at bounding box center [1091, 464] width 101 height 35
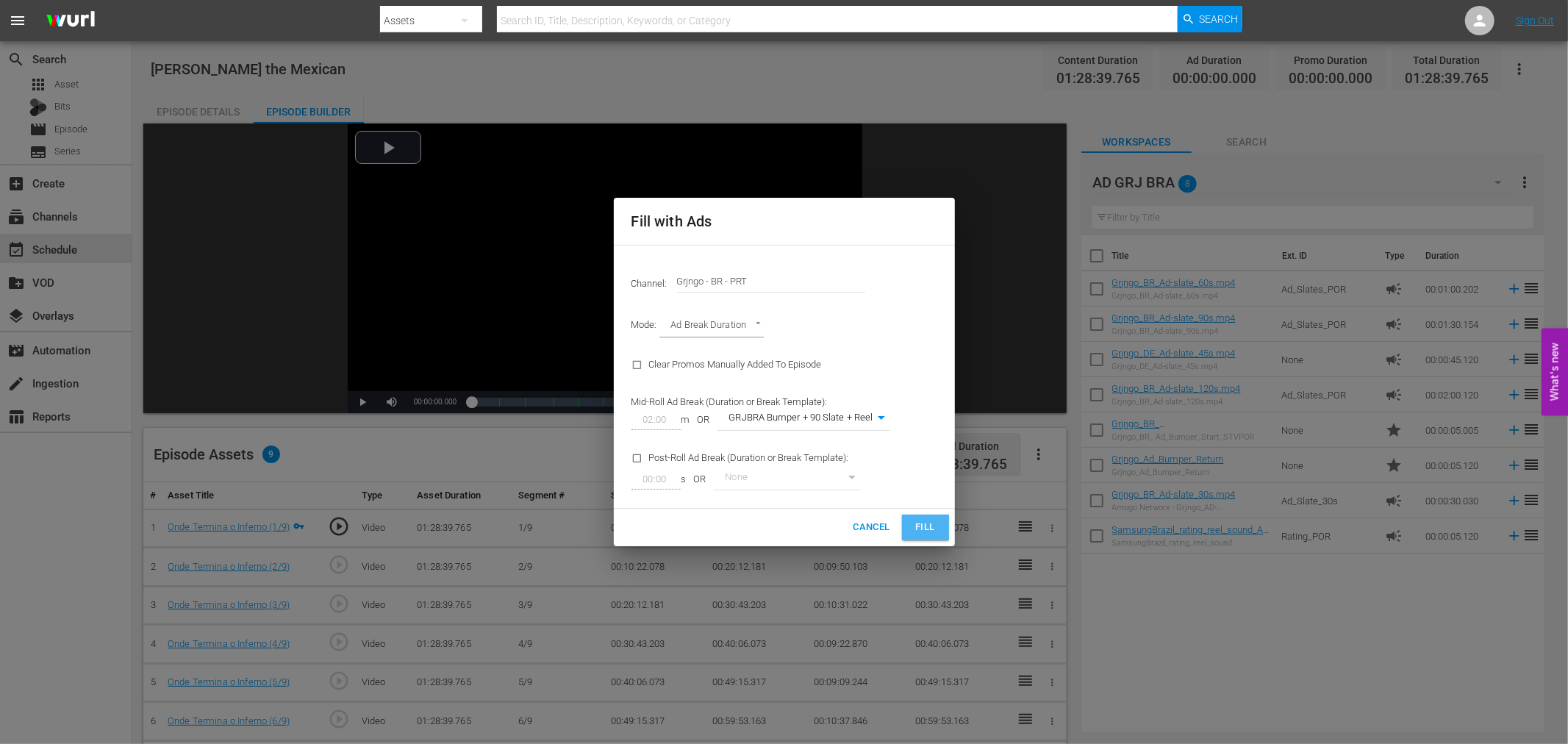
click at [917, 524] on span "Fill" at bounding box center [925, 527] width 23 height 17
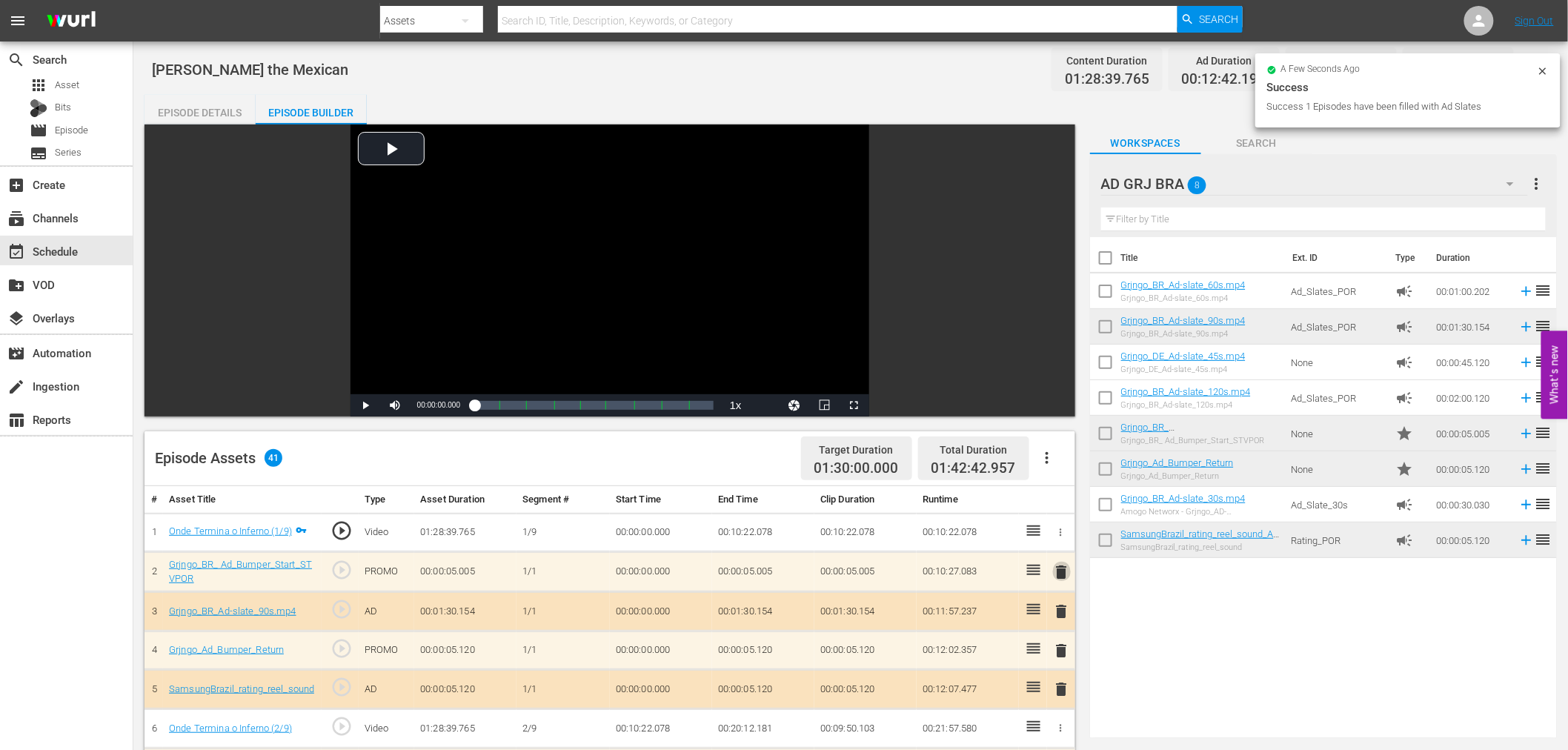
click at [1058, 571] on span "delete" at bounding box center [1062, 572] width 18 height 18
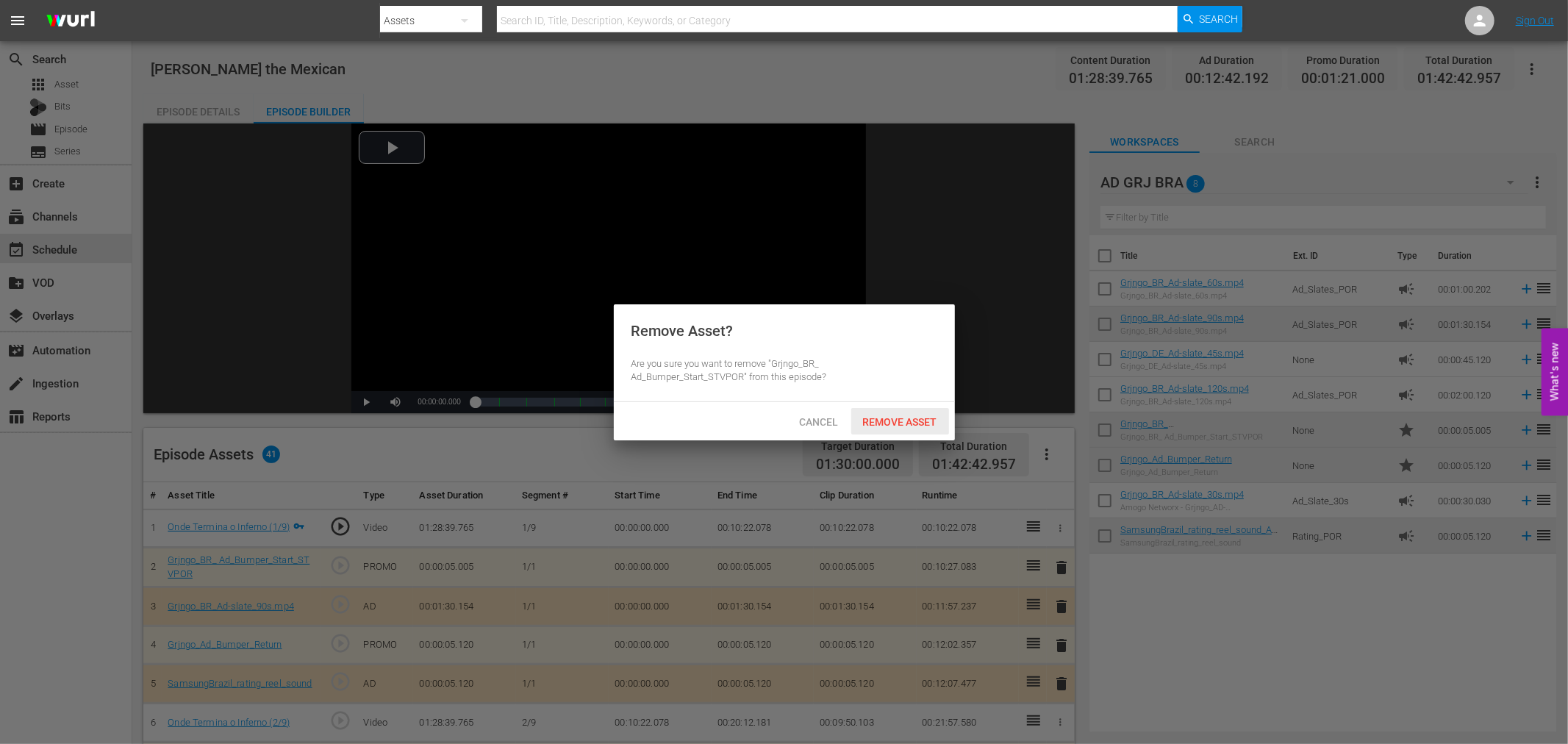
click at [893, 421] on span "Remove Asset" at bounding box center [900, 422] width 97 height 12
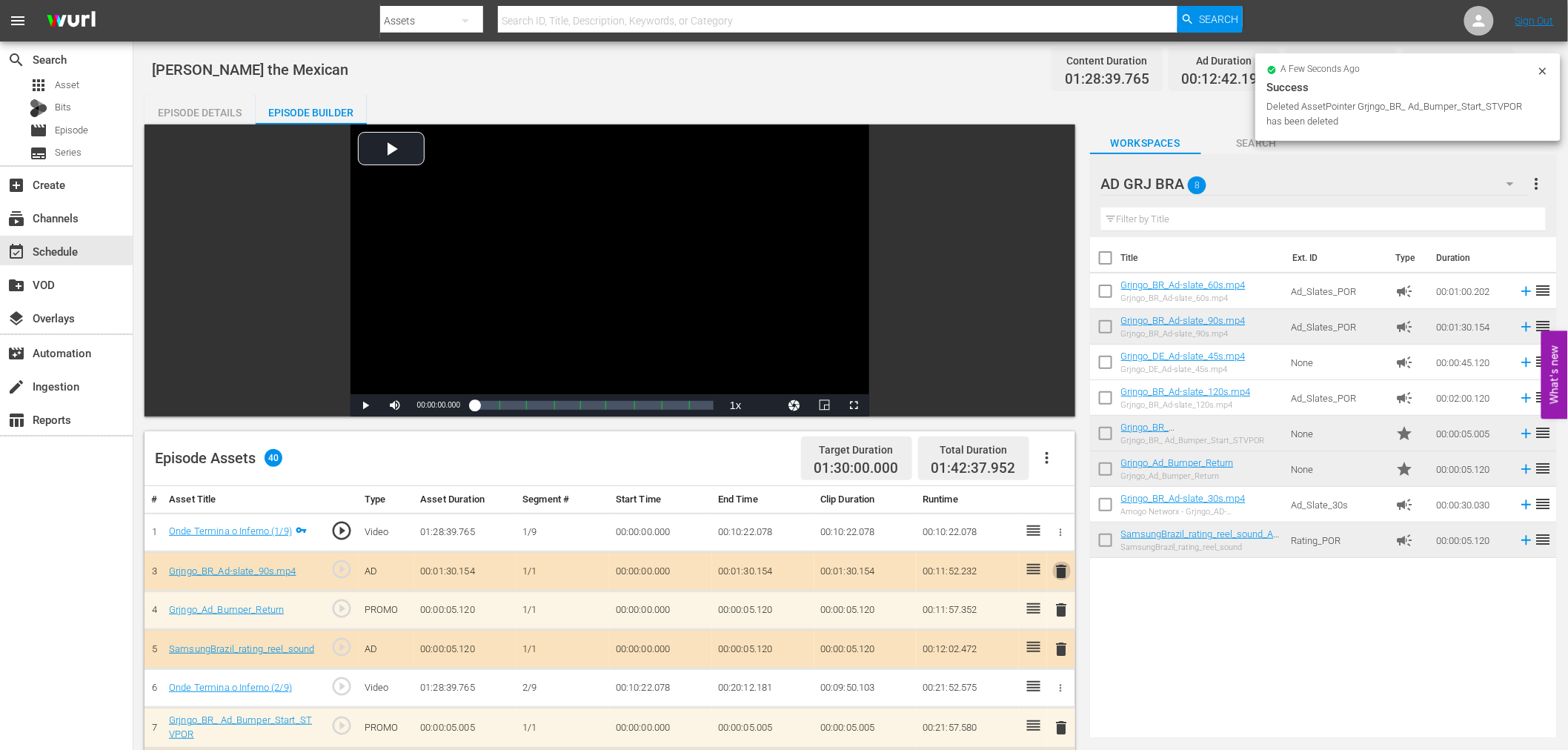
click at [1065, 571] on span "delete" at bounding box center [1062, 571] width 18 height 18
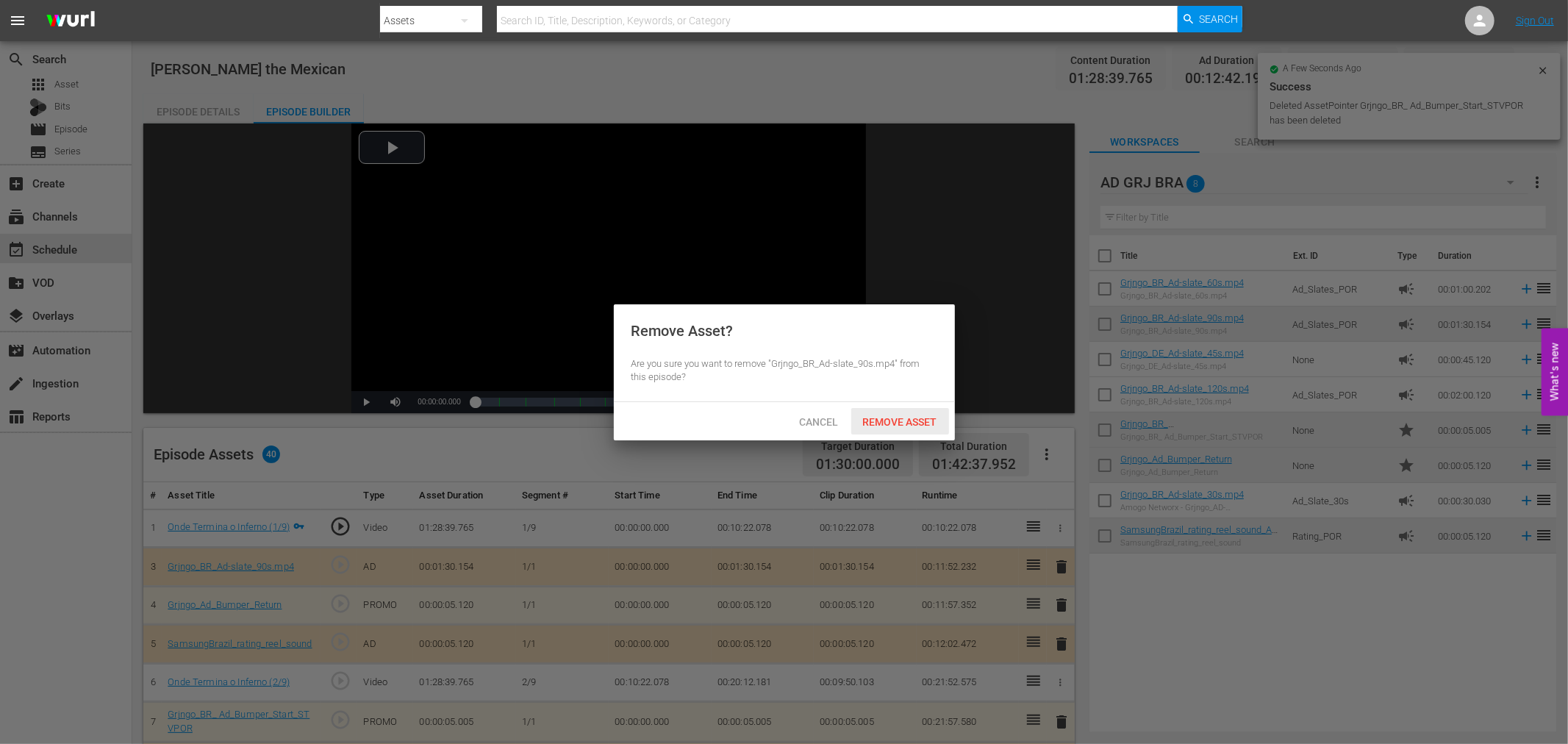
click at [925, 424] on span "Remove Asset" at bounding box center [900, 422] width 97 height 12
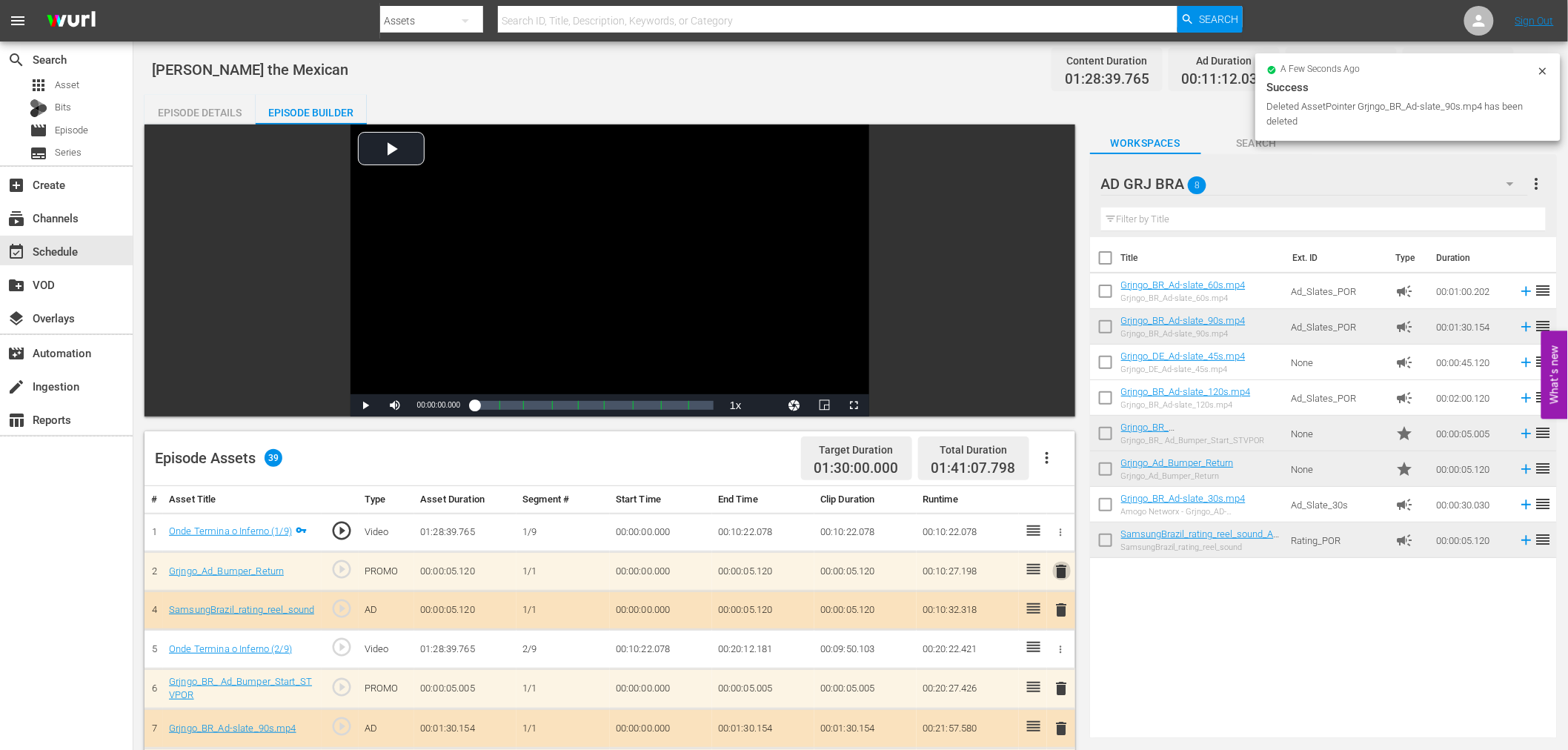
click at [1058, 567] on span "delete" at bounding box center [1062, 571] width 18 height 18
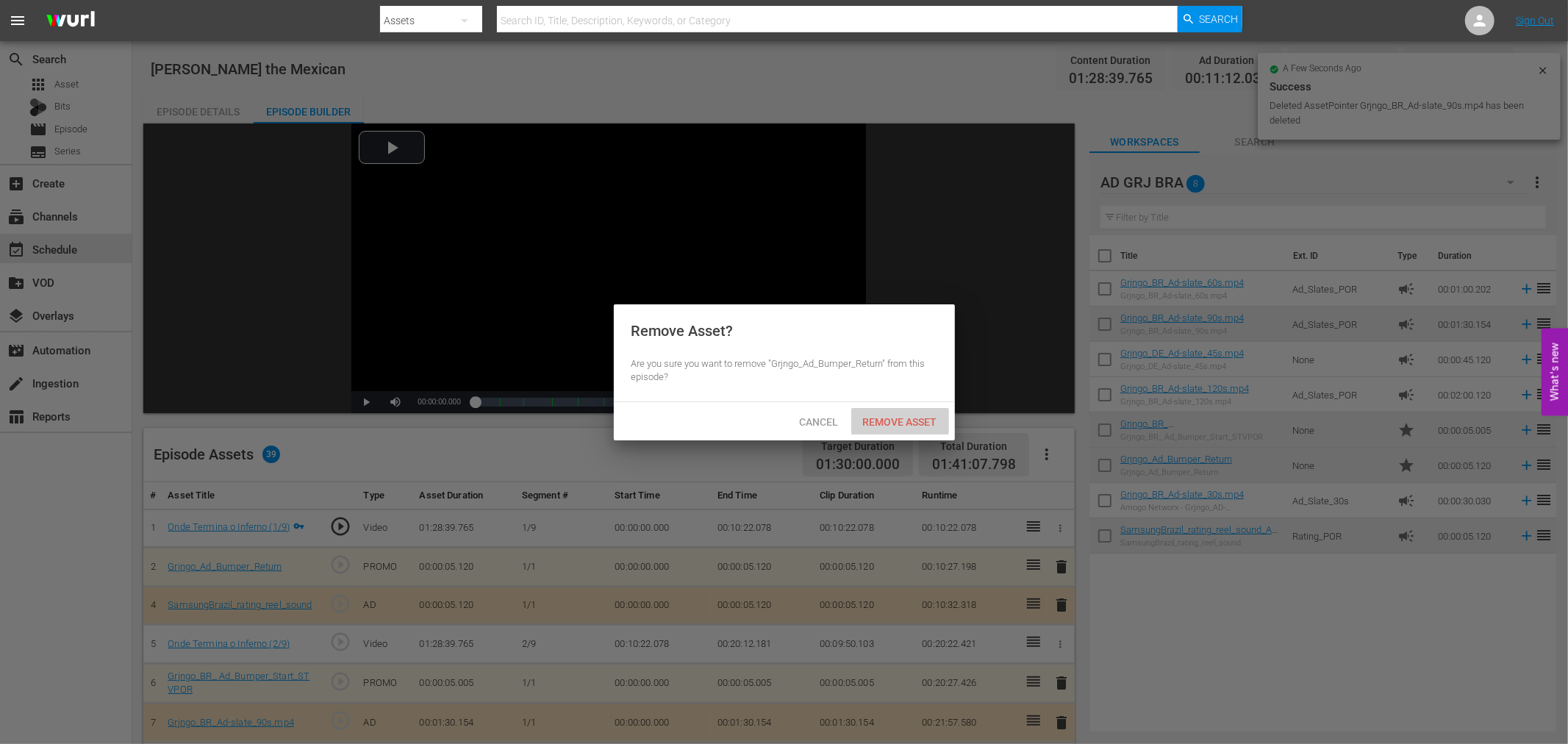
click at [910, 425] on span "Remove Asset" at bounding box center [900, 422] width 97 height 12
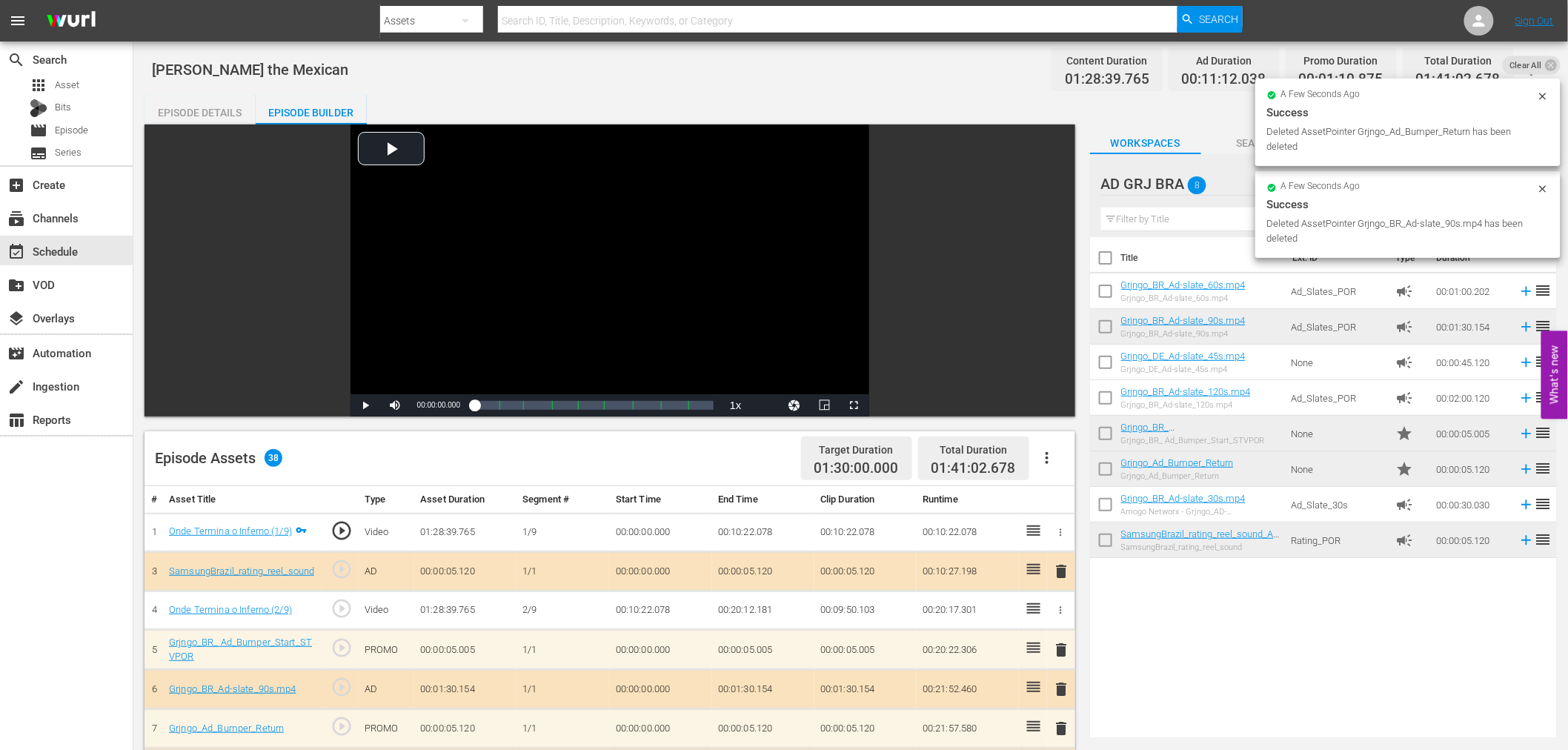
click at [1061, 570] on span "delete" at bounding box center [1062, 571] width 18 height 18
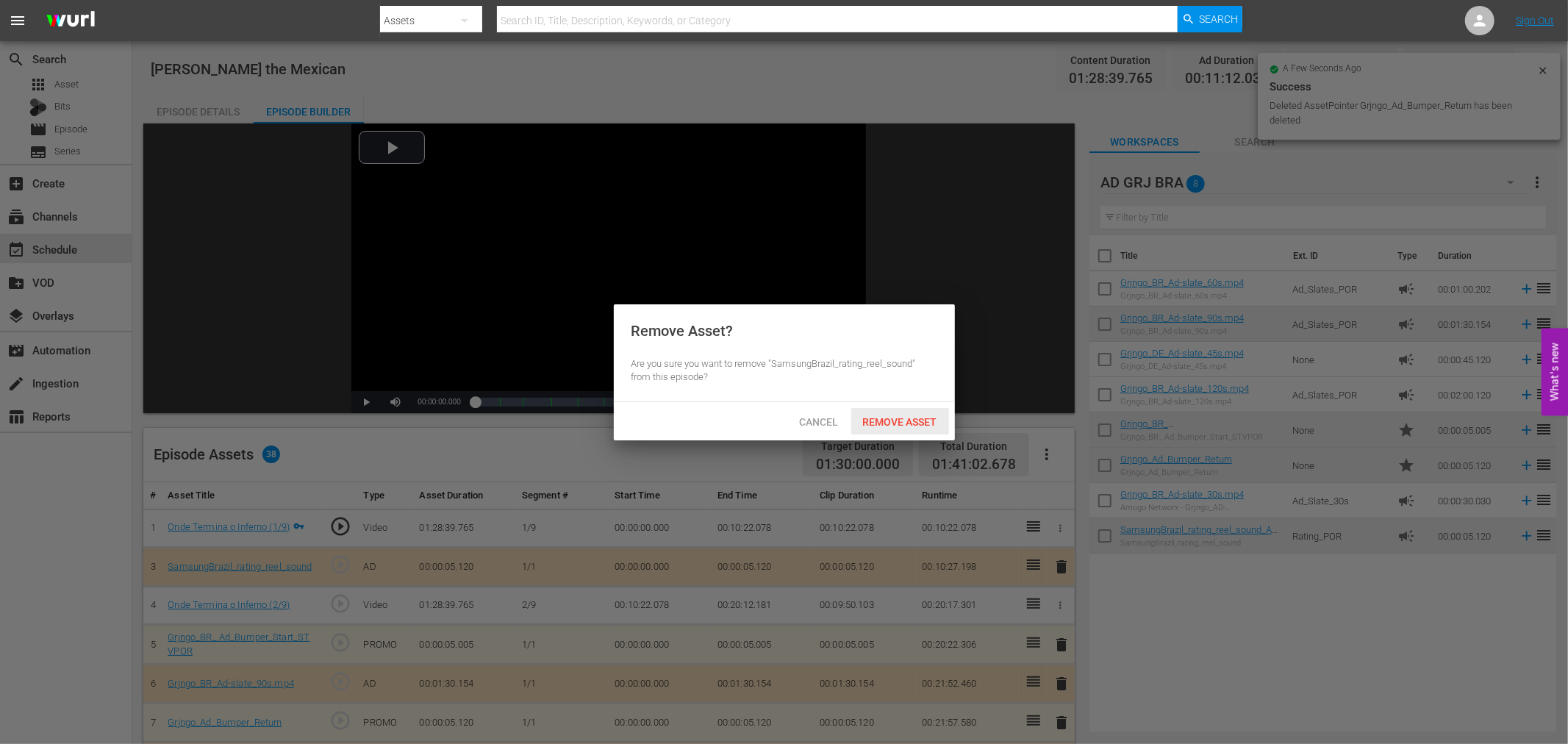
click at [924, 428] on div "Remove Asset" at bounding box center [900, 422] width 97 height 27
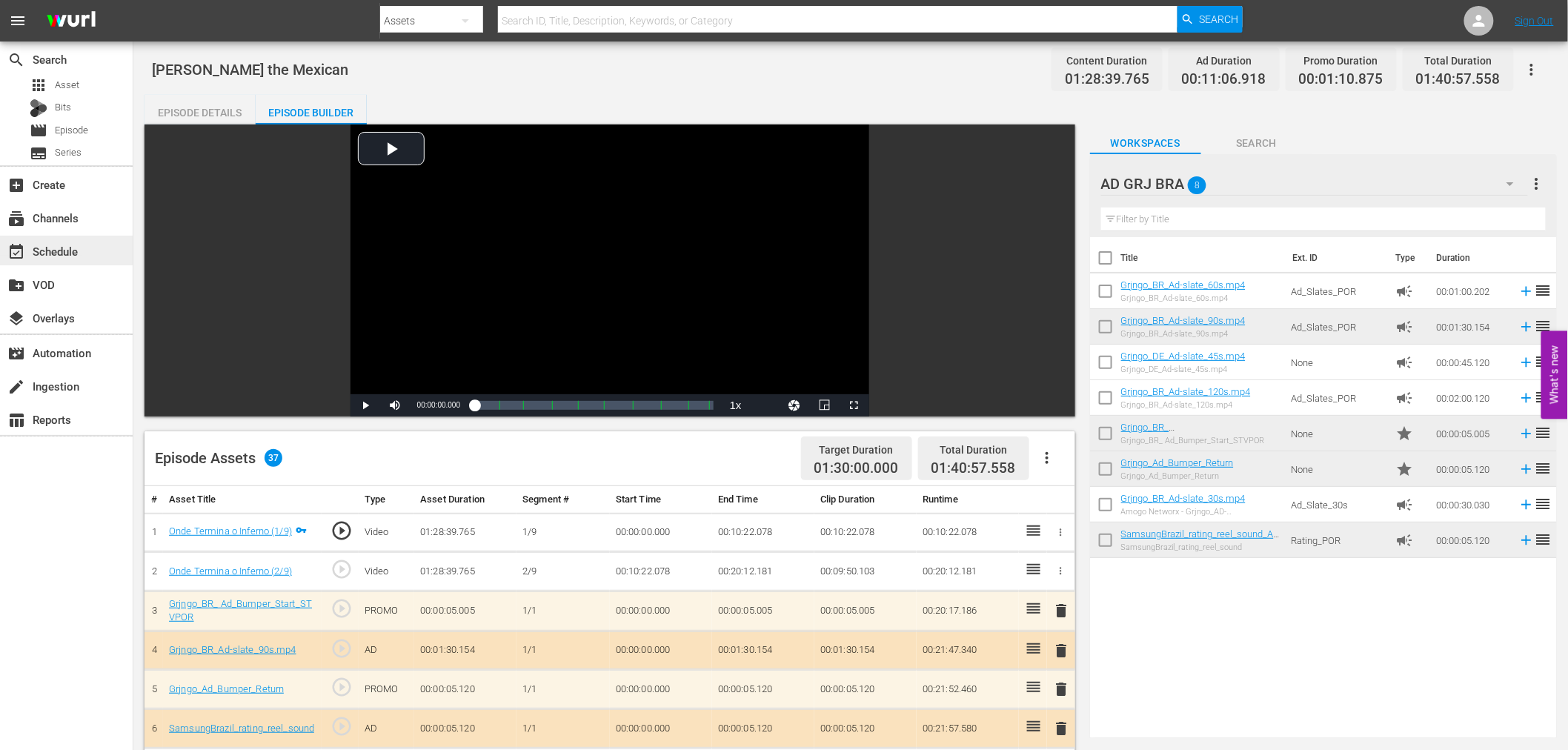
click at [56, 247] on div "event_available Schedule" at bounding box center [41, 249] width 83 height 14
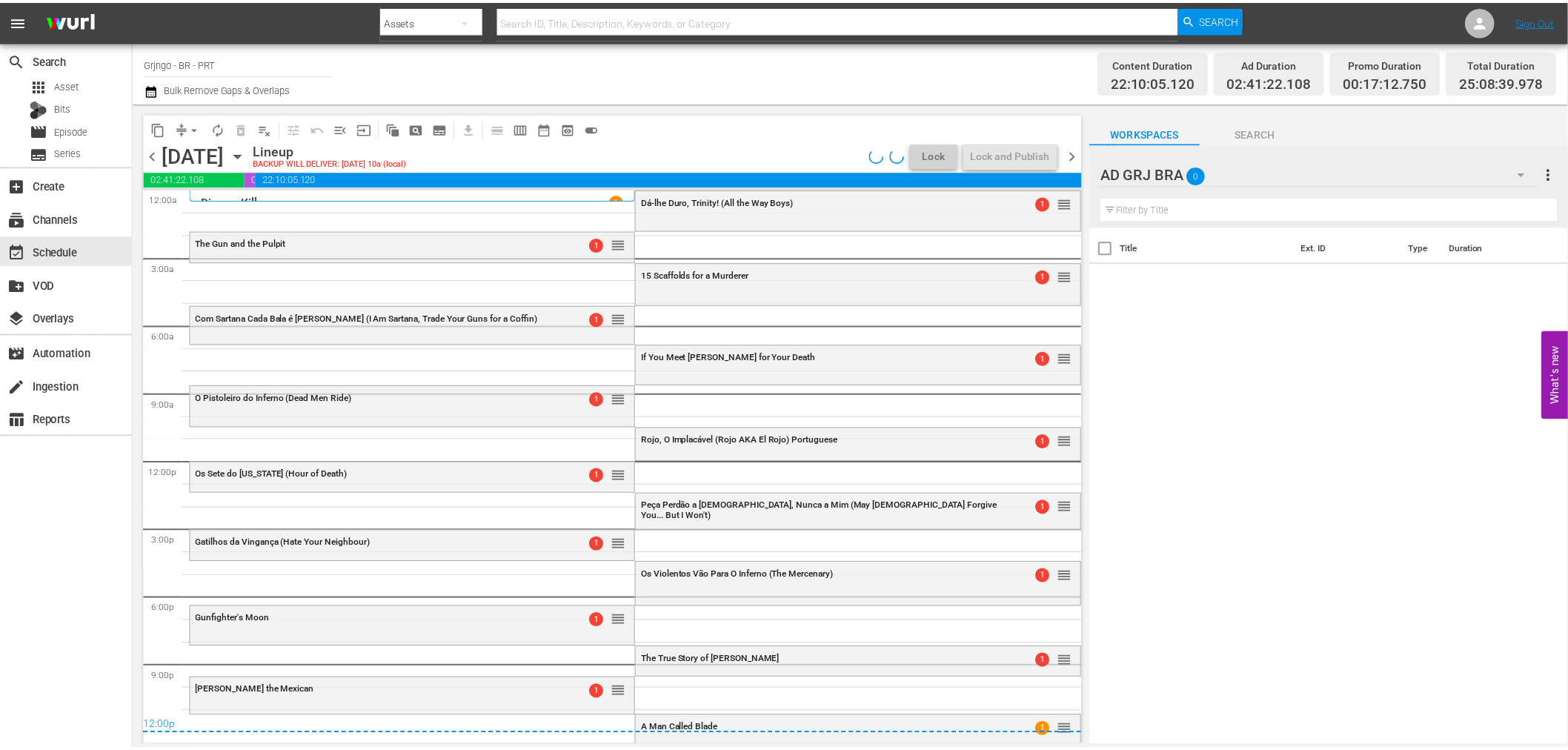
scroll to position [12, 0]
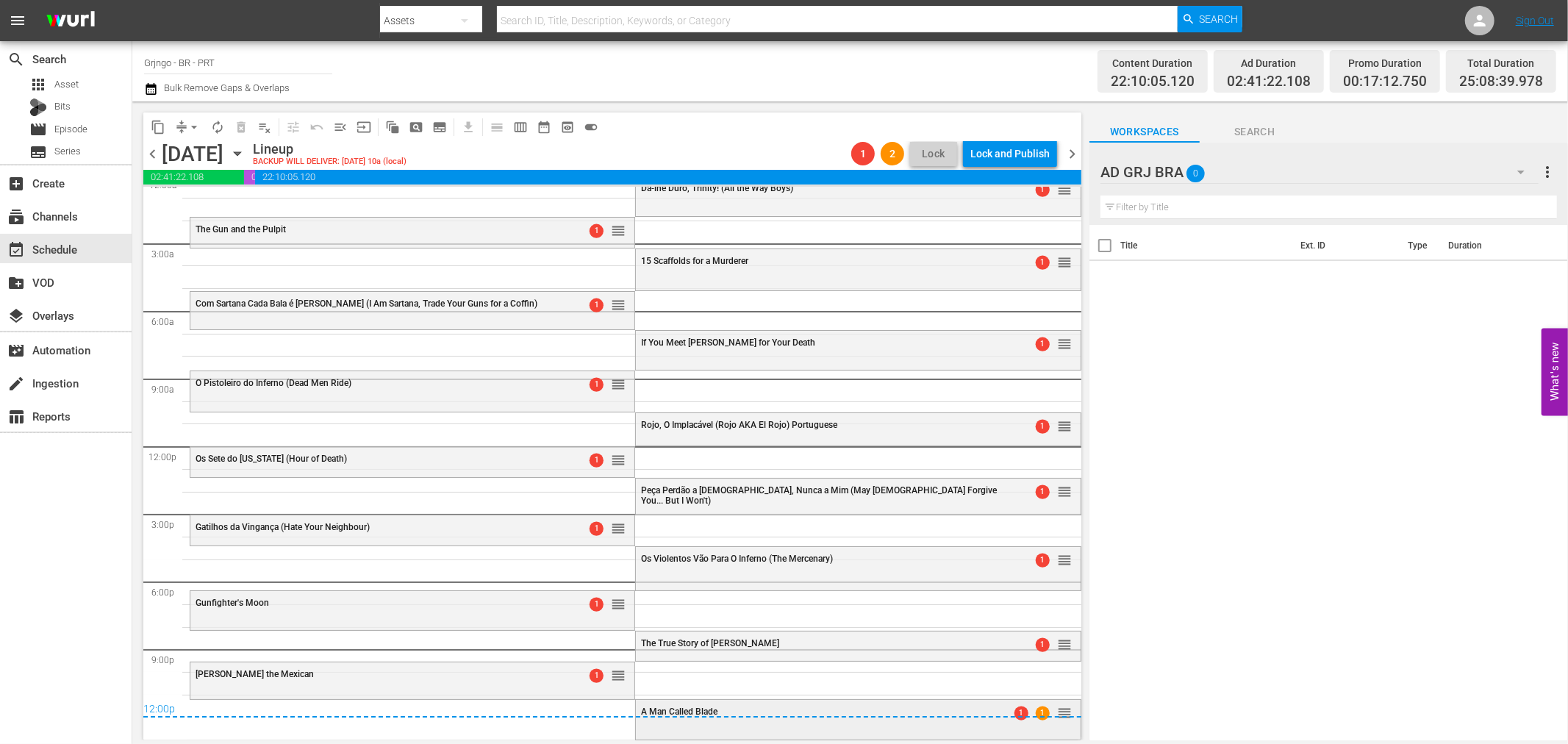
click at [783, 724] on div "A Man Called Blade 1 1 reorder" at bounding box center [858, 713] width 444 height 25
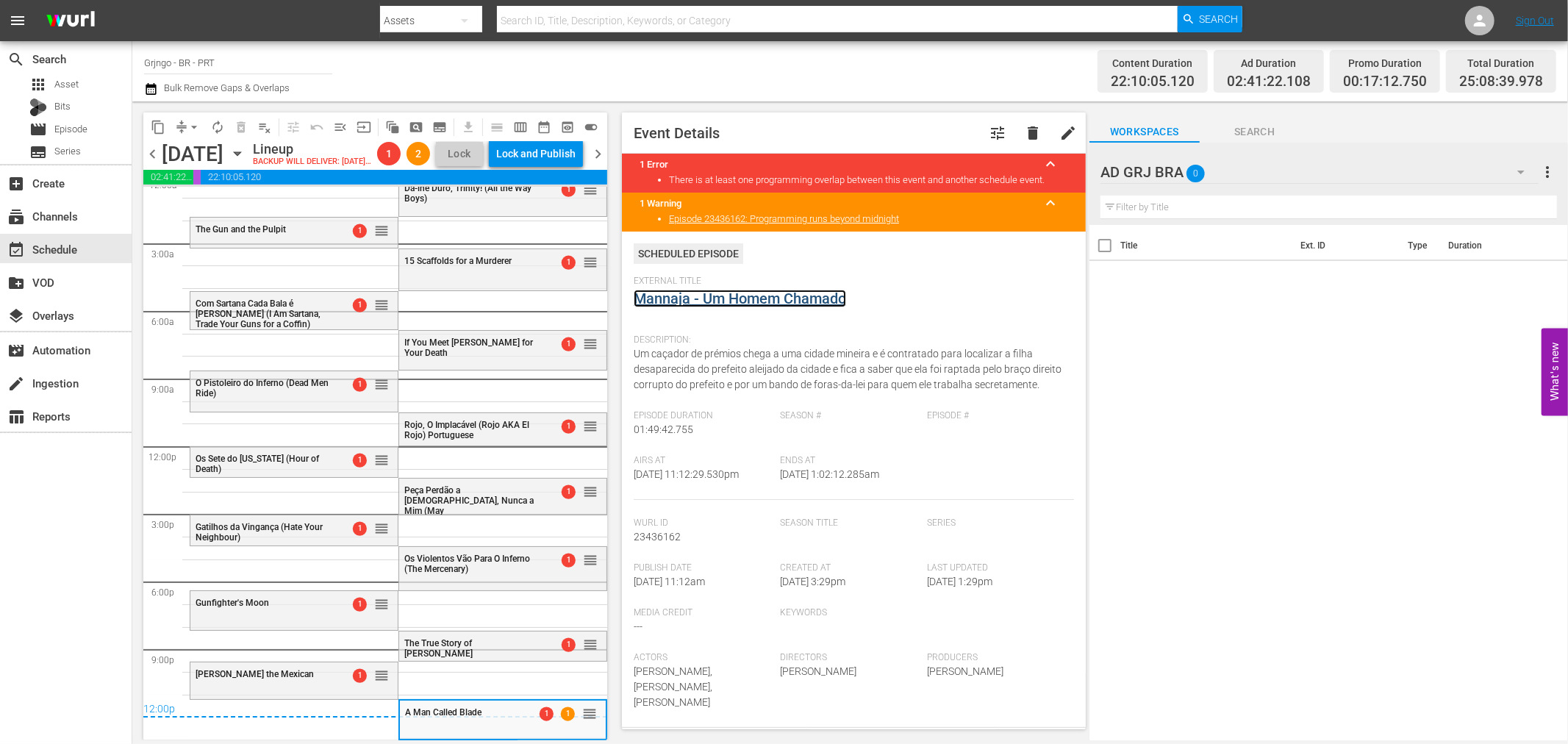
click at [758, 299] on link "Mannaja - Um Homem Chamado" at bounding box center [740, 298] width 212 height 18
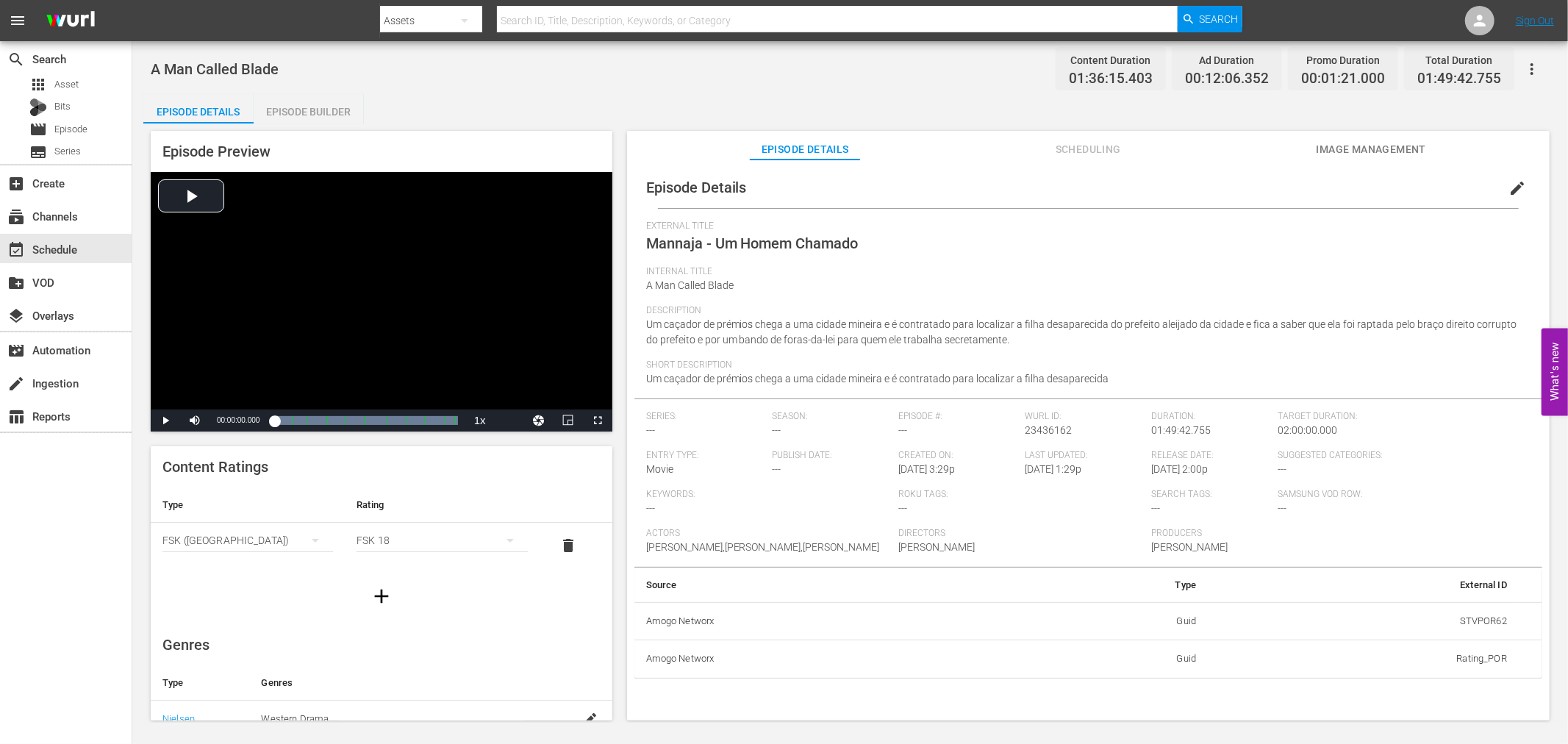
click at [280, 104] on div "Episode Builder" at bounding box center [308, 112] width 110 height 35
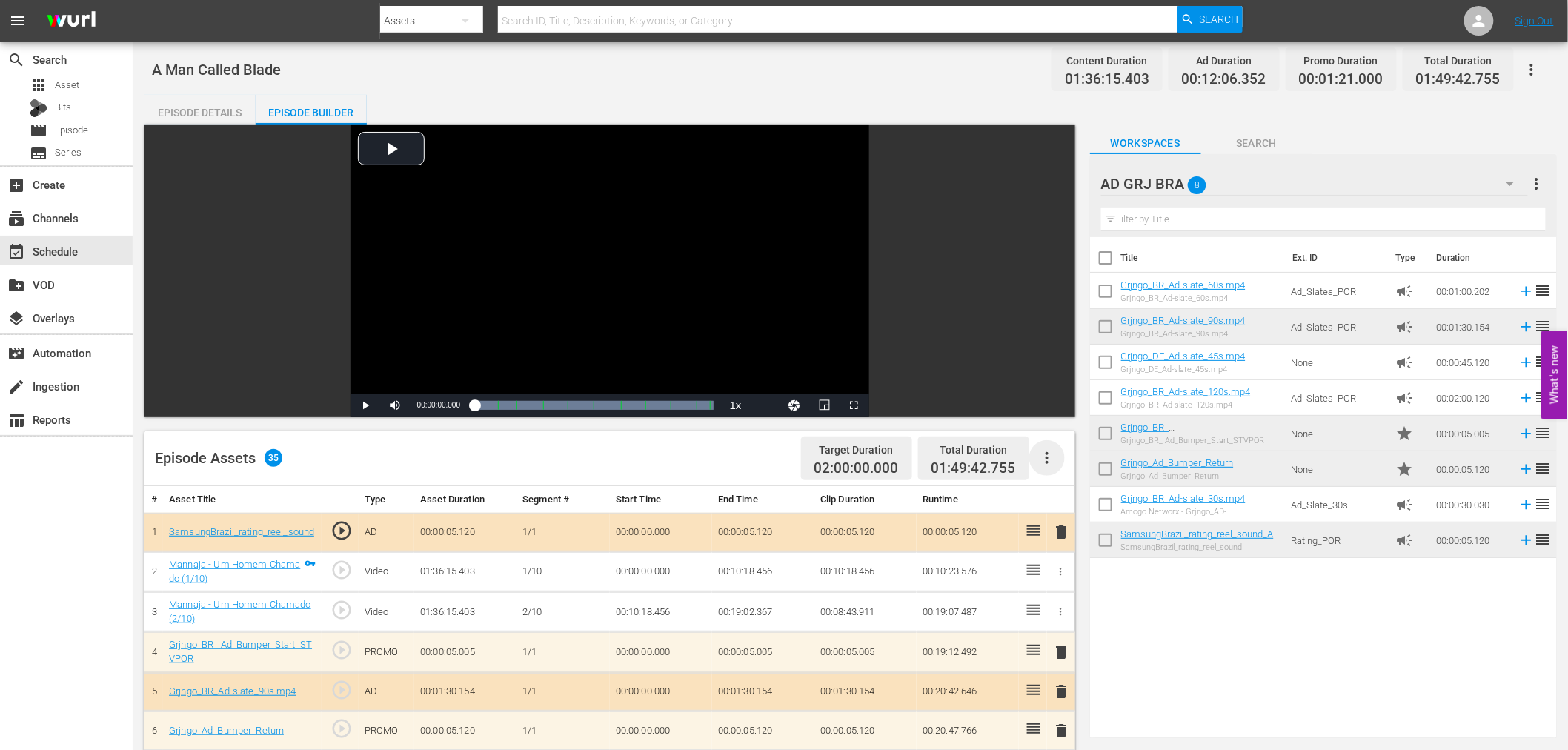
click at [1043, 460] on icon "button" at bounding box center [1047, 458] width 18 height 18
click at [1086, 505] on div "Clear Ads" at bounding box center [1091, 500] width 101 height 35
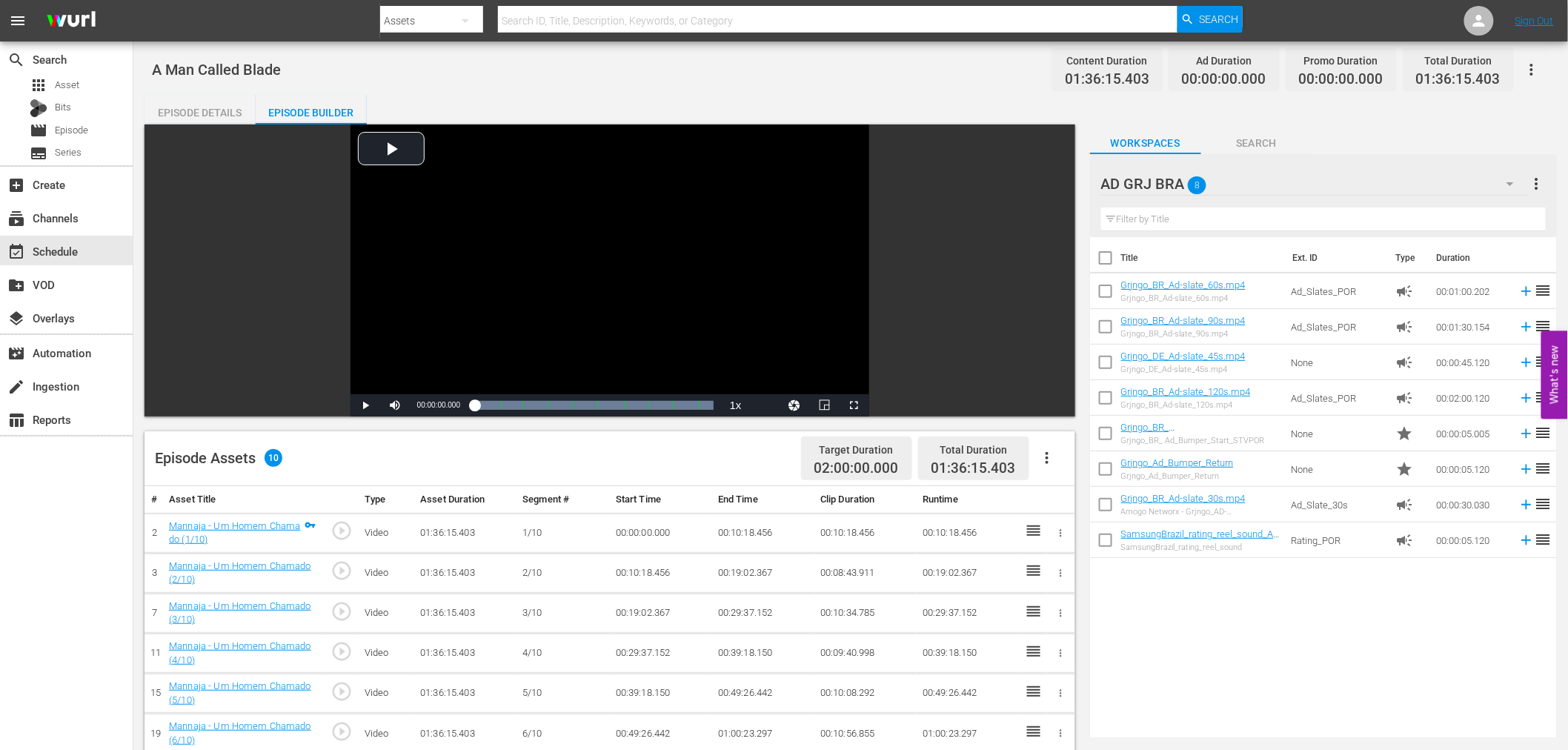
click at [1048, 457] on icon "button" at bounding box center [1046, 458] width 3 height 12
click at [1048, 461] on div "Fill with Ads" at bounding box center [1091, 464] width 101 height 35
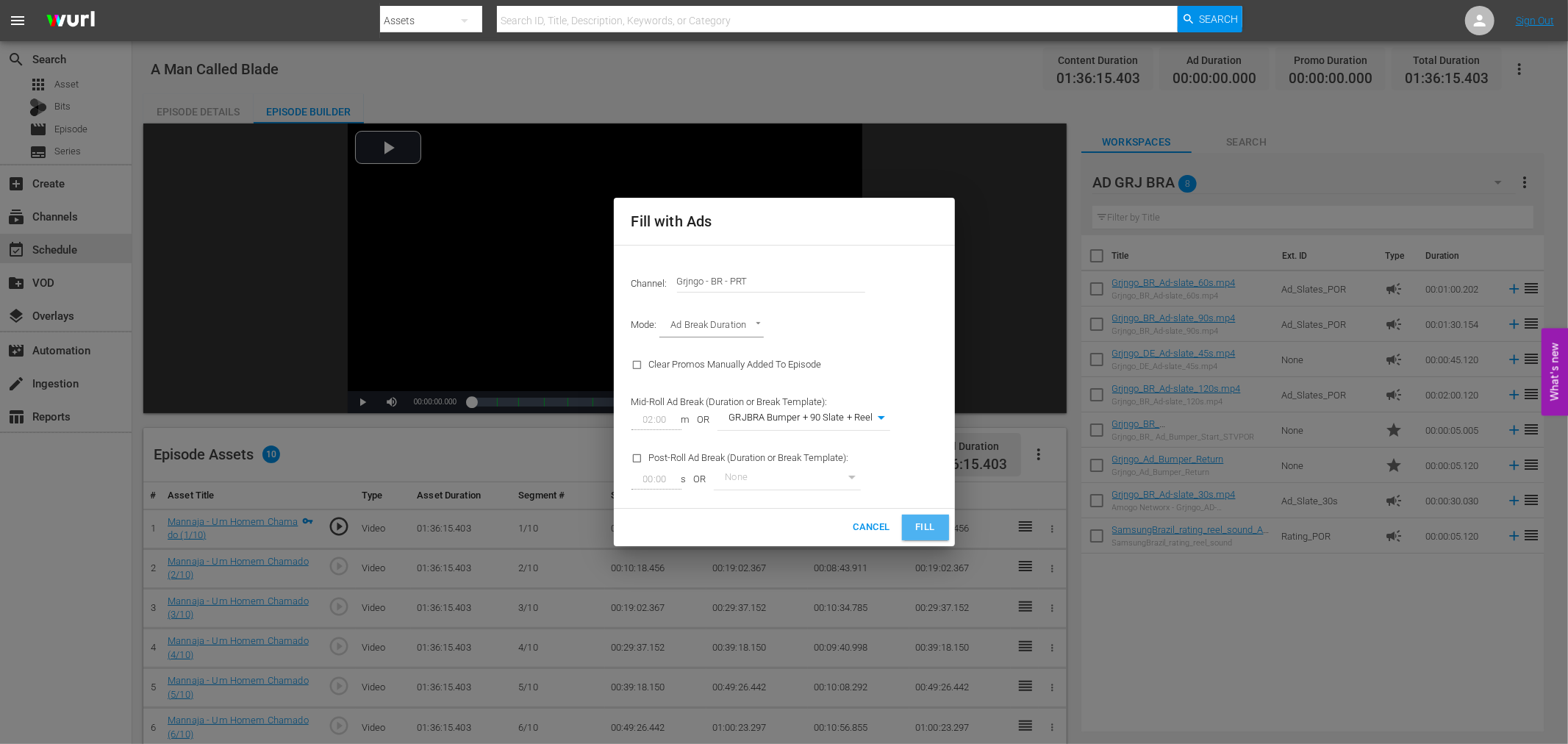
click at [935, 521] on span "Fill" at bounding box center [925, 527] width 23 height 17
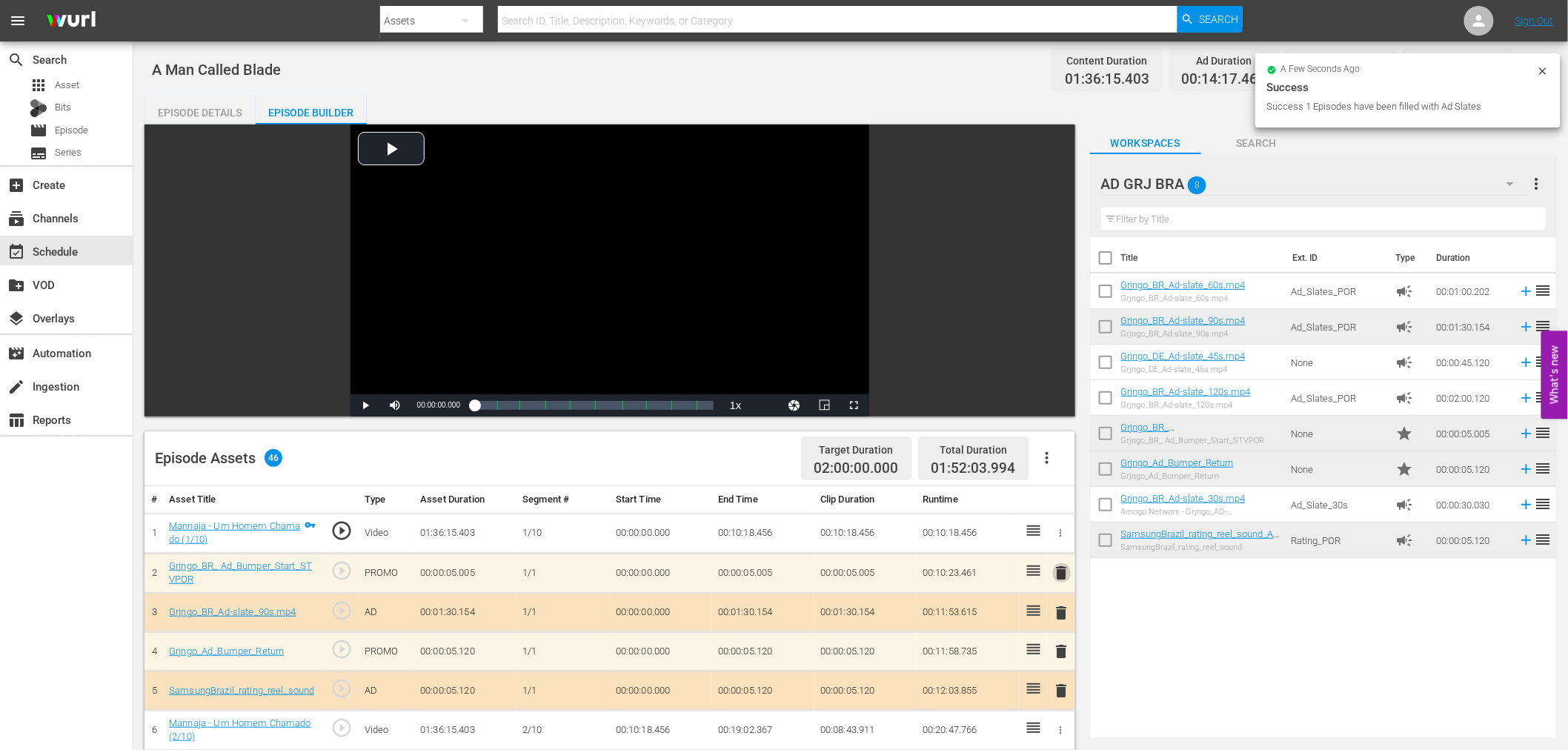
click at [1063, 573] on span "delete" at bounding box center [1062, 573] width 18 height 18
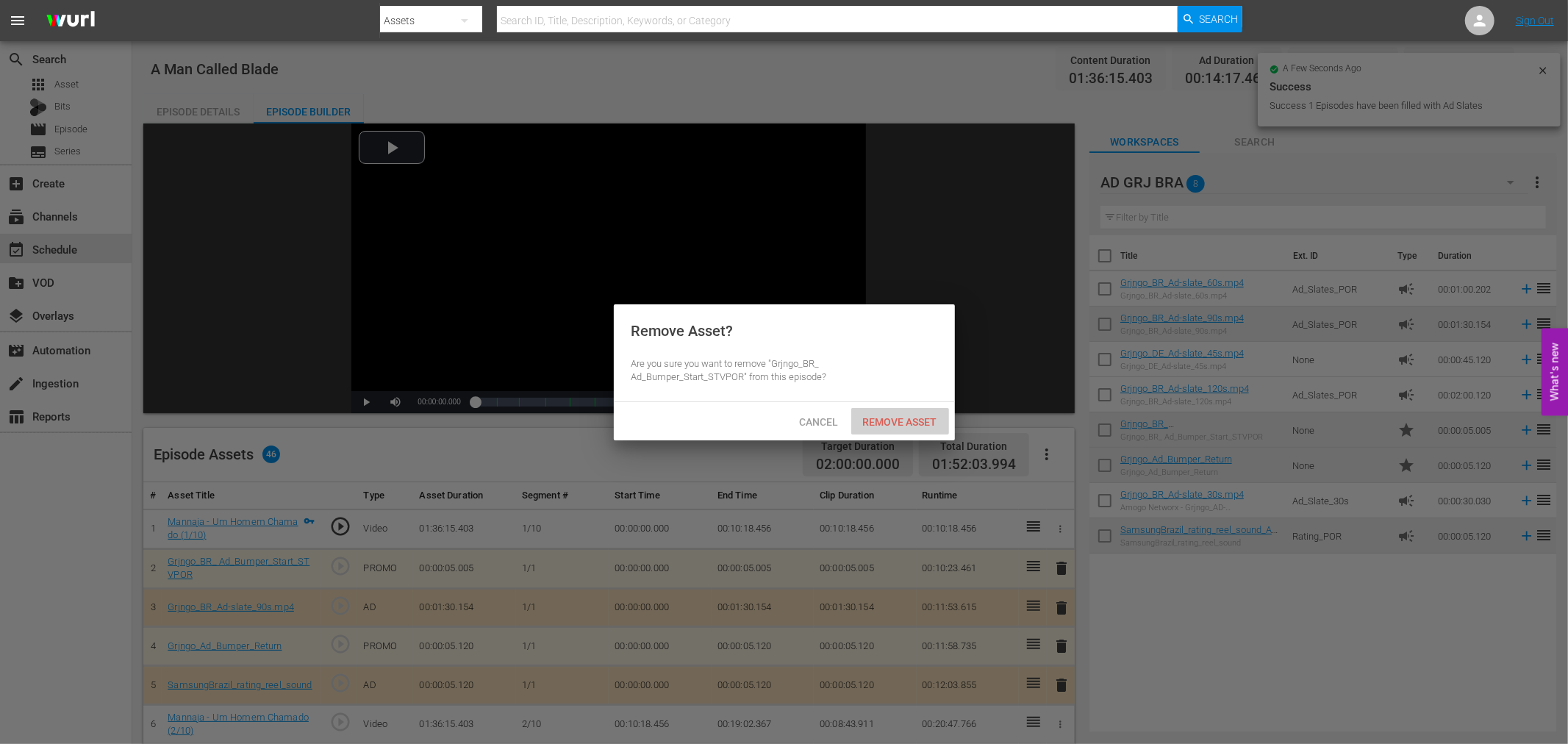
click at [917, 422] on span "Remove Asset" at bounding box center [900, 422] width 97 height 12
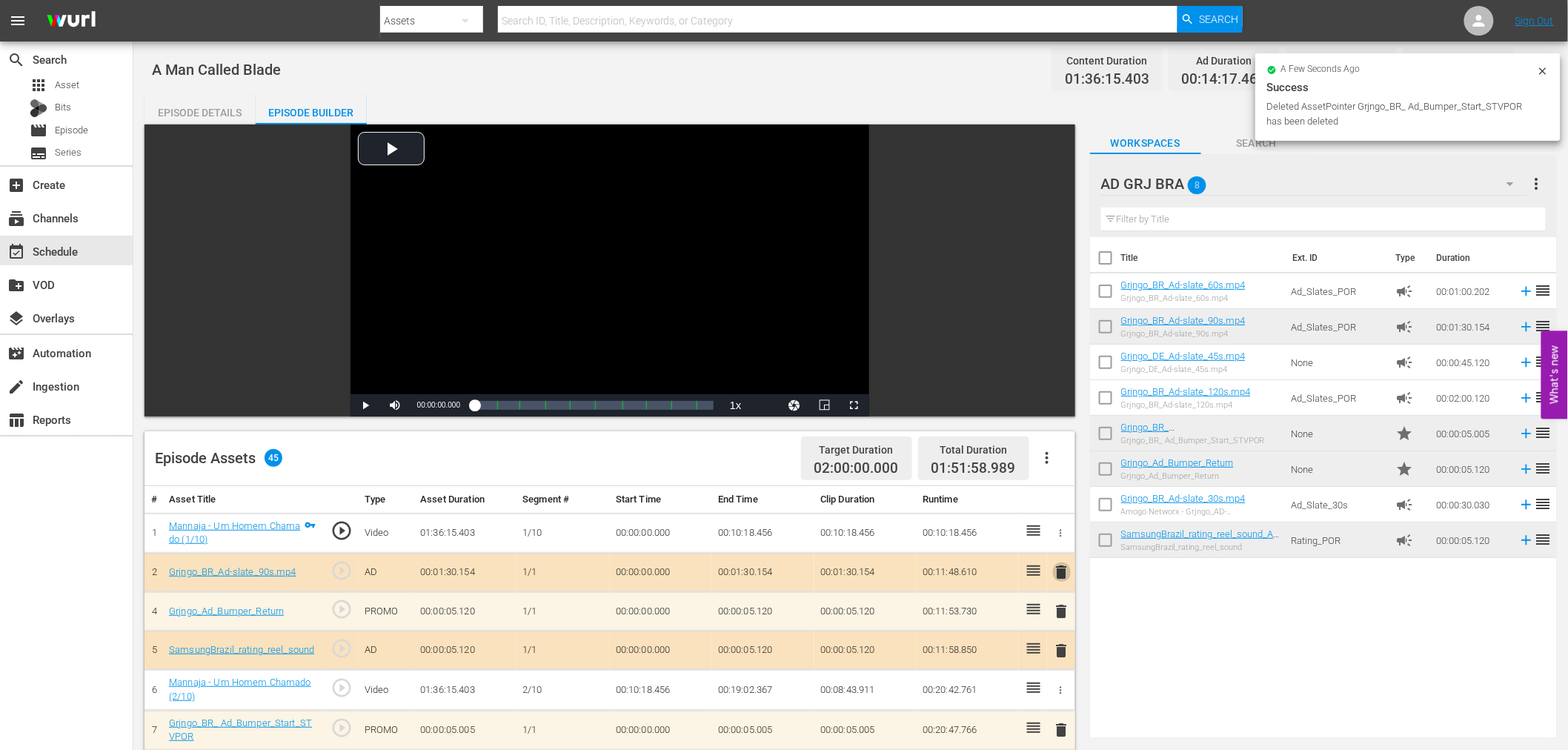
click at [1062, 565] on span "delete" at bounding box center [1062, 572] width 18 height 18
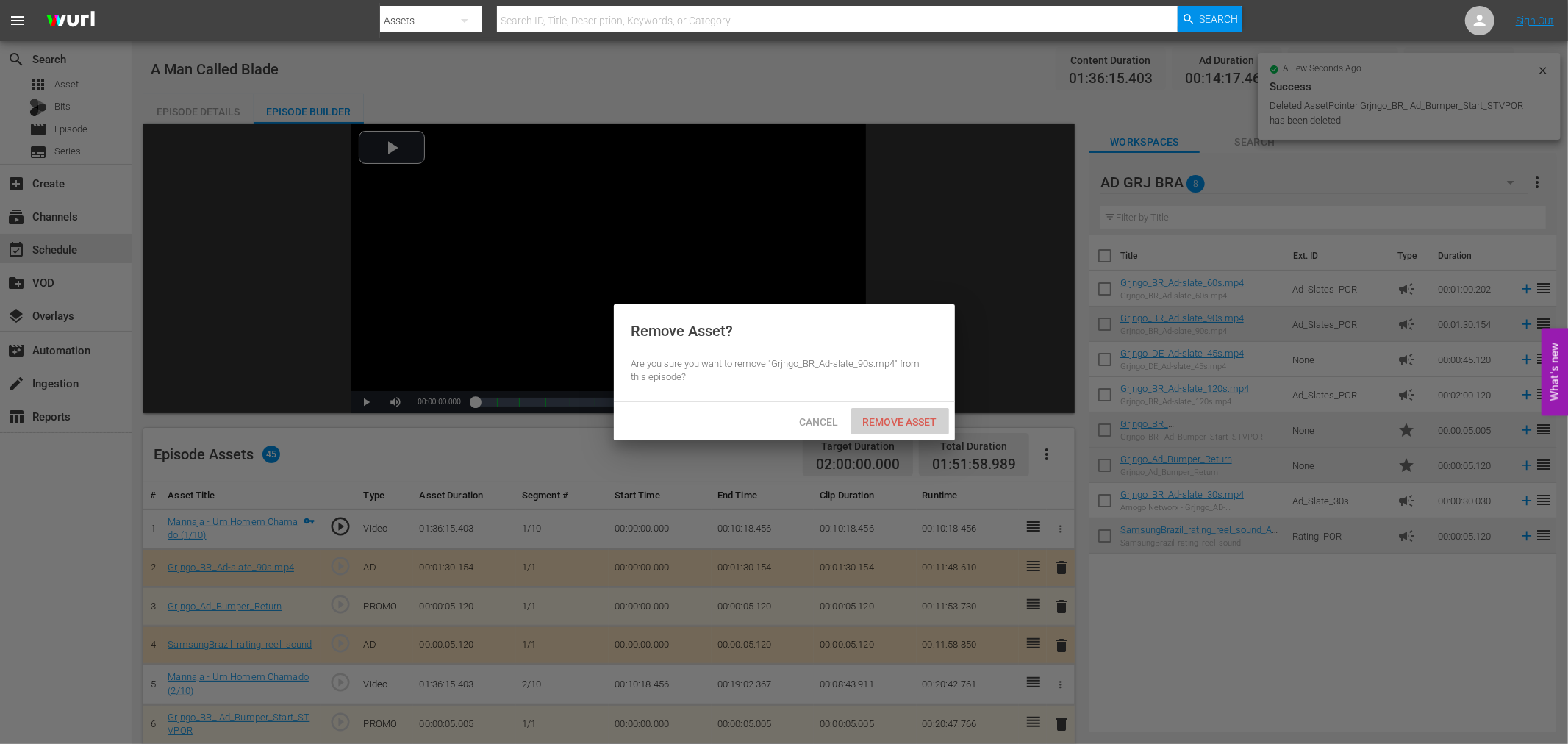
click at [932, 416] on span "Remove Asset" at bounding box center [900, 422] width 97 height 12
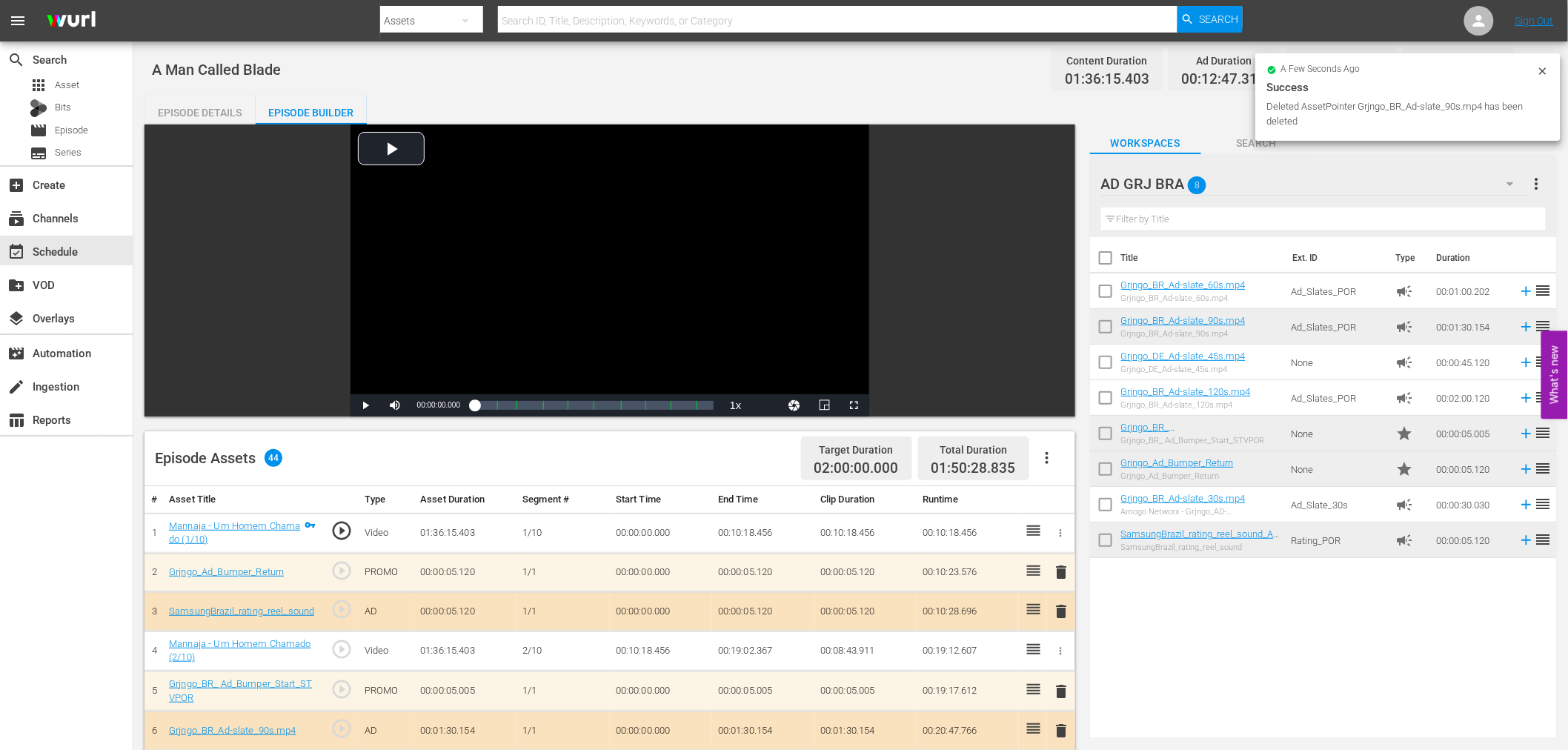
click at [1060, 572] on span "delete" at bounding box center [1062, 572] width 18 height 18
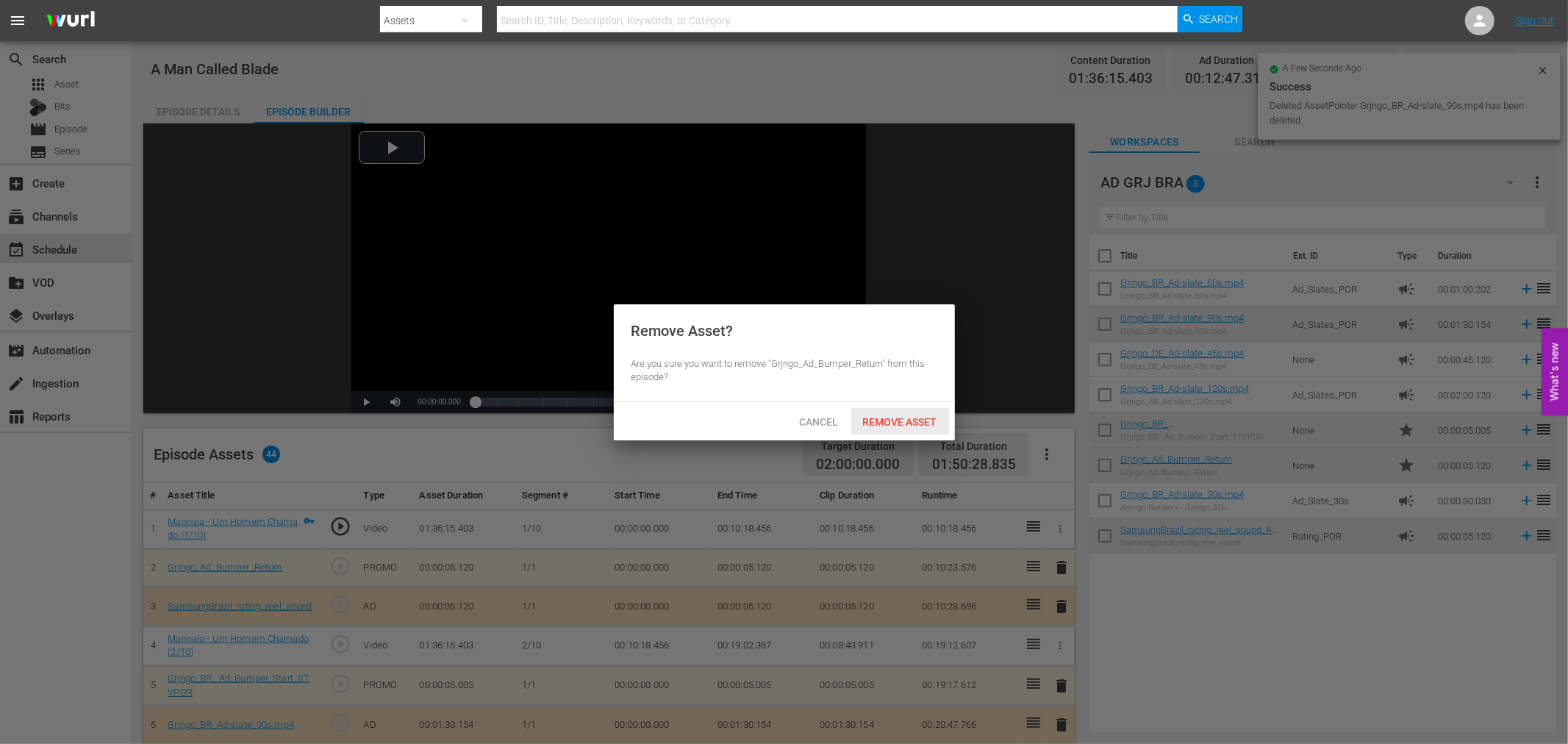
click at [873, 410] on div "Remove Asset" at bounding box center [900, 422] width 97 height 27
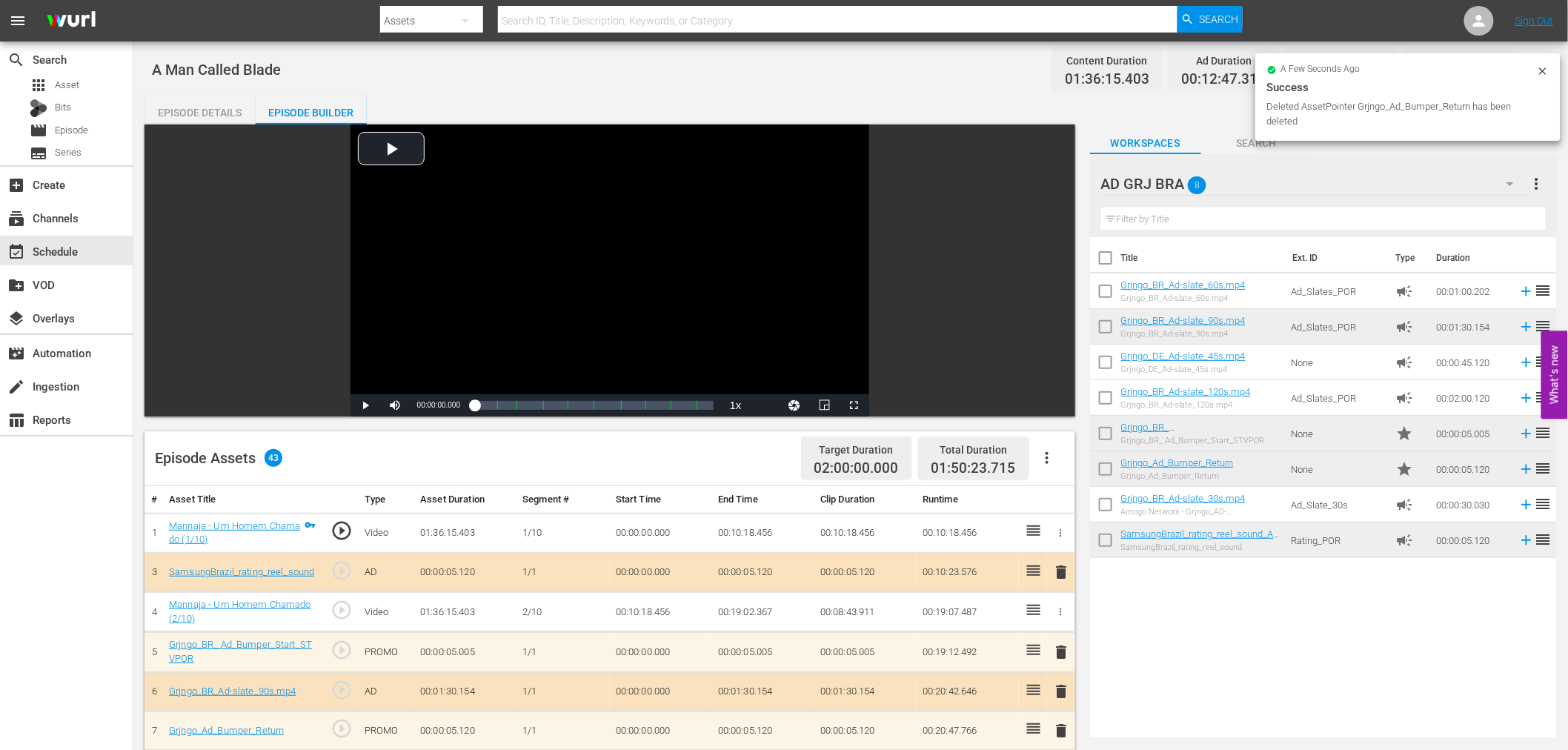
click at [1061, 564] on span "delete" at bounding box center [1062, 572] width 18 height 18
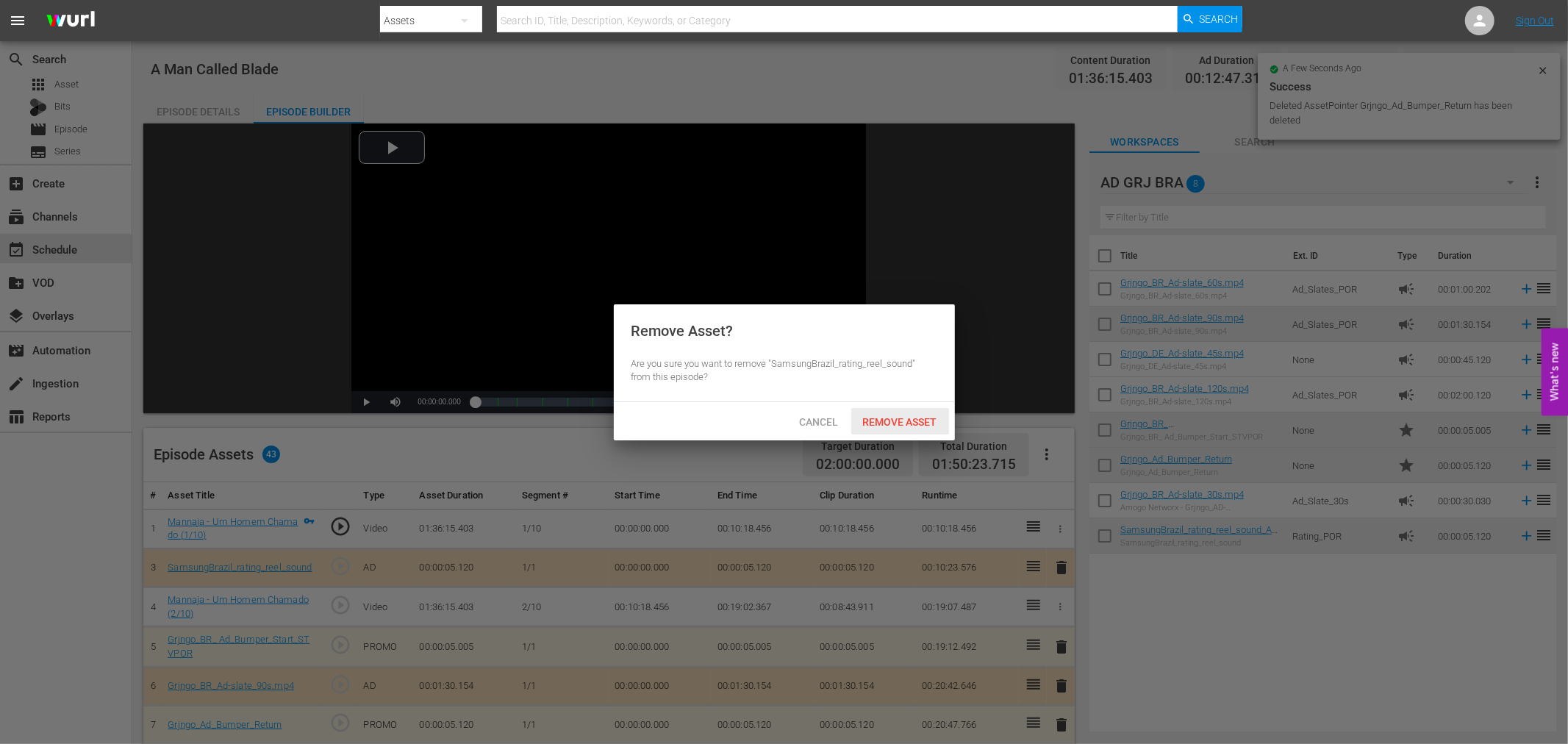
click at [925, 420] on span "Remove Asset" at bounding box center [900, 422] width 97 height 12
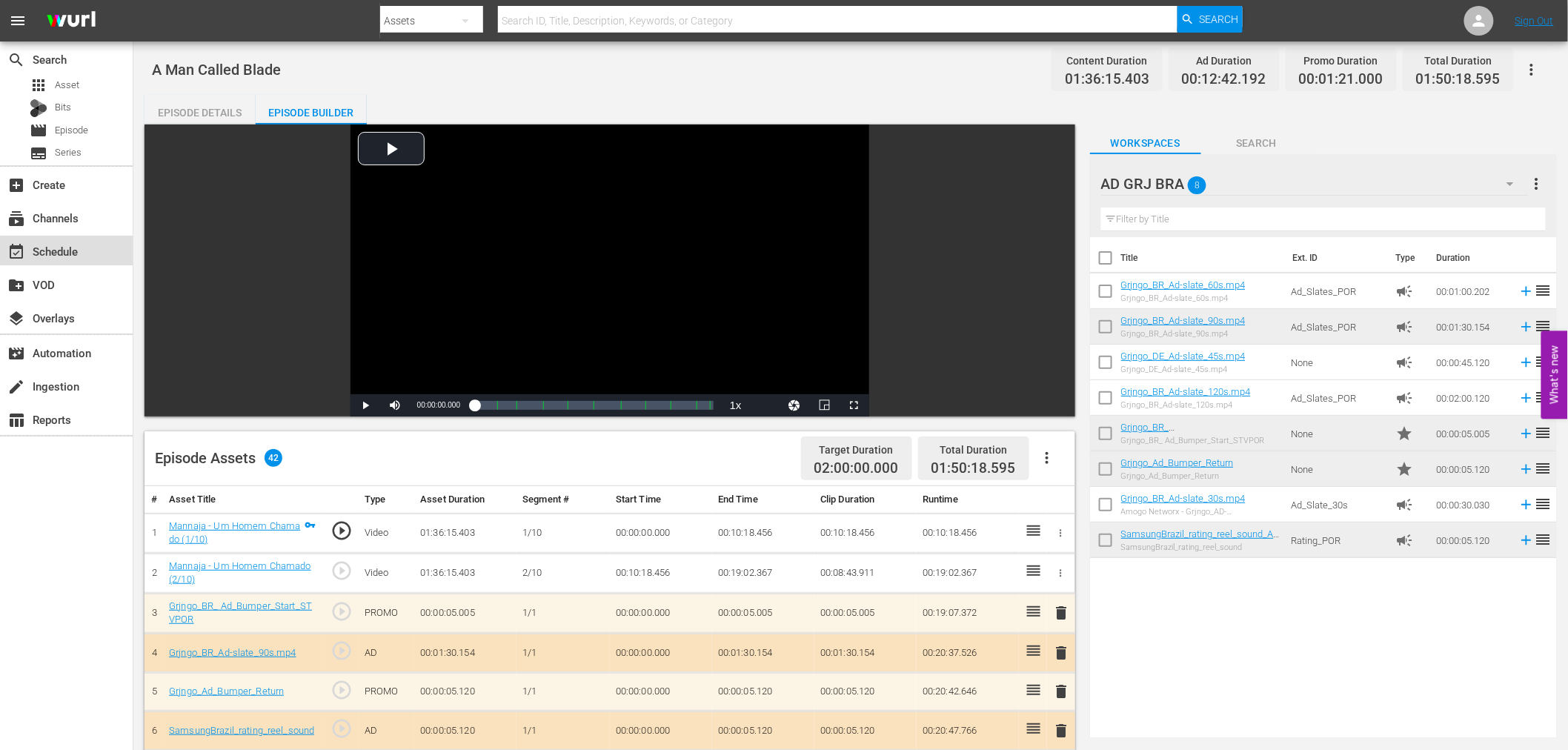
click at [89, 248] on div "event_available Schedule" at bounding box center [66, 250] width 132 height 29
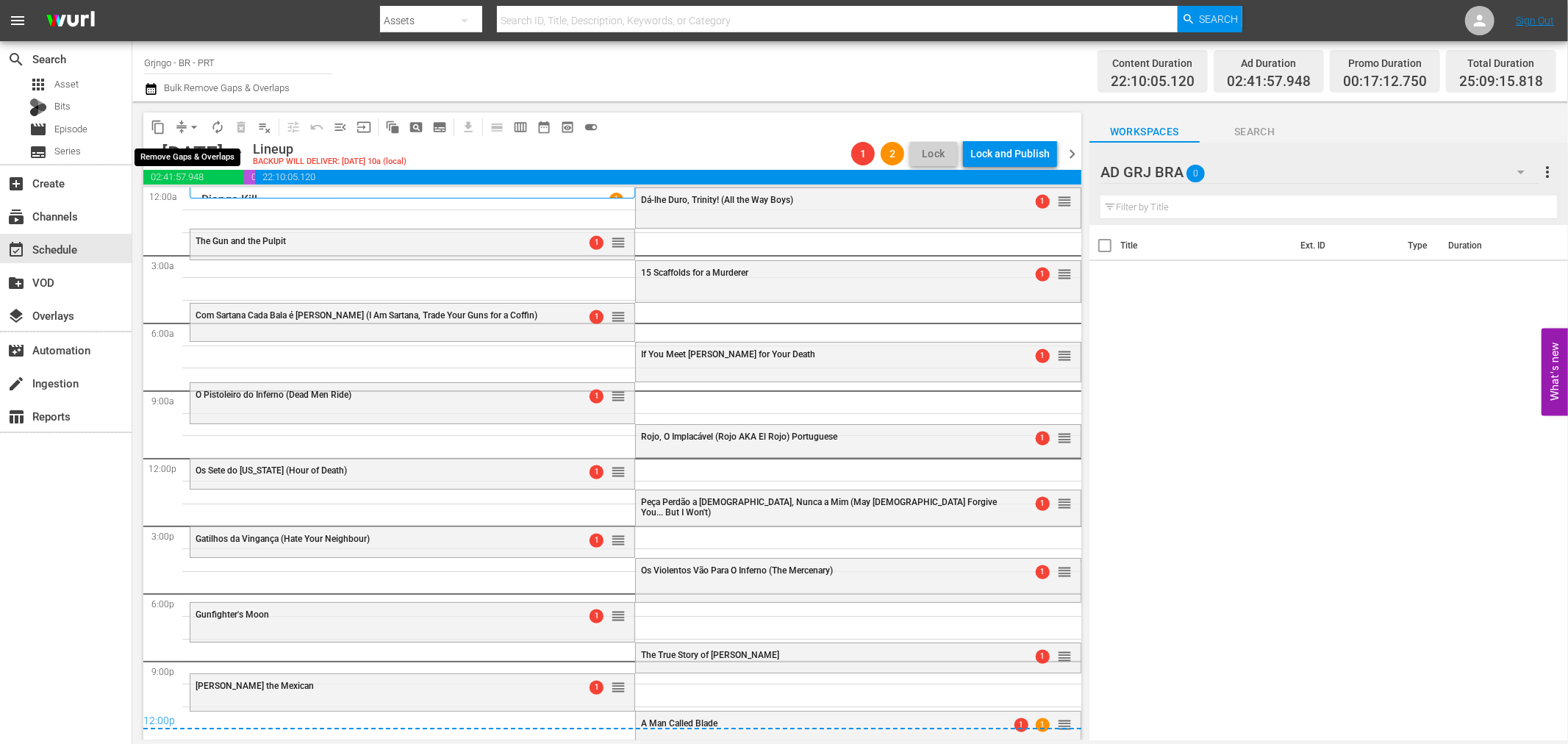
click at [197, 122] on span "arrow_drop_down" at bounding box center [194, 127] width 15 height 15
click at [205, 201] on li "Align to End of Previous Day" at bounding box center [195, 205] width 155 height 24
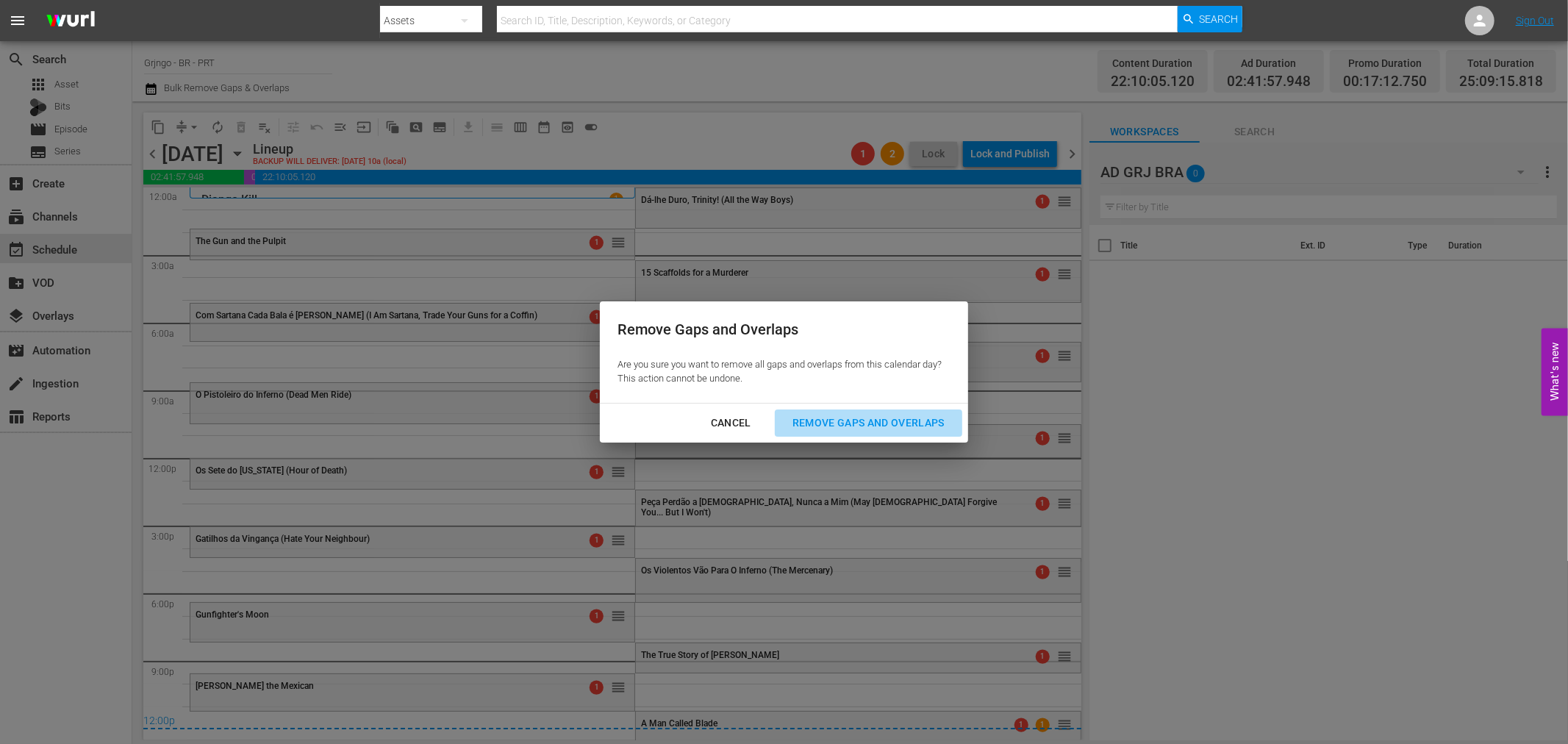
click at [866, 424] on div "Remove Gaps and Overlaps" at bounding box center [869, 423] width 175 height 19
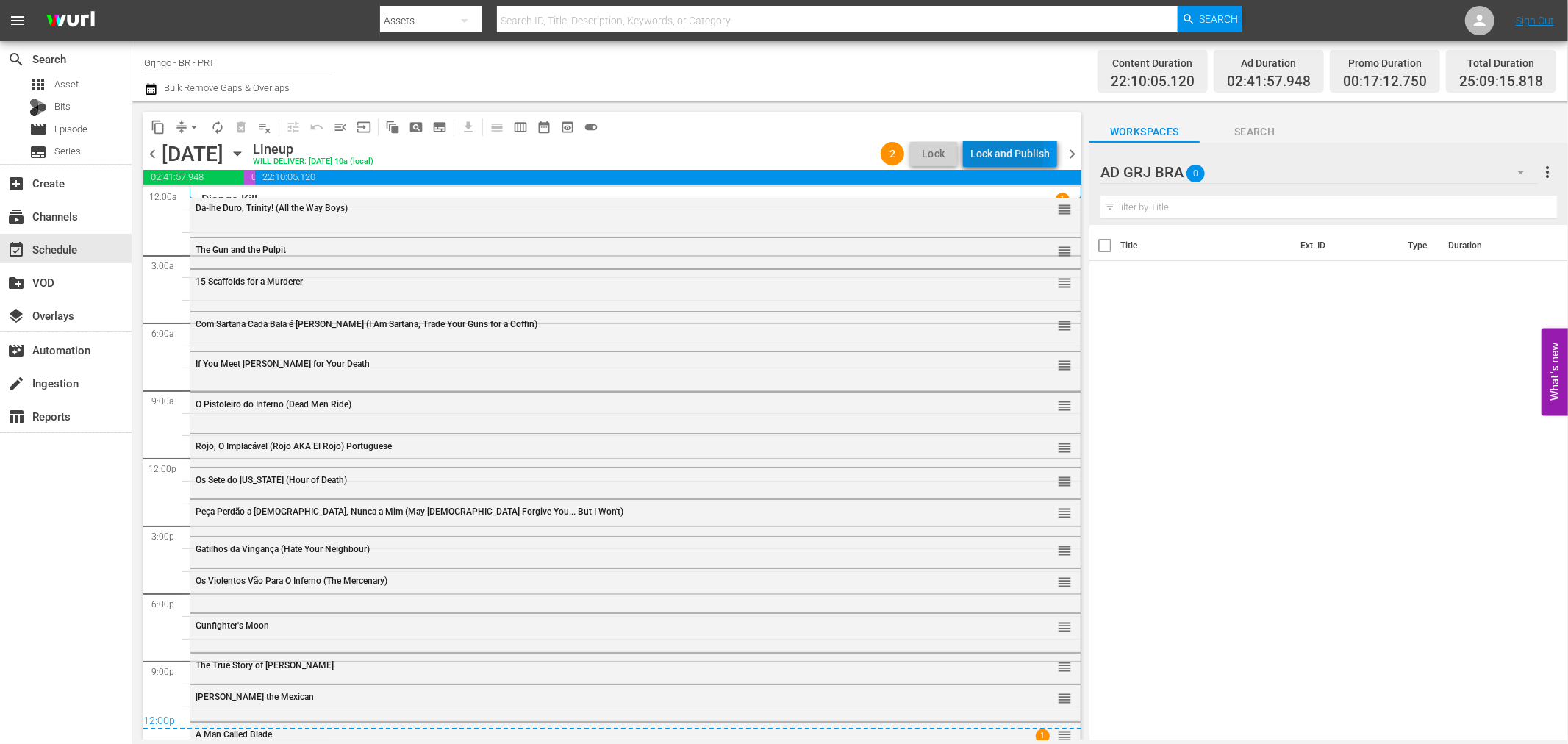
click at [987, 151] on div "Lock and Publish" at bounding box center [1011, 153] width 80 height 26
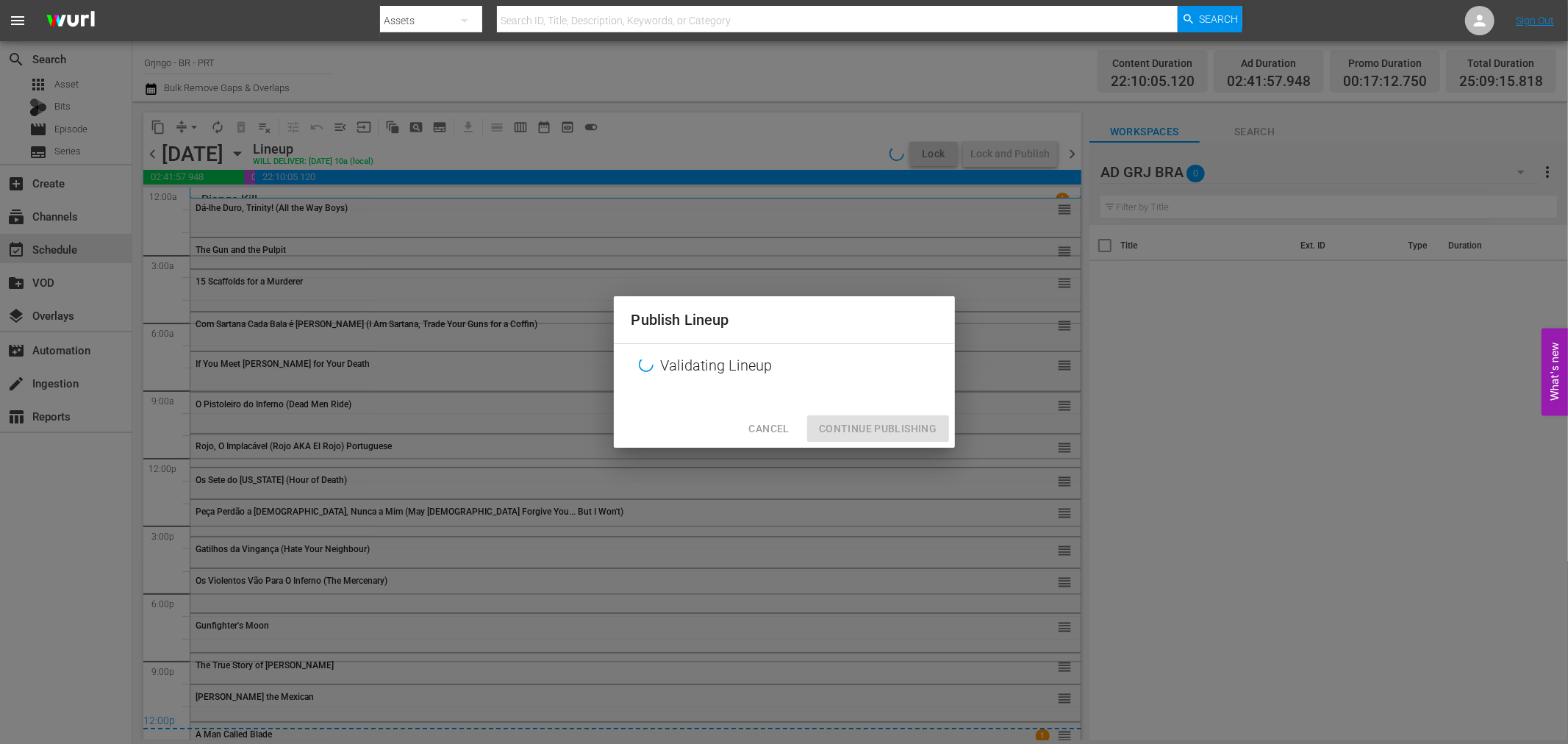
click at [840, 433] on div "Cancel Continue Publishing" at bounding box center [784, 429] width 341 height 39
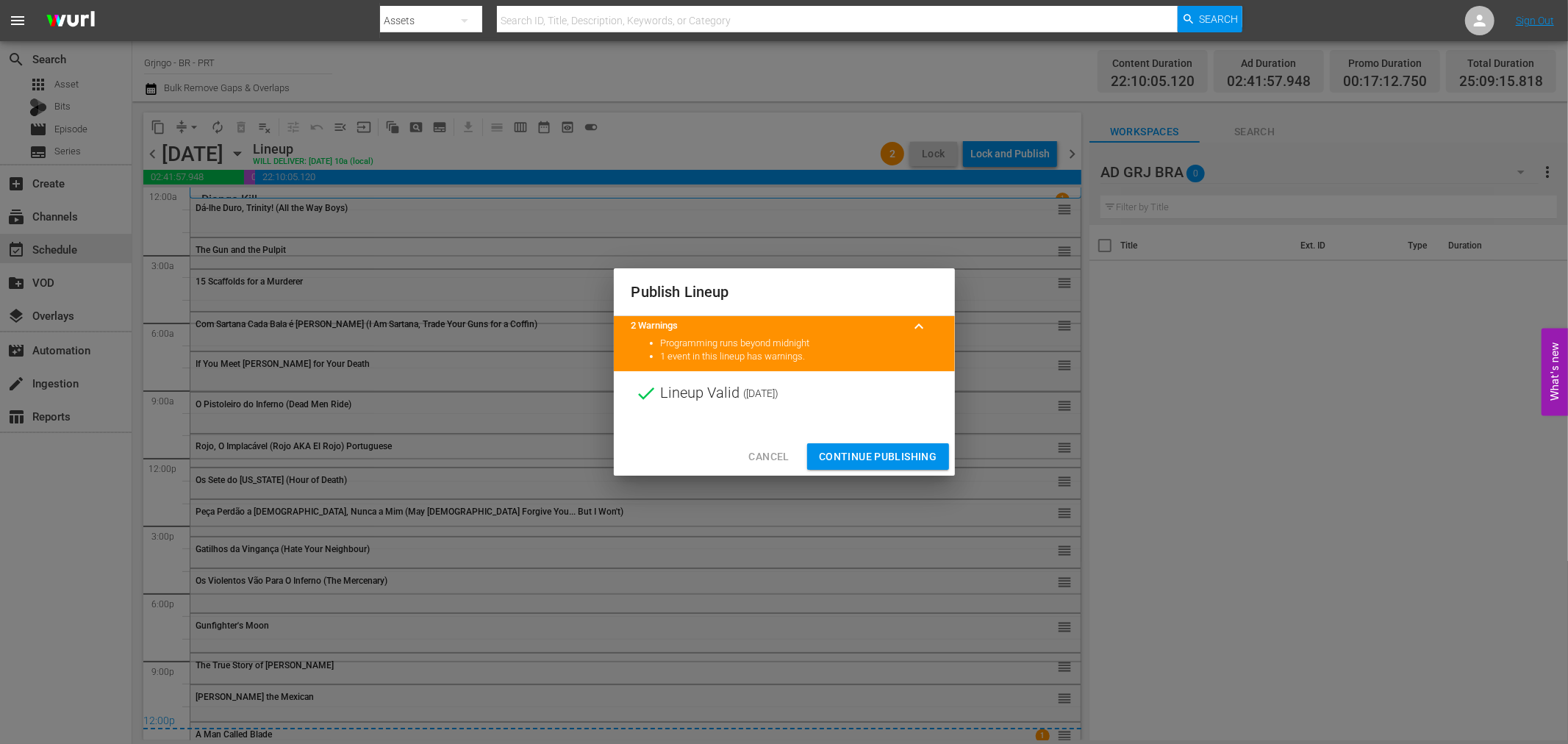
click at [842, 442] on div "Cancel Continue Publishing" at bounding box center [784, 457] width 341 height 39
click at [848, 453] on span "Continue Publishing" at bounding box center [878, 457] width 119 height 19
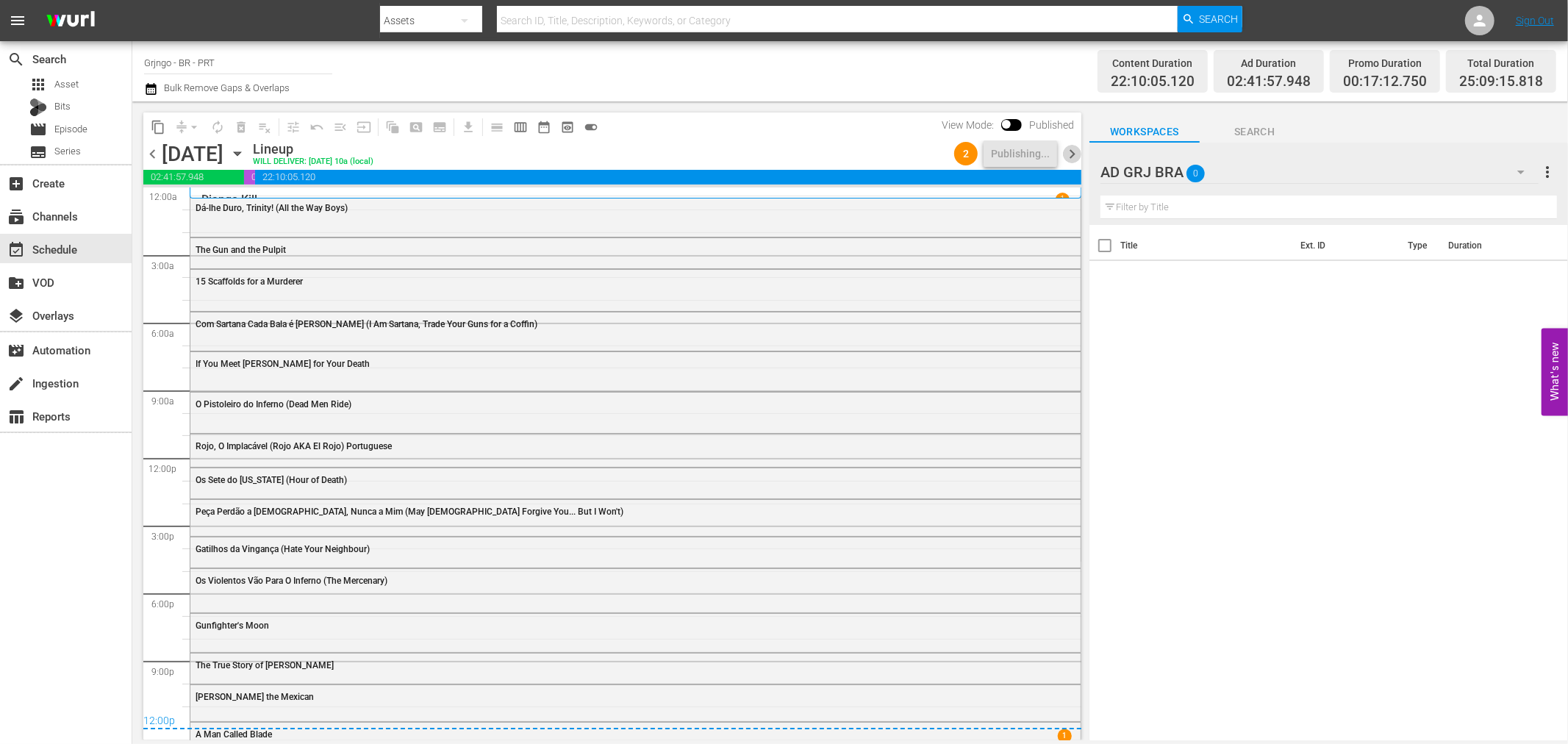
click at [1076, 149] on span "chevron_right" at bounding box center [1072, 154] width 19 height 19
